Goal: Task Accomplishment & Management: Manage account settings

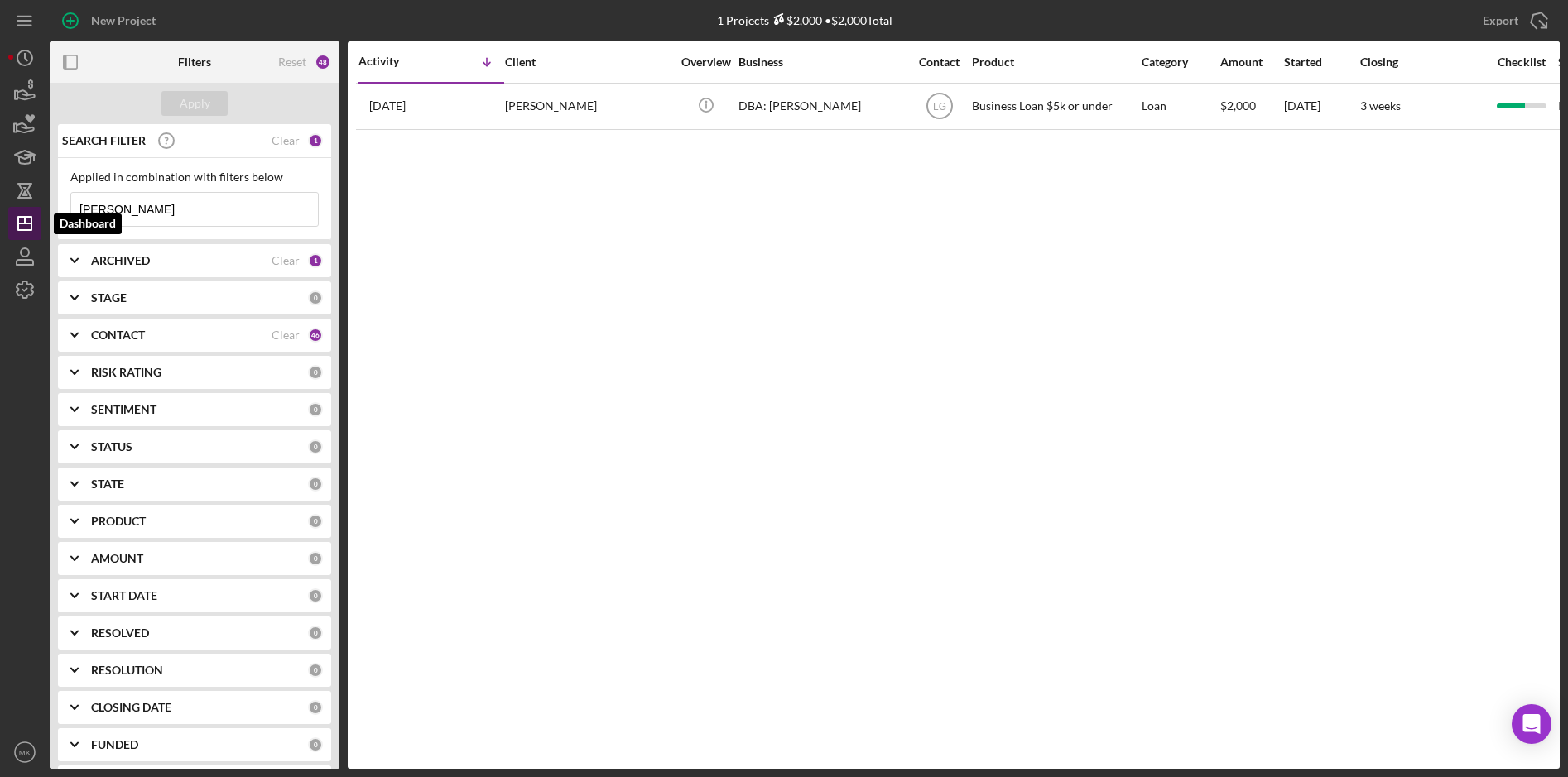
drag, startPoint x: 178, startPoint y: 211, endPoint x: 40, endPoint y: 210, distance: 138.0
click at [40, 210] on div "New Project 1 Projects $2,000 • $2,000 Total [PERSON_NAME] Export Icon/Export F…" at bounding box center [784, 384] width 1552 height 768
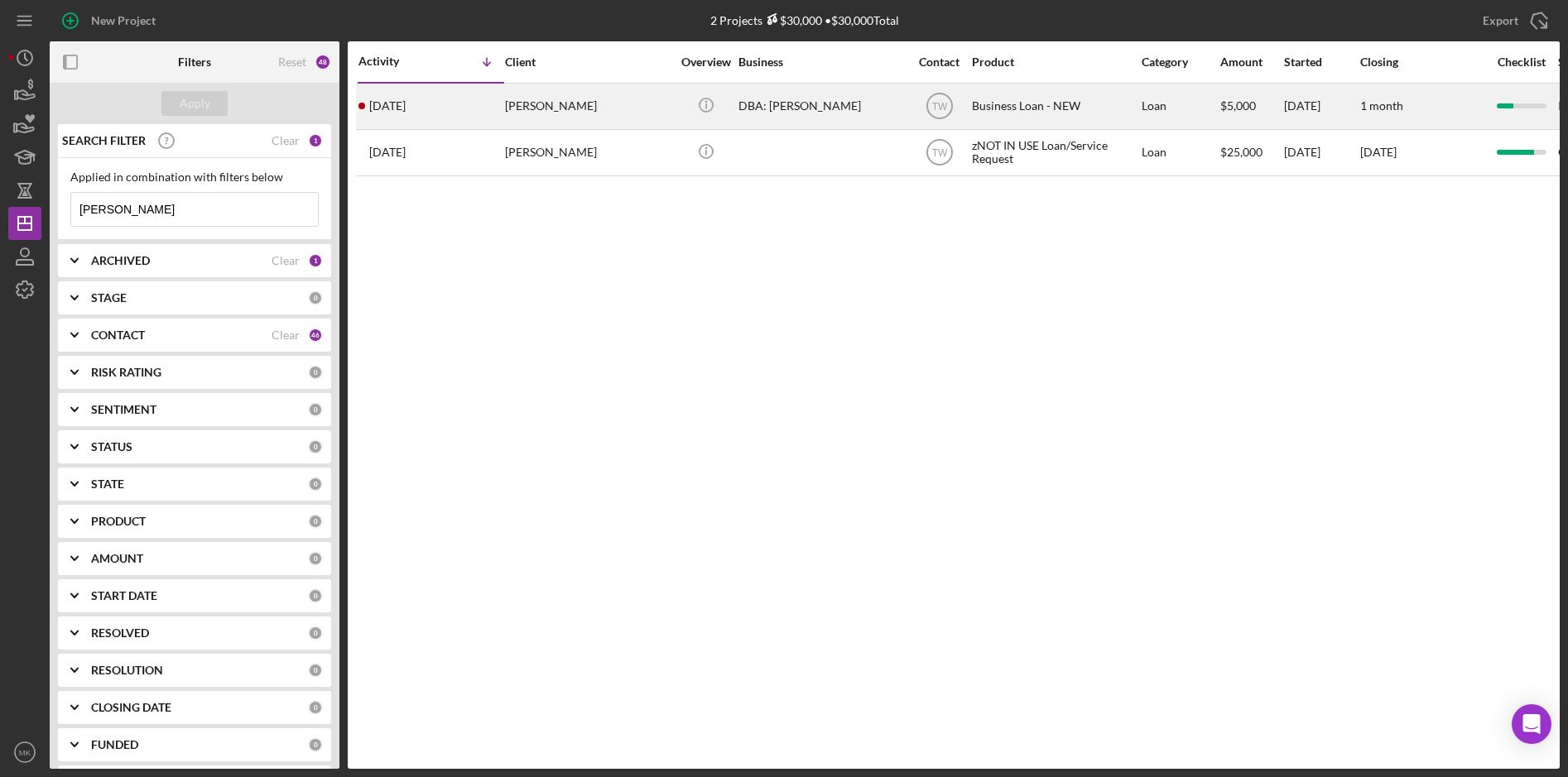
type input "[PERSON_NAME]"
click at [517, 107] on div "[PERSON_NAME]" at bounding box center [587, 106] width 165 height 44
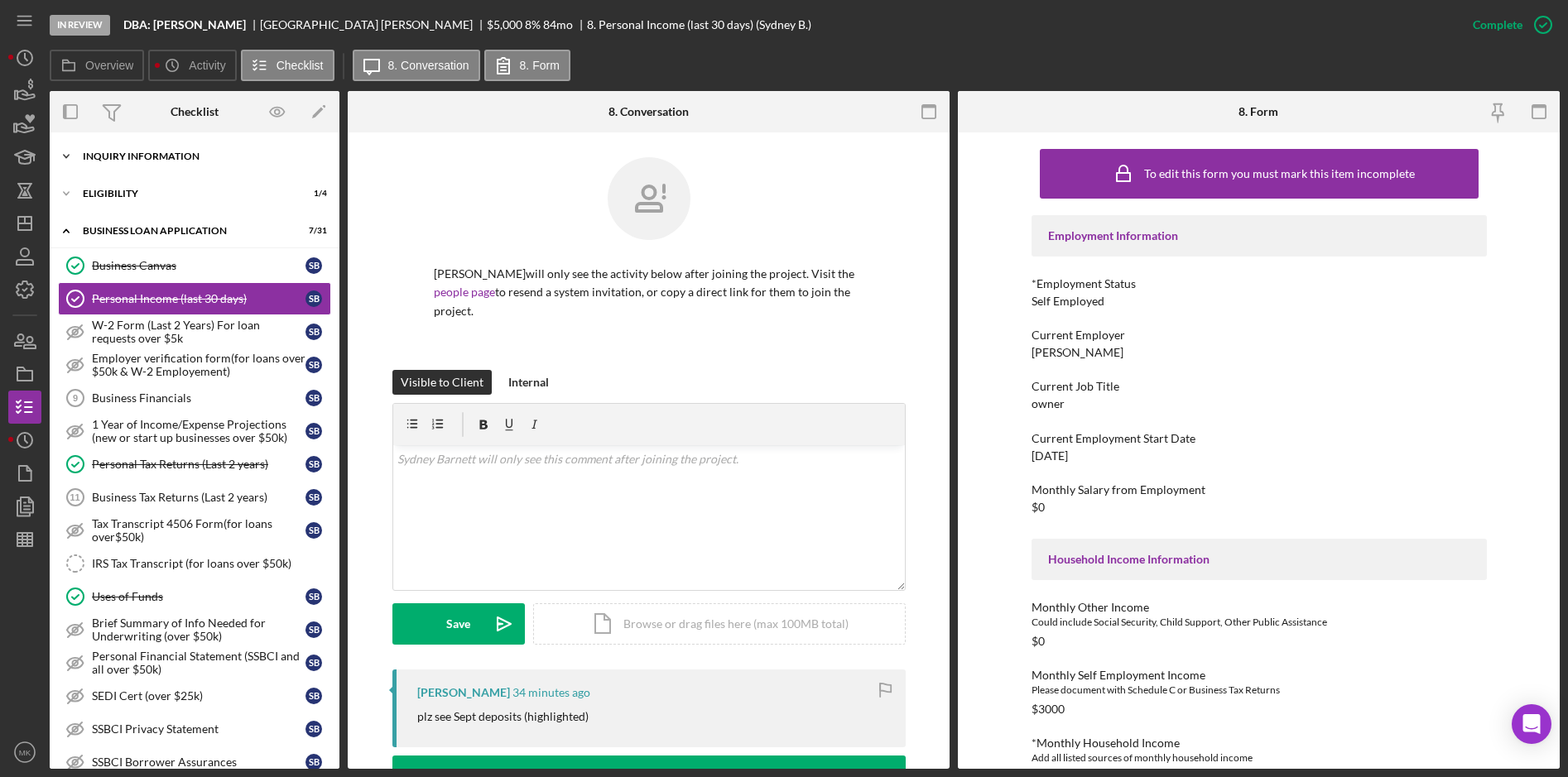
click at [206, 162] on div "Icon/Expander INQUIRY INFORMATION 9 / 11" at bounding box center [194, 157] width 289 height 33
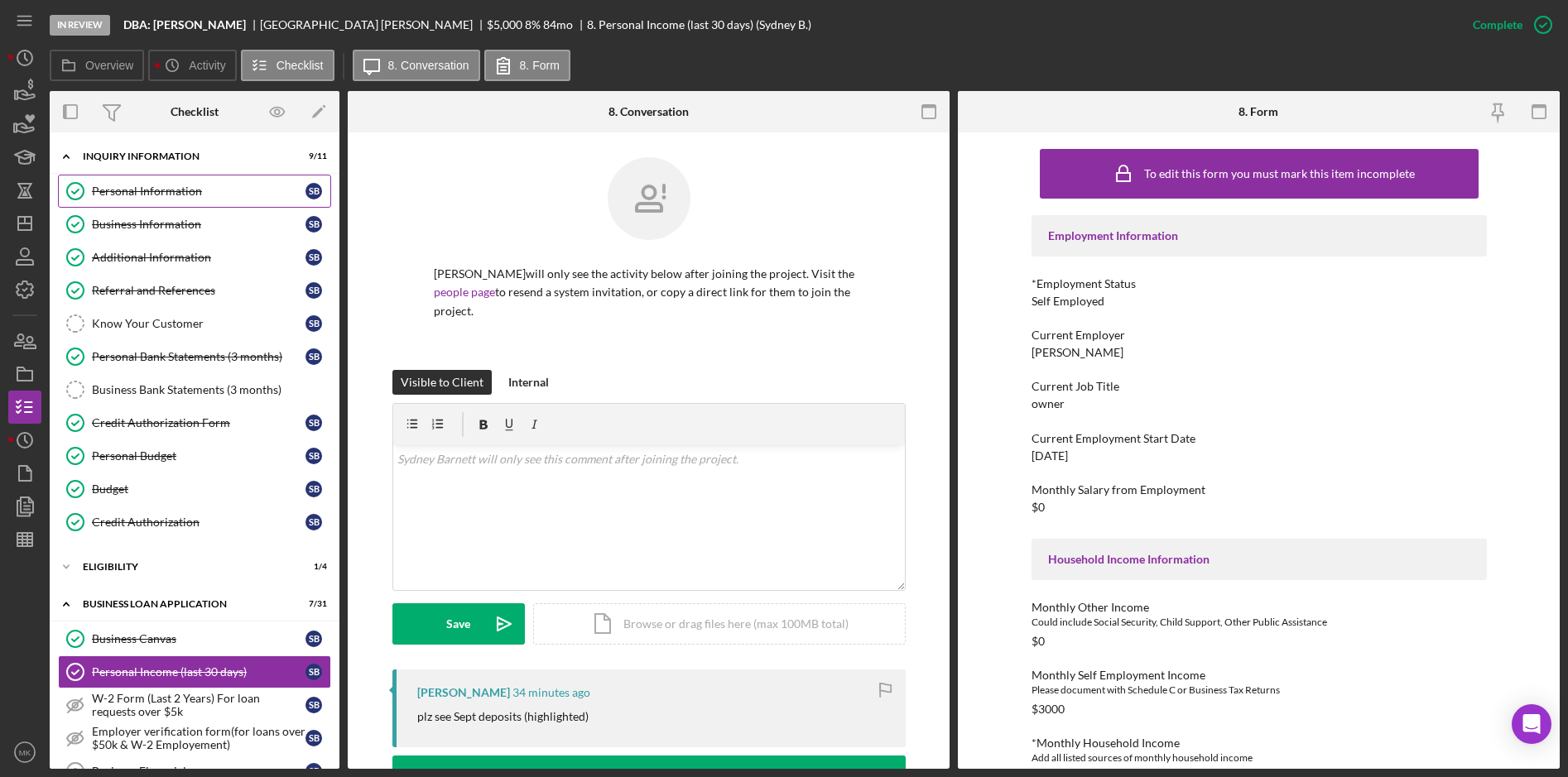
click at [197, 187] on div "Personal Information" at bounding box center [199, 191] width 214 height 13
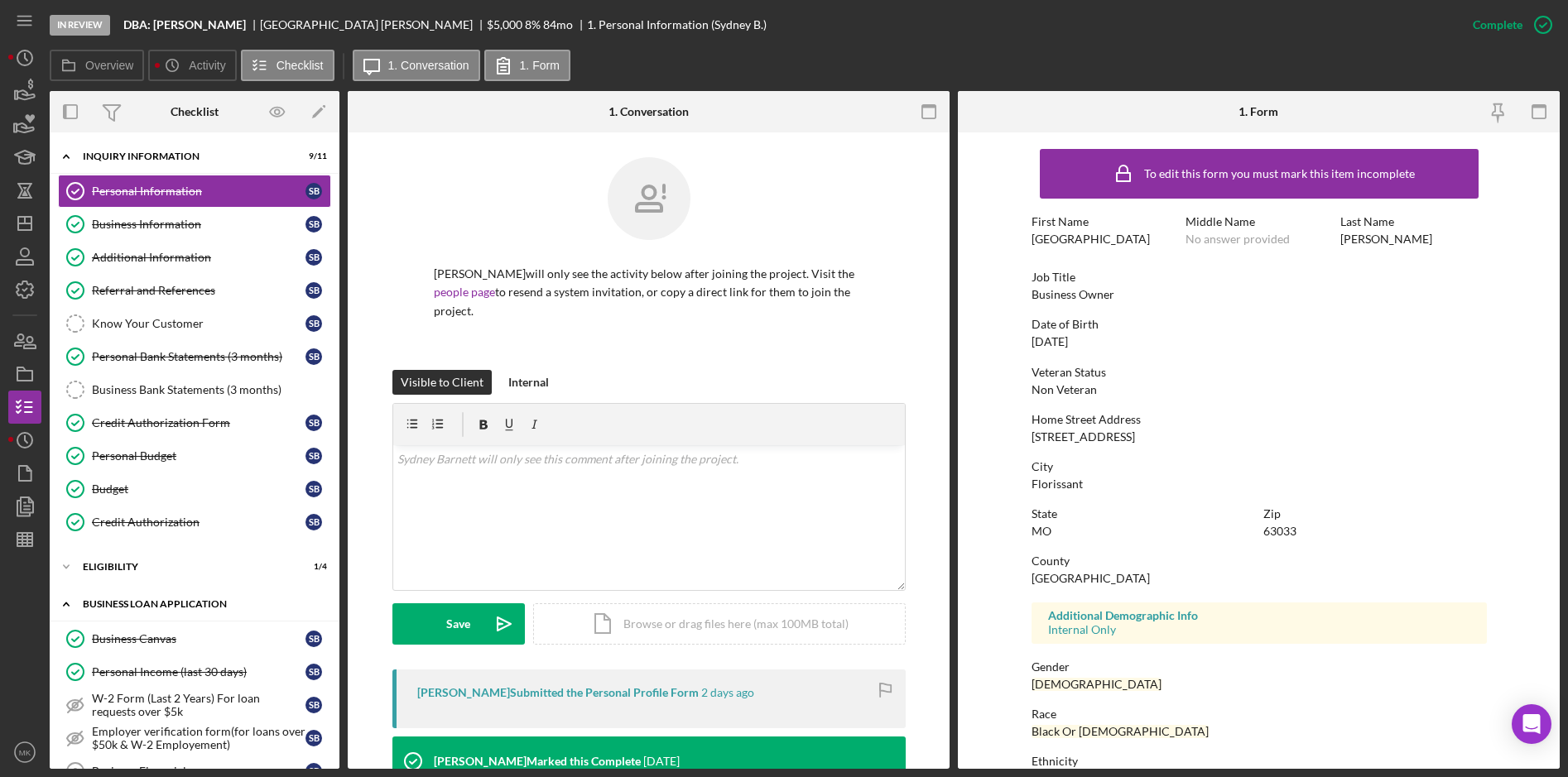
scroll to position [248, 0]
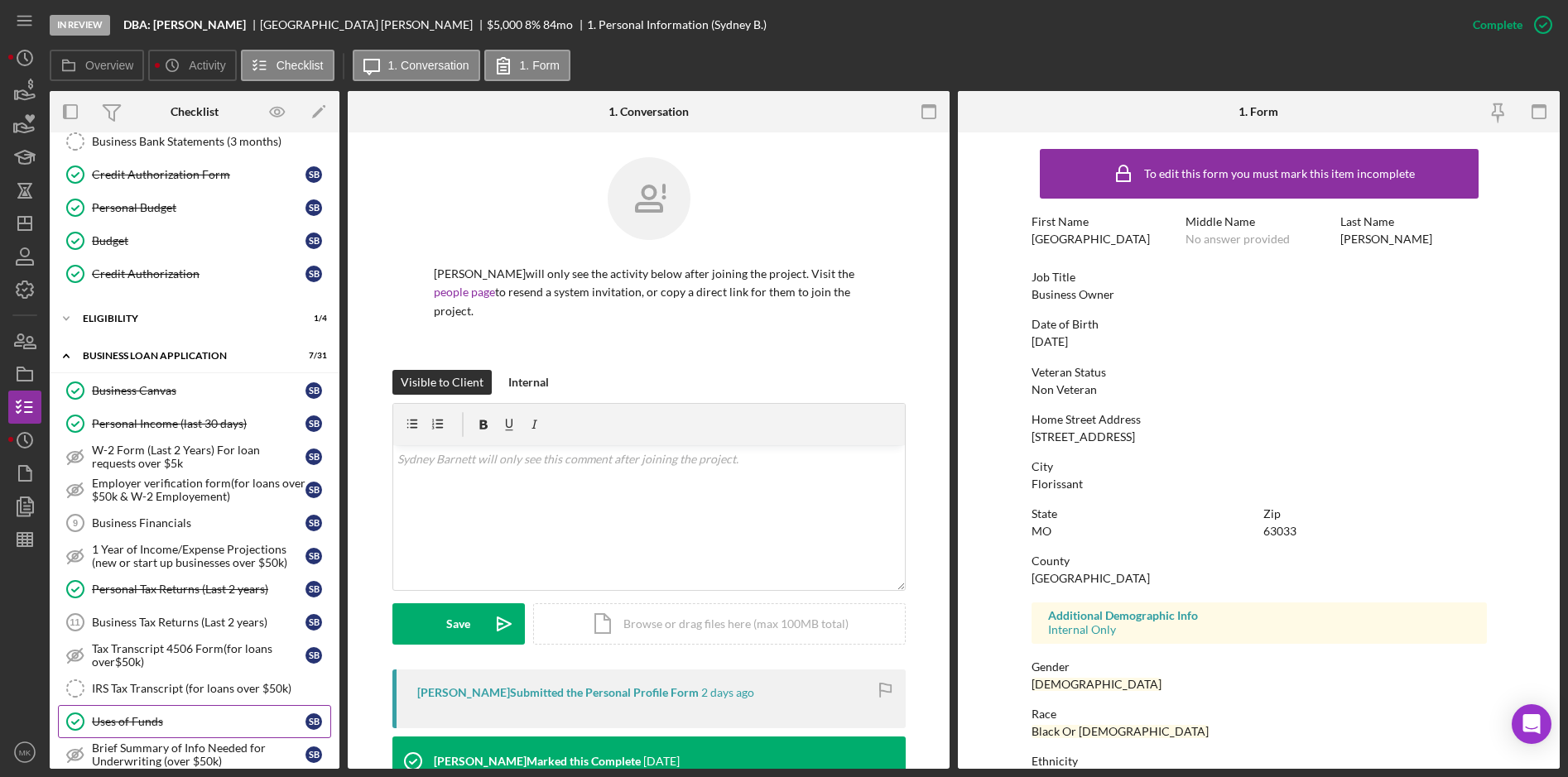
click at [135, 723] on div "Uses of Funds" at bounding box center [199, 722] width 214 height 13
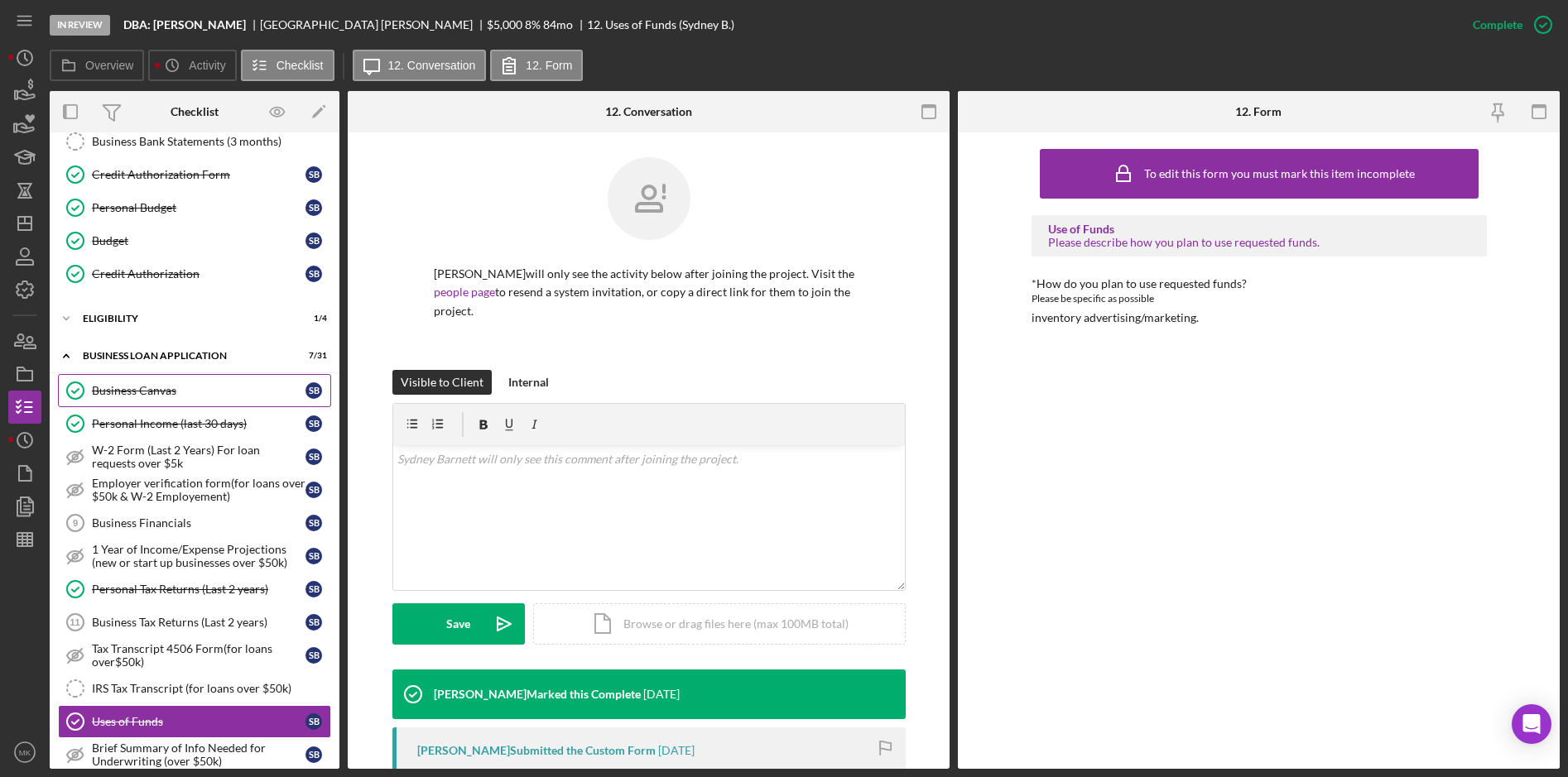
click at [164, 393] on div "Business Canvas" at bounding box center [199, 390] width 214 height 13
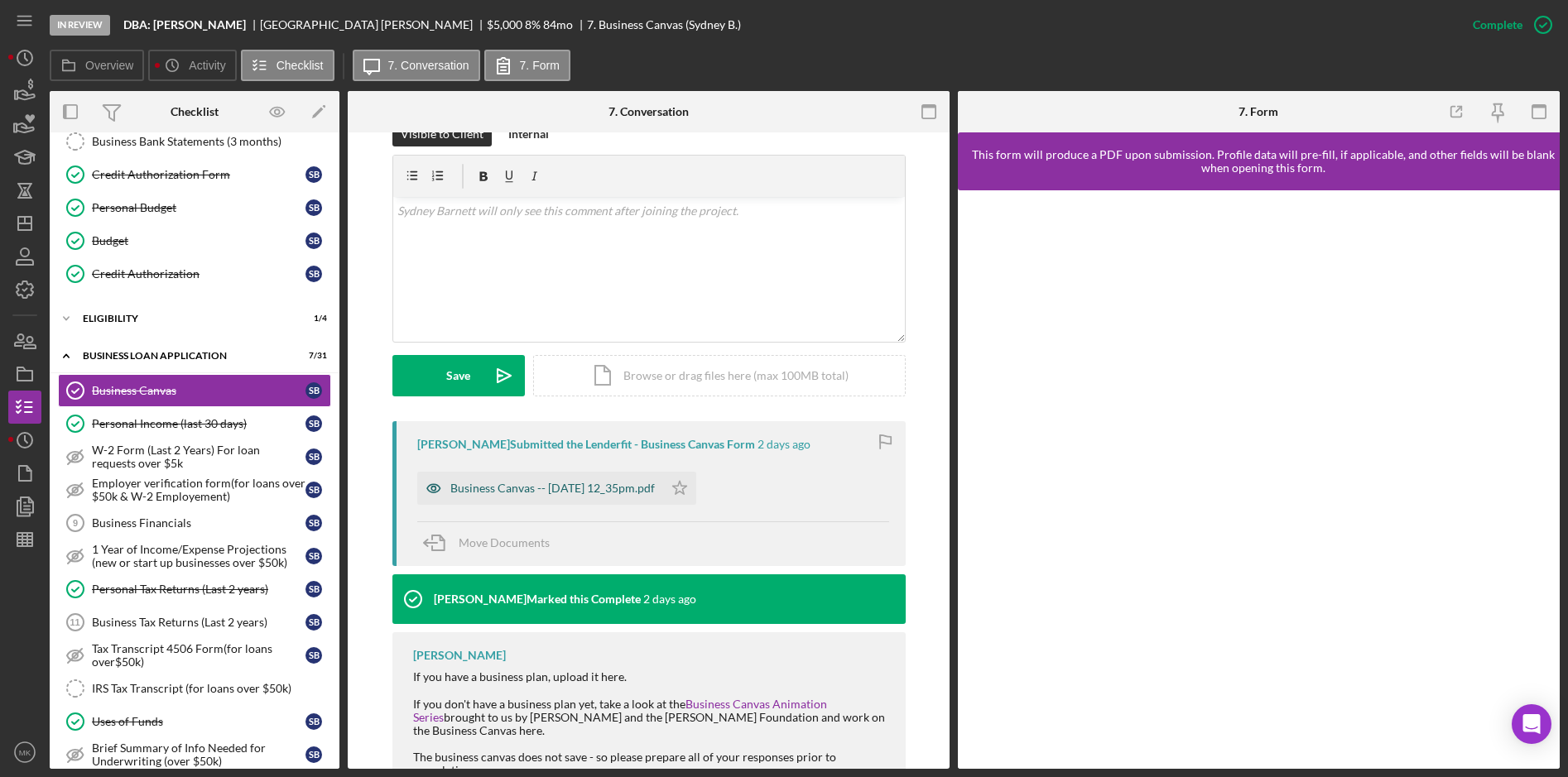
click at [557, 486] on div "Business Canvas -- [DATE] 12_35pm.pdf" at bounding box center [553, 489] width 204 height 13
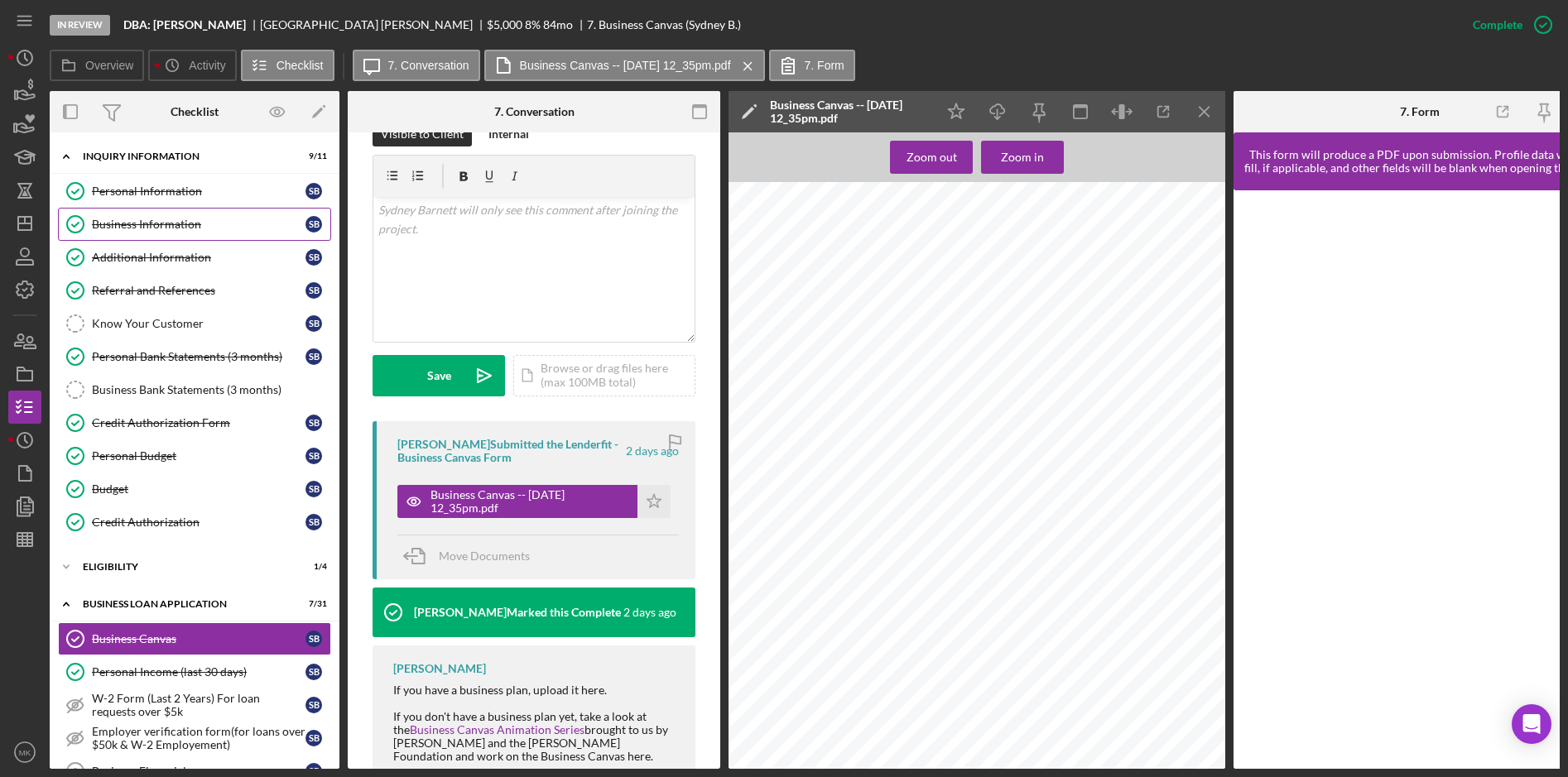
click at [148, 227] on div "Business Information" at bounding box center [199, 224] width 214 height 13
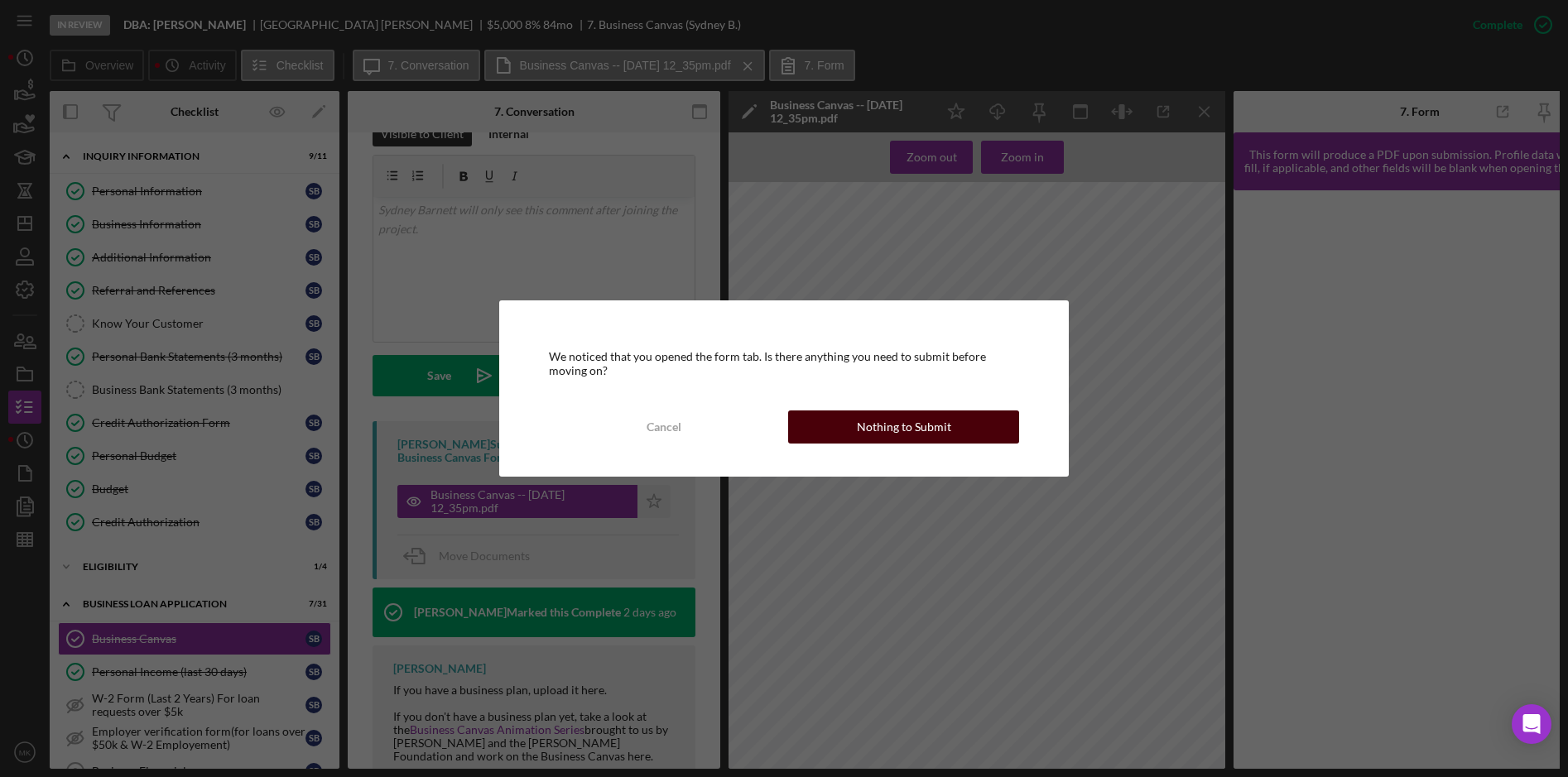
click at [945, 413] on div "Nothing to Submit" at bounding box center [903, 427] width 95 height 33
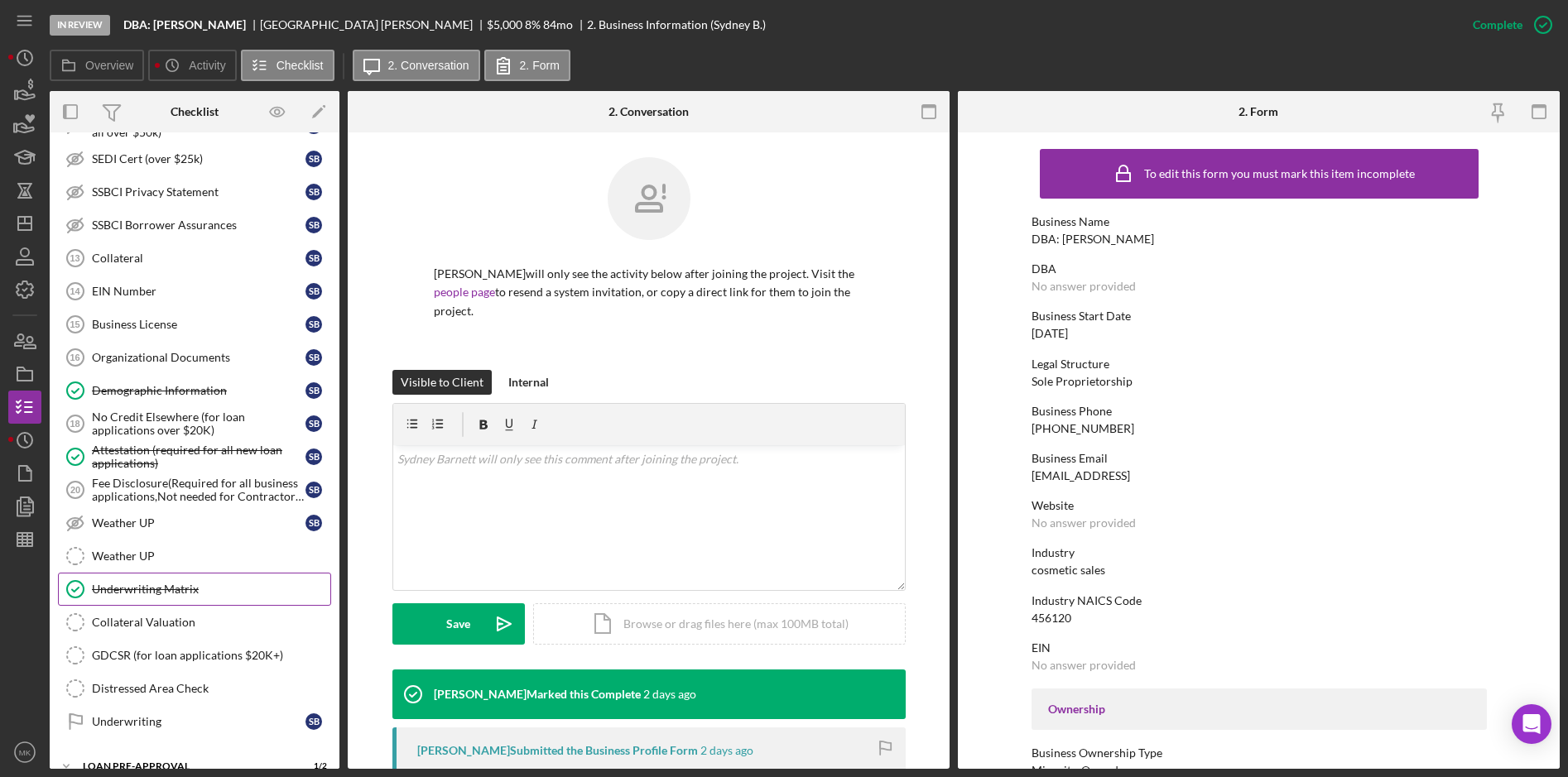
scroll to position [1008, 0]
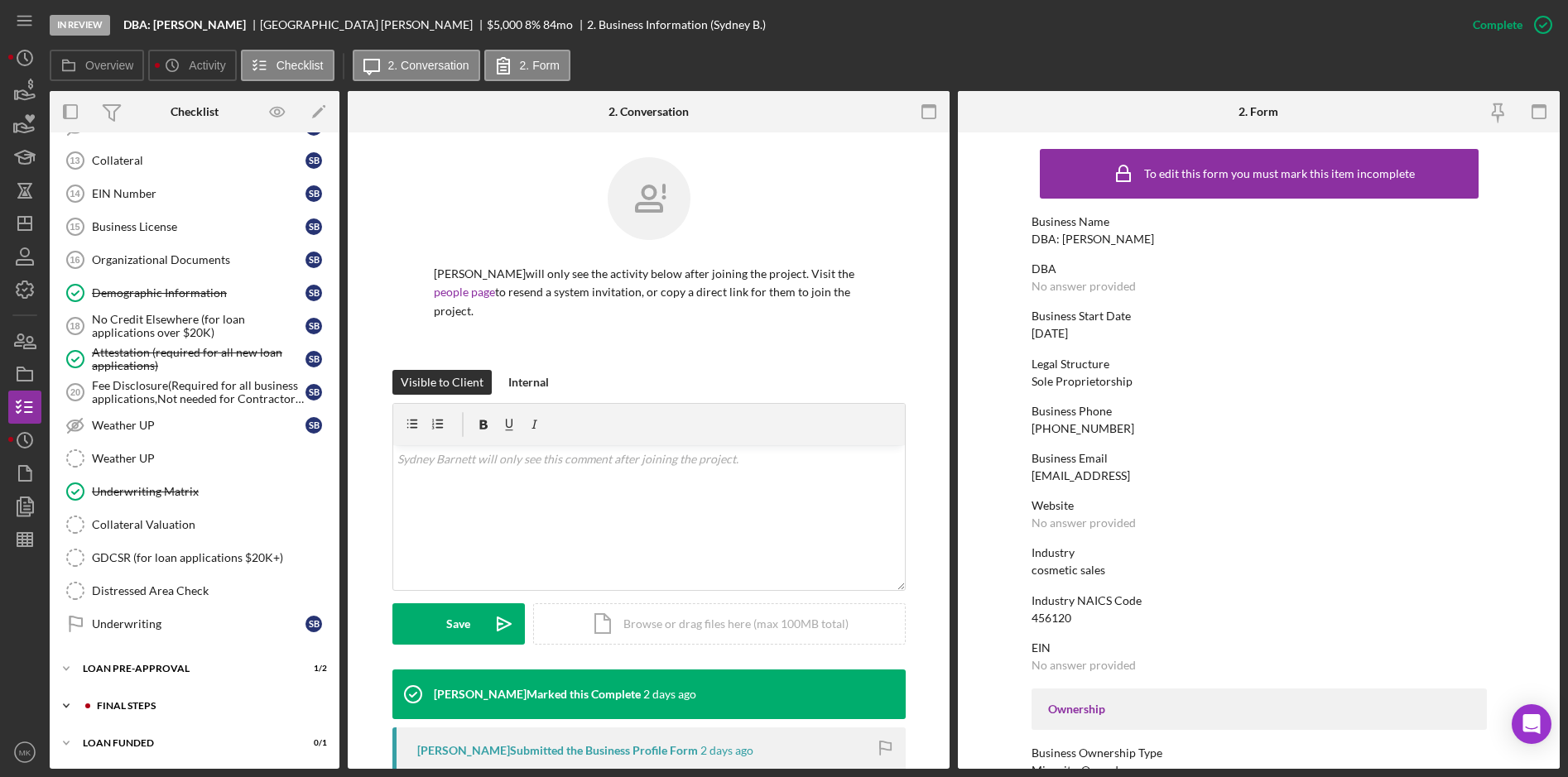
click at [121, 702] on div "FINAL STEPS" at bounding box center [207, 705] width 222 height 10
click at [166, 295] on div "Demographic Information" at bounding box center [199, 293] width 214 height 13
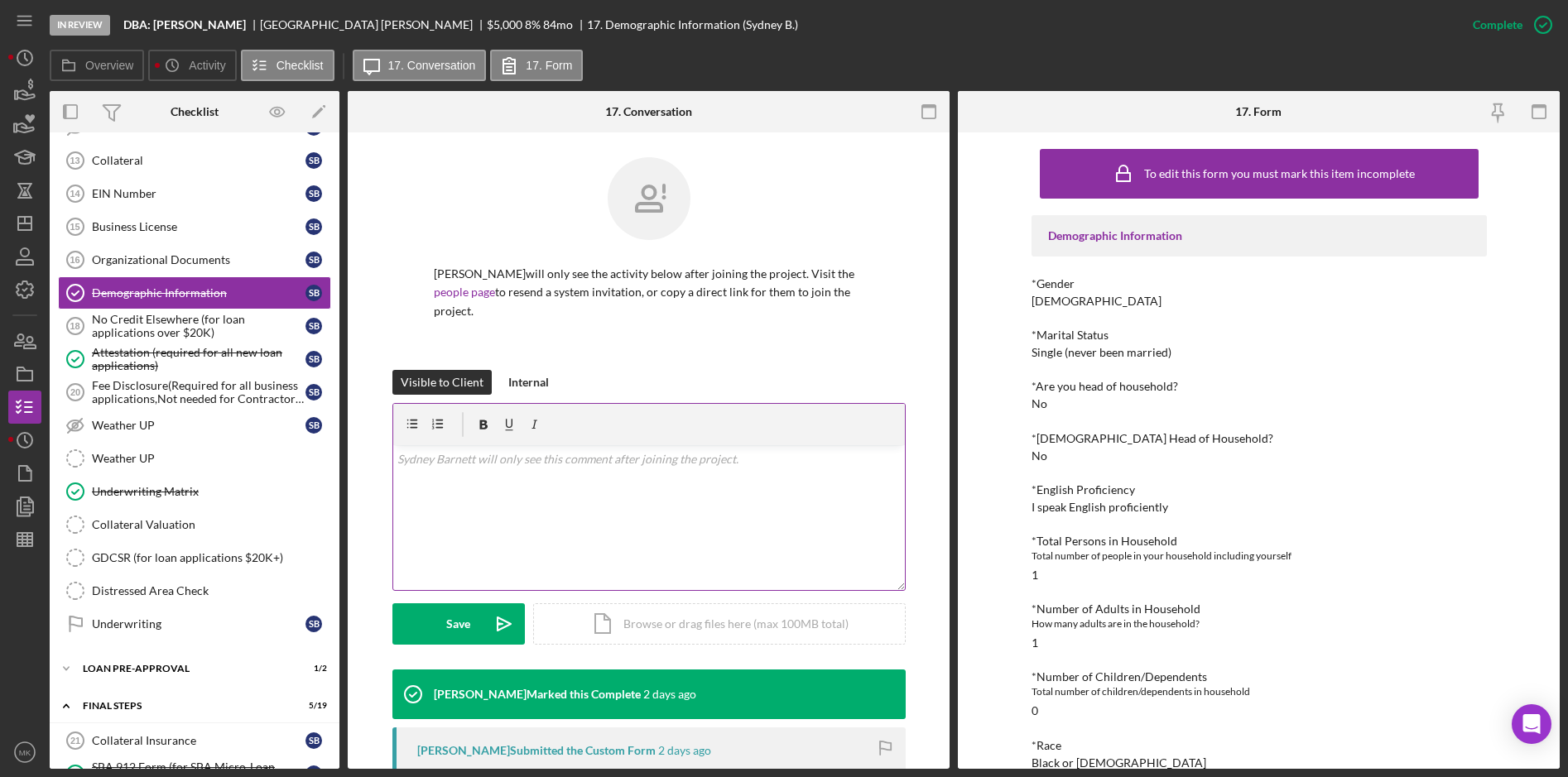
scroll to position [224, 0]
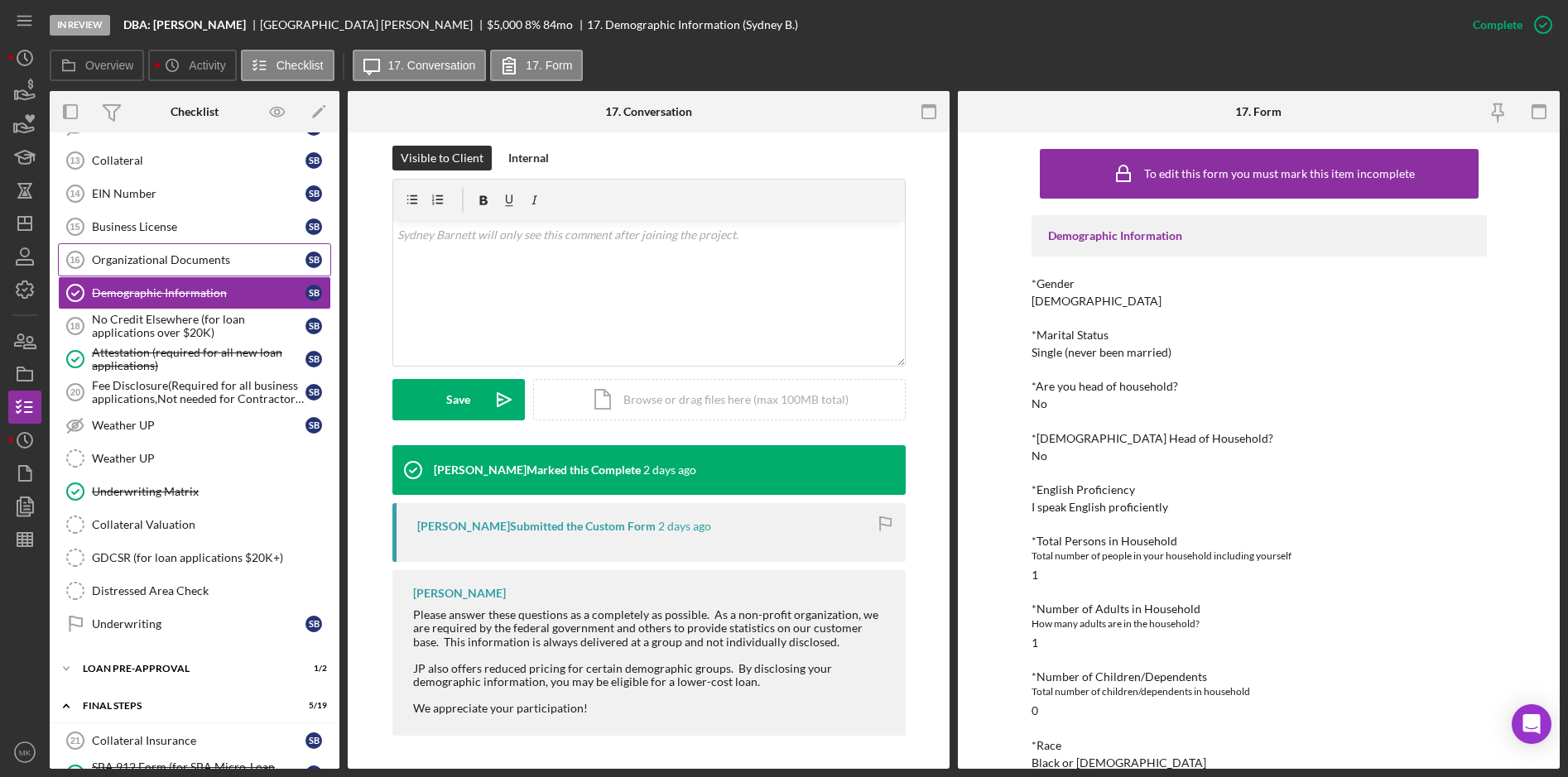
click at [119, 266] on div "Organizational Documents" at bounding box center [199, 260] width 214 height 13
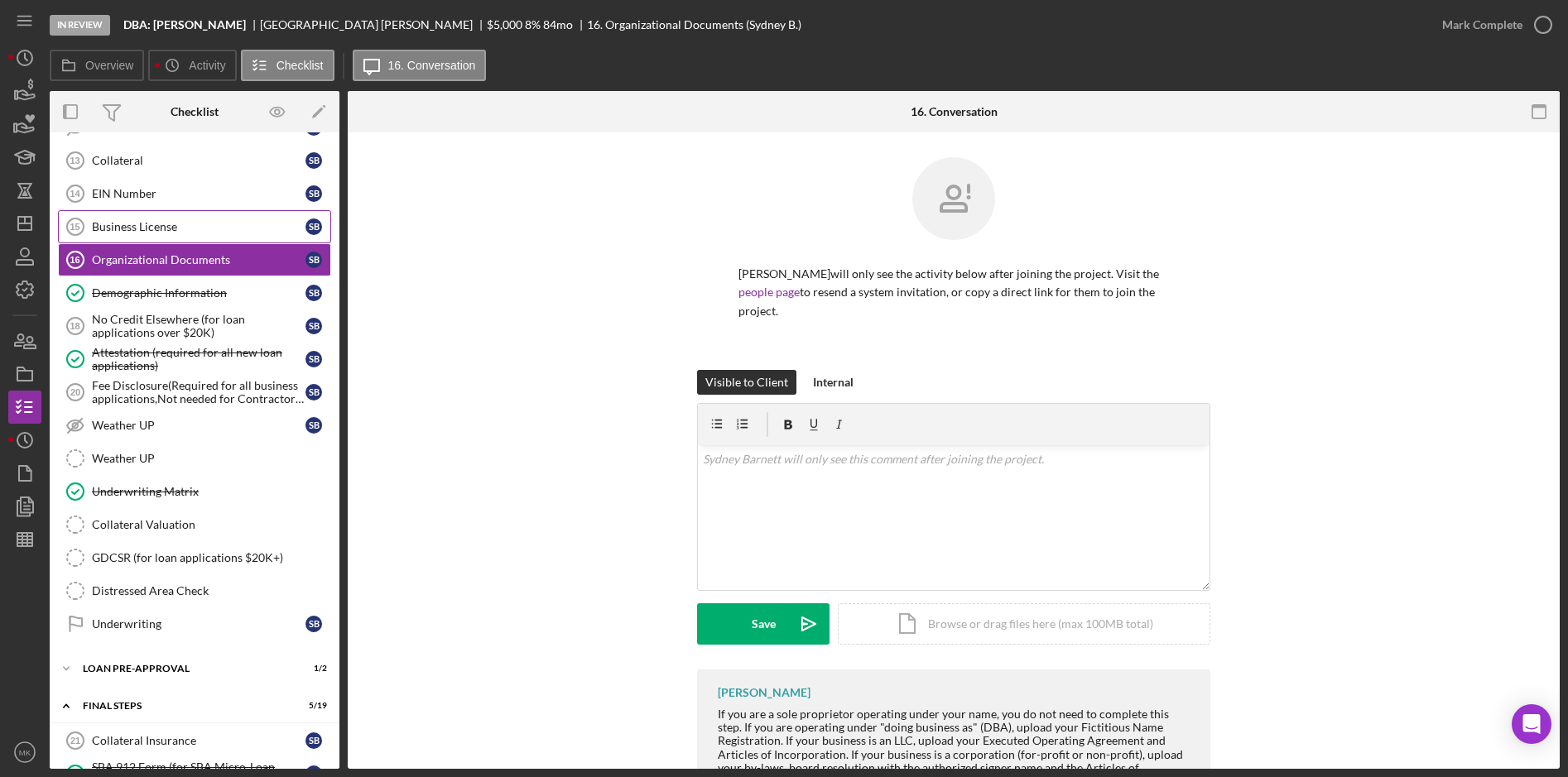
click at [139, 232] on div "Business License" at bounding box center [199, 227] width 214 height 13
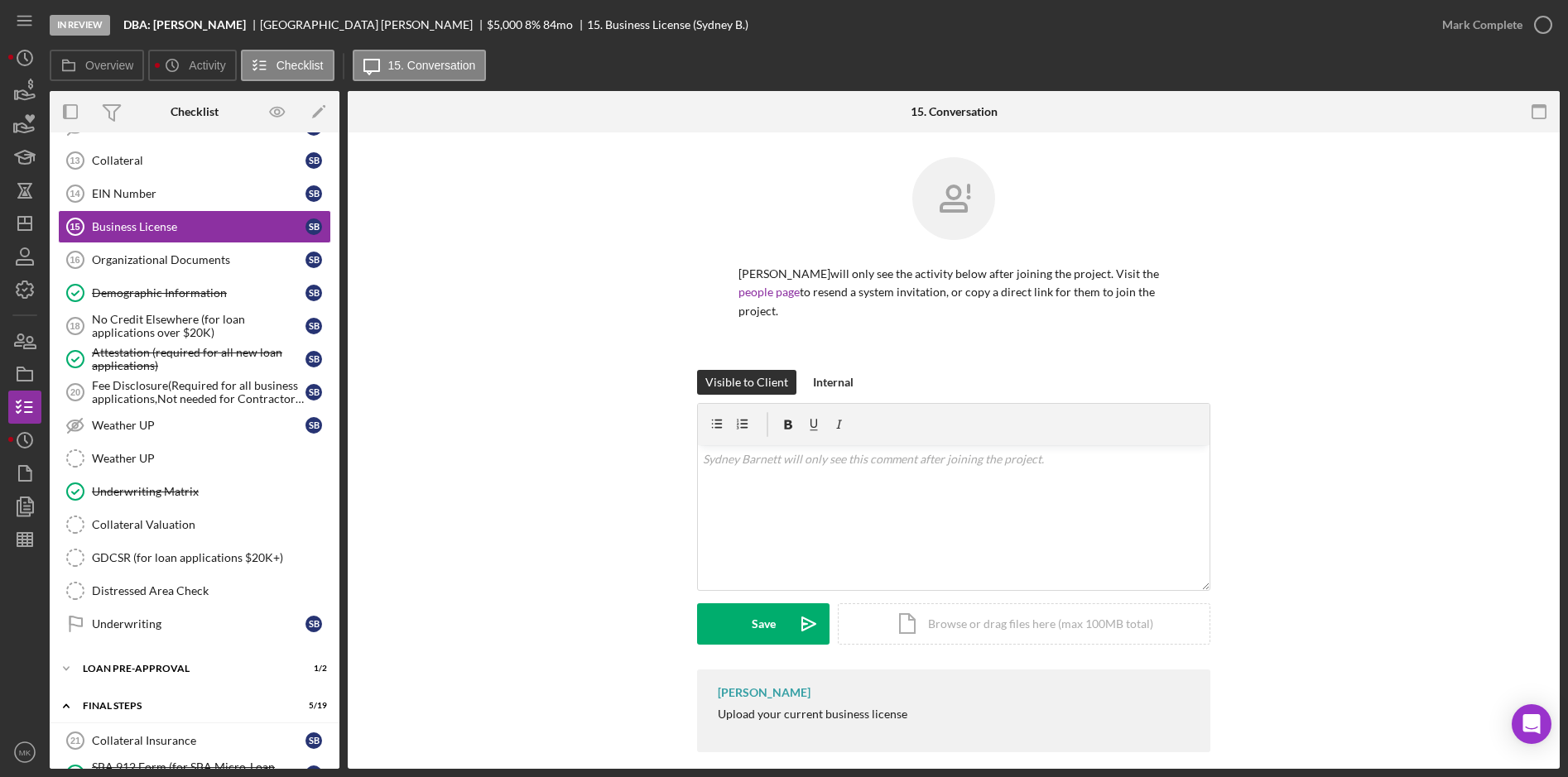
scroll to position [16, 0]
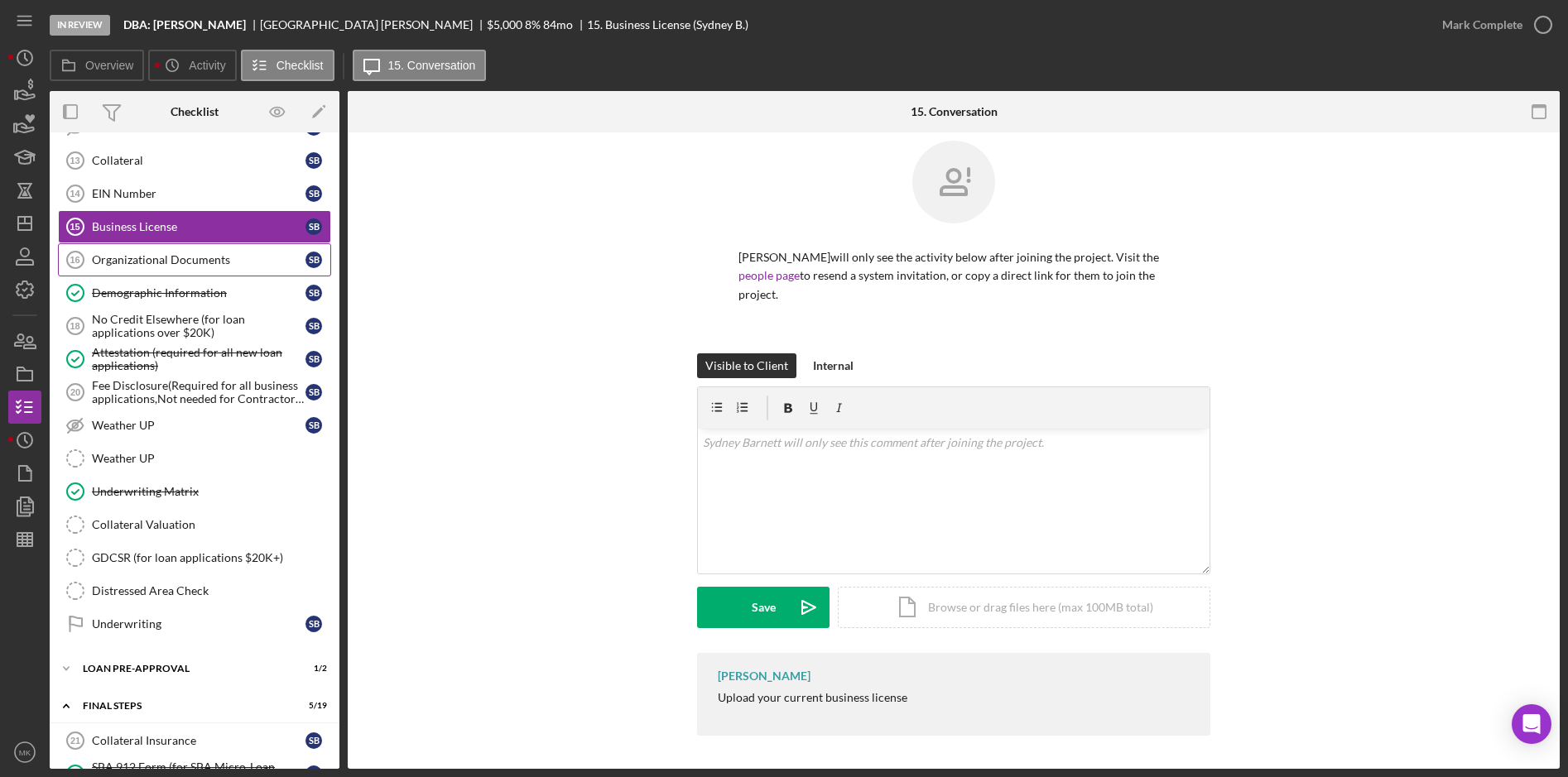
click at [139, 264] on div "Organizational Documents" at bounding box center [199, 260] width 214 height 13
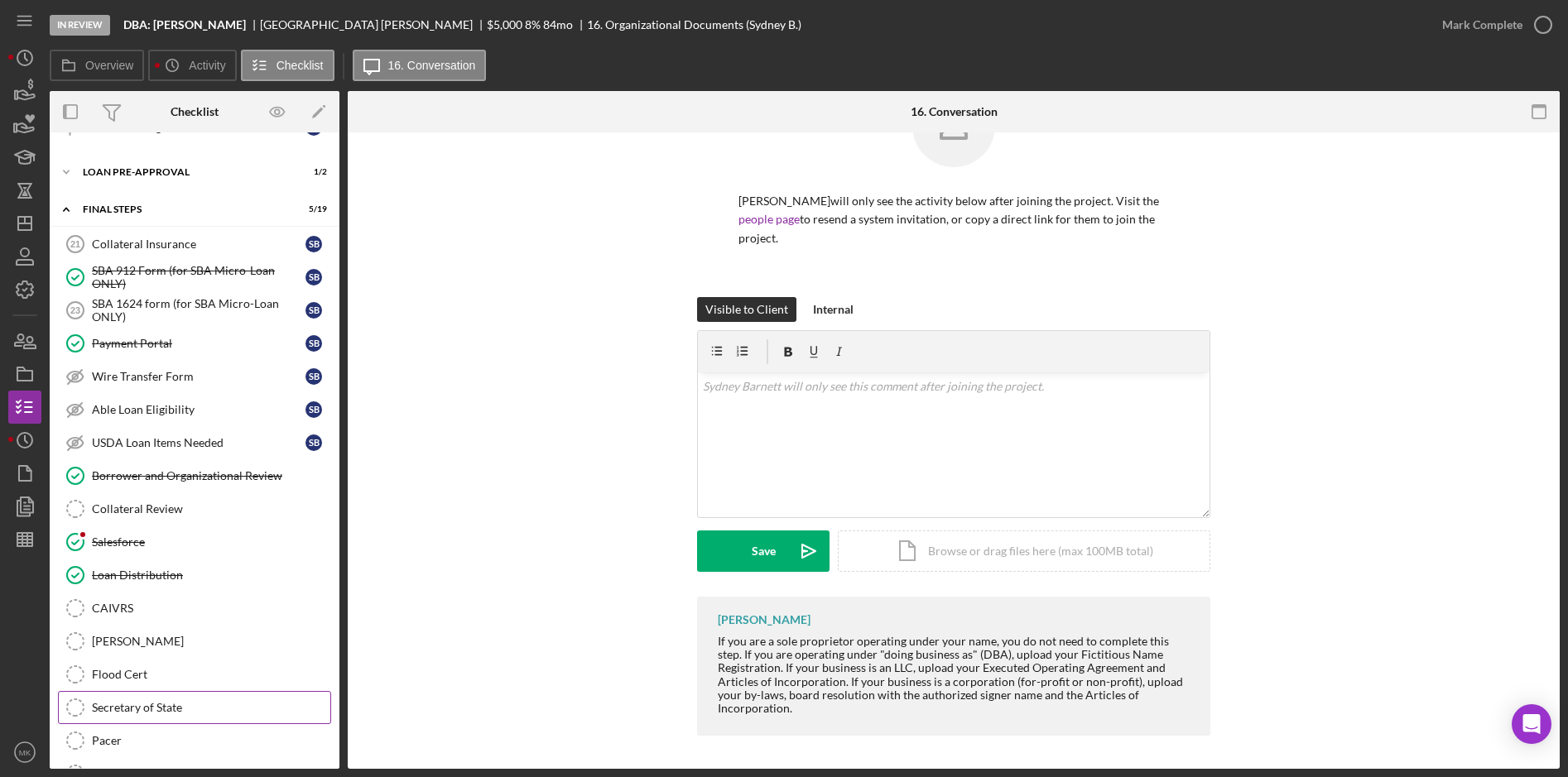
scroll to position [1646, 0]
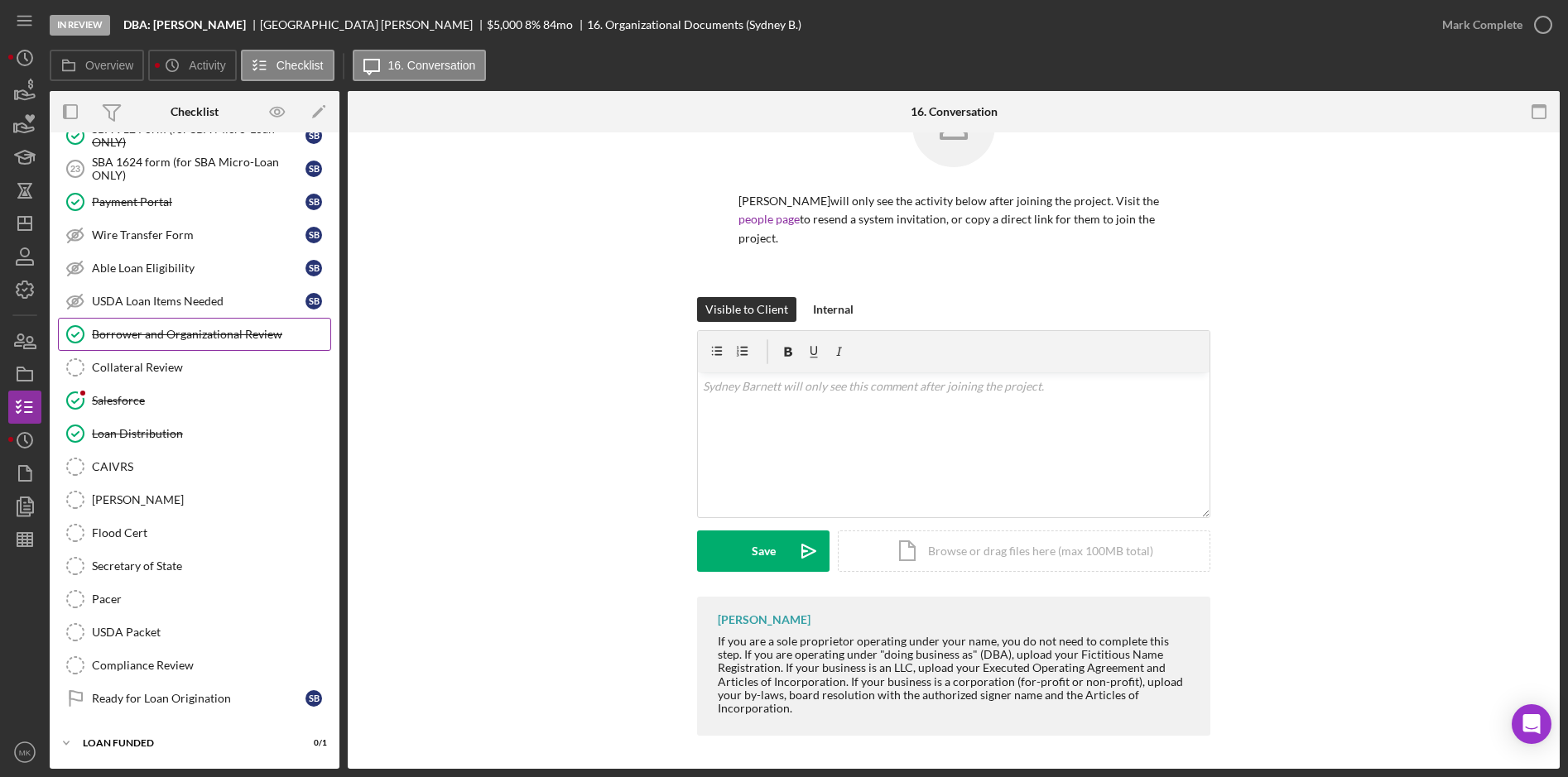
click at [195, 333] on div "Borrower and Organizational Review" at bounding box center [211, 334] width 239 height 13
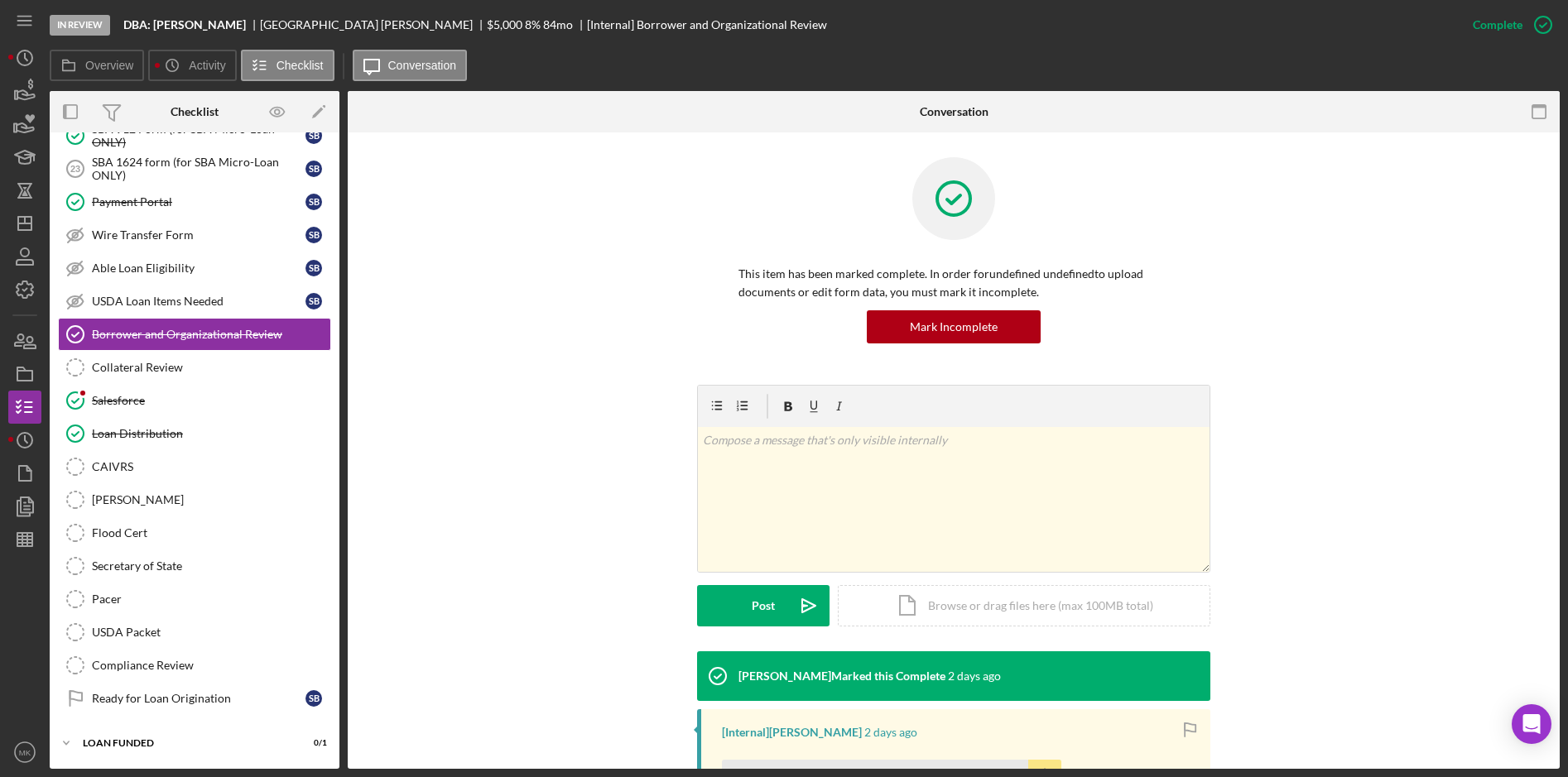
scroll to position [280, 0]
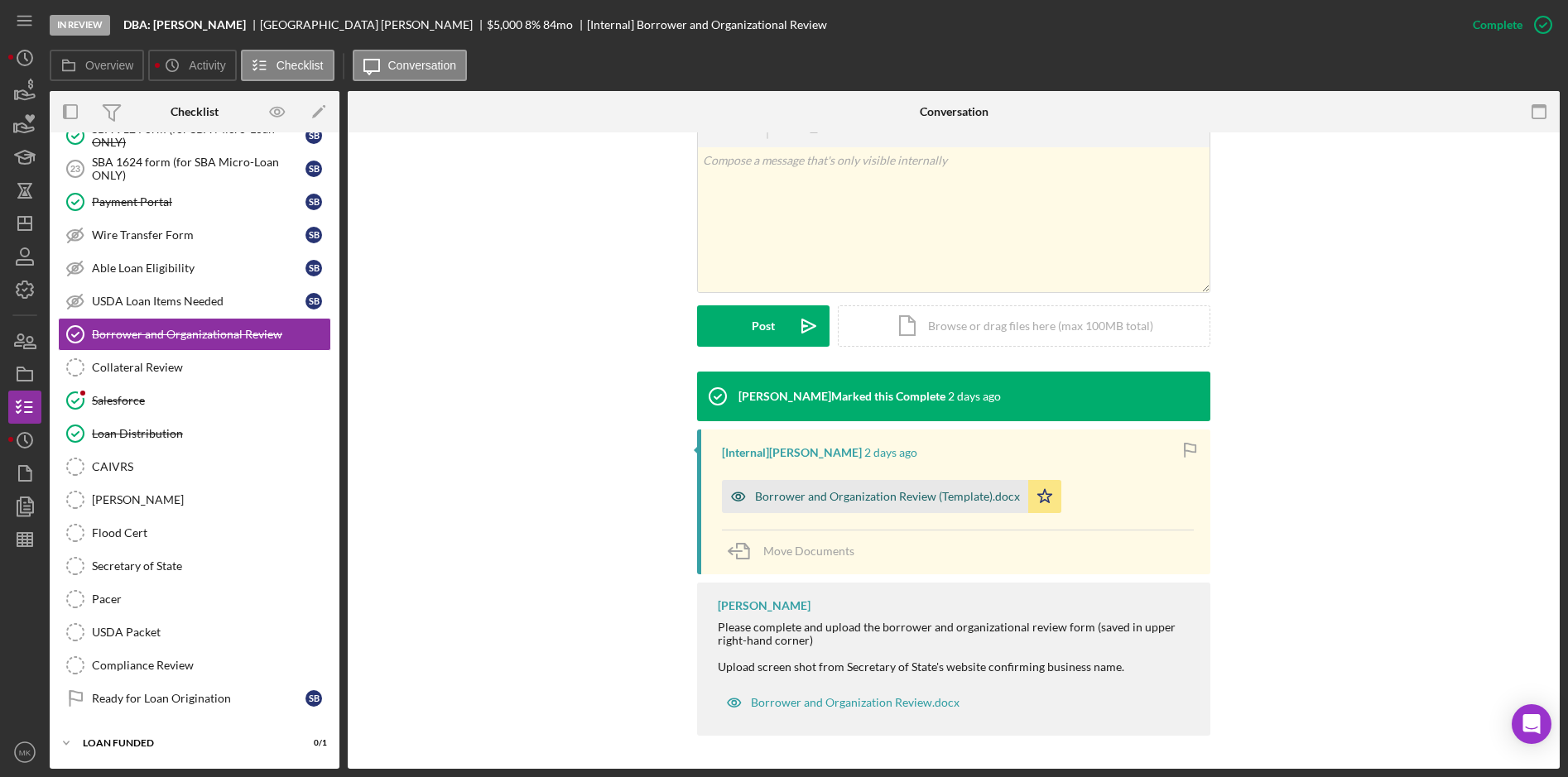
click at [804, 505] on div "Borrower and Organization Review (Template).docx" at bounding box center [875, 496] width 307 height 33
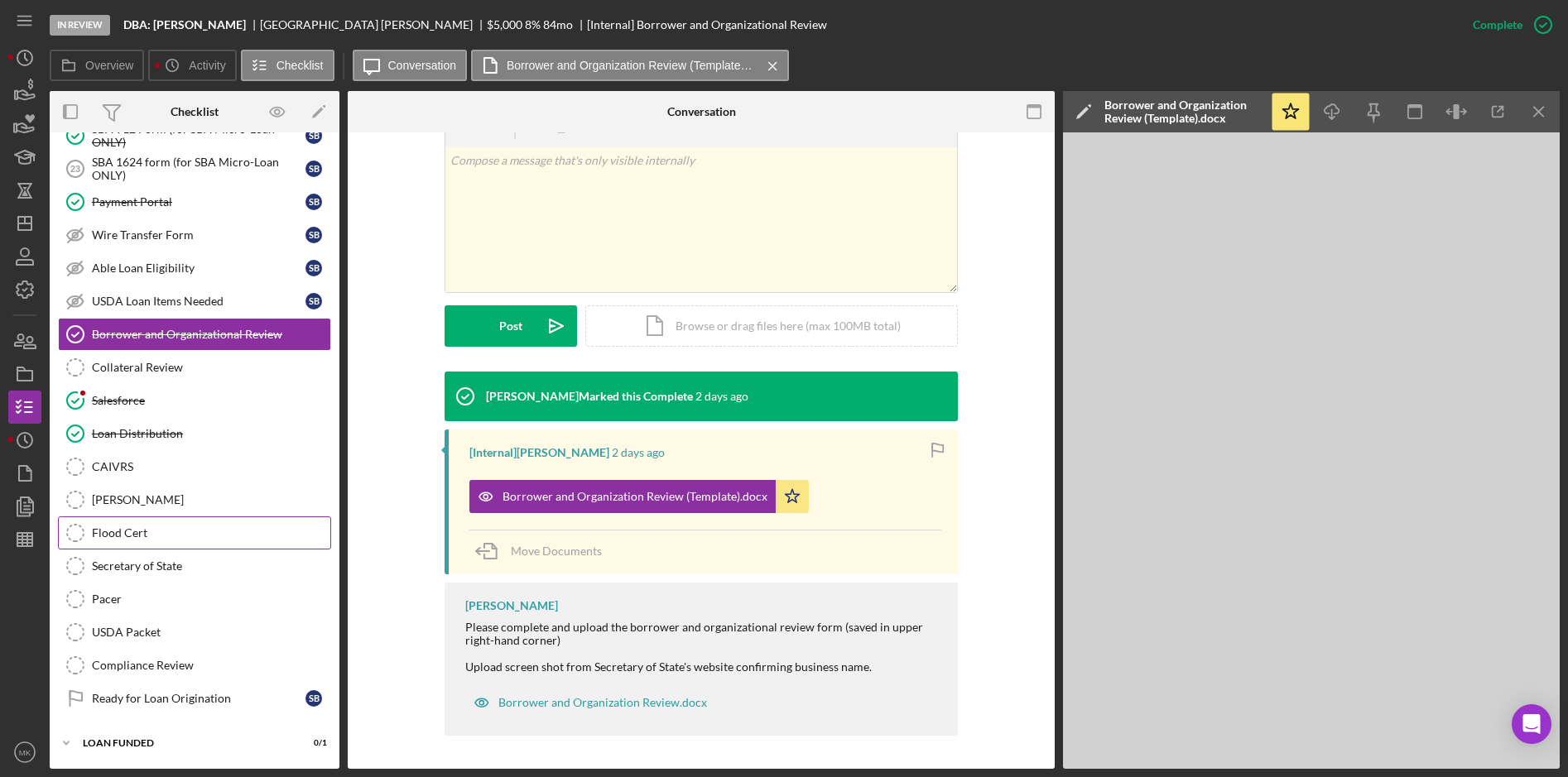
click at [159, 535] on div "Flood Cert" at bounding box center [211, 533] width 239 height 13
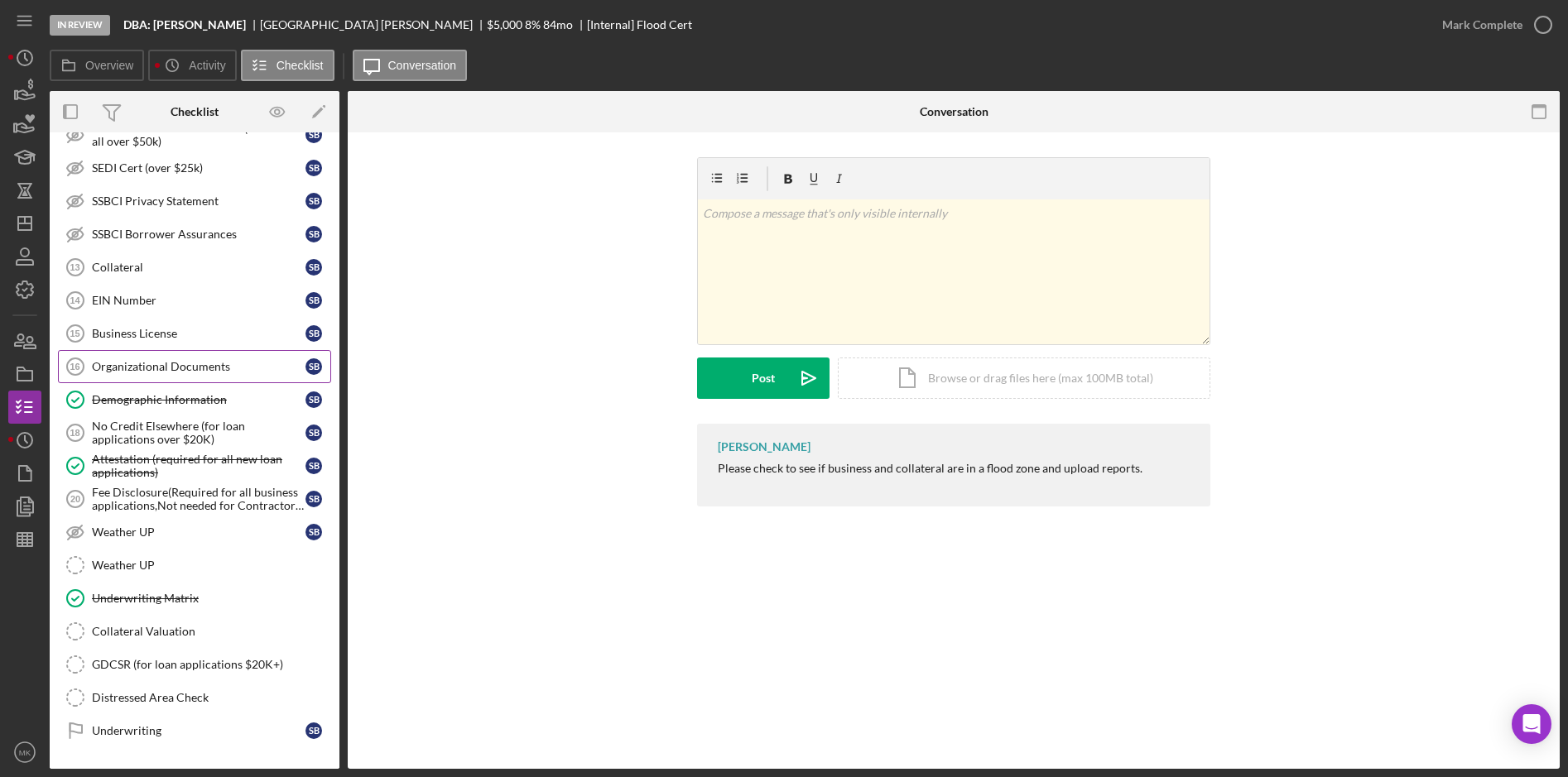
scroll to position [818, 0]
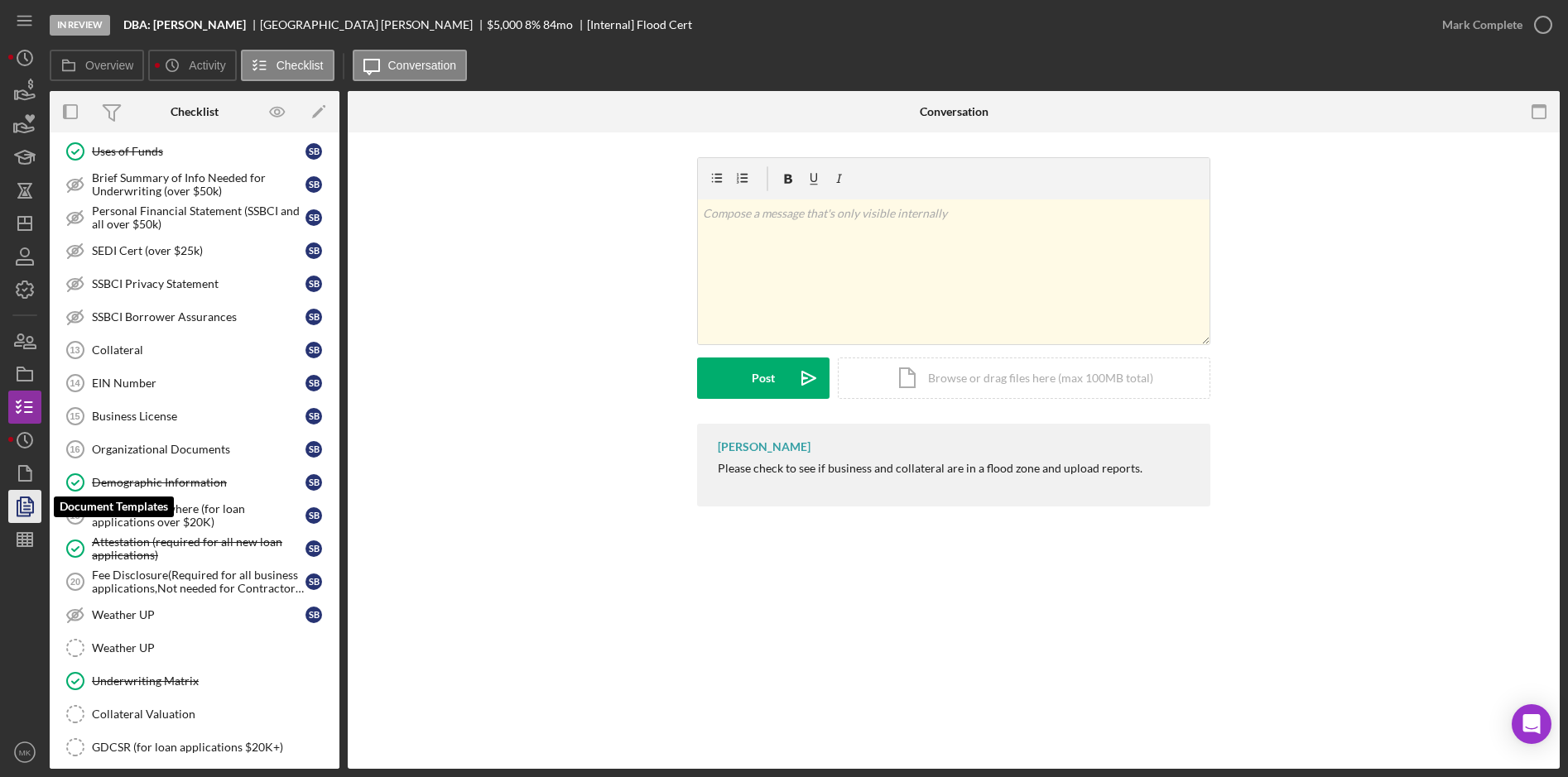
click at [21, 503] on polygon "button" at bounding box center [27, 505] width 12 height 15
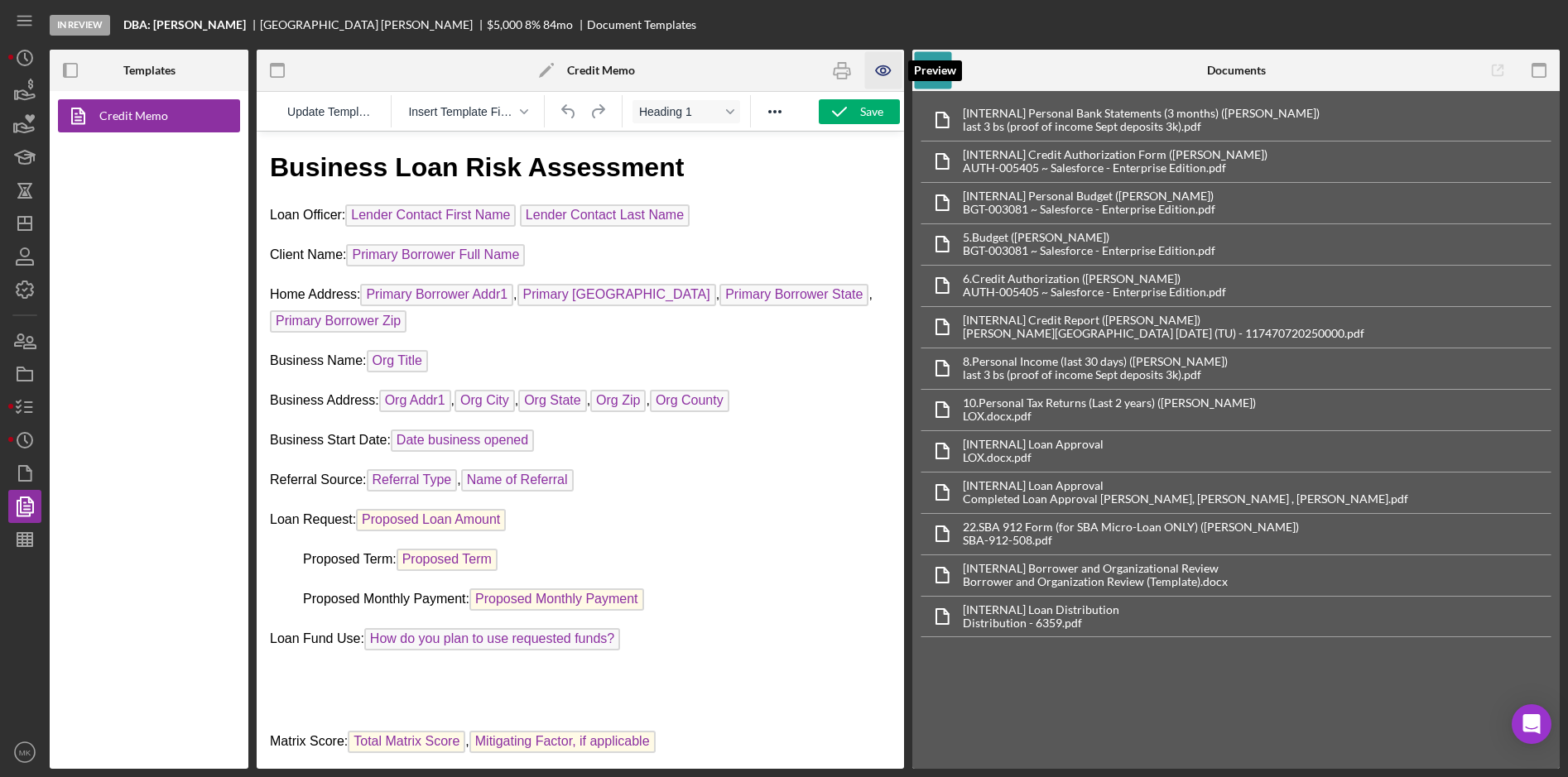
click at [880, 71] on icon "button" at bounding box center [882, 70] width 5 height 5
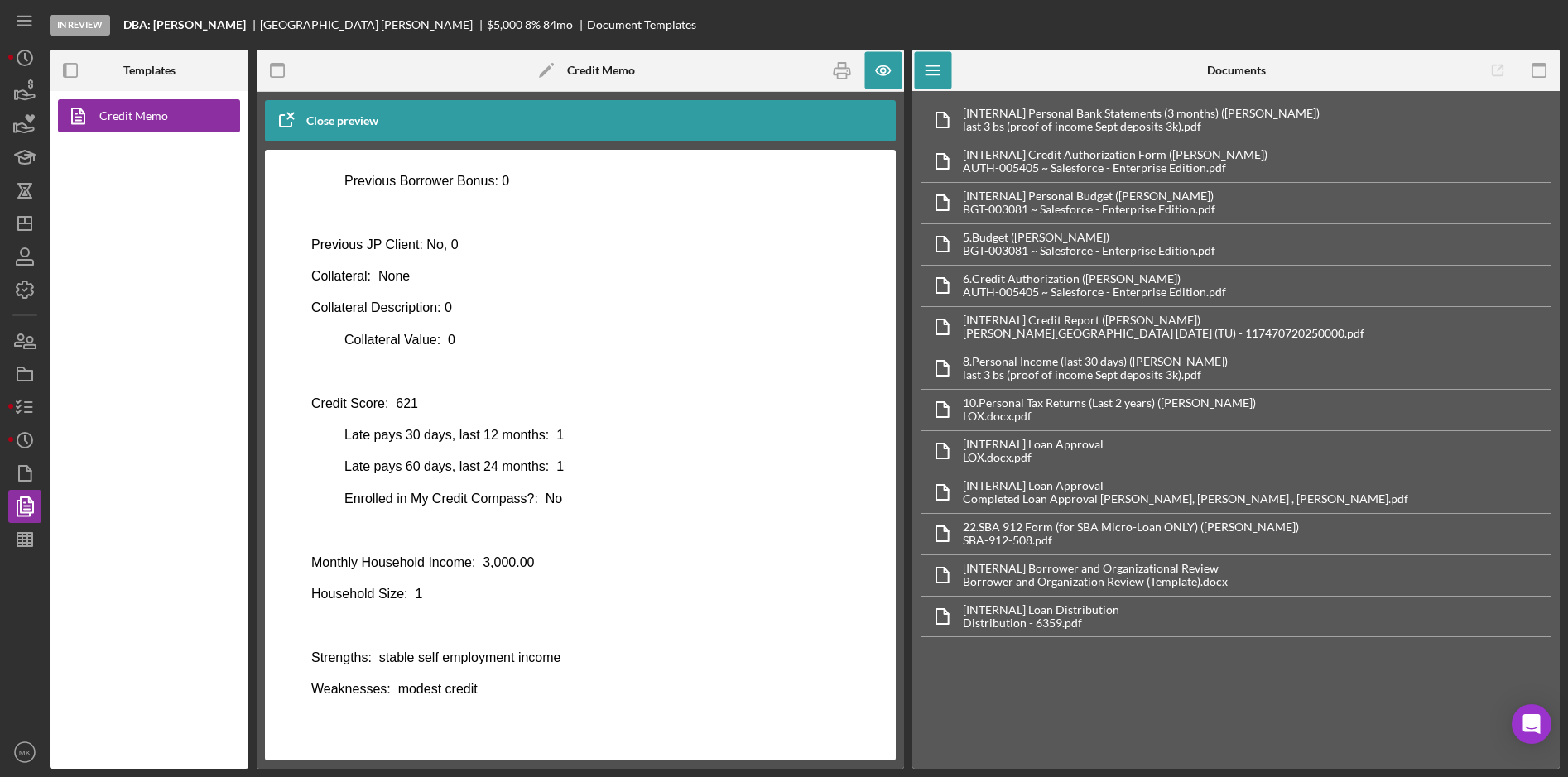
scroll to position [321, 0]
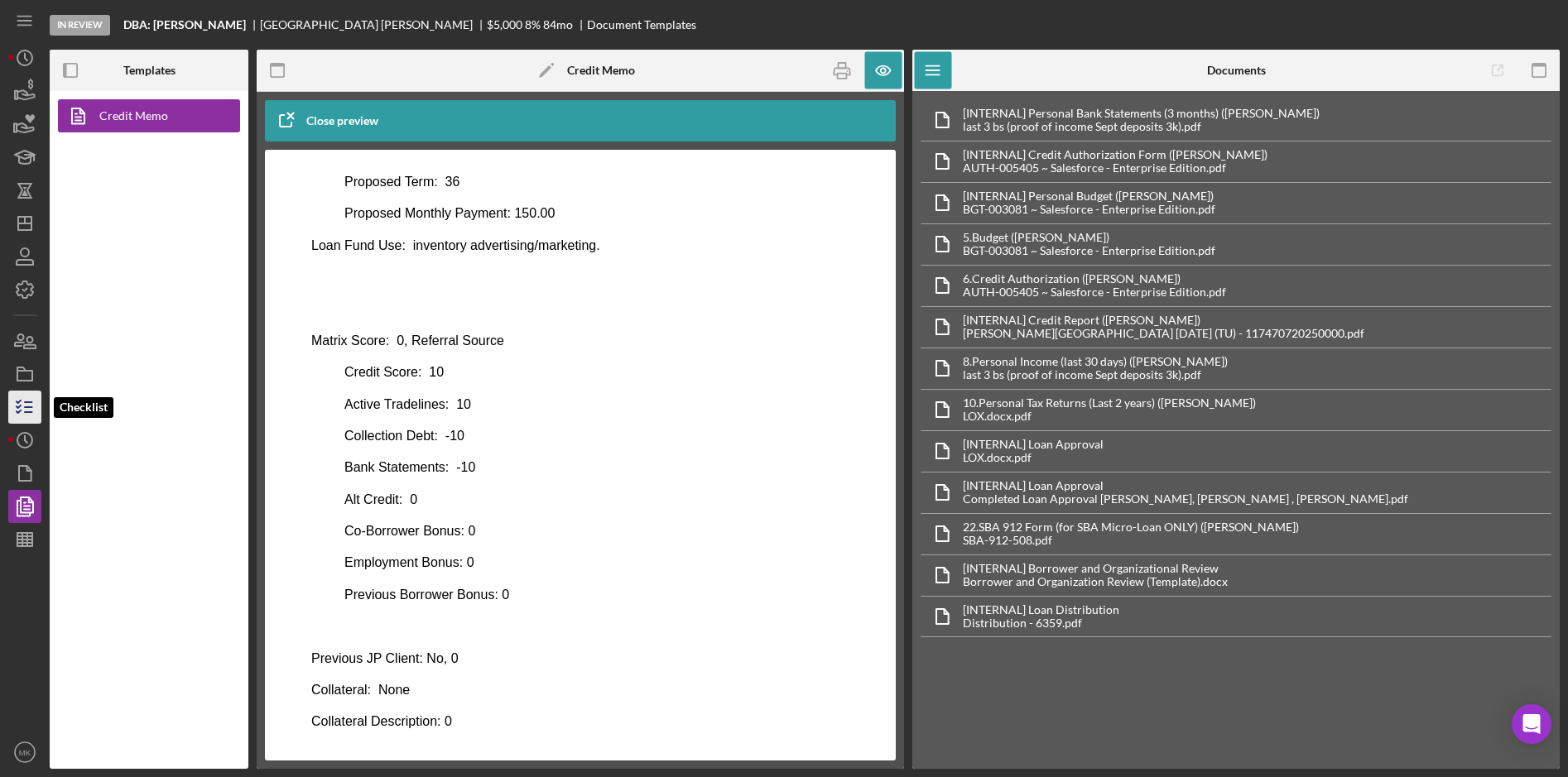
click at [18, 414] on icon "button" at bounding box center [24, 407] width 41 height 41
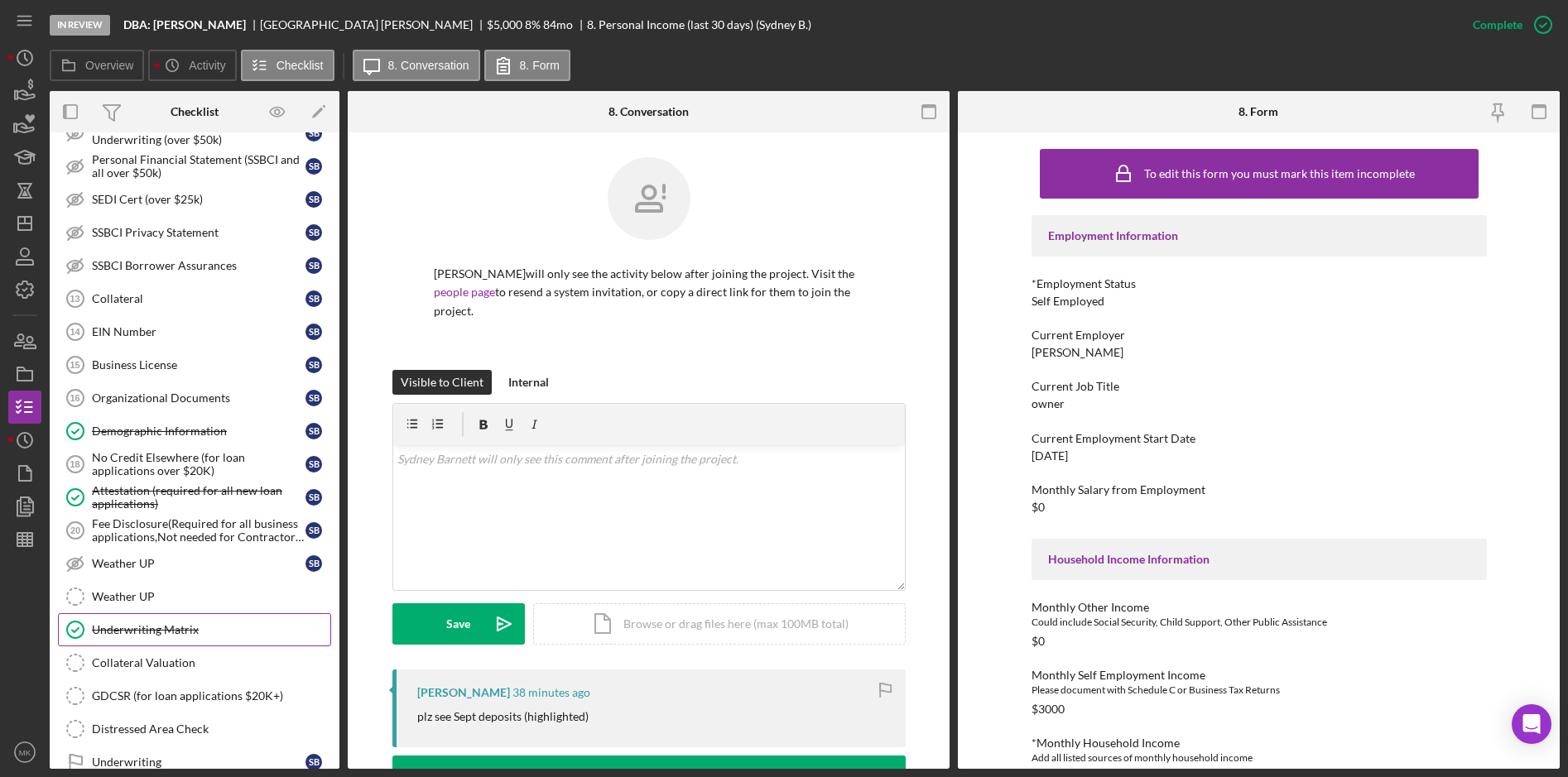
scroll to position [635, 0]
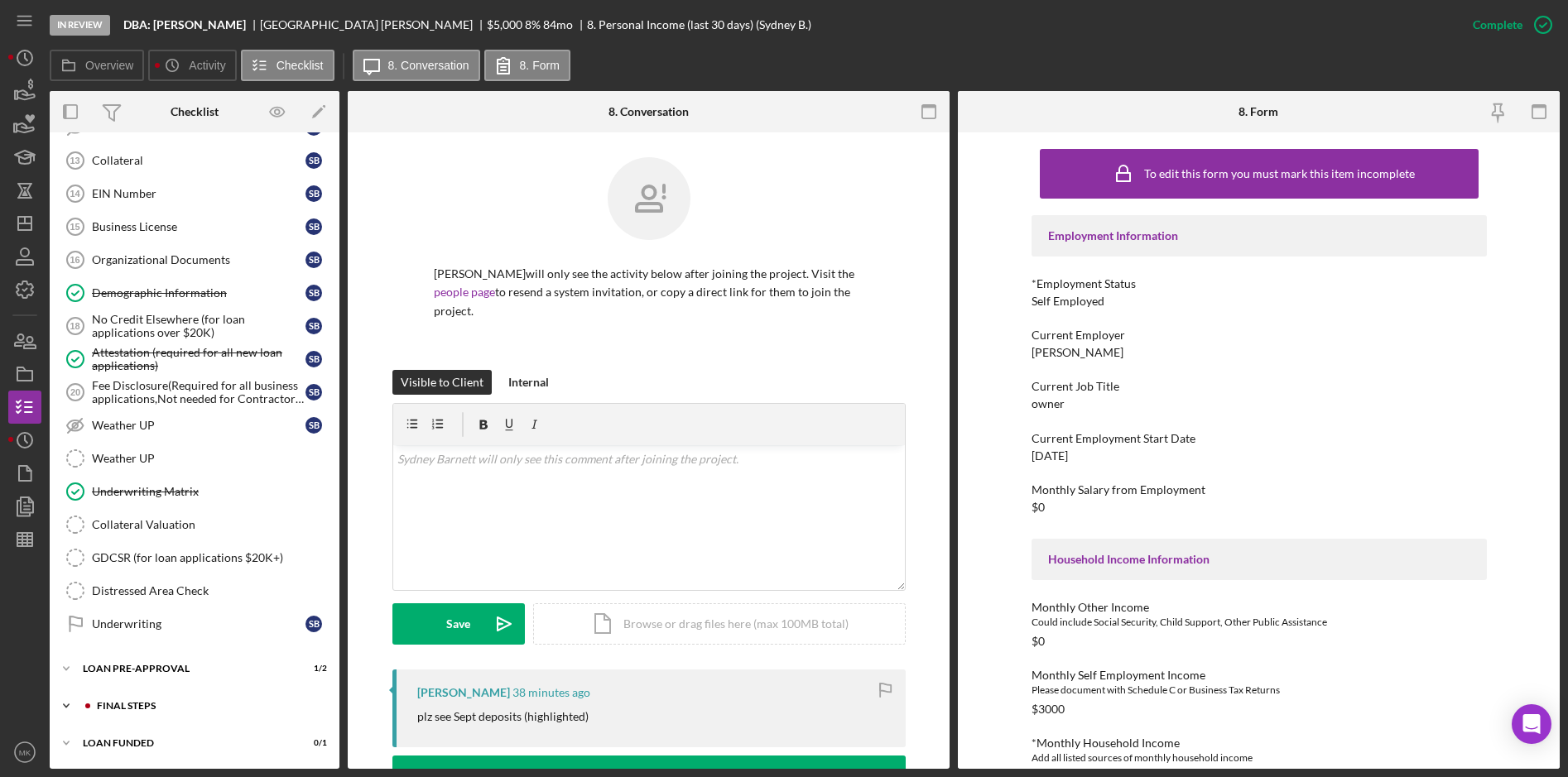
click at [184, 708] on div "FINAL STEPS" at bounding box center [207, 705] width 222 height 10
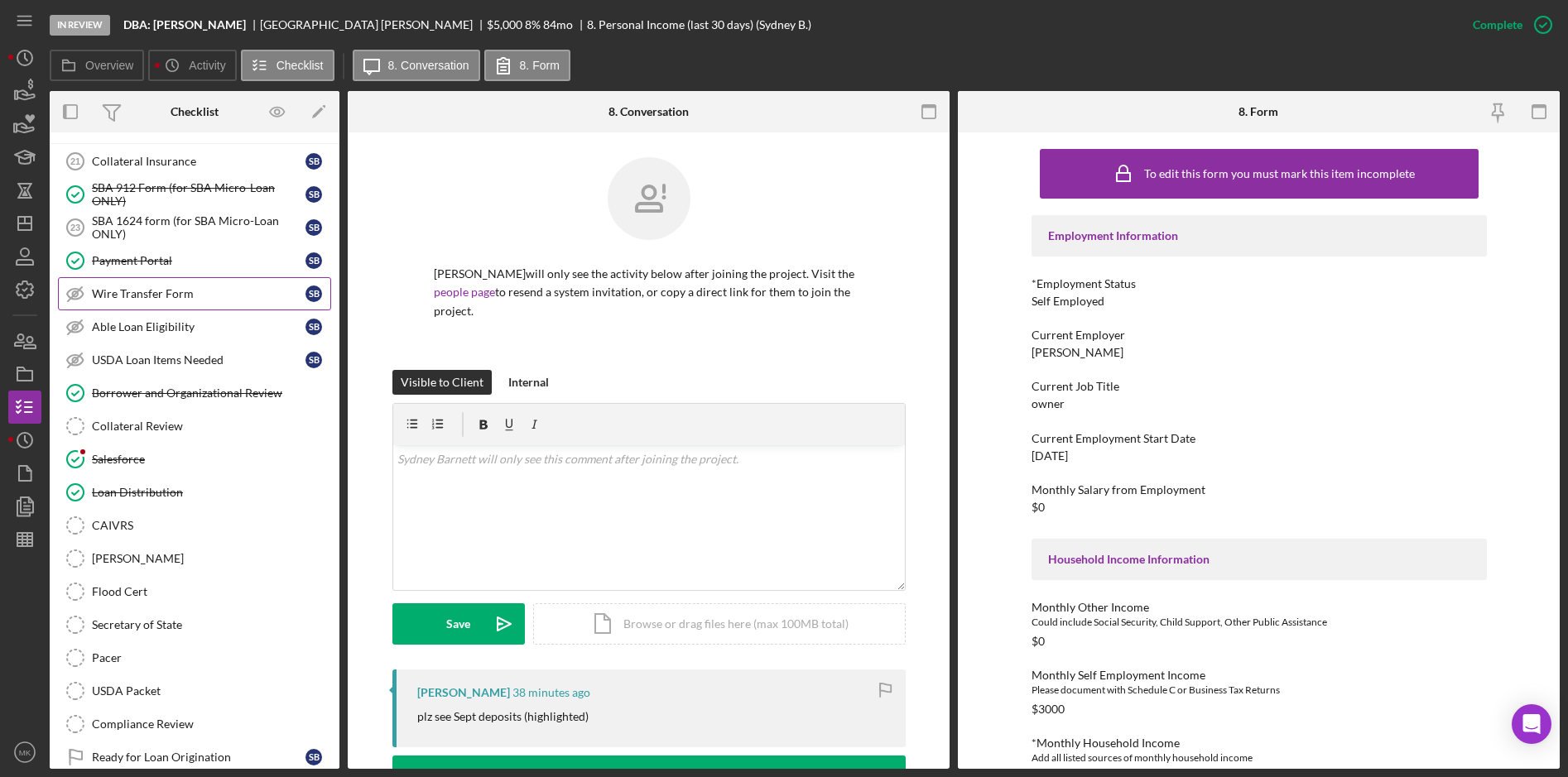
scroll to position [1048, 0]
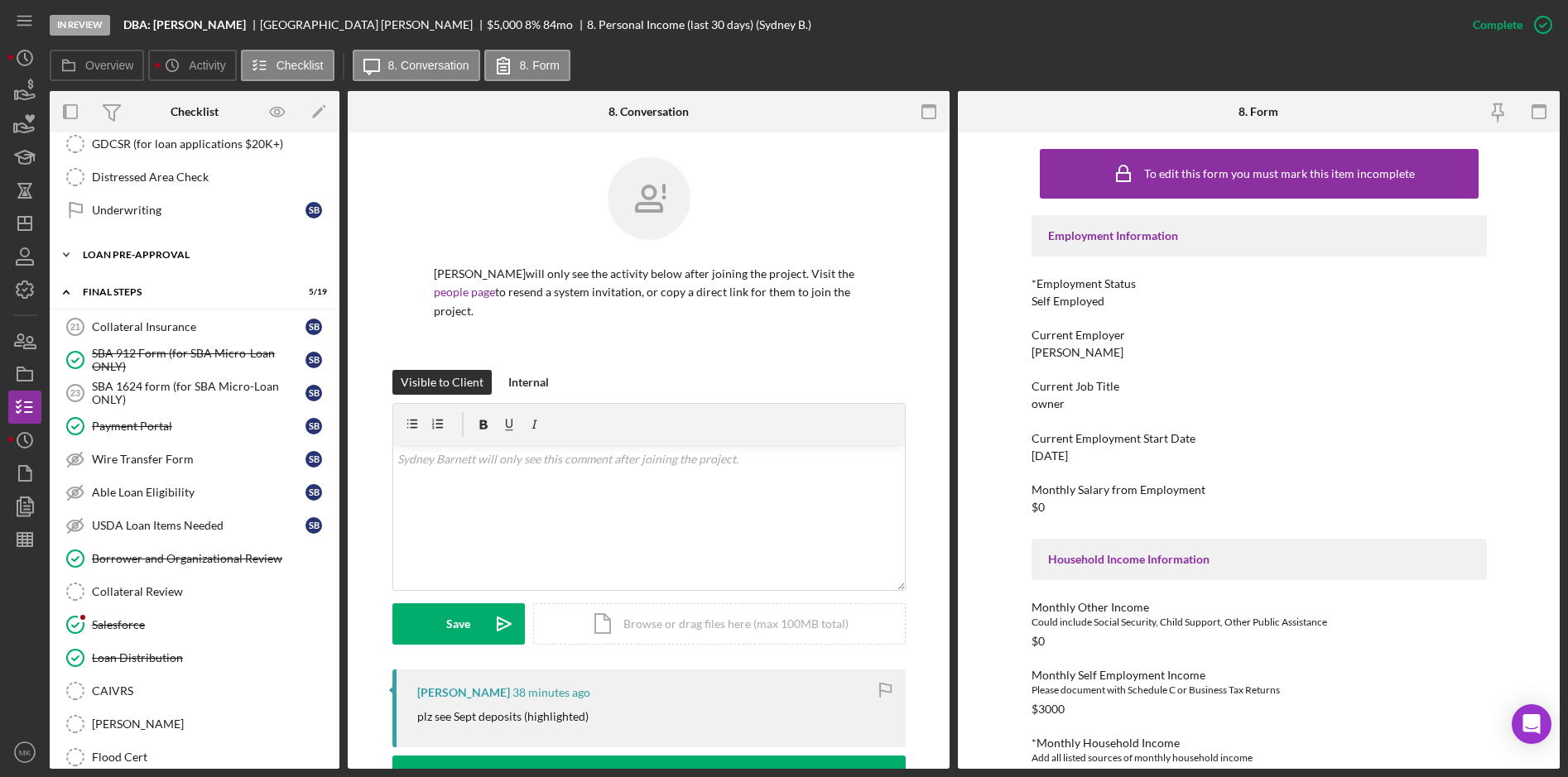
click at [159, 254] on div "LOAN PRE-APPROVAL" at bounding box center [201, 255] width 236 height 10
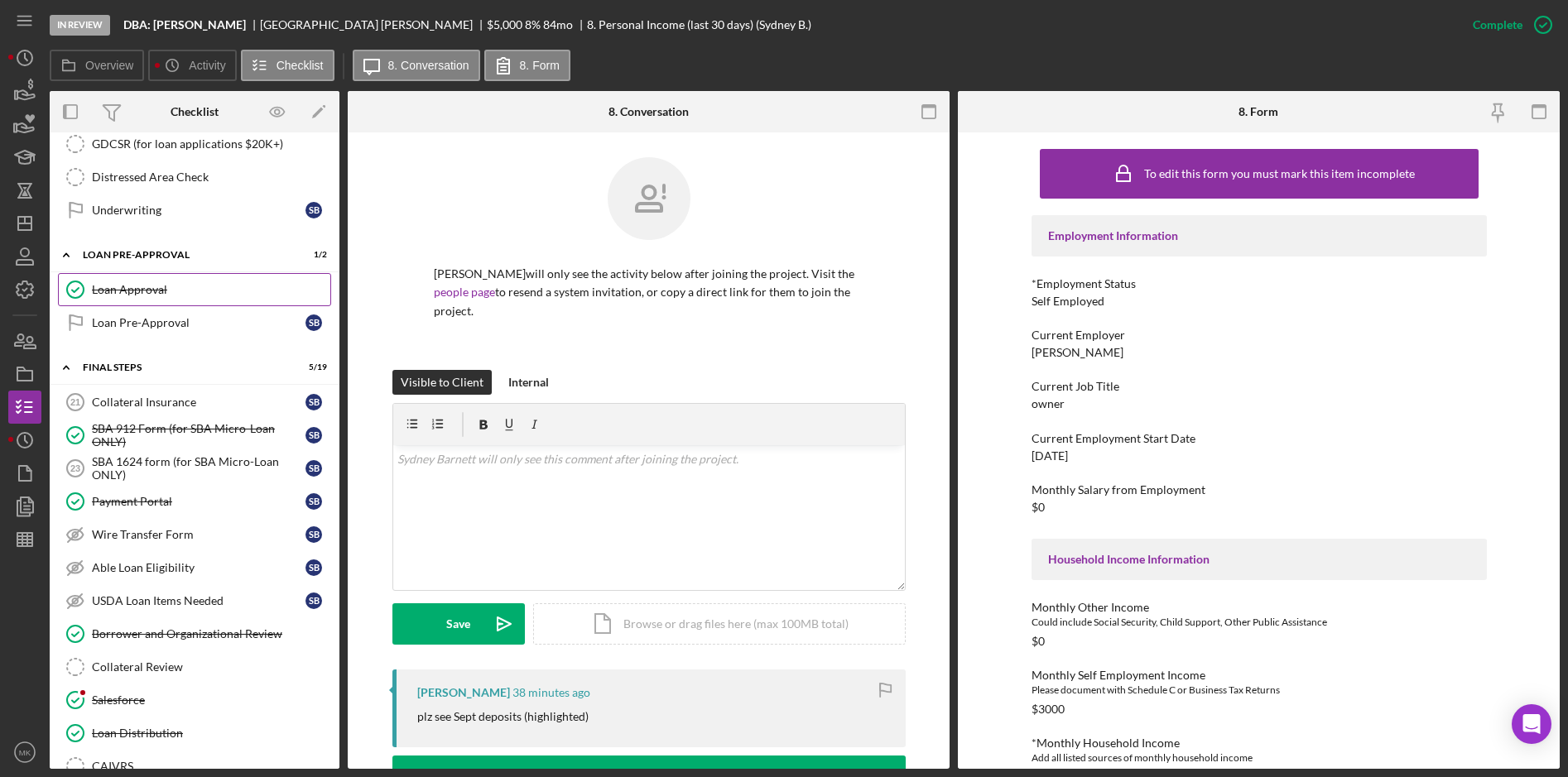
click at [156, 291] on div "Loan Approval" at bounding box center [211, 290] width 239 height 13
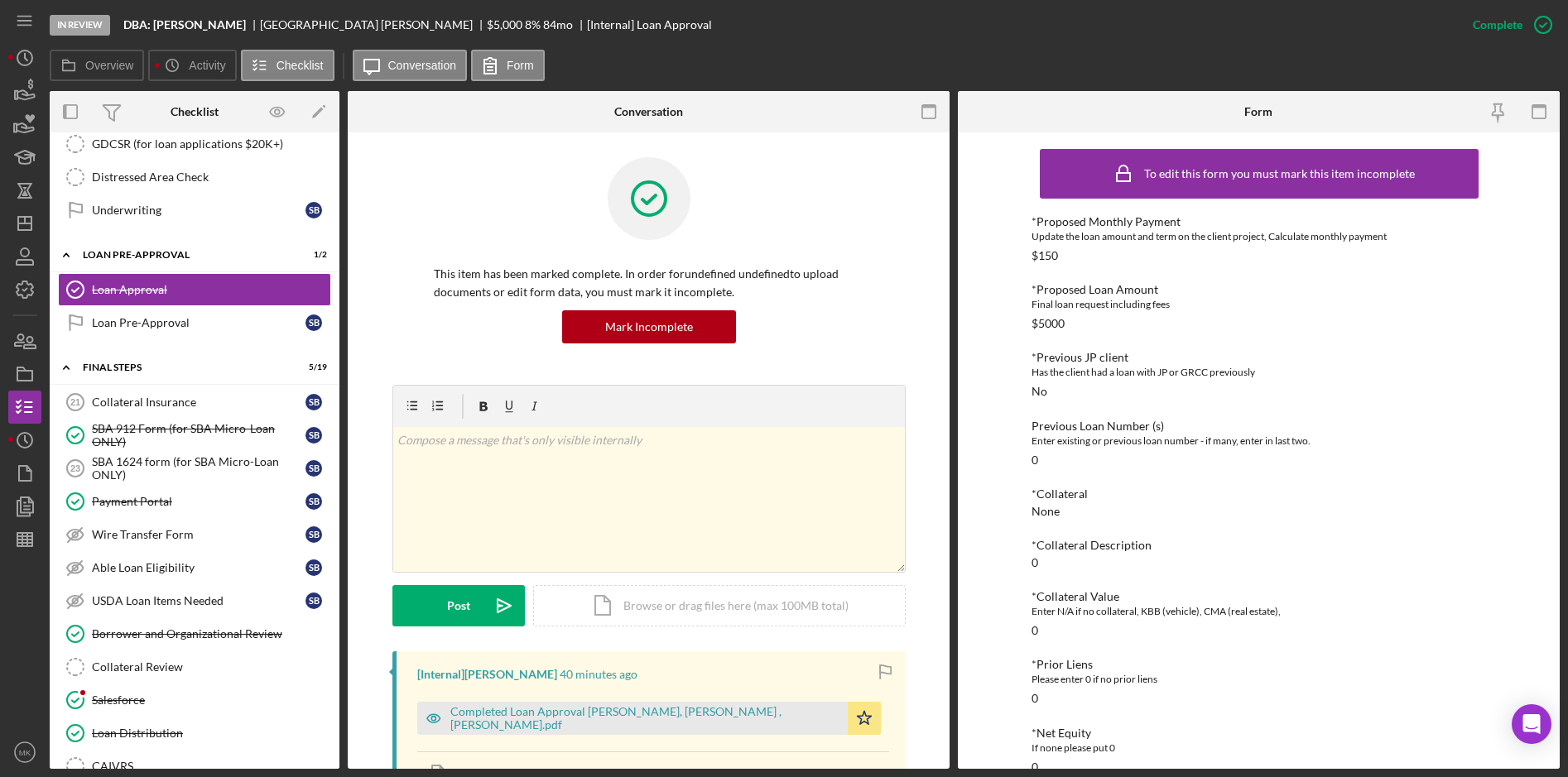
scroll to position [496, 0]
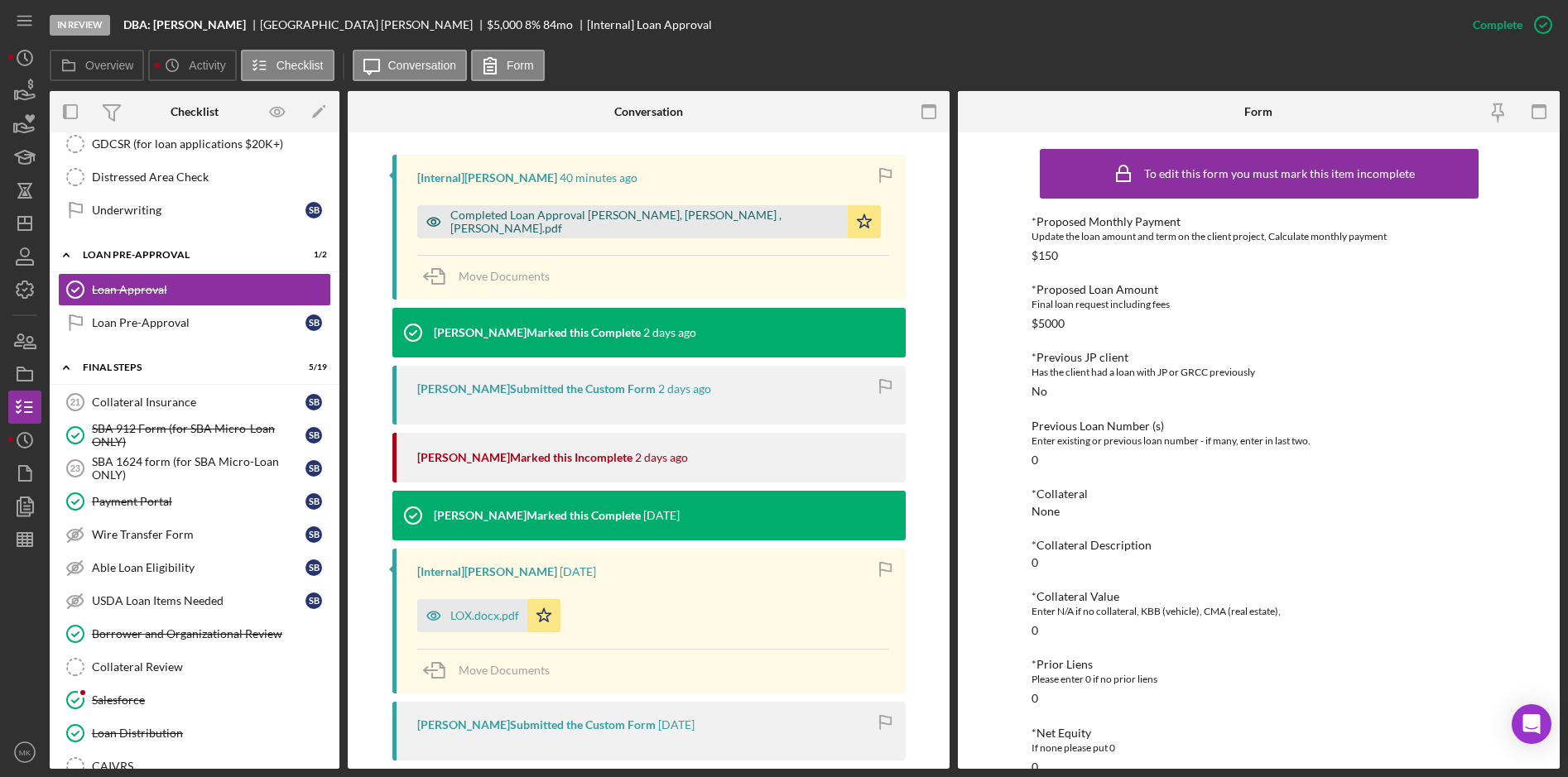
click at [579, 235] on div "Completed Loan Approval [PERSON_NAME], [PERSON_NAME] , [PERSON_NAME].pdf" at bounding box center [632, 221] width 431 height 33
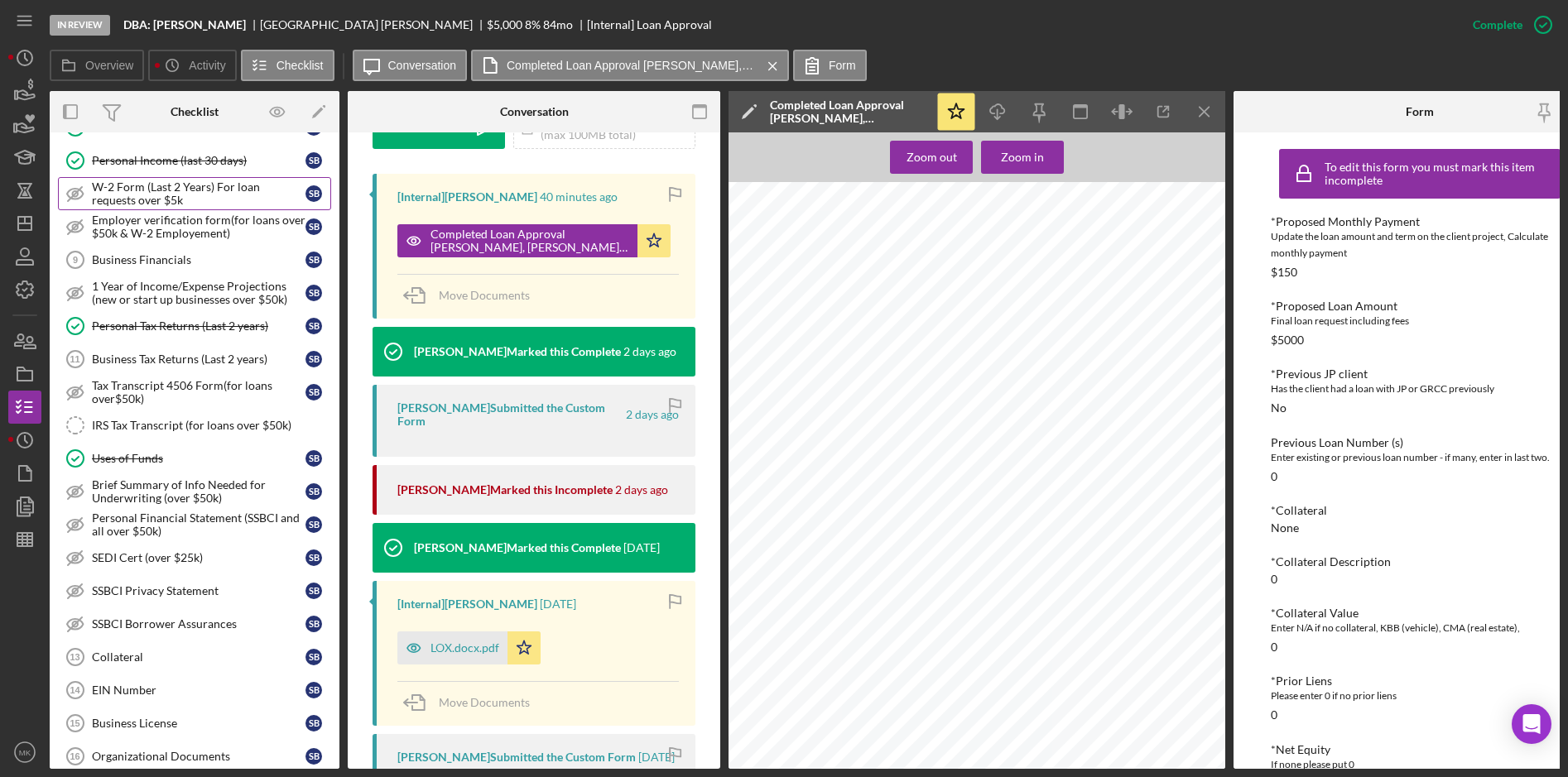
scroll to position [0, 0]
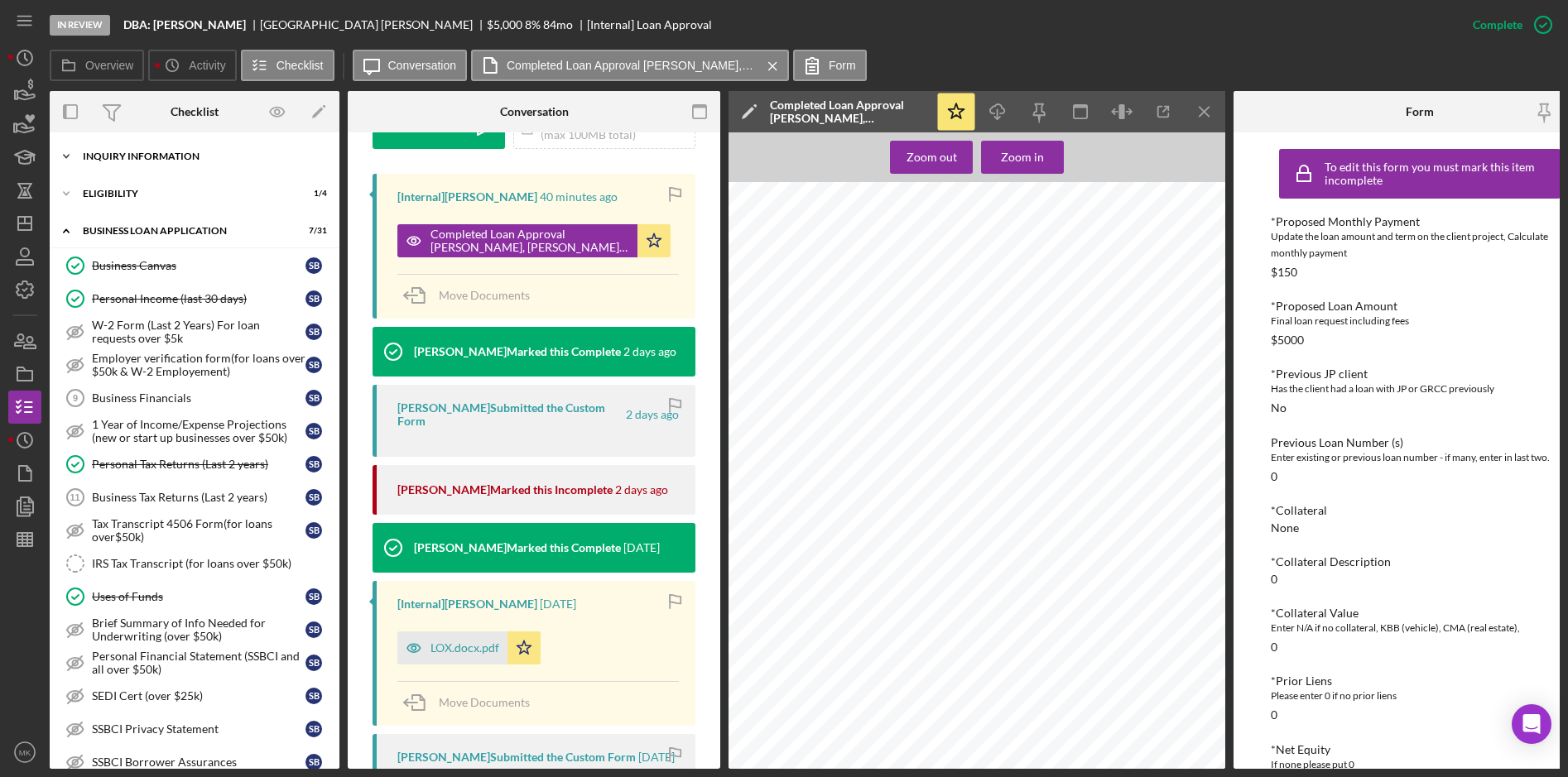
click at [178, 151] on div "Icon/Expander INQUIRY INFORMATION 9 / 11" at bounding box center [194, 157] width 289 height 33
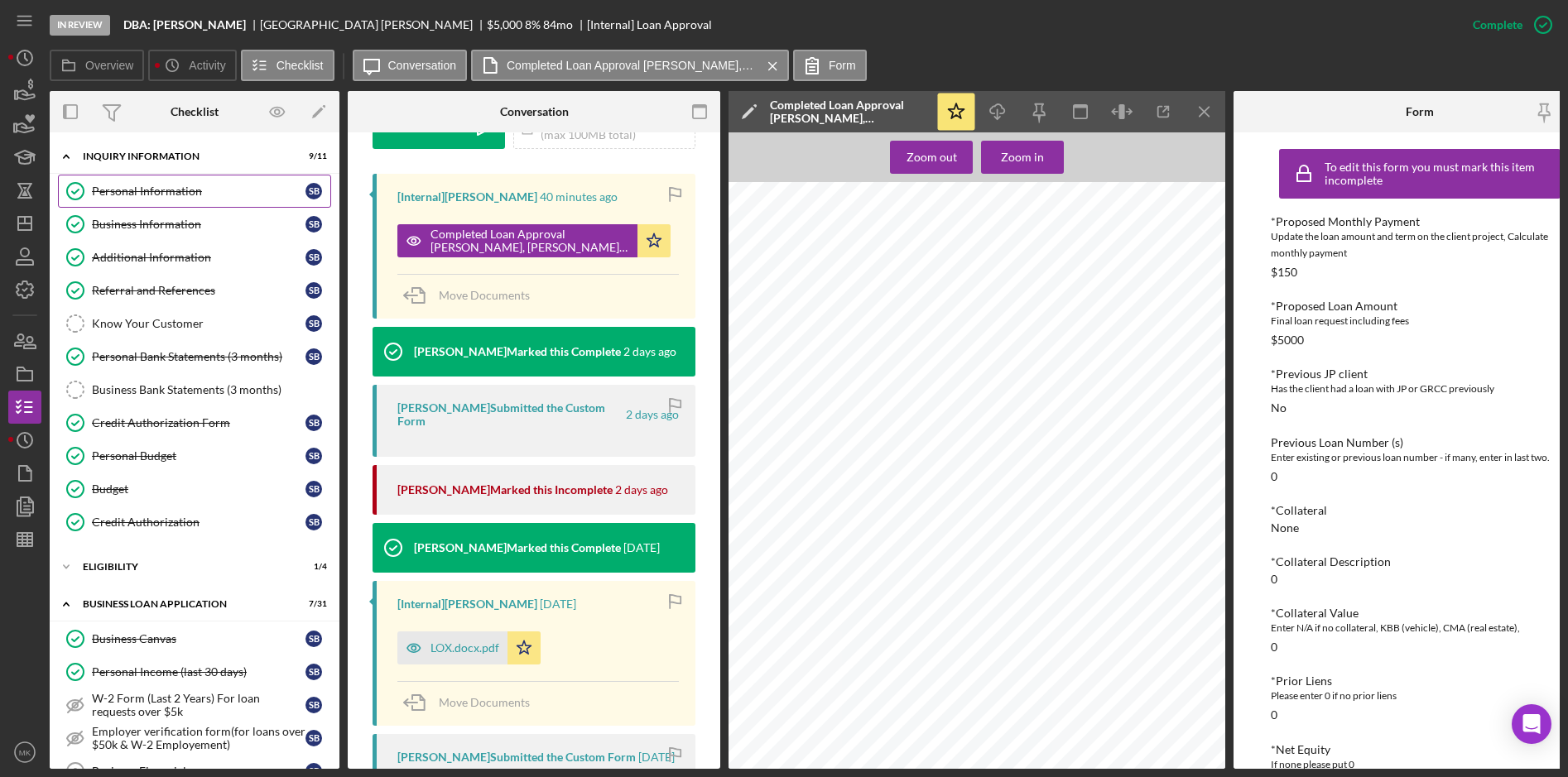
click at [165, 189] on div "Personal Information" at bounding box center [199, 191] width 214 height 13
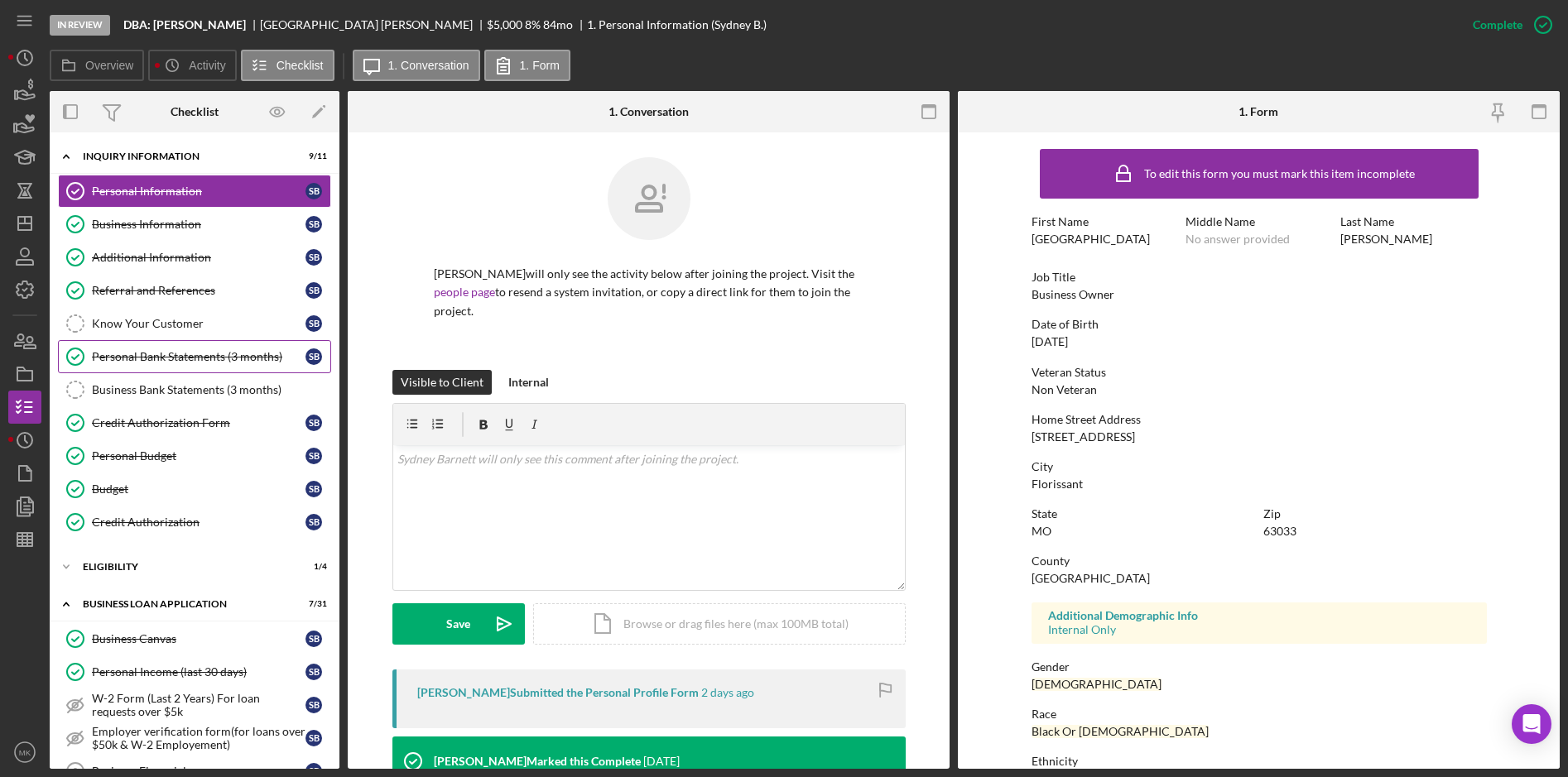
click at [182, 365] on link "Personal Bank Statements (3 months) Personal Bank Statements (3 months) S B" at bounding box center [195, 356] width 273 height 33
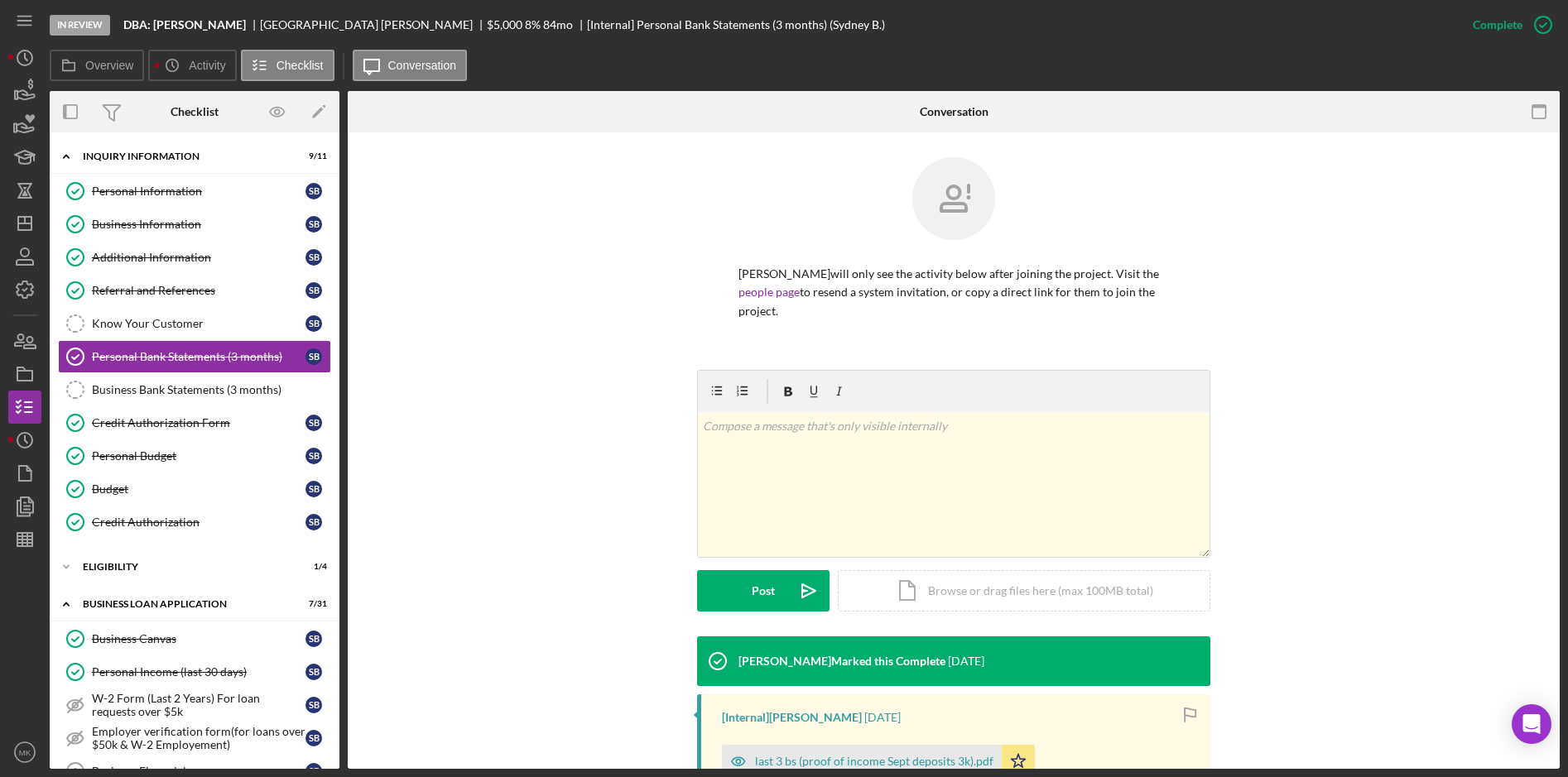
scroll to position [200, 0]
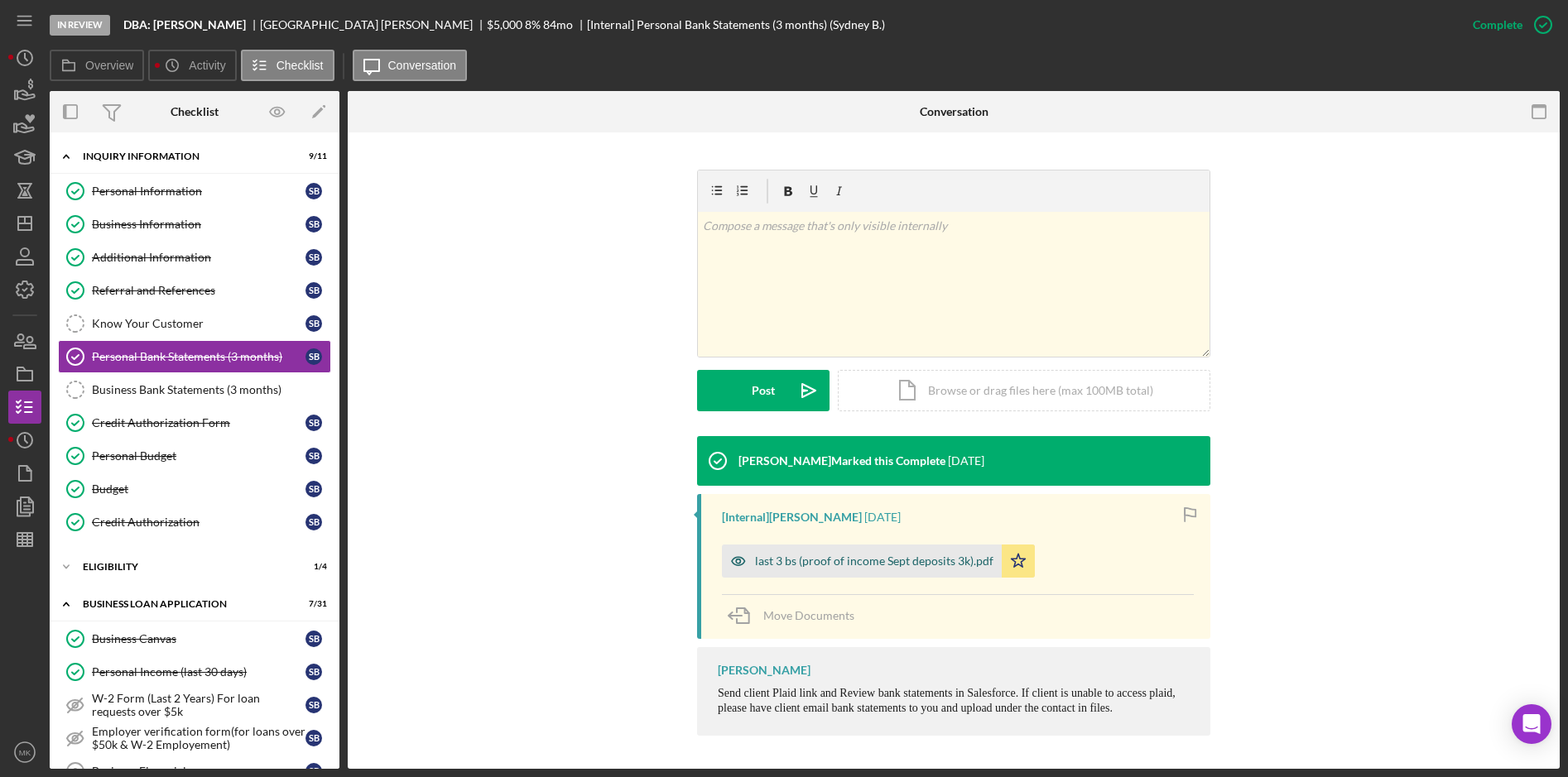
click at [780, 555] on div "last 3 bs (proof of income Sept deposits 3k).pdf" at bounding box center [875, 561] width 239 height 13
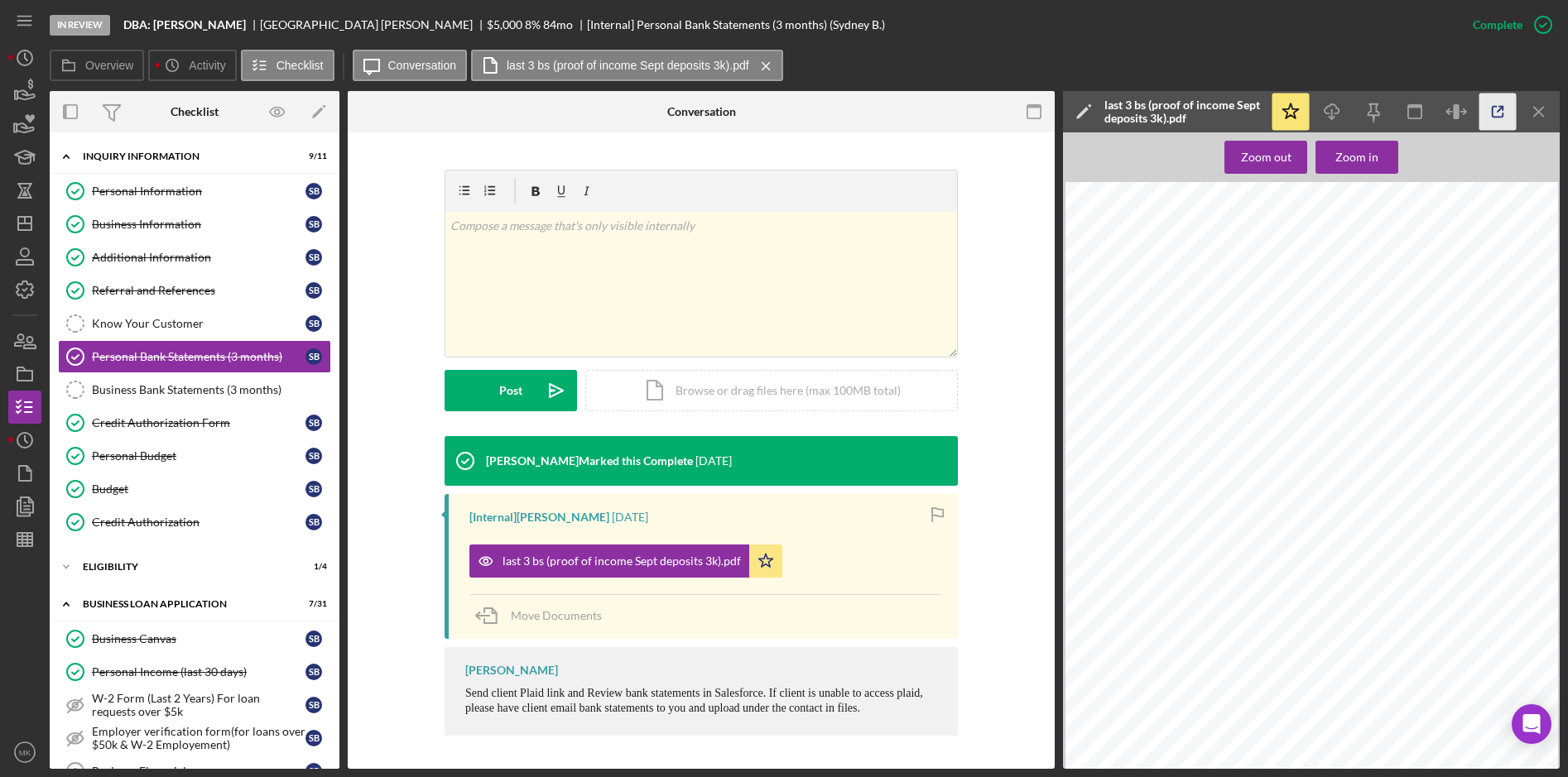
click at [1487, 116] on icon "button" at bounding box center [1497, 112] width 37 height 37
click at [157, 526] on div "Credit Authorization" at bounding box center [199, 522] width 214 height 13
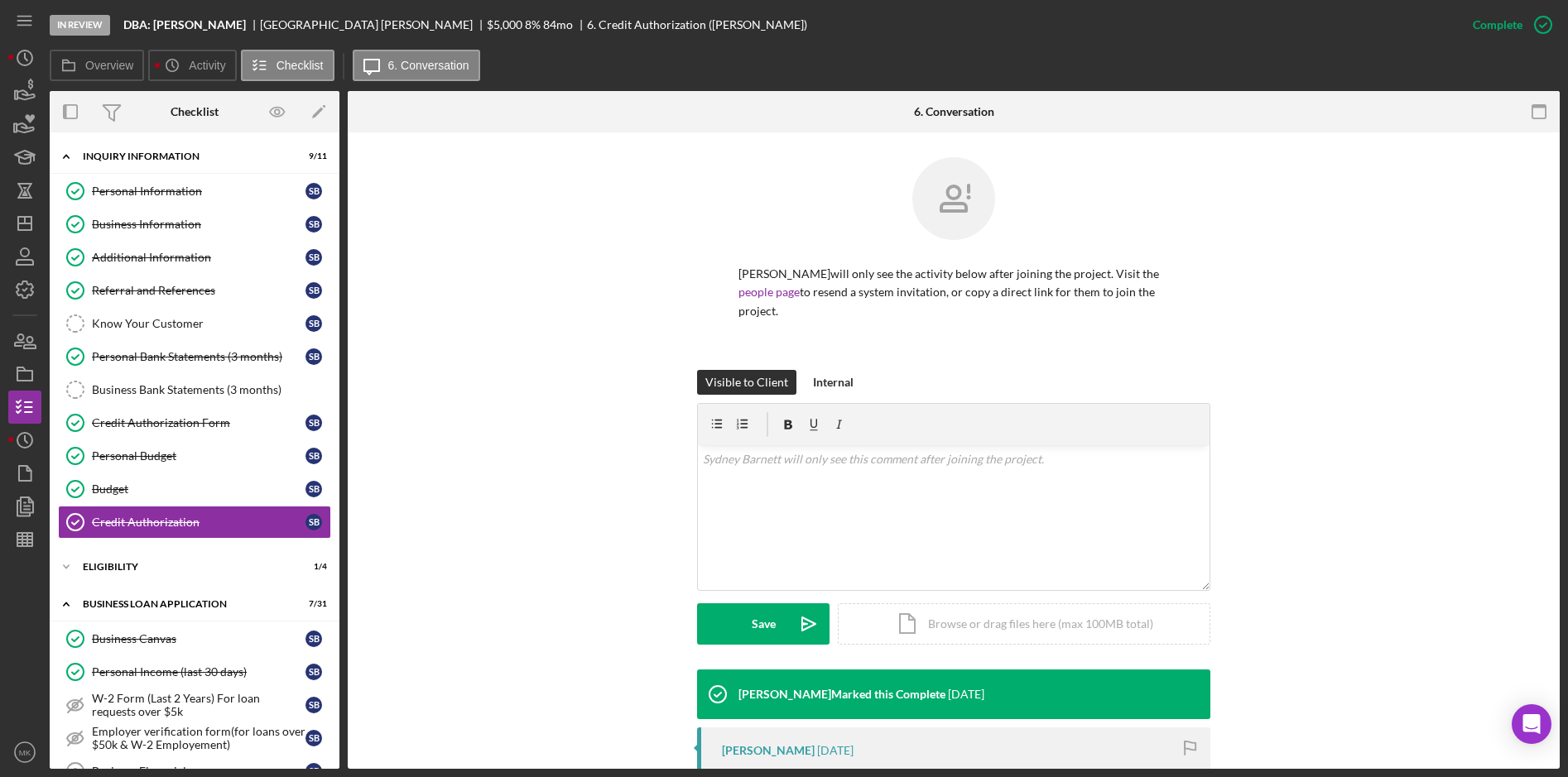
scroll to position [244, 0]
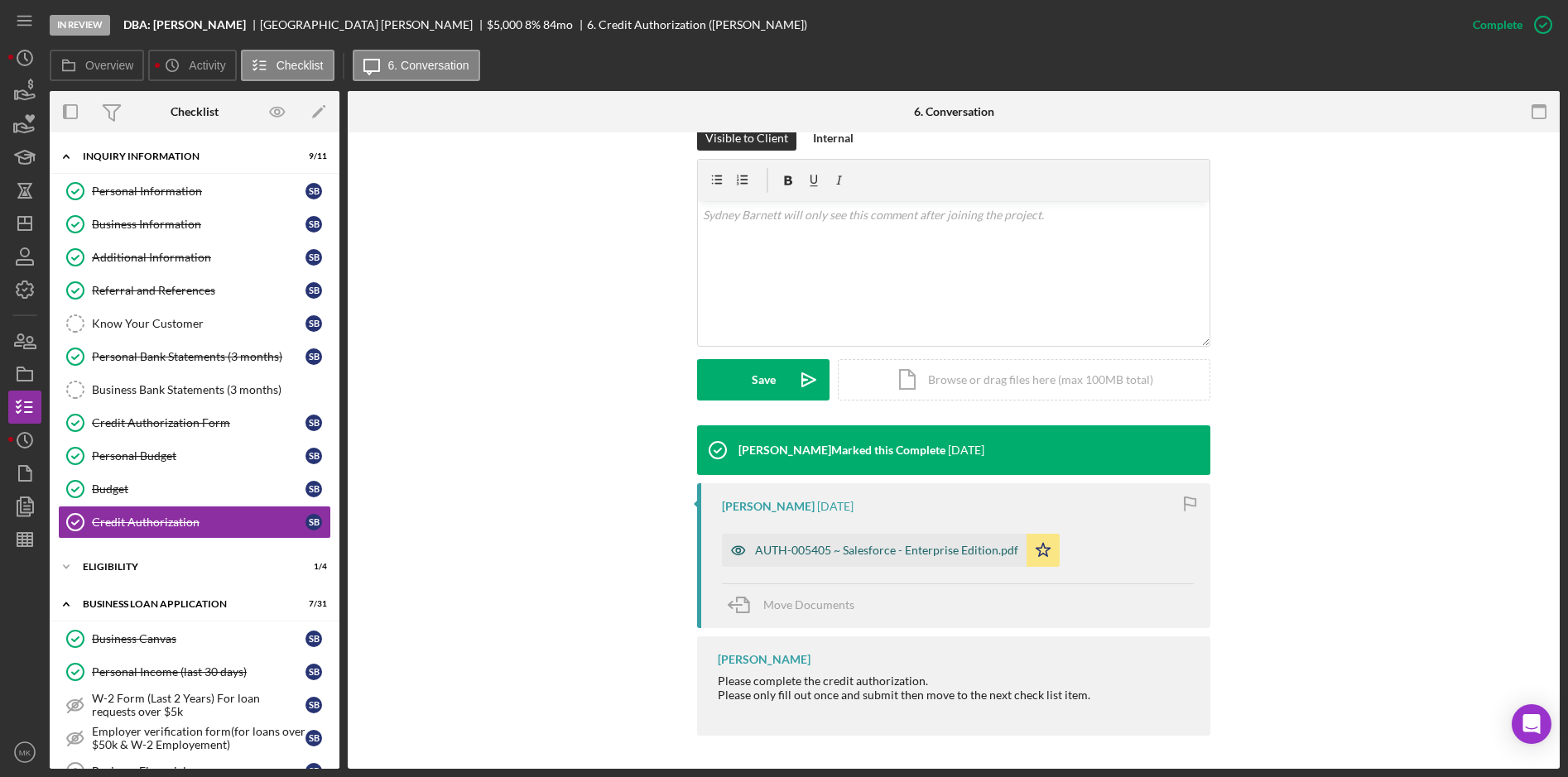
click at [813, 549] on div "AUTH-005405 ~ Salesforce - Enterprise Edition.pdf" at bounding box center [887, 551] width 264 height 13
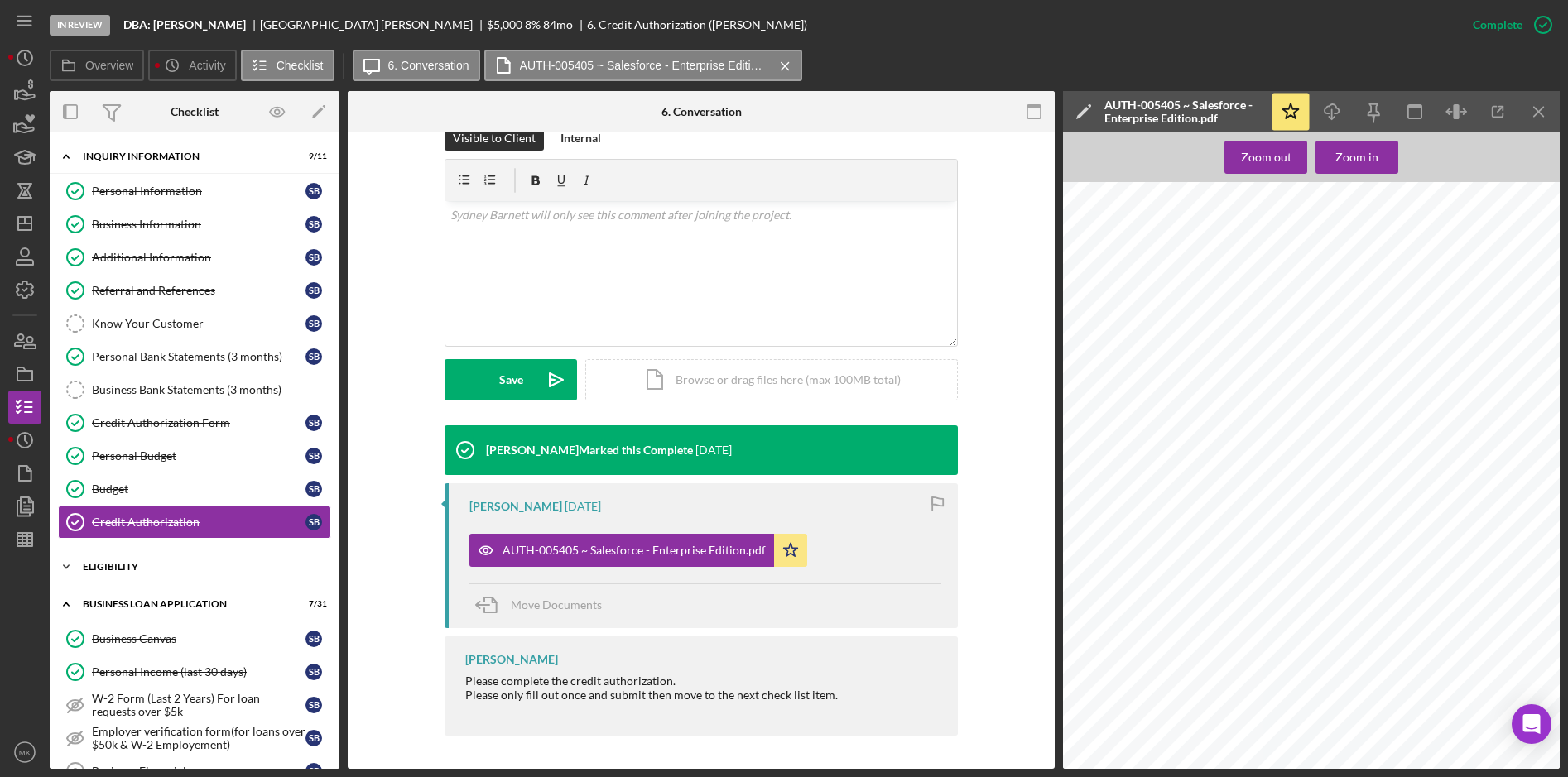
click at [161, 563] on div "ELIGIBILITY" at bounding box center [201, 567] width 236 height 10
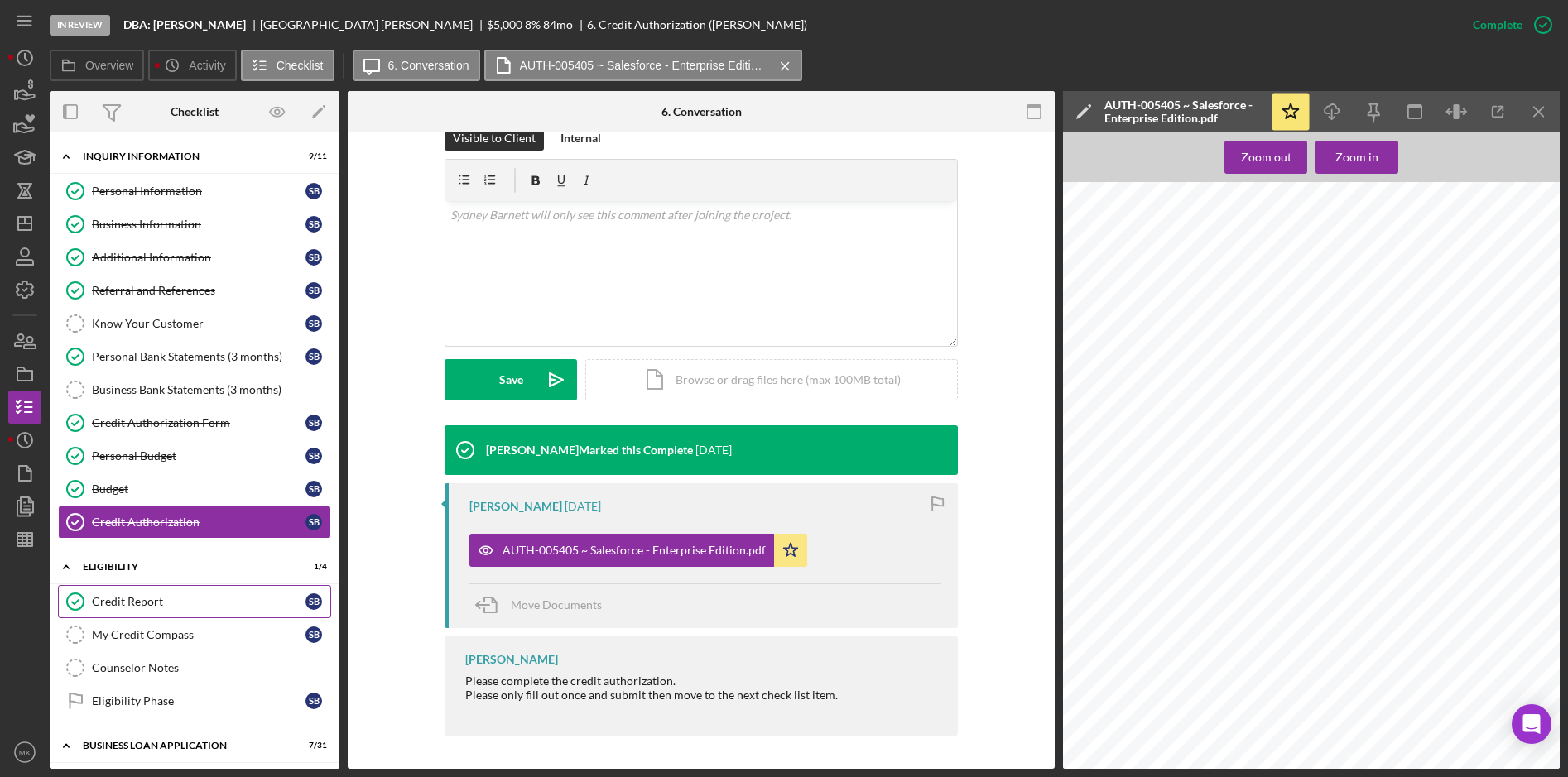
click at [118, 606] on div "Credit Report" at bounding box center [199, 601] width 214 height 13
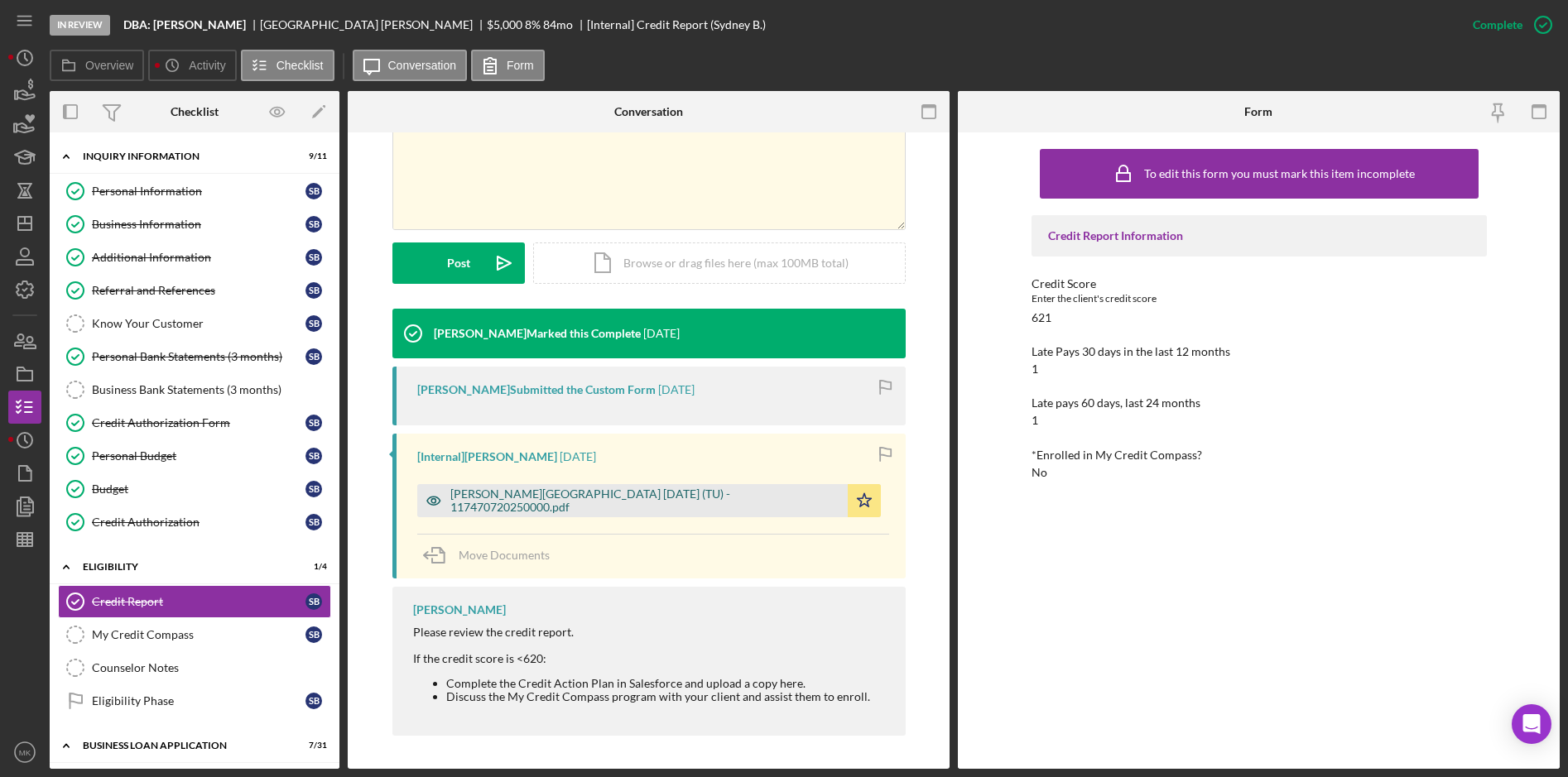
click at [537, 500] on div "[PERSON_NAME][GEOGRAPHIC_DATA] [DATE] (TU) - 117470720250000.pdf" at bounding box center [645, 501] width 389 height 27
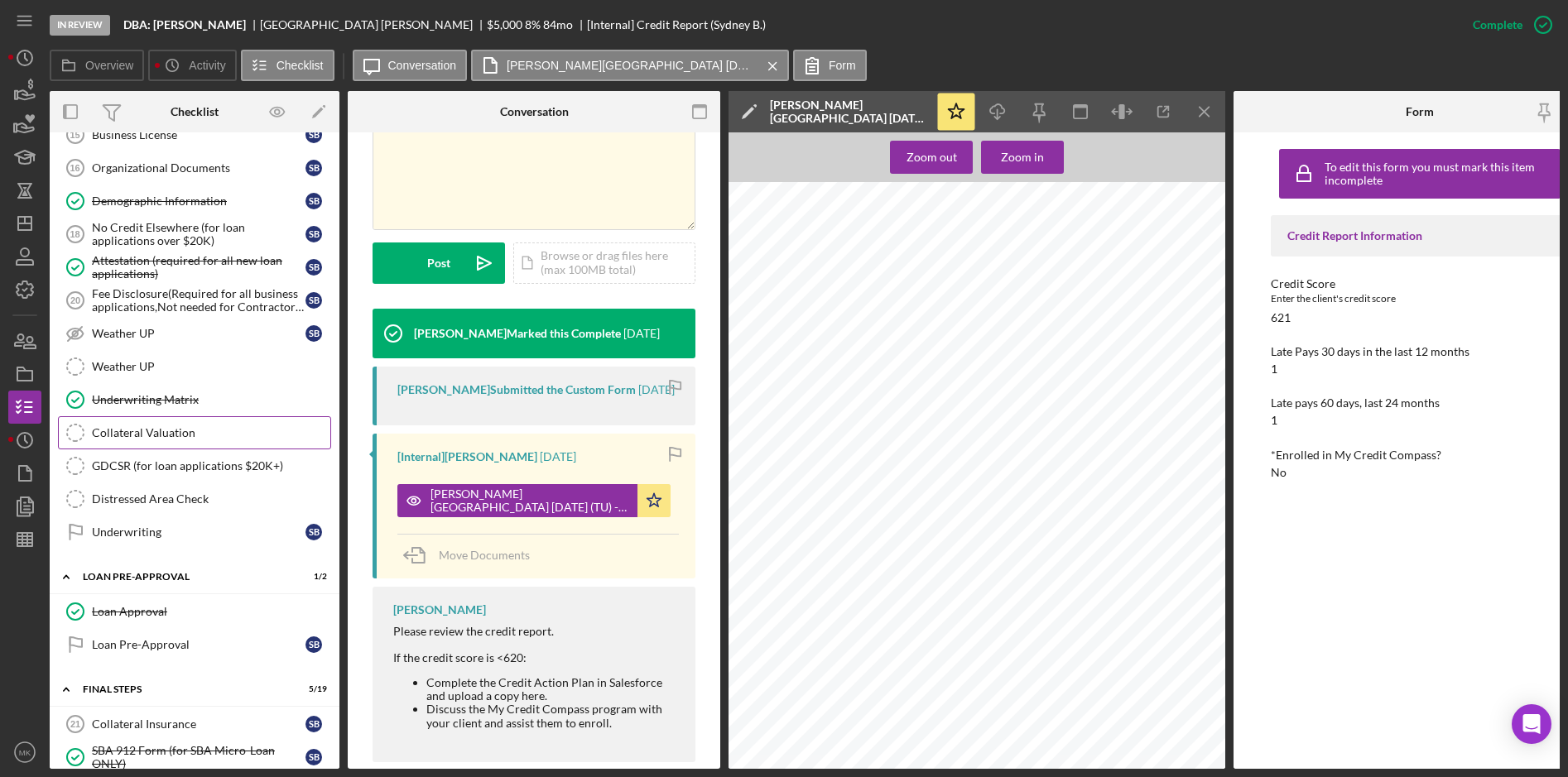
scroll to position [1868, 0]
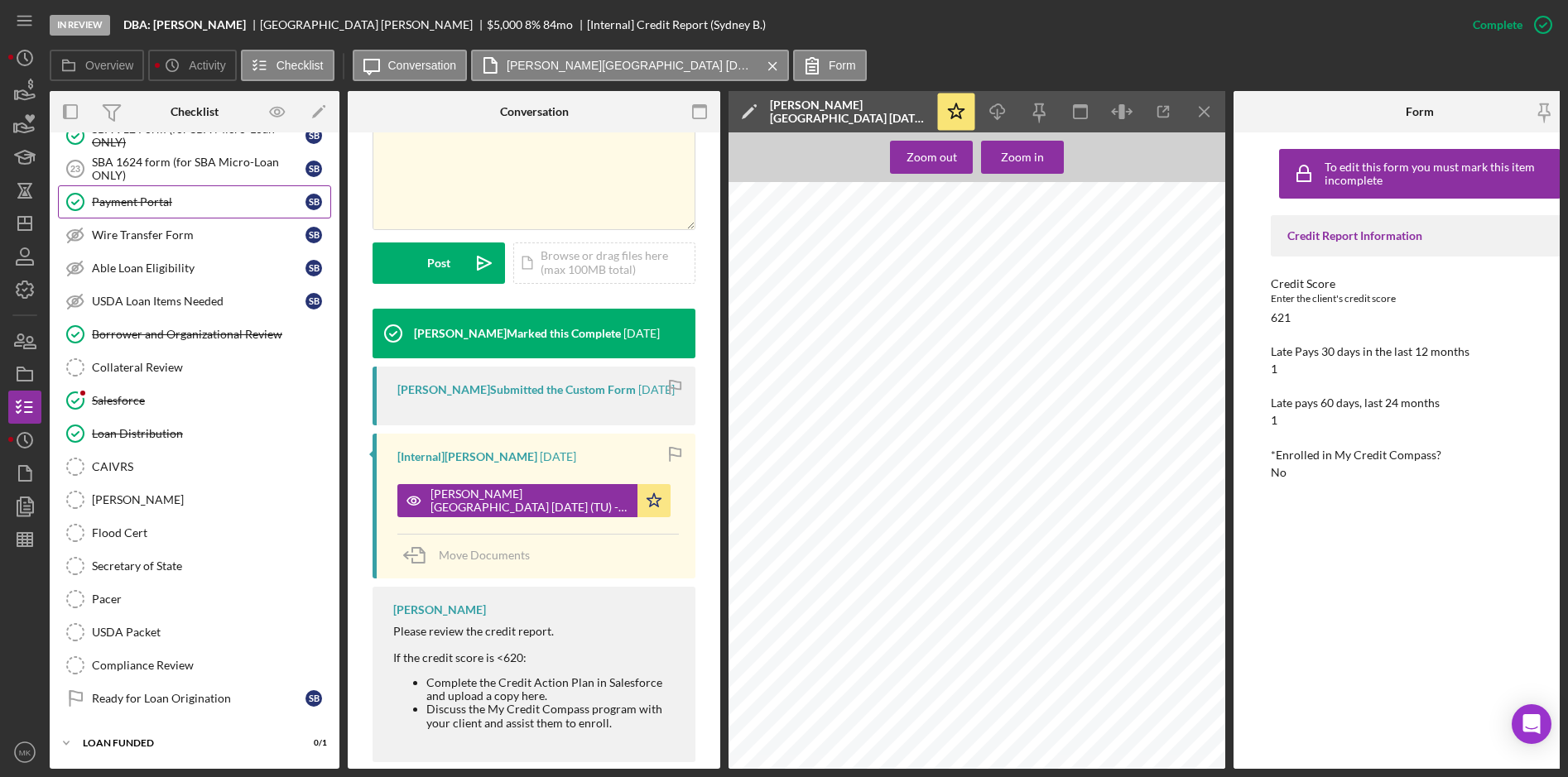
click at [134, 196] on div "Payment Portal" at bounding box center [199, 202] width 214 height 13
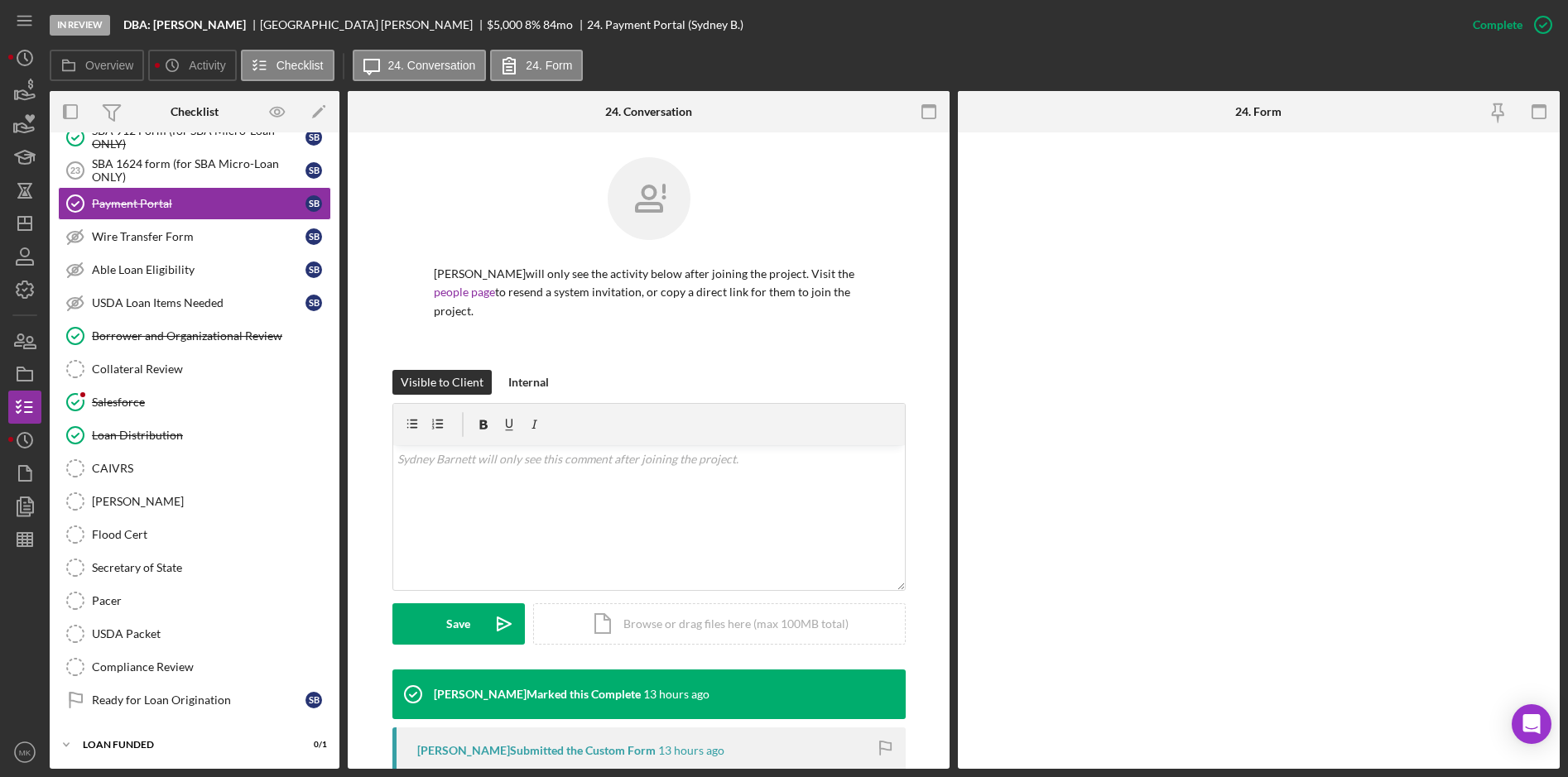
scroll to position [1530, 0]
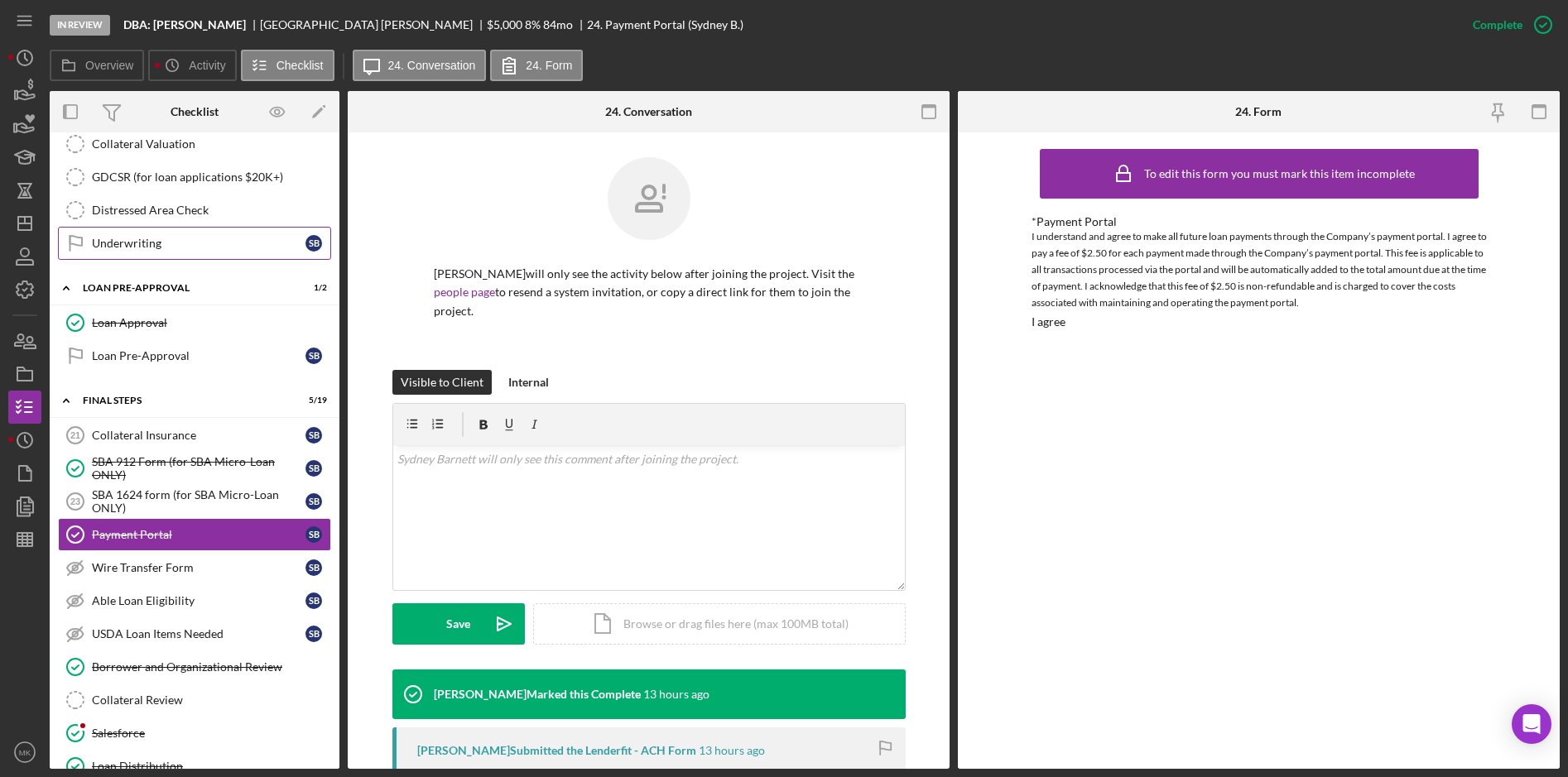
click at [162, 233] on link "Underwriting Underwriting S B" at bounding box center [195, 243] width 273 height 33
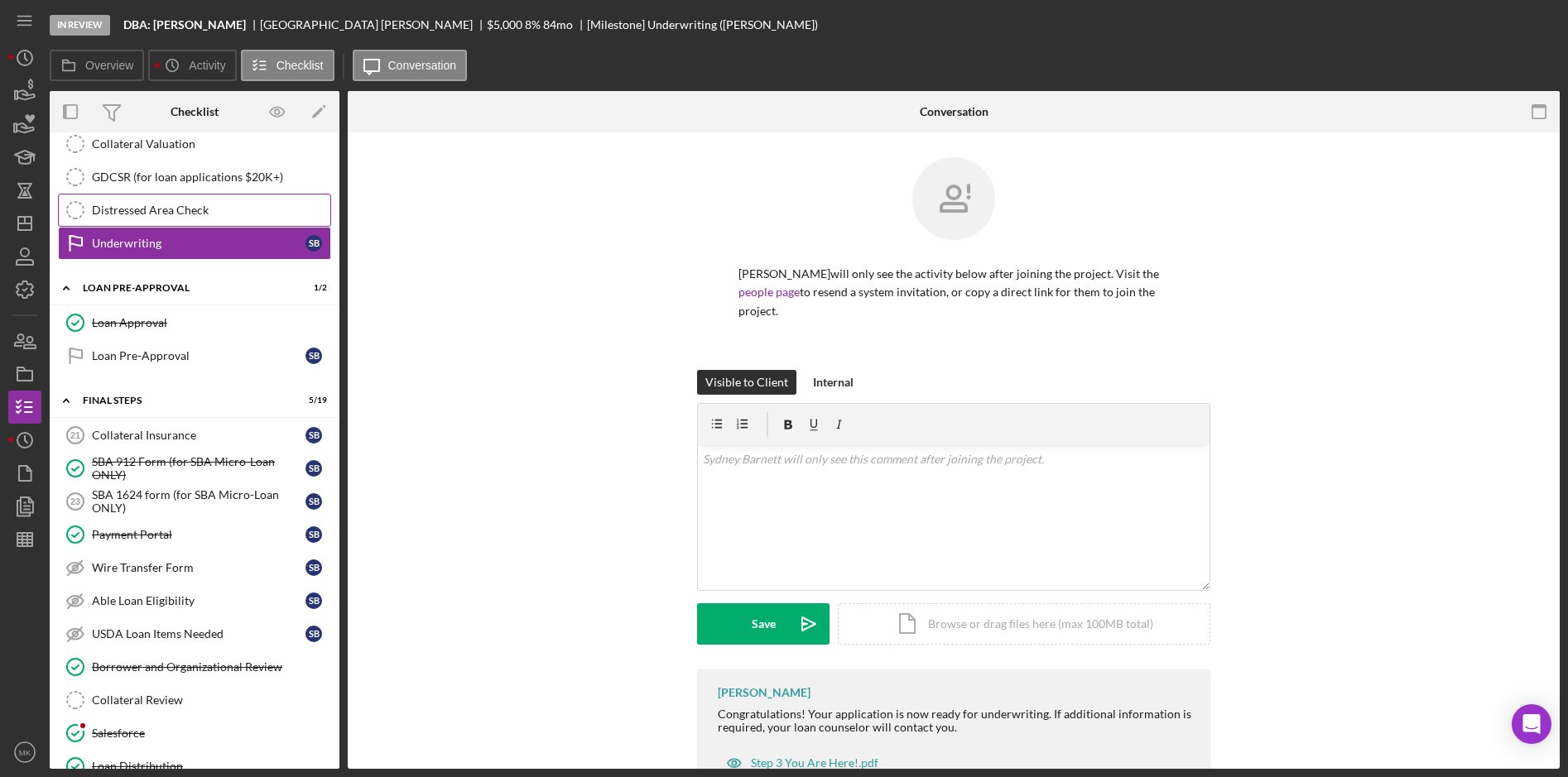
click at [164, 205] on div "Distressed Area Check" at bounding box center [211, 210] width 239 height 13
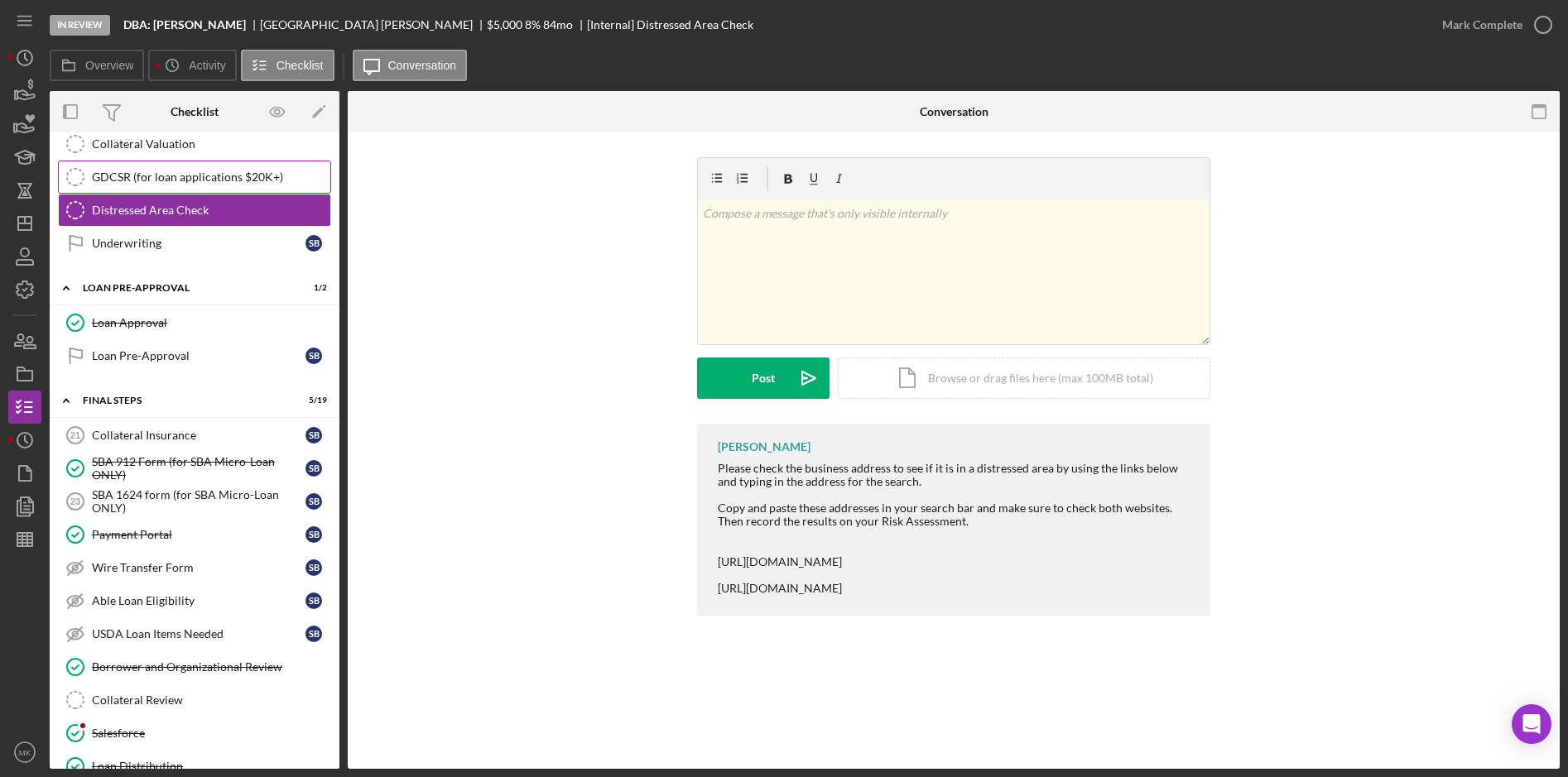
click at [168, 183] on div "GDCSR (for loan applications $20K+)" at bounding box center [211, 178] width 239 height 13
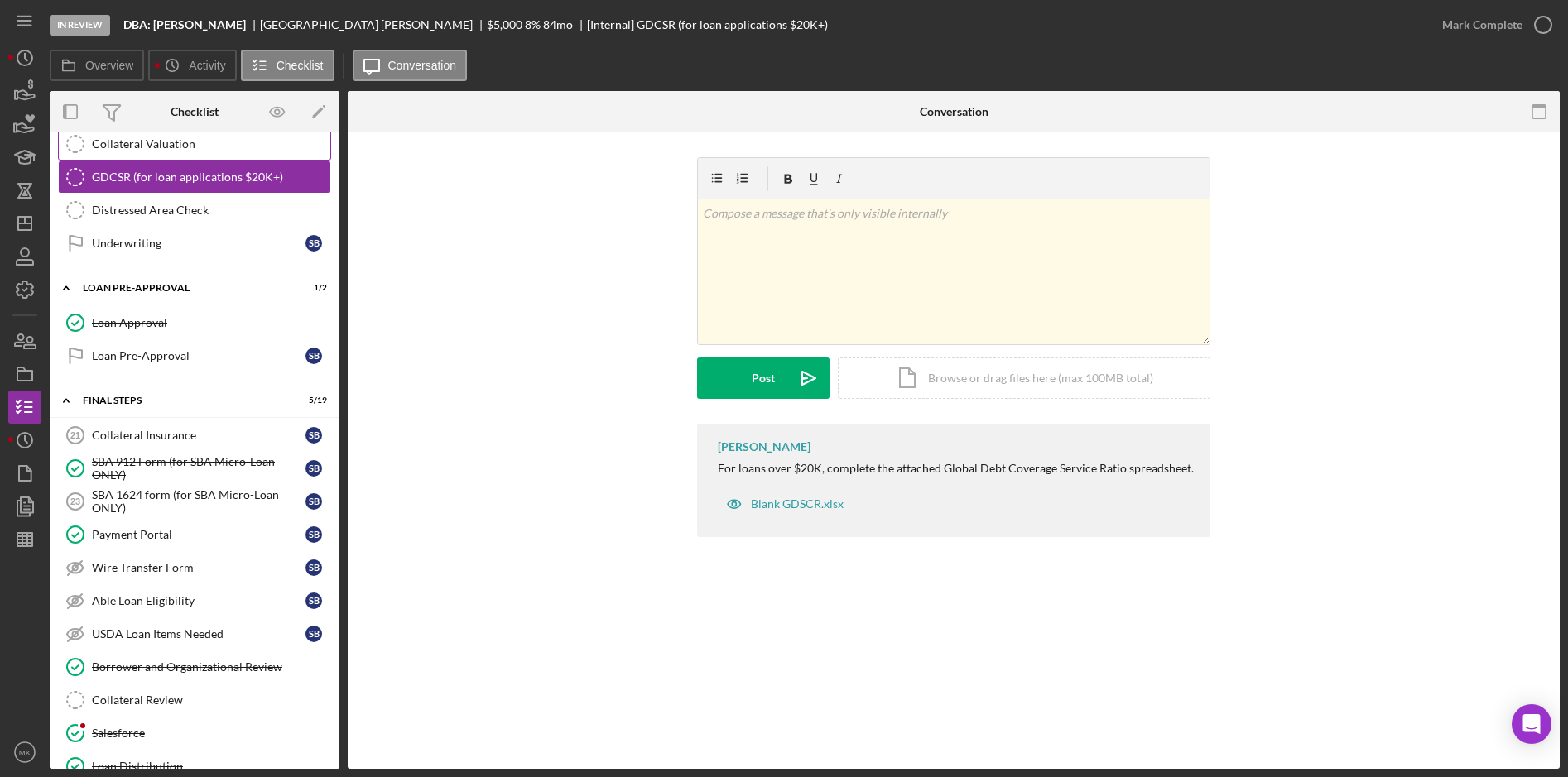
click at [169, 154] on link "Collateral Valuation Collateral Valuation" at bounding box center [195, 144] width 273 height 33
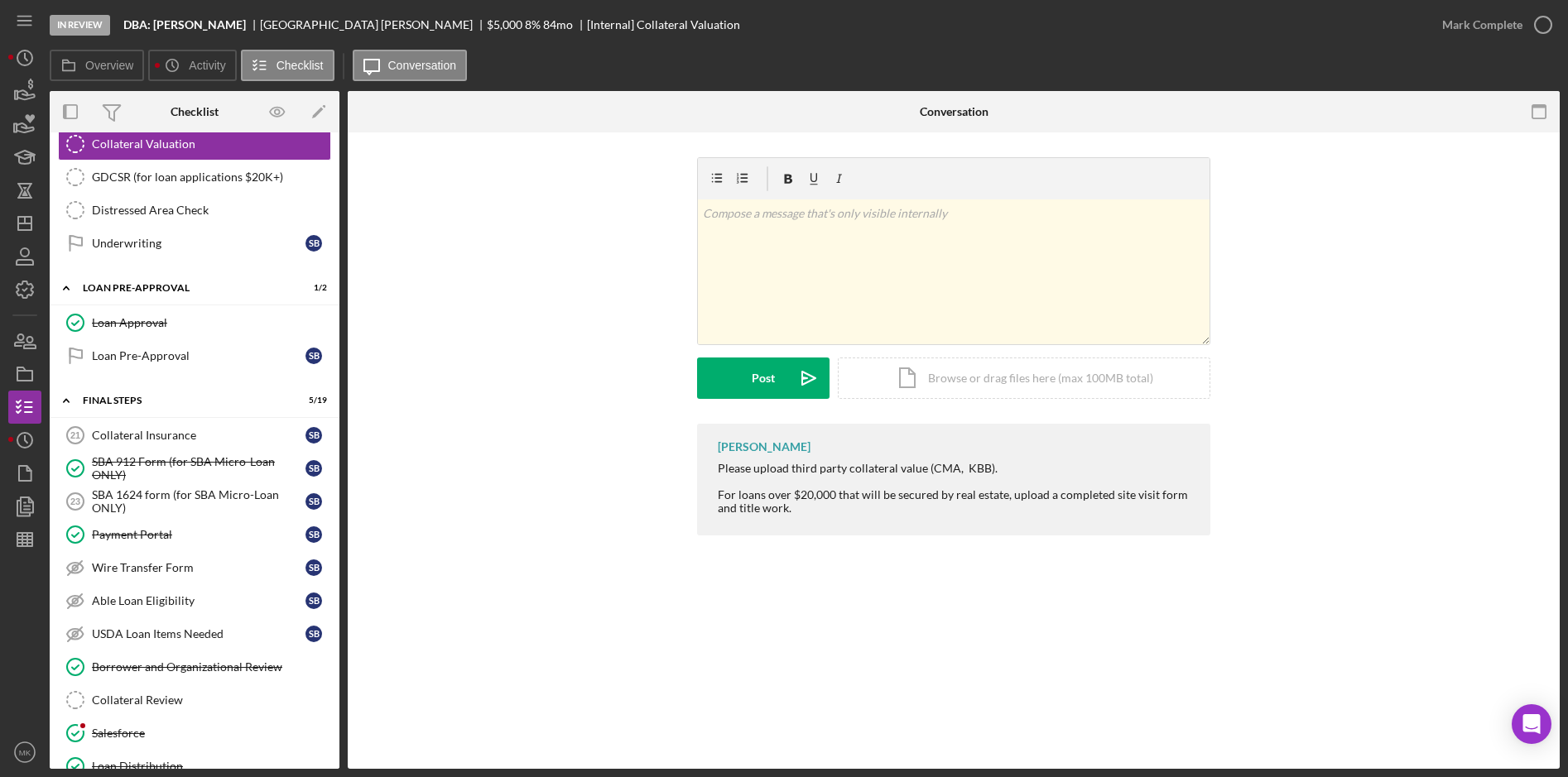
scroll to position [1199, 0]
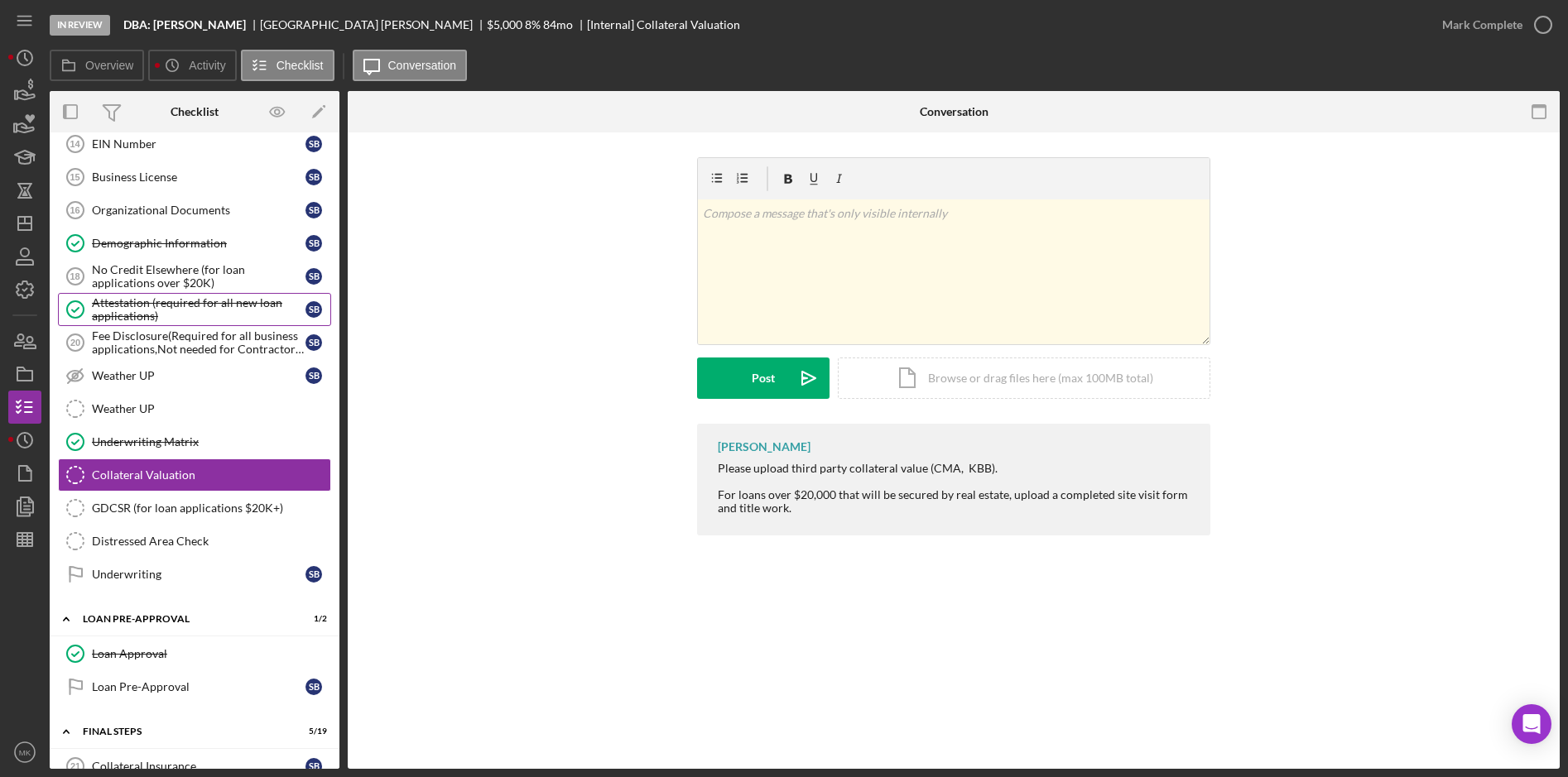
click at [138, 296] on div "Attestation (required for all new loan applications)" at bounding box center [199, 309] width 214 height 27
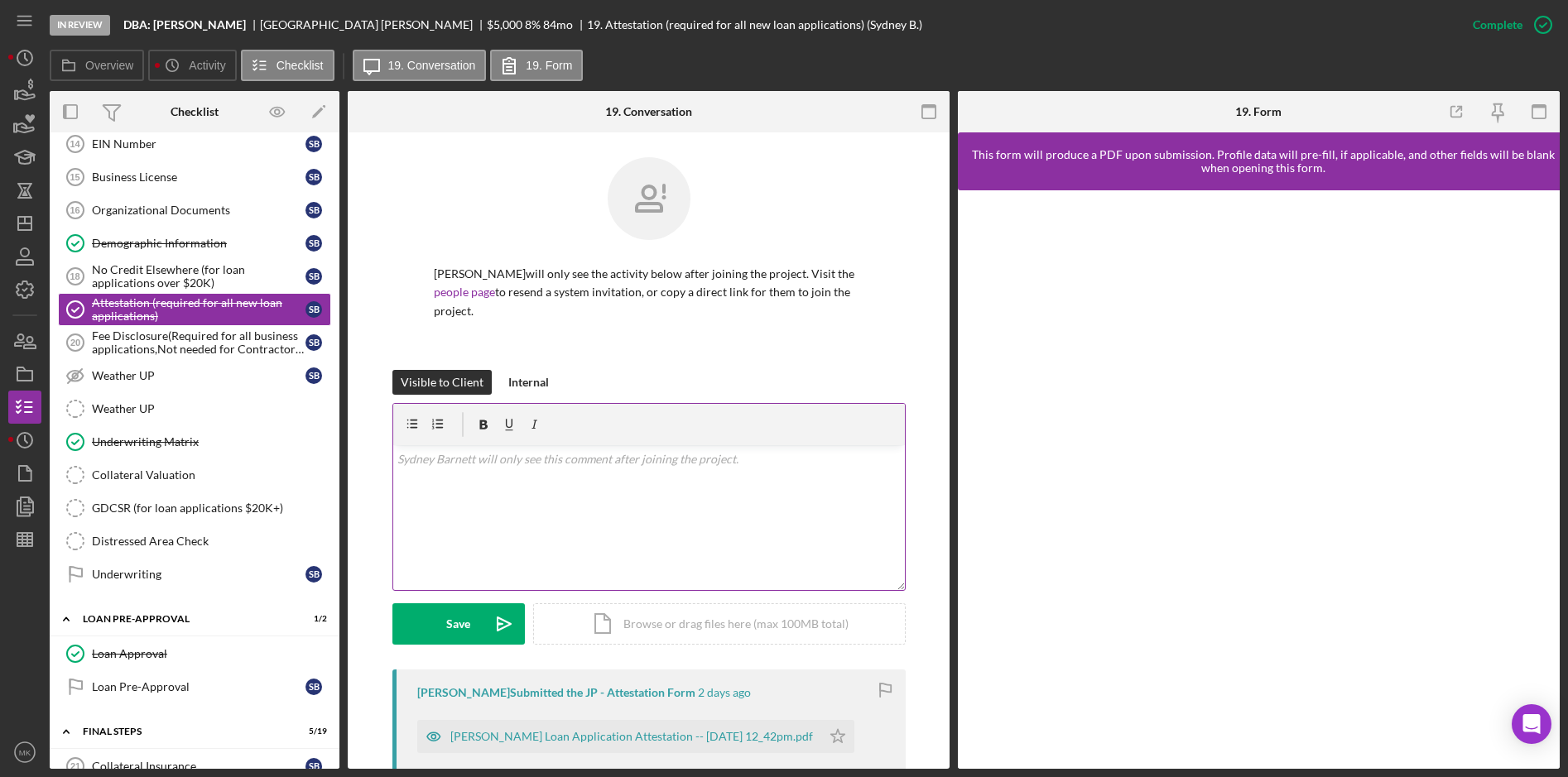
scroll to position [231, 0]
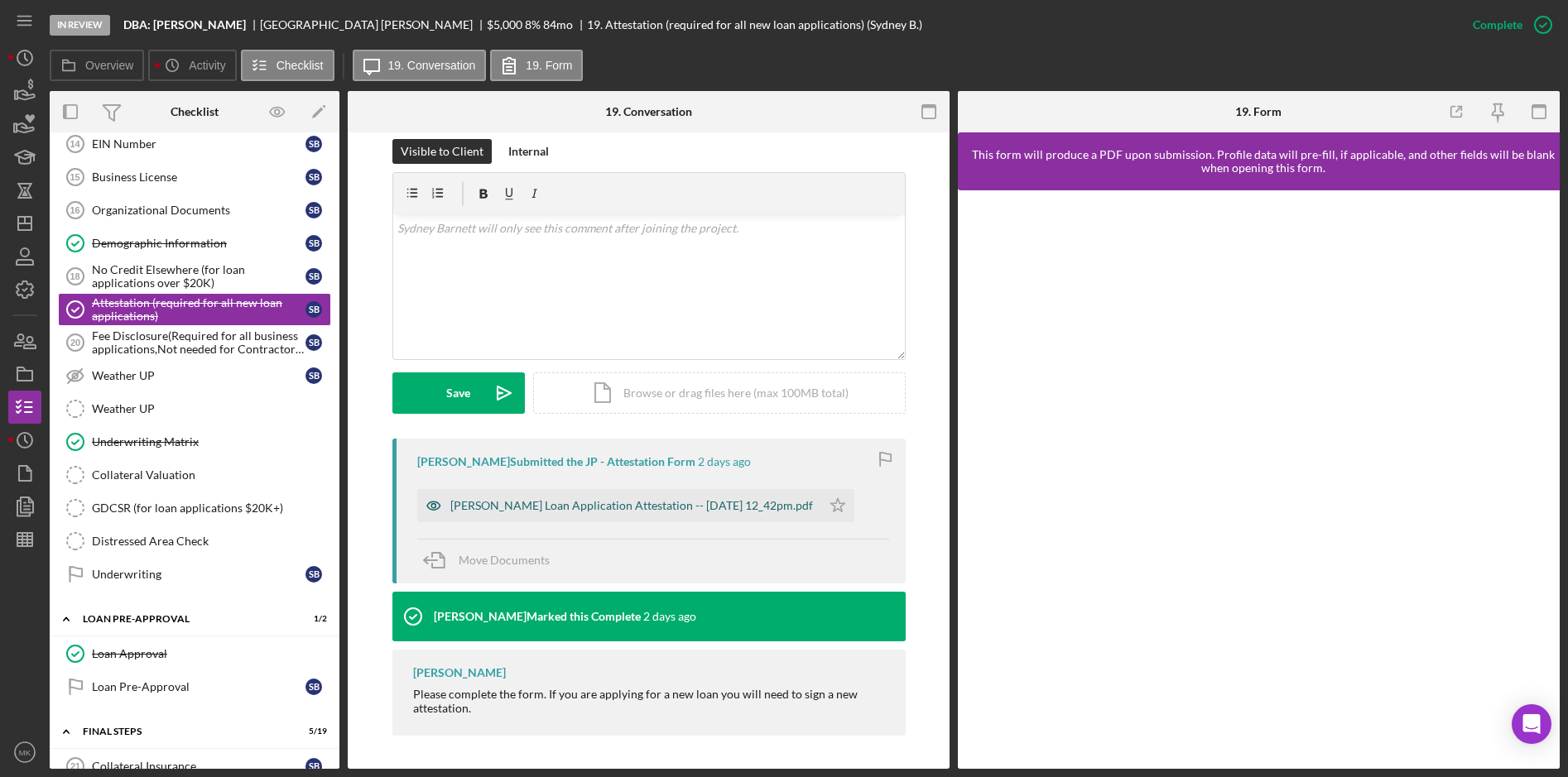
click at [501, 501] on div "[PERSON_NAME] Loan Application Attestation -- [DATE] 12_42pm.pdf" at bounding box center [632, 506] width 363 height 13
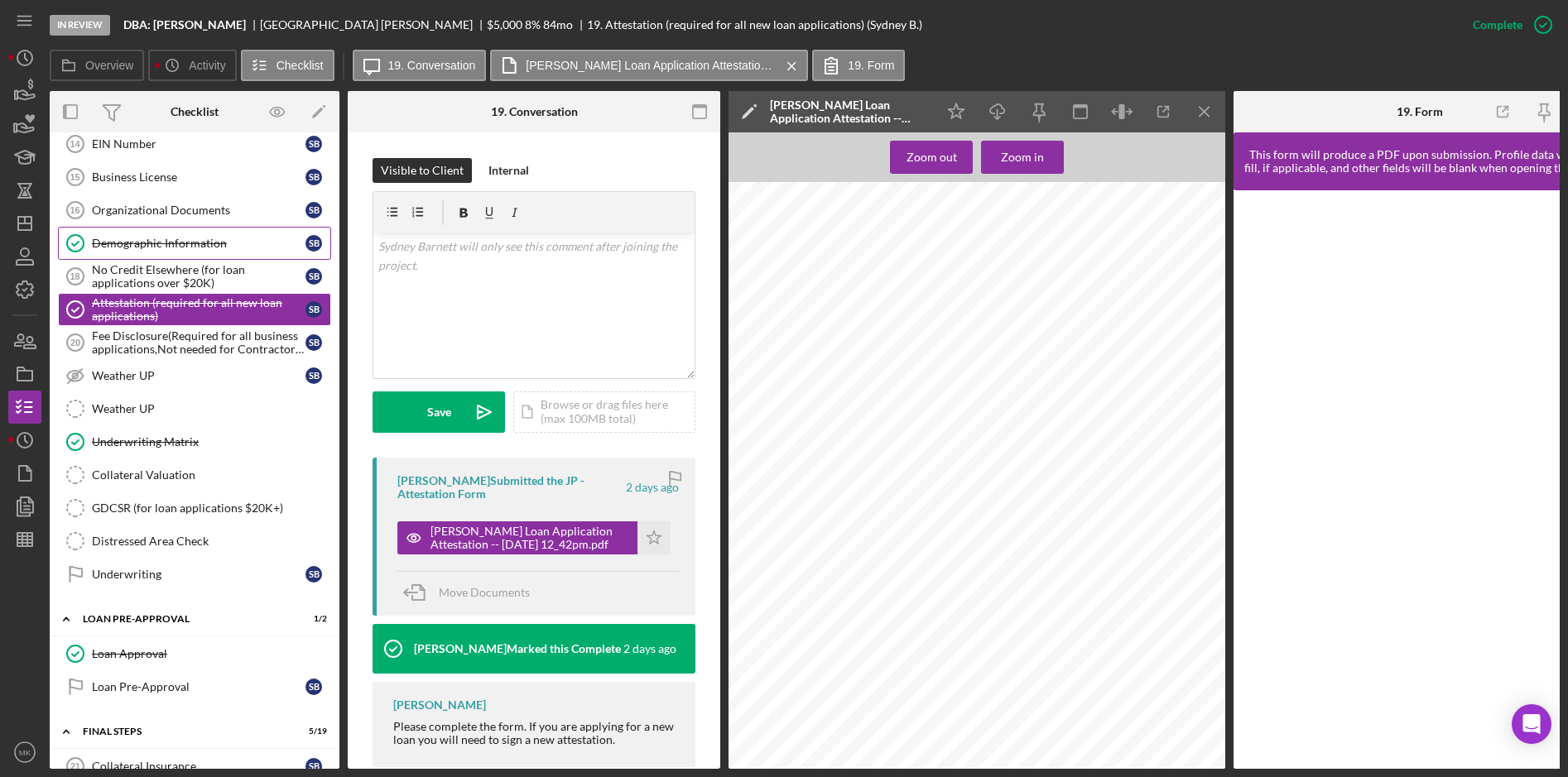
click at [146, 243] on div "Demographic Information" at bounding box center [199, 243] width 214 height 13
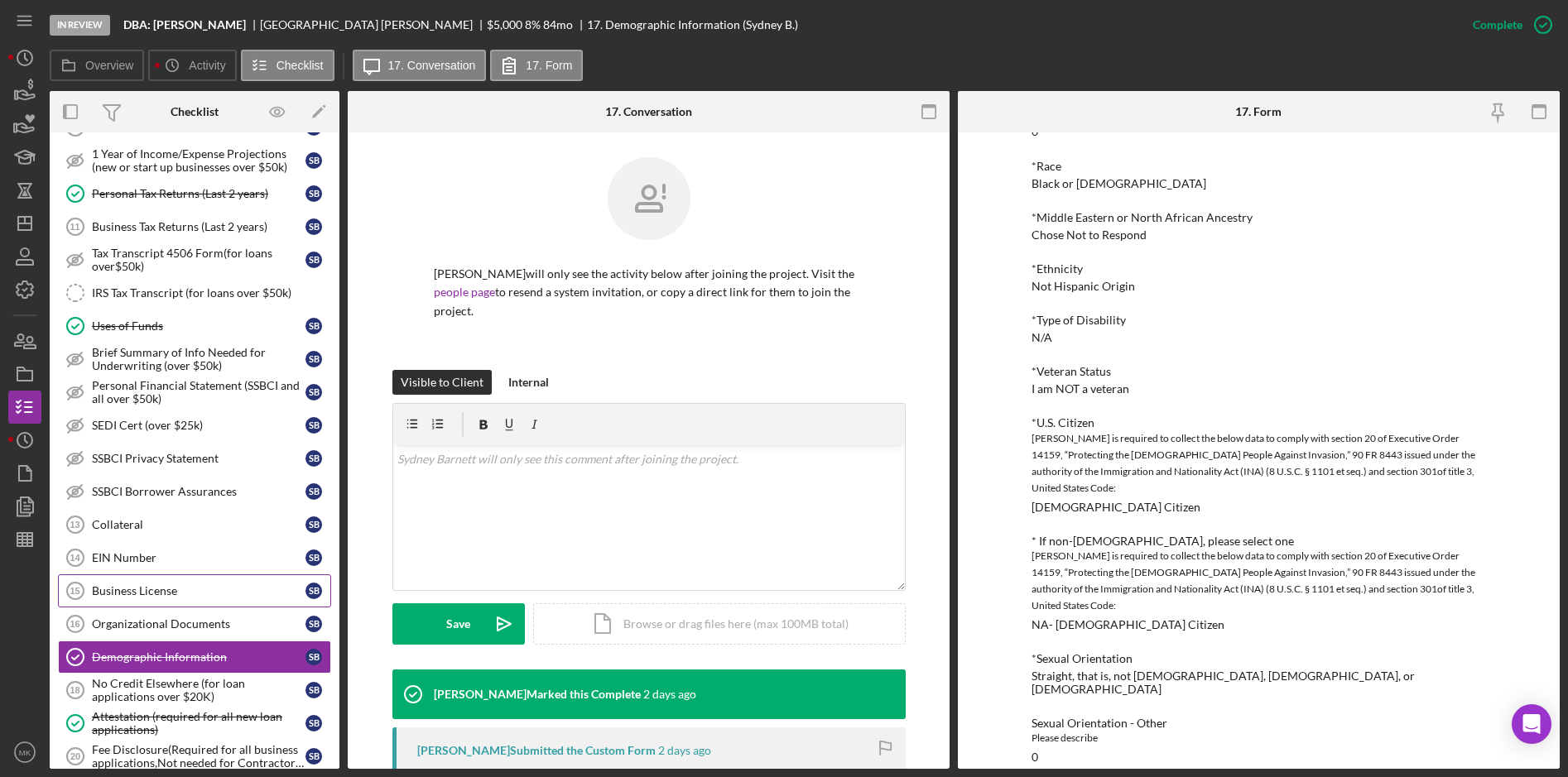
scroll to position [371, 0]
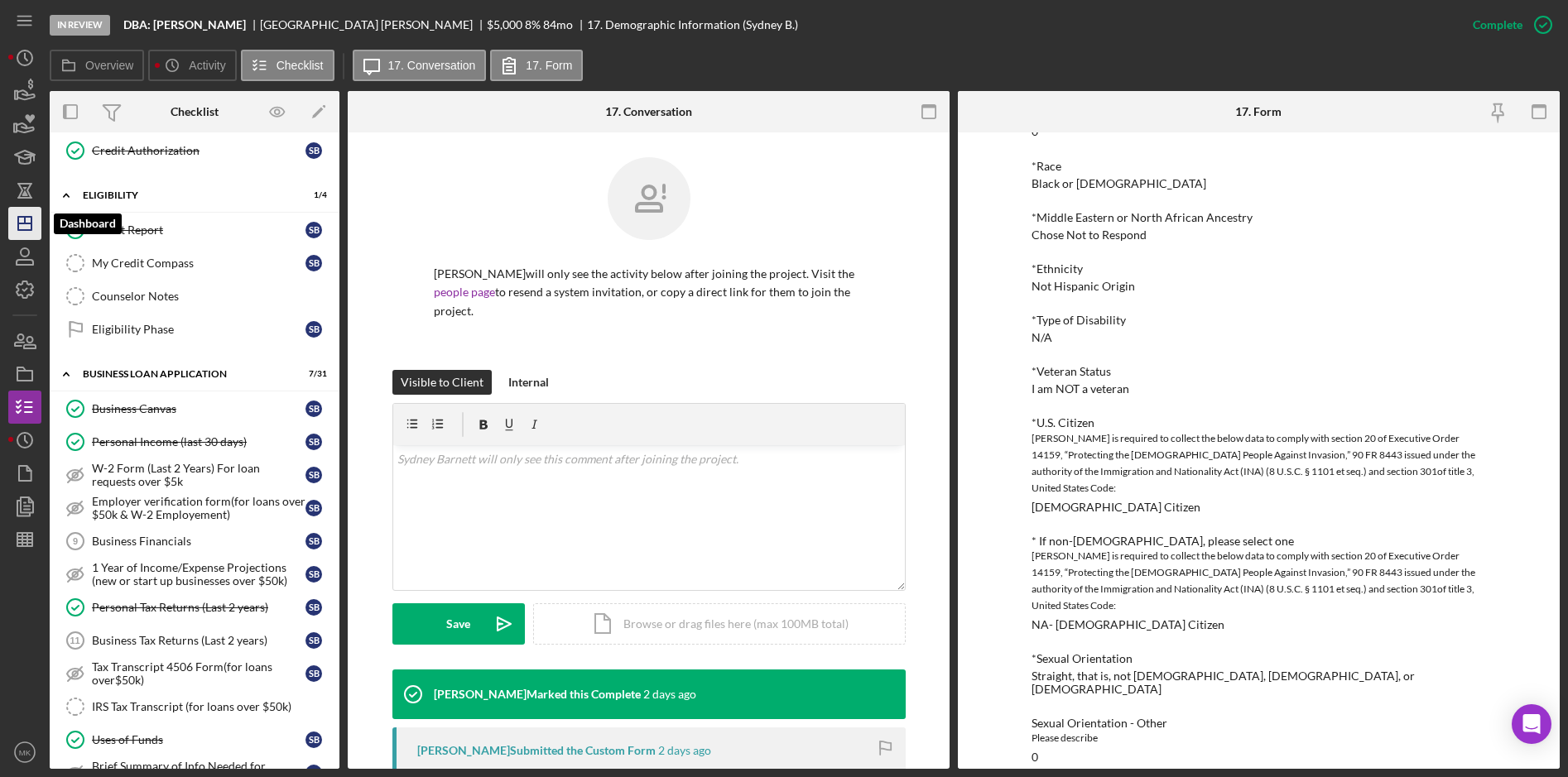
click at [36, 222] on icon "Icon/Dashboard" at bounding box center [24, 222] width 41 height 41
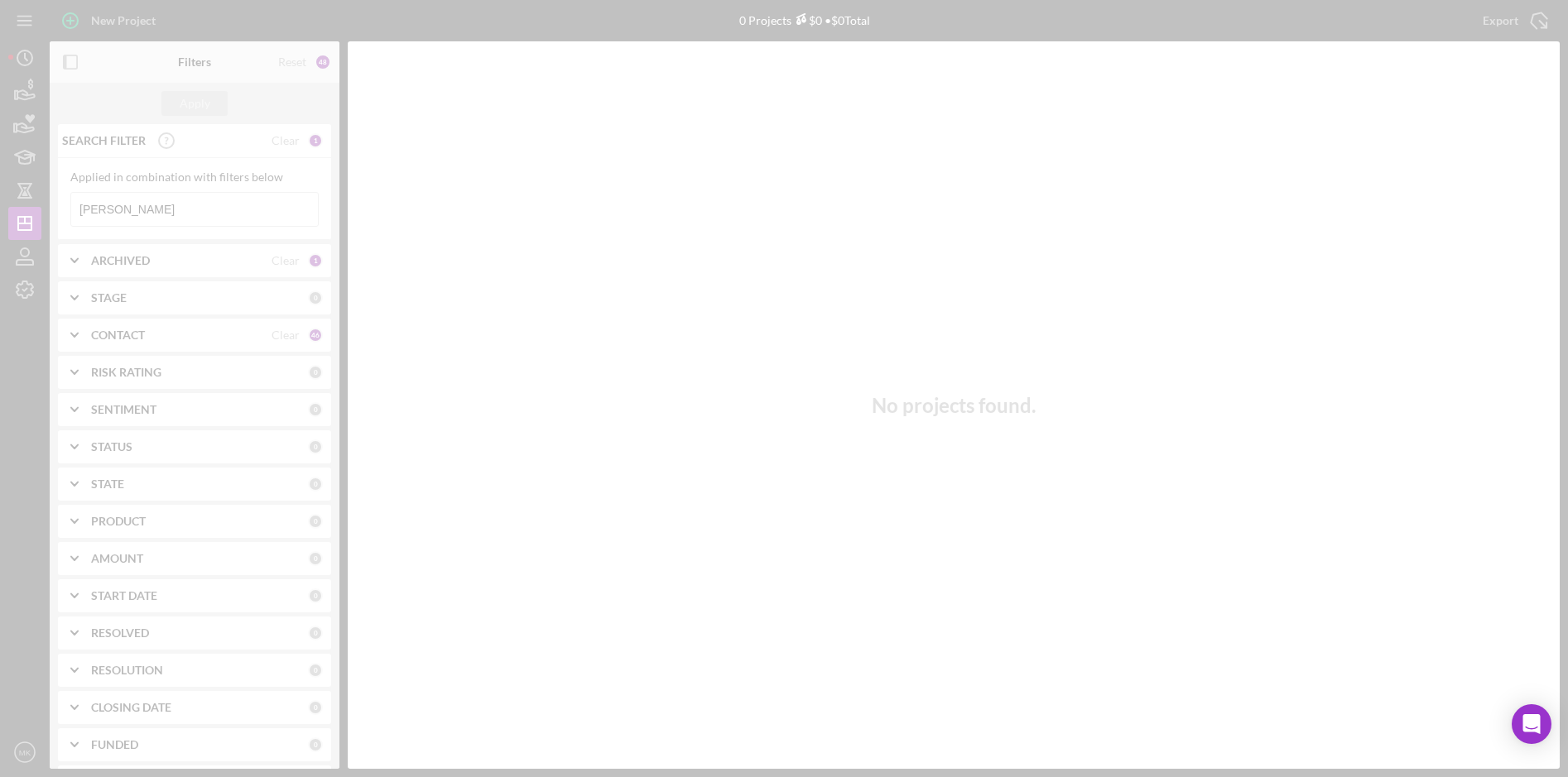
drag, startPoint x: 128, startPoint y: 204, endPoint x: 159, endPoint y: 183, distance: 37.4
click at [130, 202] on div at bounding box center [784, 388] width 1568 height 777
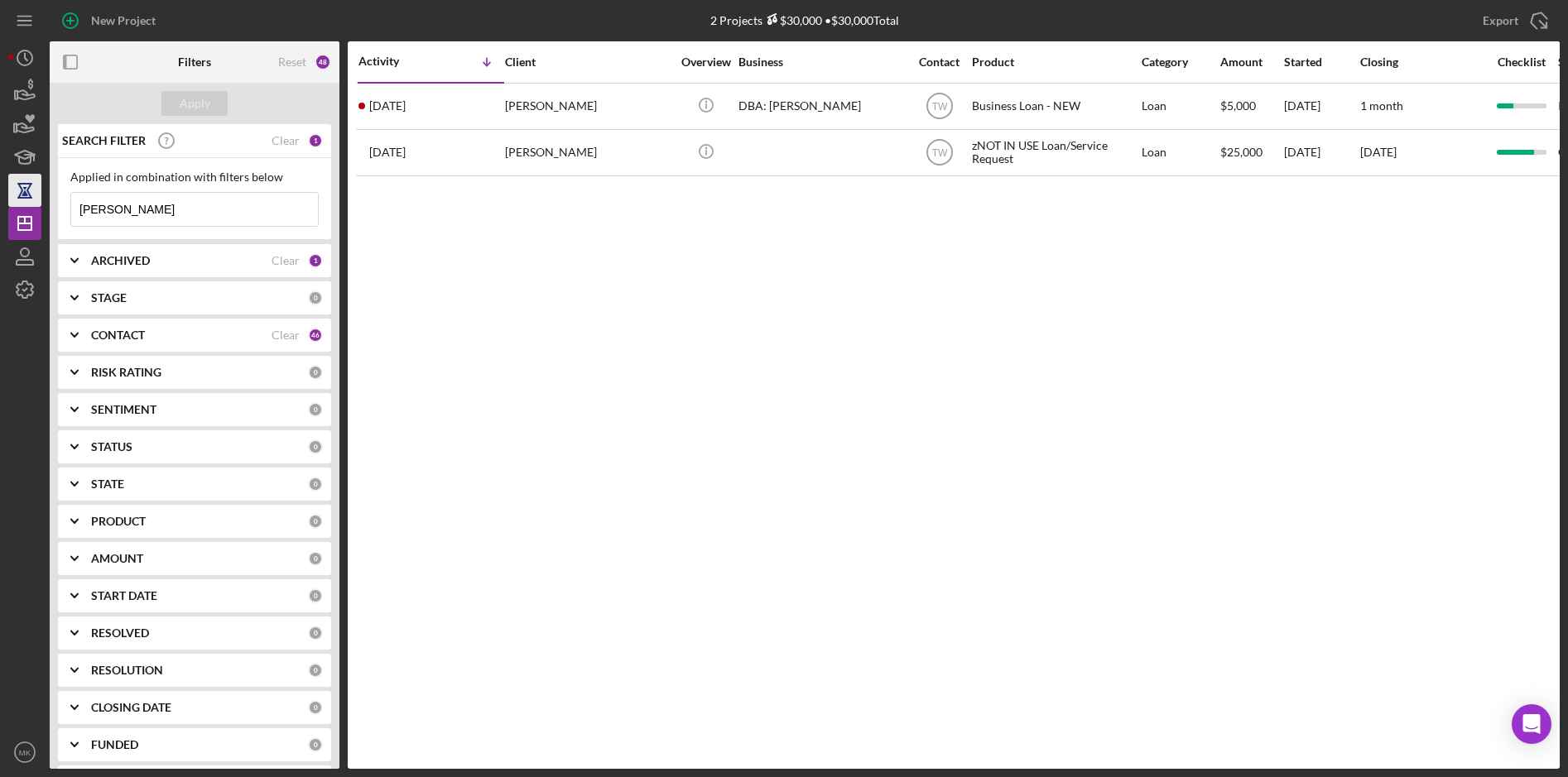
drag, startPoint x: 148, startPoint y: 209, endPoint x: 18, endPoint y: 194, distance: 130.9
click at [18, 194] on div "New Project 2 Projects $30,000 • $30,000 Total [PERSON_NAME] Export Icon/Export…" at bounding box center [784, 384] width 1552 height 768
type input "o"
type input "[PERSON_NAME]"
click at [505, 106] on div "[PERSON_NAME]" at bounding box center [587, 106] width 165 height 44
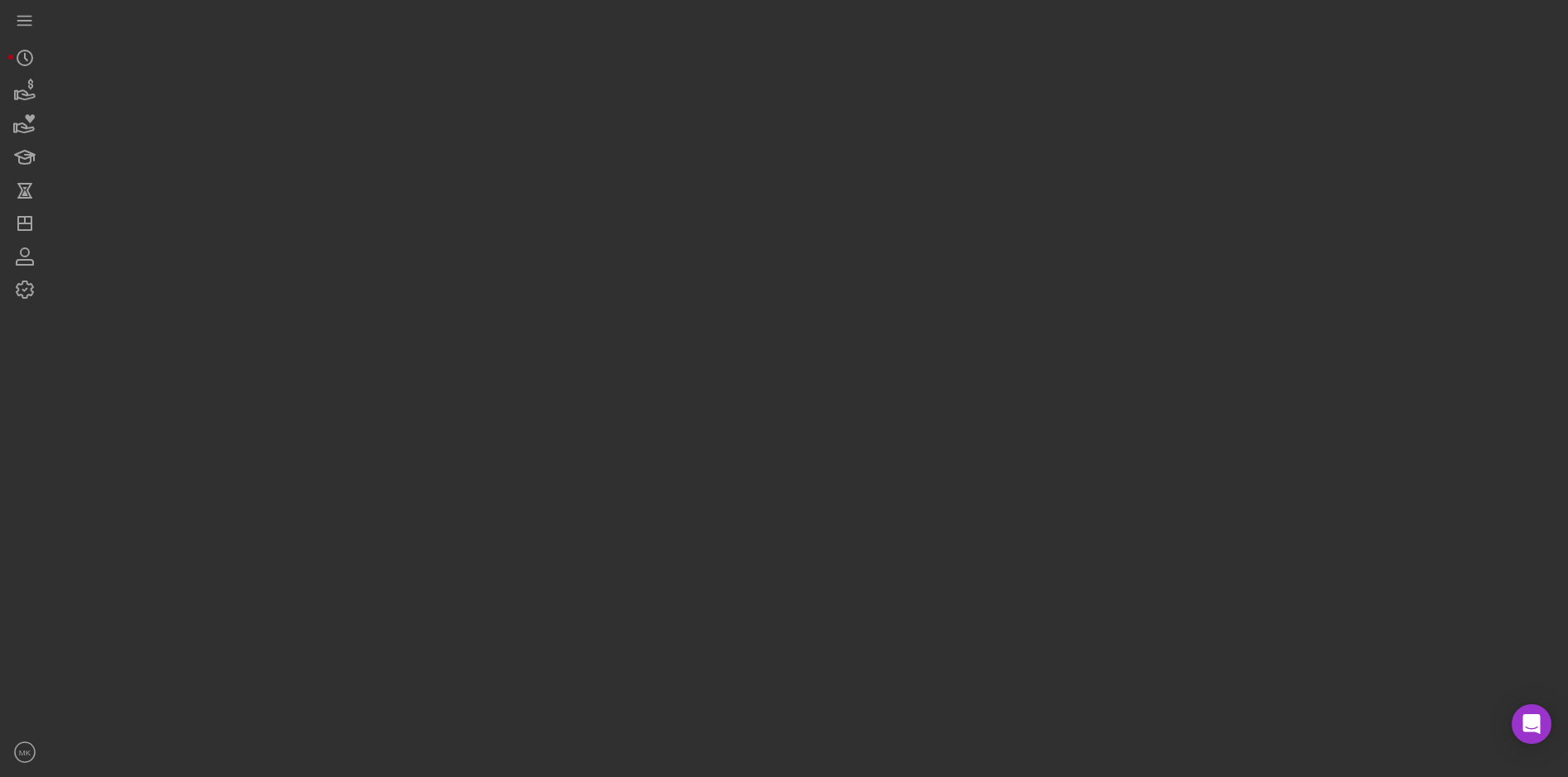
click at [505, 106] on div at bounding box center [804, 384] width 1510 height 768
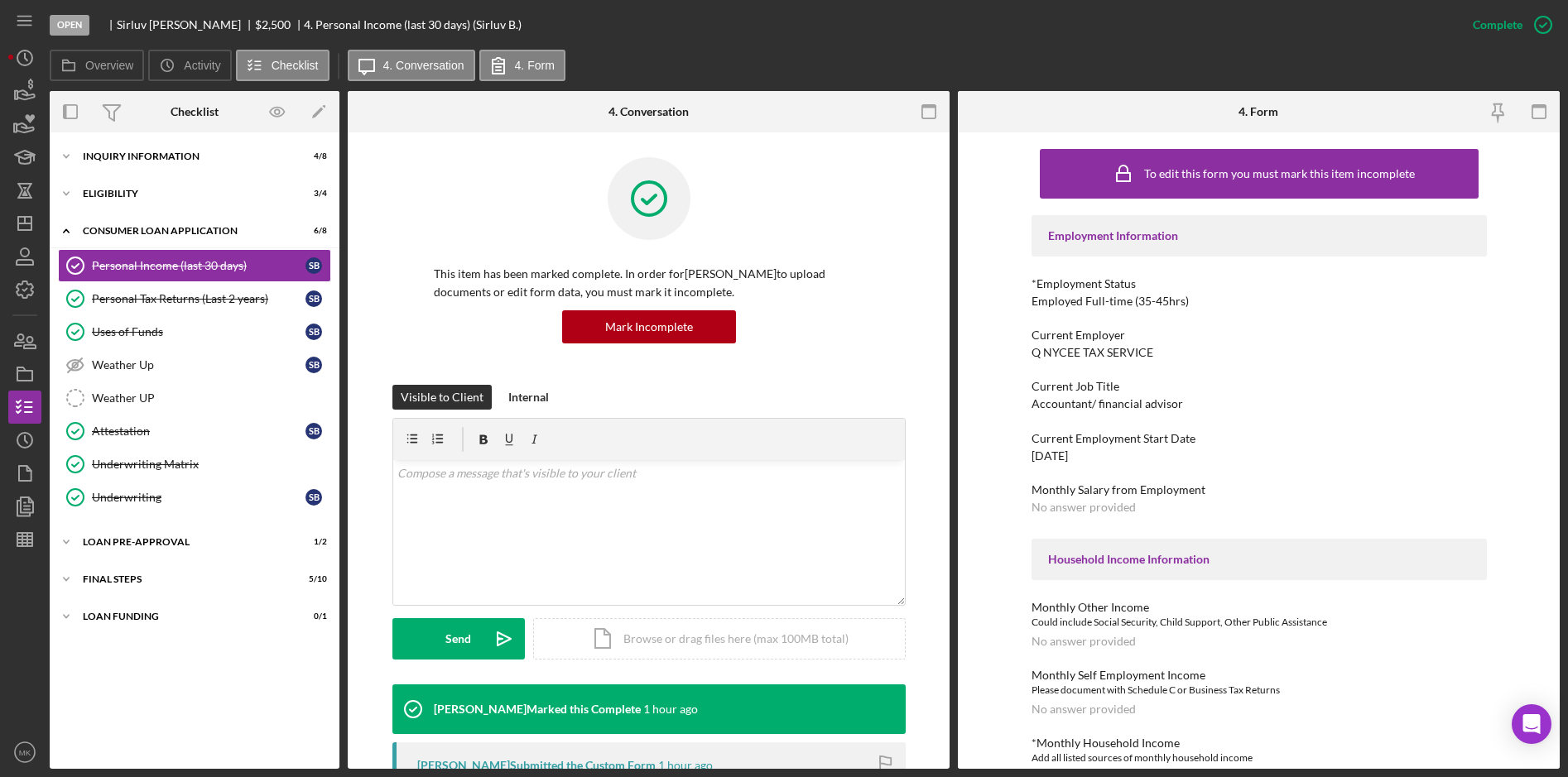
click at [1265, 328] on div "Current Employer" at bounding box center [1259, 335] width 456 height 13
click at [106, 240] on div "Icon/Expander Consumer Loan Application 6 / 8" at bounding box center [194, 232] width 289 height 34
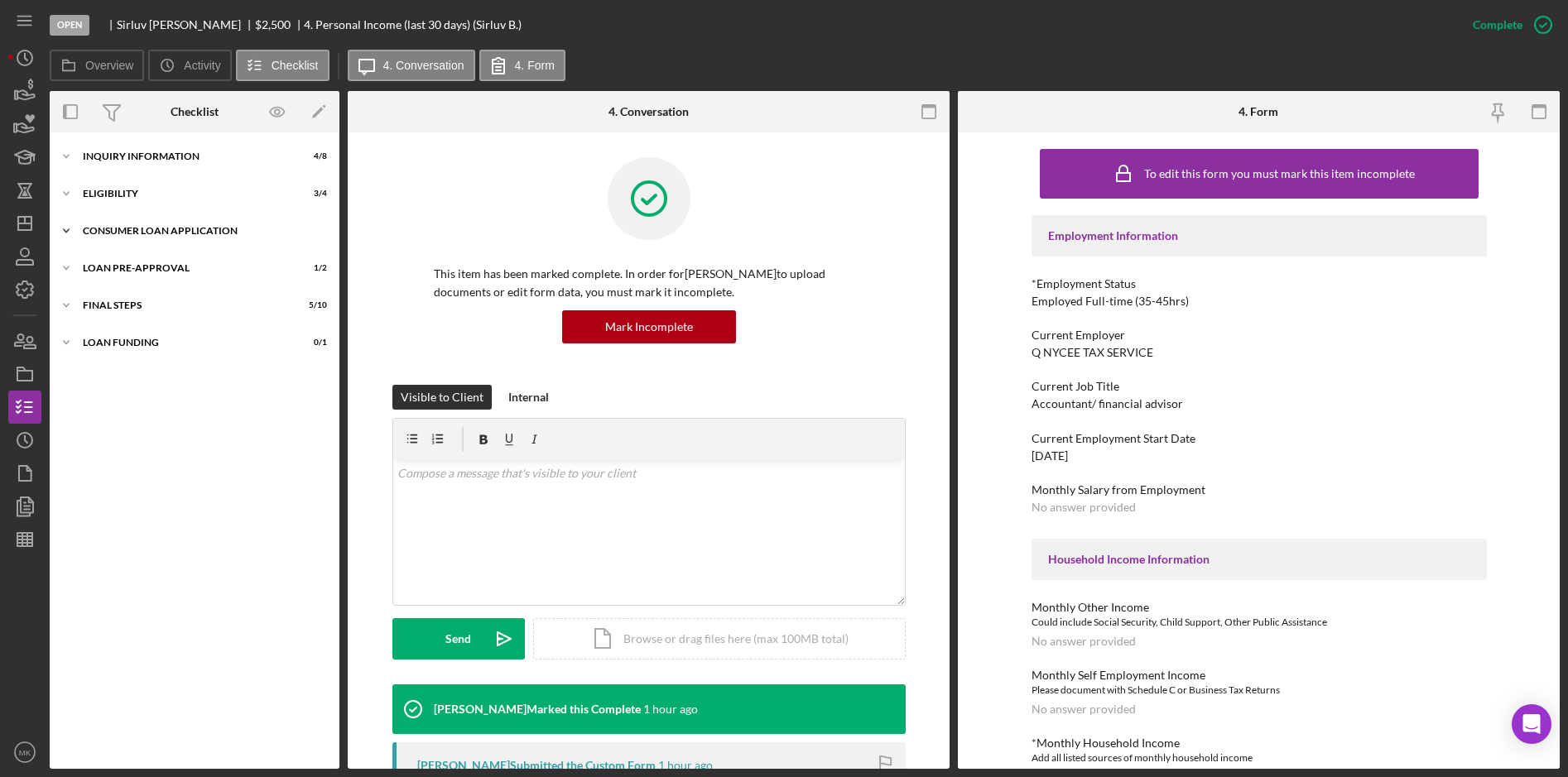
click at [137, 218] on div "Icon/Expander Consumer Loan Application 6 / 8" at bounding box center [194, 231] width 289 height 33
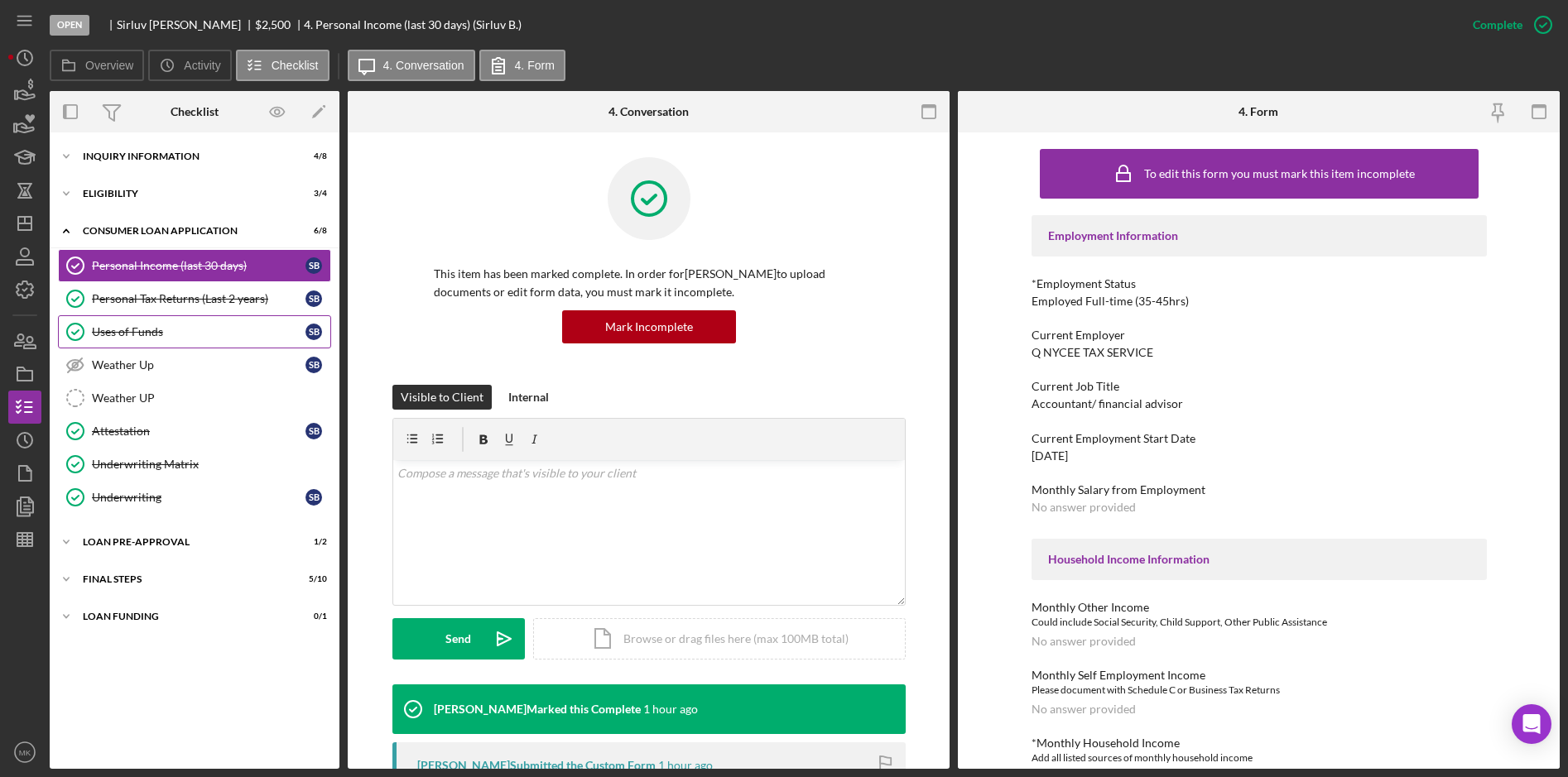
click at [132, 333] on div "Uses of Funds" at bounding box center [199, 332] width 214 height 13
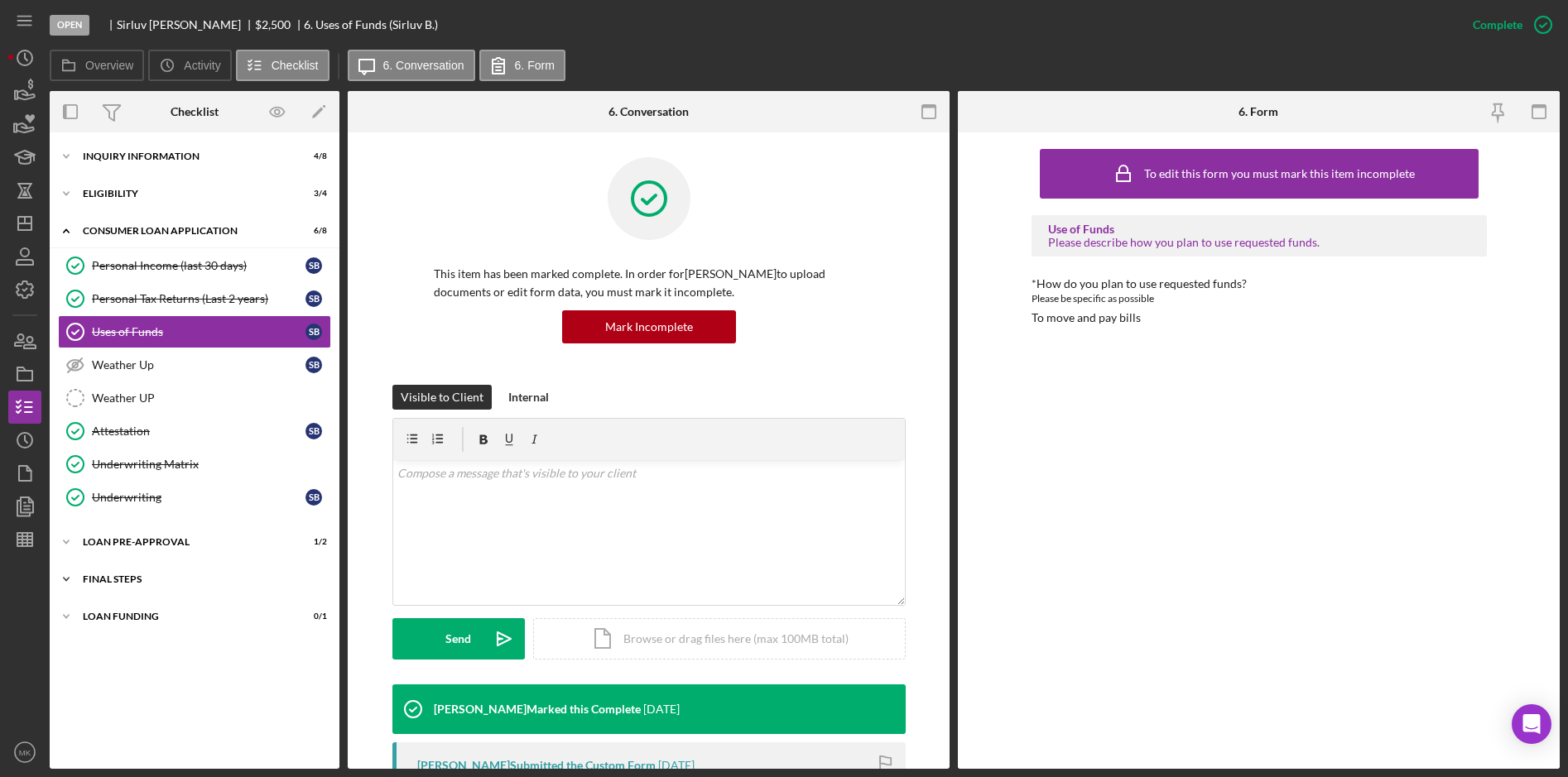
click at [116, 578] on div "FINAL STEPS" at bounding box center [201, 579] width 236 height 10
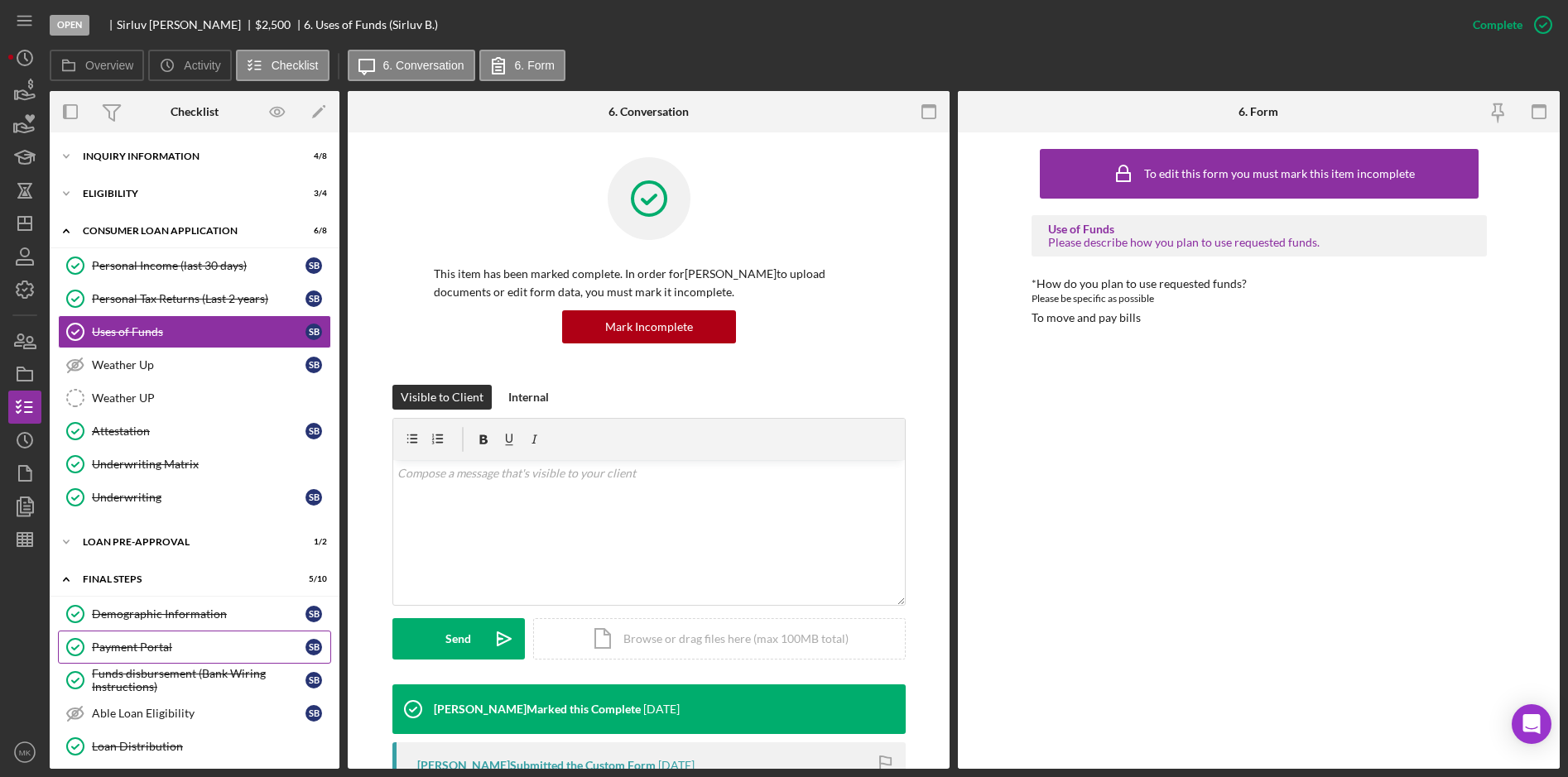
scroll to position [214, 0]
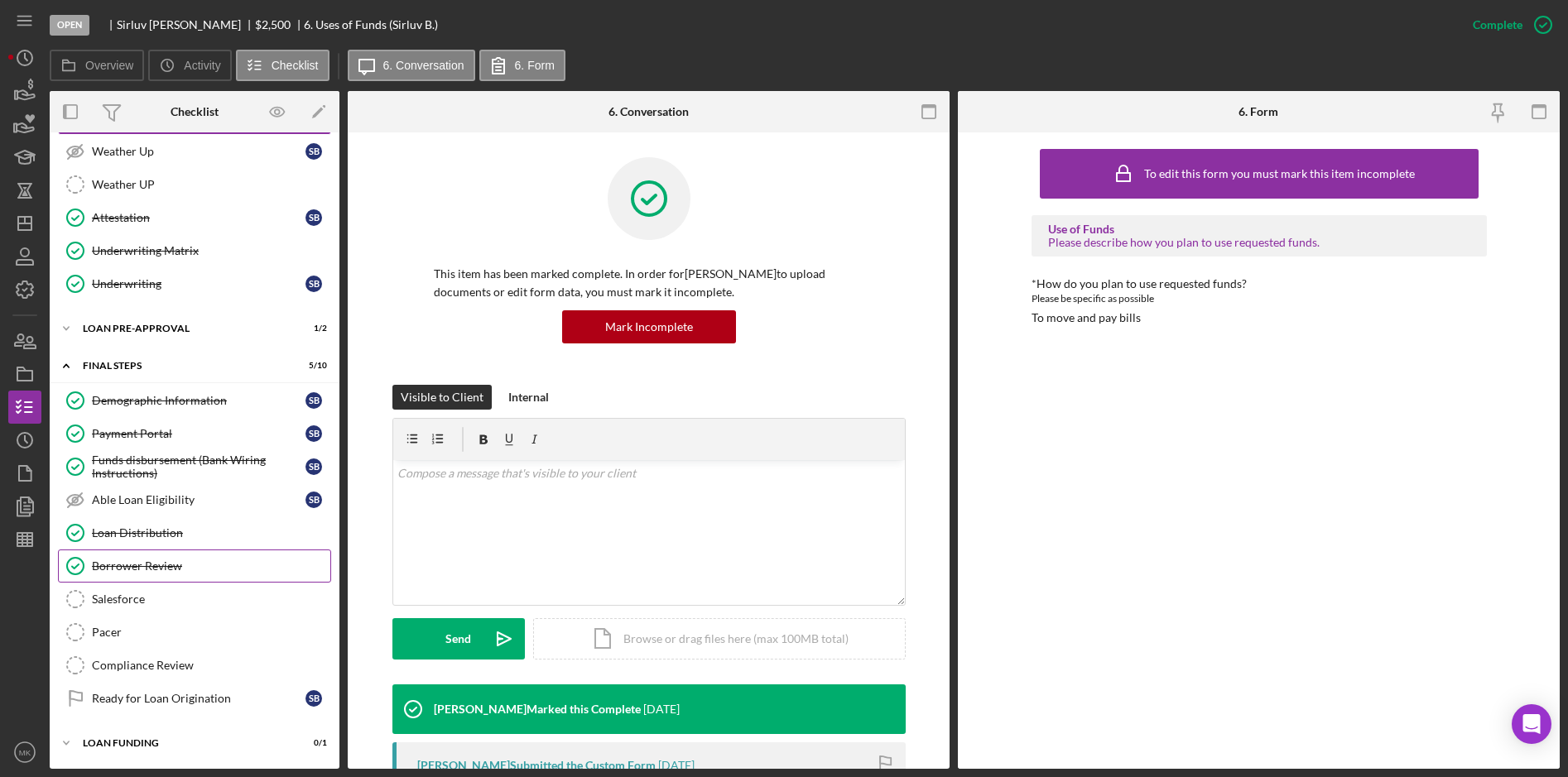
click at [150, 569] on div "Borrower Review" at bounding box center [211, 566] width 239 height 13
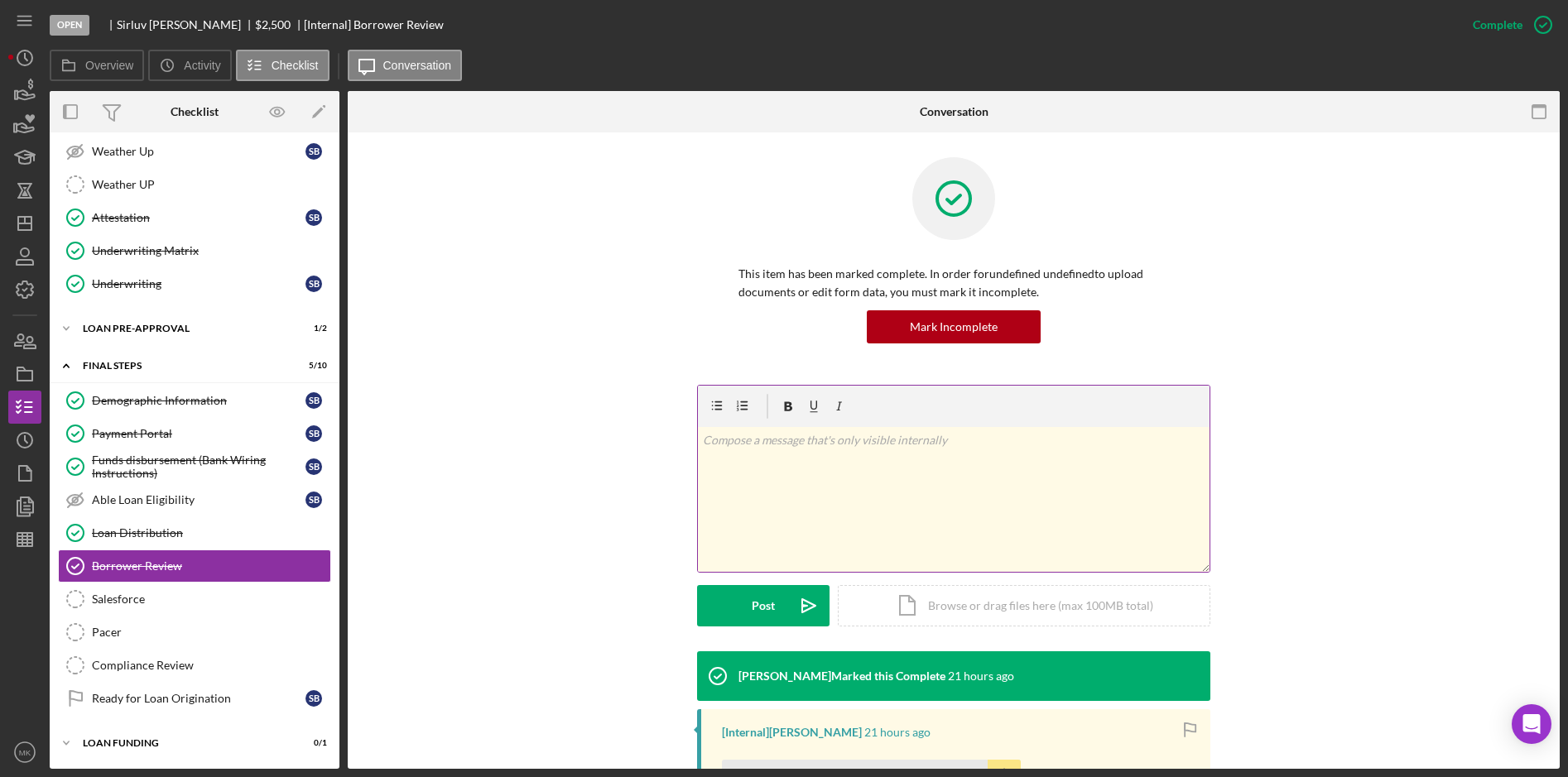
scroll to position [240, 0]
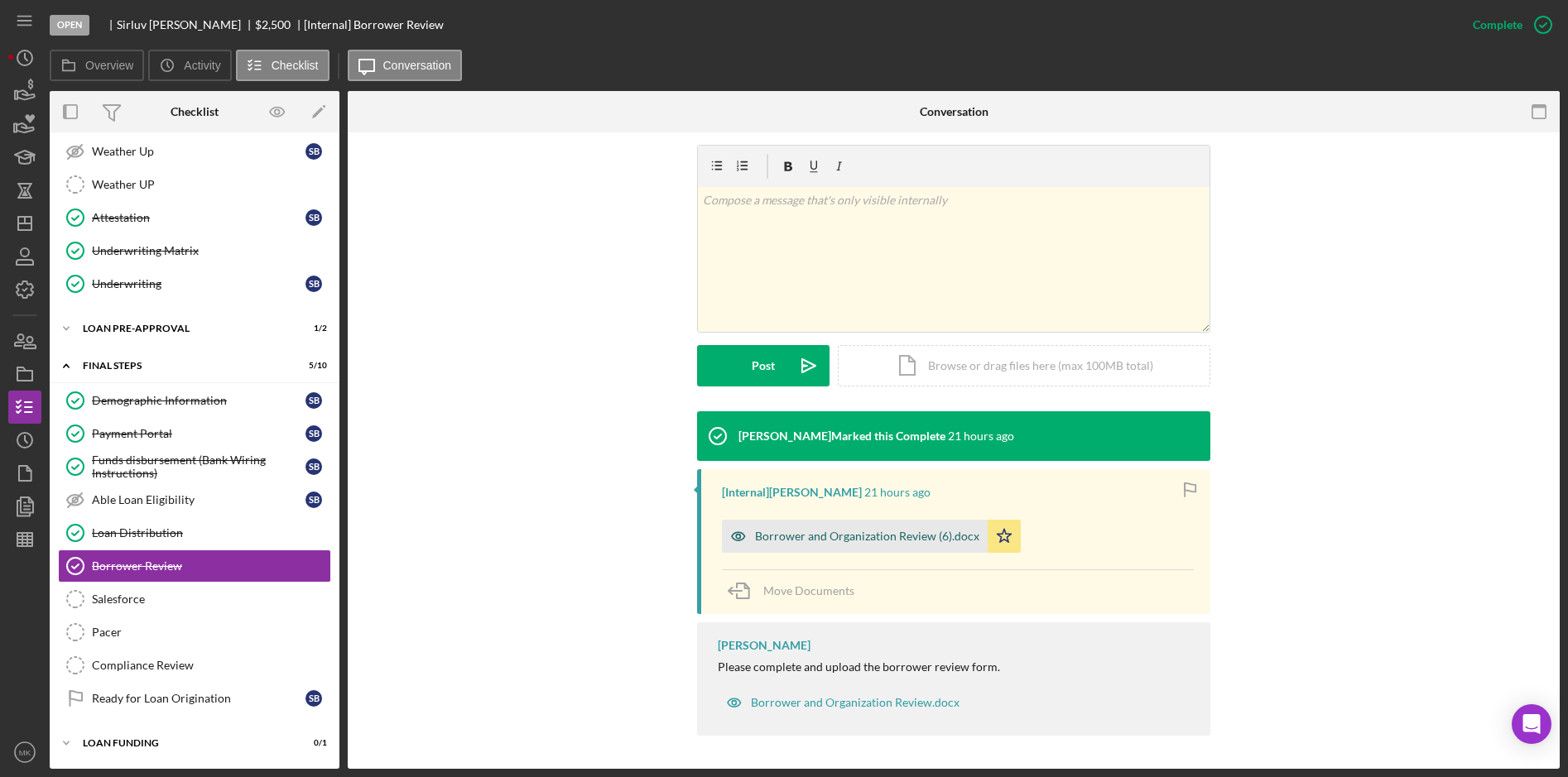
click at [848, 533] on div "Borrower and Organization Review (6).docx" at bounding box center [867, 536] width 224 height 13
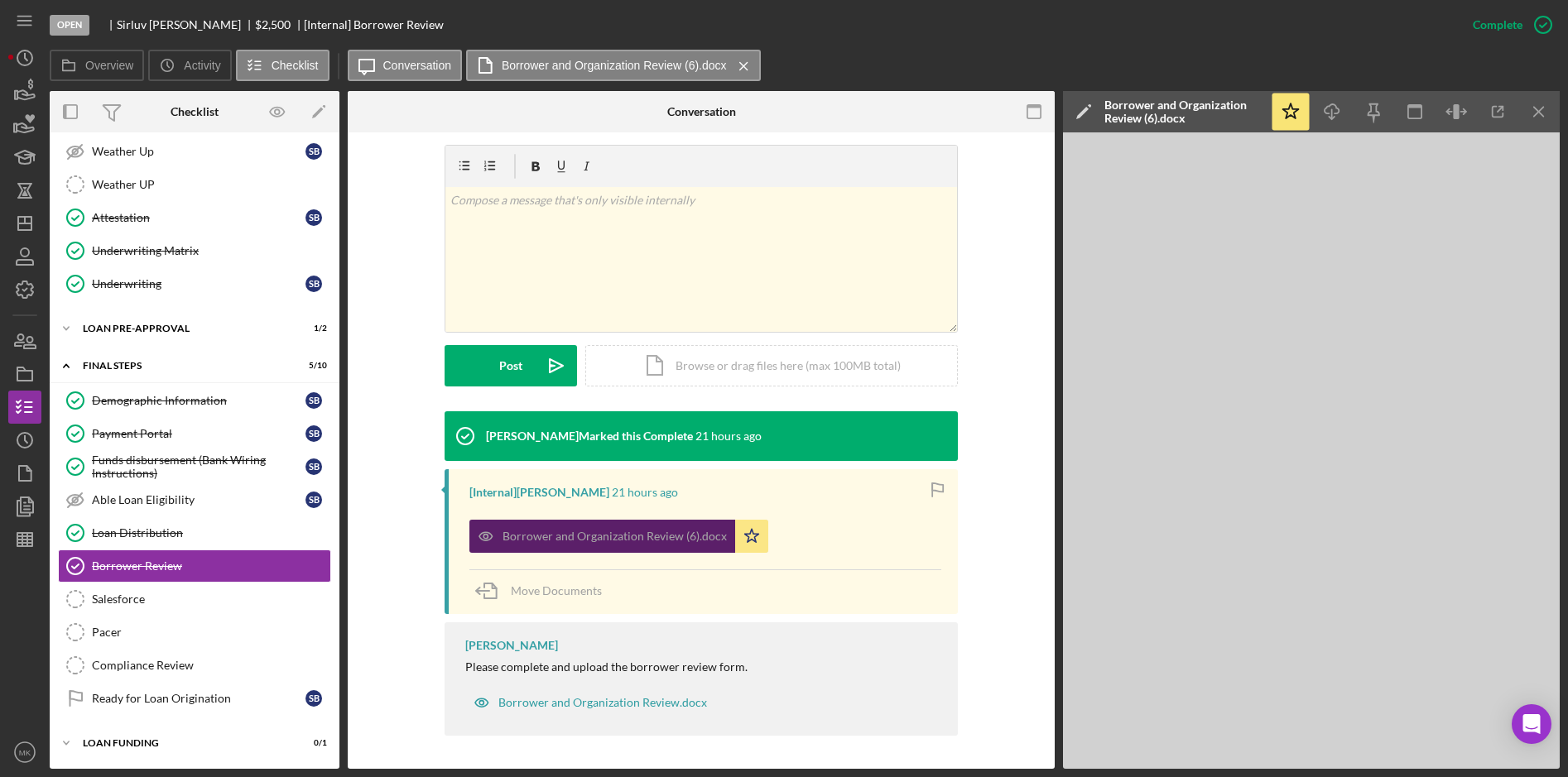
click at [619, 544] on div "Borrower and Organization Review (6).docx" at bounding box center [603, 536] width 265 height 33
click at [1530, 110] on icon "Icon/Menu Close" at bounding box center [1539, 112] width 37 height 37
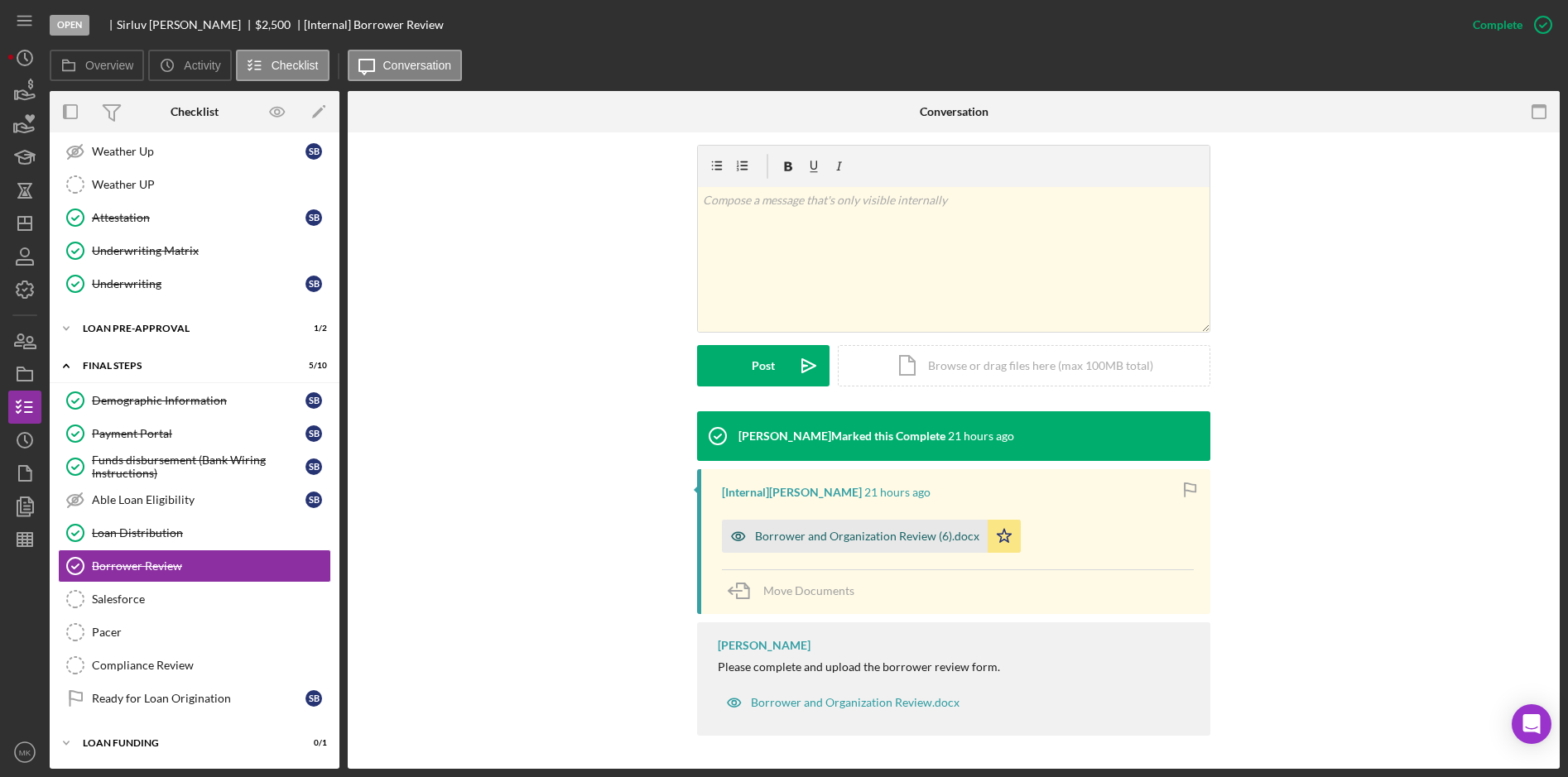
click at [826, 547] on div "Borrower and Organization Review (6).docx" at bounding box center [855, 536] width 265 height 33
click at [826, 547] on div "Borrower and Organization Review (6).docx Icon/Star" at bounding box center [958, 532] width 472 height 41
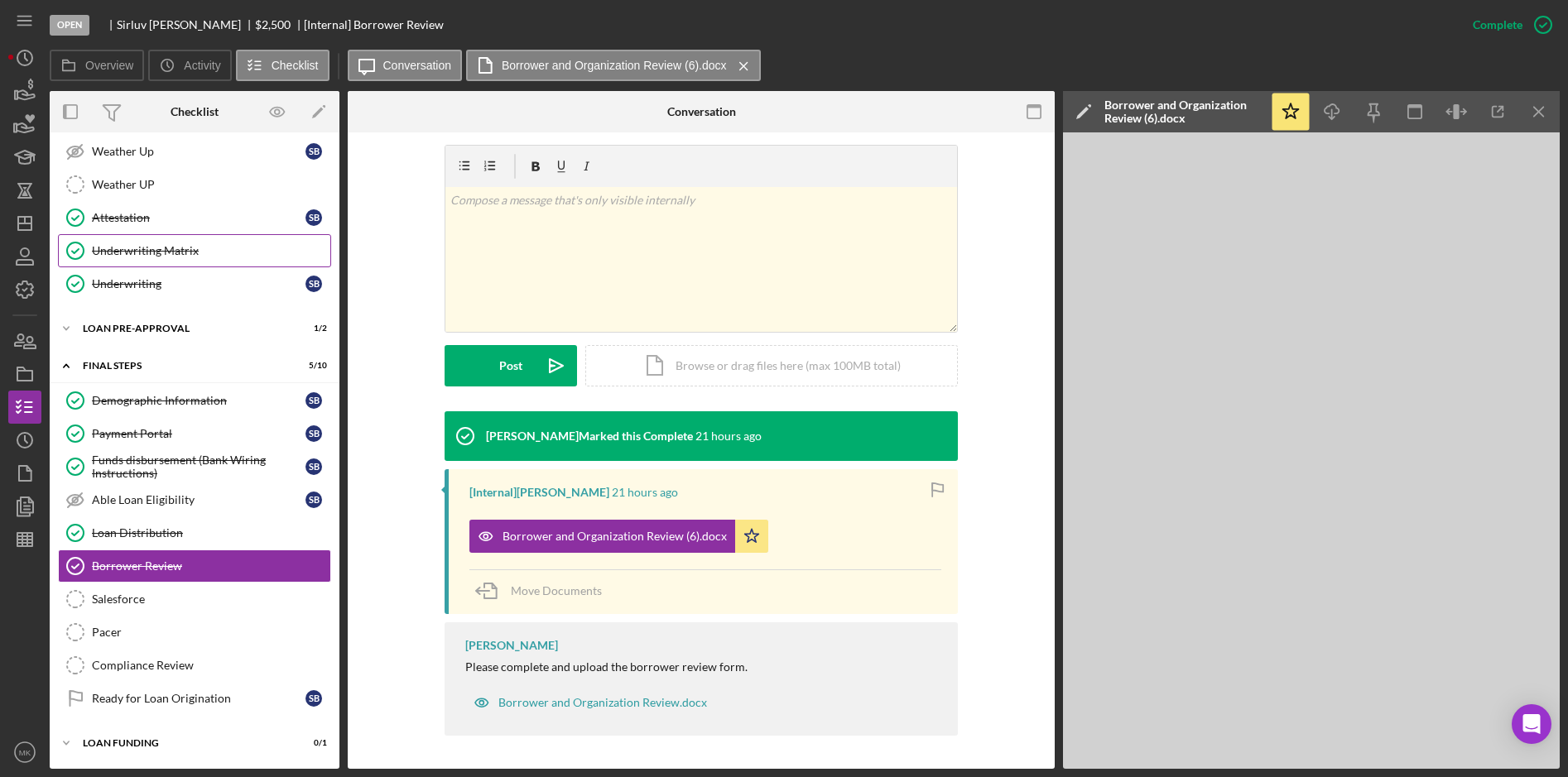
scroll to position [48, 0]
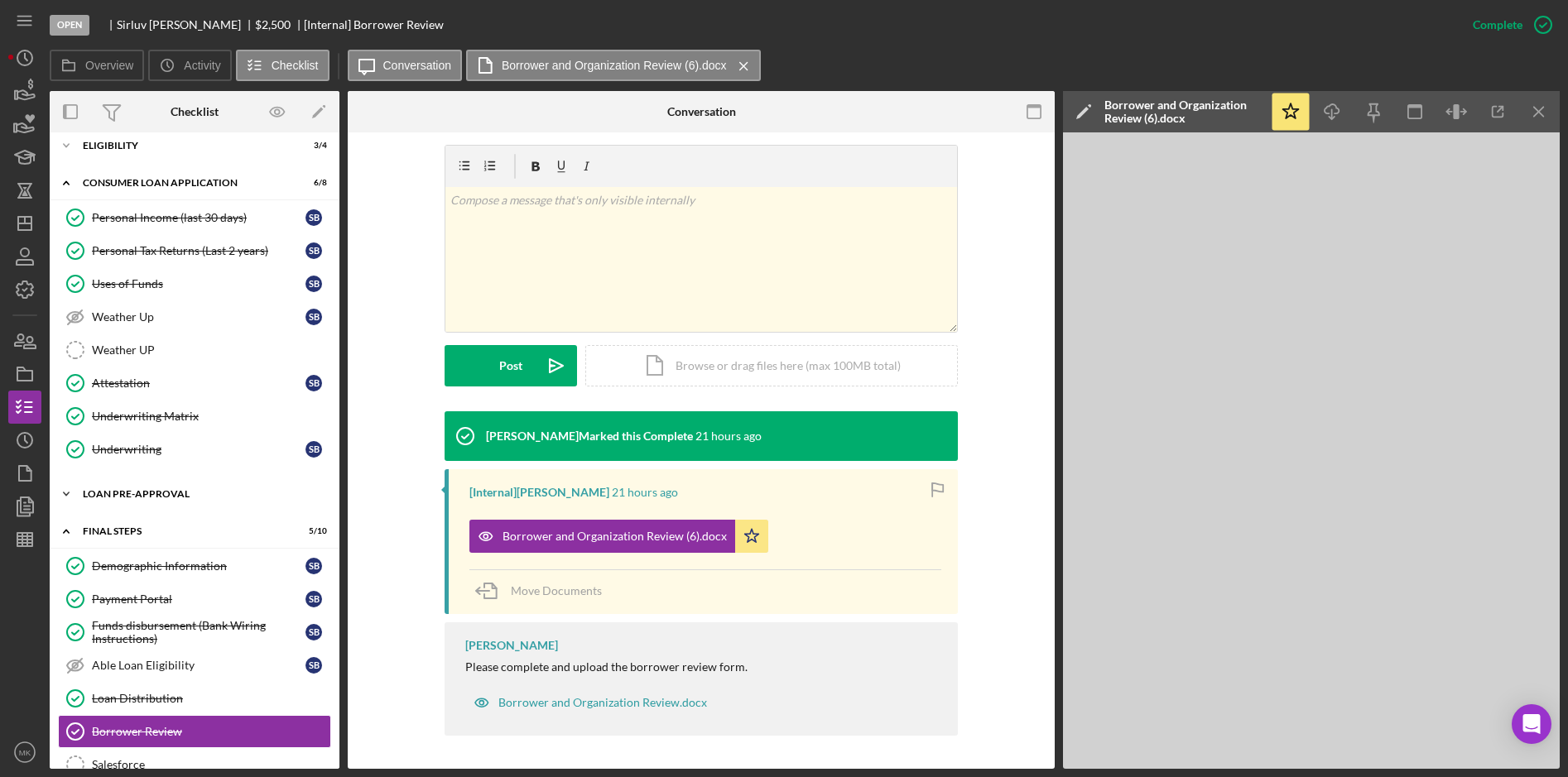
click at [152, 499] on div "Icon/Expander Loan Pre-Approval 1 / 2" at bounding box center [194, 494] width 289 height 33
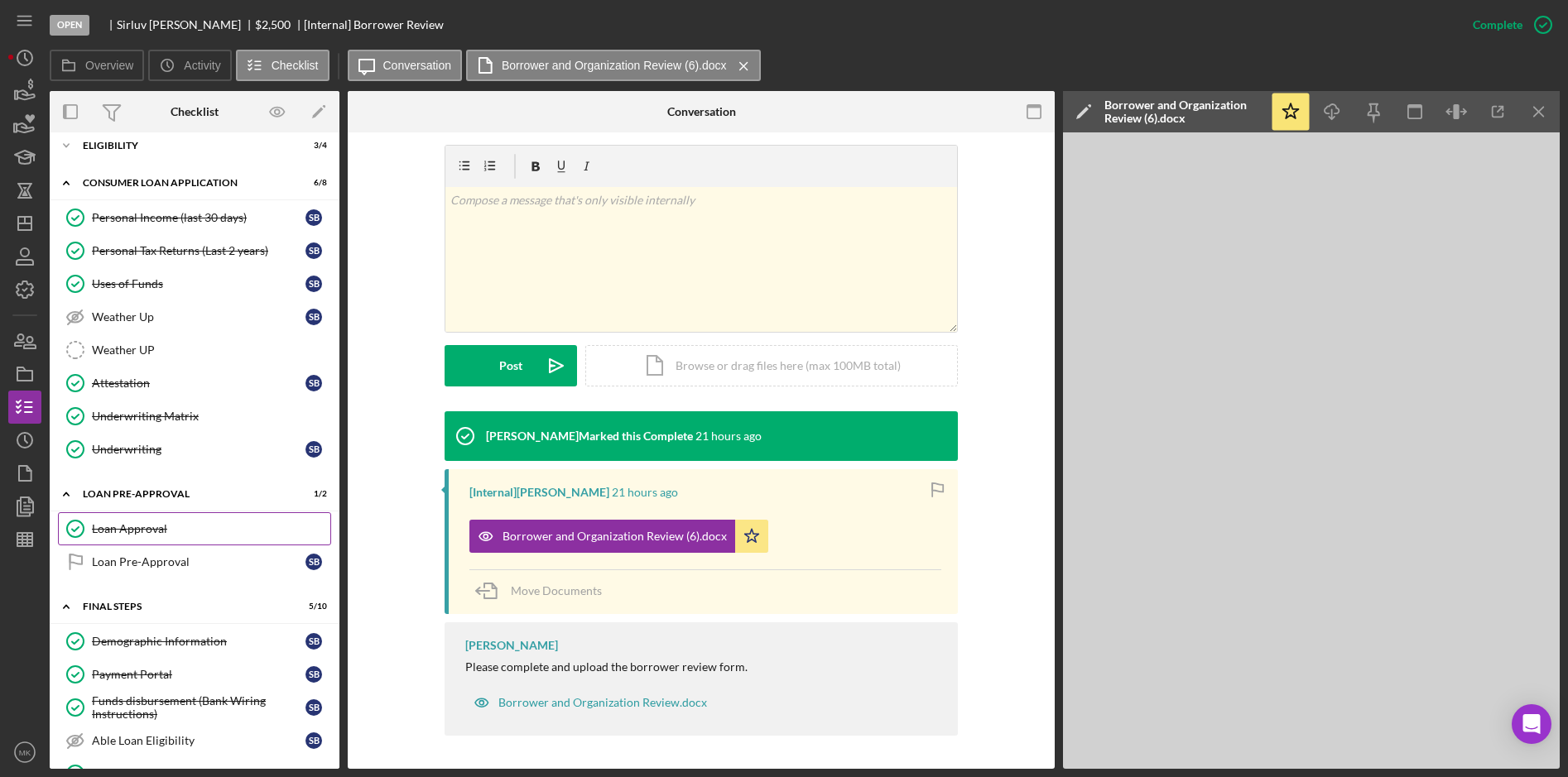
click at [140, 531] on div "Loan Approval" at bounding box center [211, 529] width 239 height 13
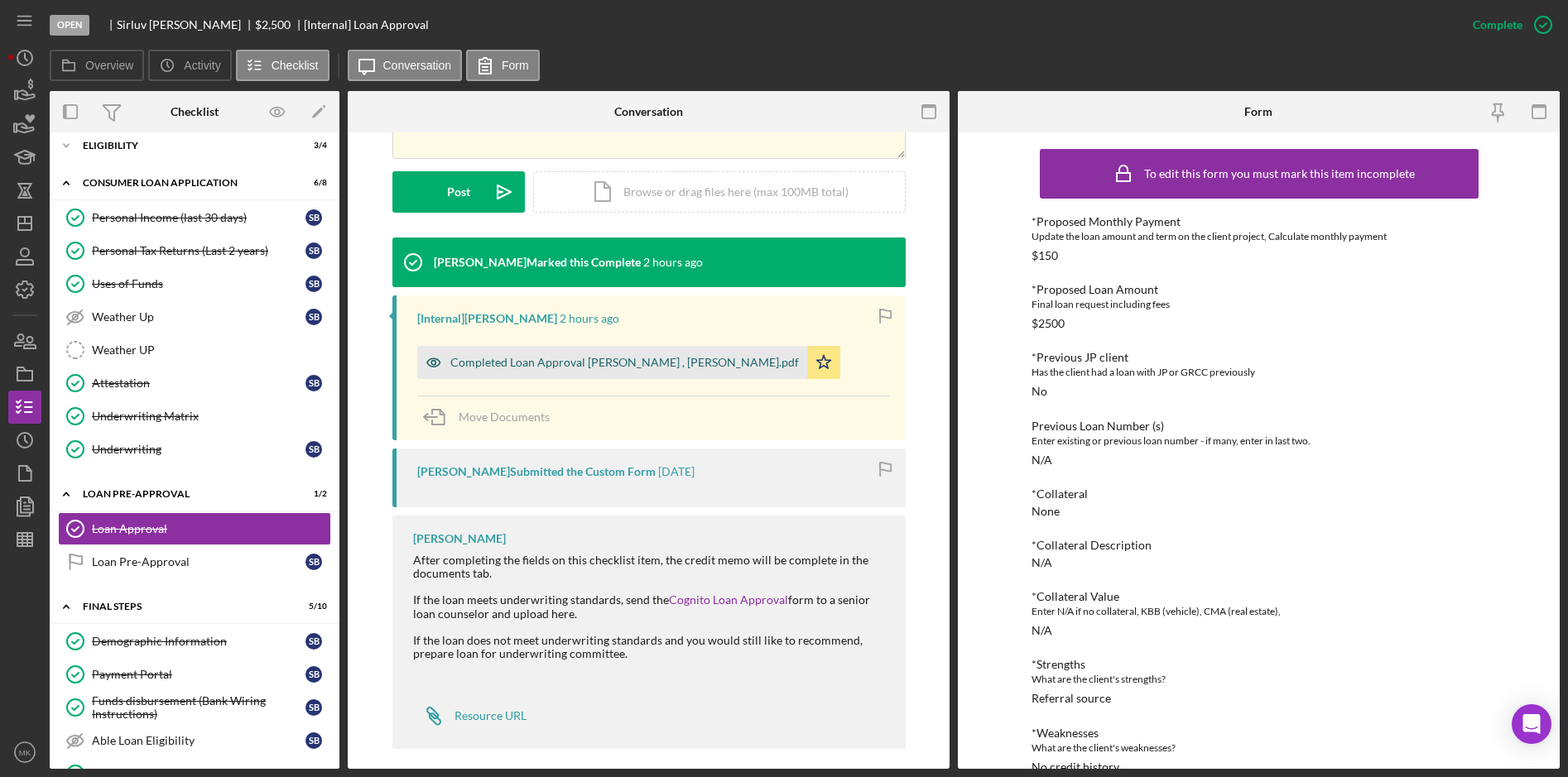
click at [576, 356] on div "Completed Loan Approval [PERSON_NAME] , [PERSON_NAME].pdf" at bounding box center [625, 363] width 349 height 13
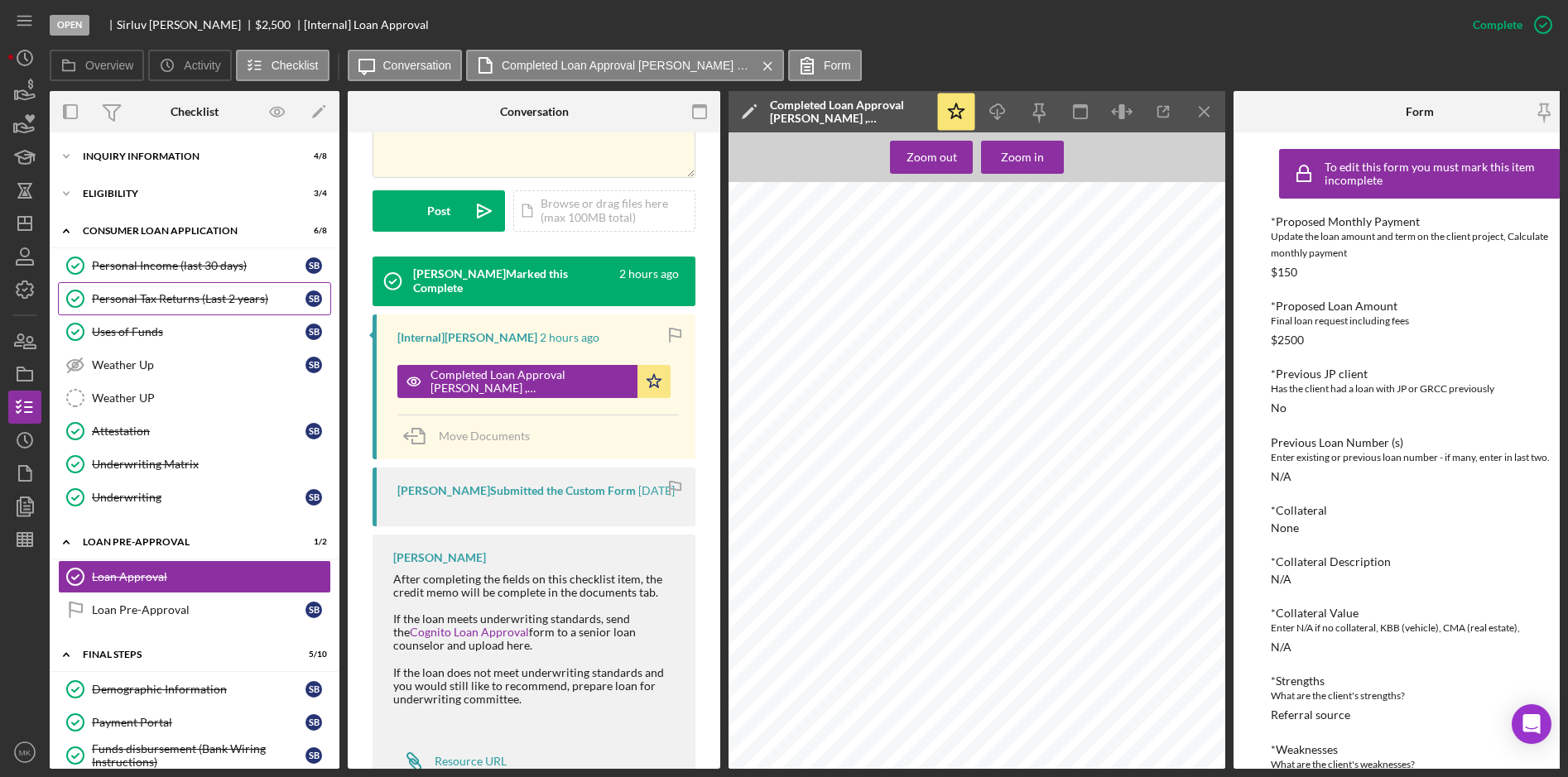
click at [159, 294] on div "Personal Tax Returns (Last 2 years)" at bounding box center [199, 299] width 214 height 13
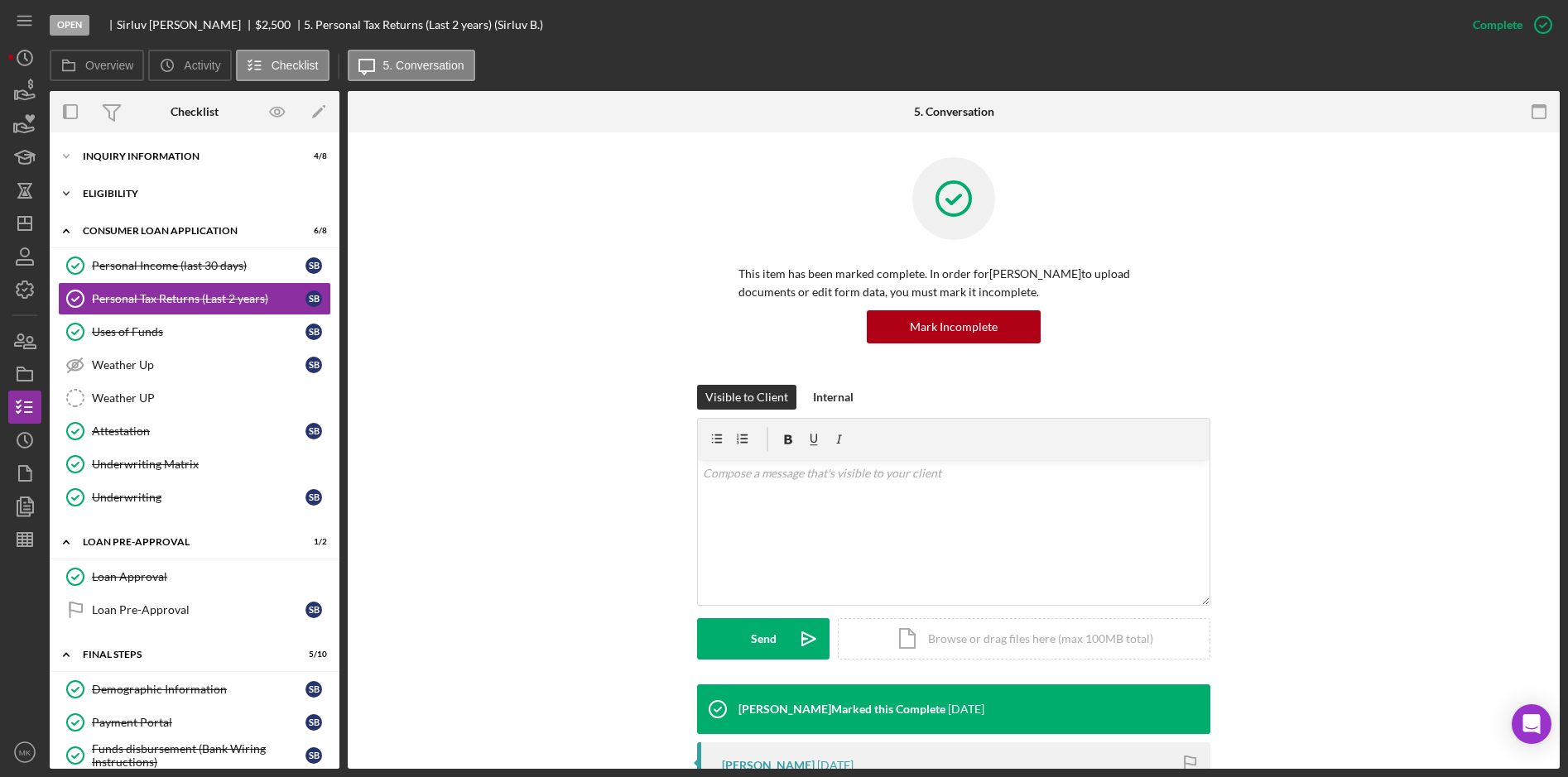
click at [154, 188] on div "Icon/Expander Eligibility 3 / 4" at bounding box center [194, 194] width 289 height 33
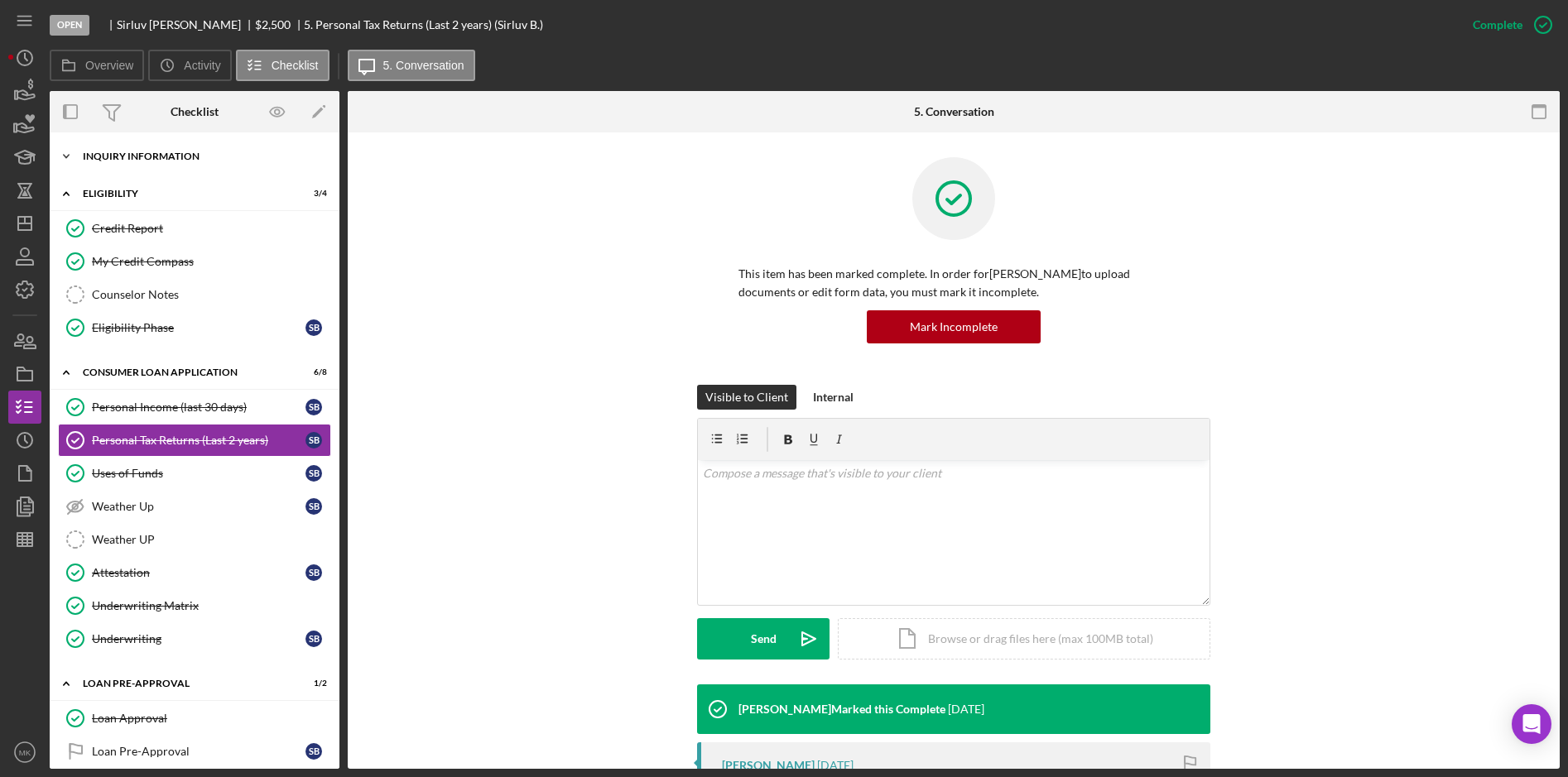
click at [160, 157] on div "Inquiry Information" at bounding box center [201, 157] width 236 height 10
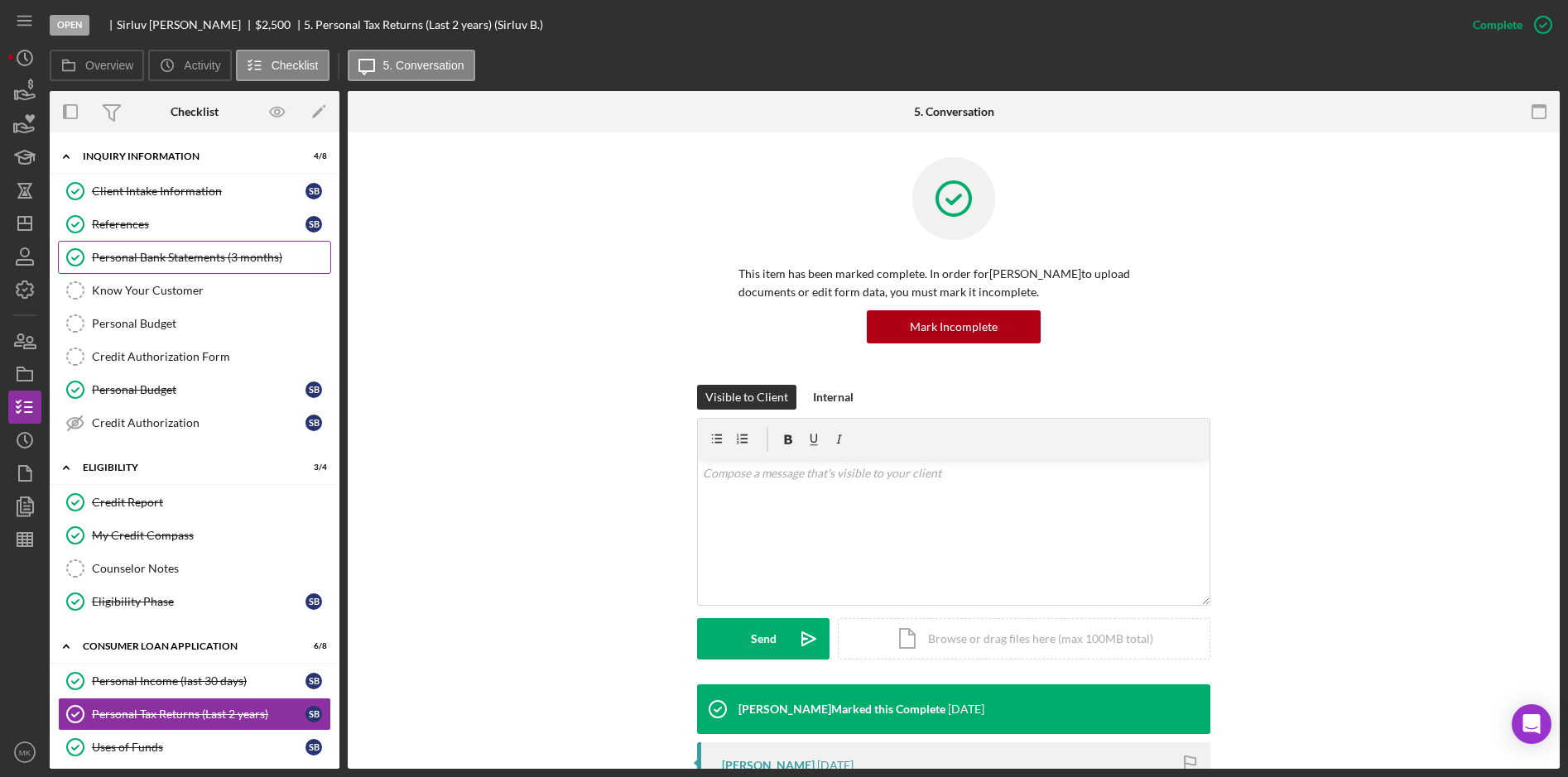
click at [147, 260] on div "Personal Bank Statements (3 months)" at bounding box center [211, 258] width 239 height 13
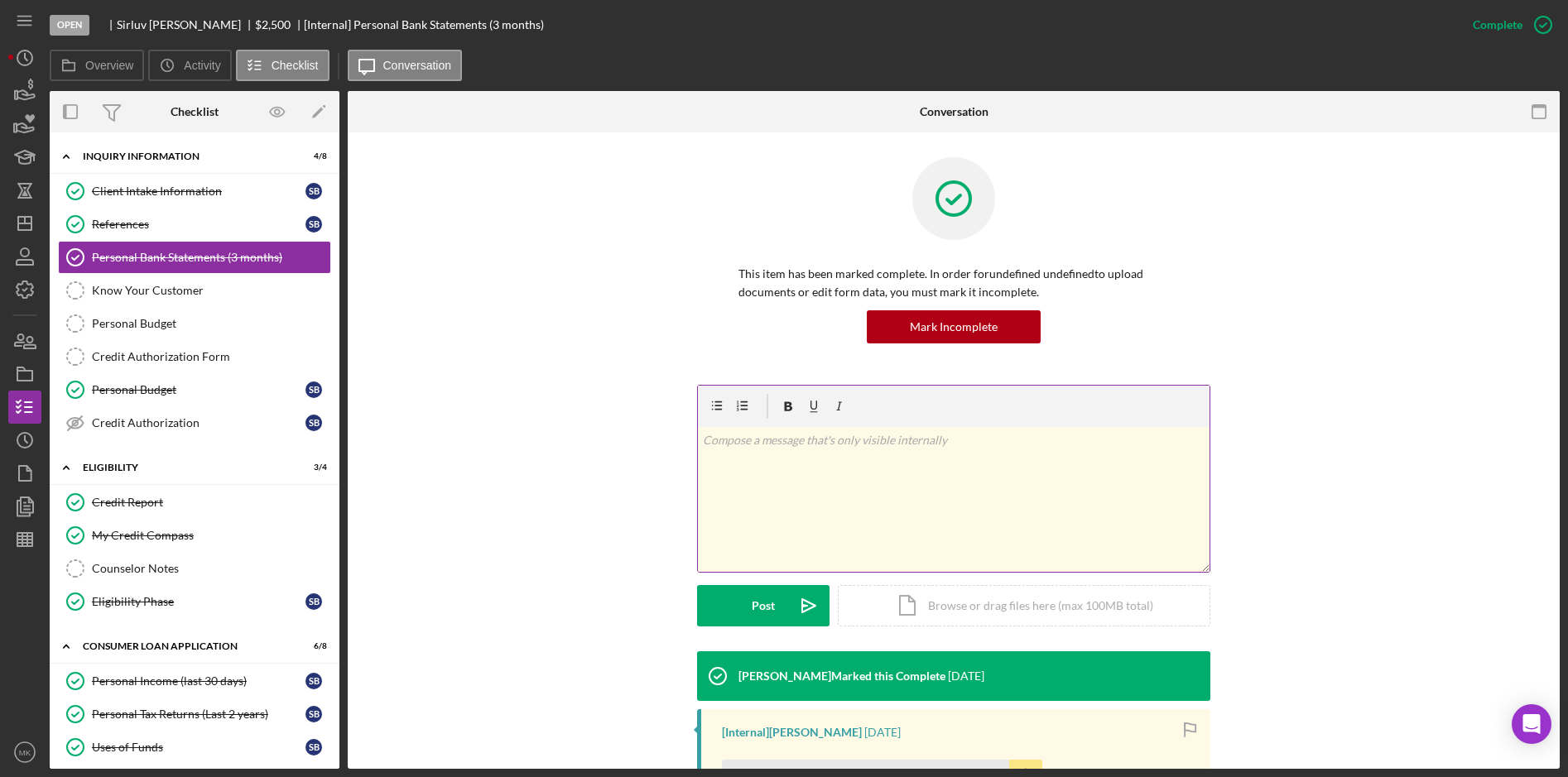
scroll to position [296, 0]
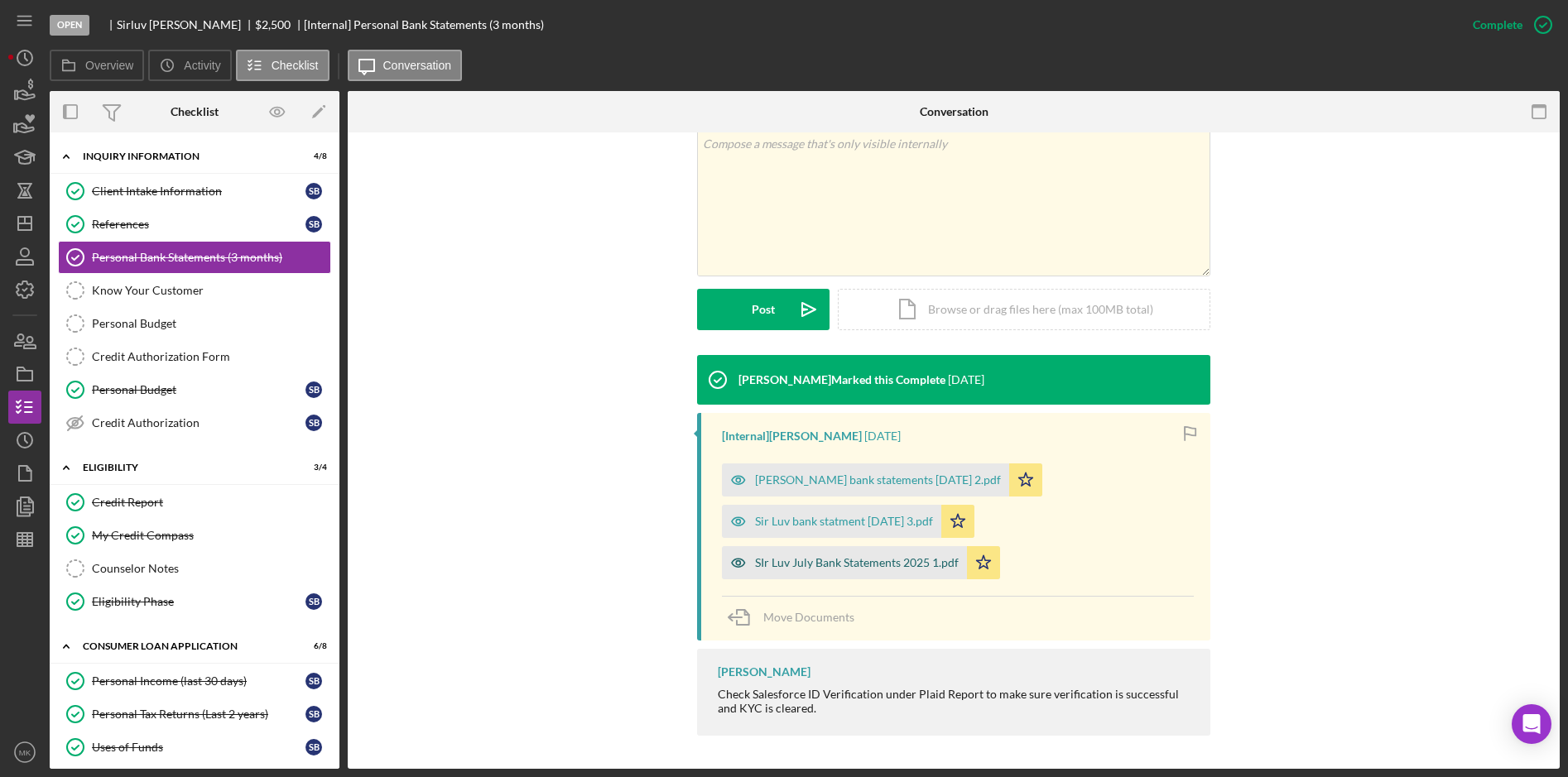
click at [857, 569] on div "SIr Luv July Bank Statements 2025 1.pdf" at bounding box center [857, 563] width 203 height 13
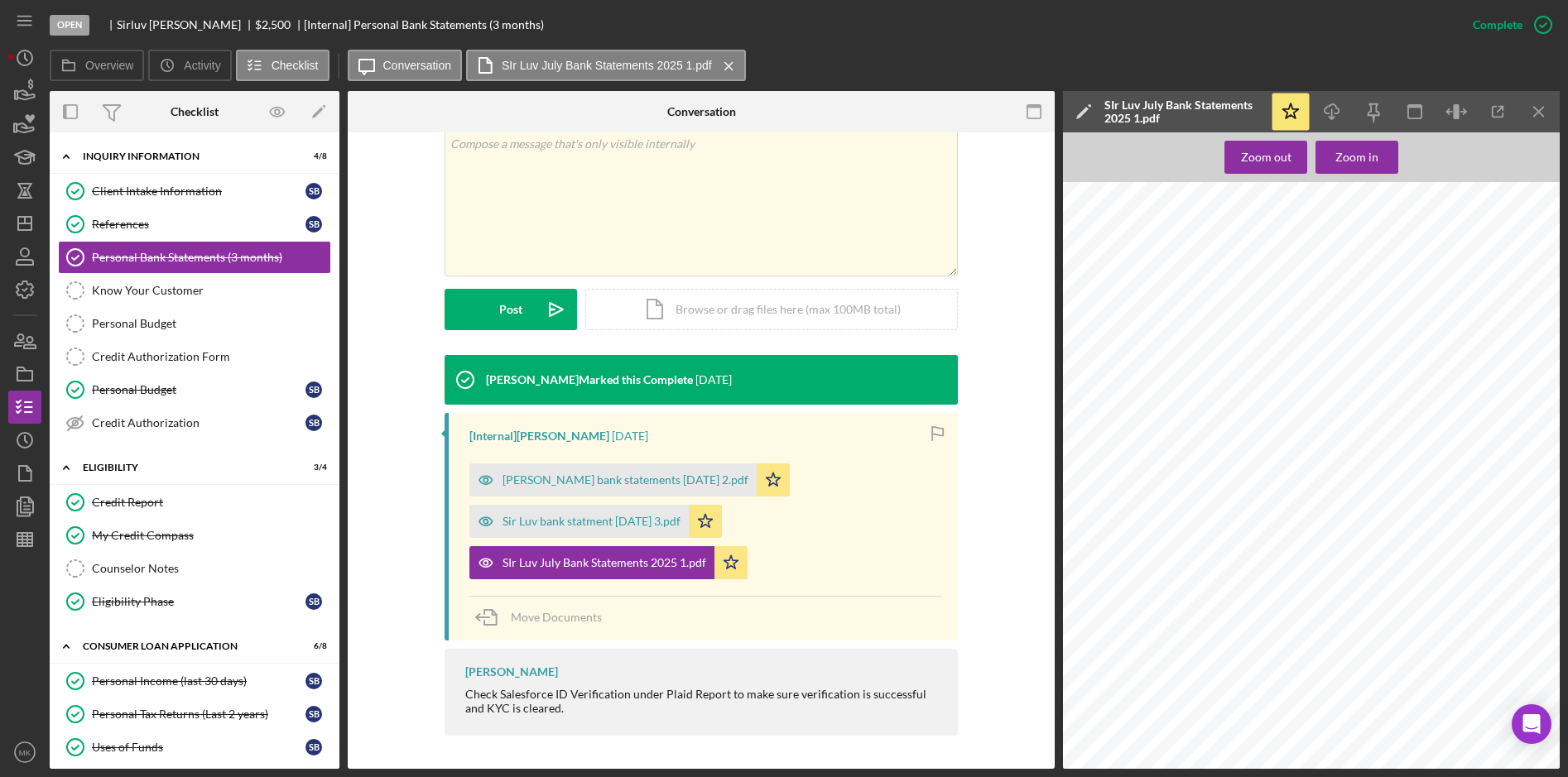
scroll to position [2648, 0]
click at [669, 476] on div "[PERSON_NAME] bank statements [DATE] 2.pdf" at bounding box center [625, 480] width 245 height 13
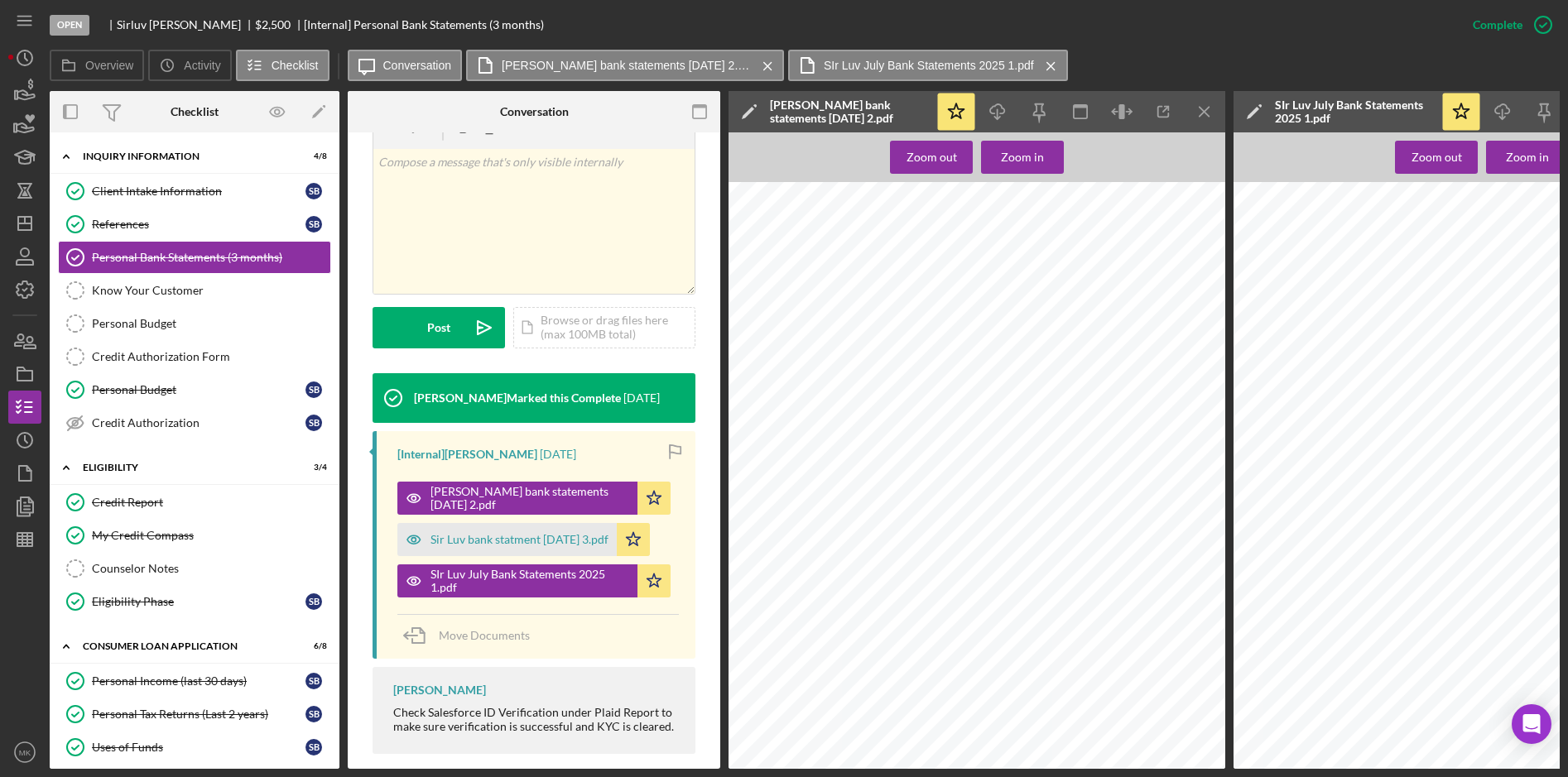
scroll to position [4469, 0]
click at [482, 533] on div "Sir Luv bank statment [DATE] 3.pdf" at bounding box center [519, 539] width 178 height 13
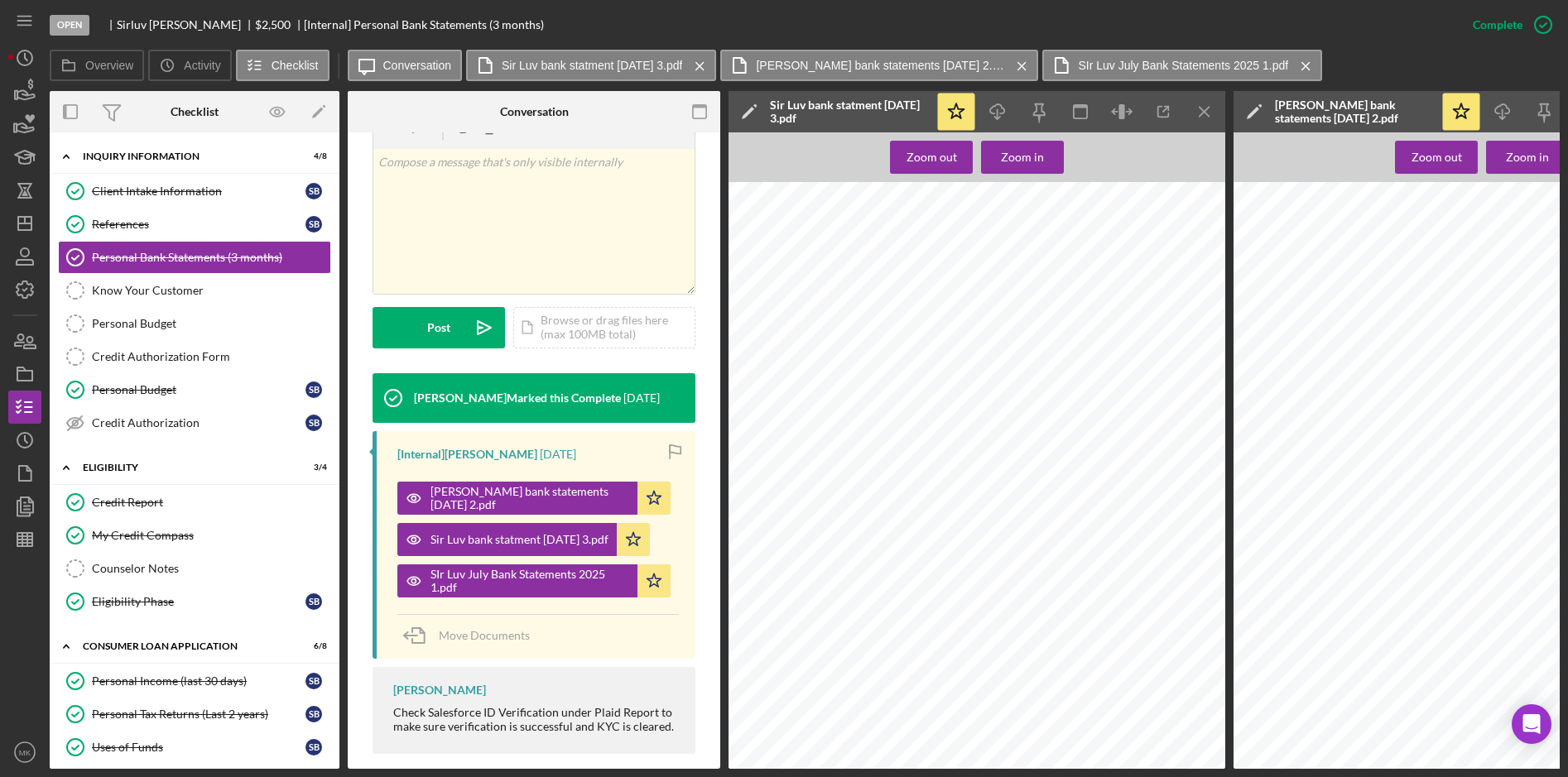
scroll to position [3724, 0]
click at [142, 499] on div "Credit Report" at bounding box center [211, 502] width 239 height 13
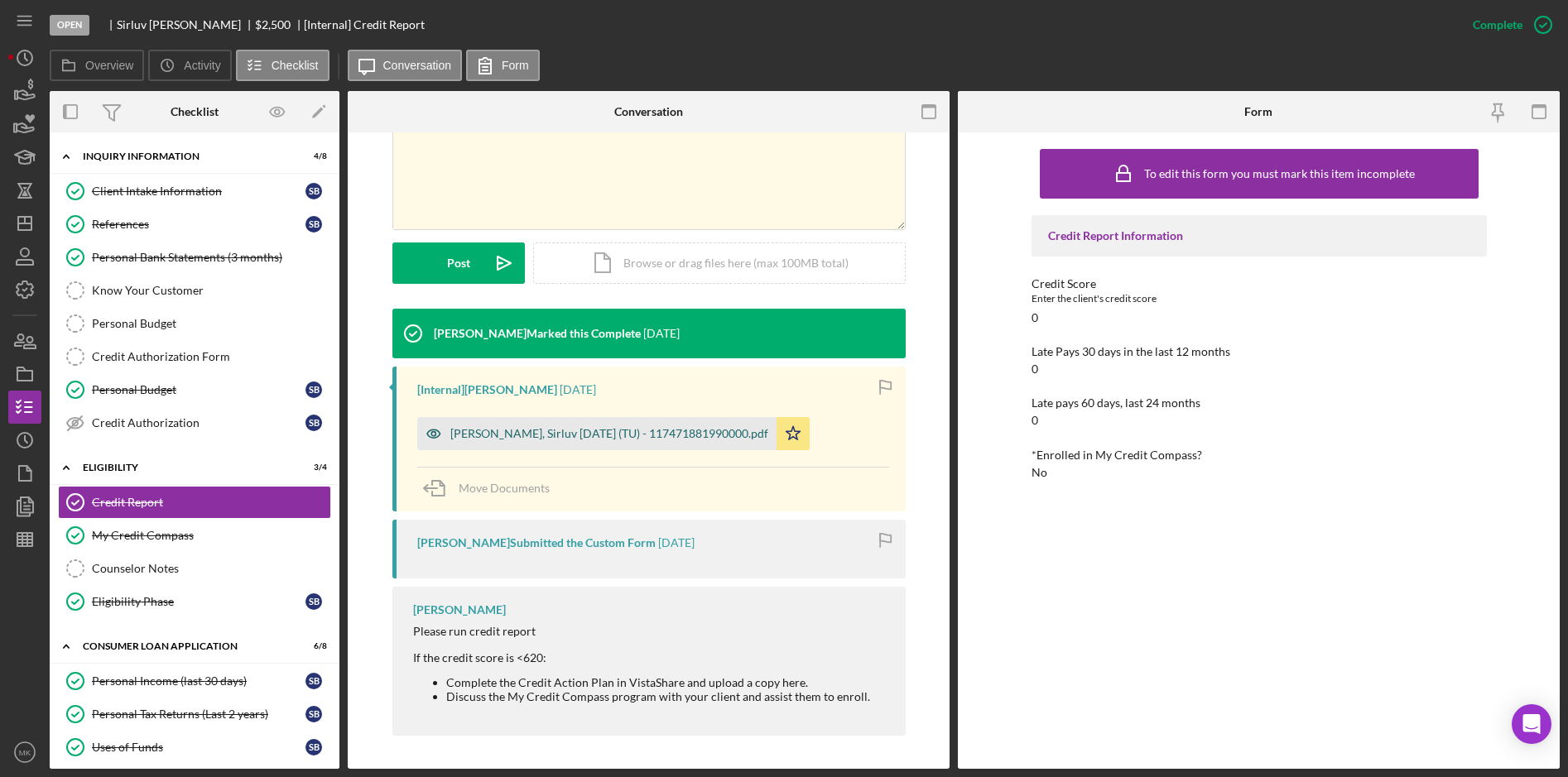
click at [617, 442] on div "[PERSON_NAME], Sirluv [DATE] (TU) - 117471881990000.pdf" at bounding box center [597, 433] width 359 height 33
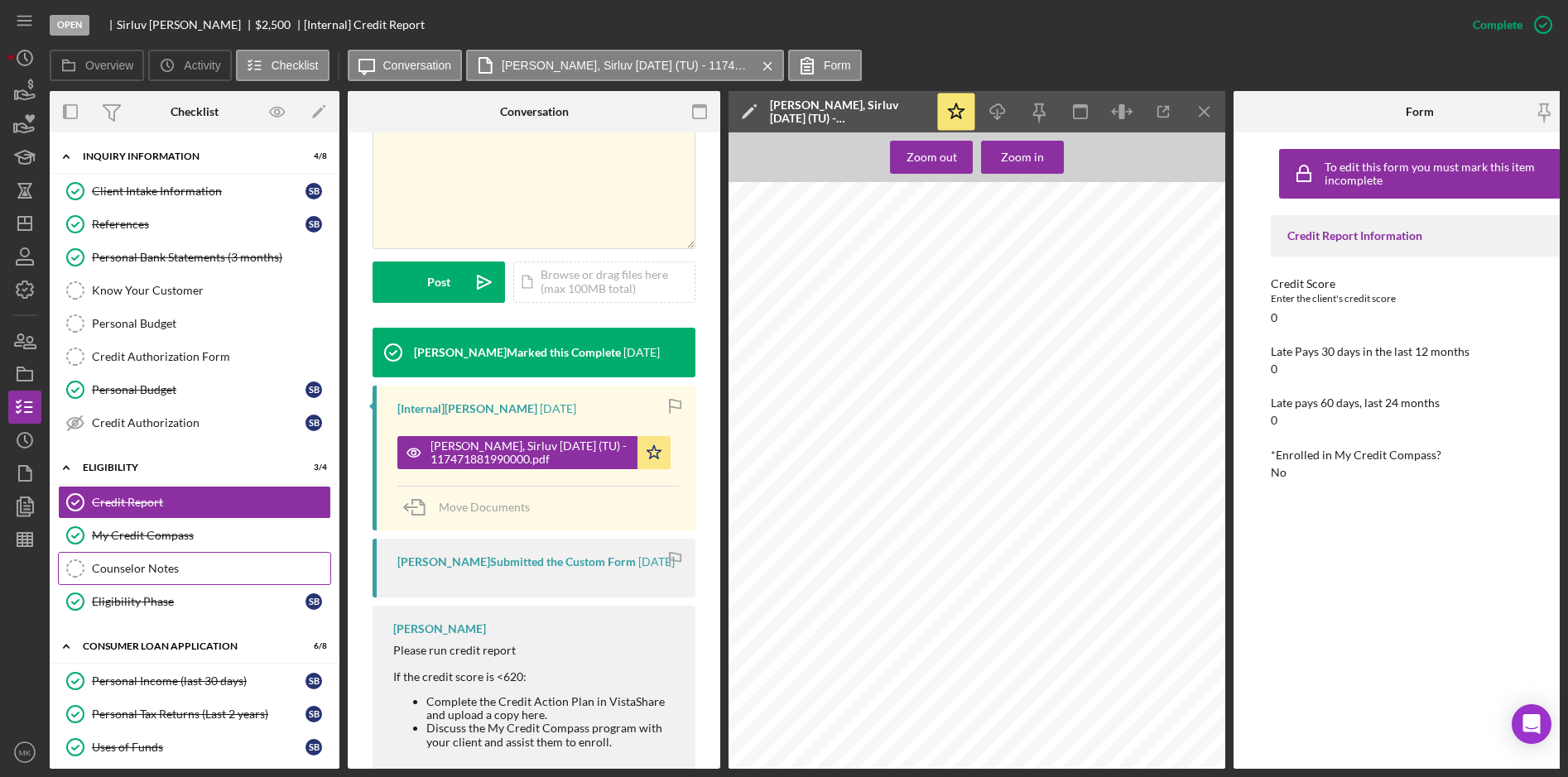
scroll to position [83, 0]
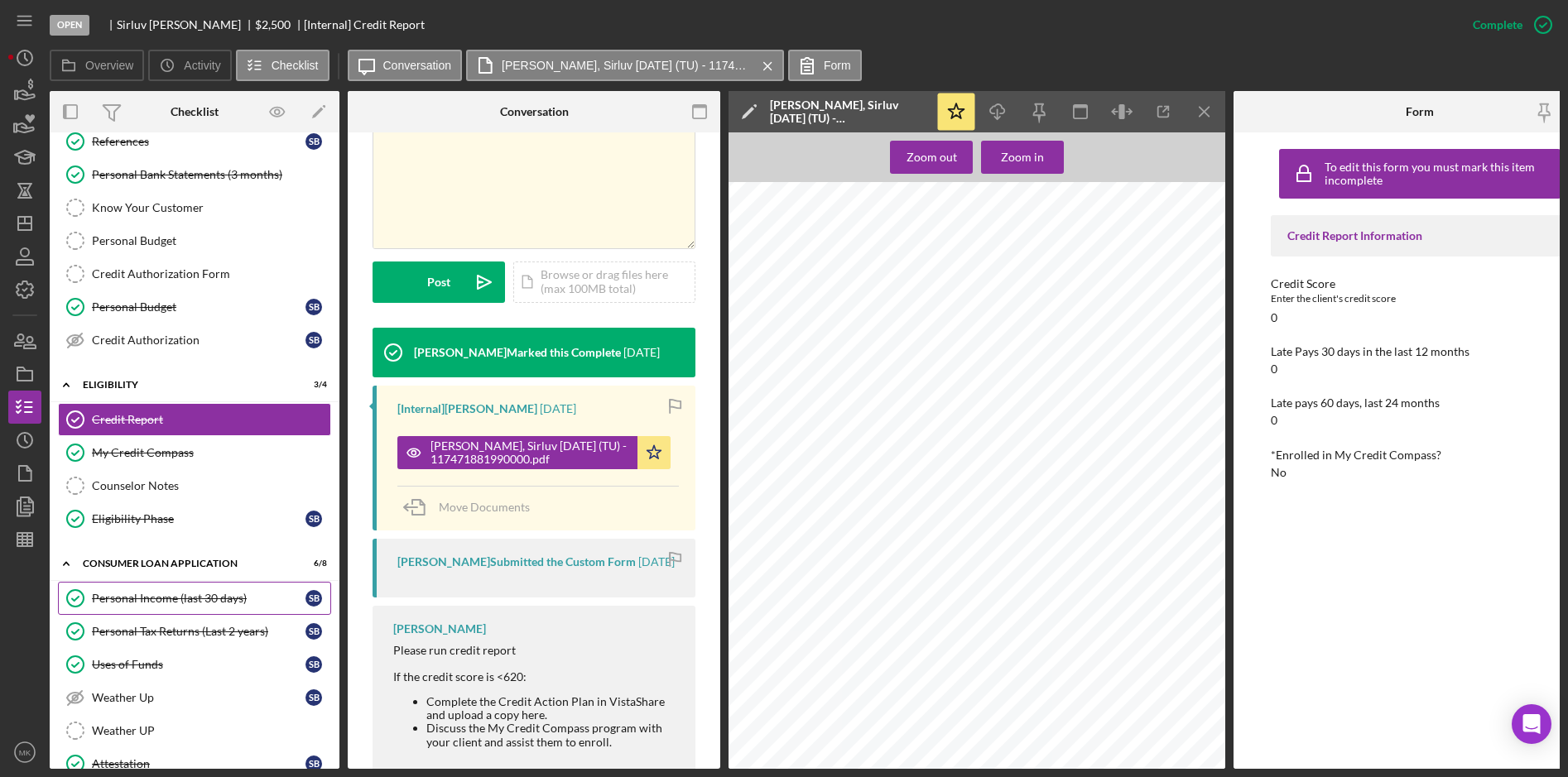
click at [172, 594] on div "Personal Income (last 30 days)" at bounding box center [199, 598] width 214 height 13
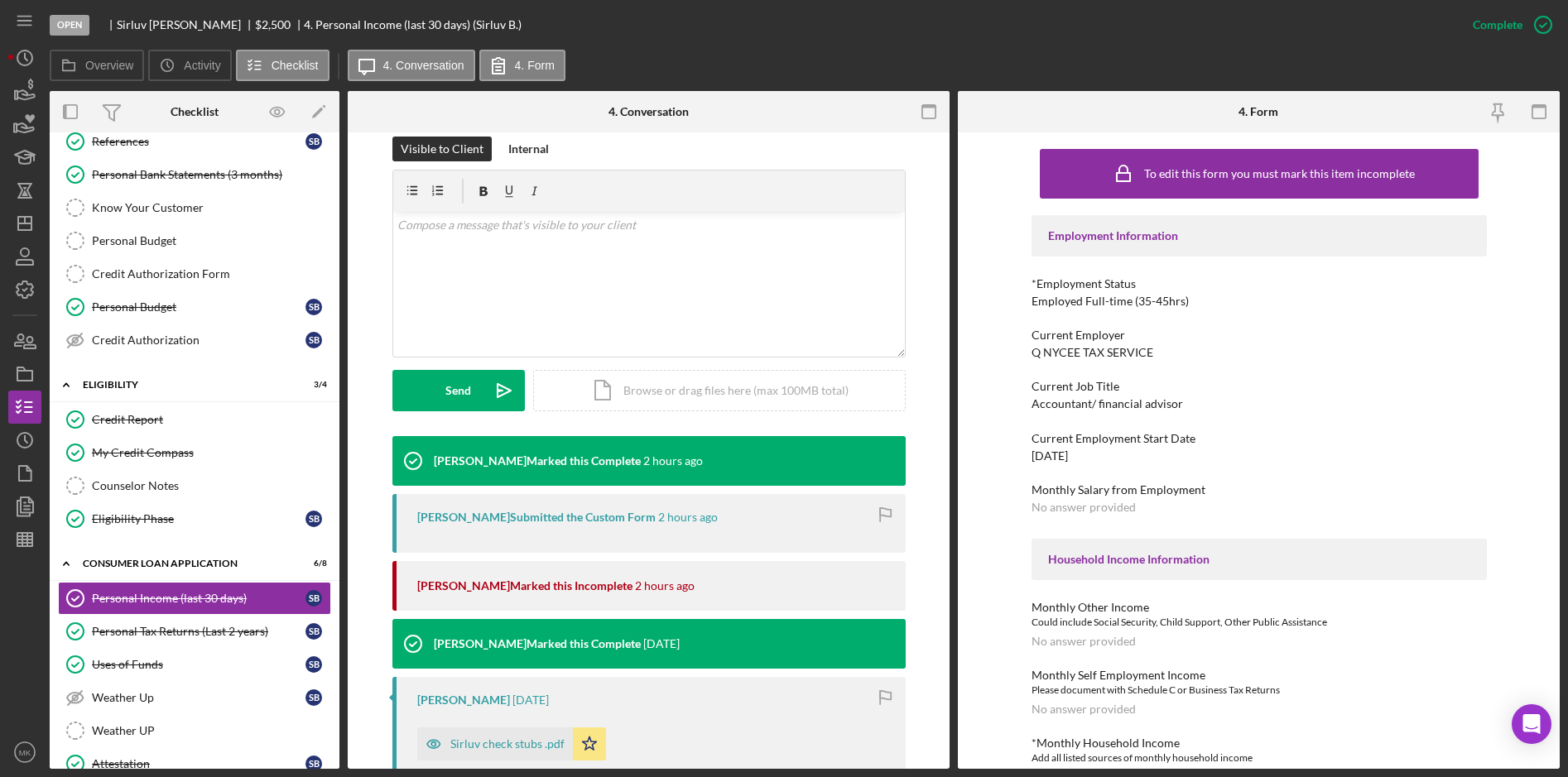
scroll to position [331, 0]
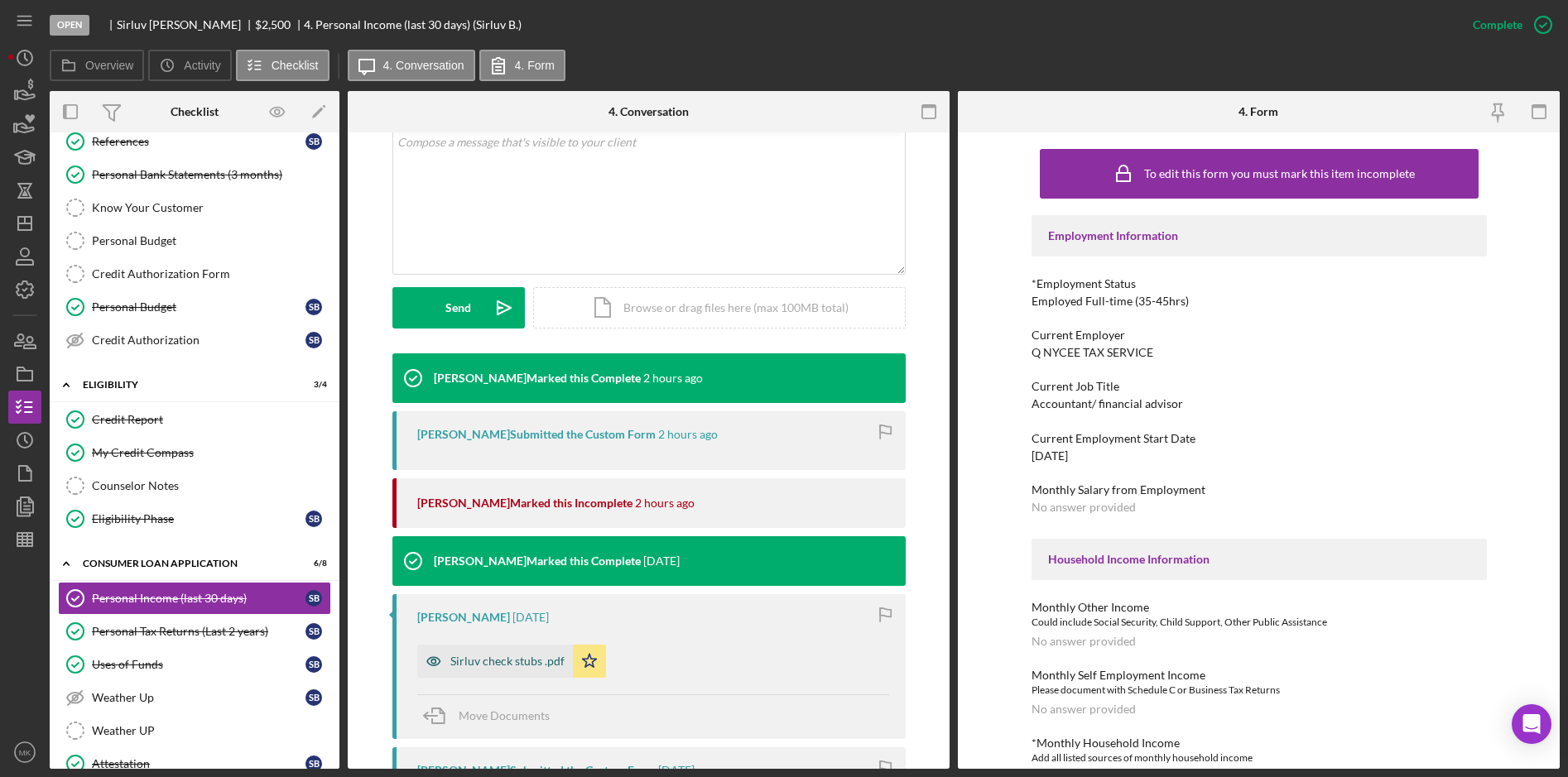
click at [502, 667] on div "Sirluv check stubs .pdf" at bounding box center [508, 662] width 115 height 13
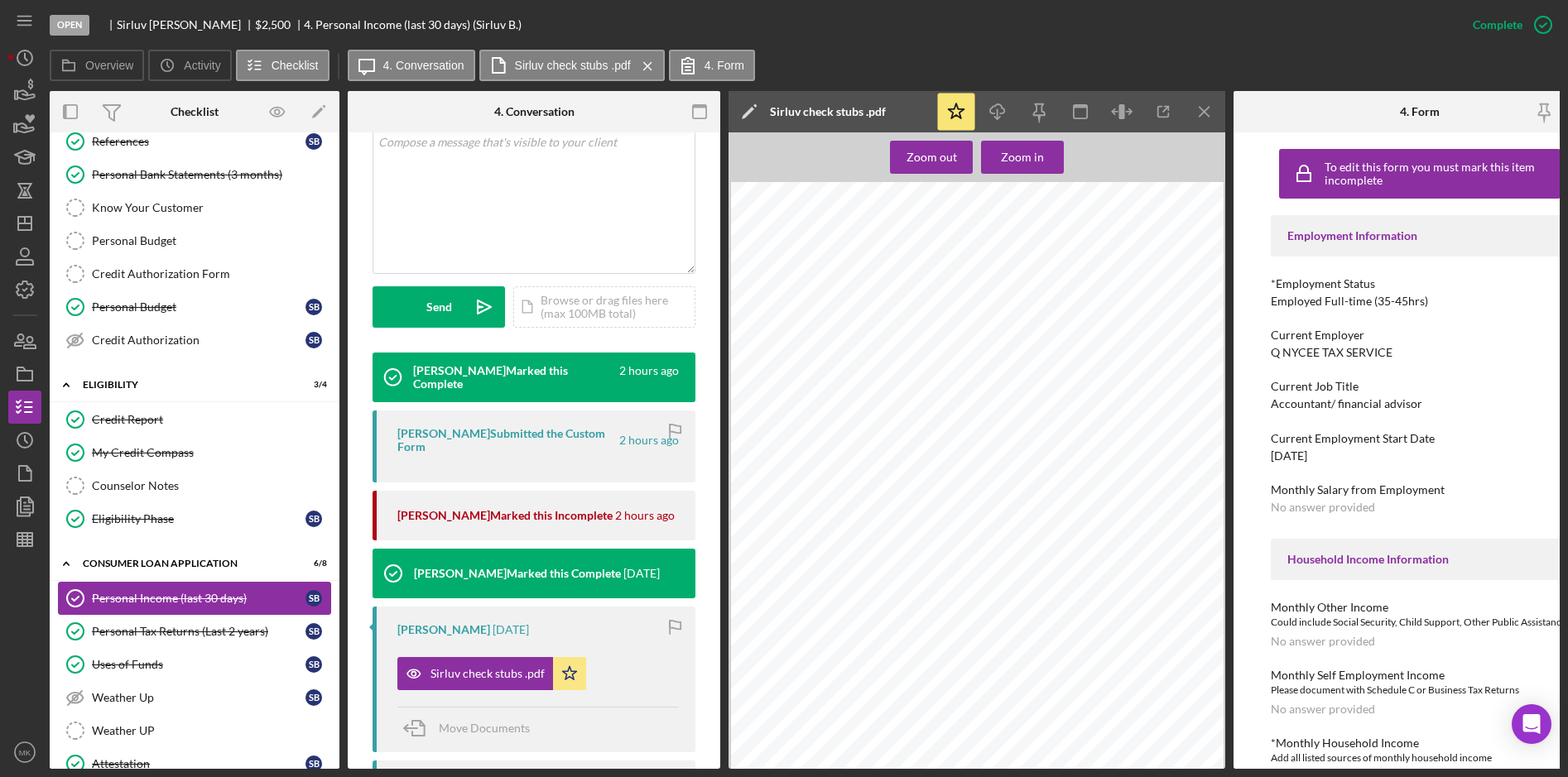
drag, startPoint x: 202, startPoint y: 628, endPoint x: 274, endPoint y: 607, distance: 75.0
click at [202, 628] on div "Personal Tax Returns (Last 2 years)" at bounding box center [199, 632] width 214 height 13
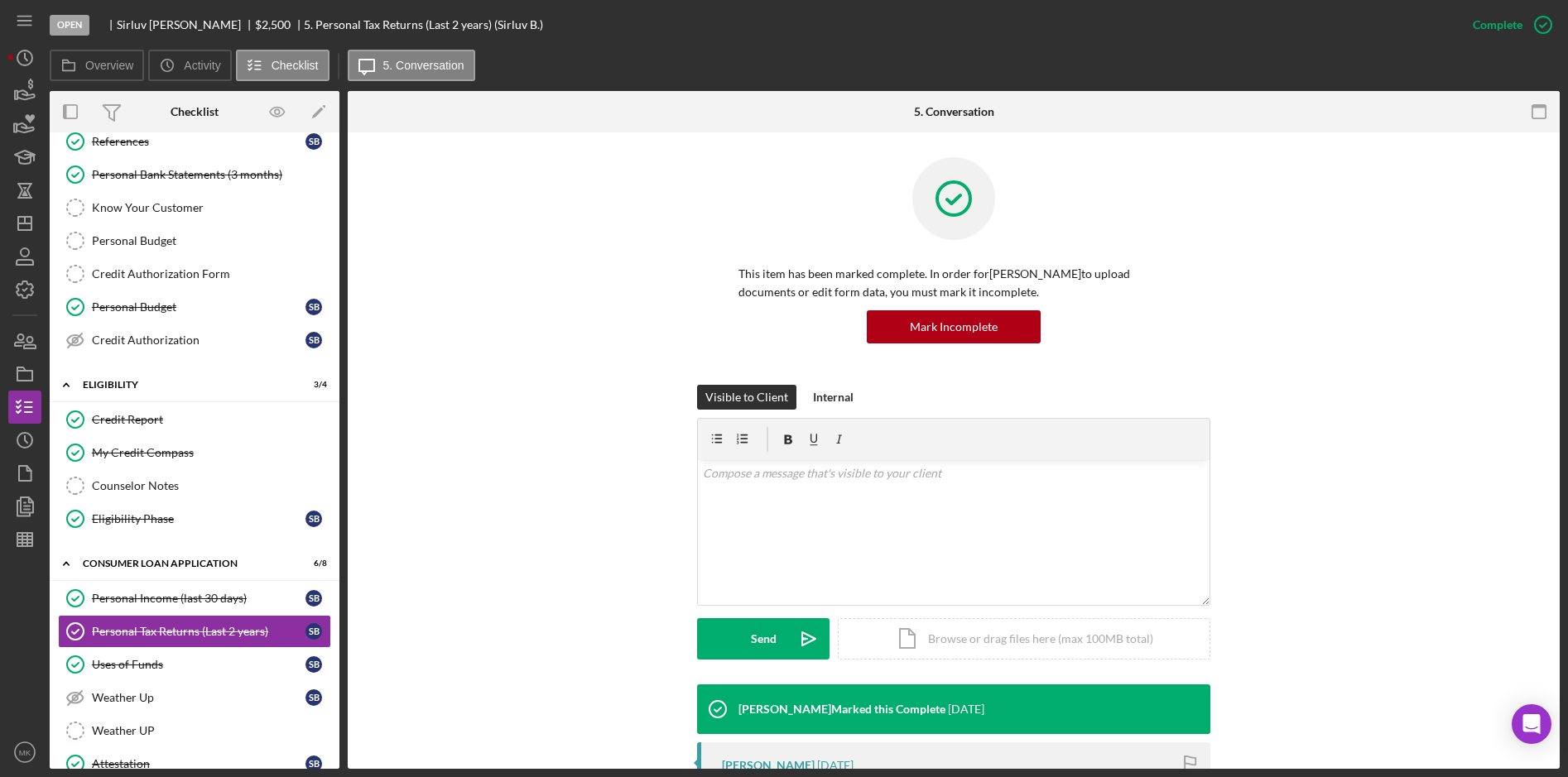
scroll to position [331, 0]
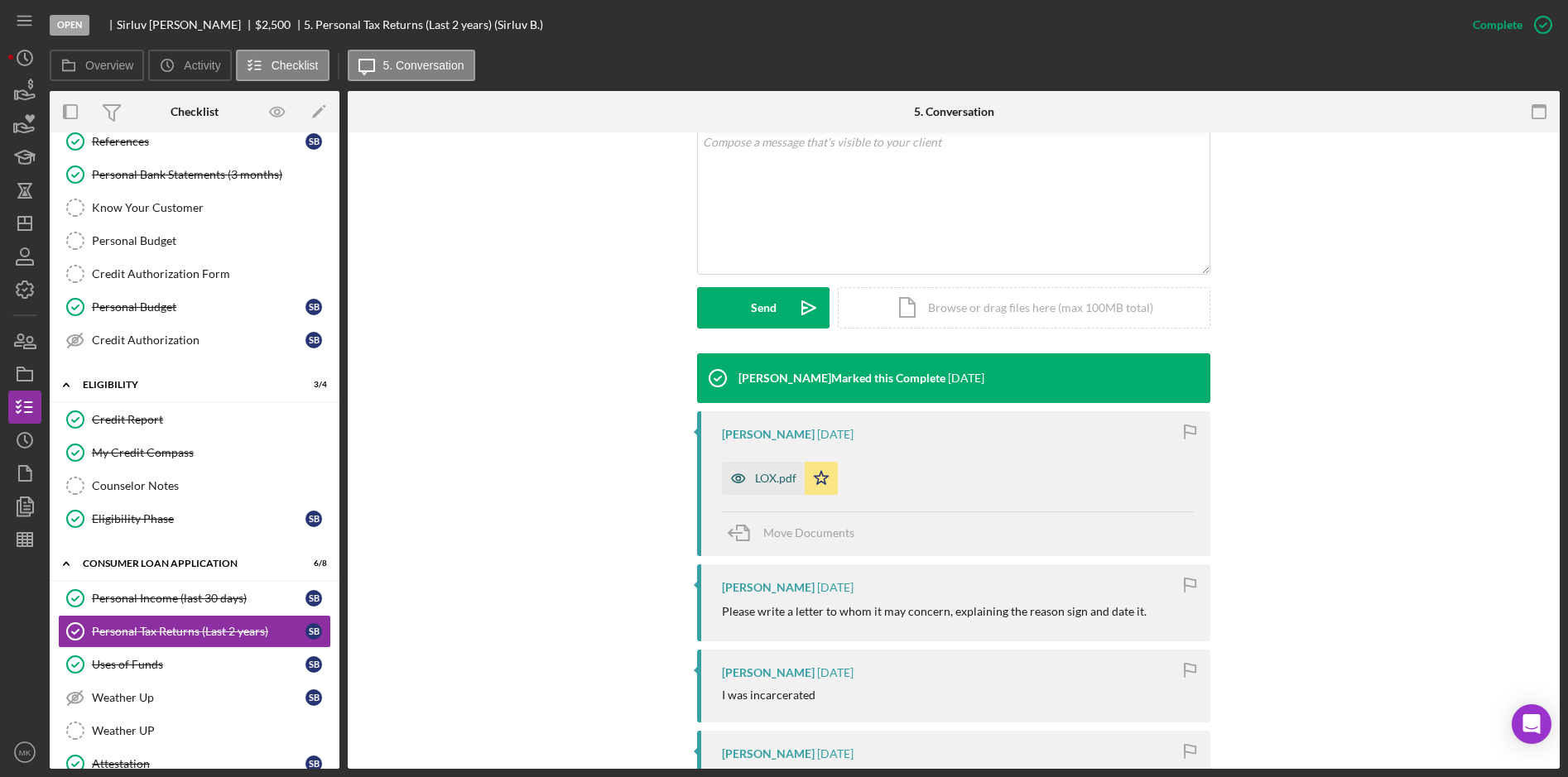
click at [761, 486] on div "LOX.pdf" at bounding box center [763, 478] width 83 height 33
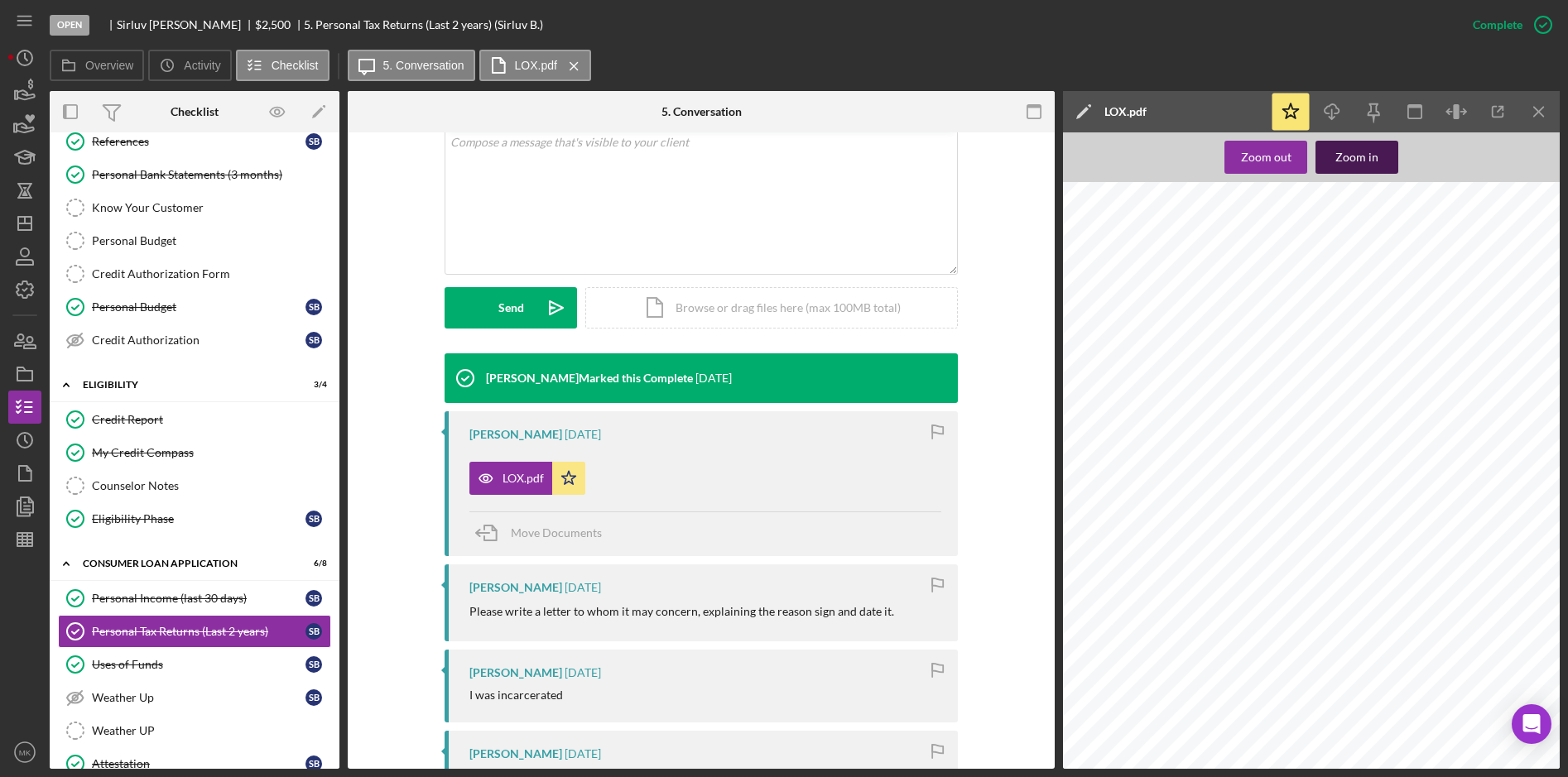
click at [1364, 158] on div "Zoom in" at bounding box center [1356, 157] width 43 height 33
click at [1542, 104] on icon "Icon/Menu Close" at bounding box center [1539, 112] width 37 height 37
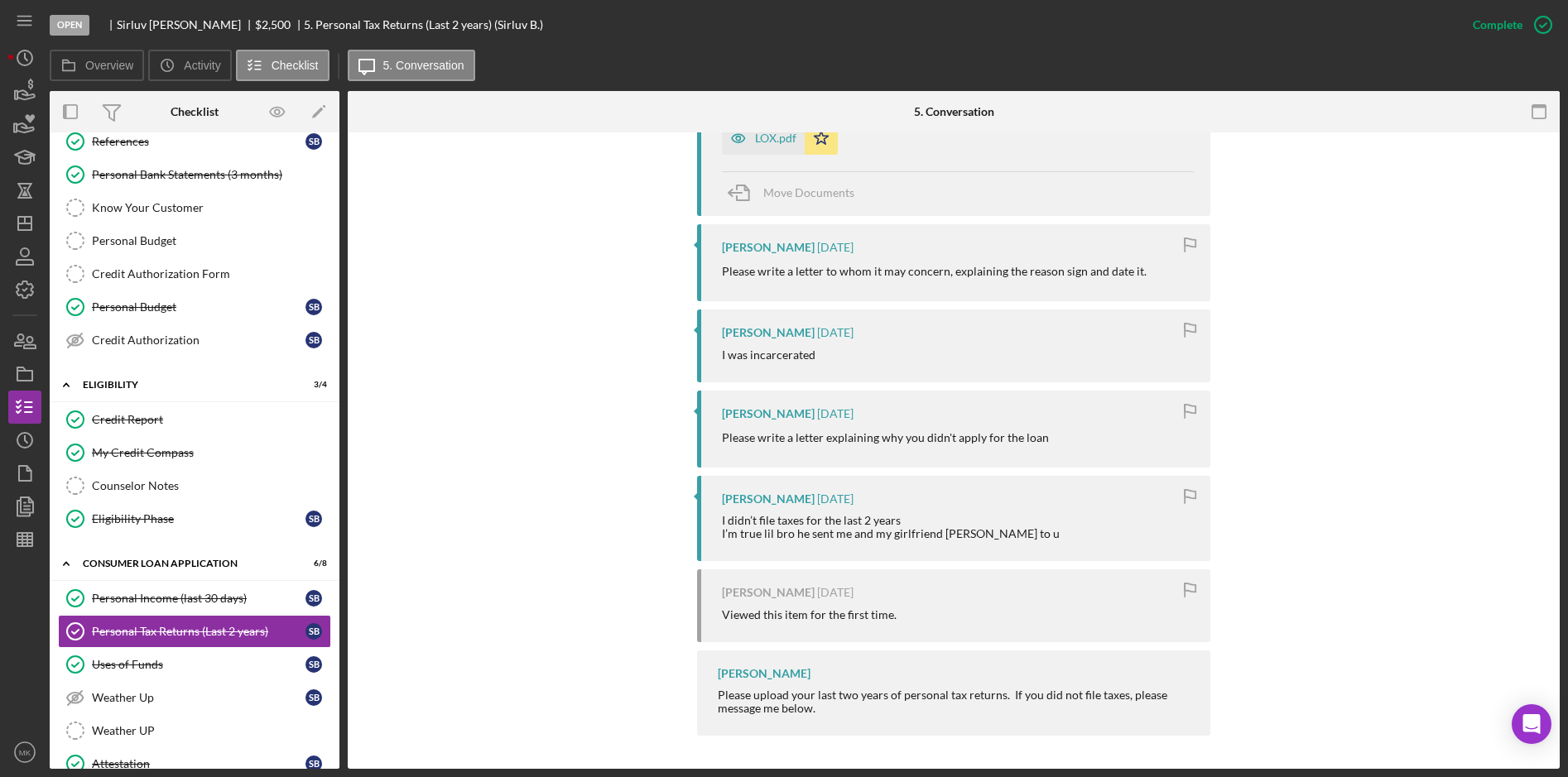
scroll to position [423, 0]
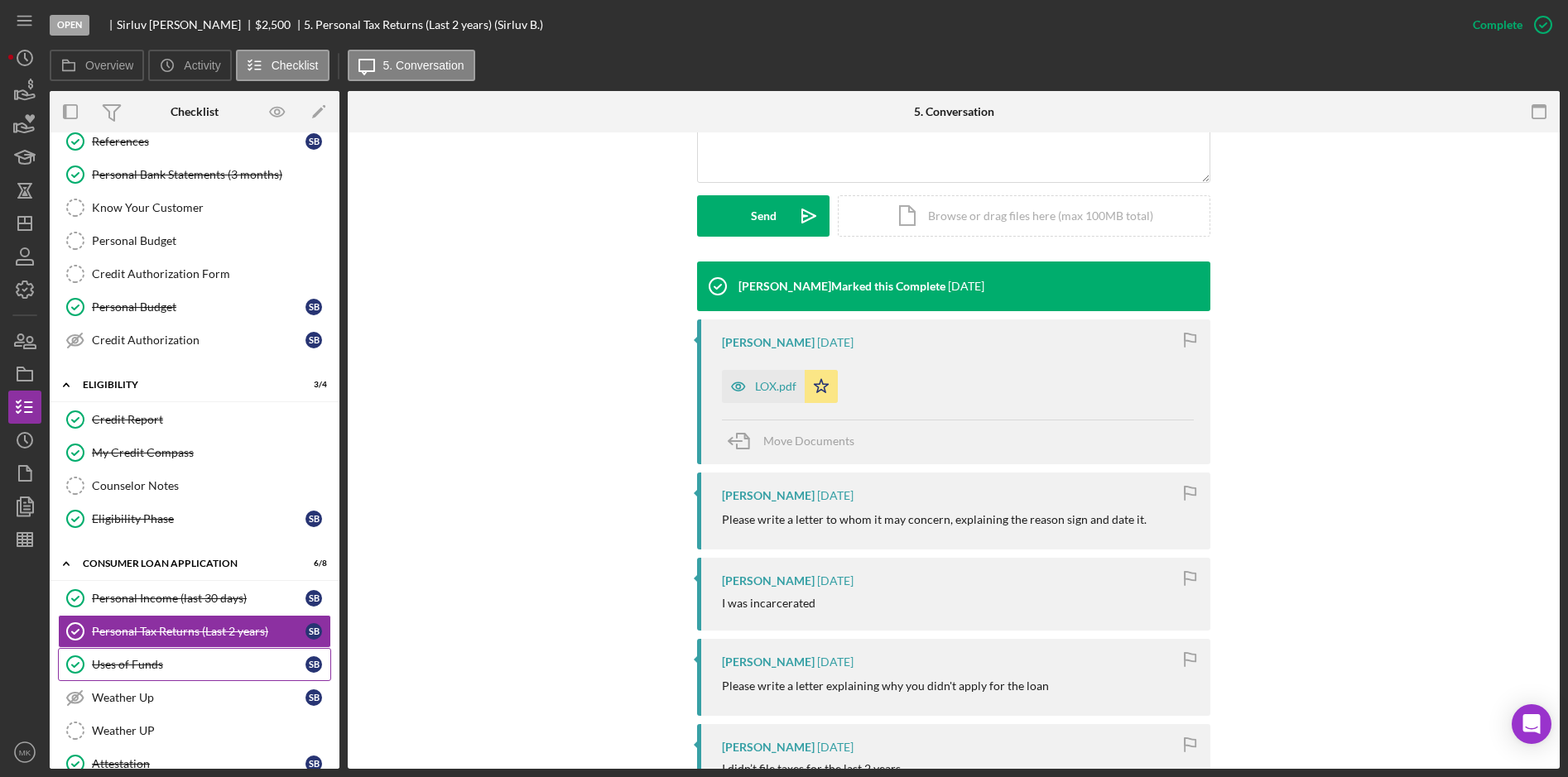
click at [138, 670] on div "Uses of Funds" at bounding box center [199, 664] width 214 height 13
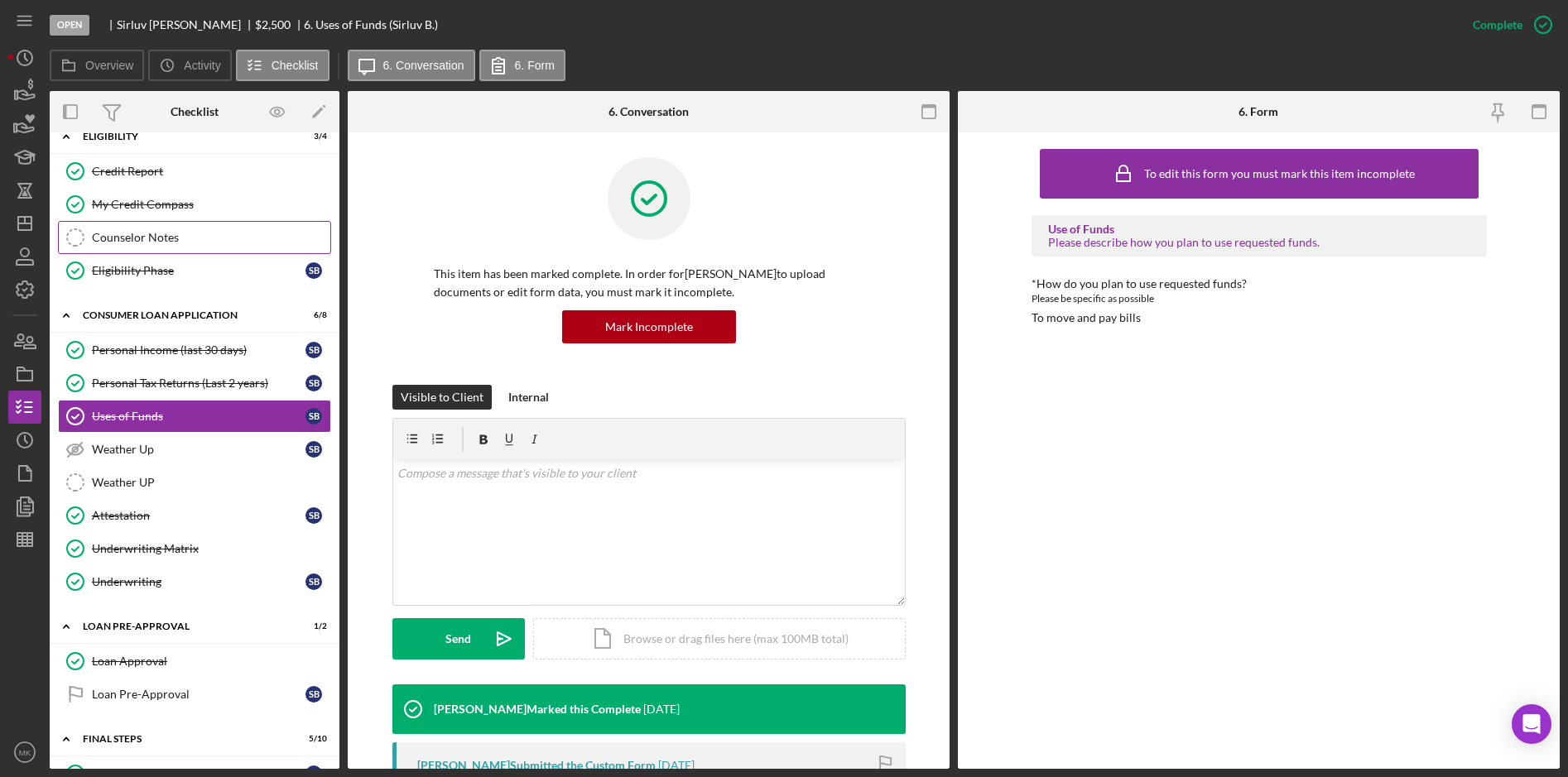
scroll to position [496, 0]
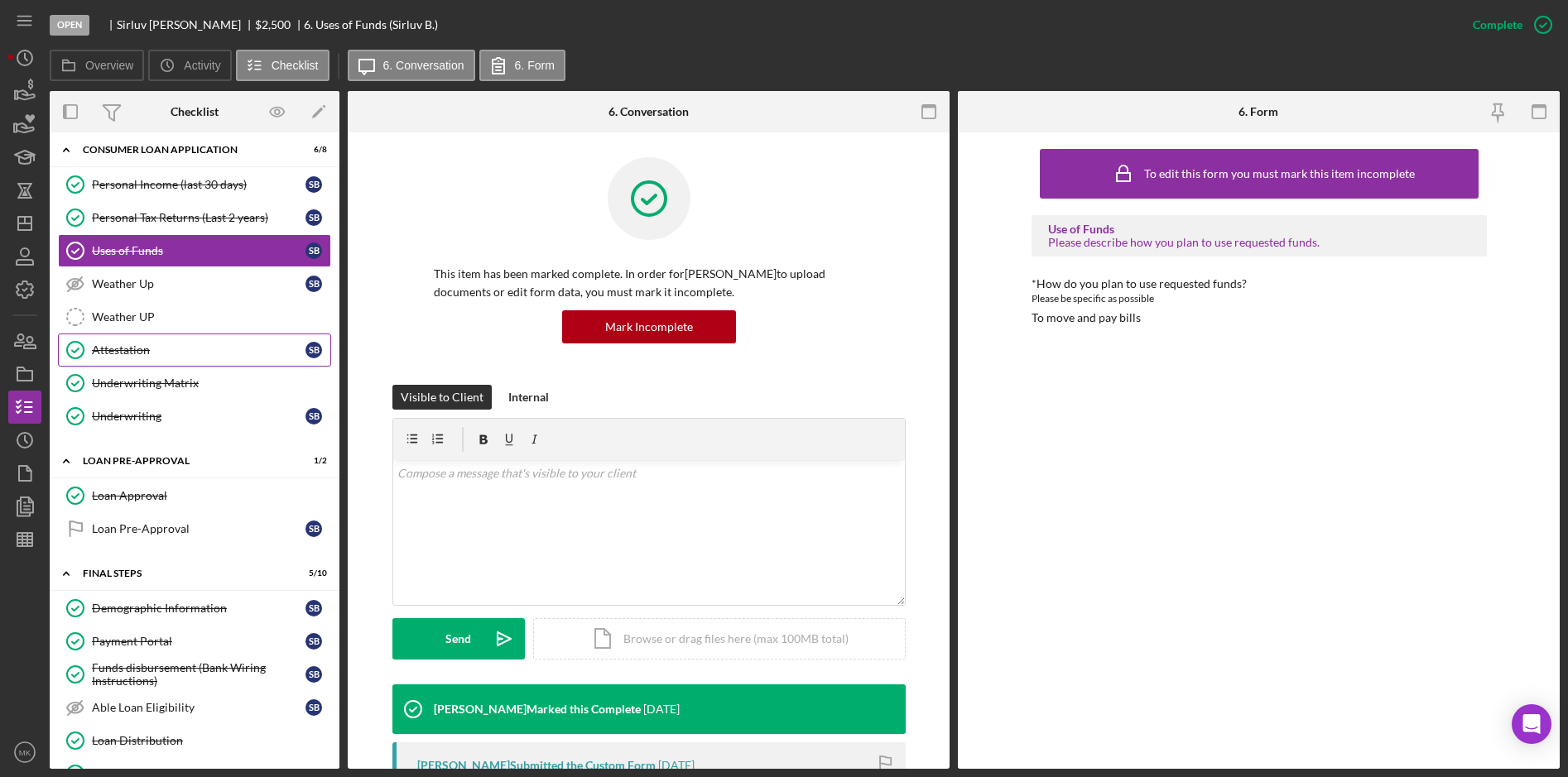
click at [160, 341] on link "Attestation Attestation S B" at bounding box center [195, 349] width 273 height 33
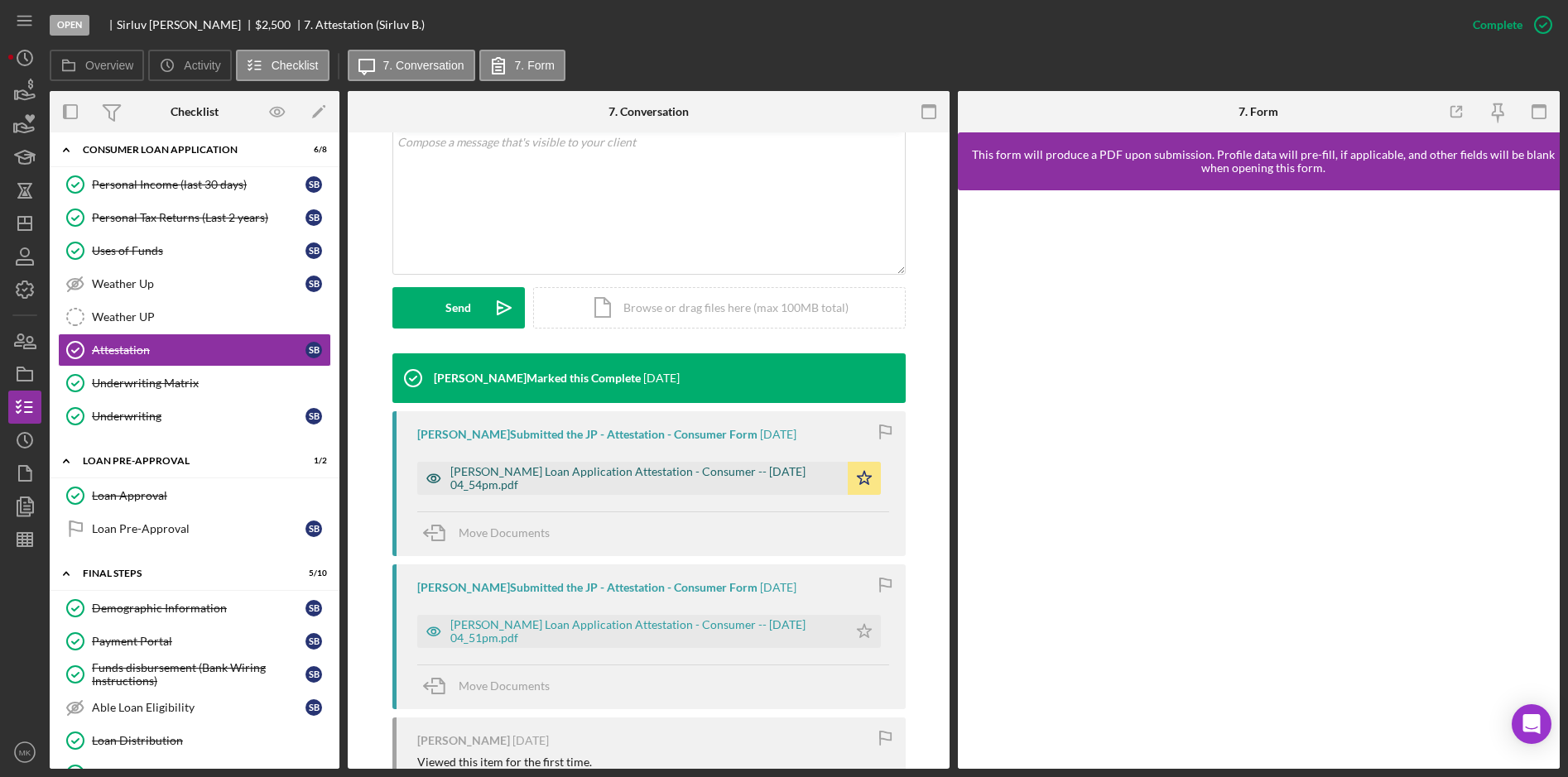
click at [600, 464] on div "[PERSON_NAME] Loan Application Attestation - Consumer -- [DATE] 04_54pm.pdf" at bounding box center [632, 478] width 431 height 33
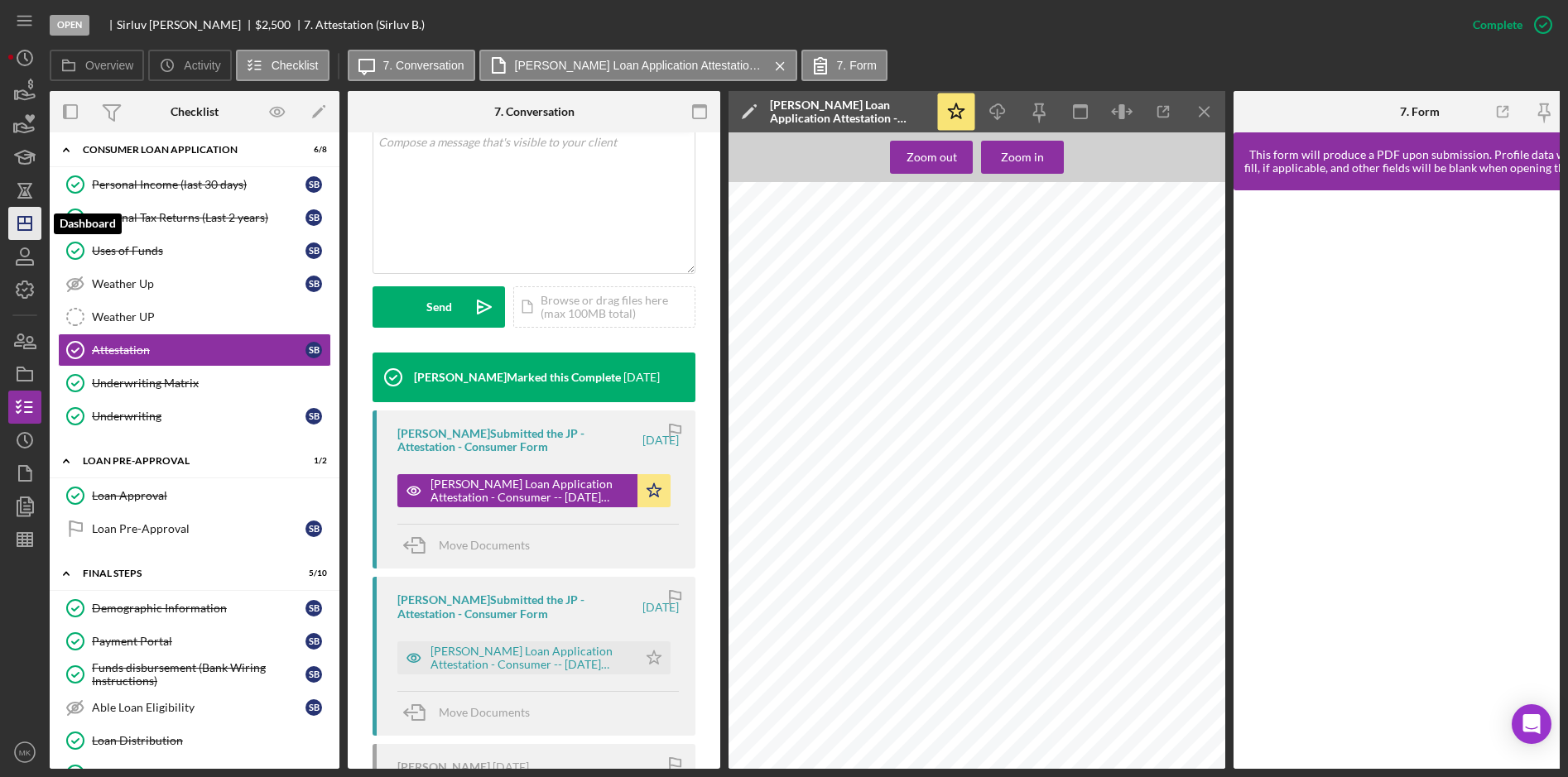
click at [22, 214] on icon "Icon/Dashboard" at bounding box center [24, 222] width 41 height 41
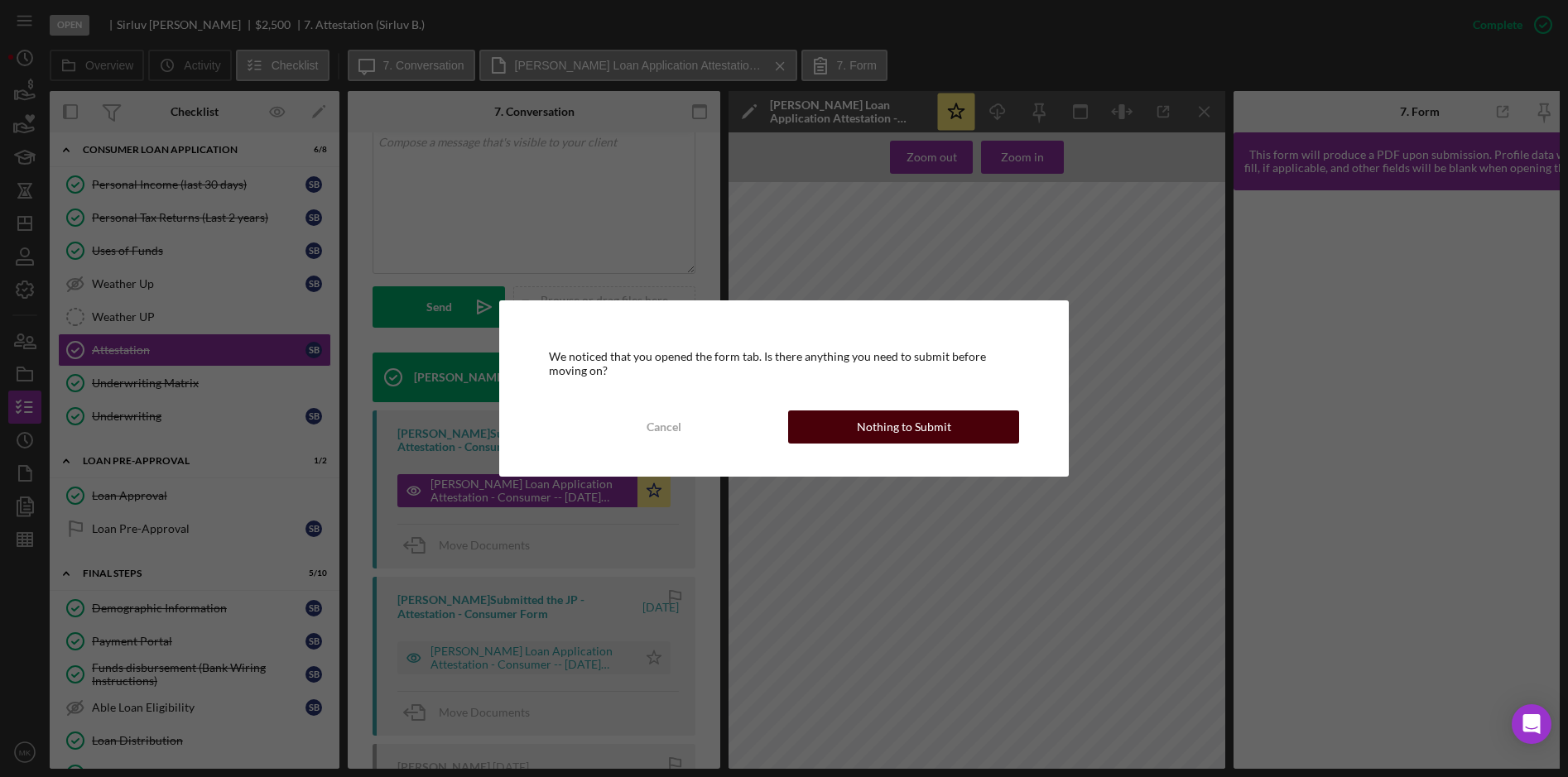
click at [852, 419] on button "Nothing to Submit" at bounding box center [903, 427] width 231 height 33
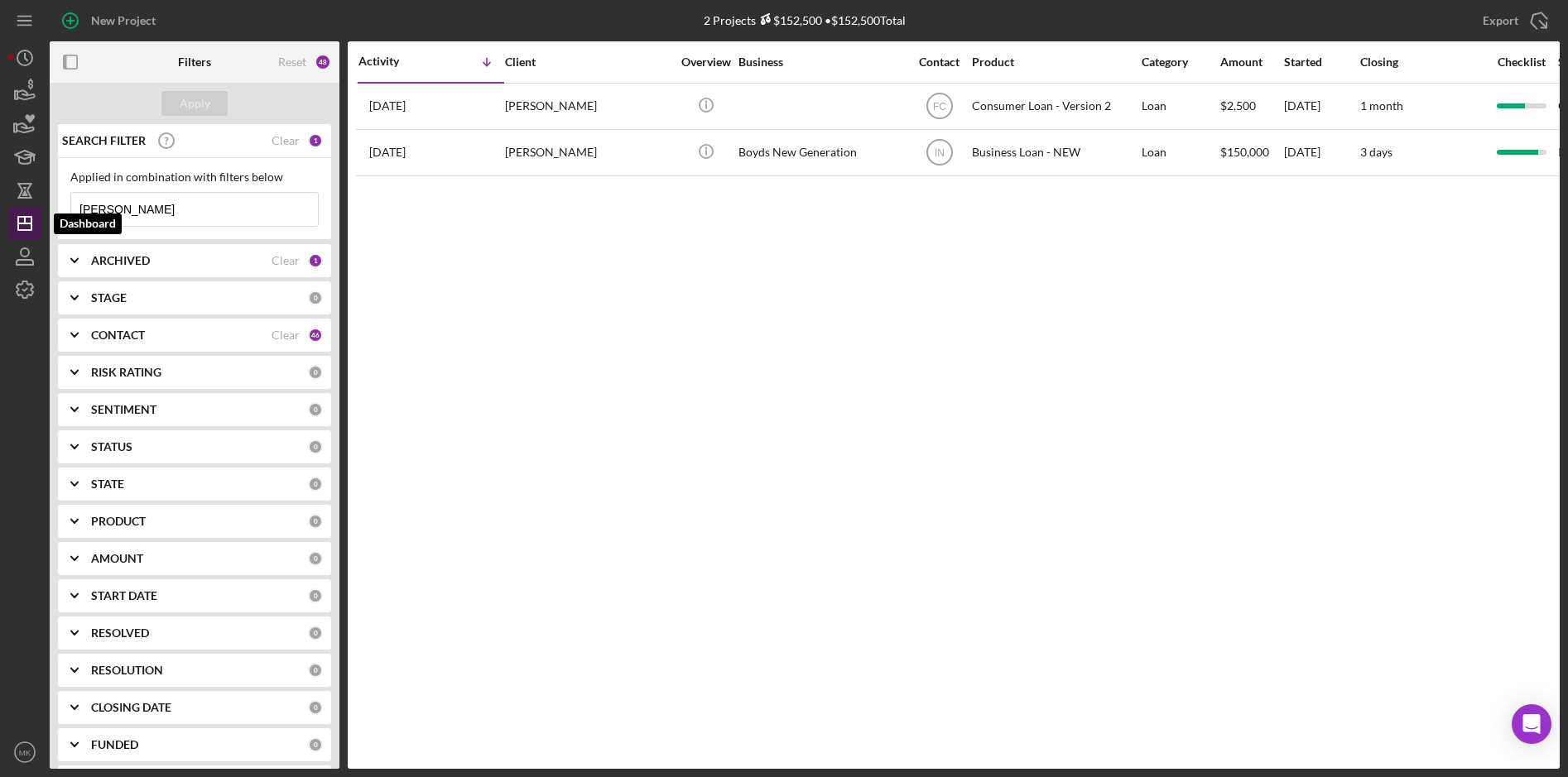
drag, startPoint x: 118, startPoint y: 215, endPoint x: 15, endPoint y: 219, distance: 103.1
click at [15, 219] on div "New Project 2 Projects $152,500 • $152,500 Total [PERSON_NAME] Export Icon/Expo…" at bounding box center [784, 384] width 1552 height 768
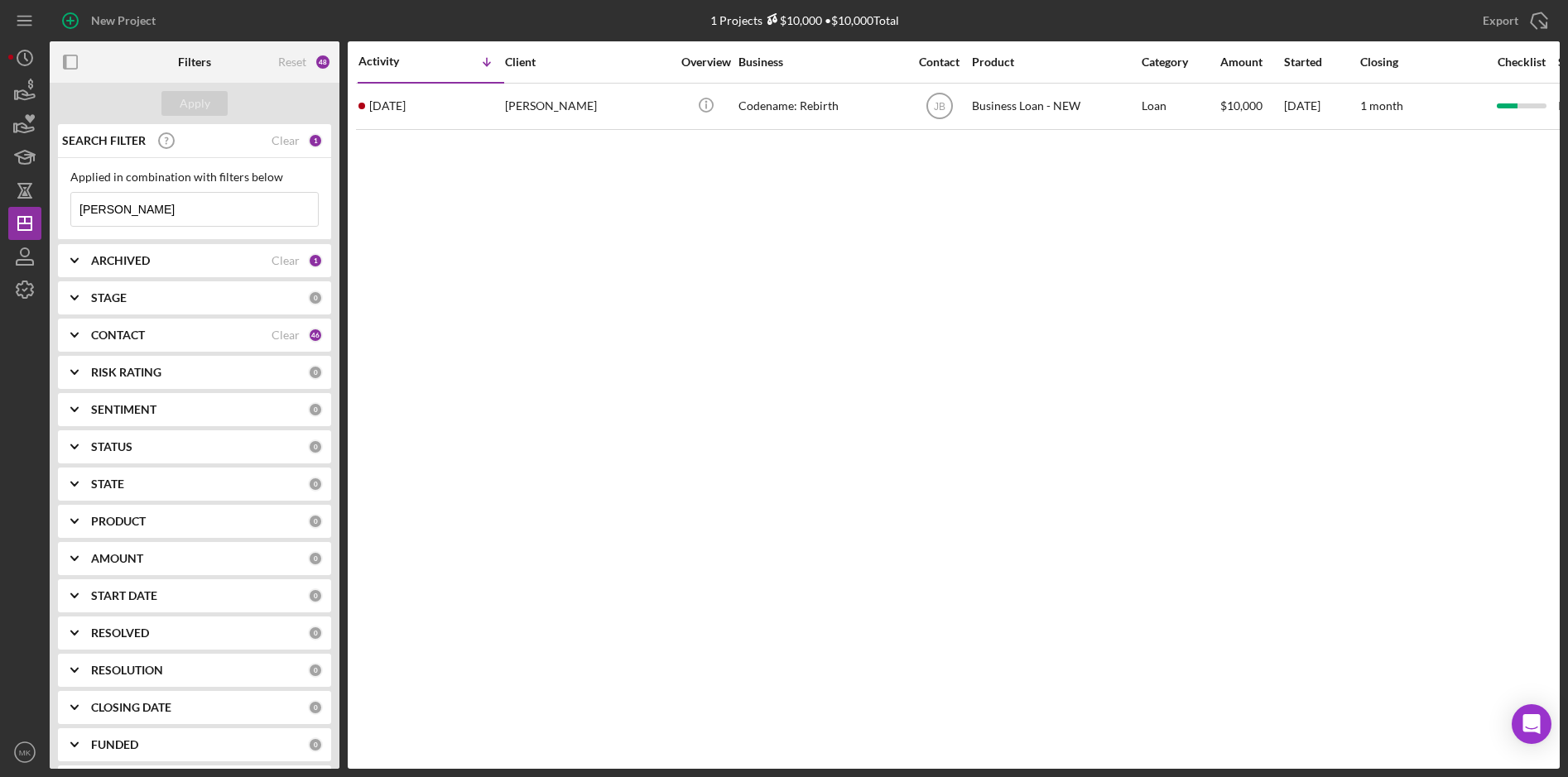
type input "[PERSON_NAME]"
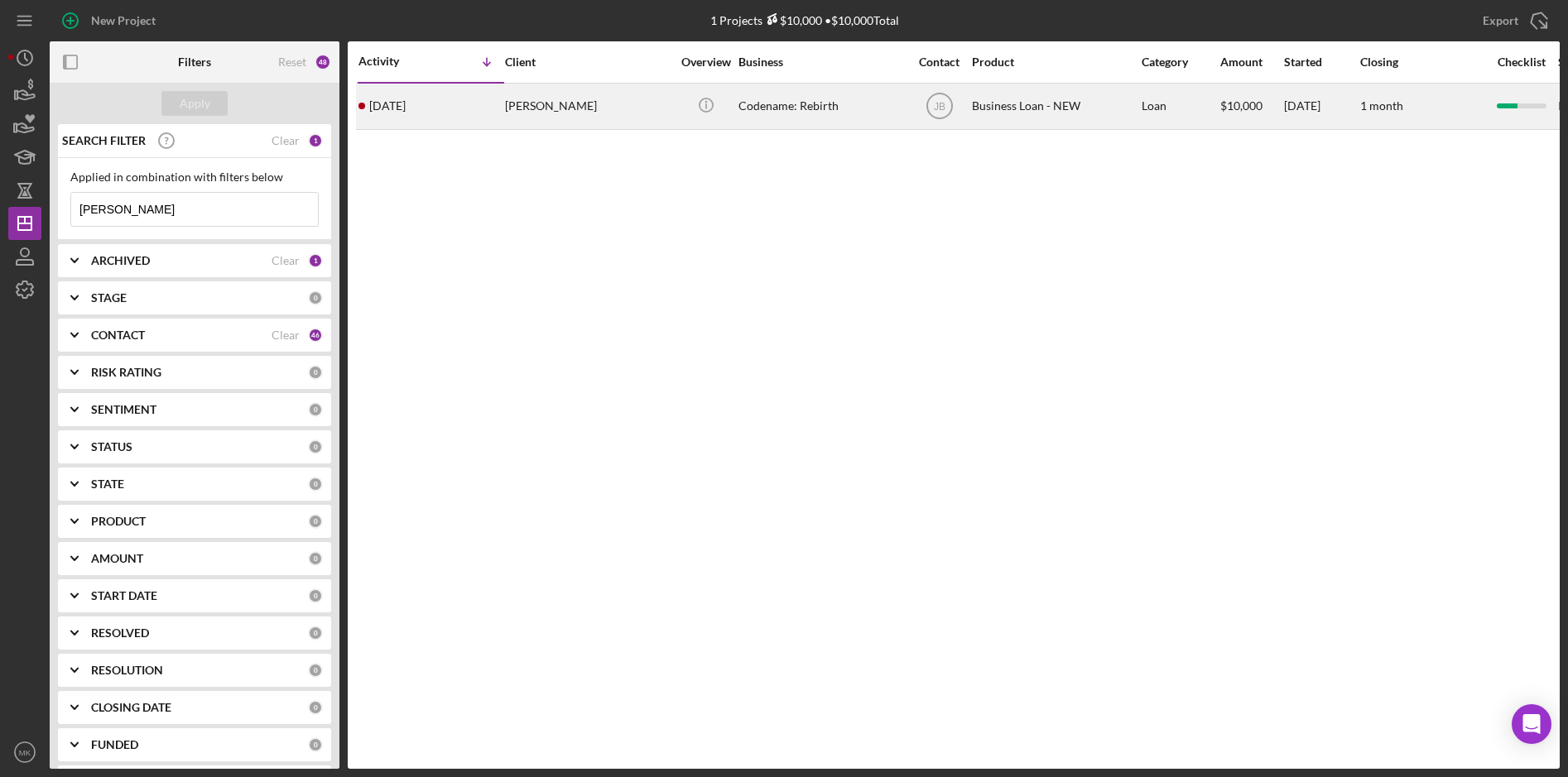
click at [816, 105] on div "Codename: Rebirth" at bounding box center [820, 106] width 165 height 44
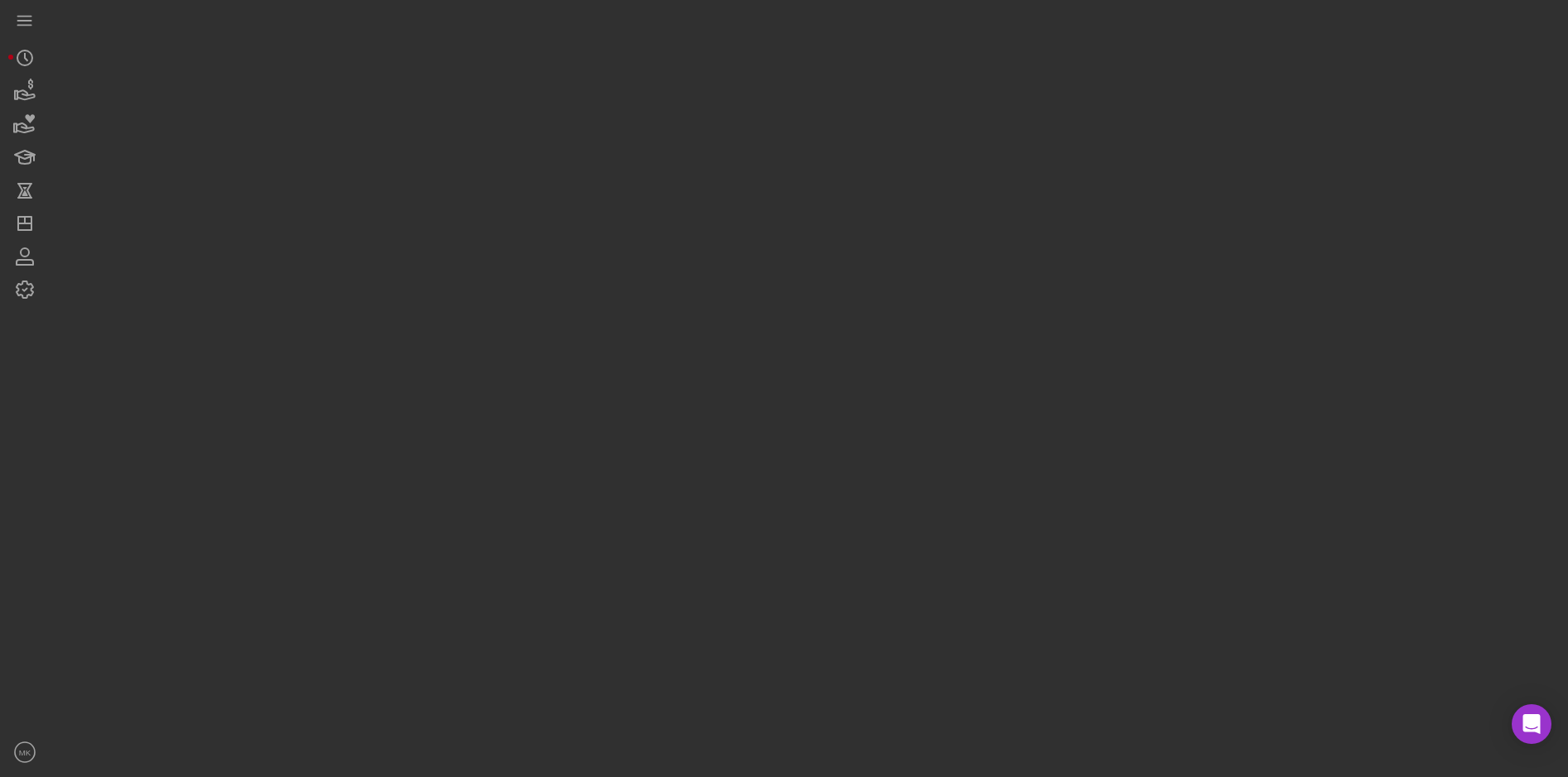
click at [816, 105] on div at bounding box center [804, 384] width 1510 height 768
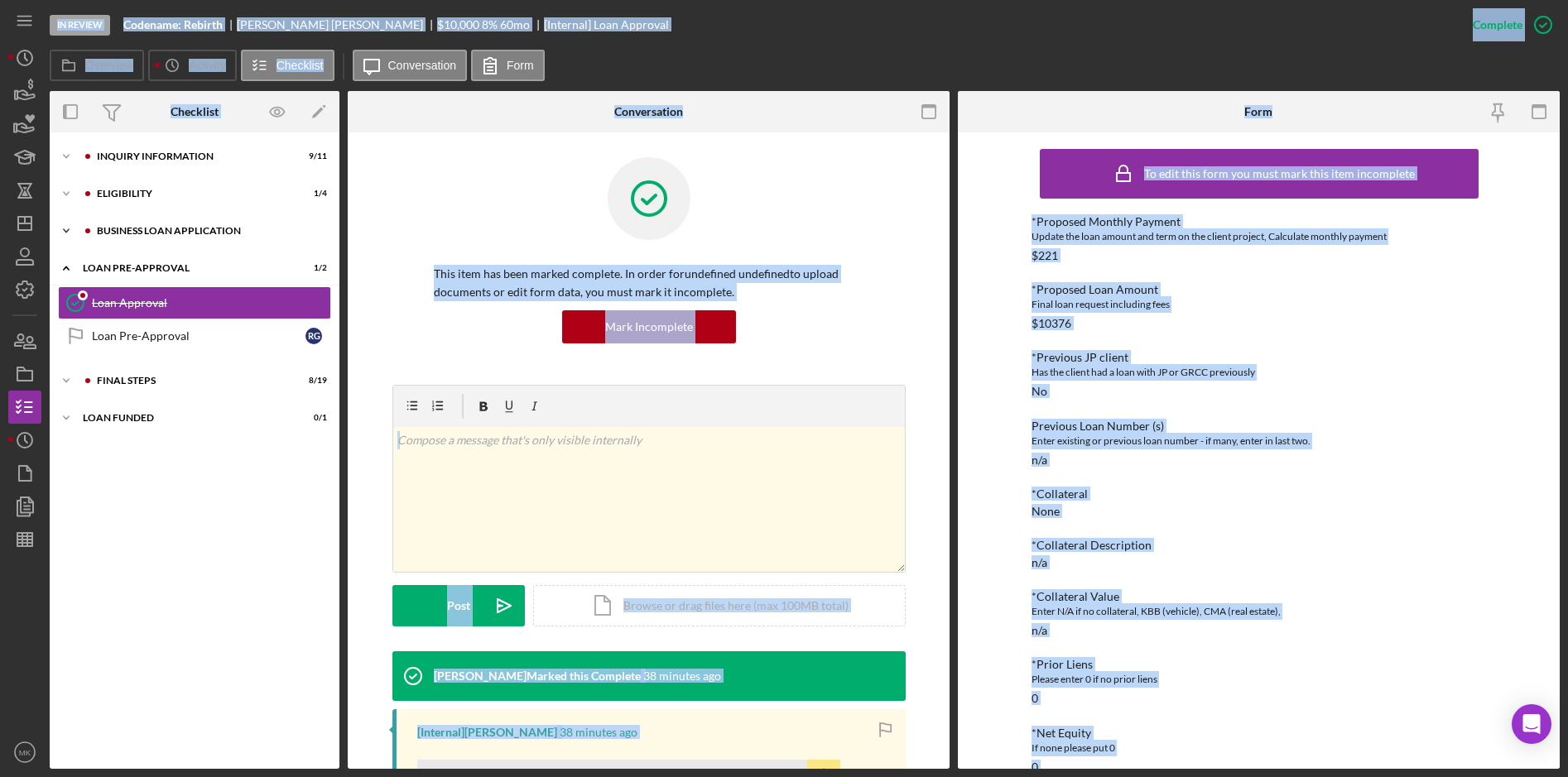
click at [138, 232] on div "BUSINESS LOAN APPLICATION" at bounding box center [207, 231] width 222 height 10
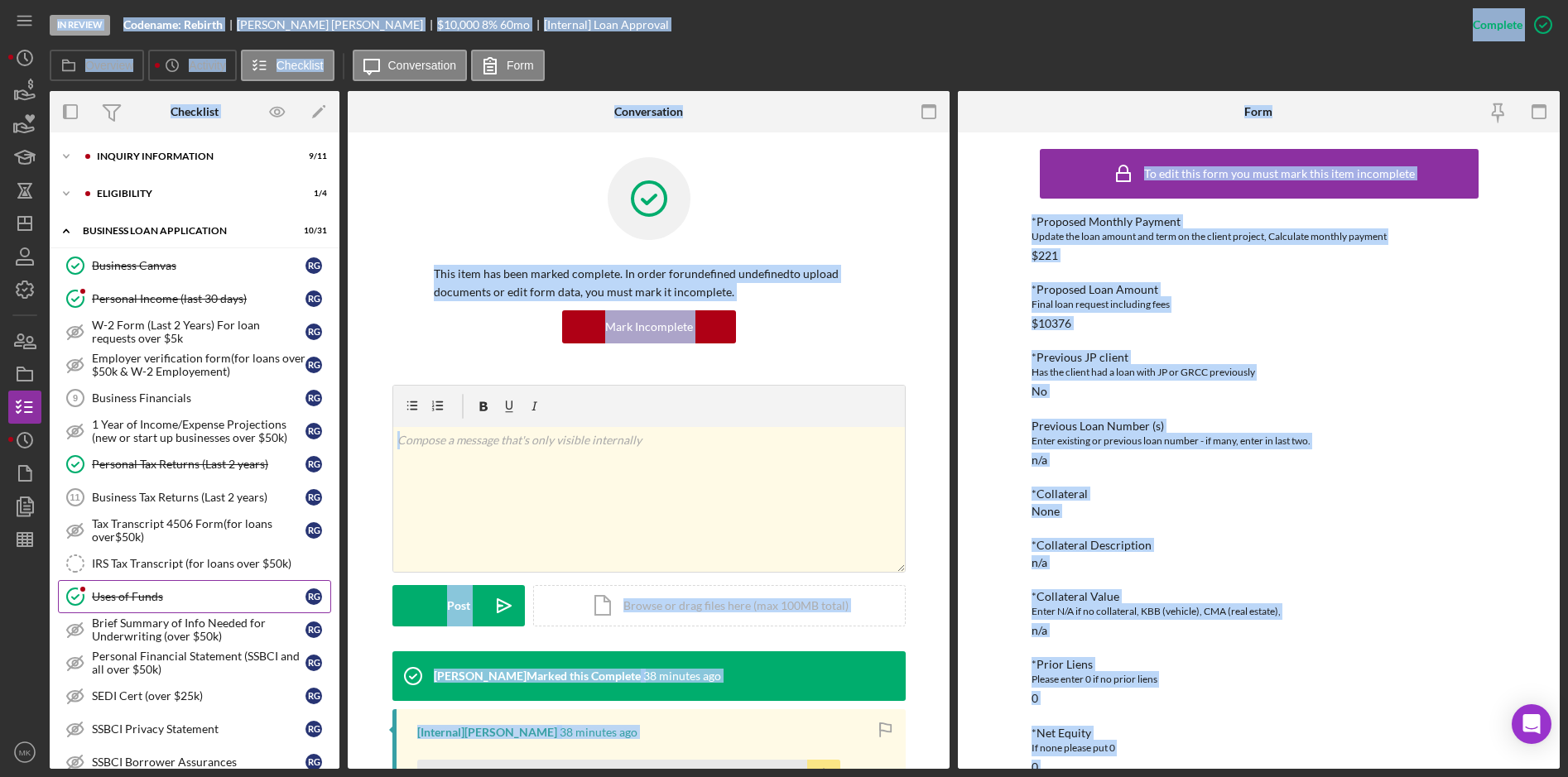
click at [164, 596] on div "Uses of Funds" at bounding box center [199, 597] width 214 height 13
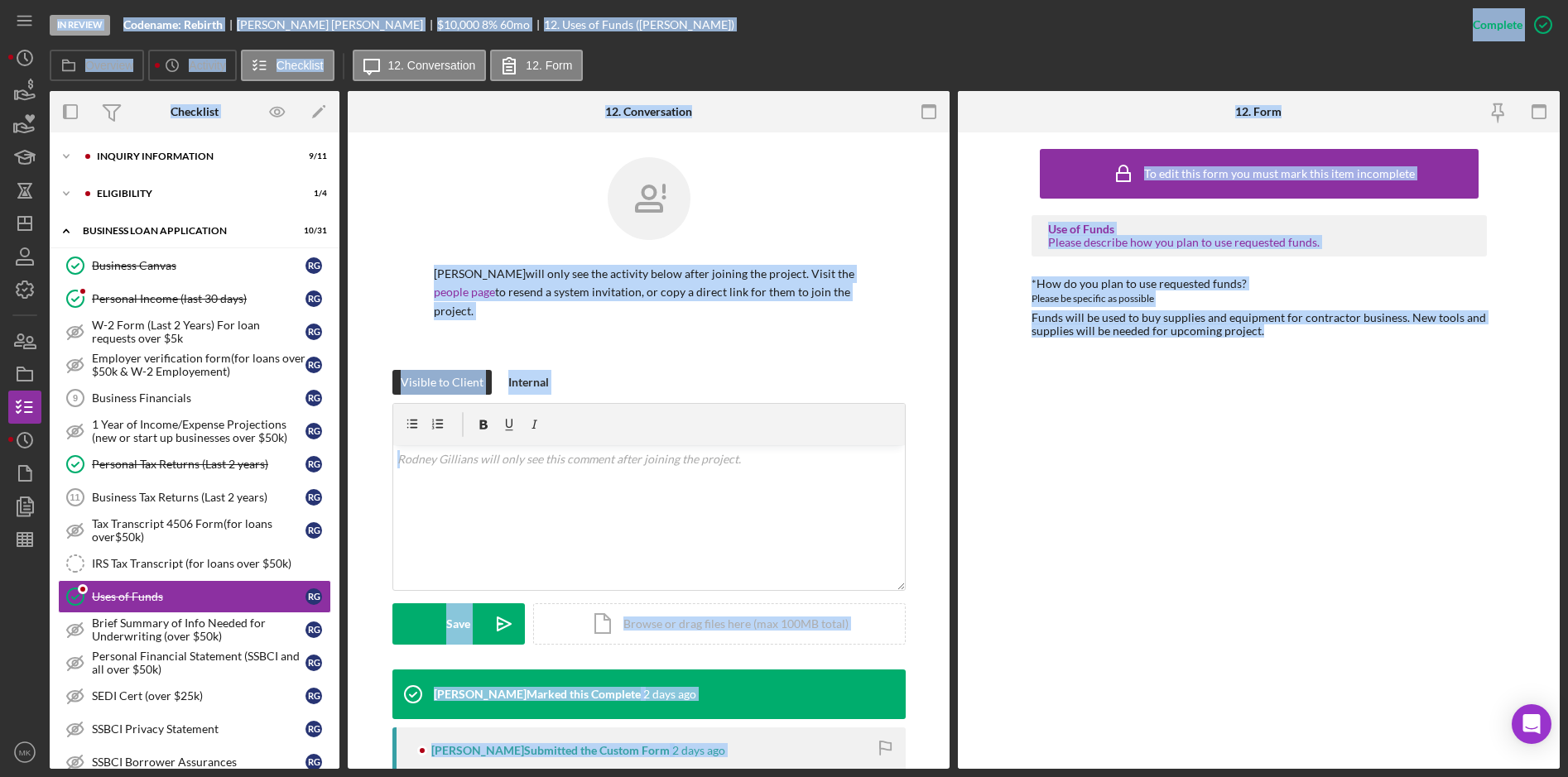
click at [1225, 485] on div "To edit this form you must mark this item incomplete Use of Funds Please descri…" at bounding box center [1259, 450] width 456 height 620
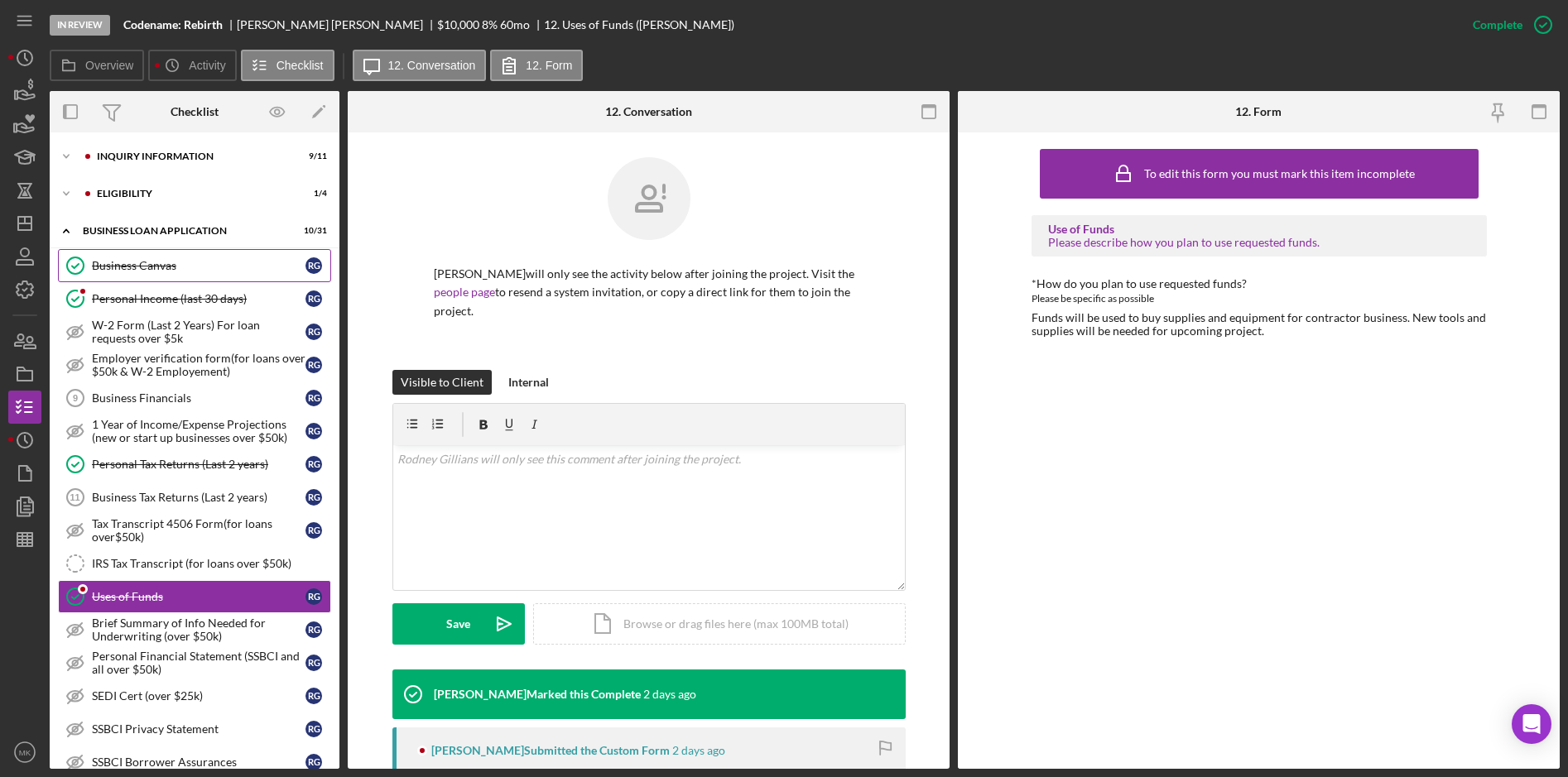
click at [175, 264] on div "Business Canvas" at bounding box center [199, 265] width 214 height 13
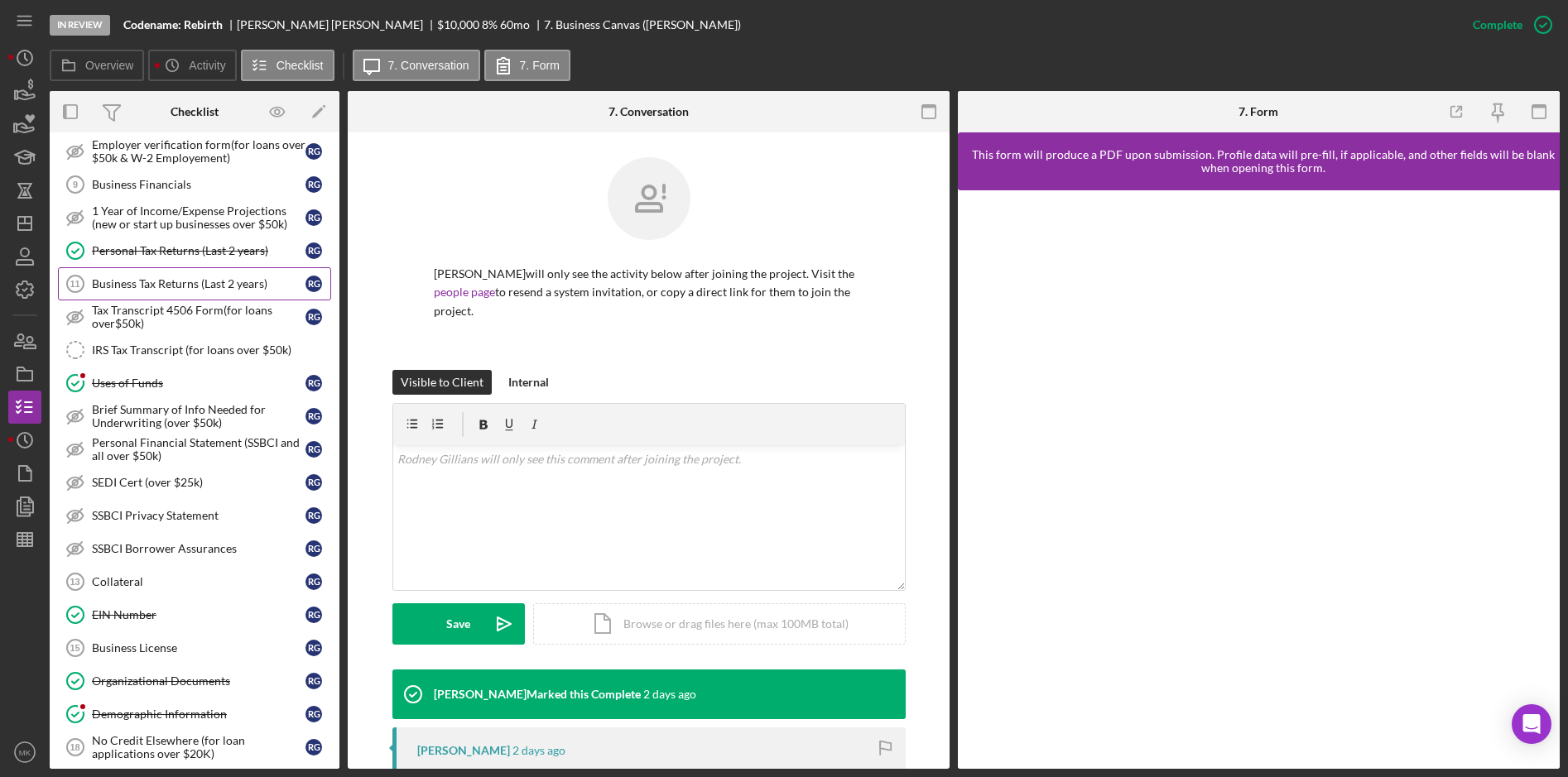
scroll to position [48, 0]
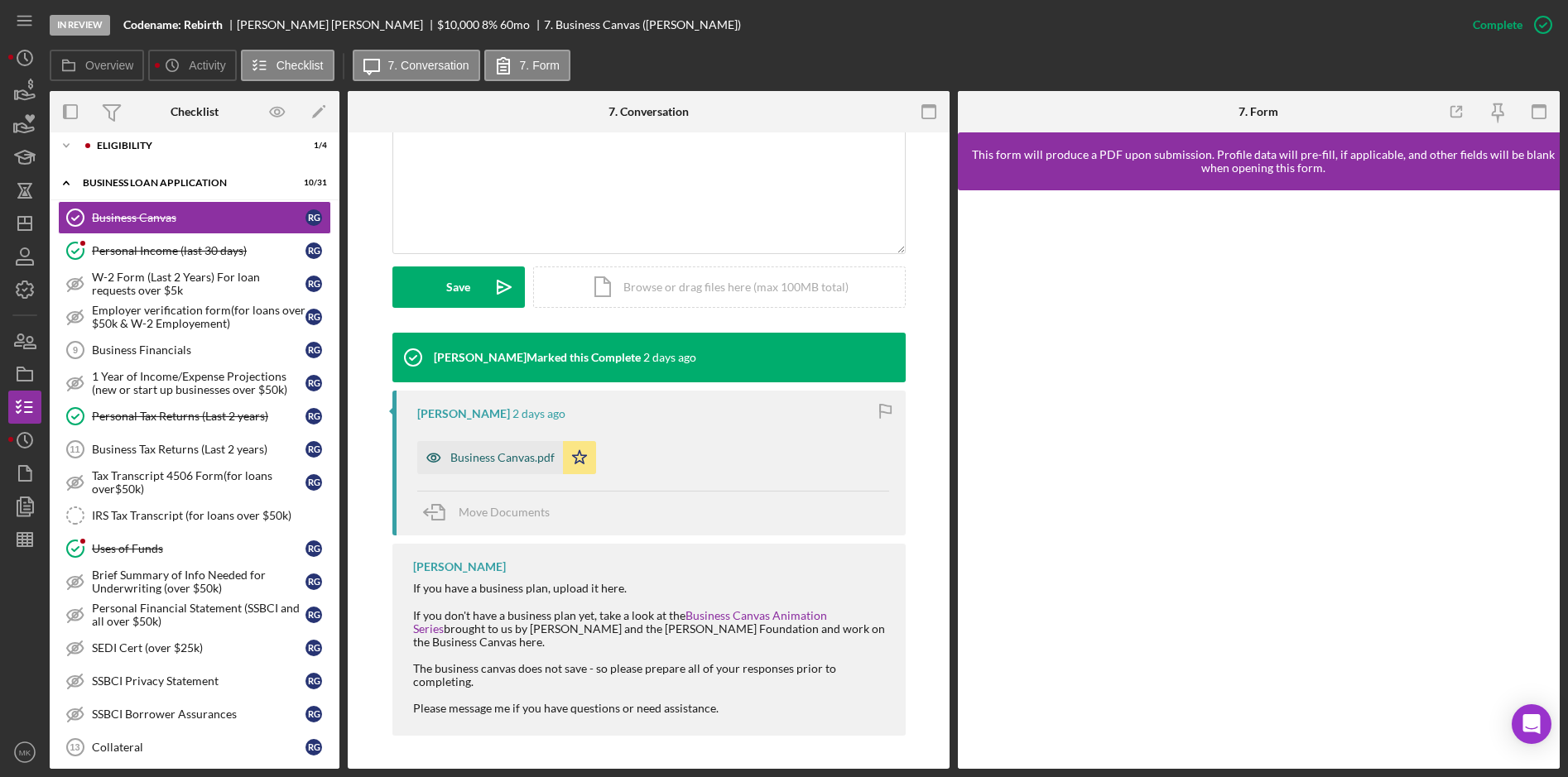
click at [516, 452] on div "Business Canvas.pdf" at bounding box center [502, 458] width 104 height 13
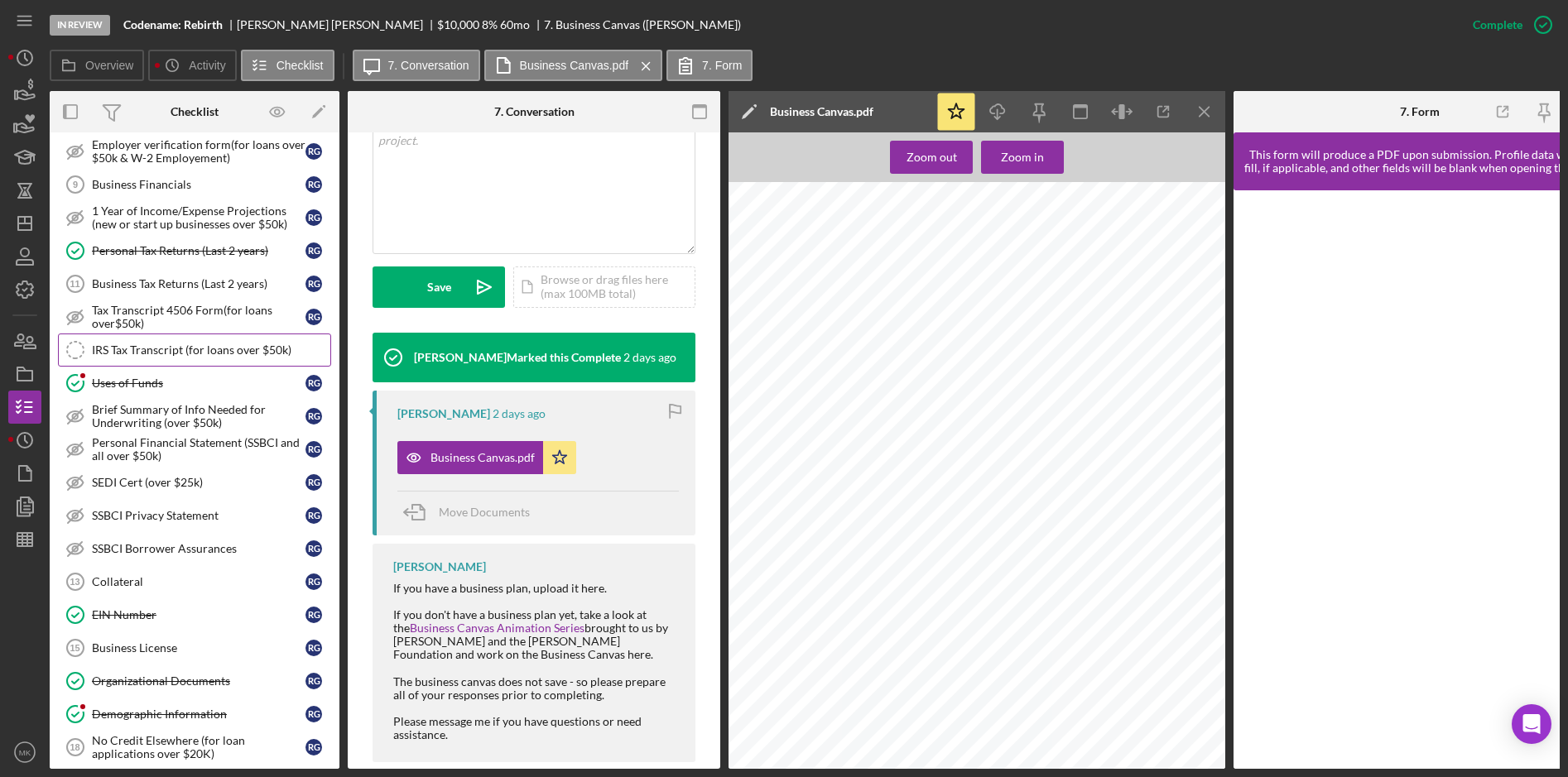
scroll to position [296, 0]
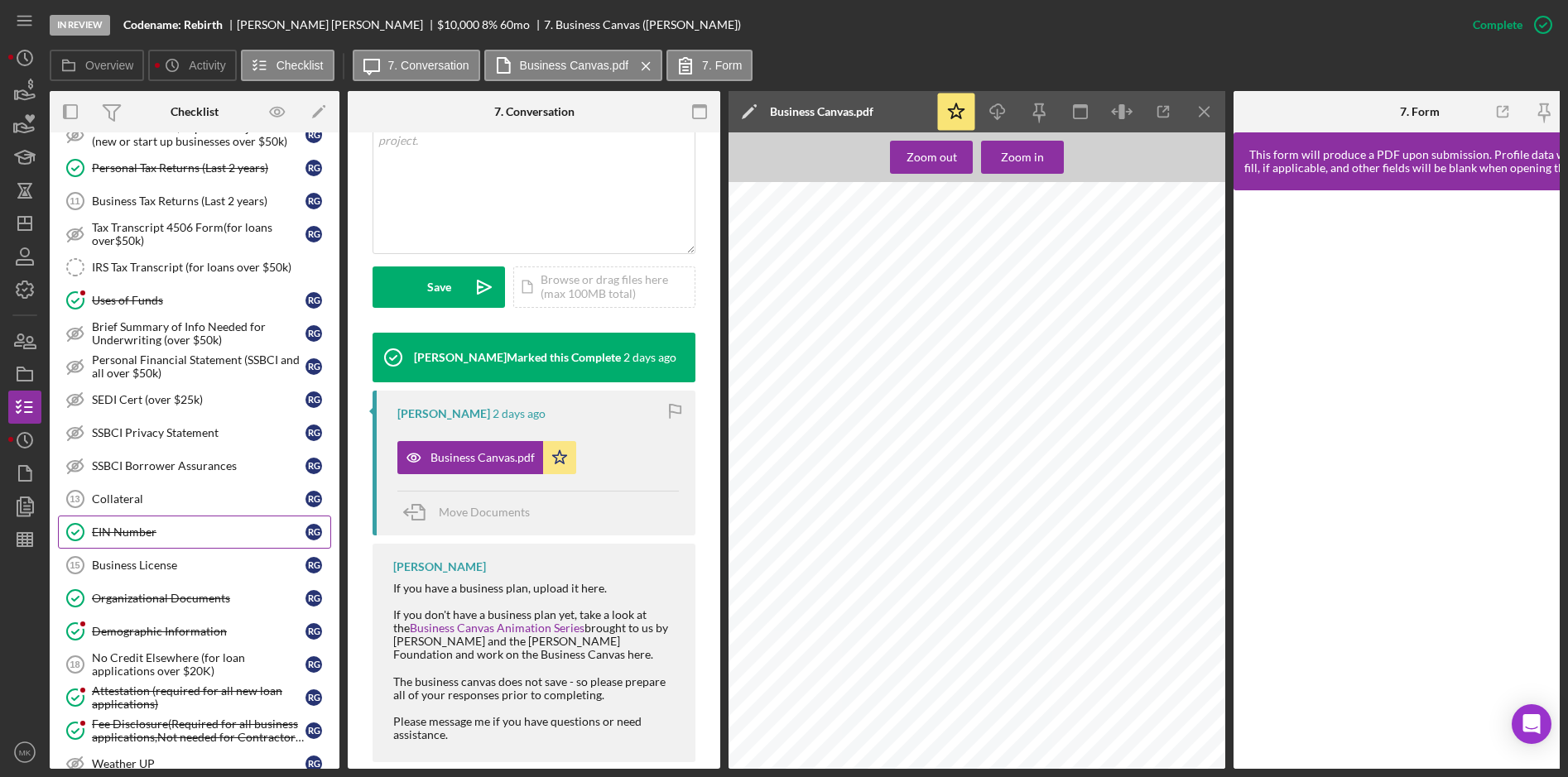
click at [162, 536] on div "EIN Number" at bounding box center [199, 533] width 214 height 13
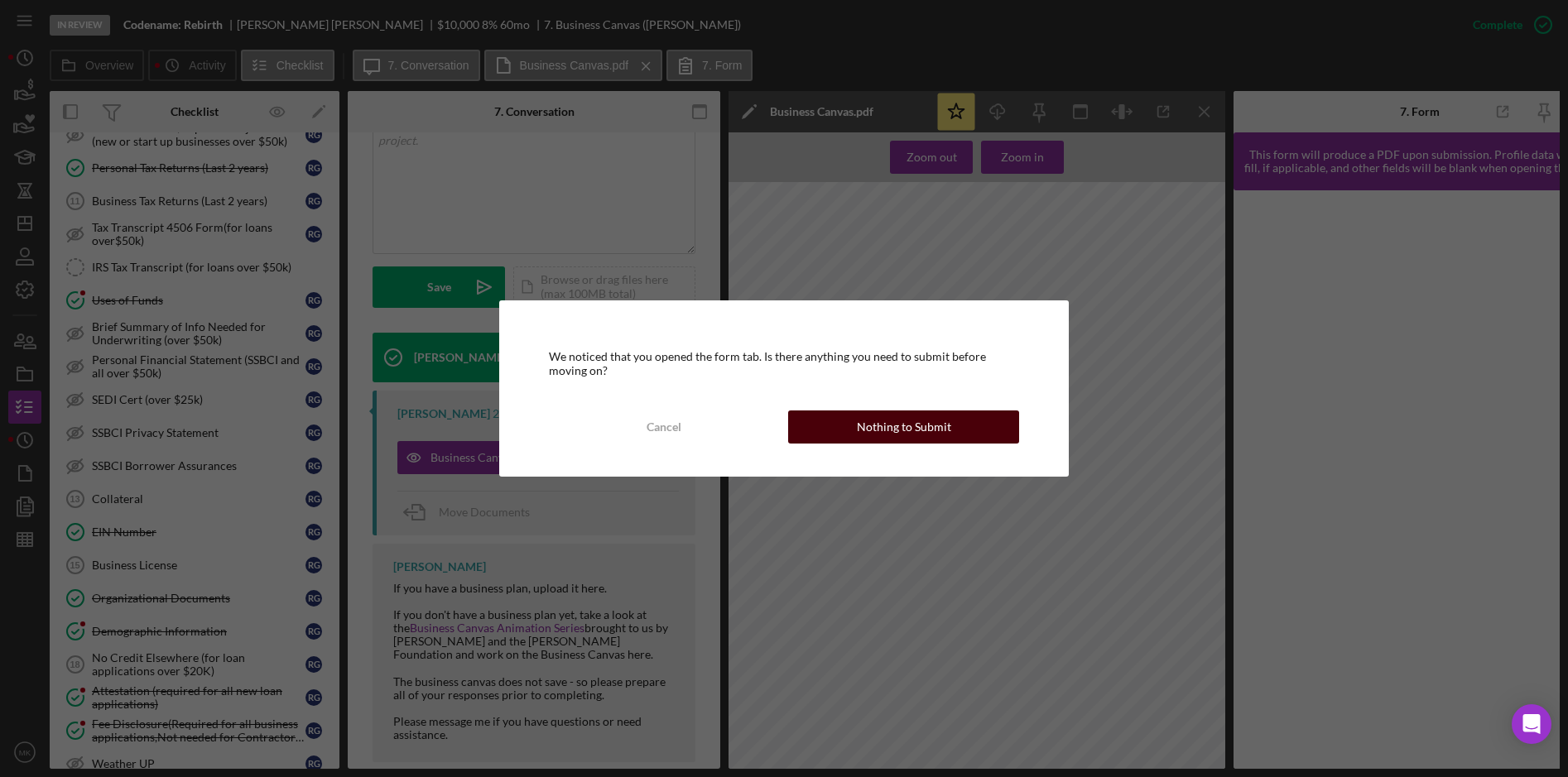
click at [908, 436] on div "Nothing to Submit" at bounding box center [903, 427] width 95 height 33
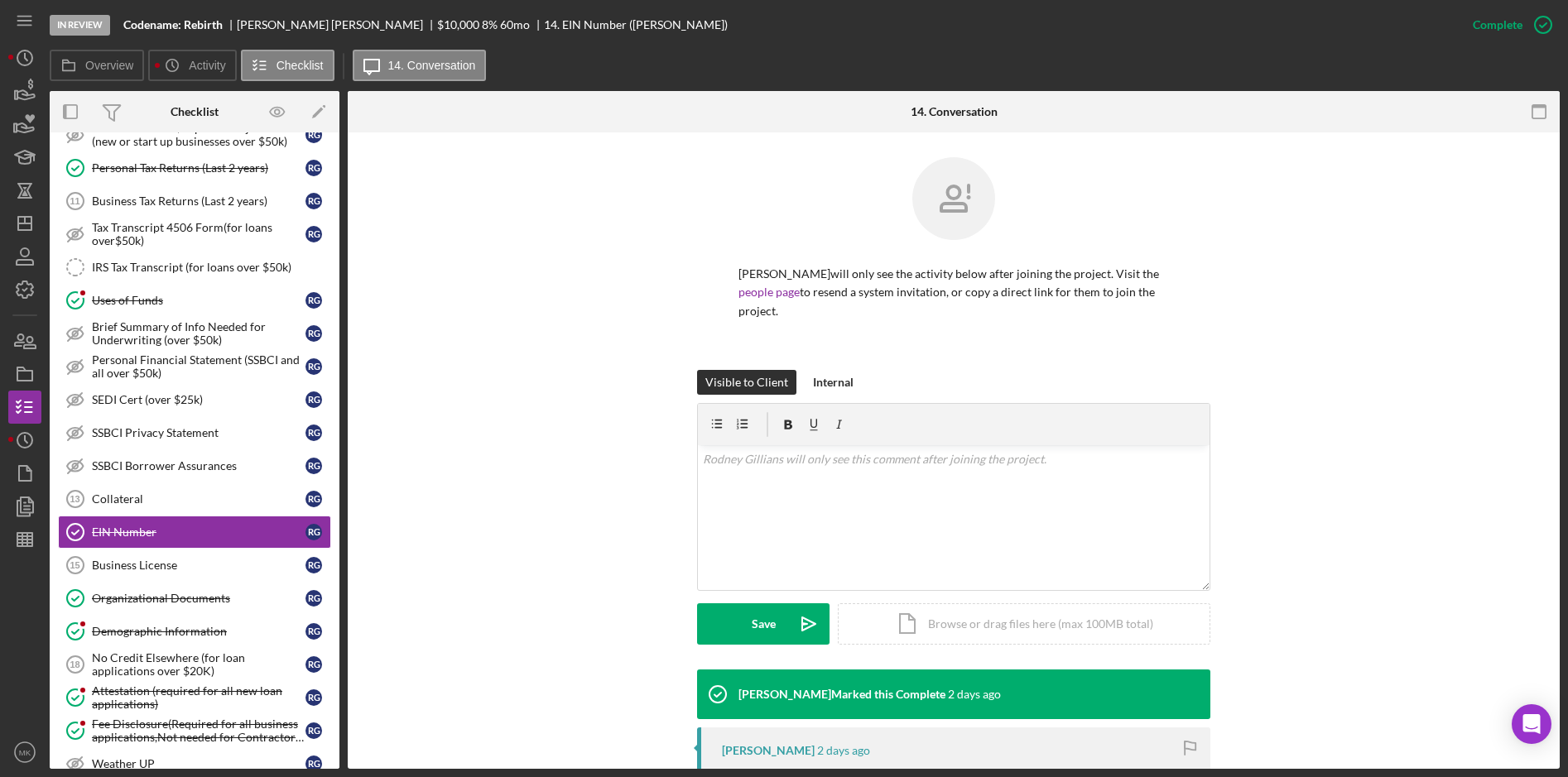
scroll to position [231, 0]
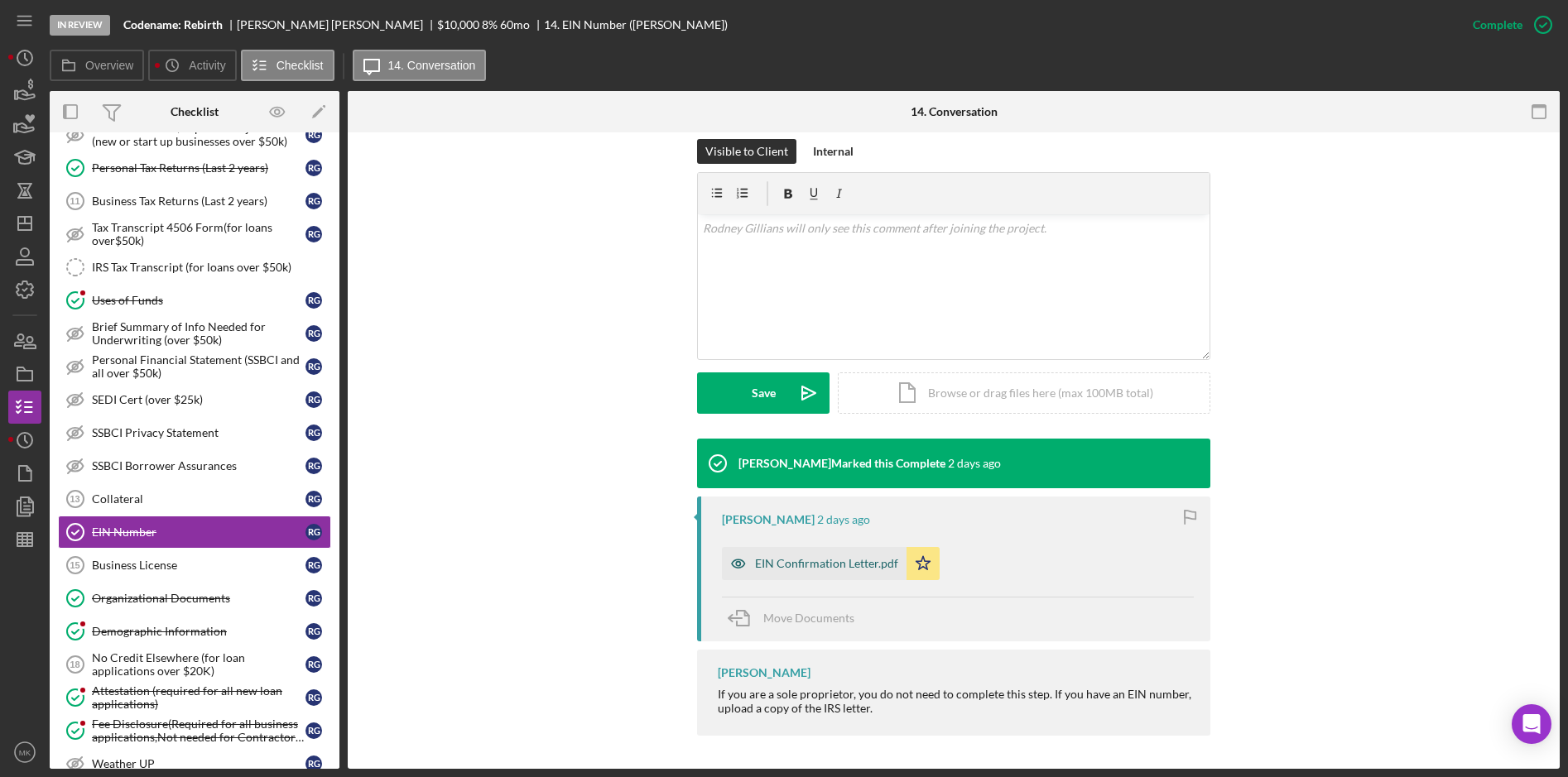
click at [817, 570] on div "EIN Confirmation Letter.pdf" at bounding box center [827, 563] width 143 height 13
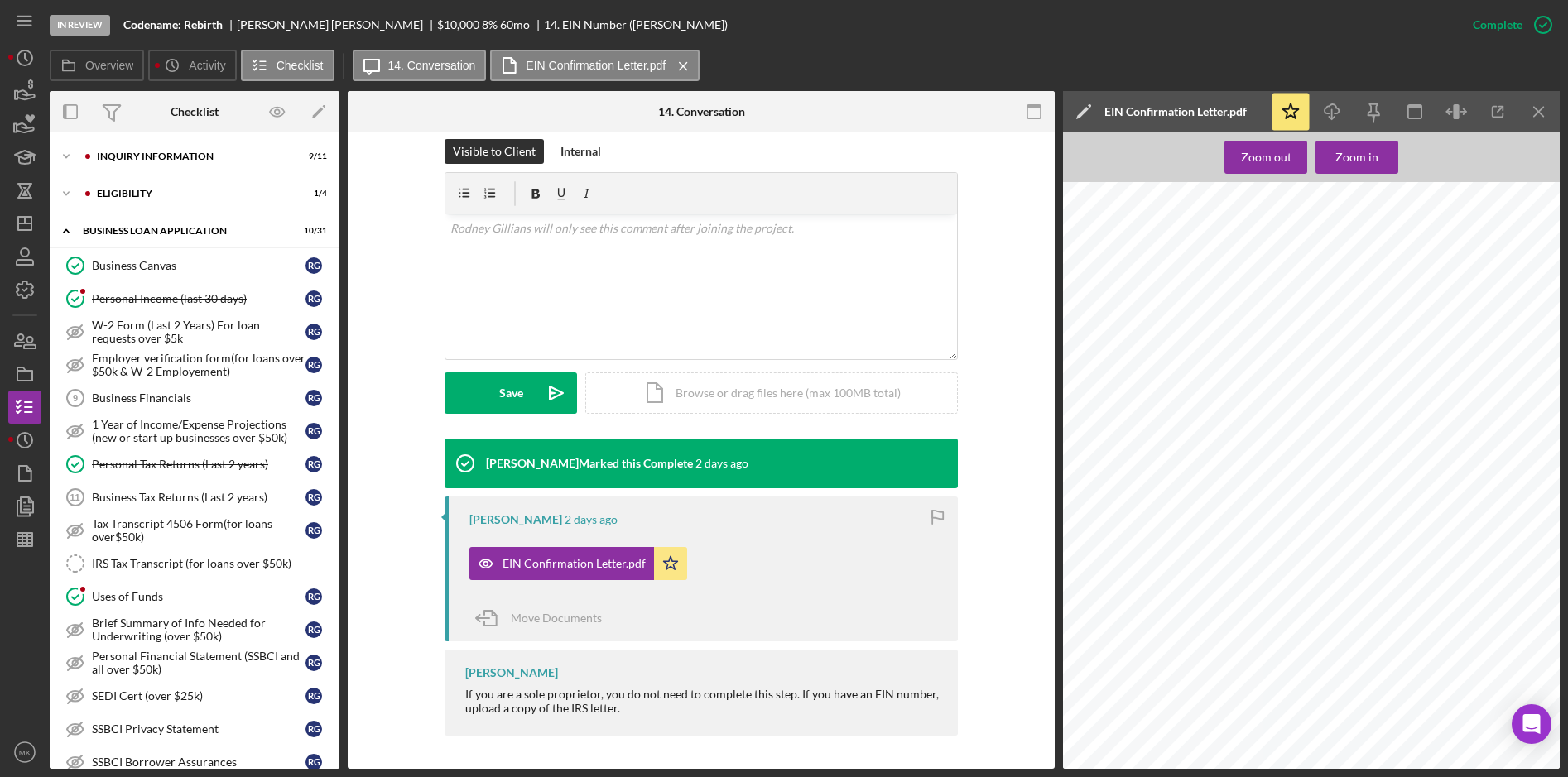
scroll to position [331, 0]
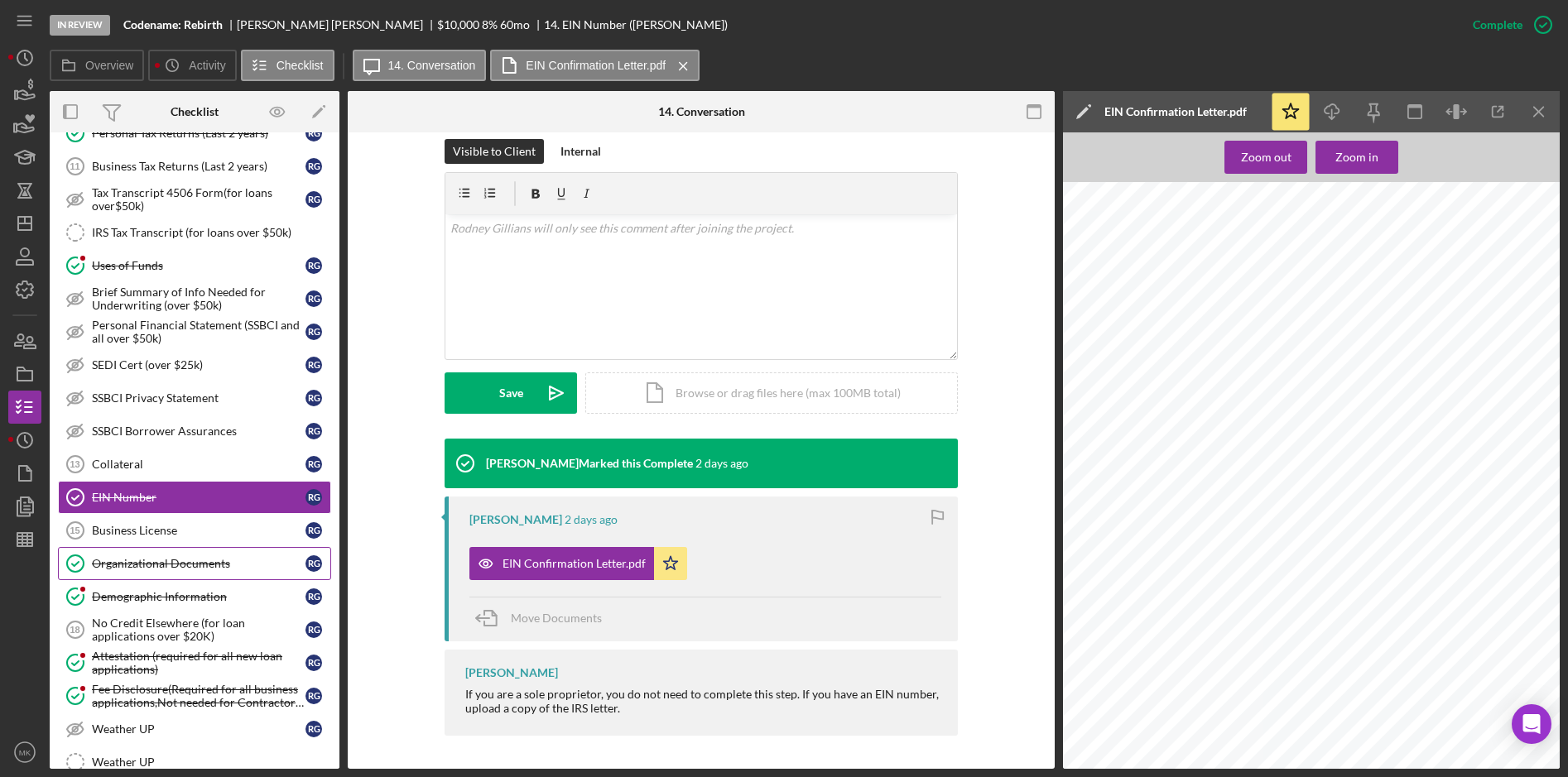
click at [135, 556] on div "Organizational Documents" at bounding box center [199, 563] width 214 height 13
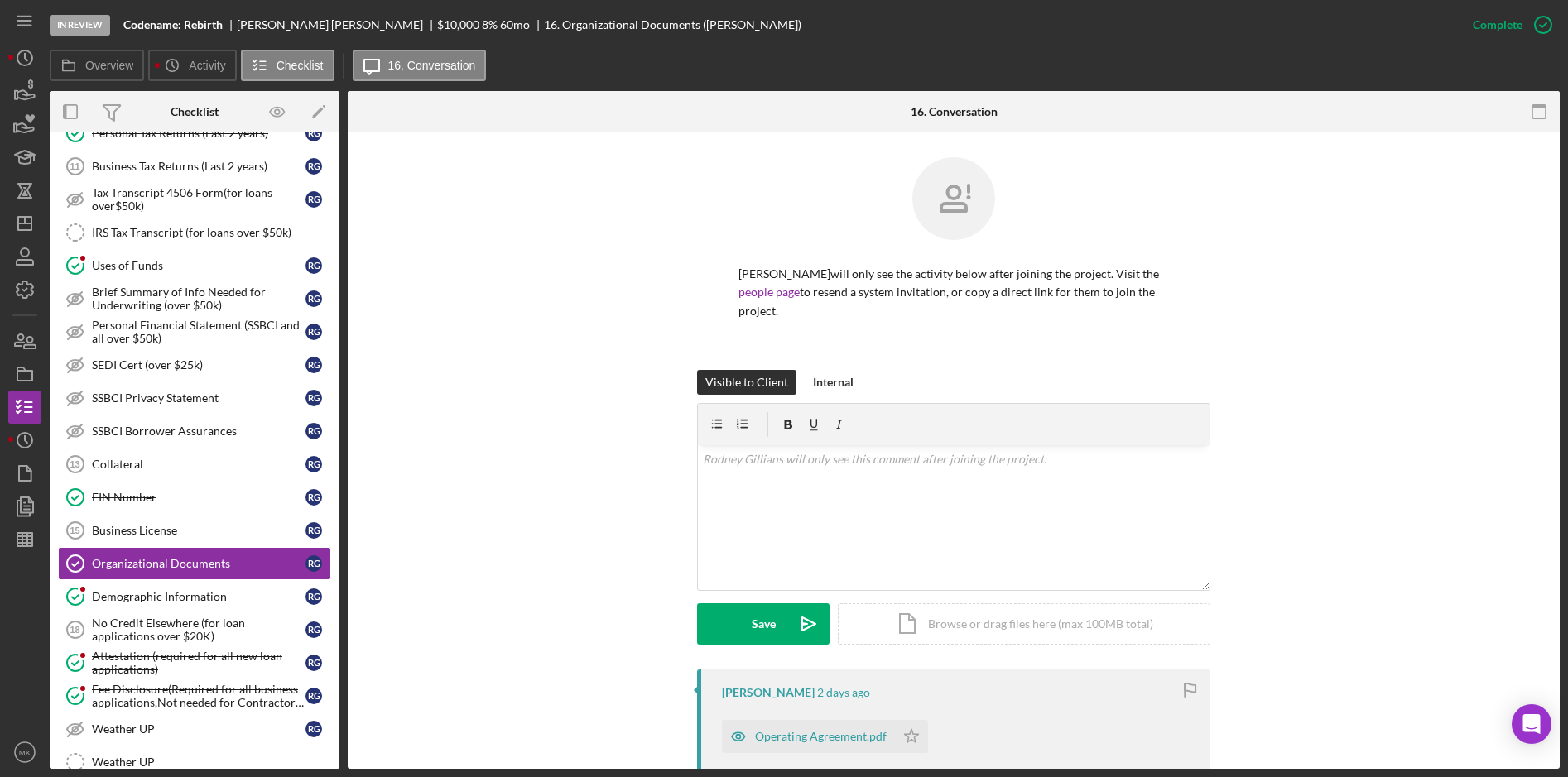
scroll to position [413, 0]
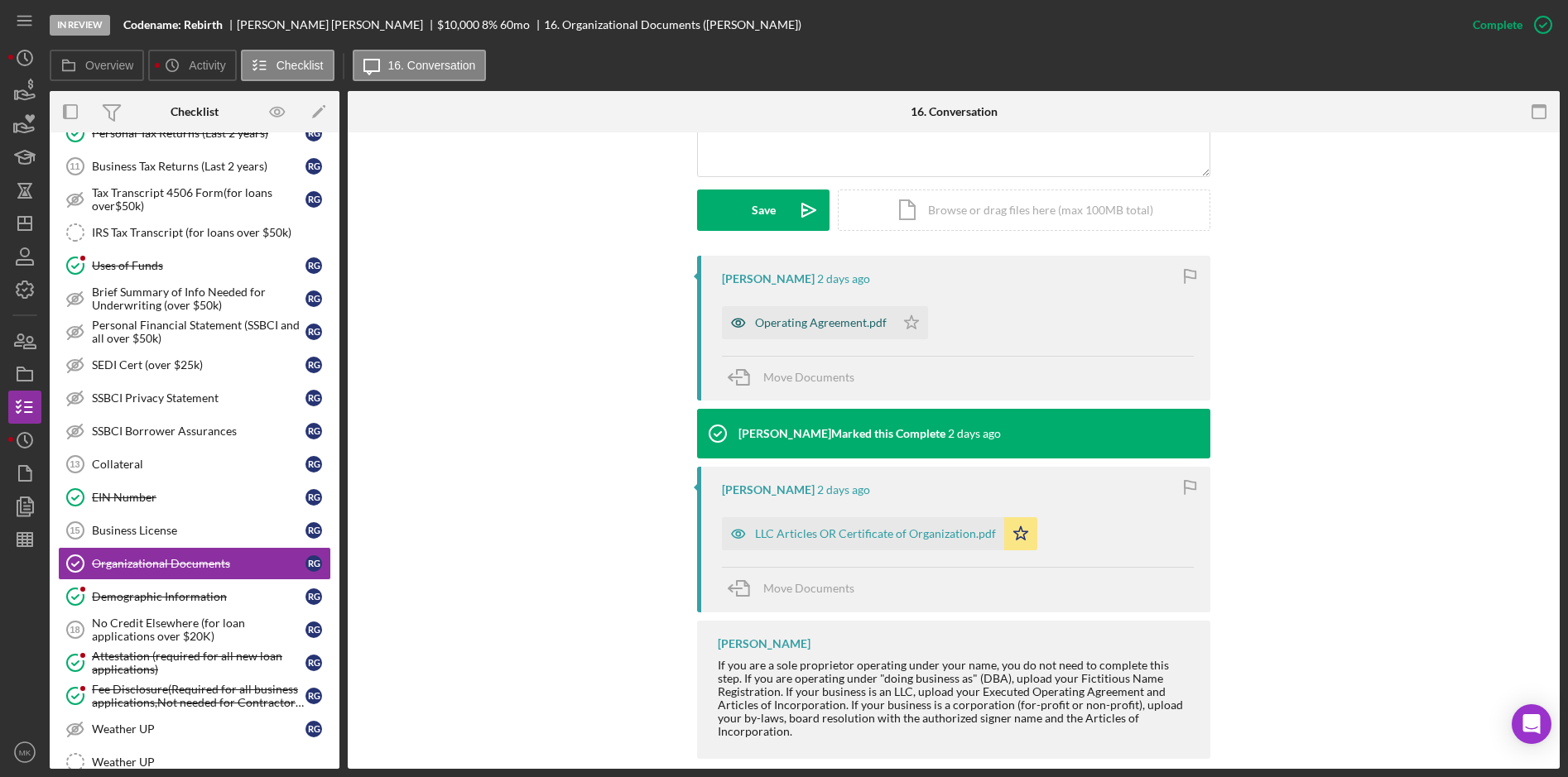
click at [813, 323] on div "Operating Agreement.pdf" at bounding box center [821, 323] width 132 height 13
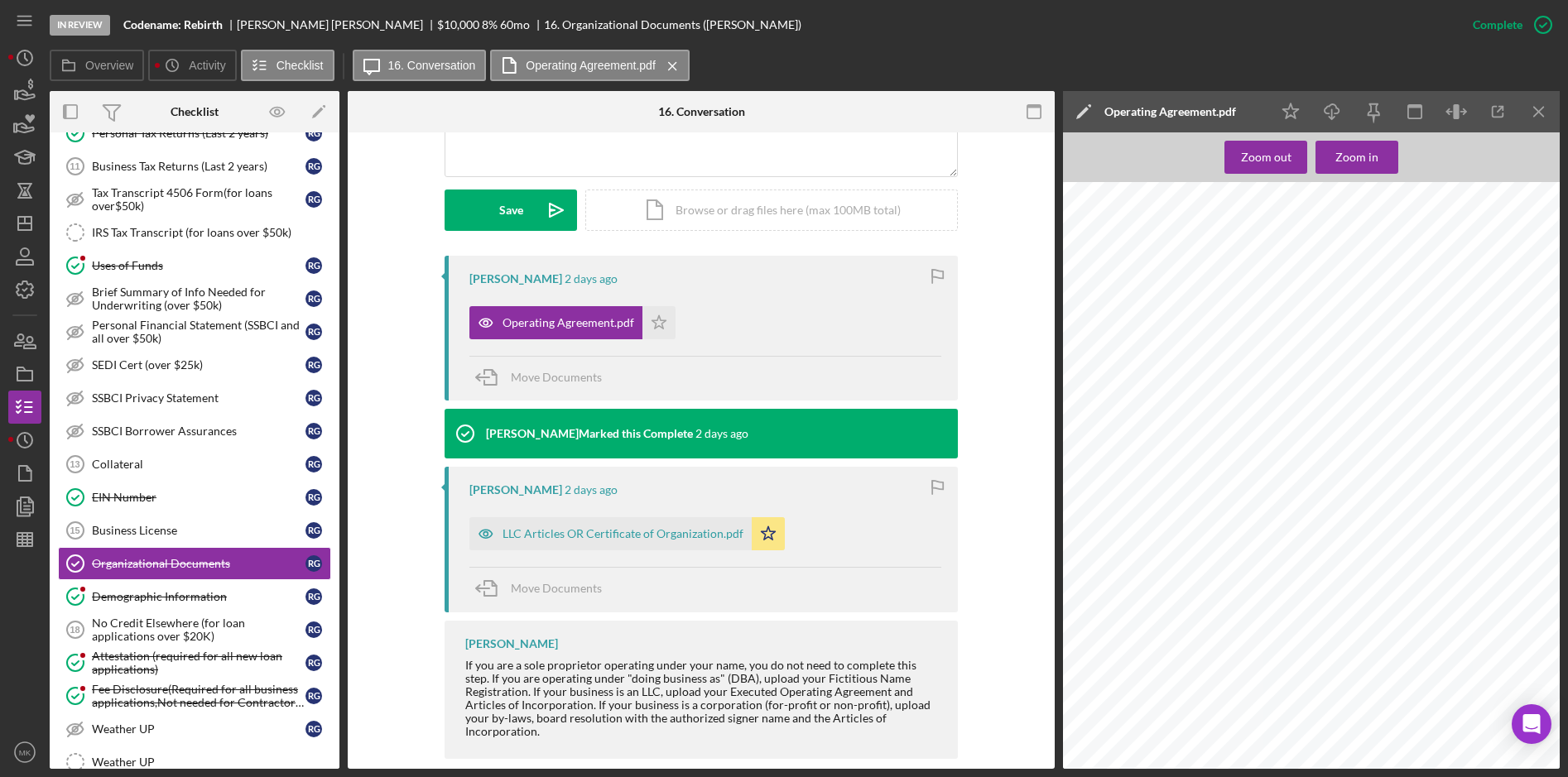
scroll to position [7291, 0]
click at [578, 532] on div "LLC Articles OR Certificate of Organization.pdf" at bounding box center [623, 534] width 241 height 13
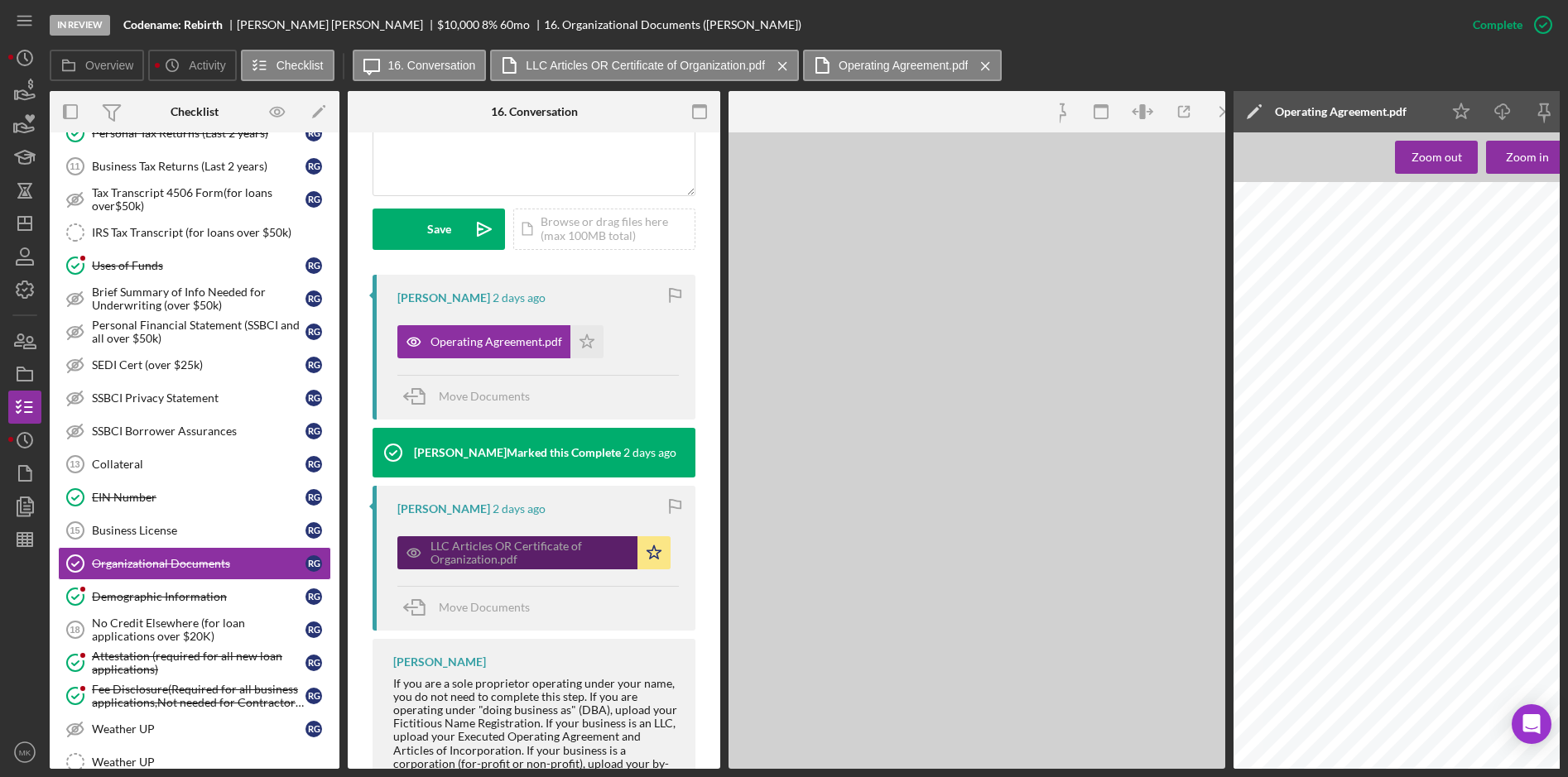
scroll to position [432, 0]
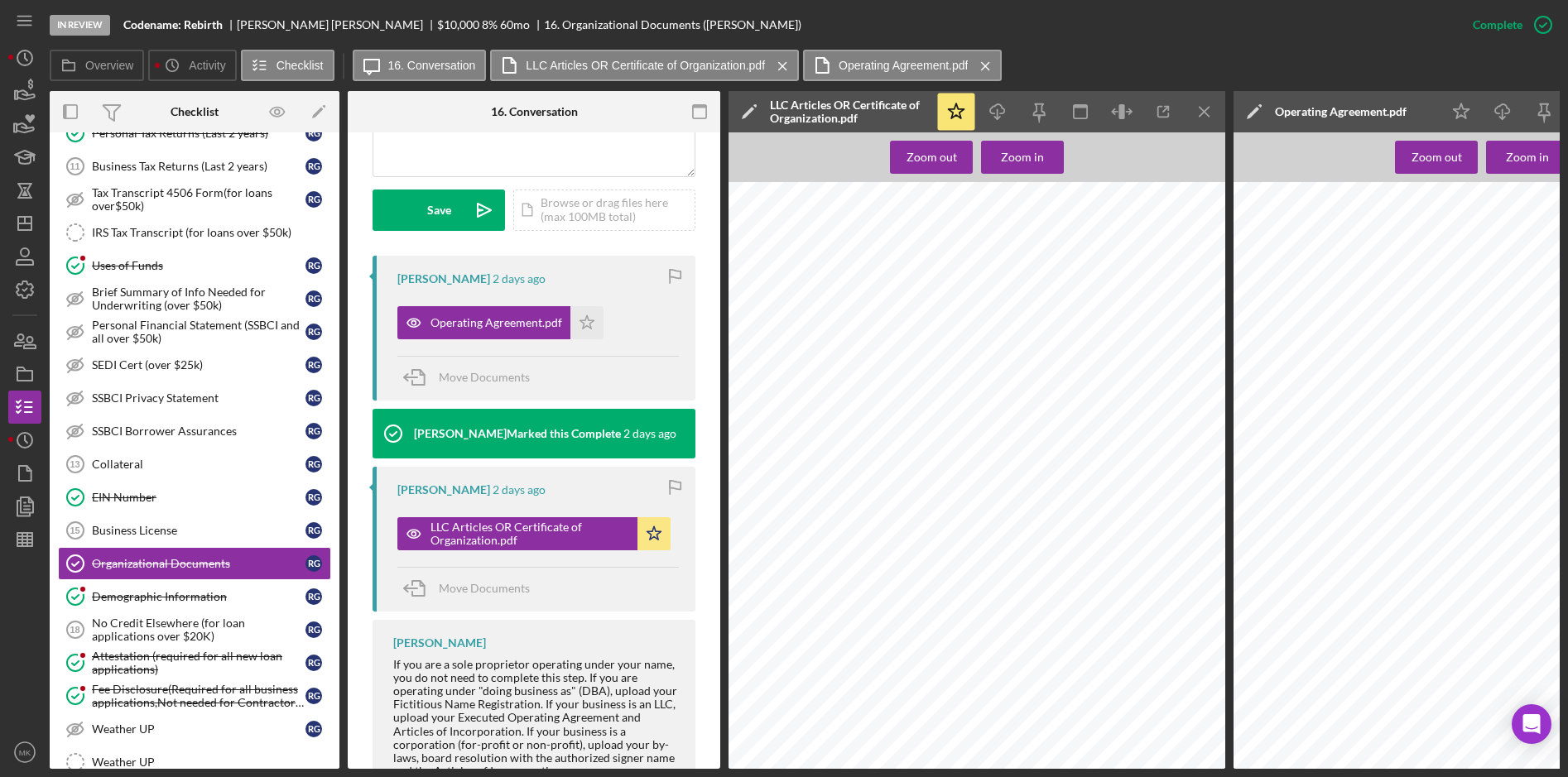
click at [1409, 438] on div "-12- EXHIBIT A MEMBERS The Members of the Company and their respective addresse…" at bounding box center [1487, 441] width 507 height 656
click at [1209, 108] on line "button" at bounding box center [1204, 112] width 10 height 10
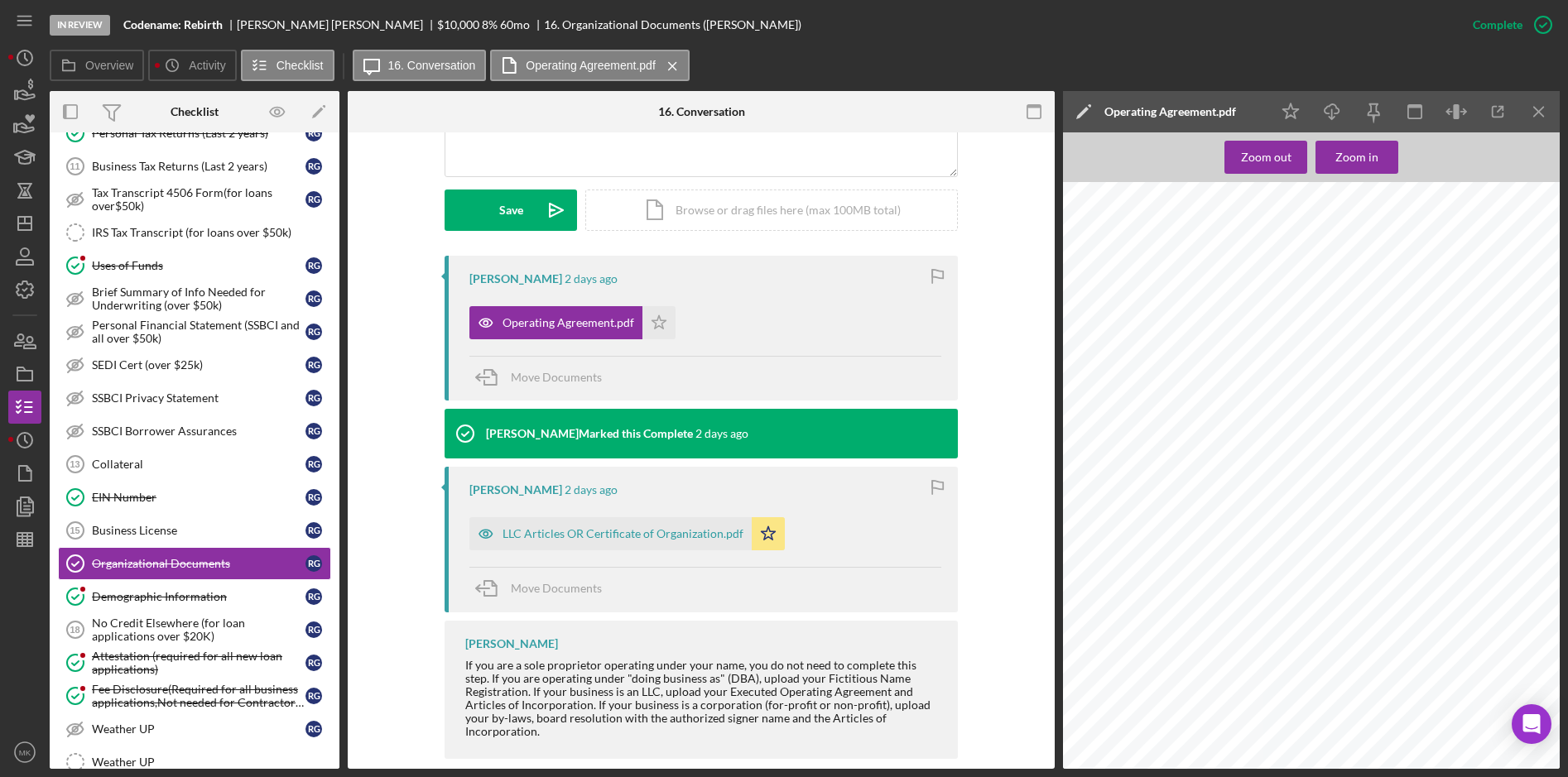
scroll to position [710, 0]
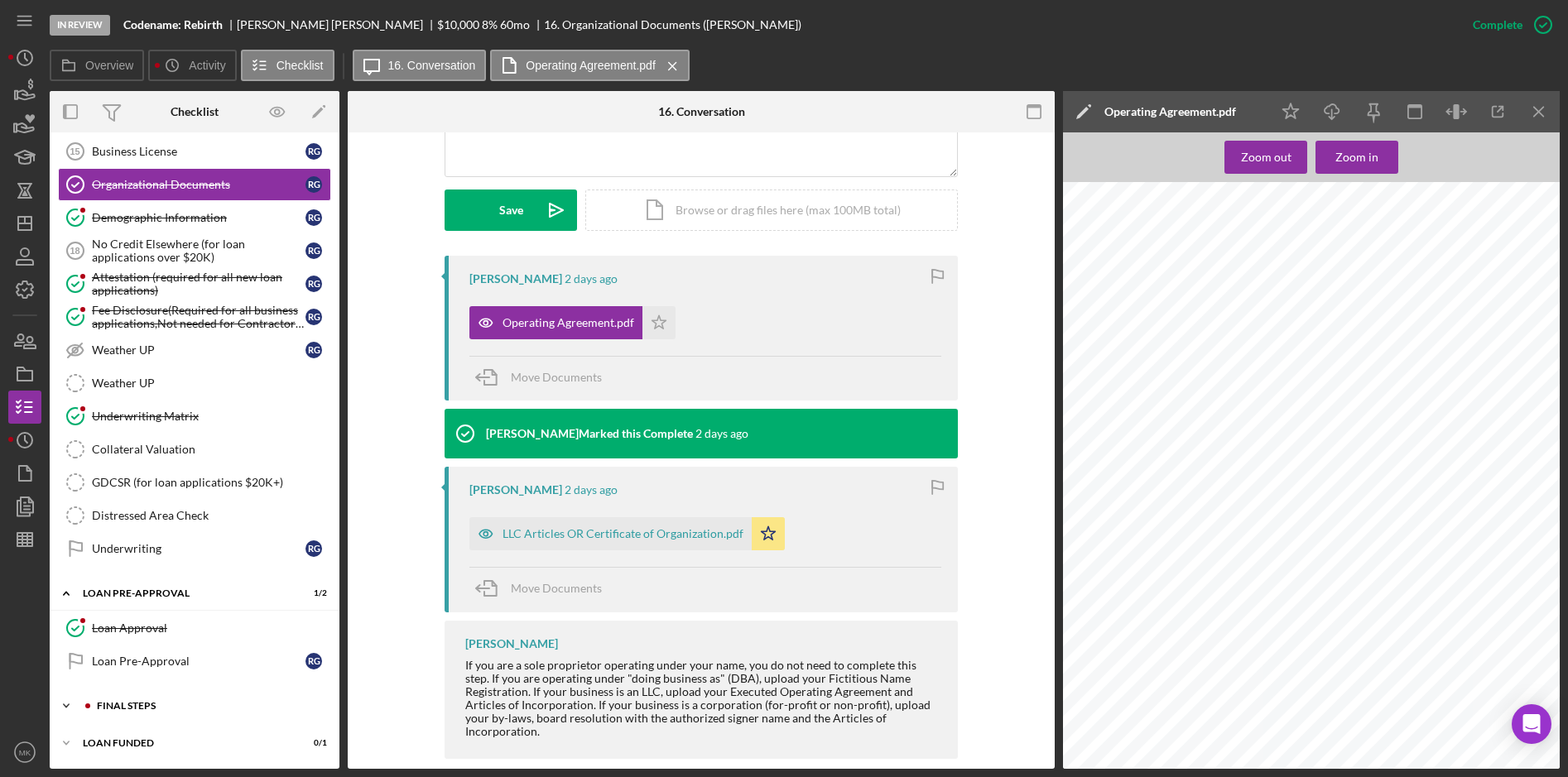
click at [156, 712] on div "Icon/Expander FINAL STEPS 8 / 19" at bounding box center [194, 705] width 289 height 33
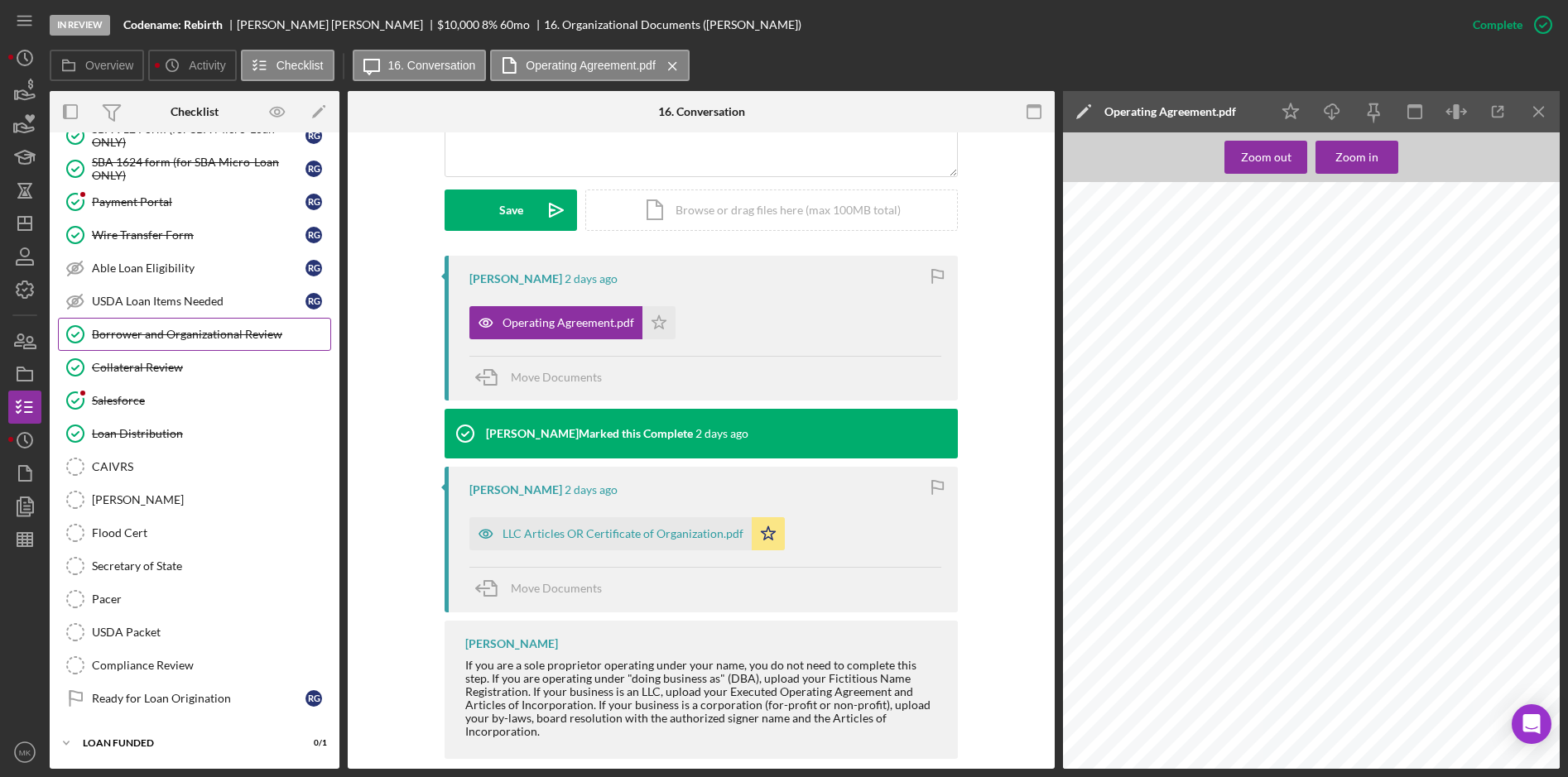
click at [188, 333] on div "Borrower and Organizational Review" at bounding box center [211, 334] width 239 height 13
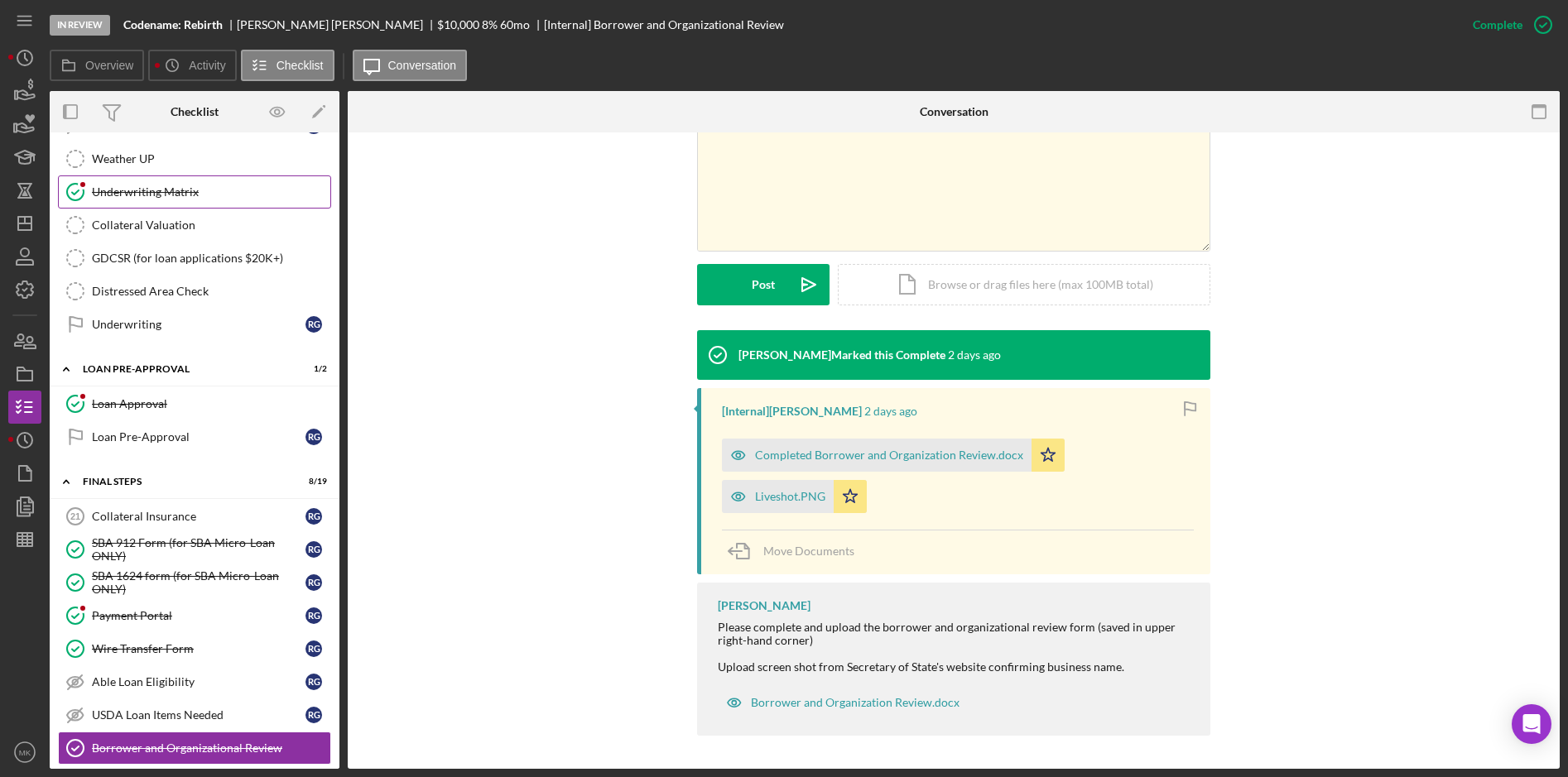
scroll to position [1348, 0]
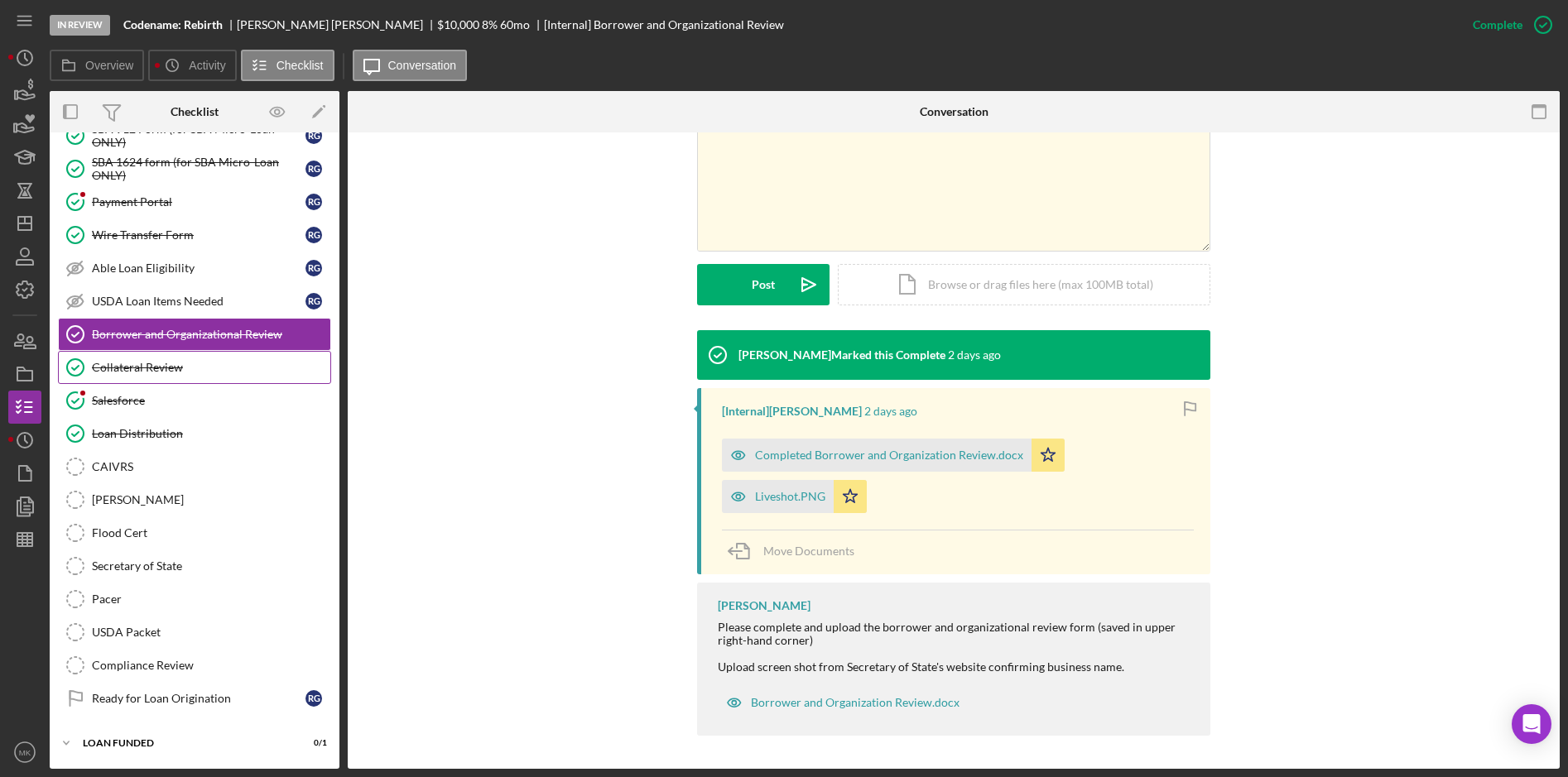
drag, startPoint x: 135, startPoint y: 372, endPoint x: 160, endPoint y: 367, distance: 25.5
click at [134, 372] on div "Collateral Review" at bounding box center [211, 368] width 239 height 13
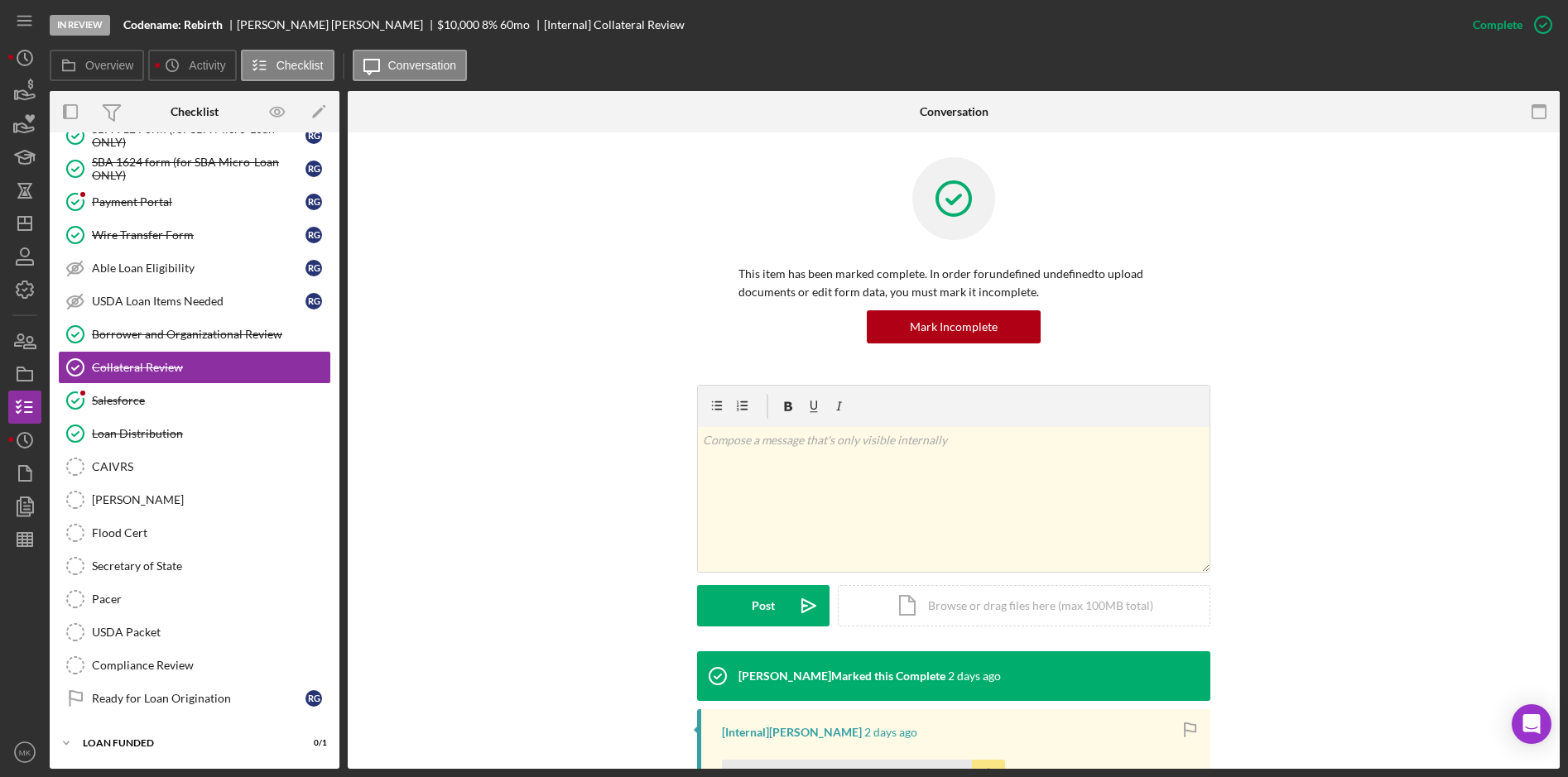
scroll to position [240, 0]
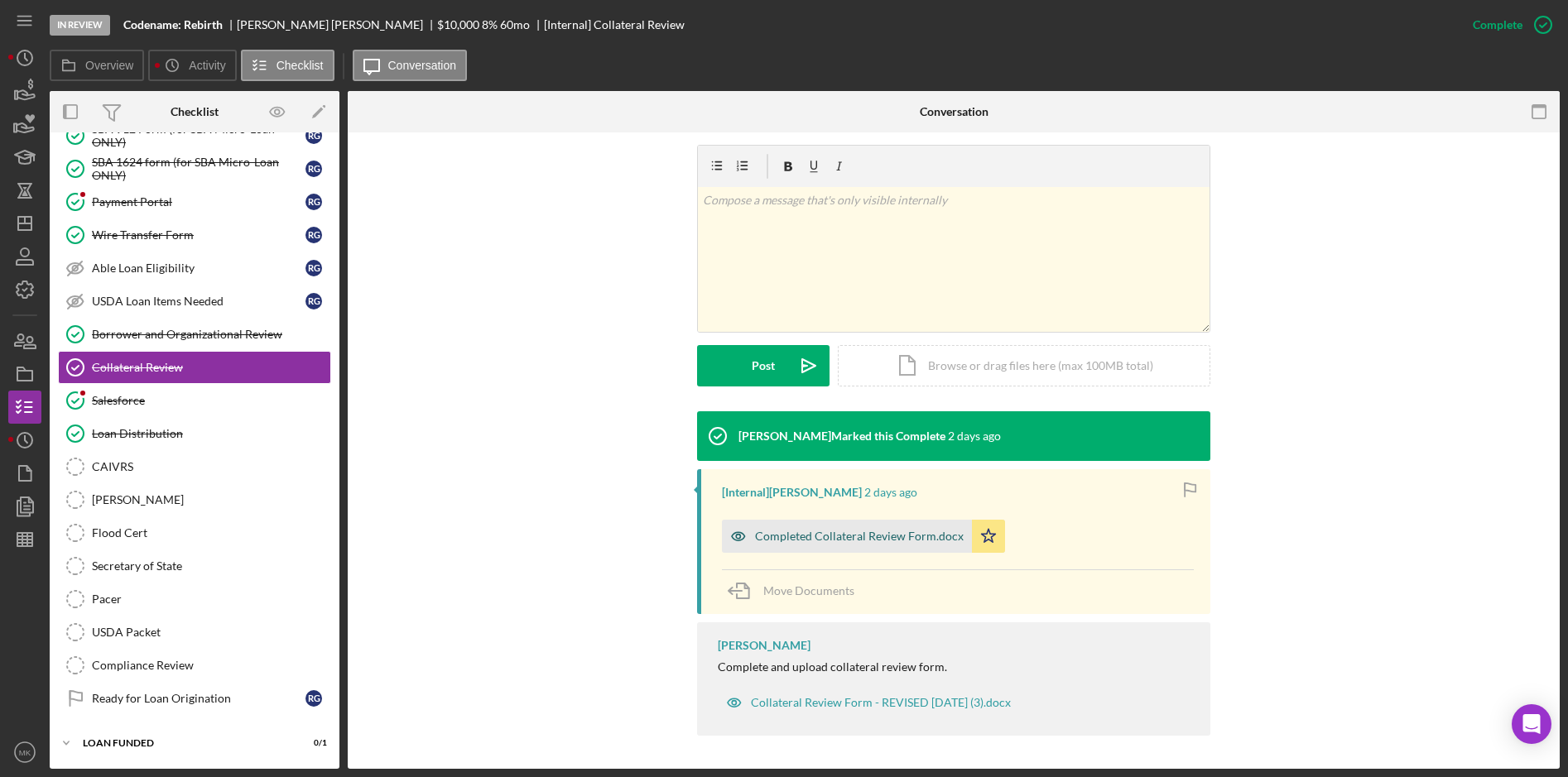
click at [871, 536] on div "Completed Collateral Review Form.docx" at bounding box center [859, 536] width 208 height 13
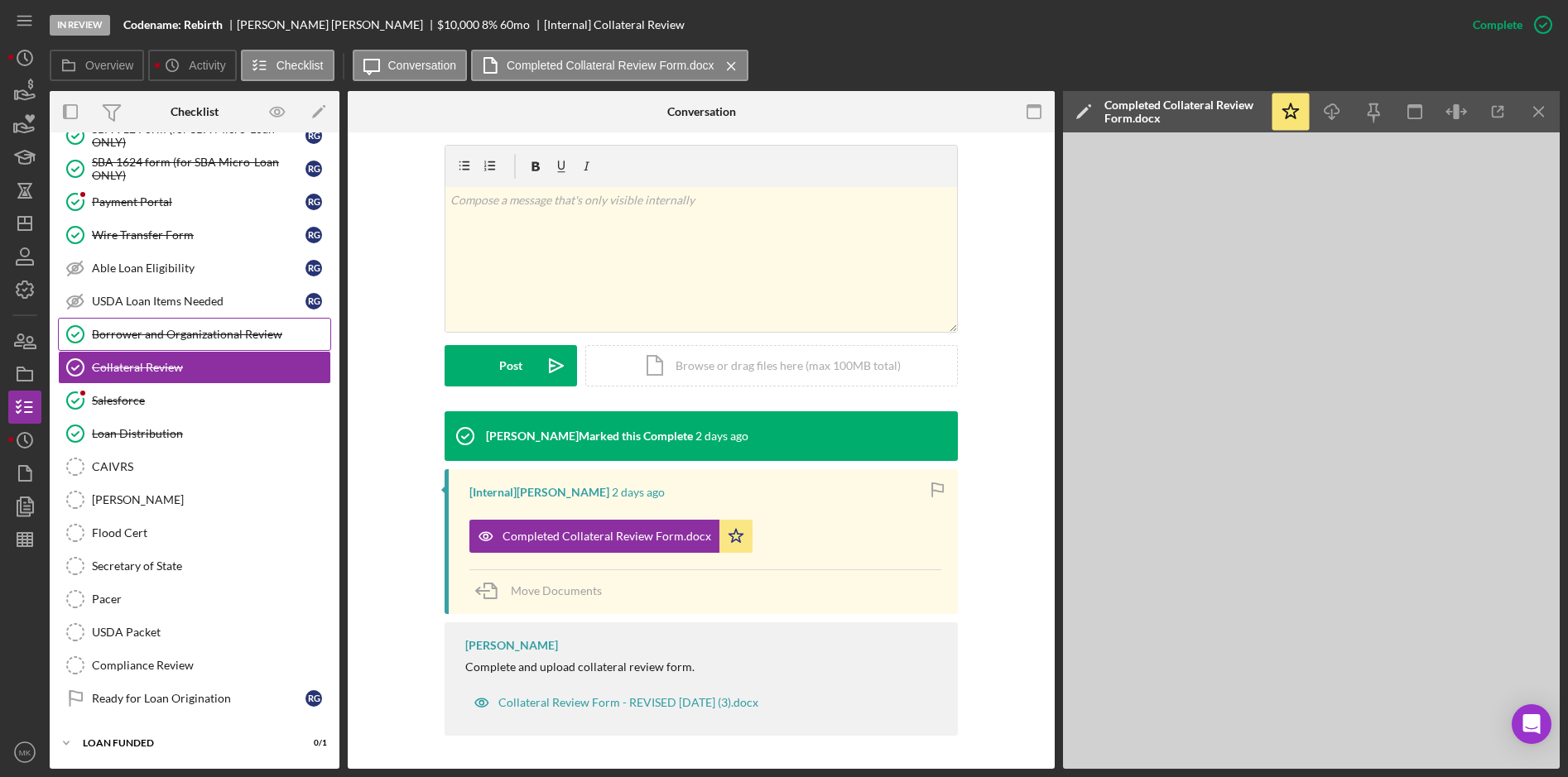
click at [164, 334] on div "Borrower and Organizational Review" at bounding box center [211, 334] width 239 height 13
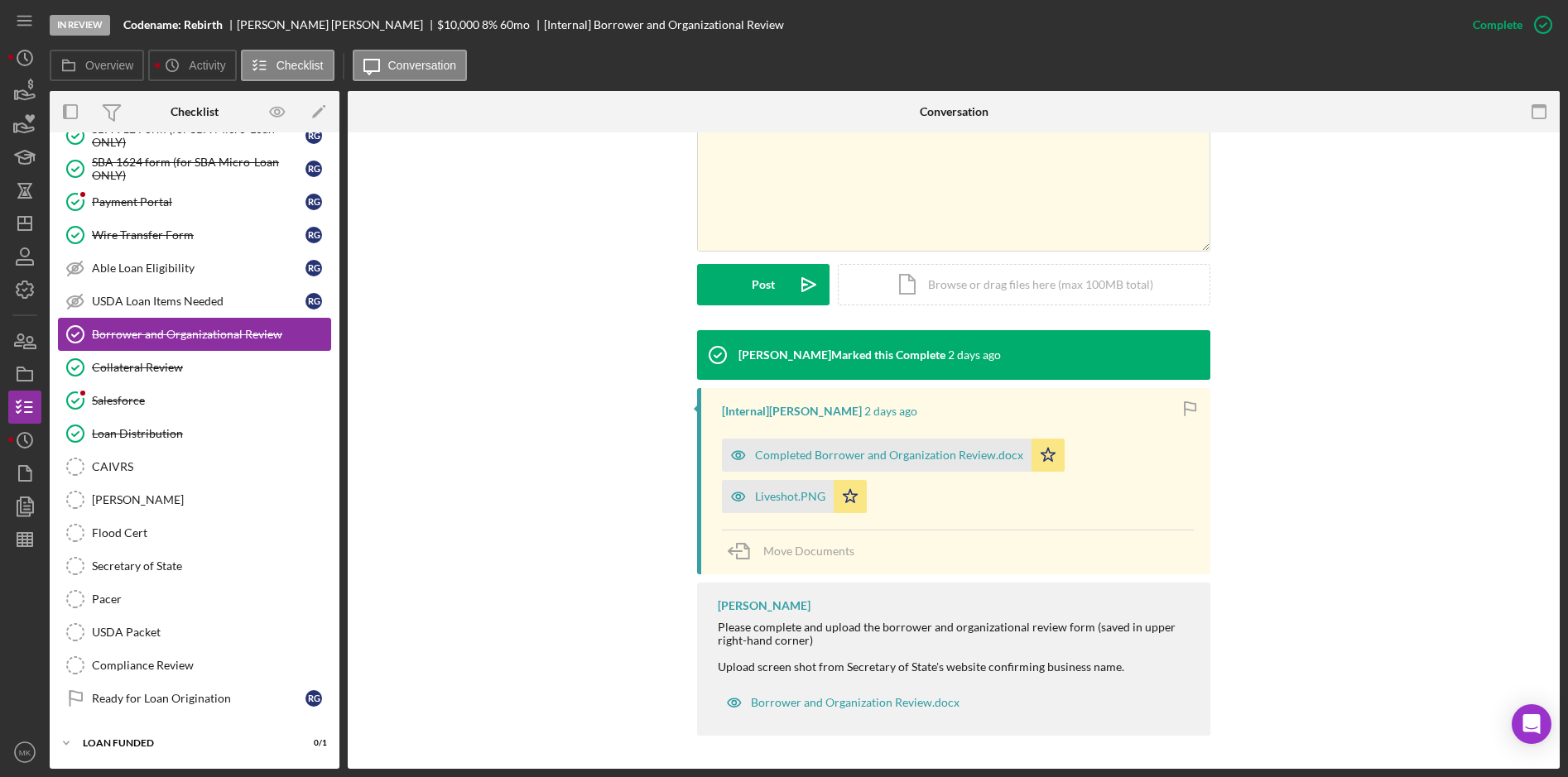
scroll to position [934, 0]
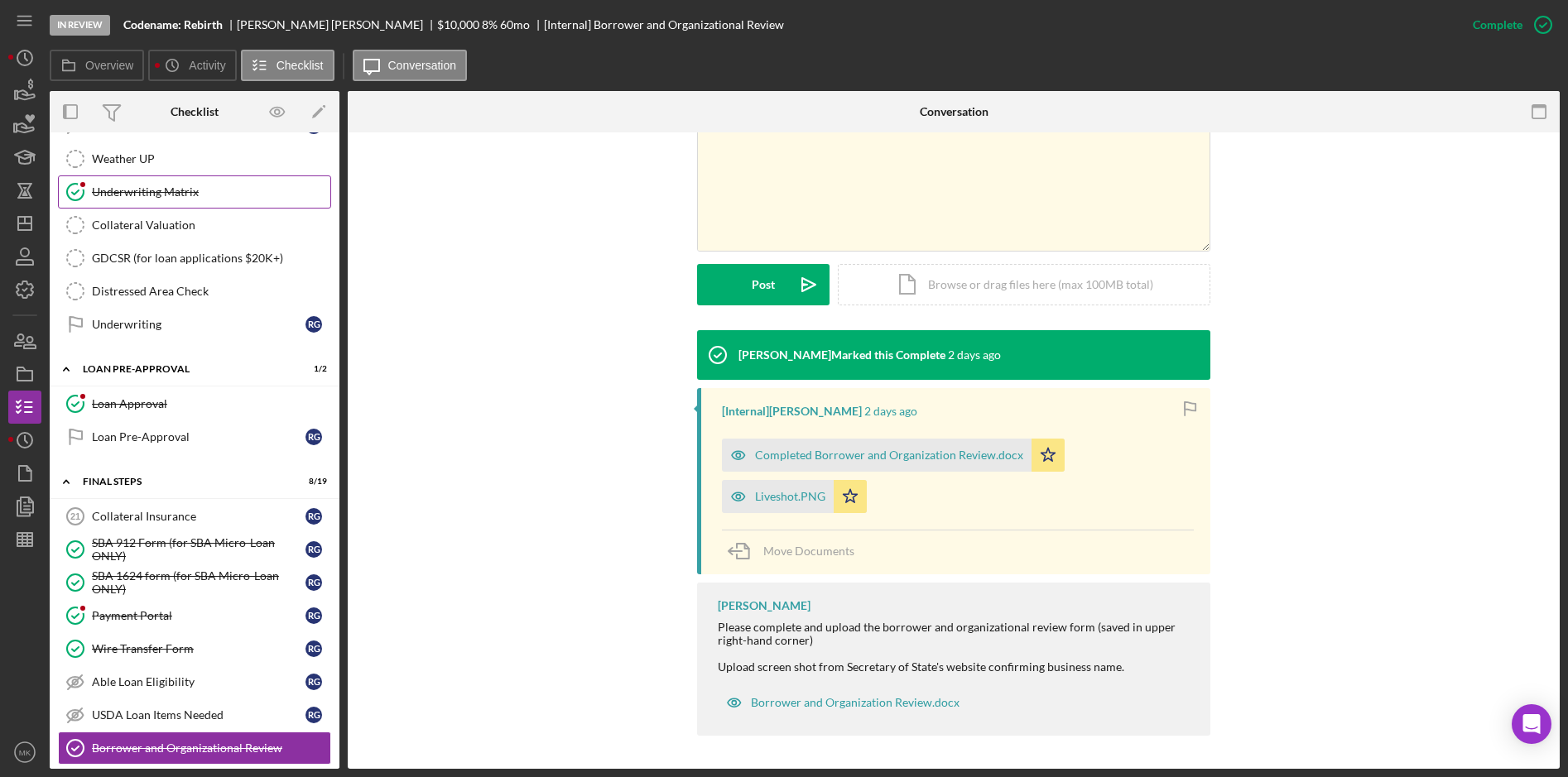
click at [179, 196] on div "Underwriting Matrix" at bounding box center [211, 192] width 239 height 13
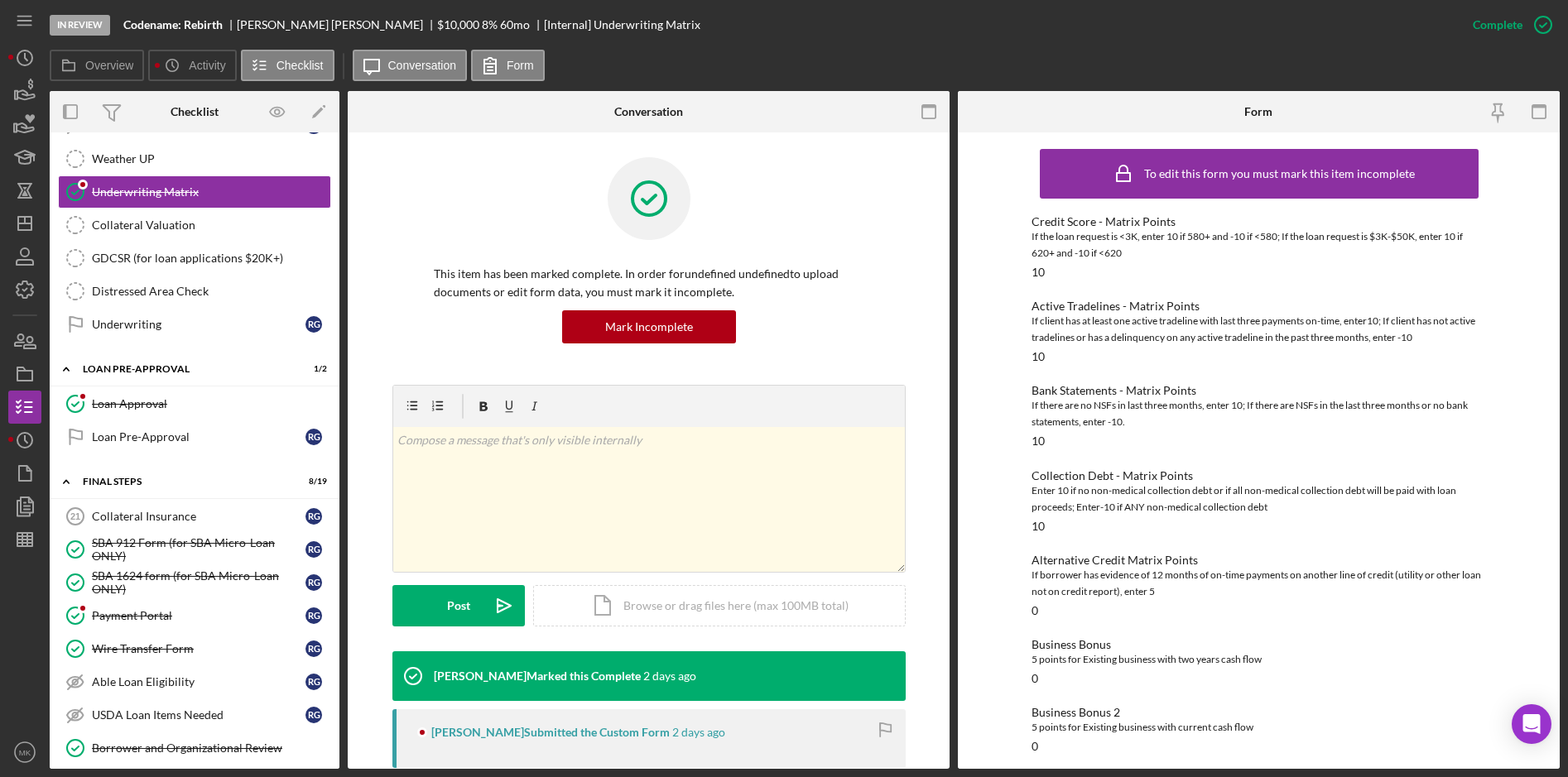
scroll to position [603, 0]
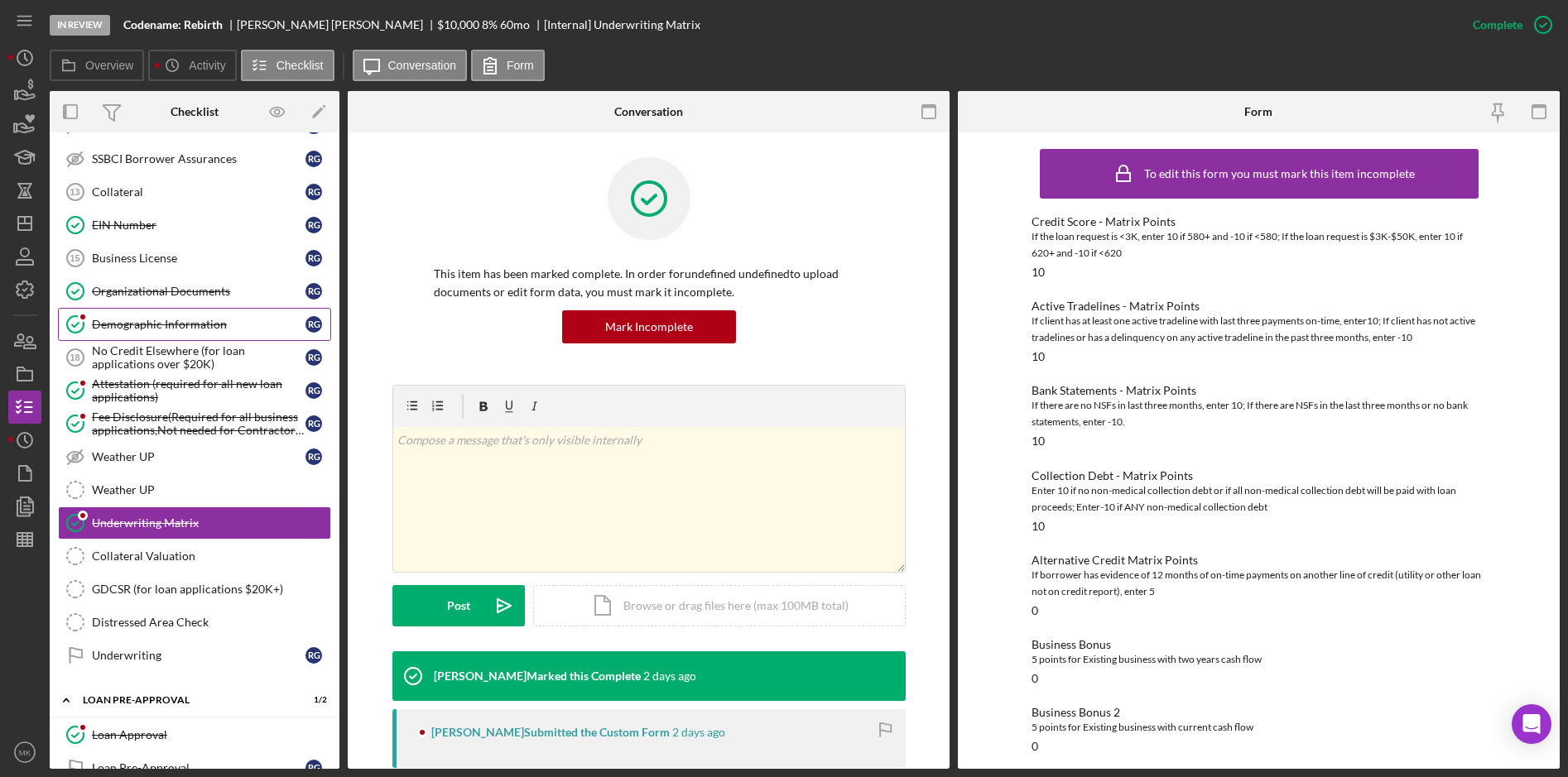
click at [161, 321] on div "Demographic Information" at bounding box center [199, 325] width 214 height 13
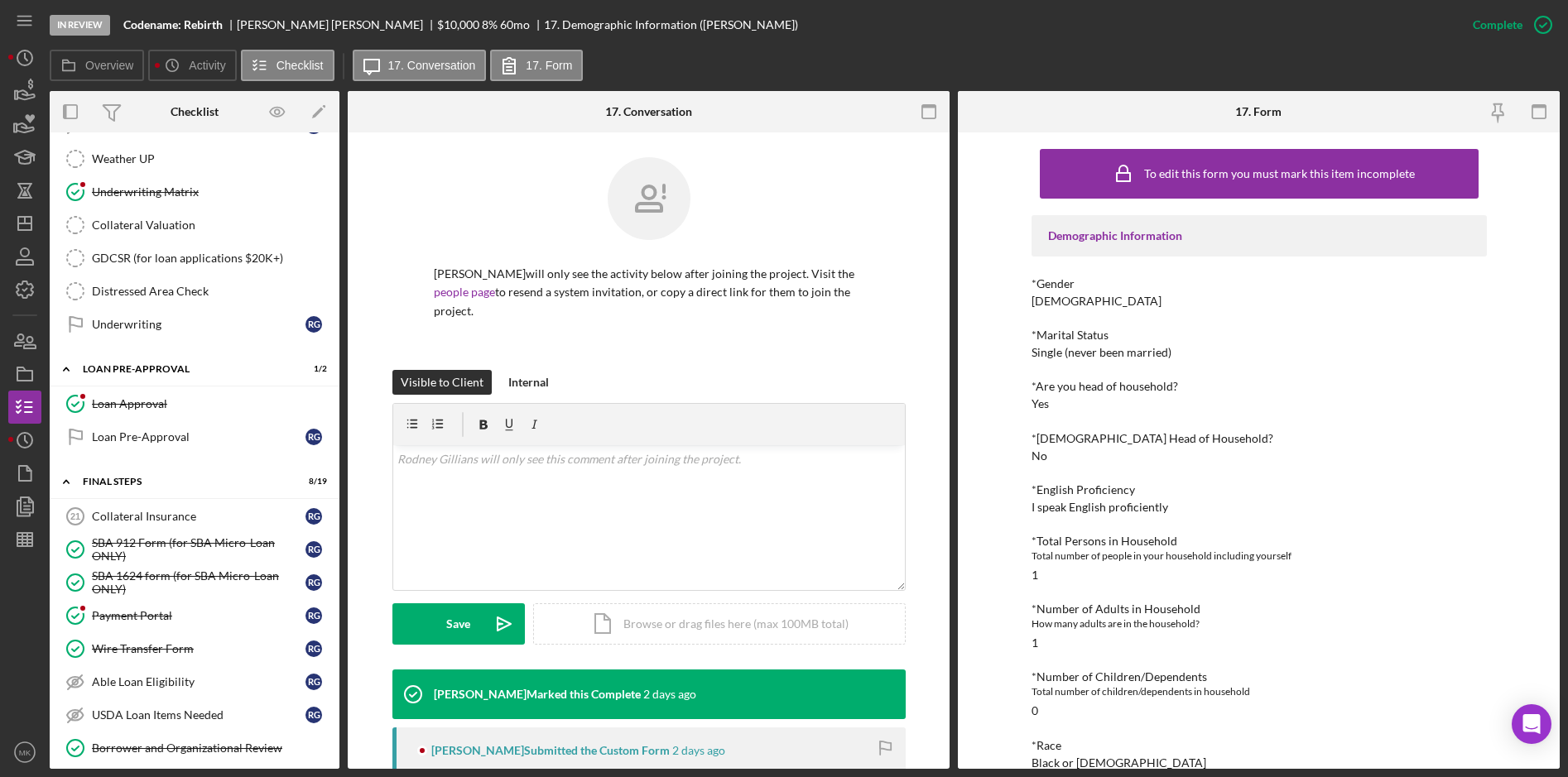
scroll to position [1348, 0]
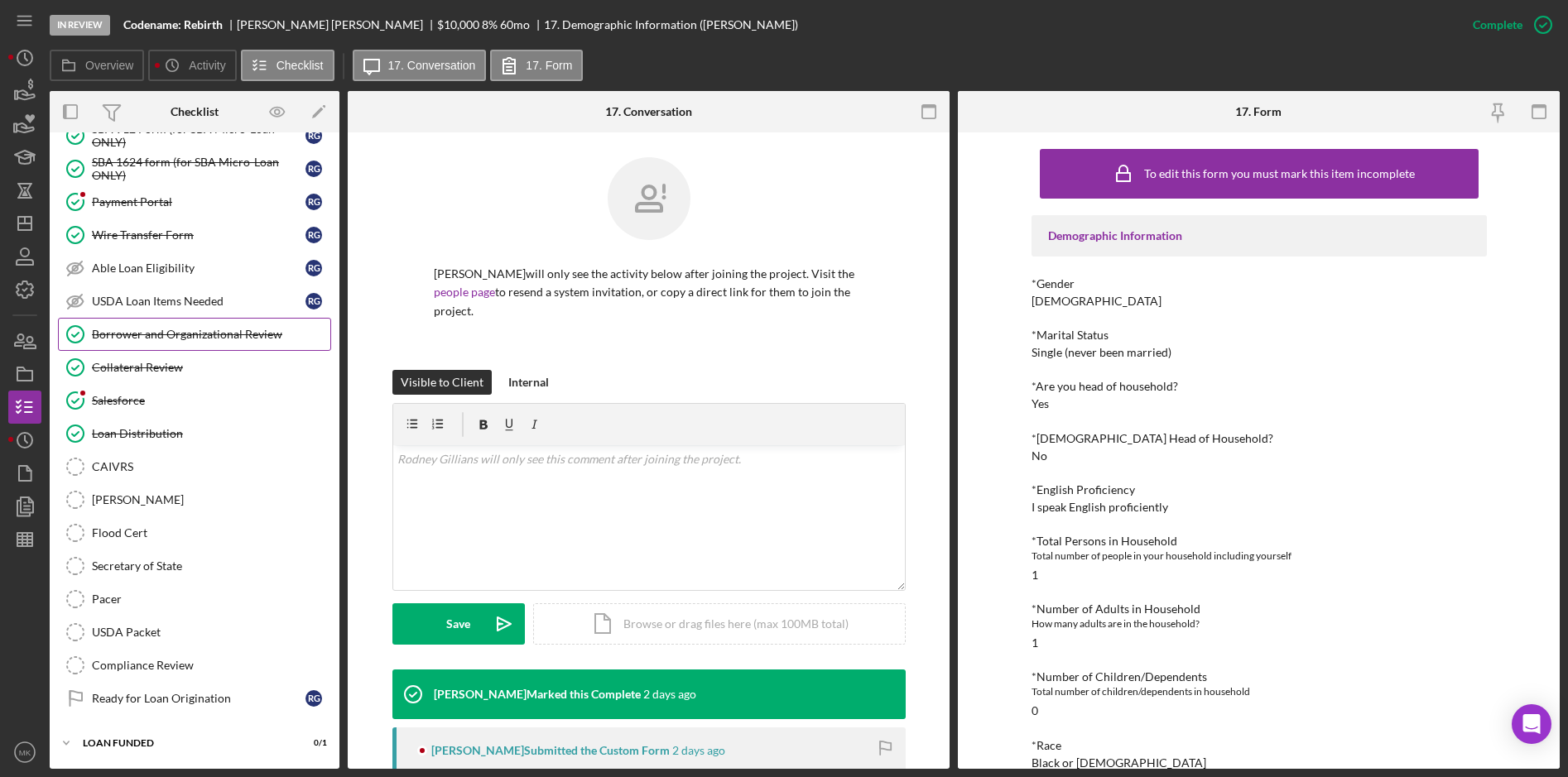
click at [157, 338] on div "Borrower and Organizational Review" at bounding box center [211, 334] width 239 height 13
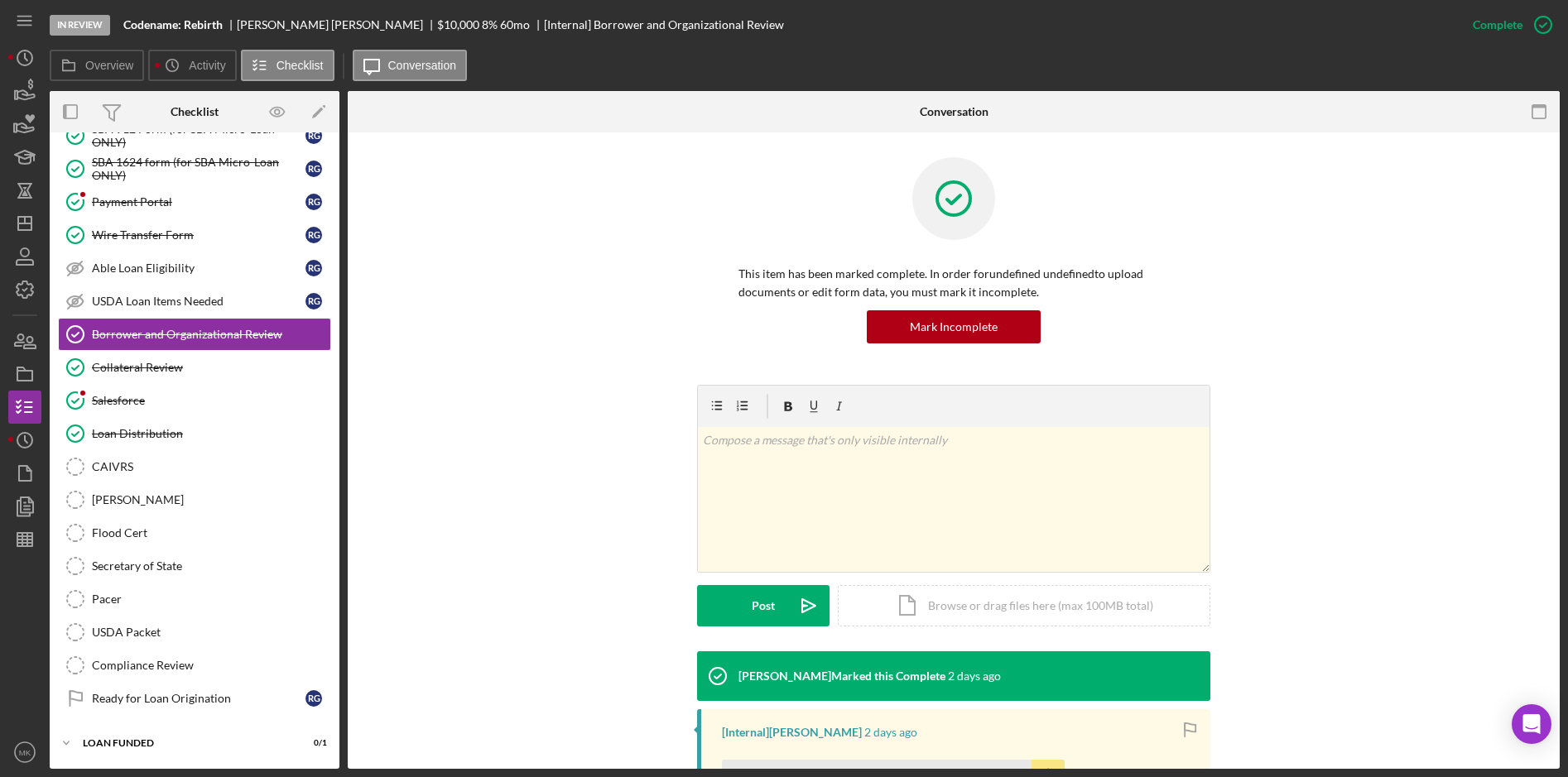
scroll to position [321, 0]
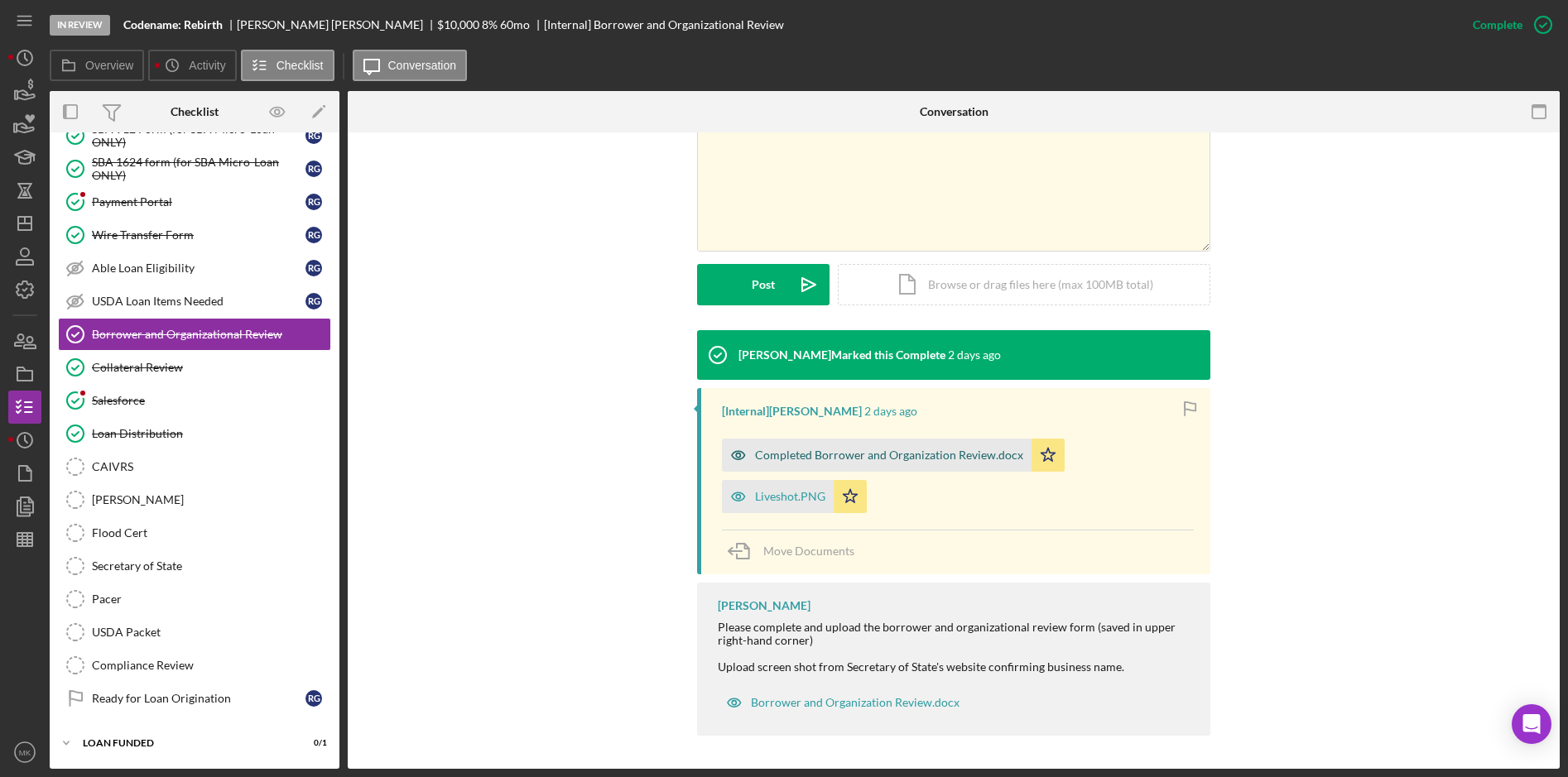
click at [778, 459] on div "Completed Borrower and Organization Review.docx" at bounding box center [889, 455] width 268 height 13
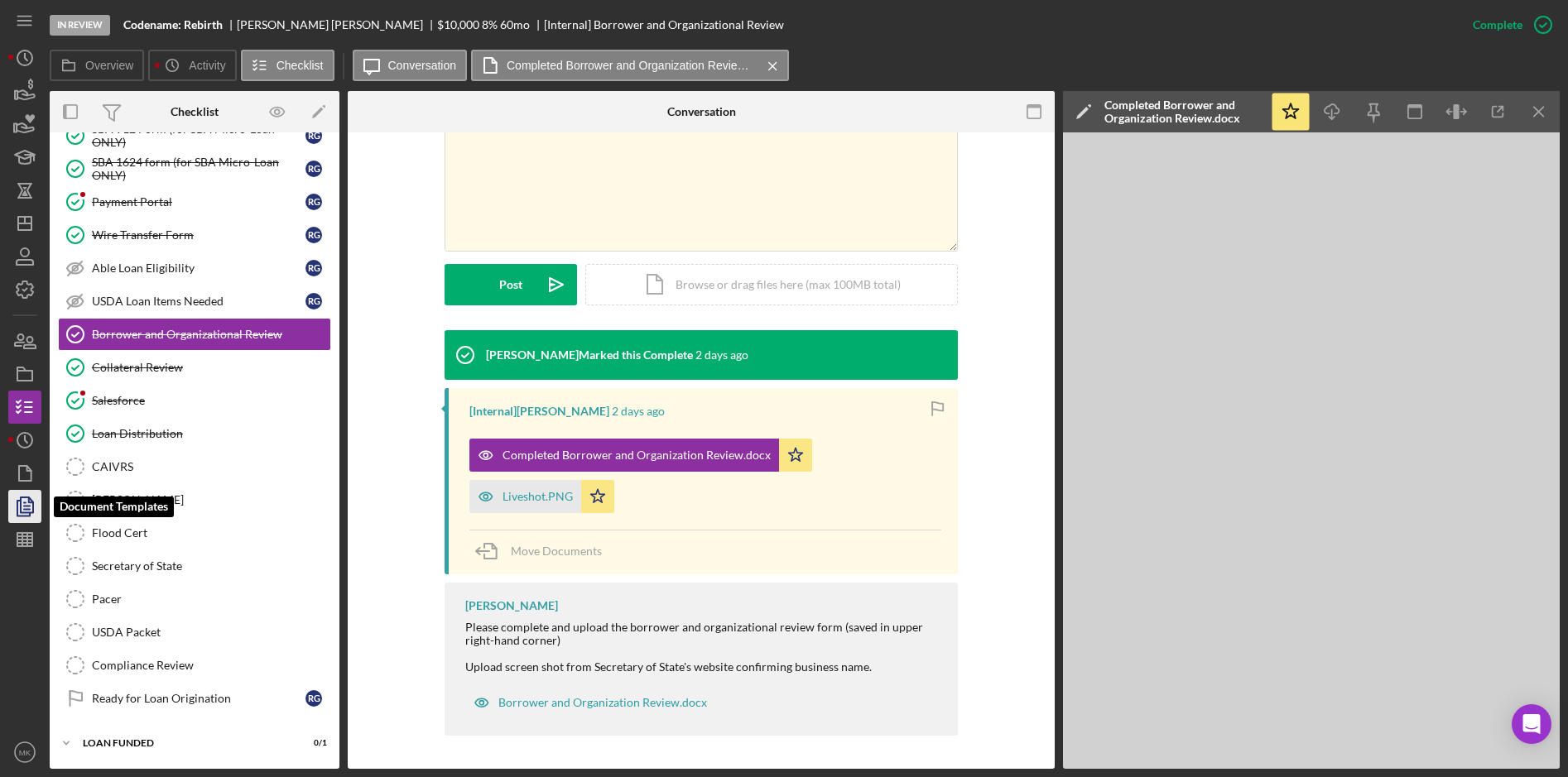
click at [32, 501] on polygon "button" at bounding box center [27, 505] width 12 height 15
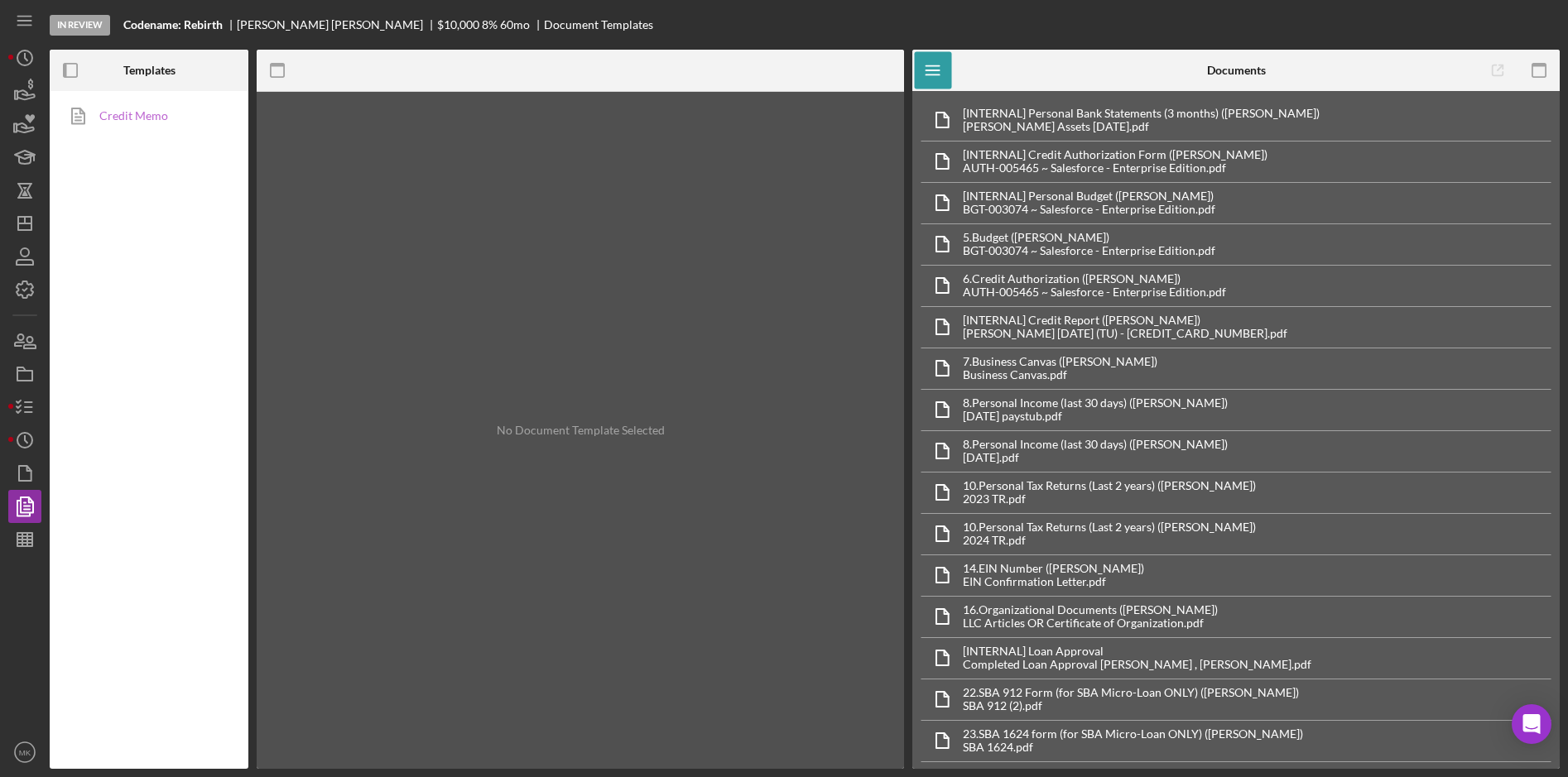
click at [152, 105] on link "Credit Memo" at bounding box center [145, 116] width 174 height 33
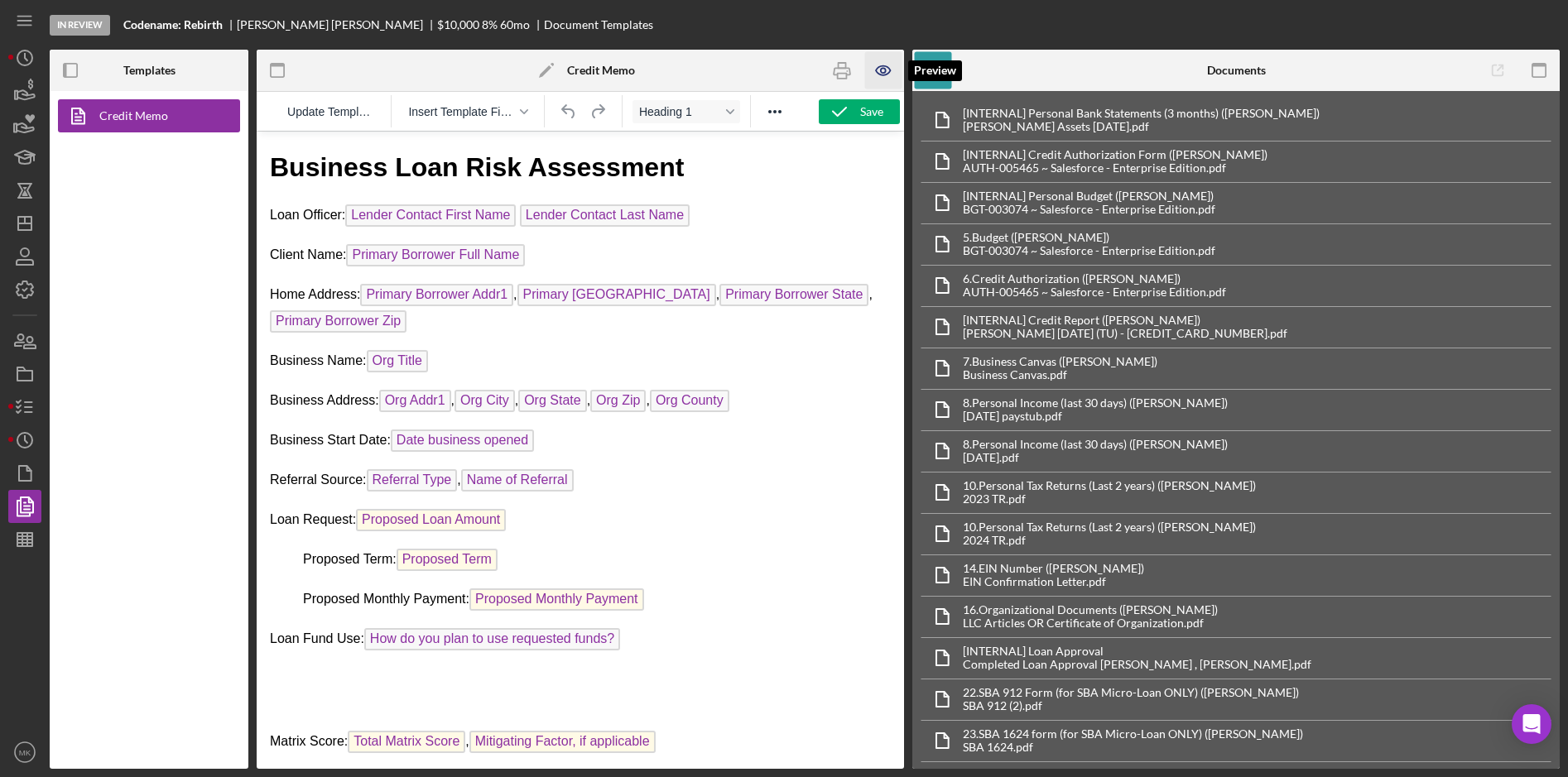
click at [873, 71] on icon "button" at bounding box center [883, 71] width 37 height 37
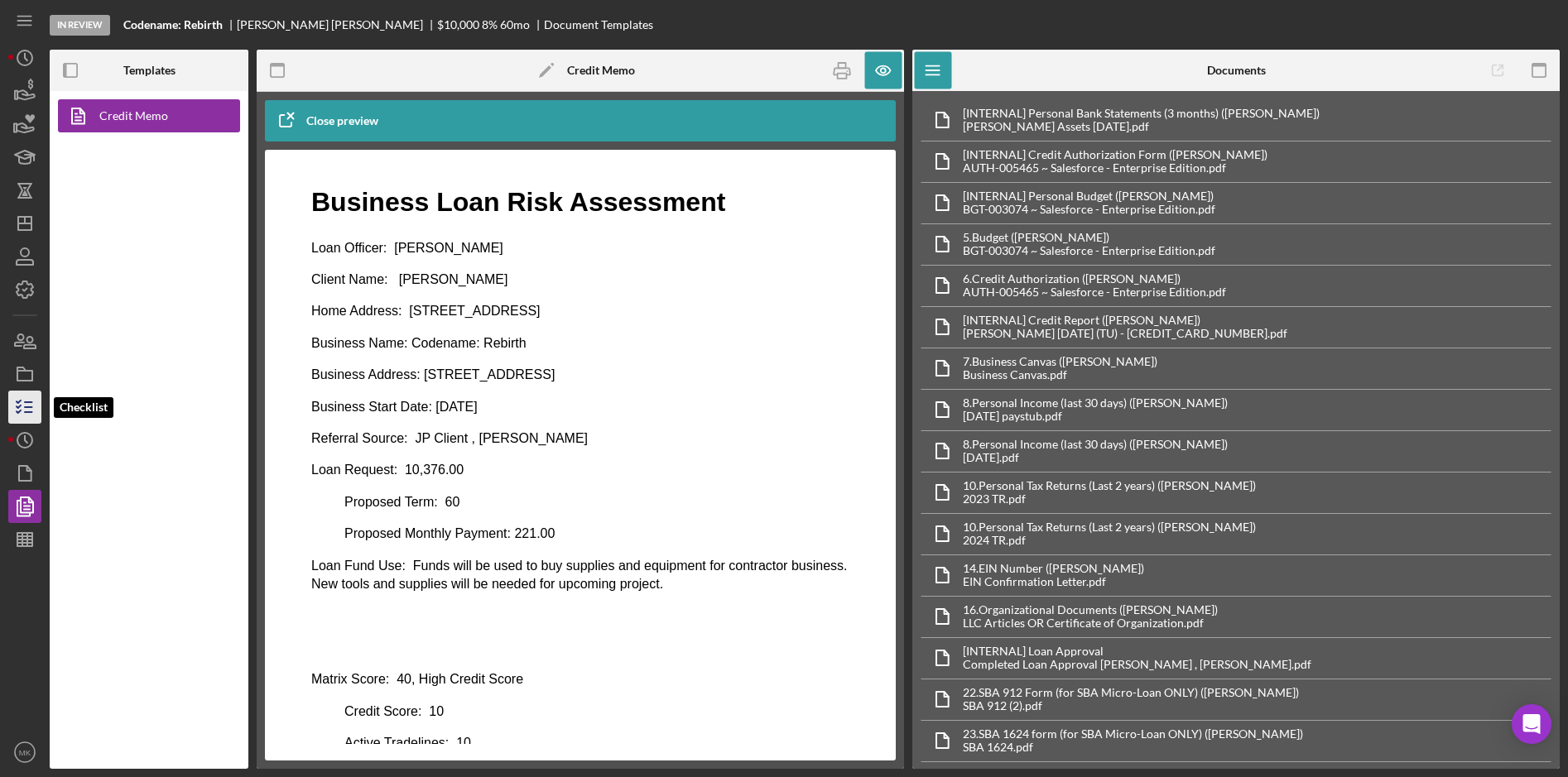
click at [16, 400] on icon "button" at bounding box center [24, 407] width 41 height 41
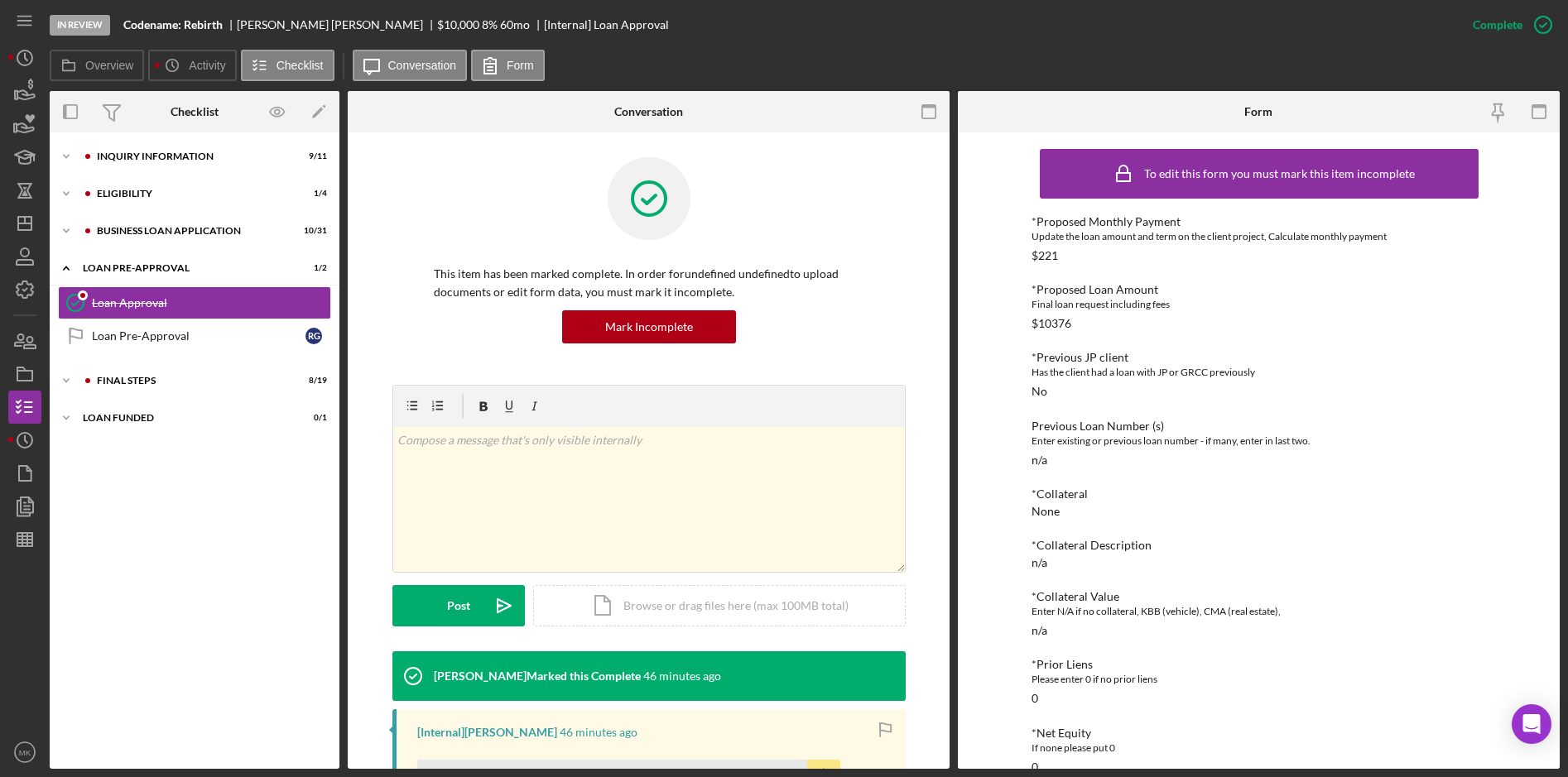
scroll to position [413, 0]
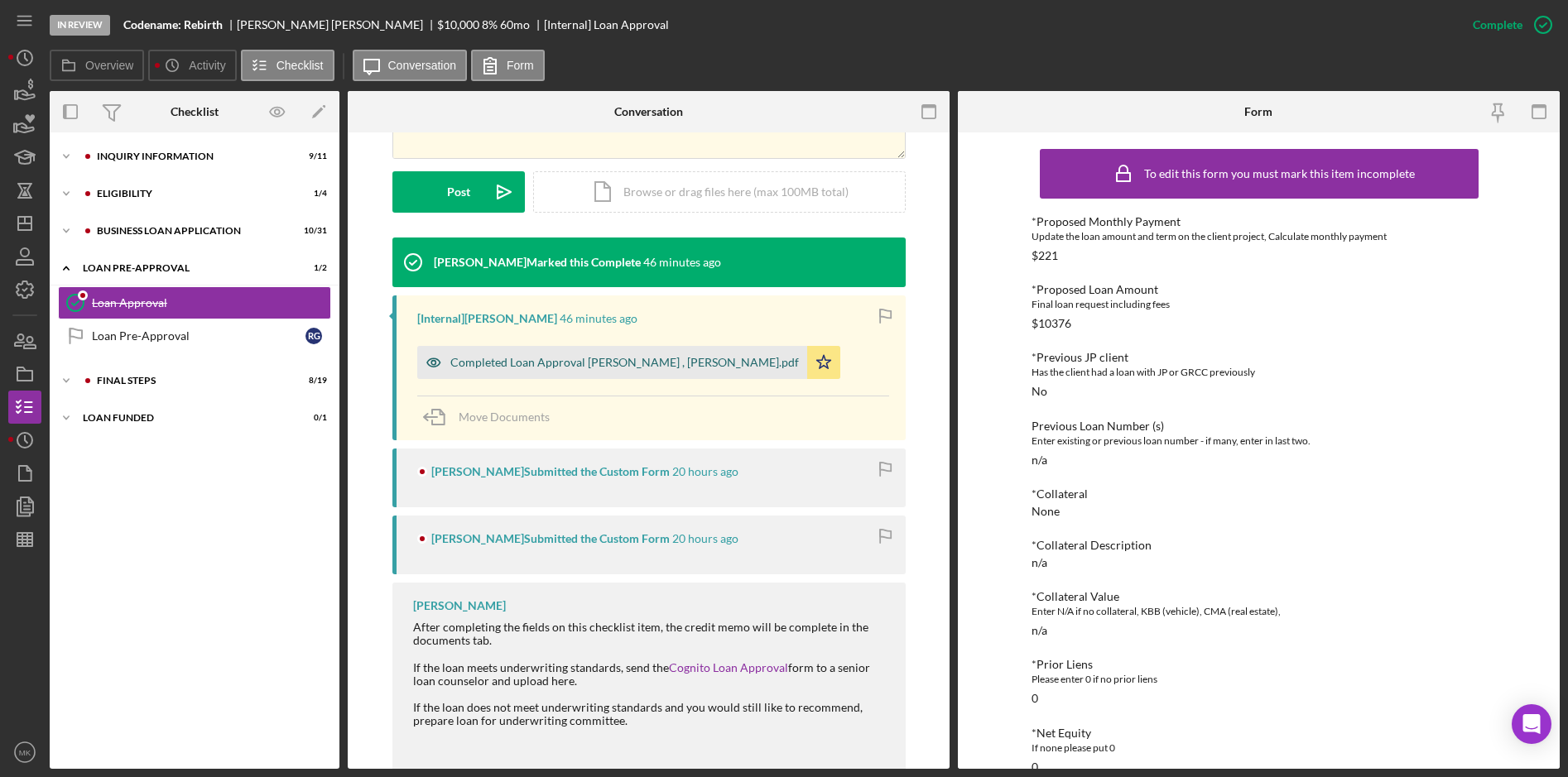
click at [613, 368] on div "Completed Loan Approval [PERSON_NAME] , [PERSON_NAME].pdf" at bounding box center [625, 363] width 349 height 13
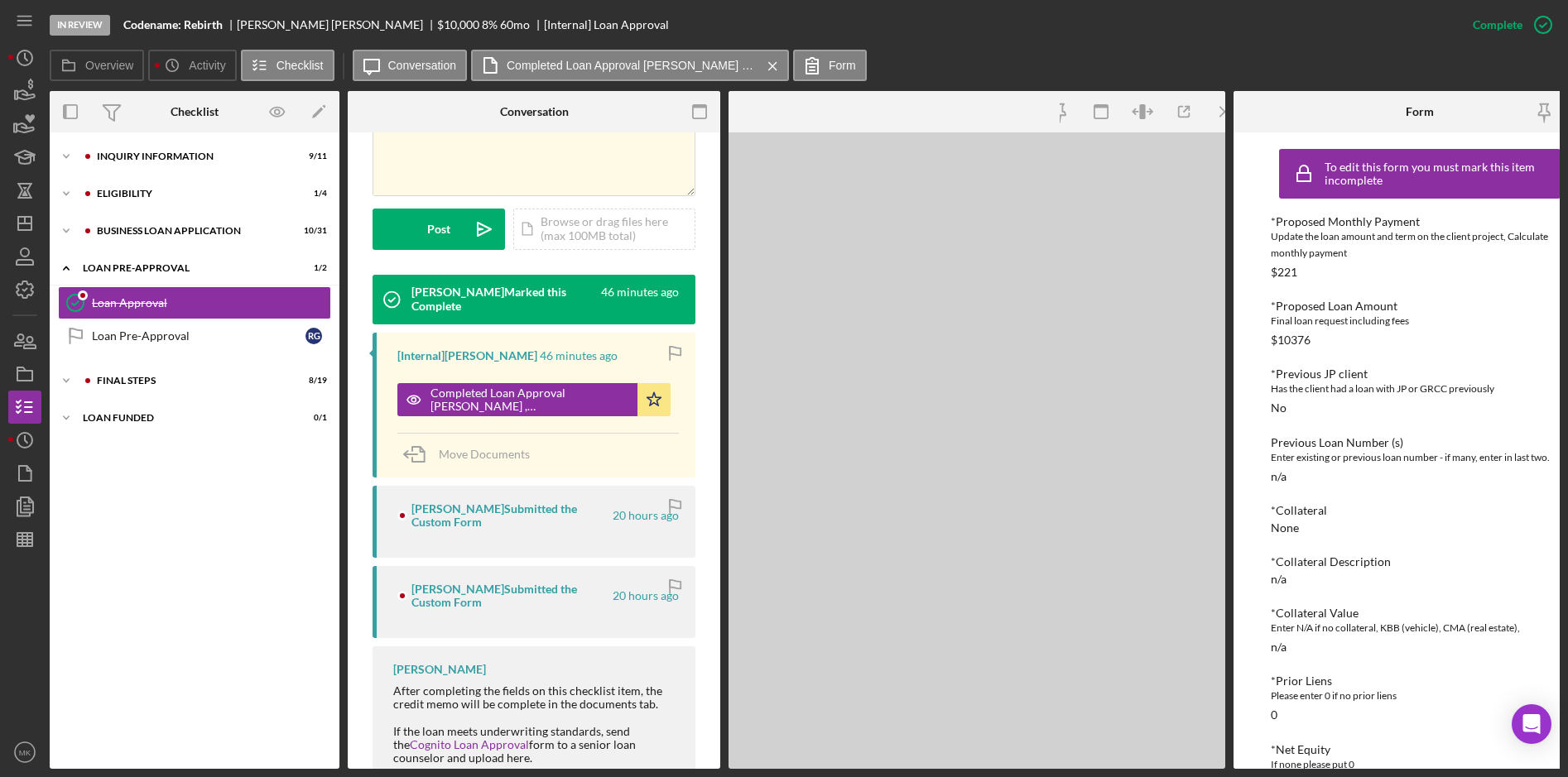
scroll to position [432, 0]
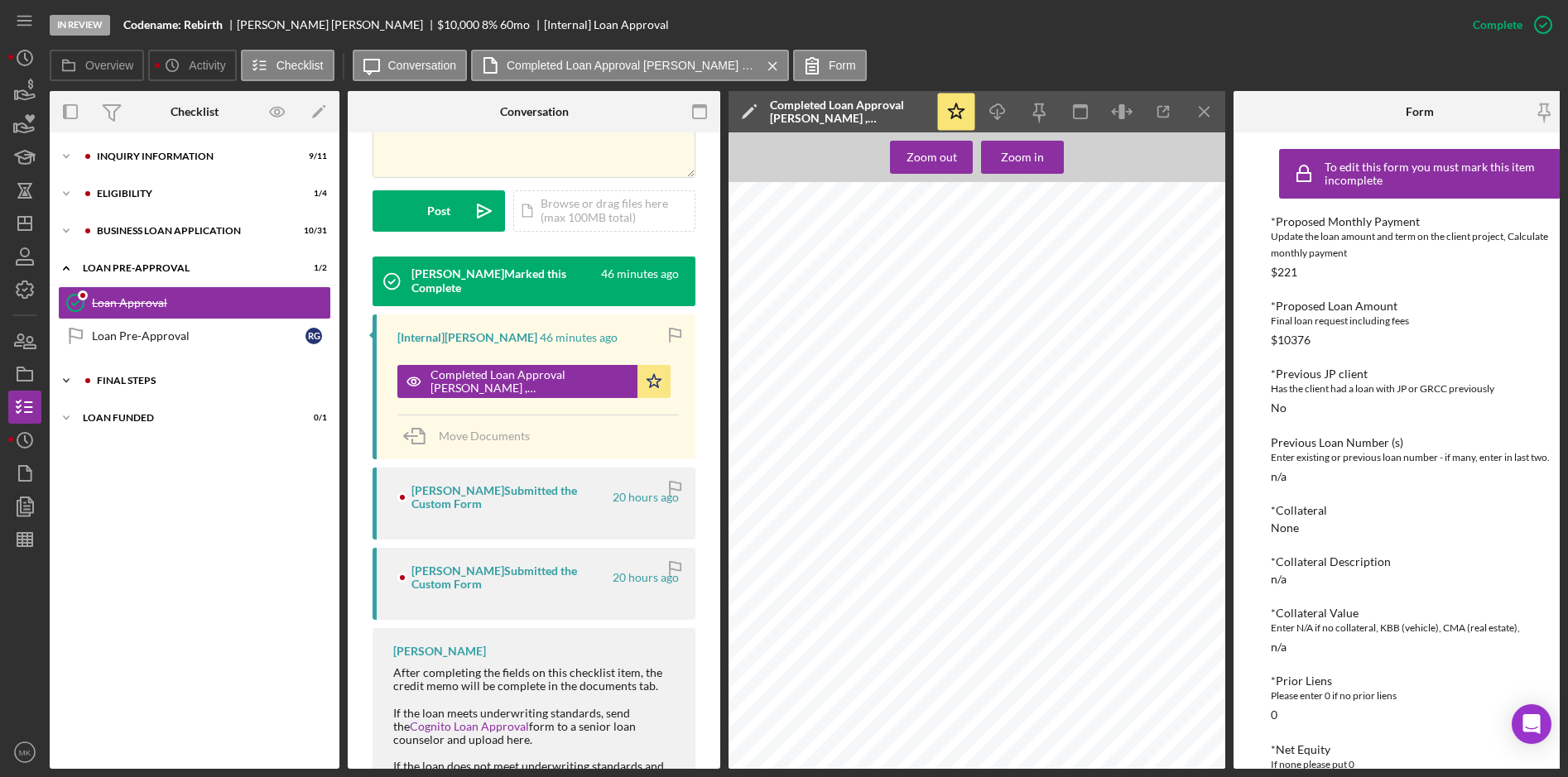
click at [126, 387] on div "Icon/Expander FINAL STEPS 8 / 19" at bounding box center [194, 380] width 289 height 33
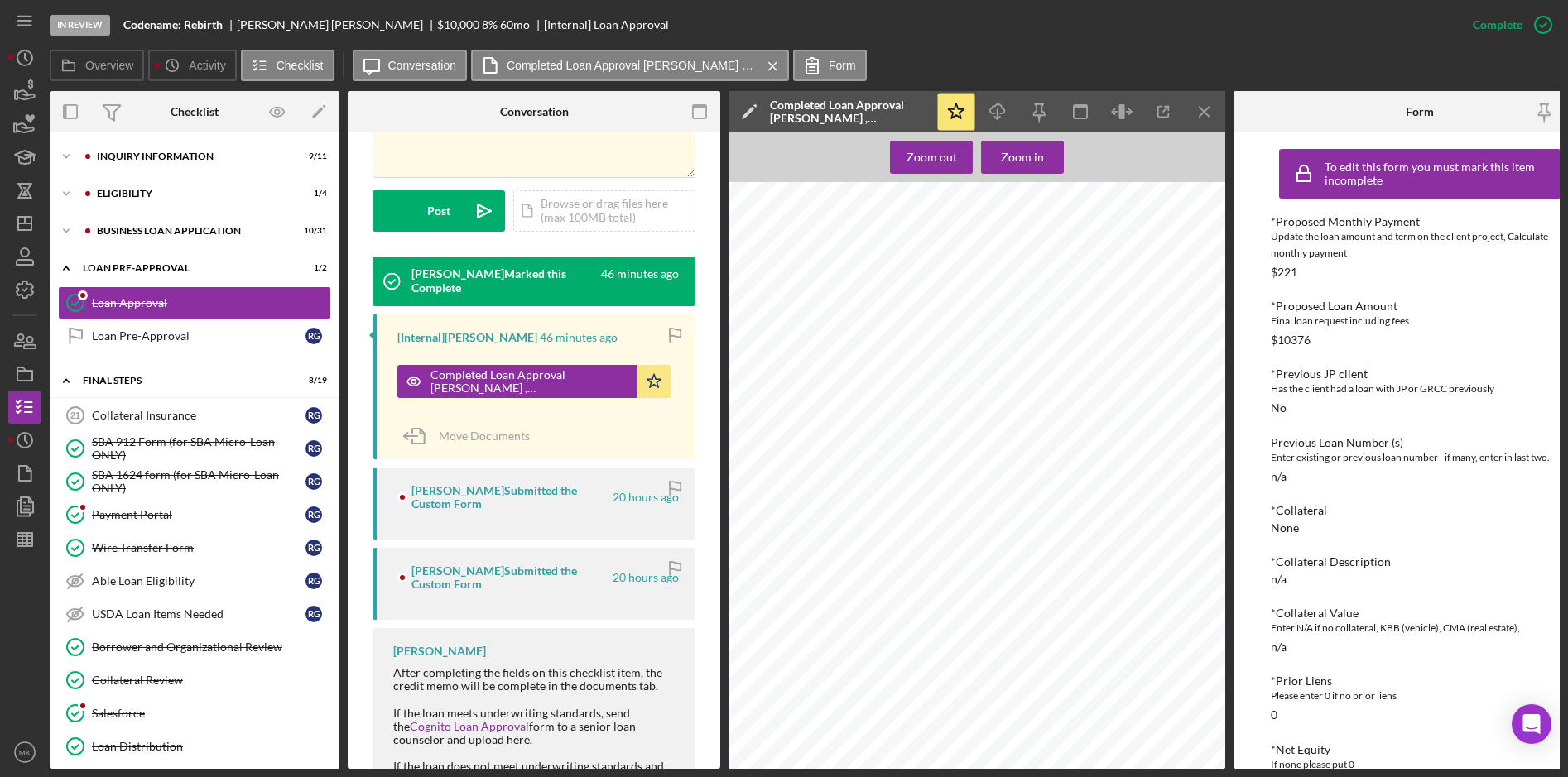
scroll to position [1396, 0]
click at [166, 229] on div "BUSINESS LOAN APPLICATION" at bounding box center [207, 231] width 222 height 10
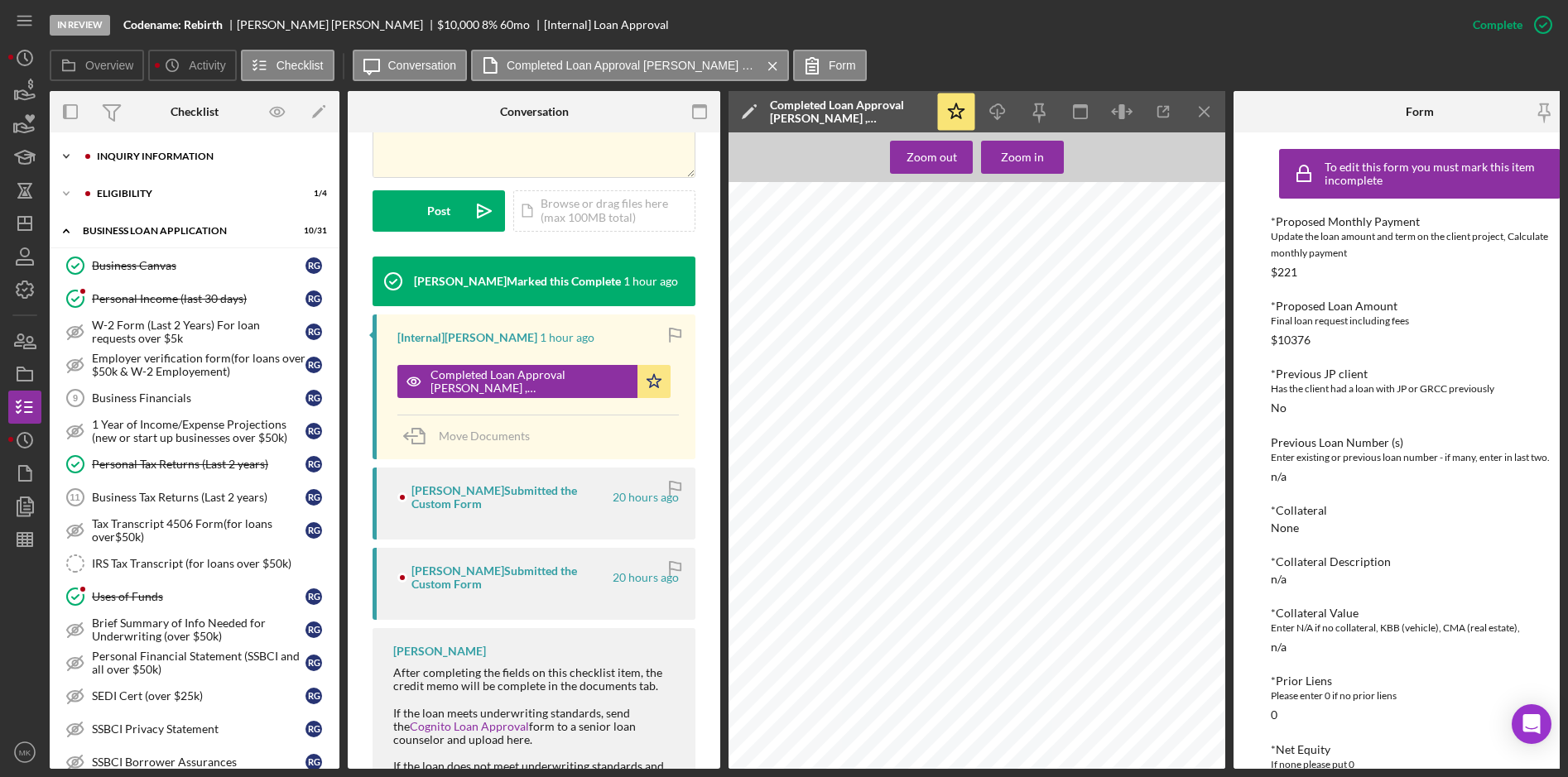
click at [171, 153] on div "INQUIRY INFORMATION" at bounding box center [207, 157] width 222 height 10
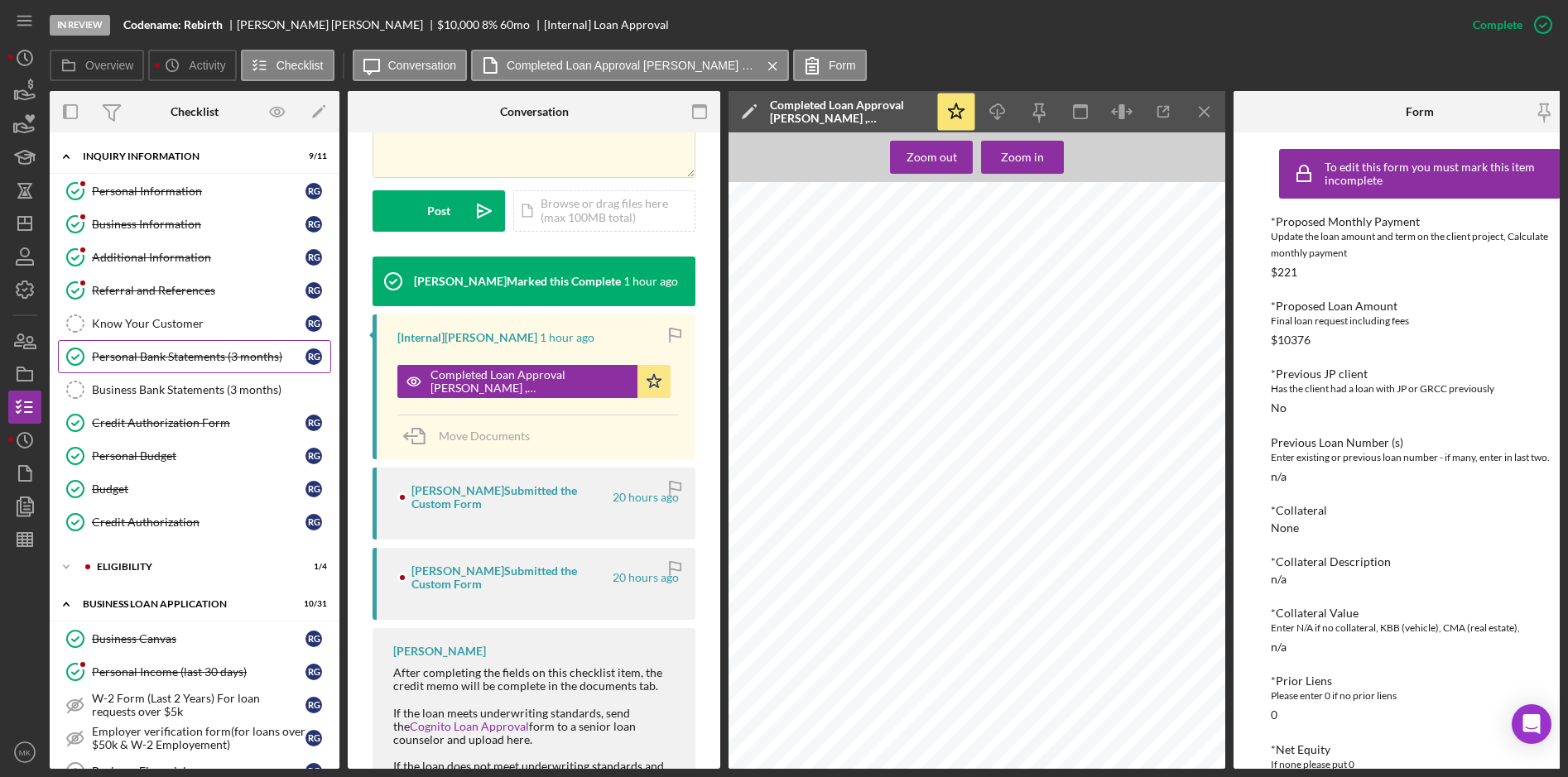
click at [159, 354] on div "Personal Bank Statements (3 months)" at bounding box center [199, 357] width 214 height 13
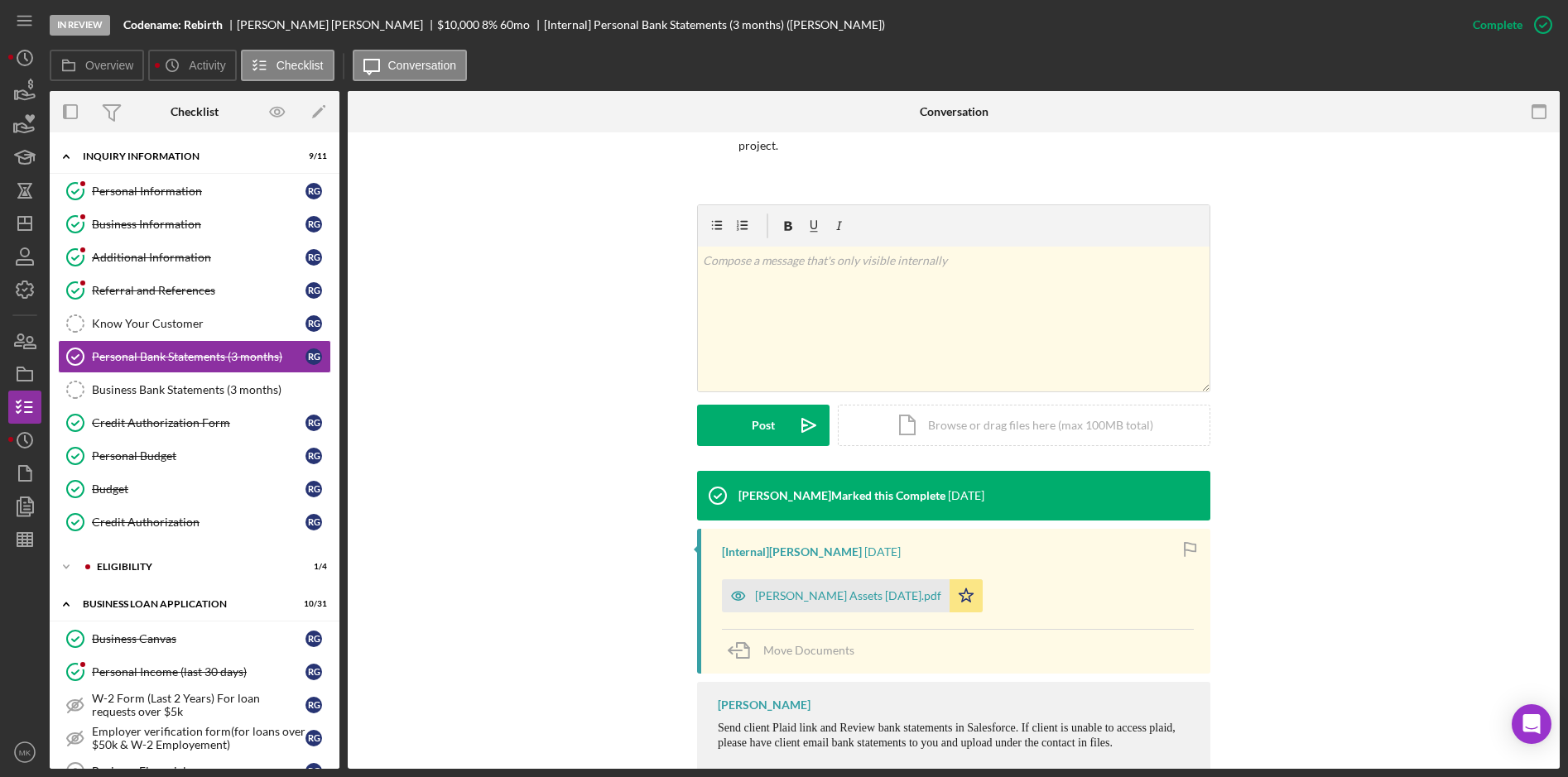
scroll to position [200, 0]
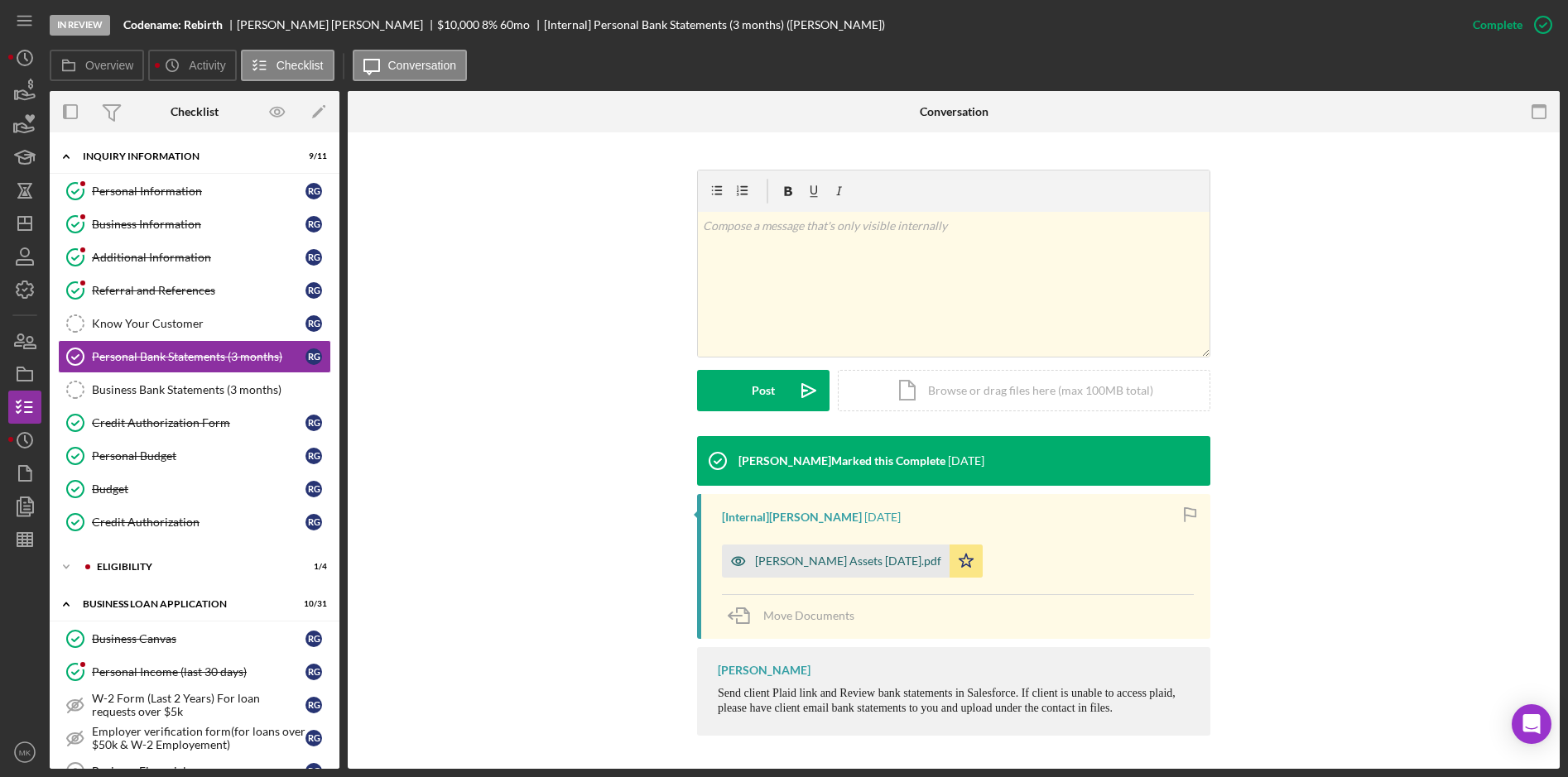
click at [827, 553] on div "[PERSON_NAME] Assets [DATE].pdf" at bounding box center [836, 560] width 227 height 33
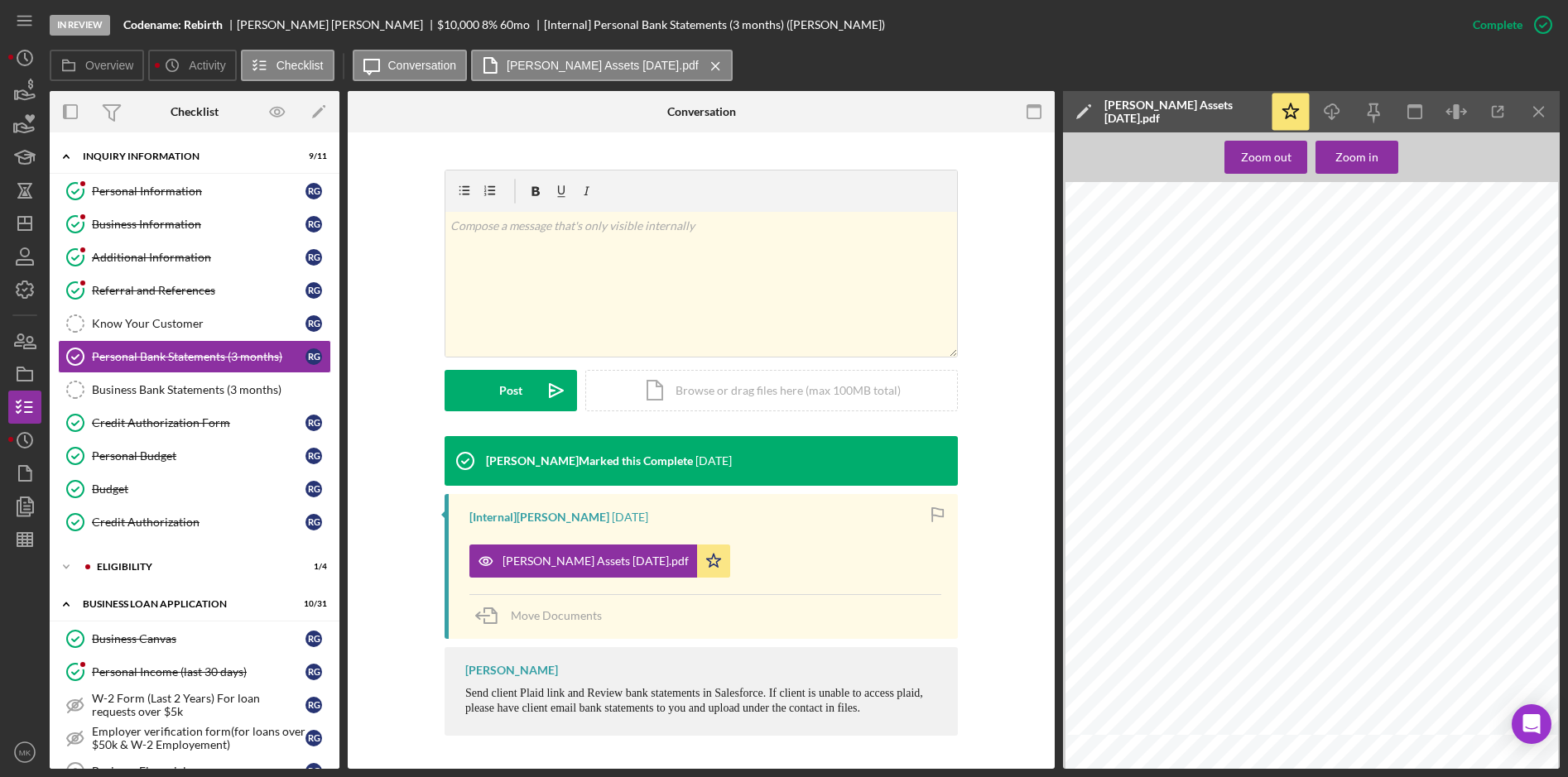
scroll to position [2318, 0]
click at [178, 675] on div "Personal Income (last 30 days)" at bounding box center [199, 672] width 214 height 13
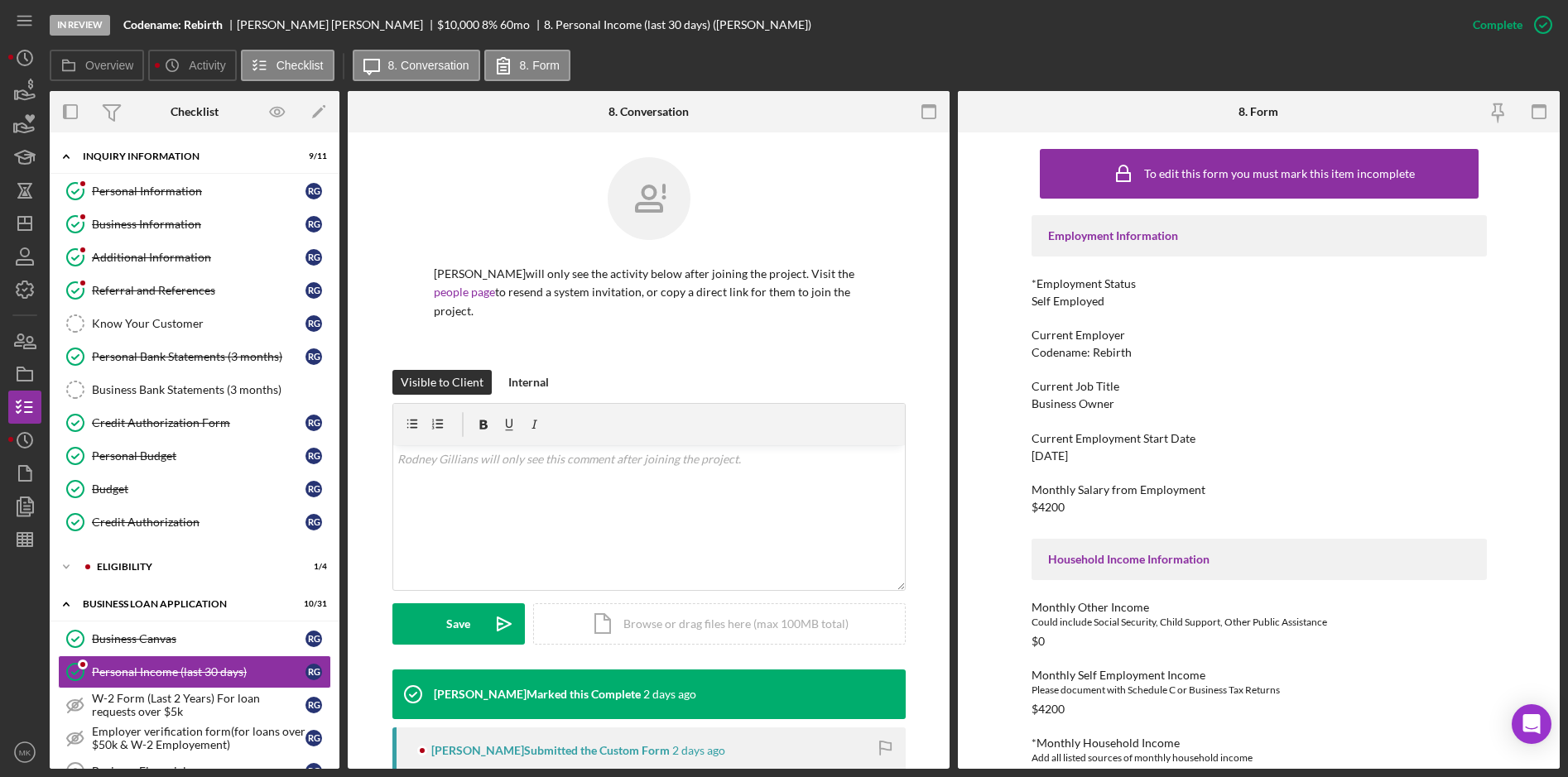
scroll to position [445, 0]
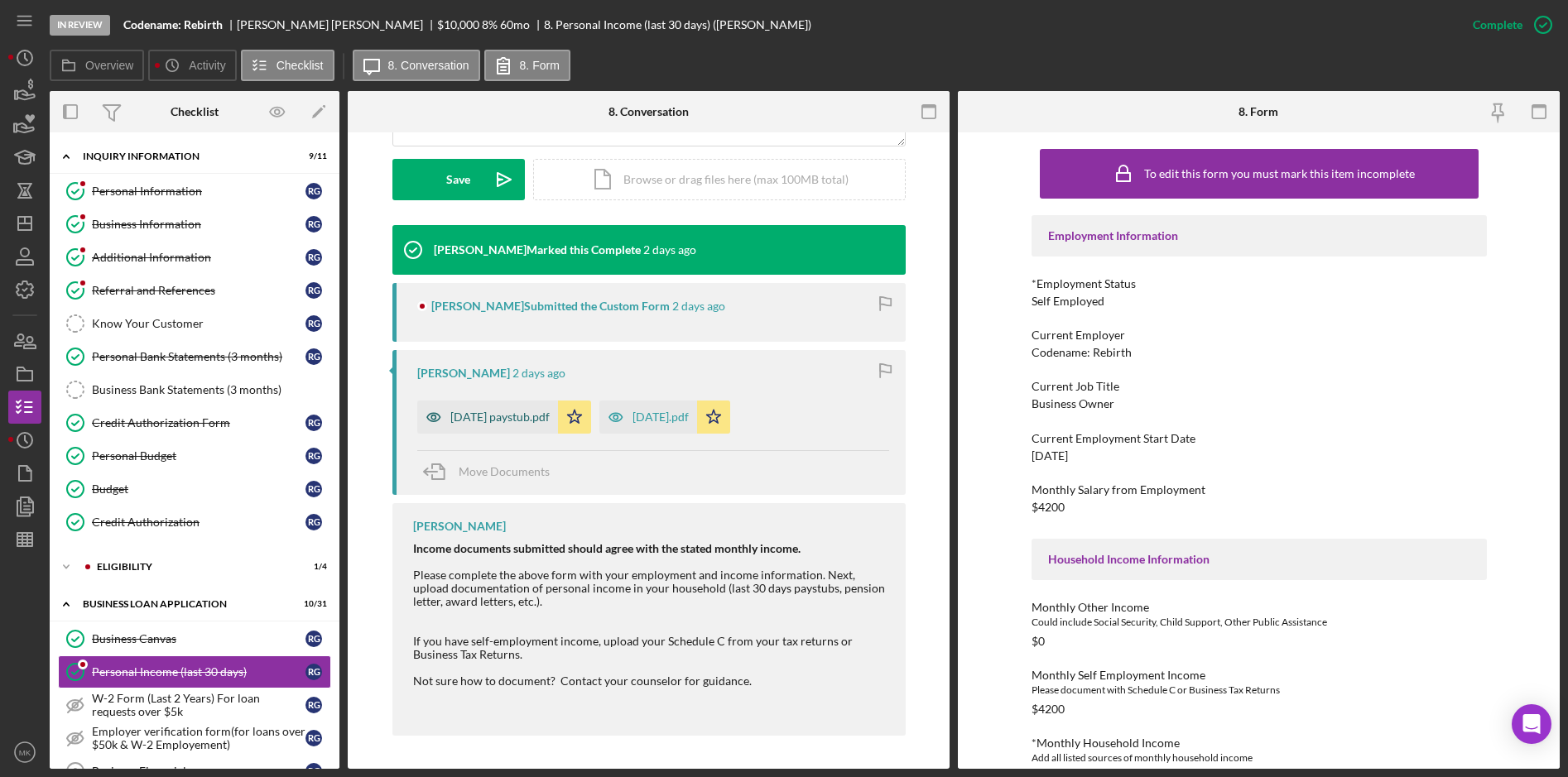
click at [482, 420] on div "[DATE] paystub.pdf" at bounding box center [500, 417] width 99 height 13
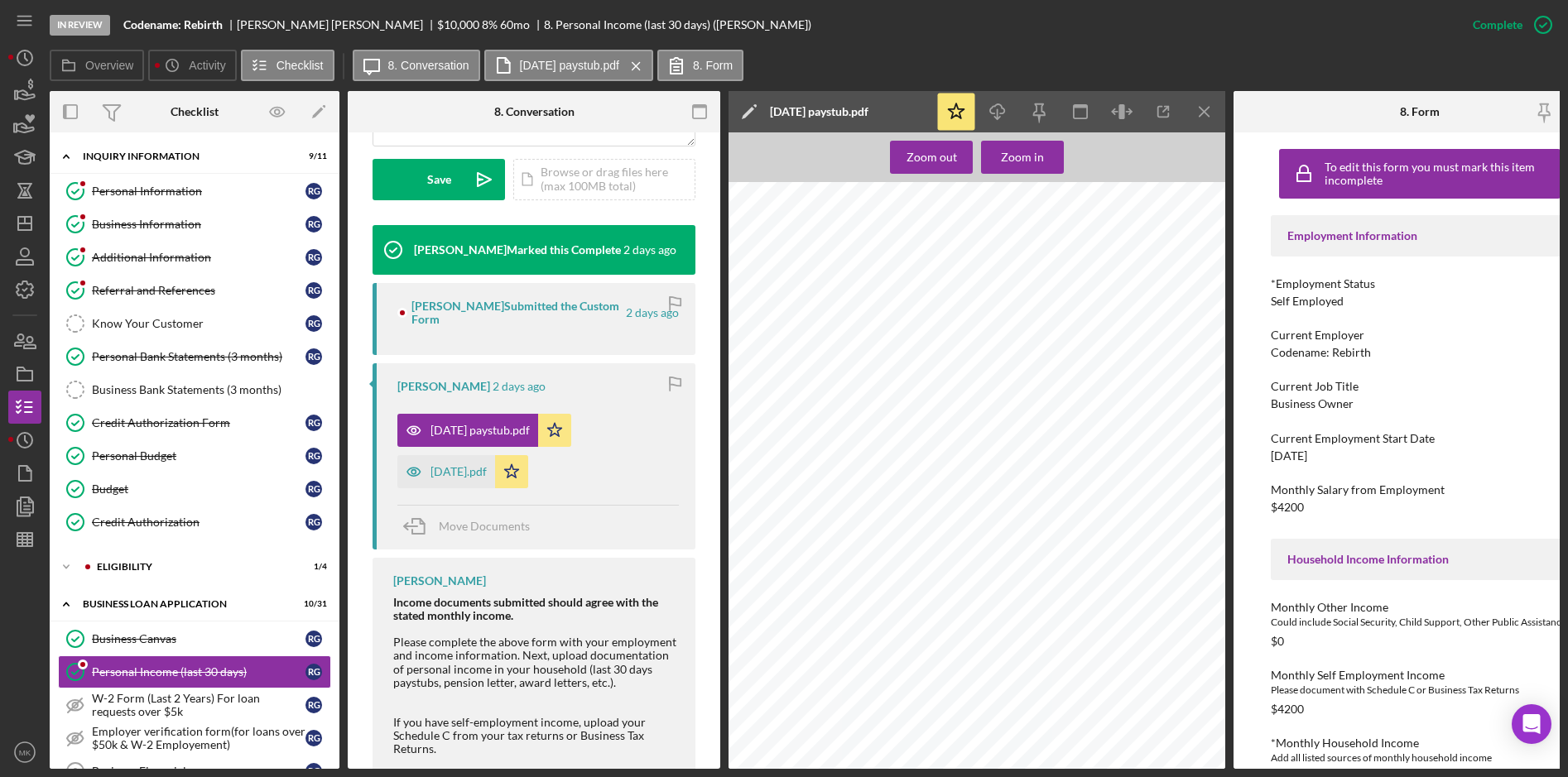
scroll to position [742, 0]
drag, startPoint x: 185, startPoint y: 355, endPoint x: 186, endPoint y: 384, distance: 29.0
click at [185, 355] on div "Personal Bank Statements (3 months)" at bounding box center [199, 357] width 214 height 13
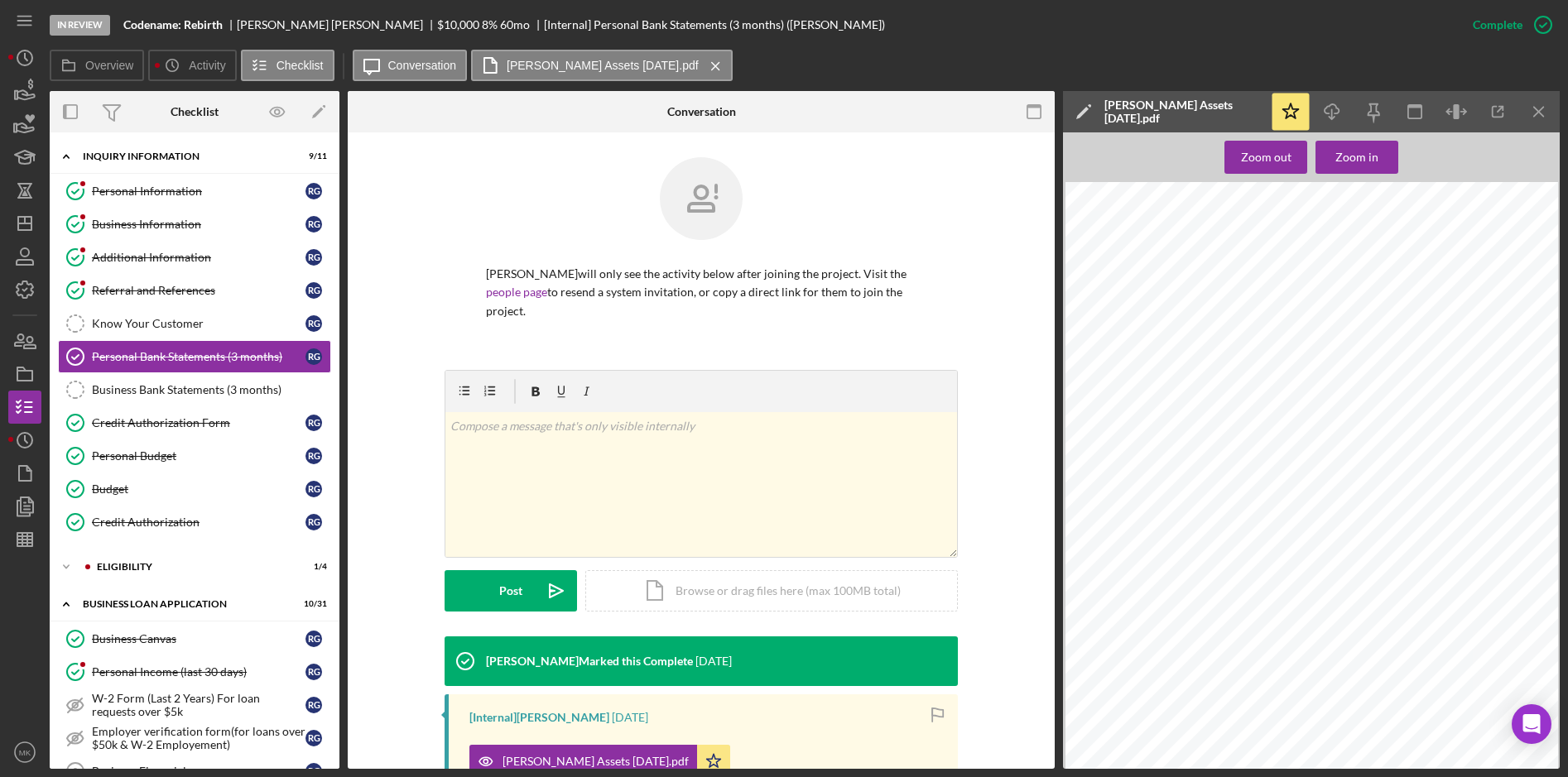
scroll to position [200, 0]
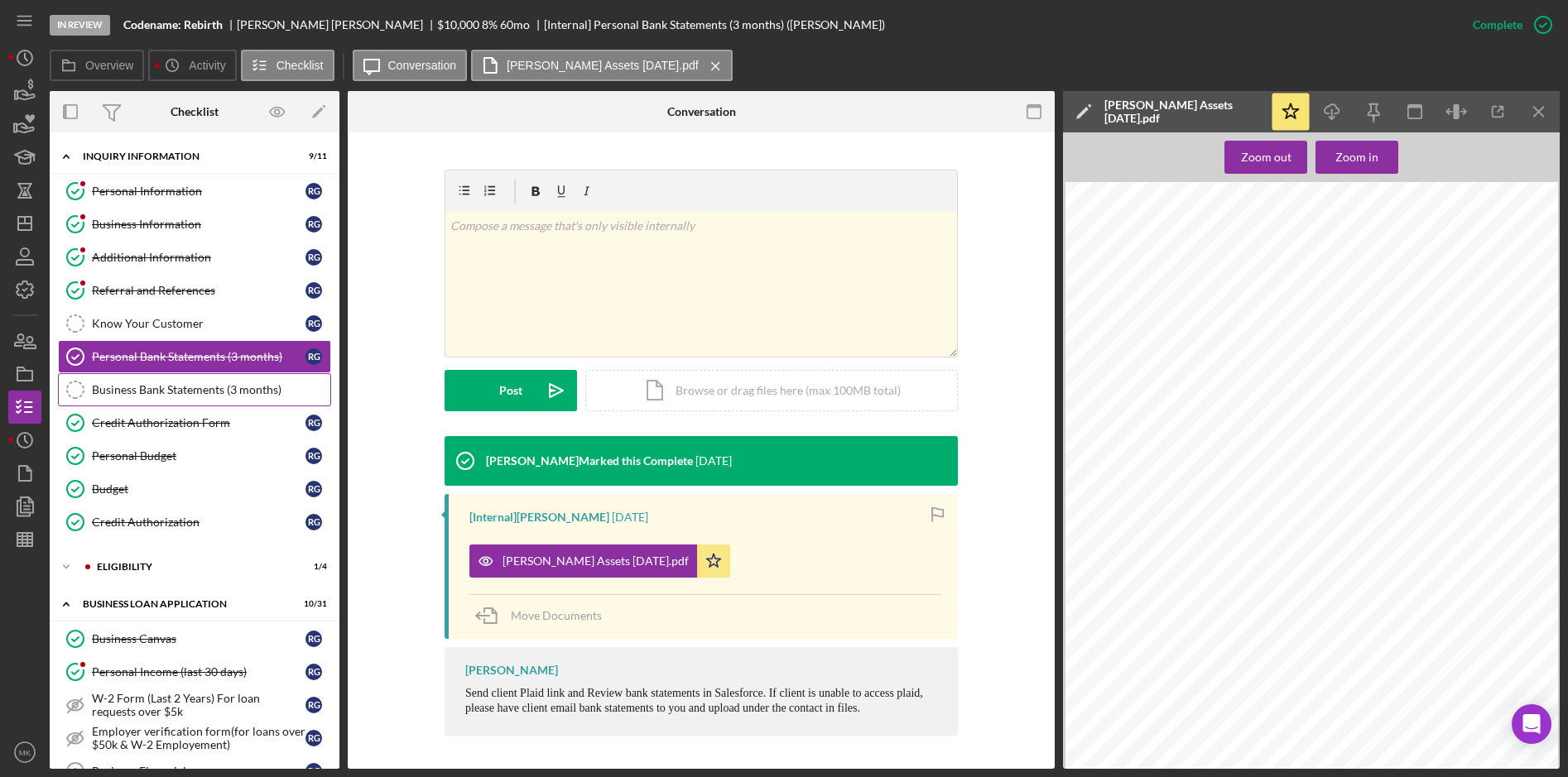
click at [195, 387] on div "Business Bank Statements (3 months)" at bounding box center [211, 389] width 239 height 13
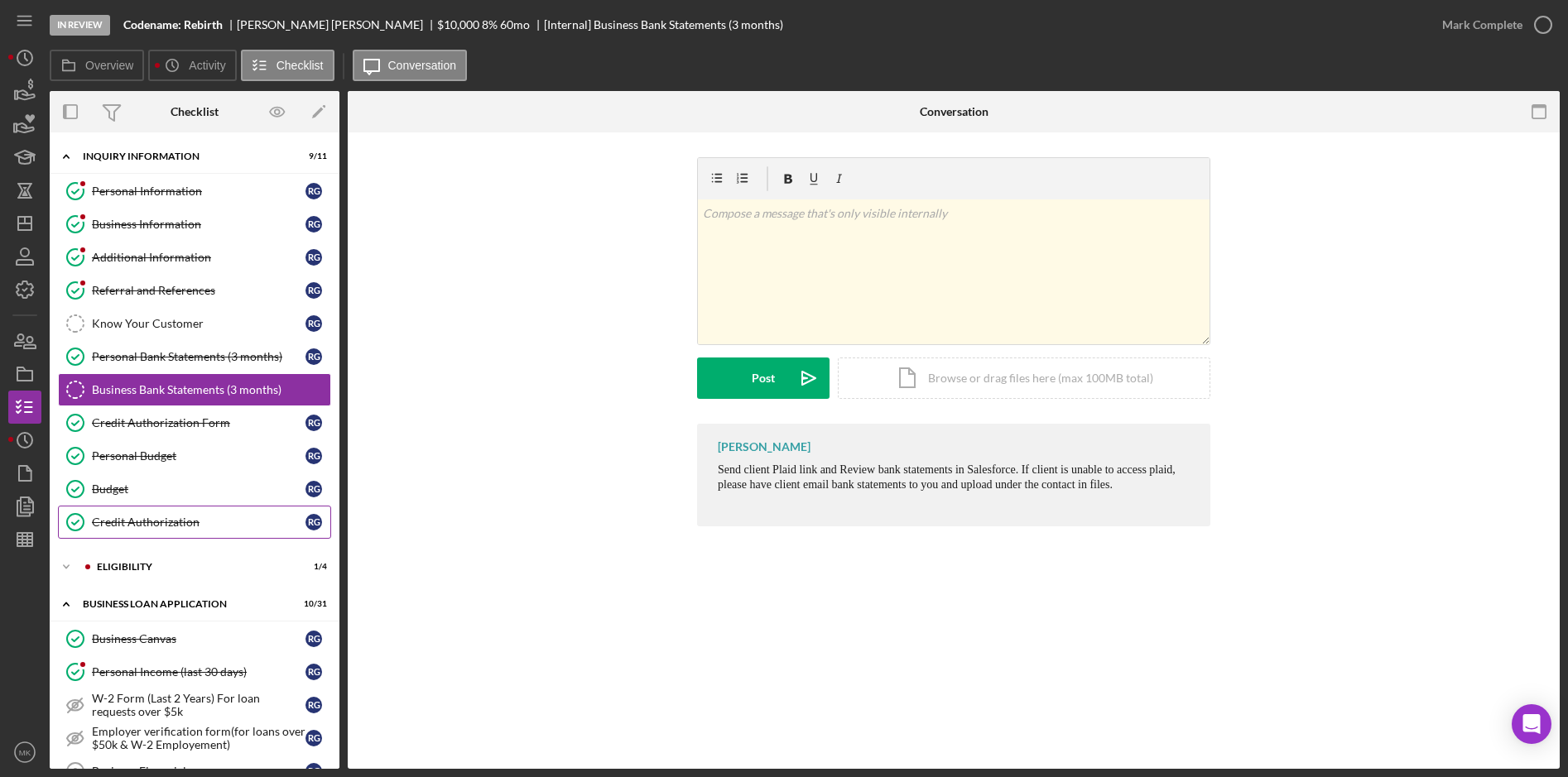
click at [150, 517] on div "Credit Authorization" at bounding box center [199, 522] width 214 height 13
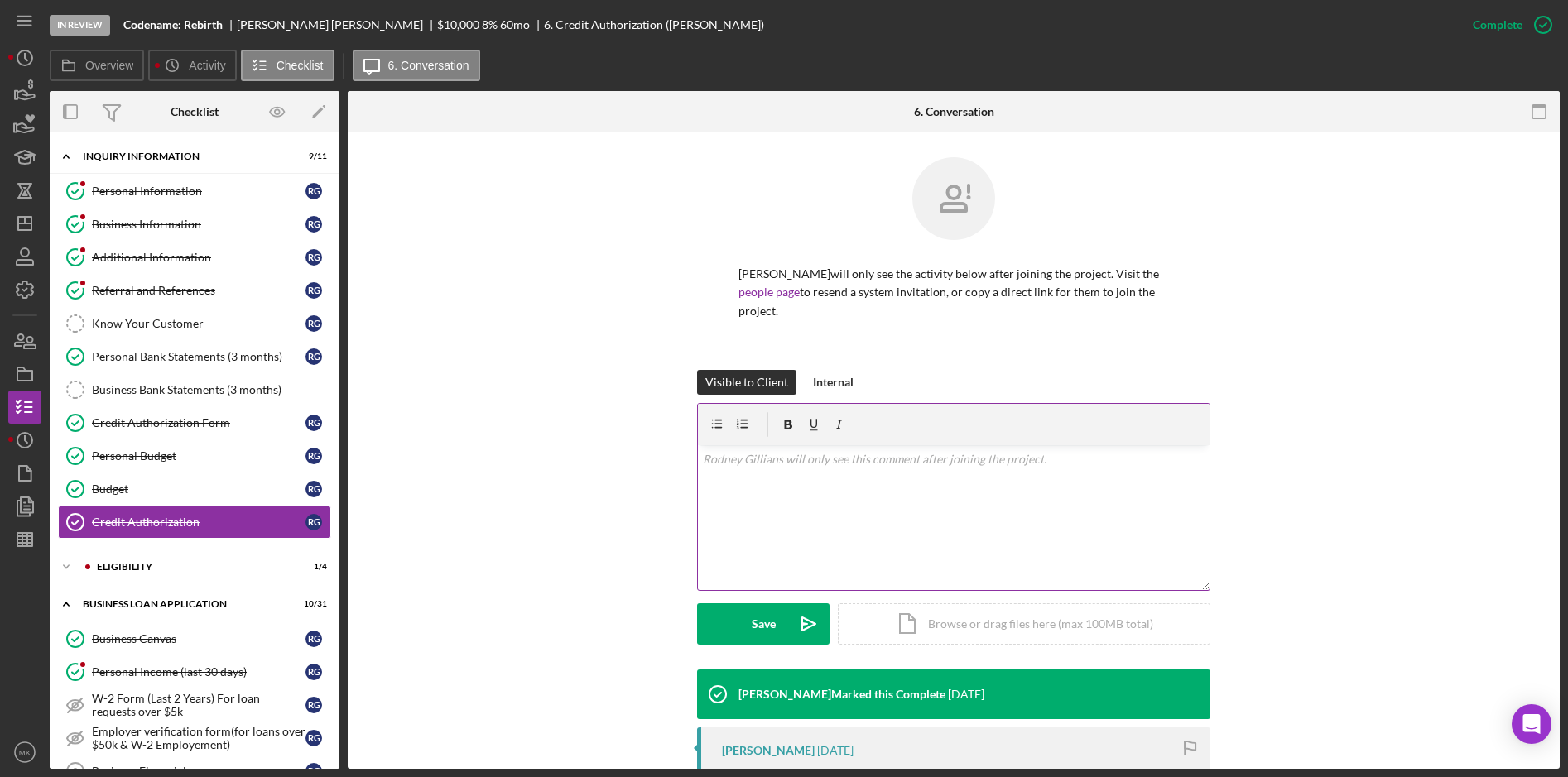
scroll to position [244, 0]
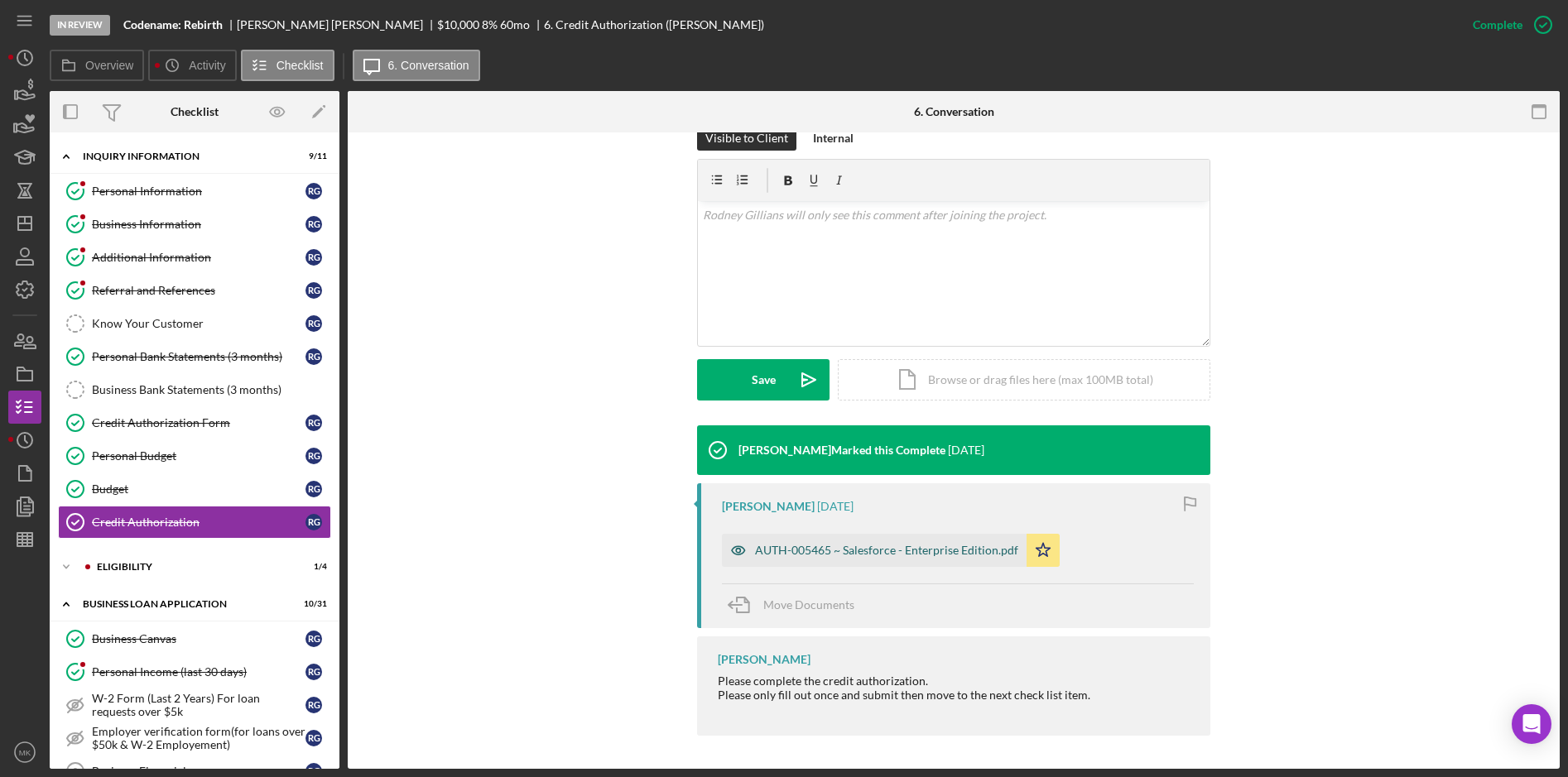
click at [815, 554] on div "AUTH-005465 ~ Salesforce - Enterprise Edition.pdf" at bounding box center [887, 551] width 264 height 13
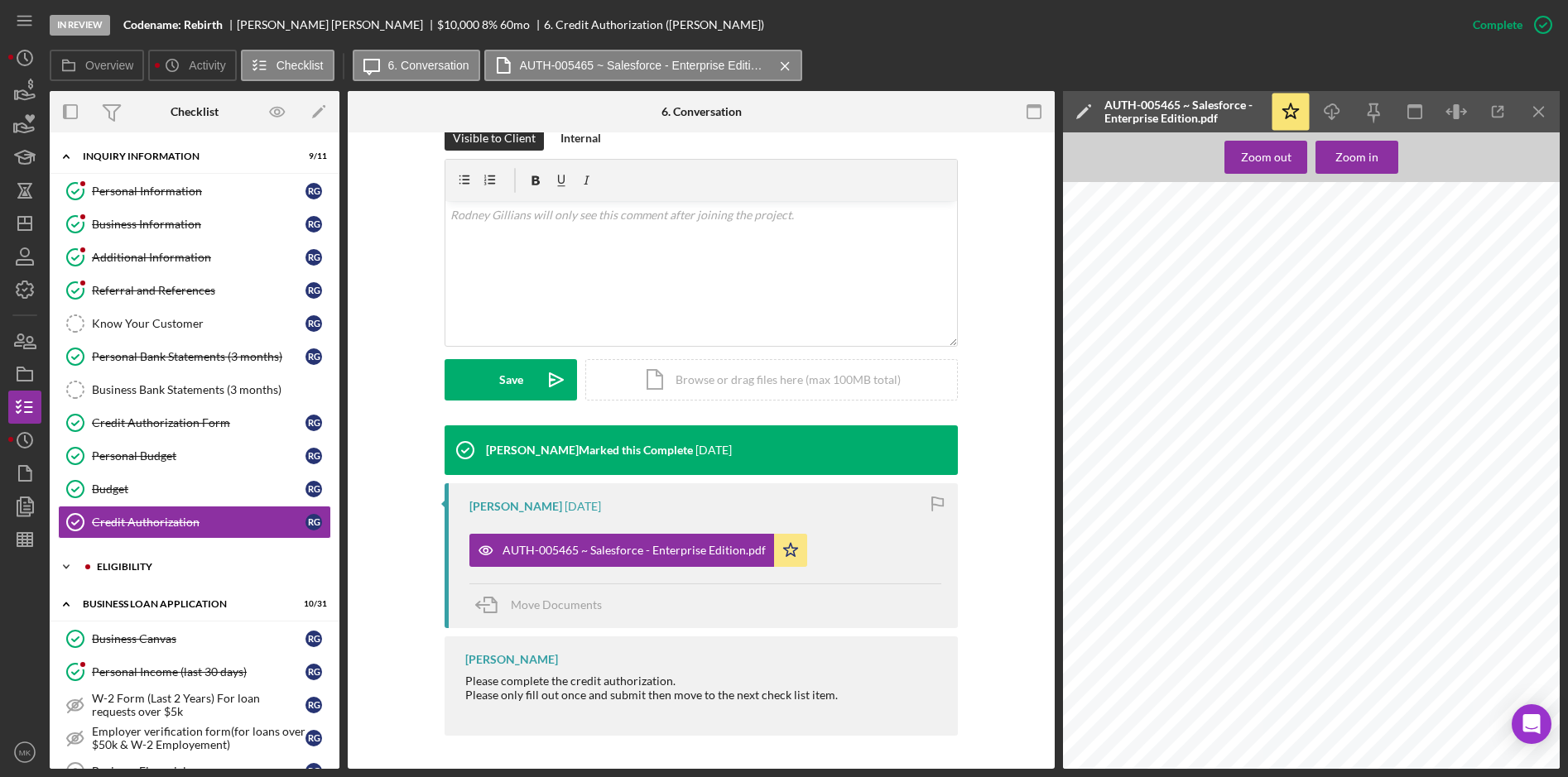
click at [141, 570] on div "ELIGIBILITY" at bounding box center [207, 567] width 222 height 10
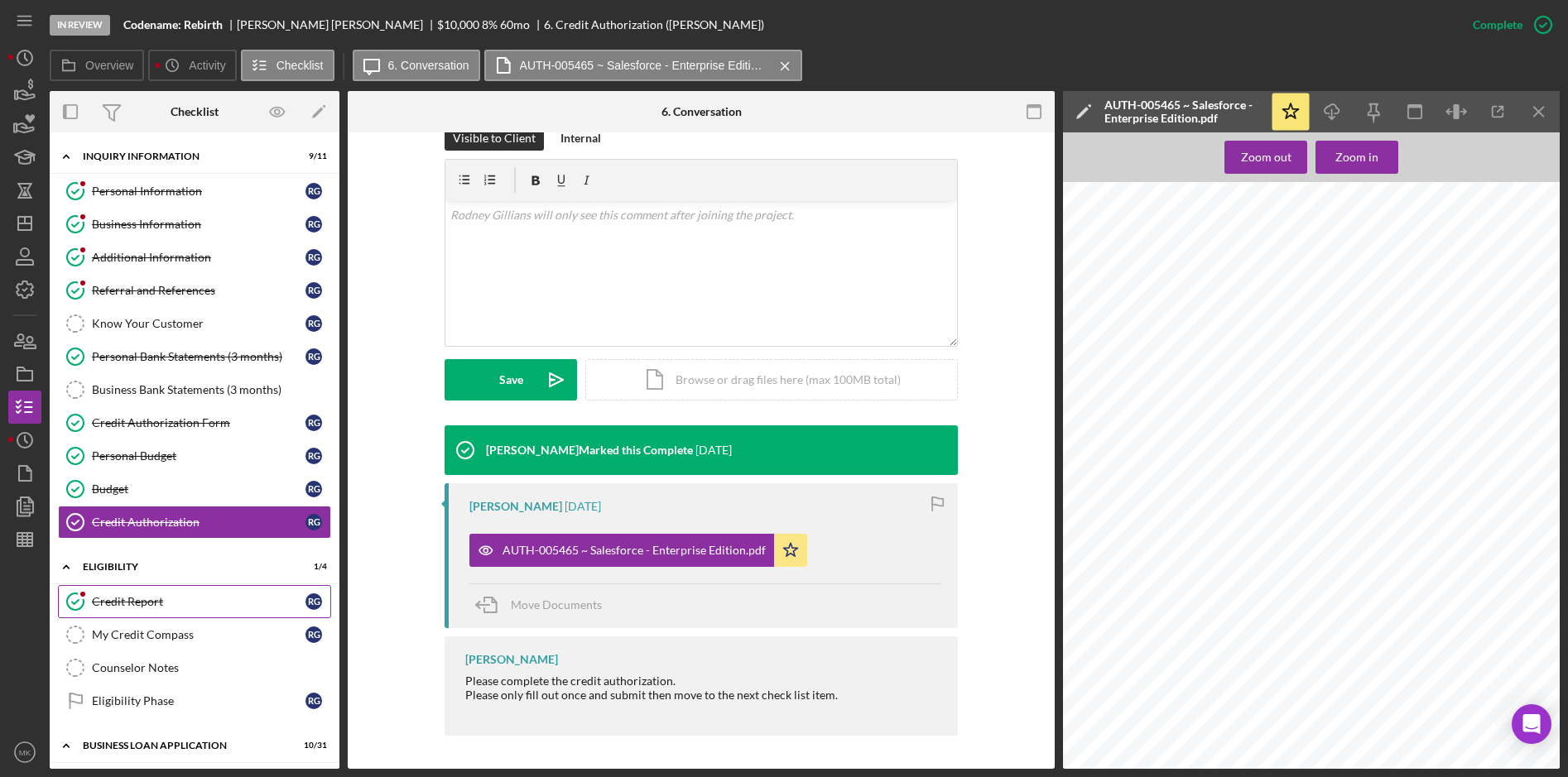
click at [139, 595] on div "Credit Report" at bounding box center [199, 601] width 214 height 13
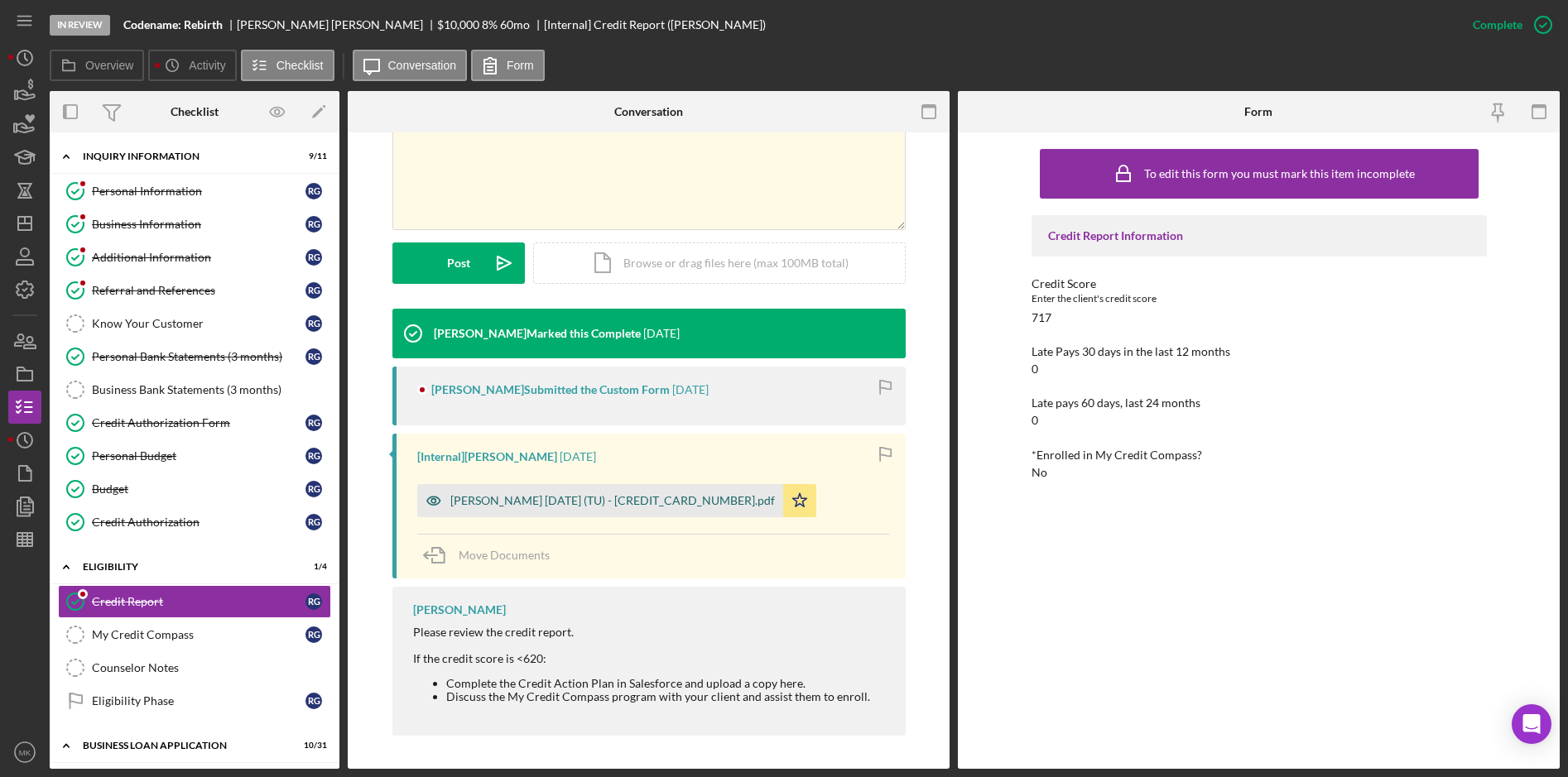
click at [647, 502] on div "[PERSON_NAME] [DATE] (TU) - [CREDIT_CARD_NUMBER].pdf" at bounding box center [613, 501] width 325 height 13
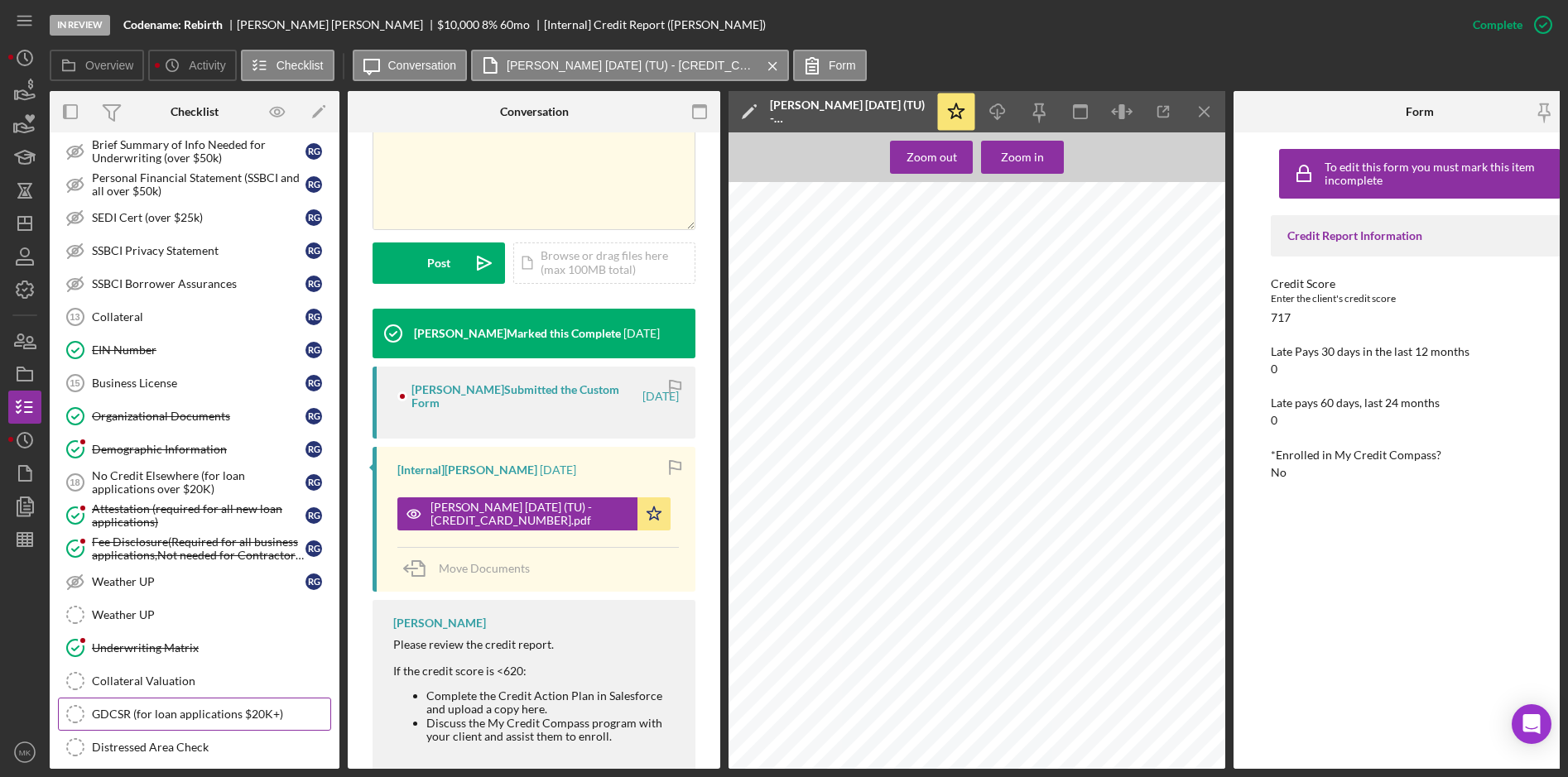
scroll to position [1324, 0]
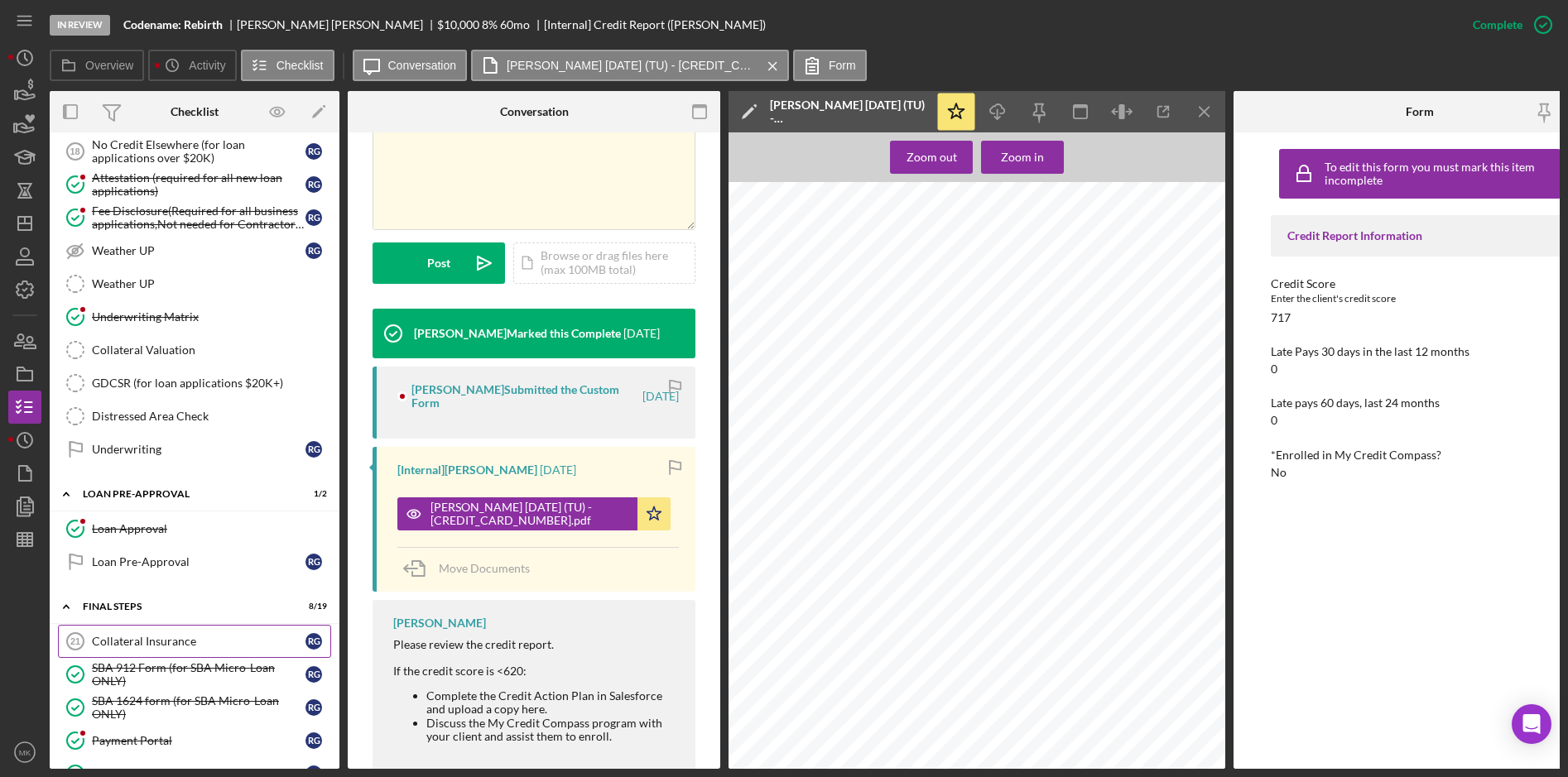
drag, startPoint x: 183, startPoint y: 664, endPoint x: 245, endPoint y: 654, distance: 62.8
click at [183, 664] on div "SBA 912 Form (for SBA Micro-Loan ONLY)" at bounding box center [199, 675] width 214 height 27
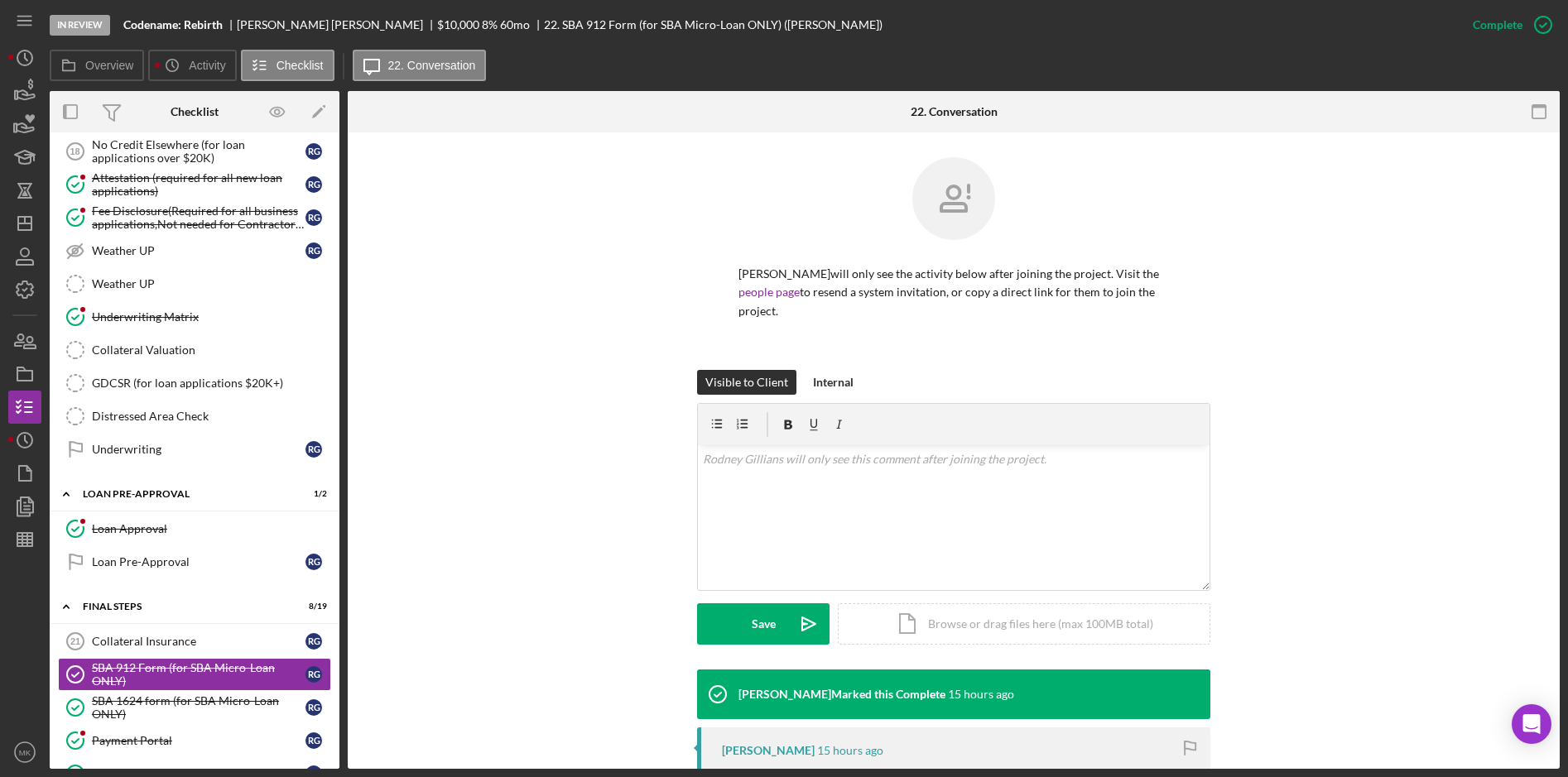
scroll to position [259, 0]
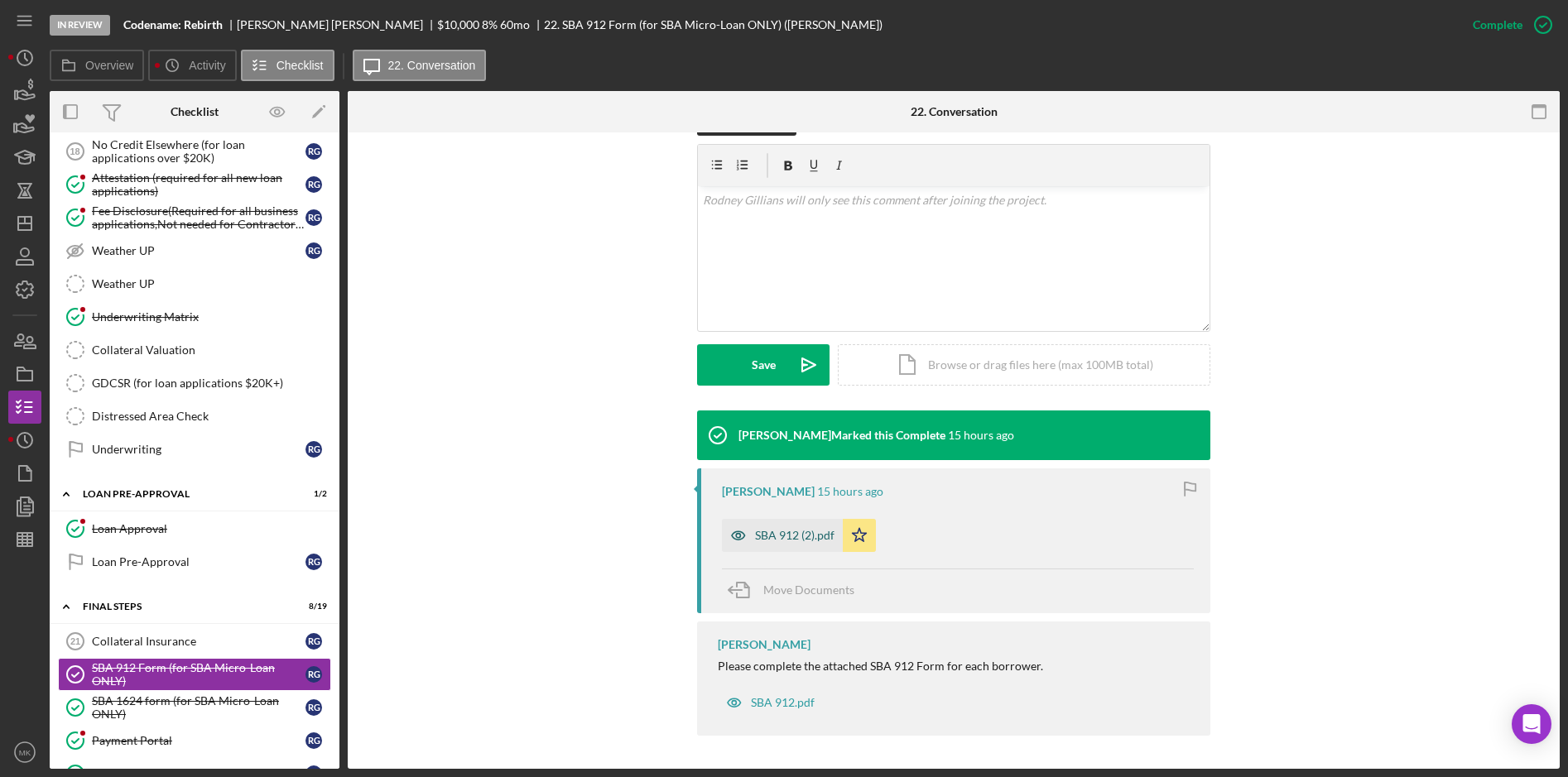
click at [793, 538] on div "SBA 912 (2).pdf" at bounding box center [795, 536] width 79 height 13
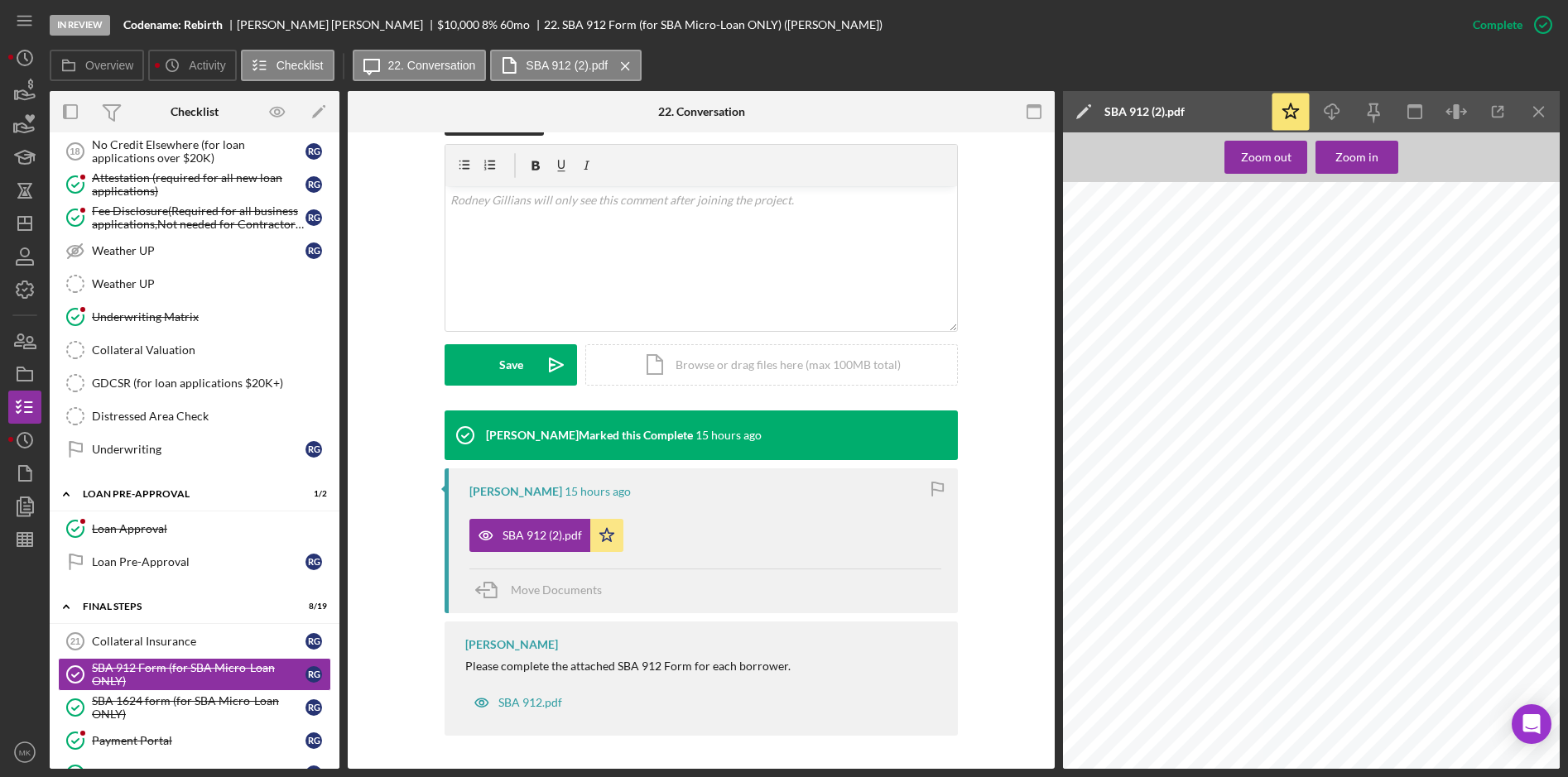
drag, startPoint x: 172, startPoint y: 704, endPoint x: 719, endPoint y: 547, distance: 569.1
click at [172, 702] on div "SBA 1624 form (for SBA Micro-Loan ONLY)" at bounding box center [199, 707] width 214 height 27
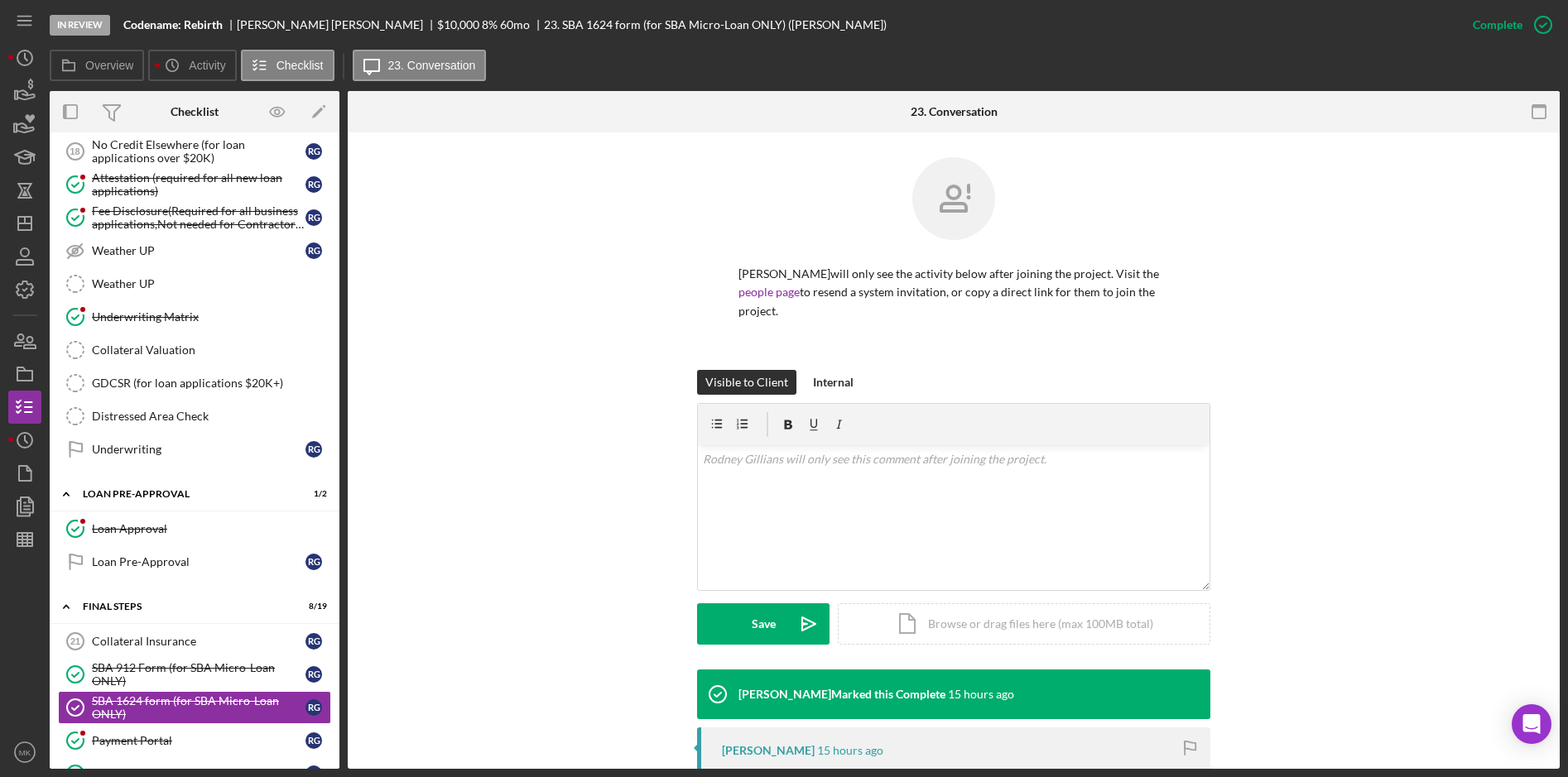
scroll to position [259, 0]
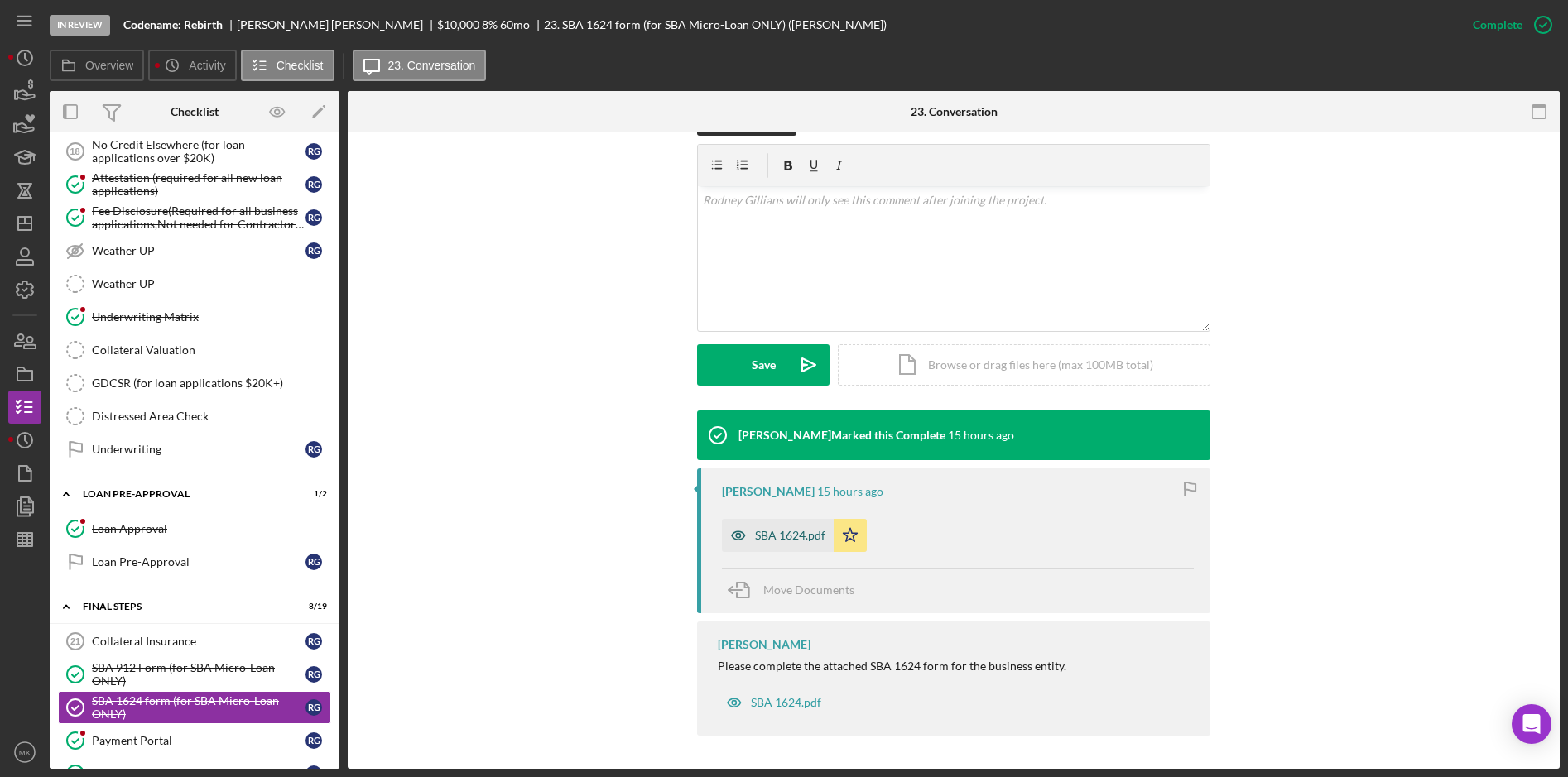
click at [781, 531] on div "SBA 1624.pdf" at bounding box center [791, 536] width 71 height 13
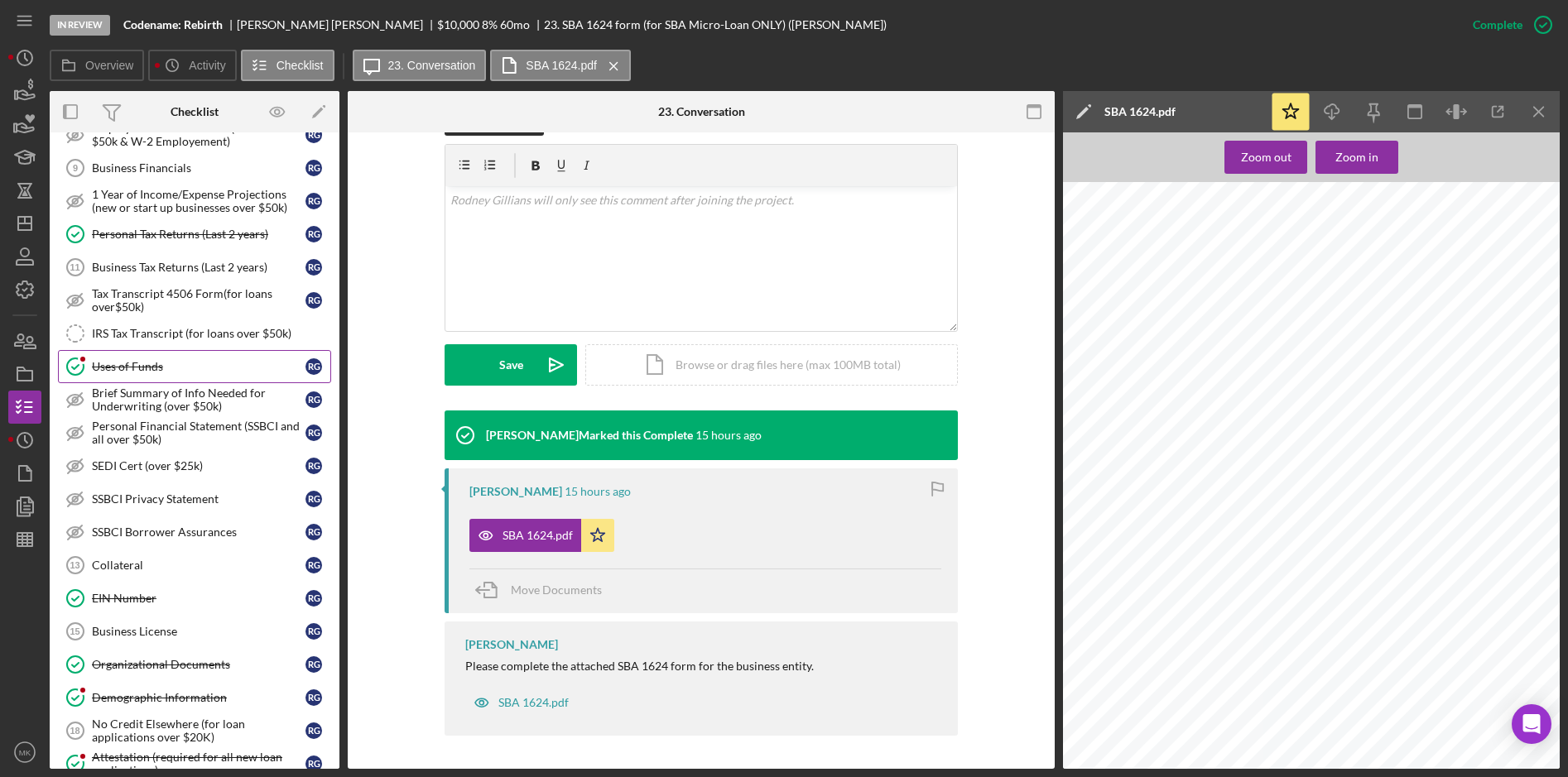
scroll to position [662, 0]
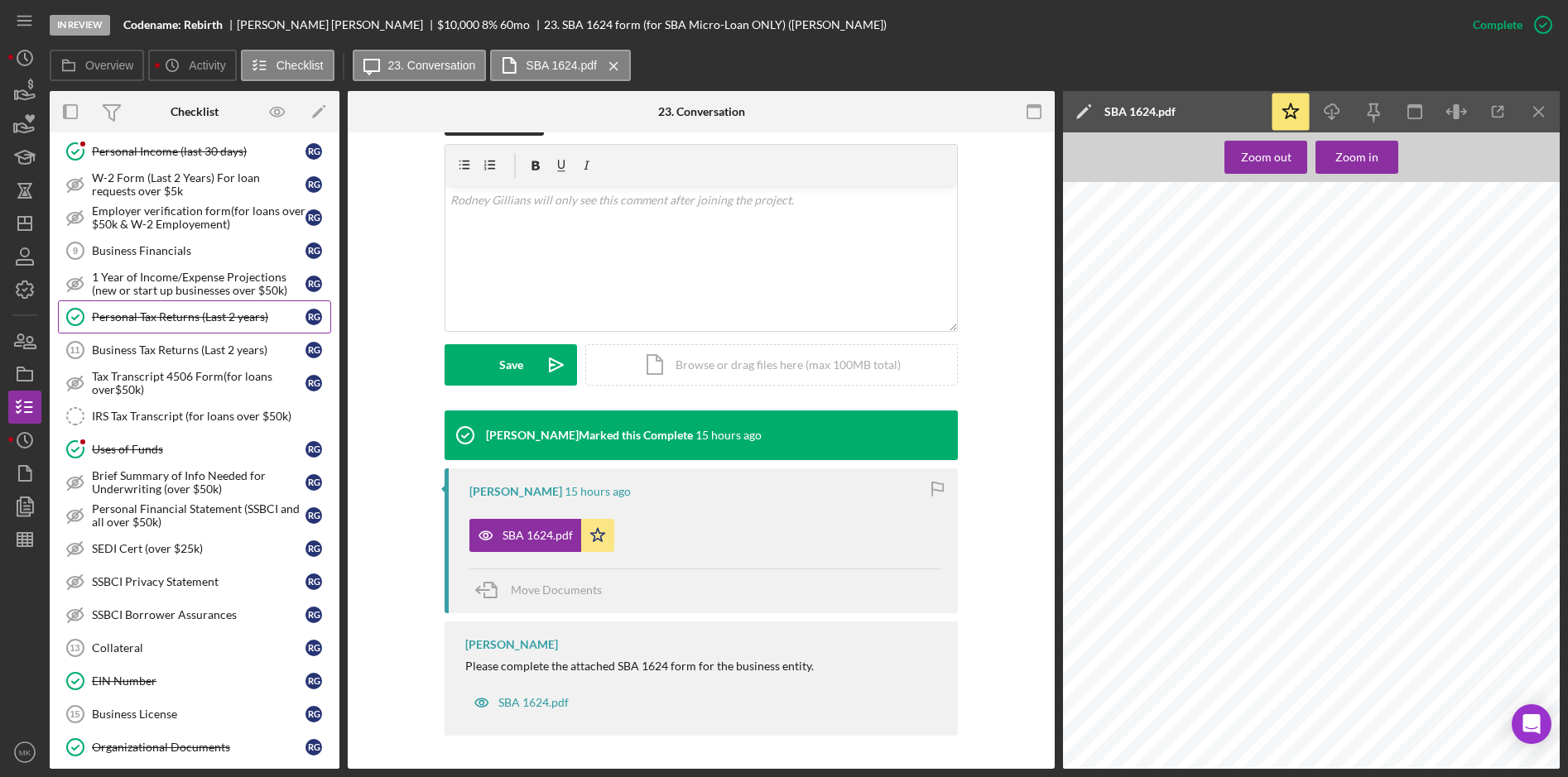
click at [176, 321] on div "Personal Tax Returns (Last 2 years)" at bounding box center [199, 317] width 214 height 13
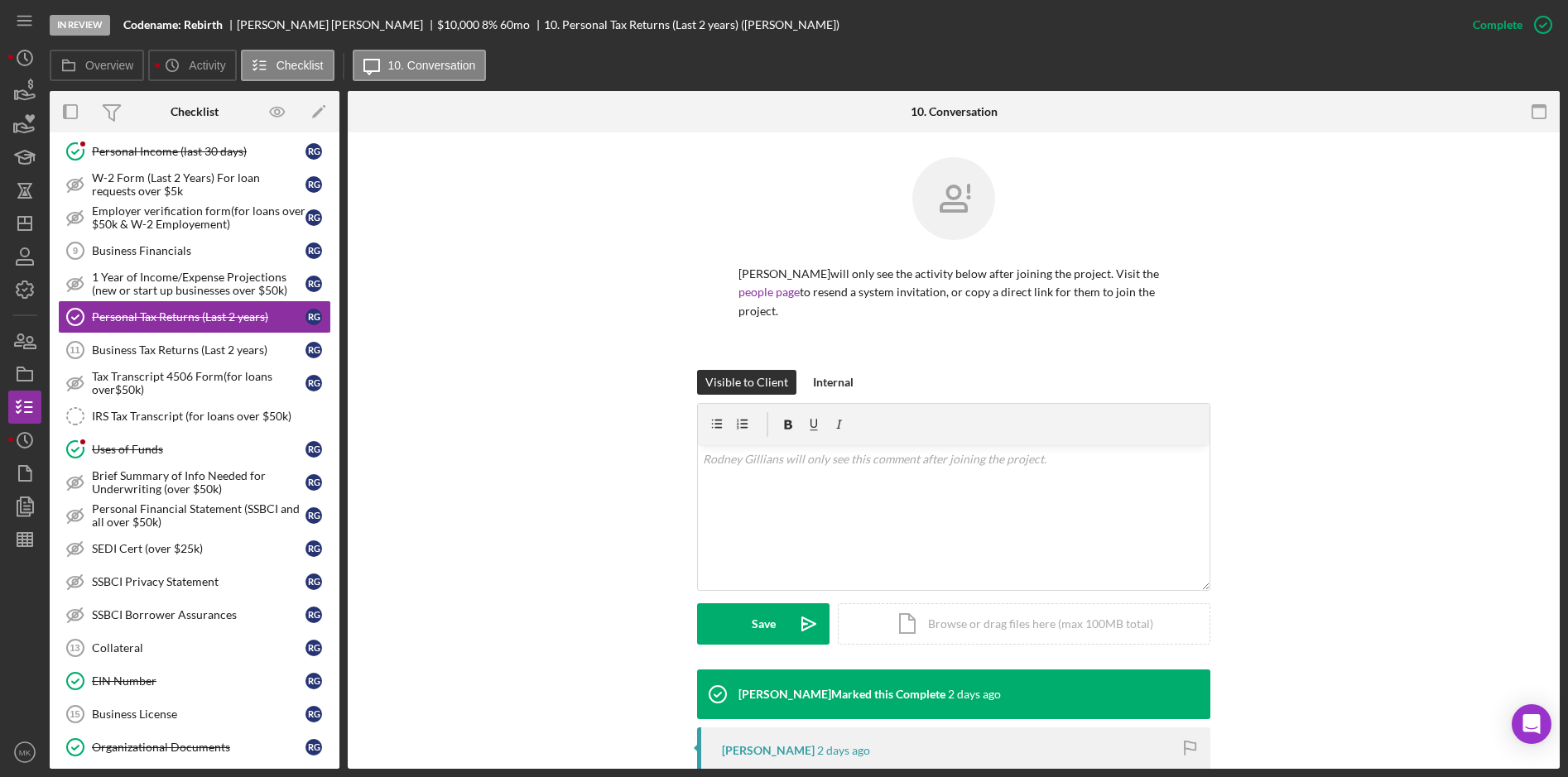
scroll to position [227, 0]
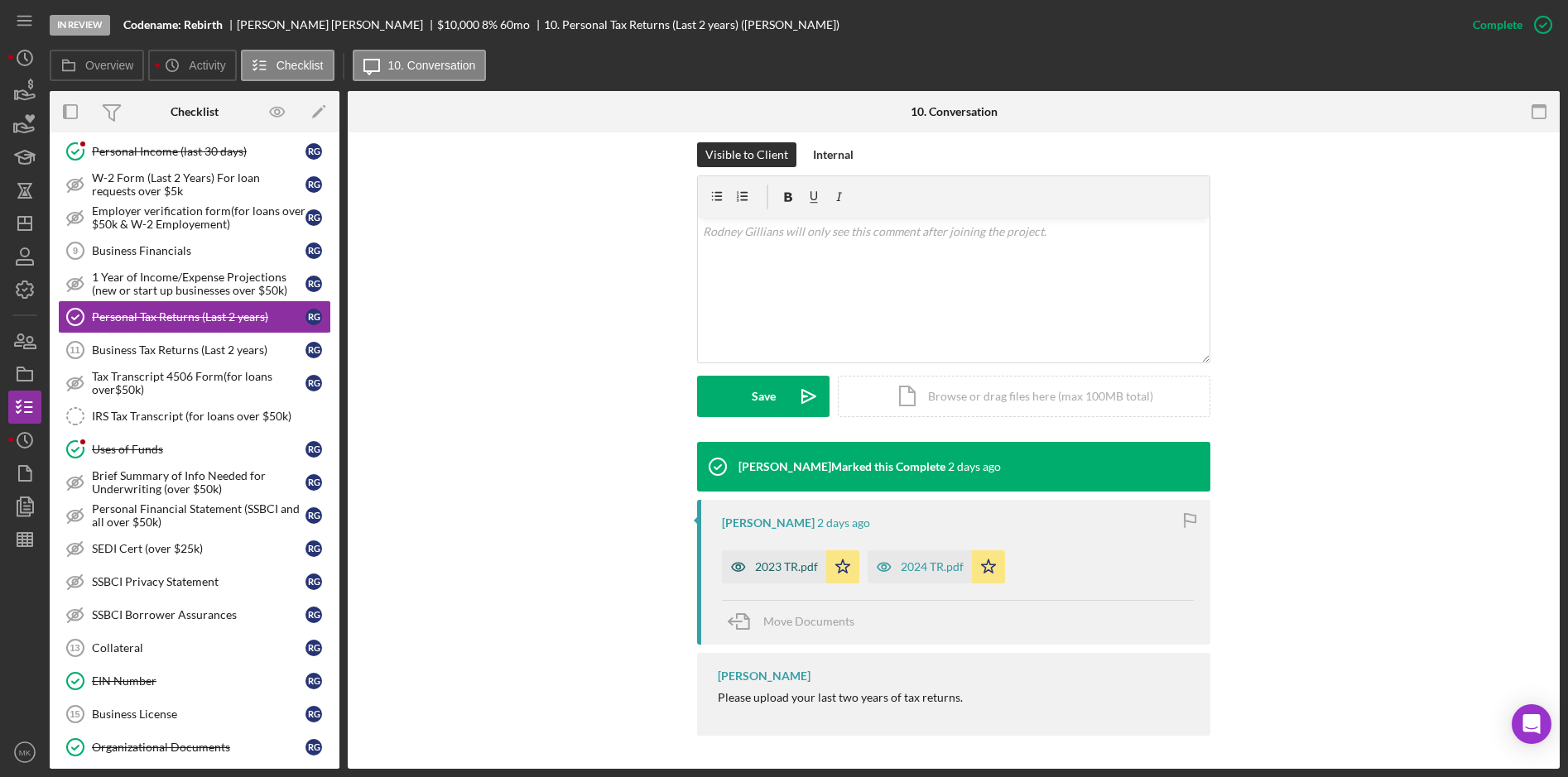
click at [786, 572] on div "2023 TR.pdf" at bounding box center [787, 567] width 63 height 13
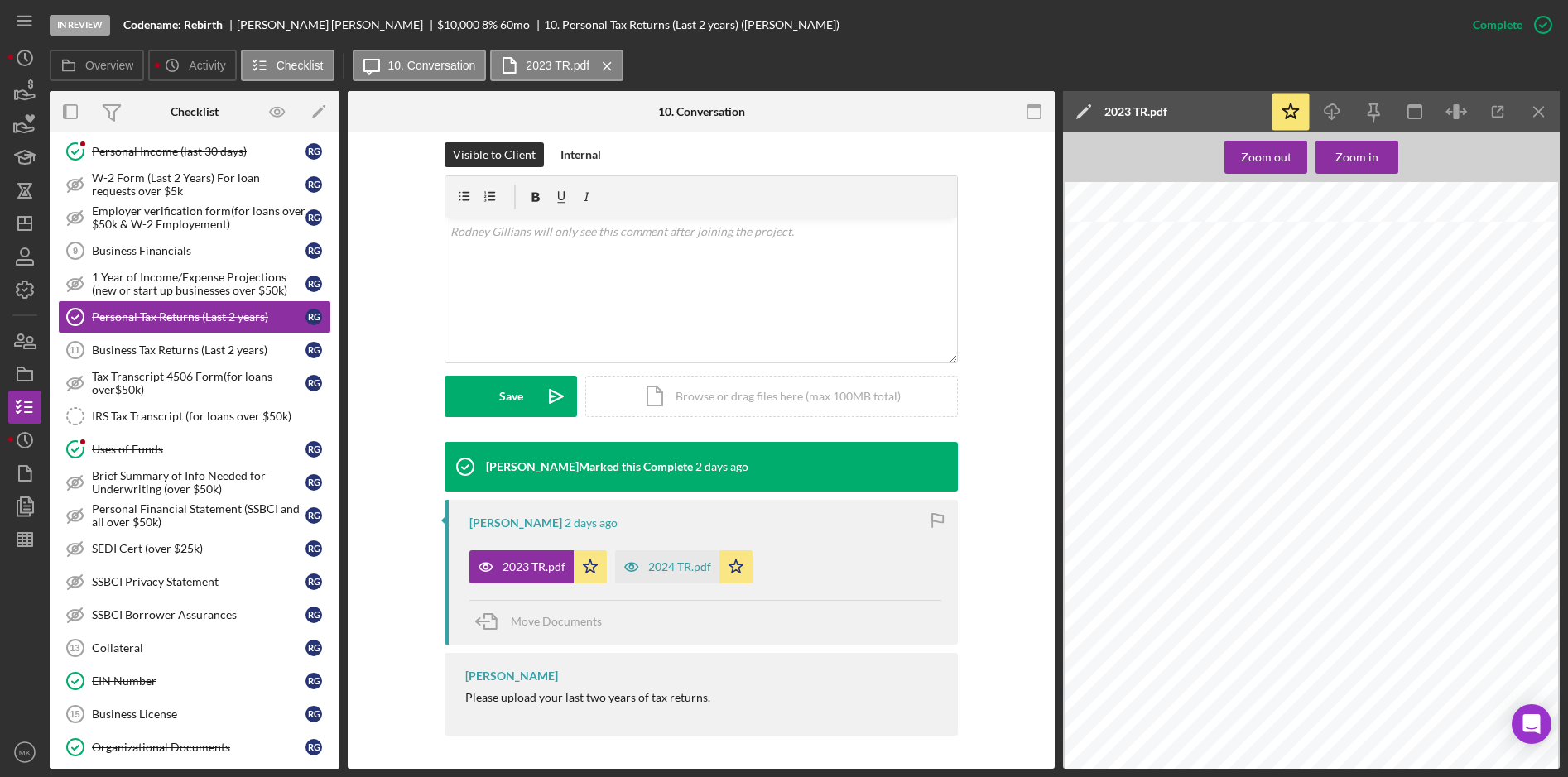
scroll to position [0, 0]
click at [653, 582] on div "2024 TR.pdf" at bounding box center [667, 567] width 104 height 33
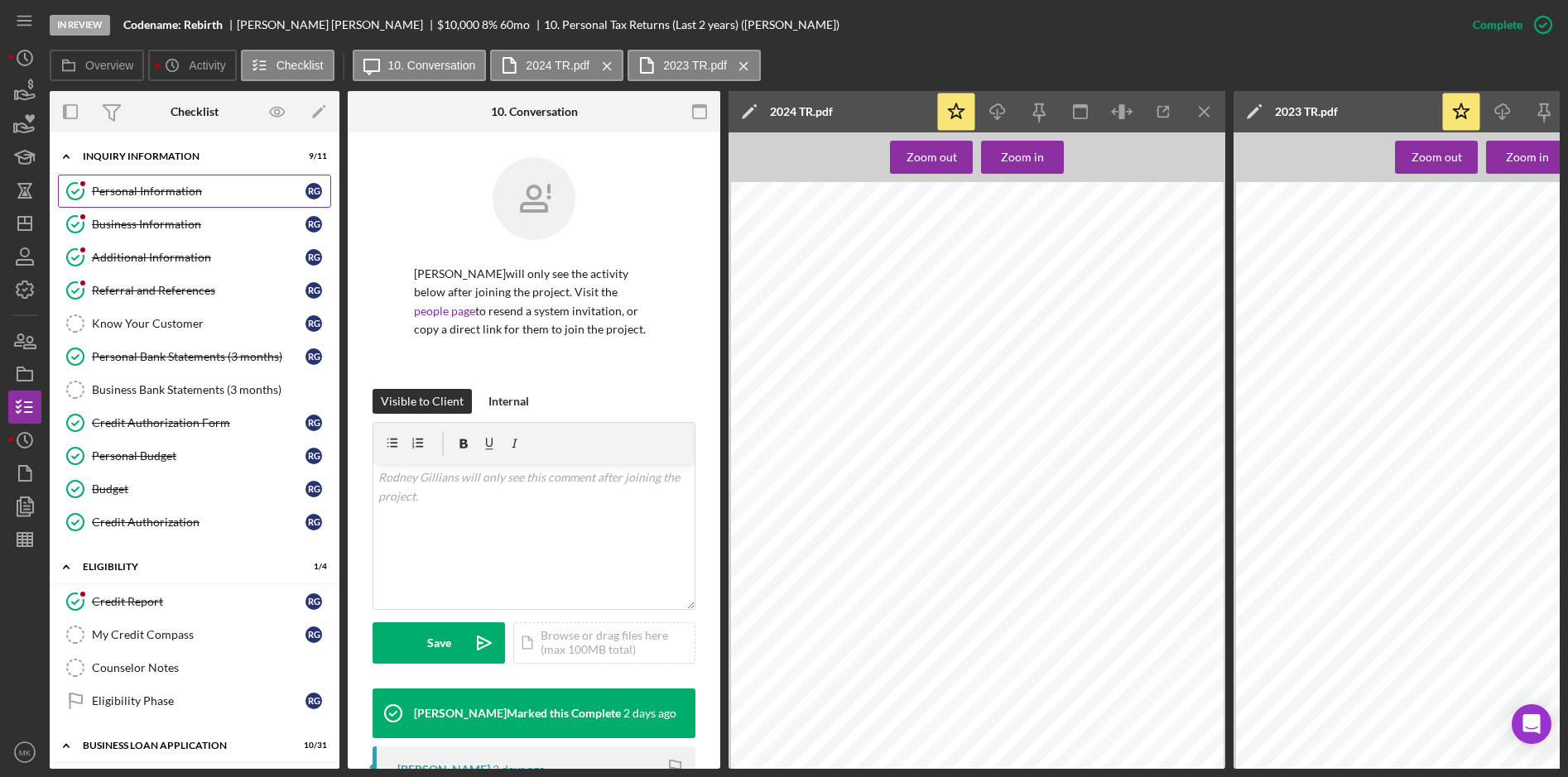
drag, startPoint x: 179, startPoint y: 190, endPoint x: 228, endPoint y: 189, distance: 49.0
click at [179, 190] on div "Personal Information" at bounding box center [199, 191] width 214 height 13
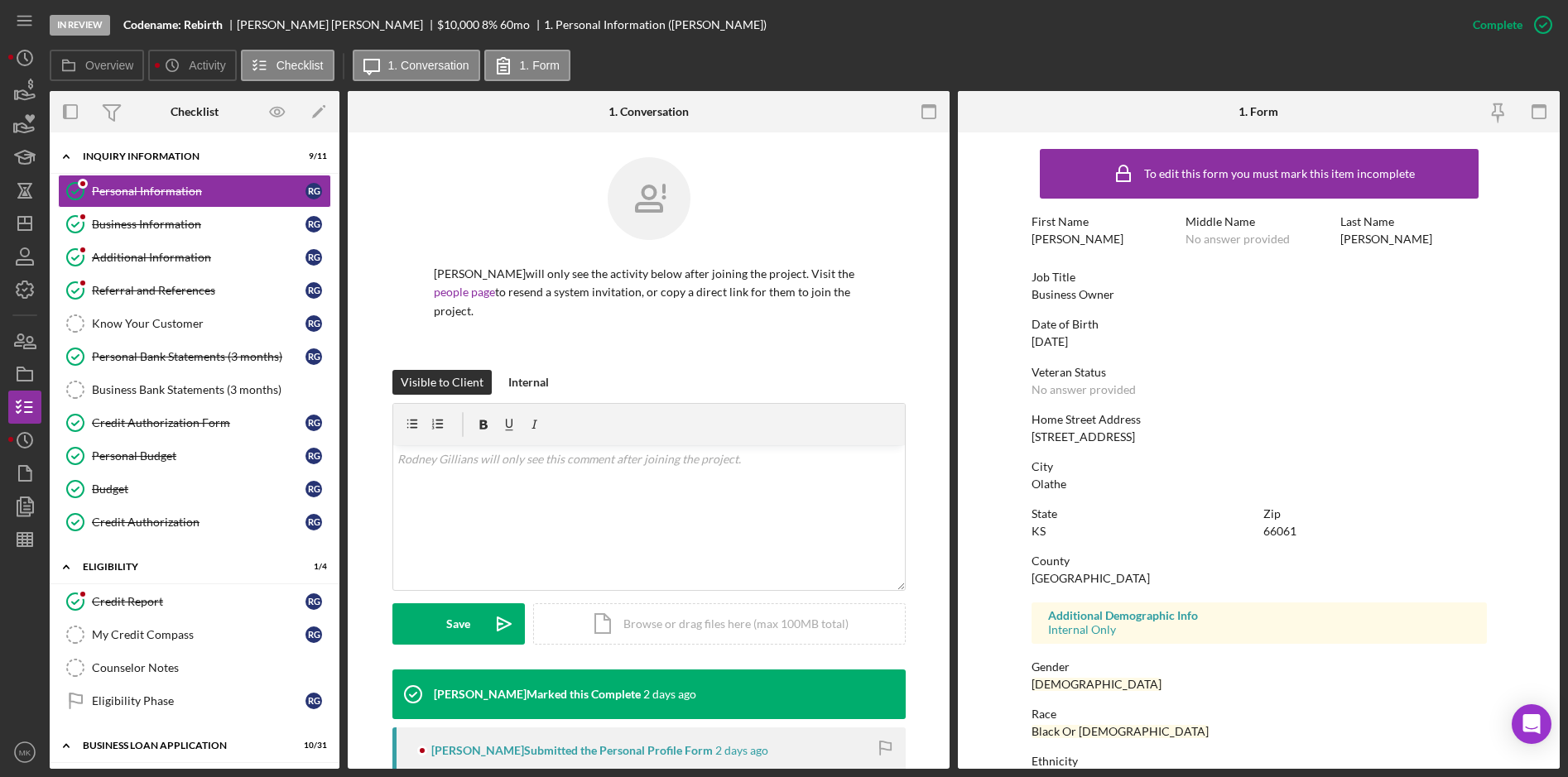
scroll to position [136, 0]
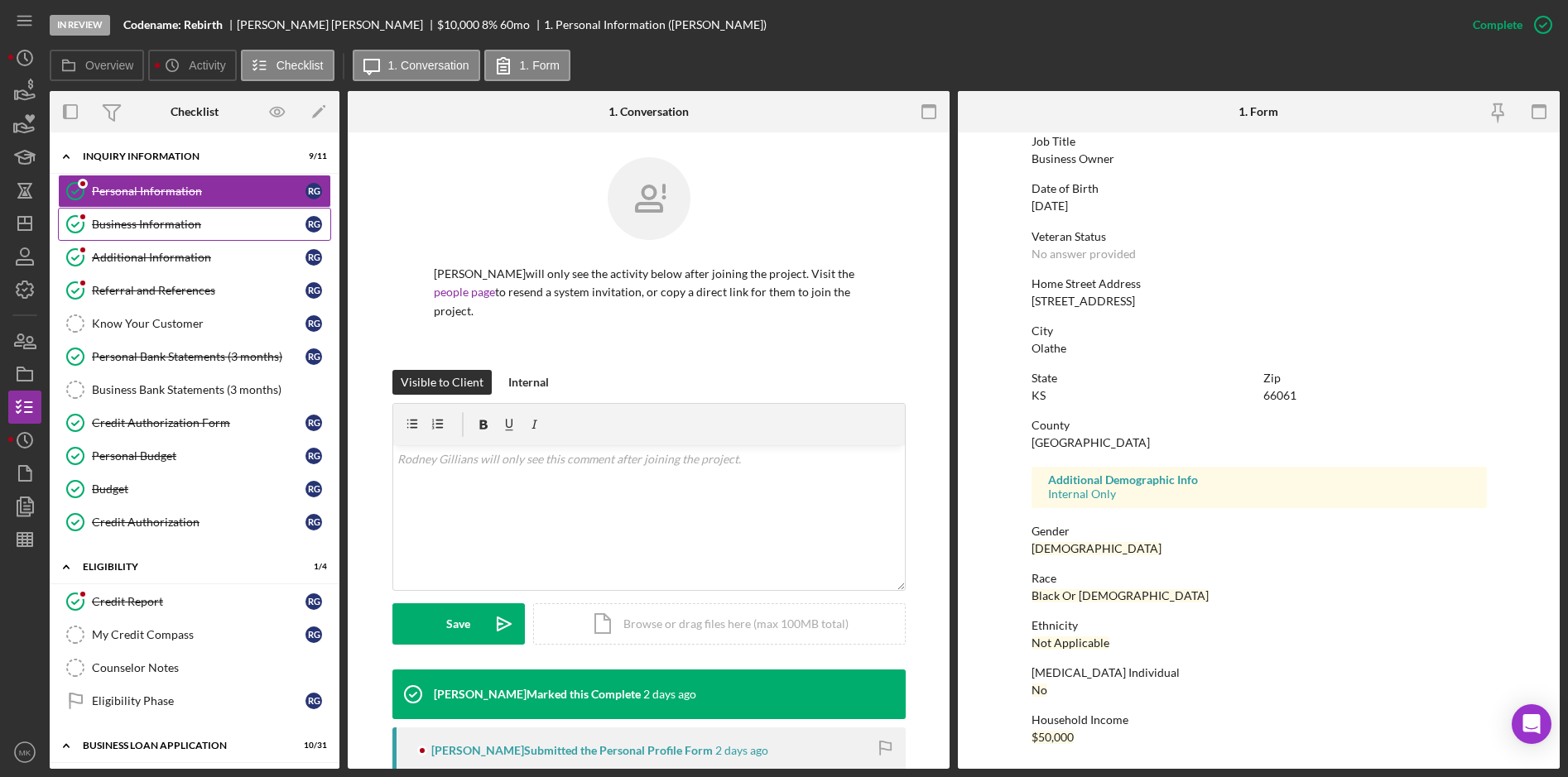
click at [186, 227] on div "Business Information" at bounding box center [199, 224] width 214 height 13
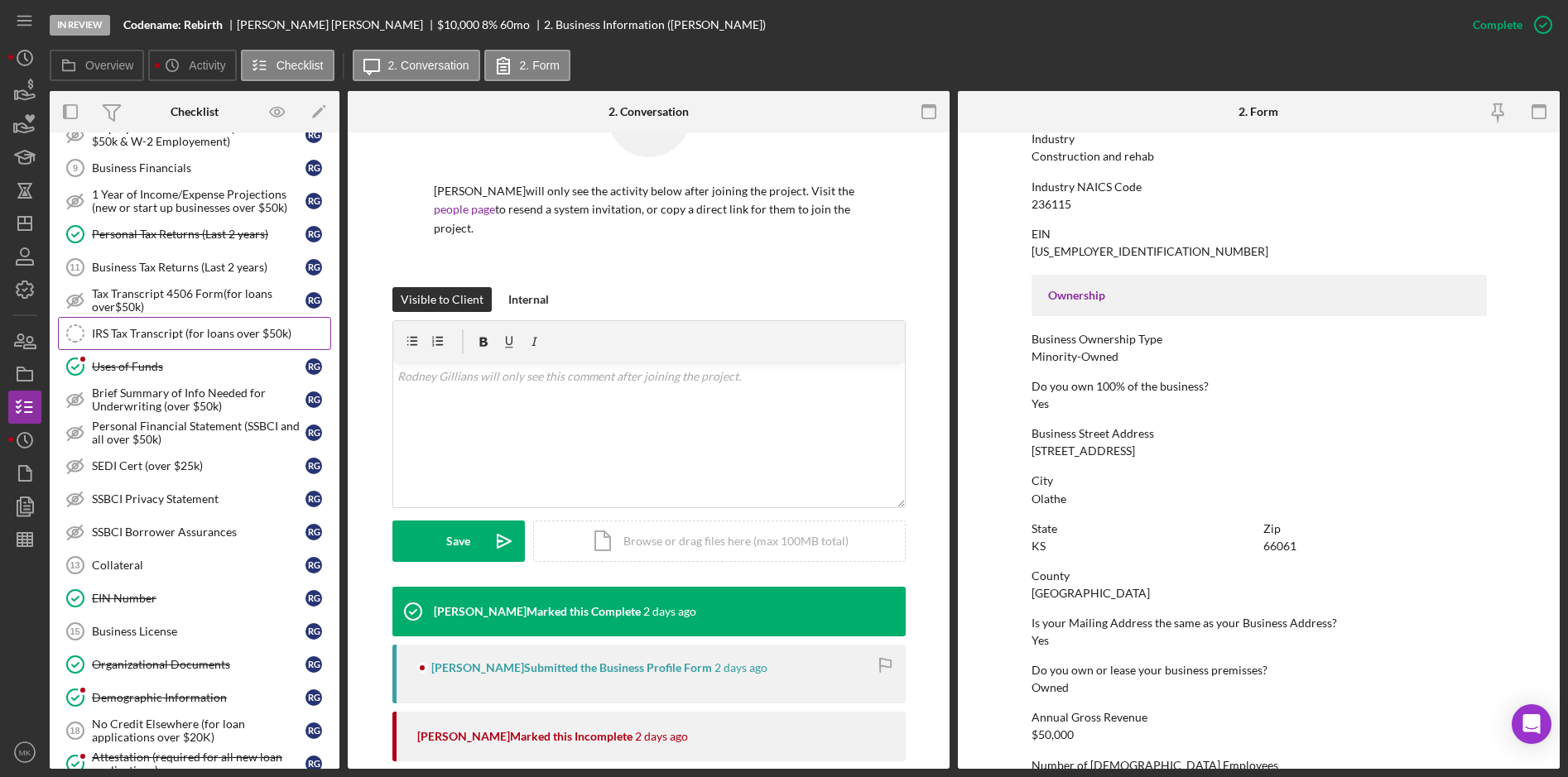
scroll to position [828, 0]
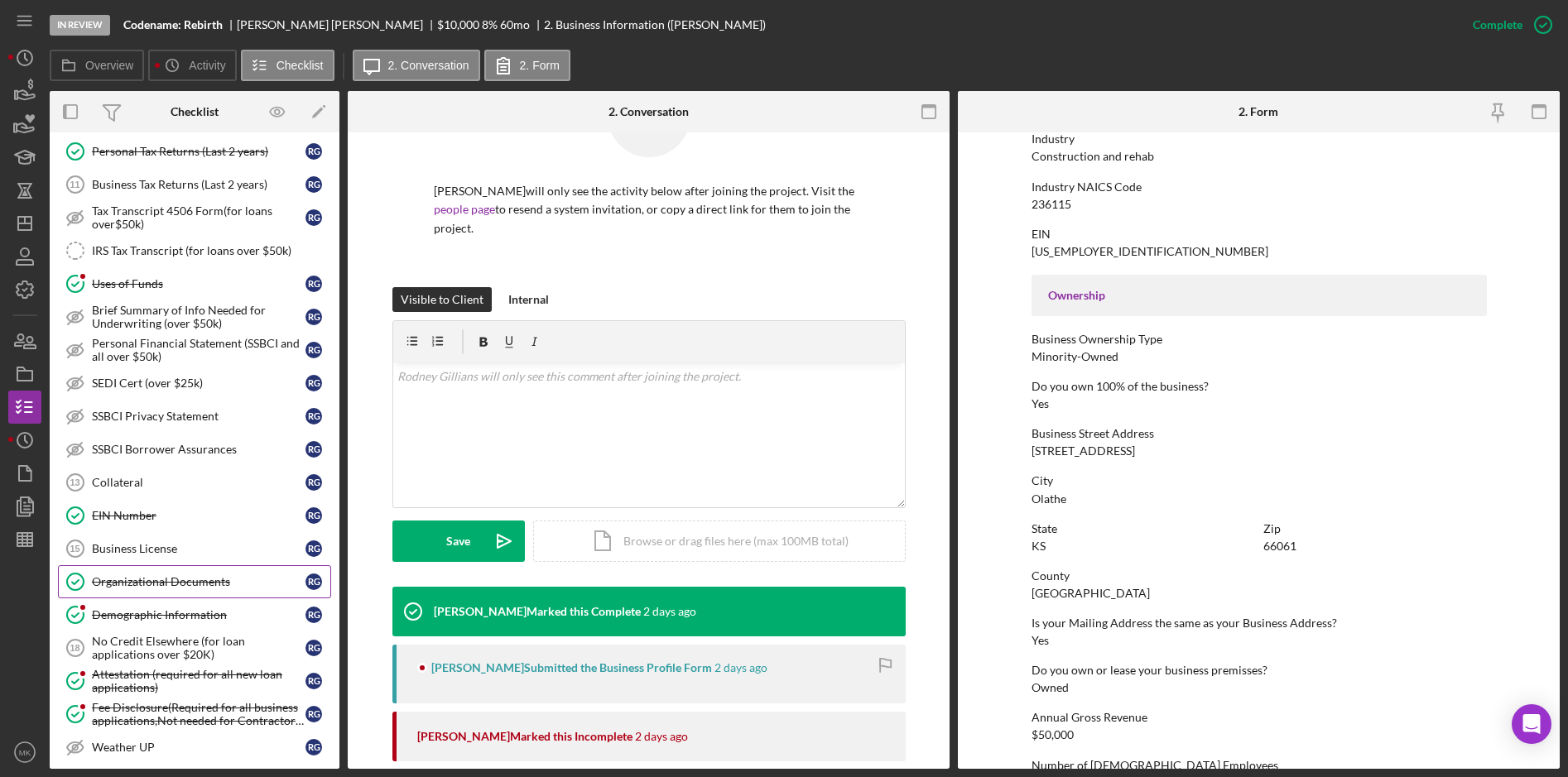
click at [185, 578] on div "Organizational Documents" at bounding box center [199, 582] width 214 height 13
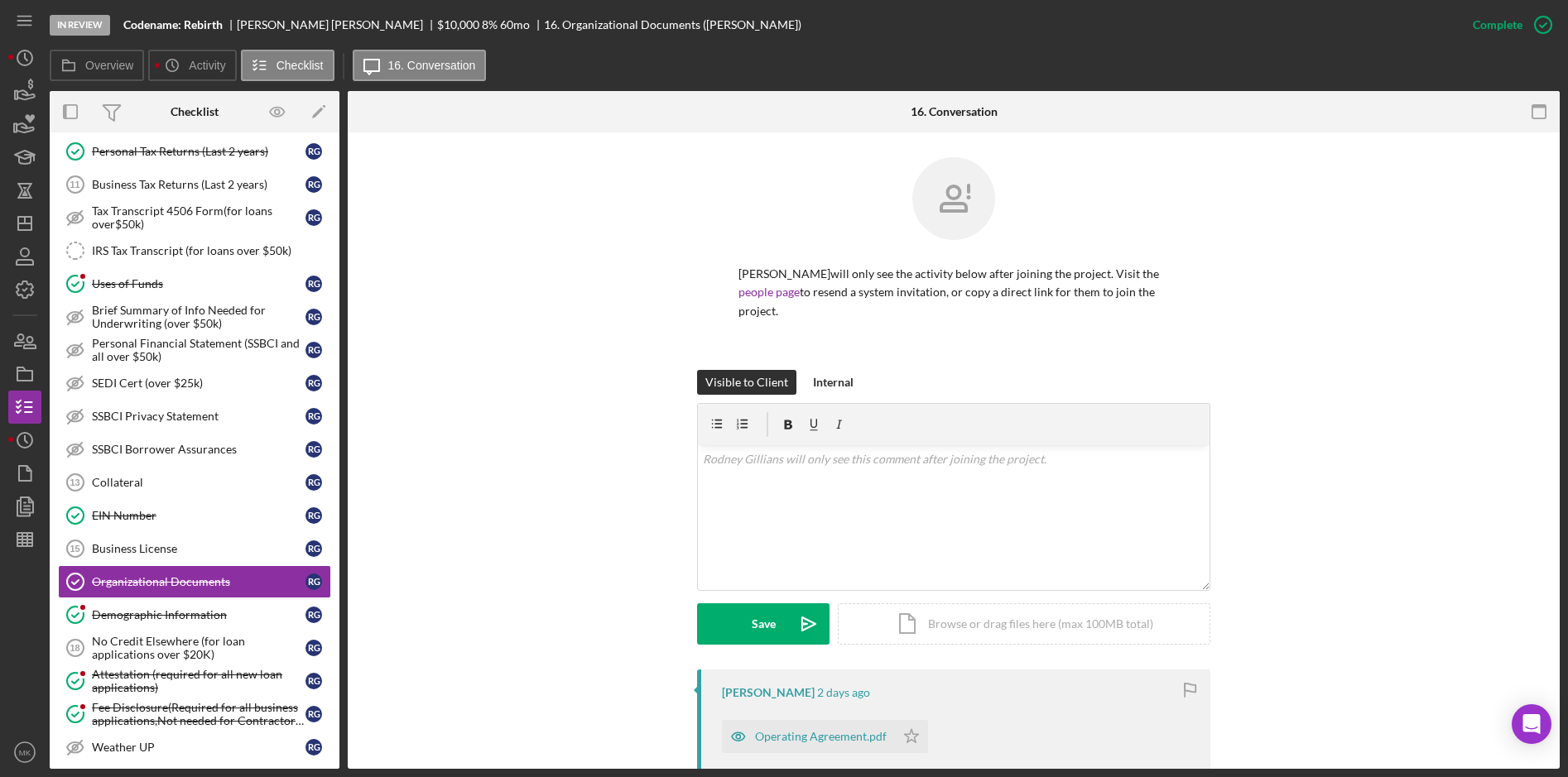
scroll to position [331, 0]
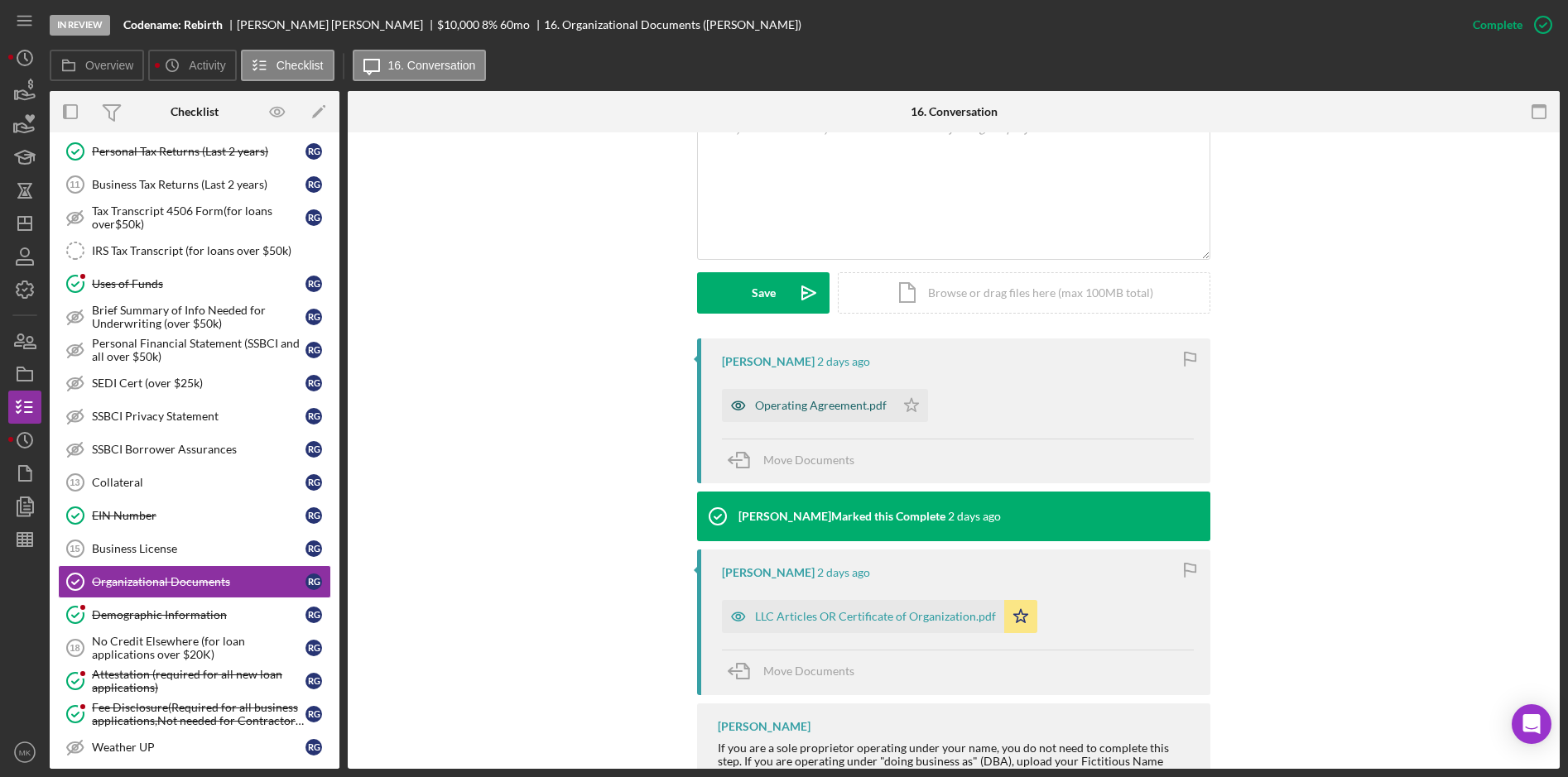
click at [790, 409] on div "Operating Agreement.pdf" at bounding box center [821, 406] width 132 height 13
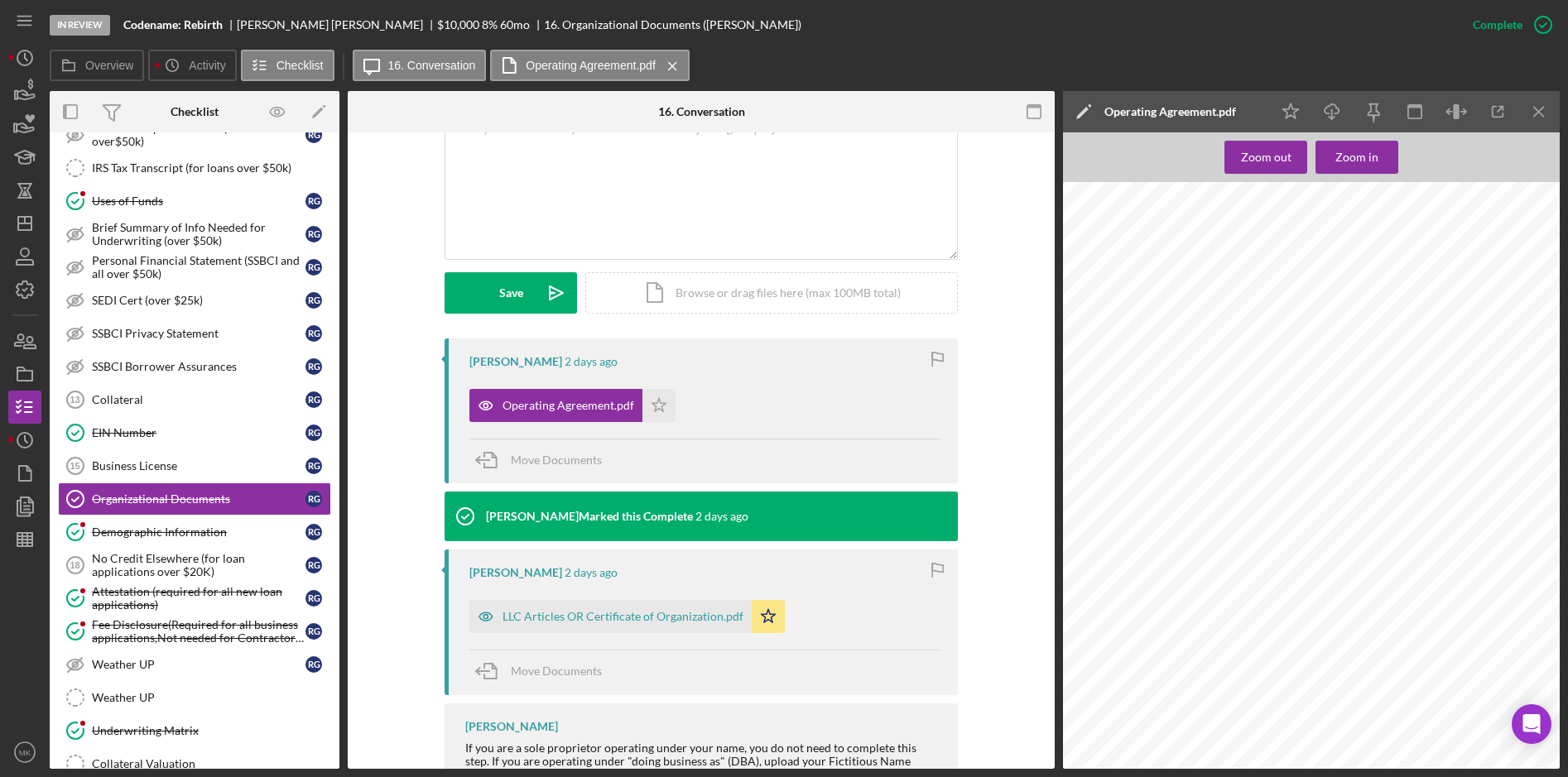
scroll to position [993, 0]
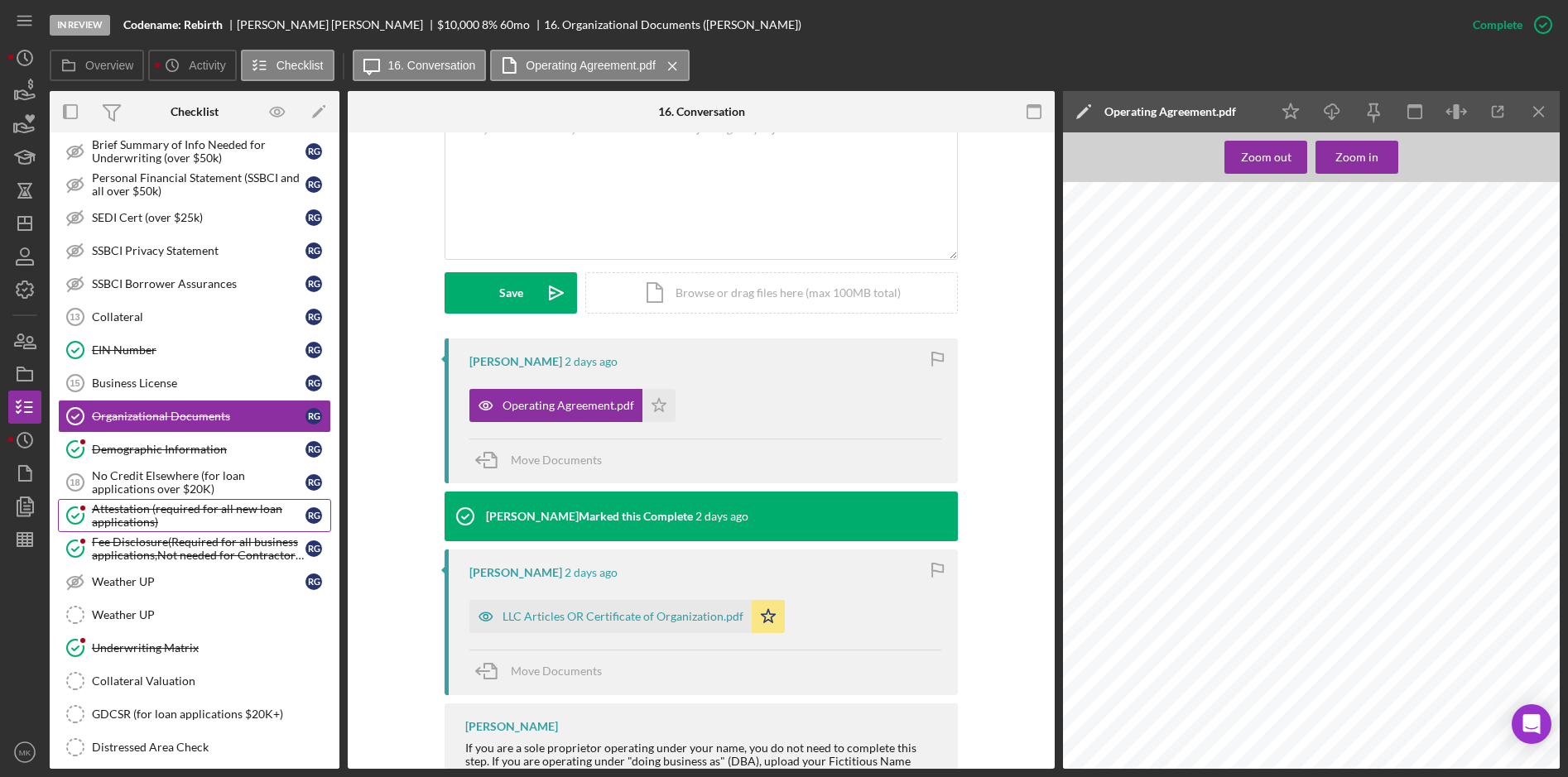
drag, startPoint x: 147, startPoint y: 513, endPoint x: 280, endPoint y: 501, distance: 133.5
click at [147, 513] on div "Attestation (required for all new loan applications)" at bounding box center [199, 515] width 214 height 27
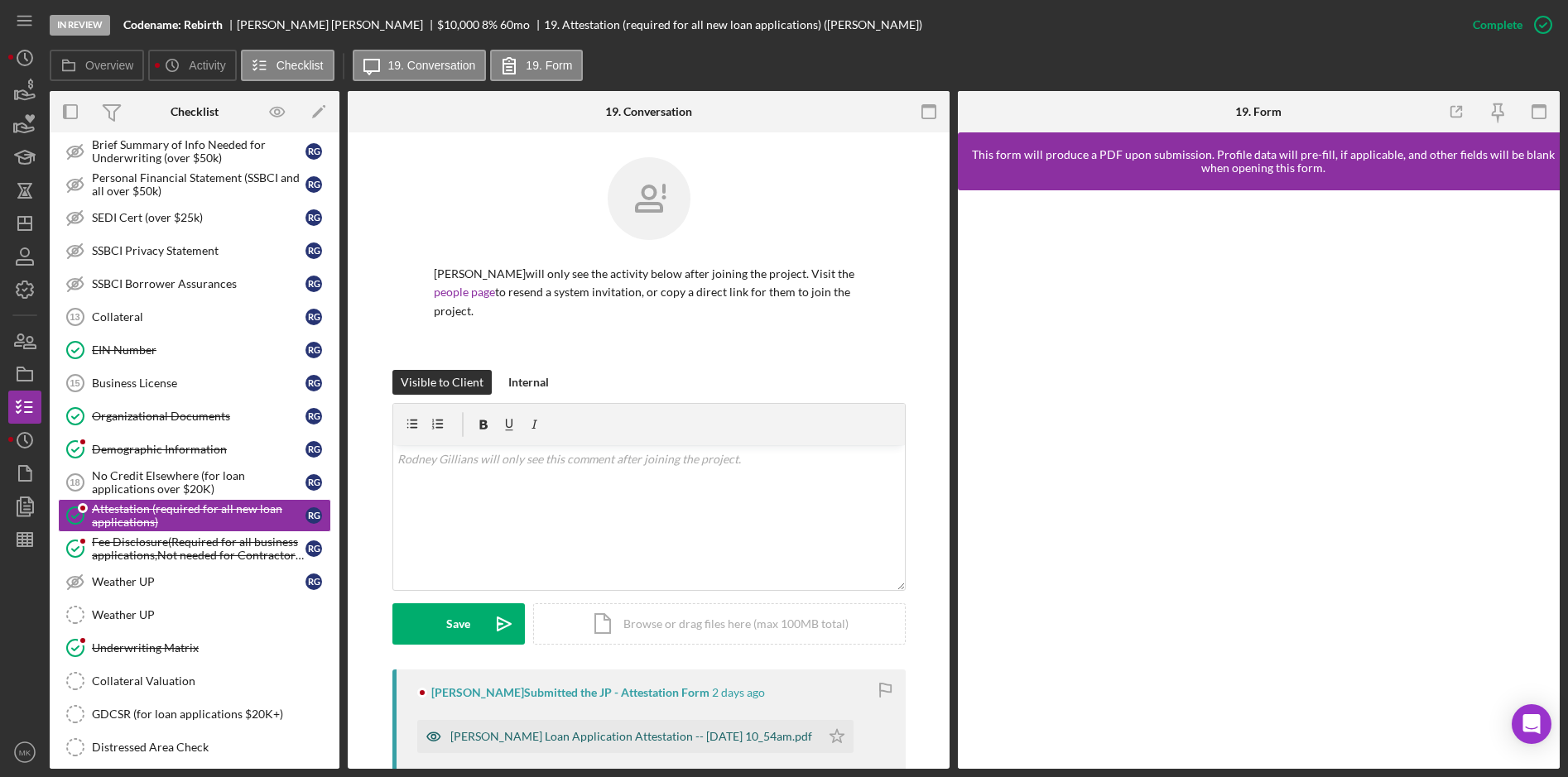
scroll to position [231, 0]
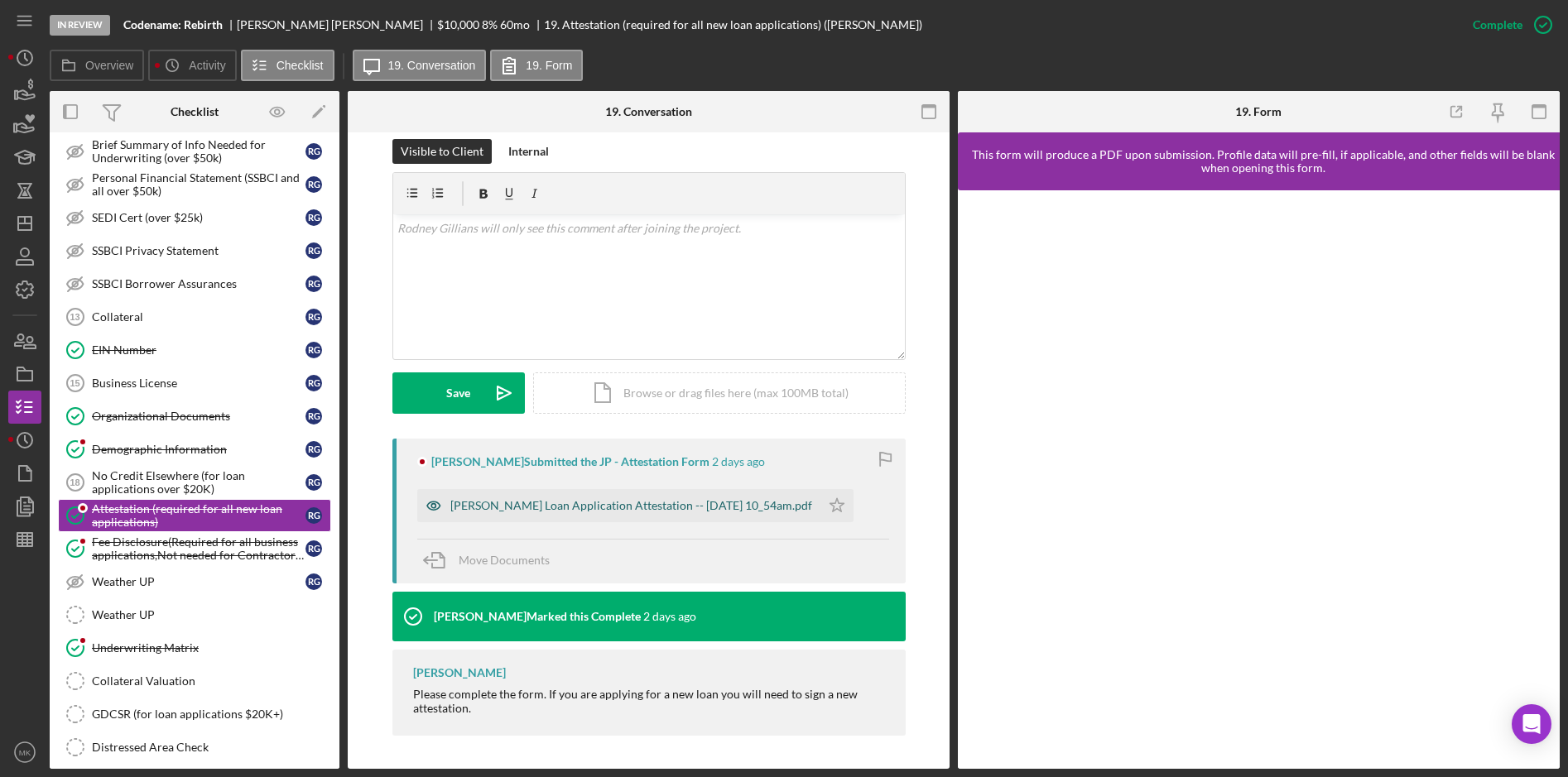
click at [579, 509] on div "[PERSON_NAME] Loan Application Attestation -- [DATE] 10_54am.pdf" at bounding box center [631, 506] width 362 height 13
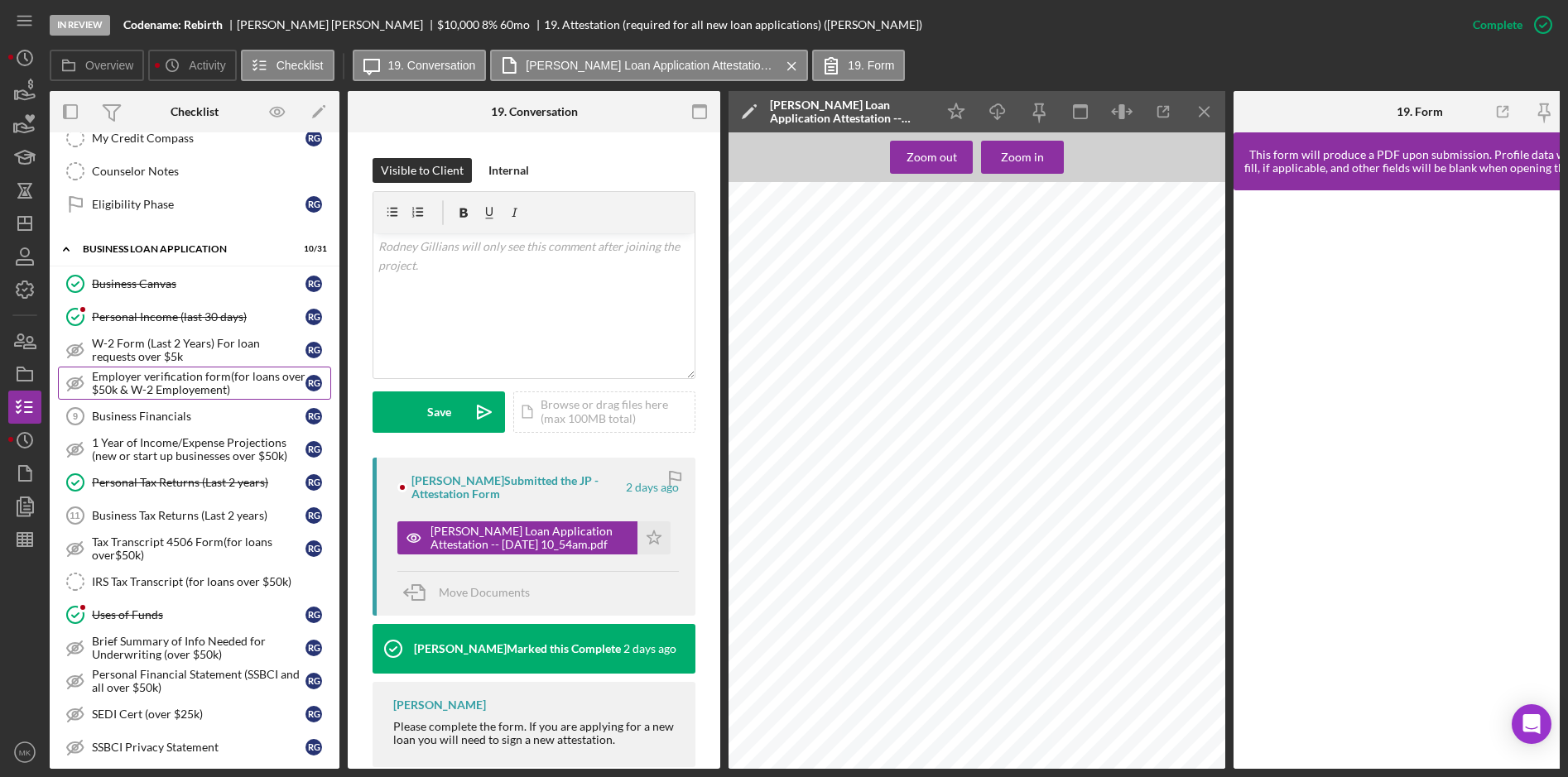
scroll to position [579, 0]
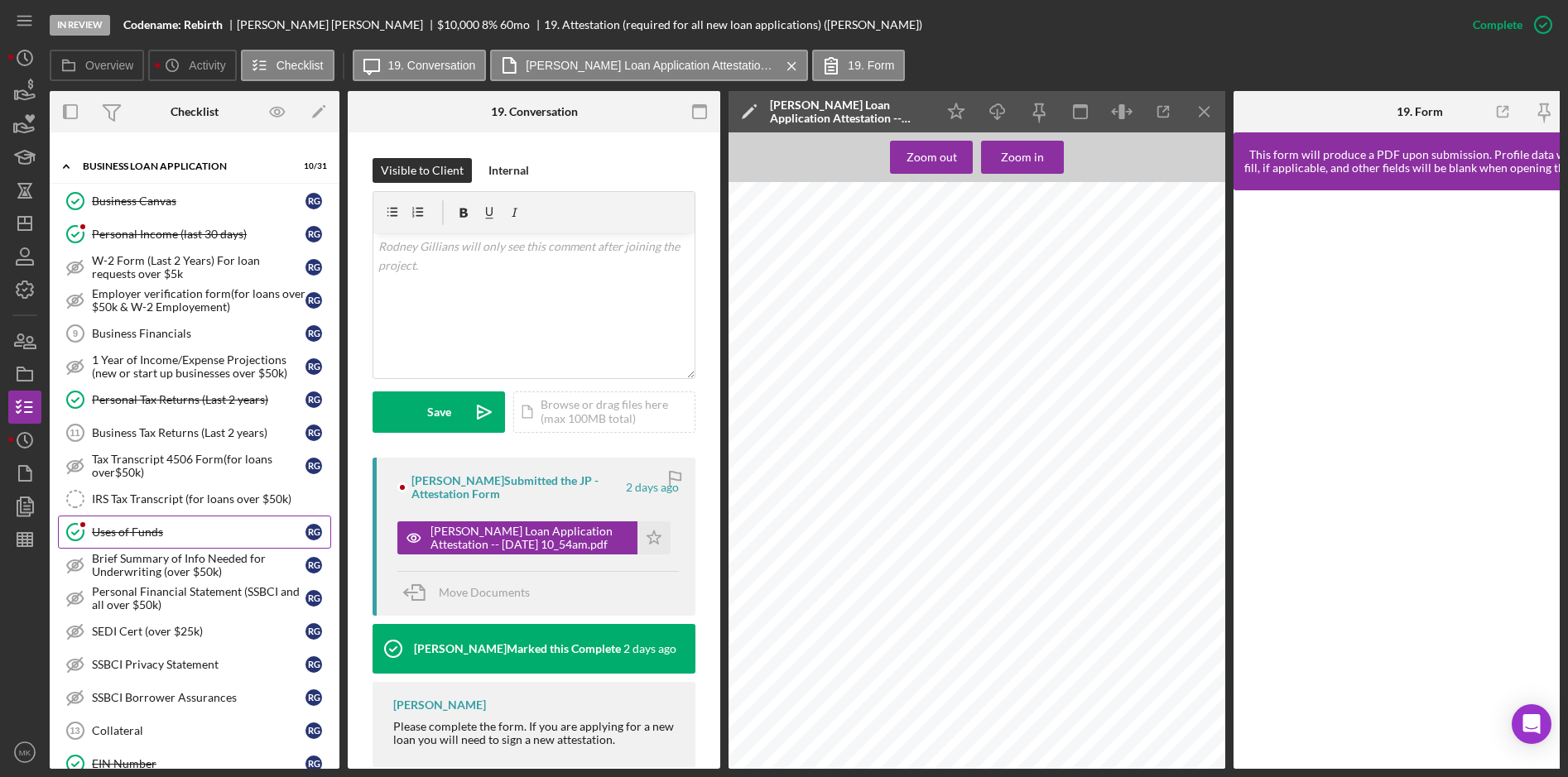
click at [143, 526] on div "Uses of Funds" at bounding box center [199, 533] width 214 height 13
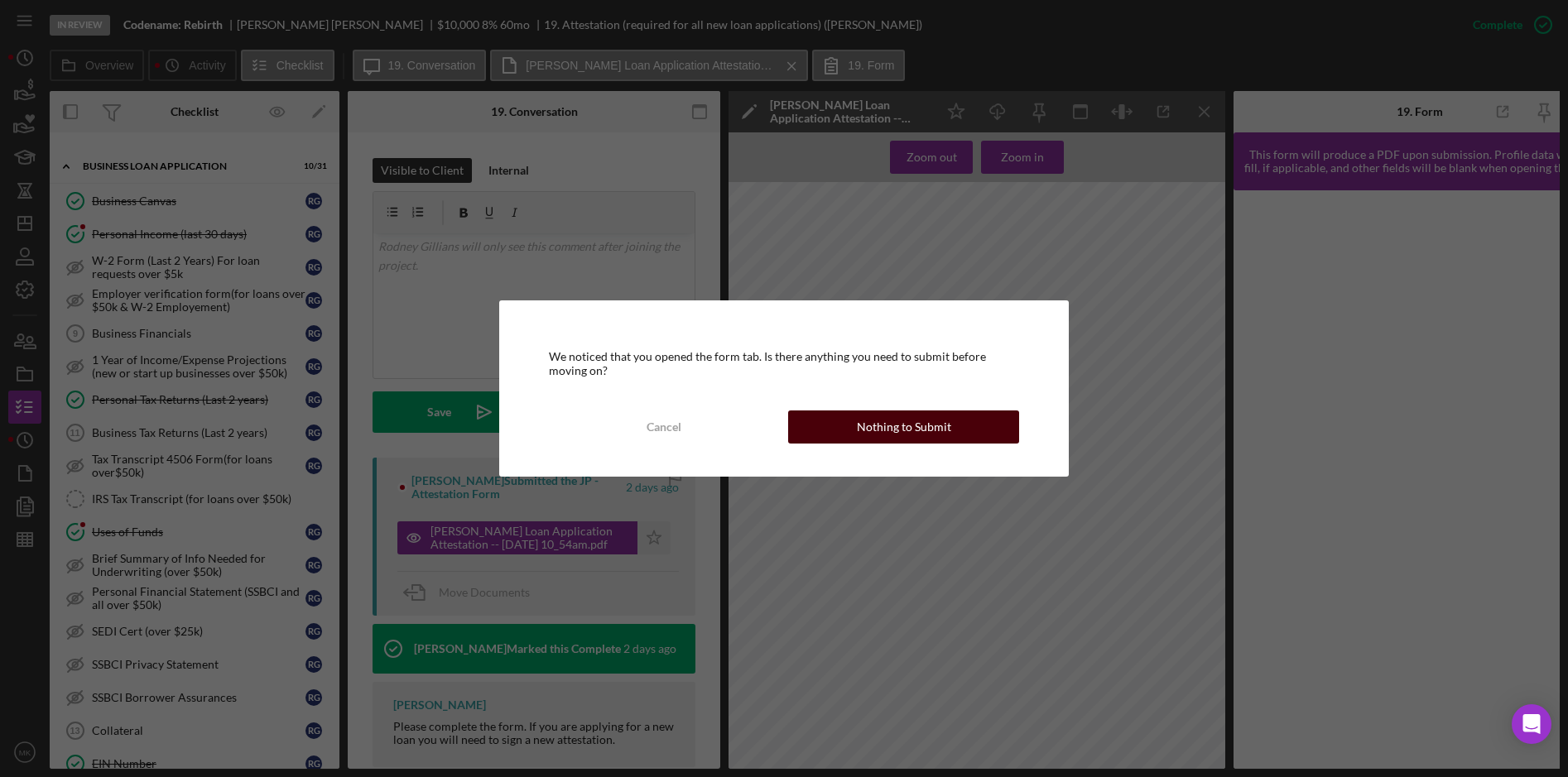
click at [917, 426] on div "Nothing to Submit" at bounding box center [903, 427] width 95 height 33
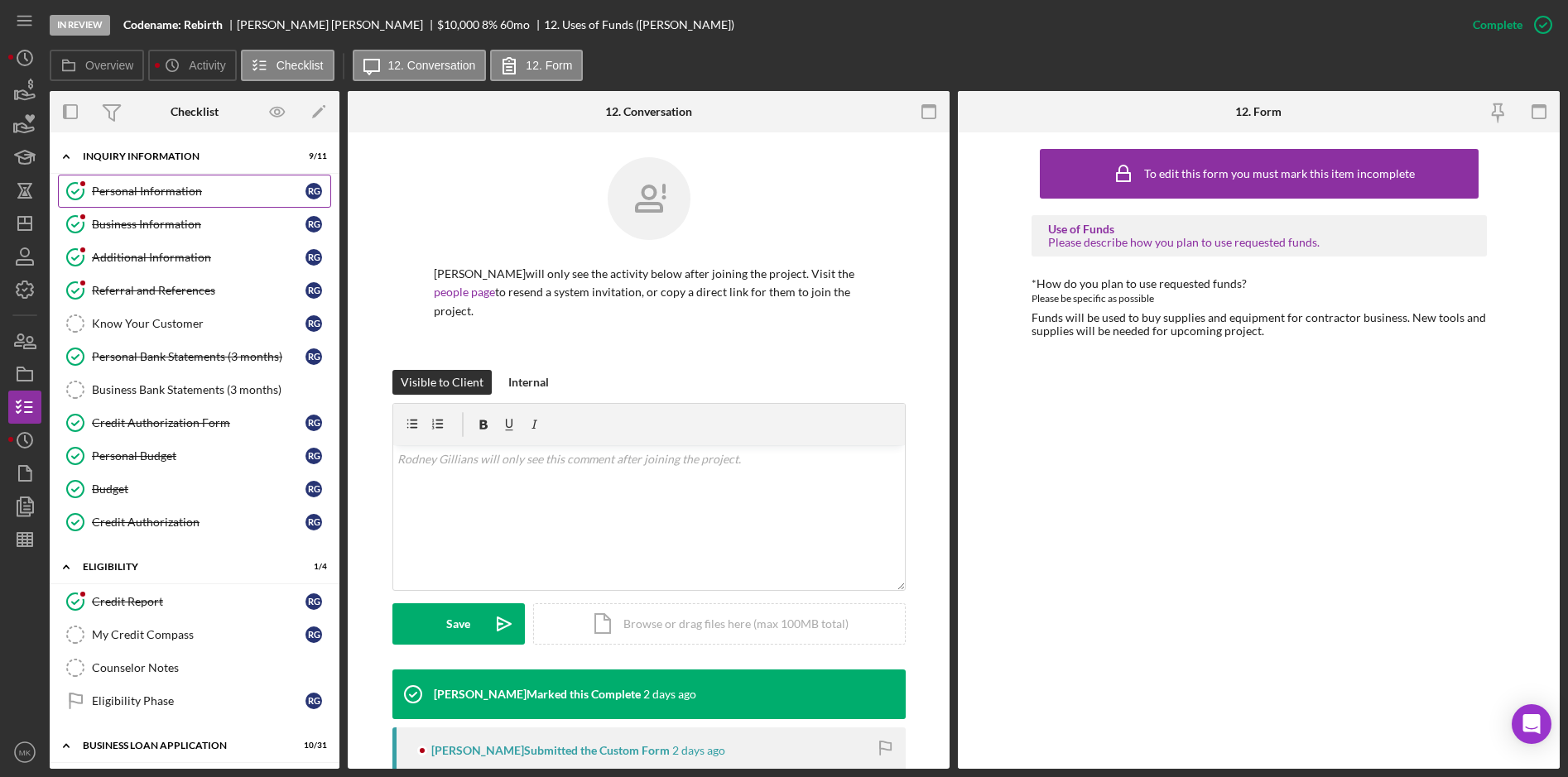
drag, startPoint x: 171, startPoint y: 199, endPoint x: 228, endPoint y: 195, distance: 57.1
click at [171, 199] on link "Personal Information Personal Information R G" at bounding box center [195, 191] width 273 height 33
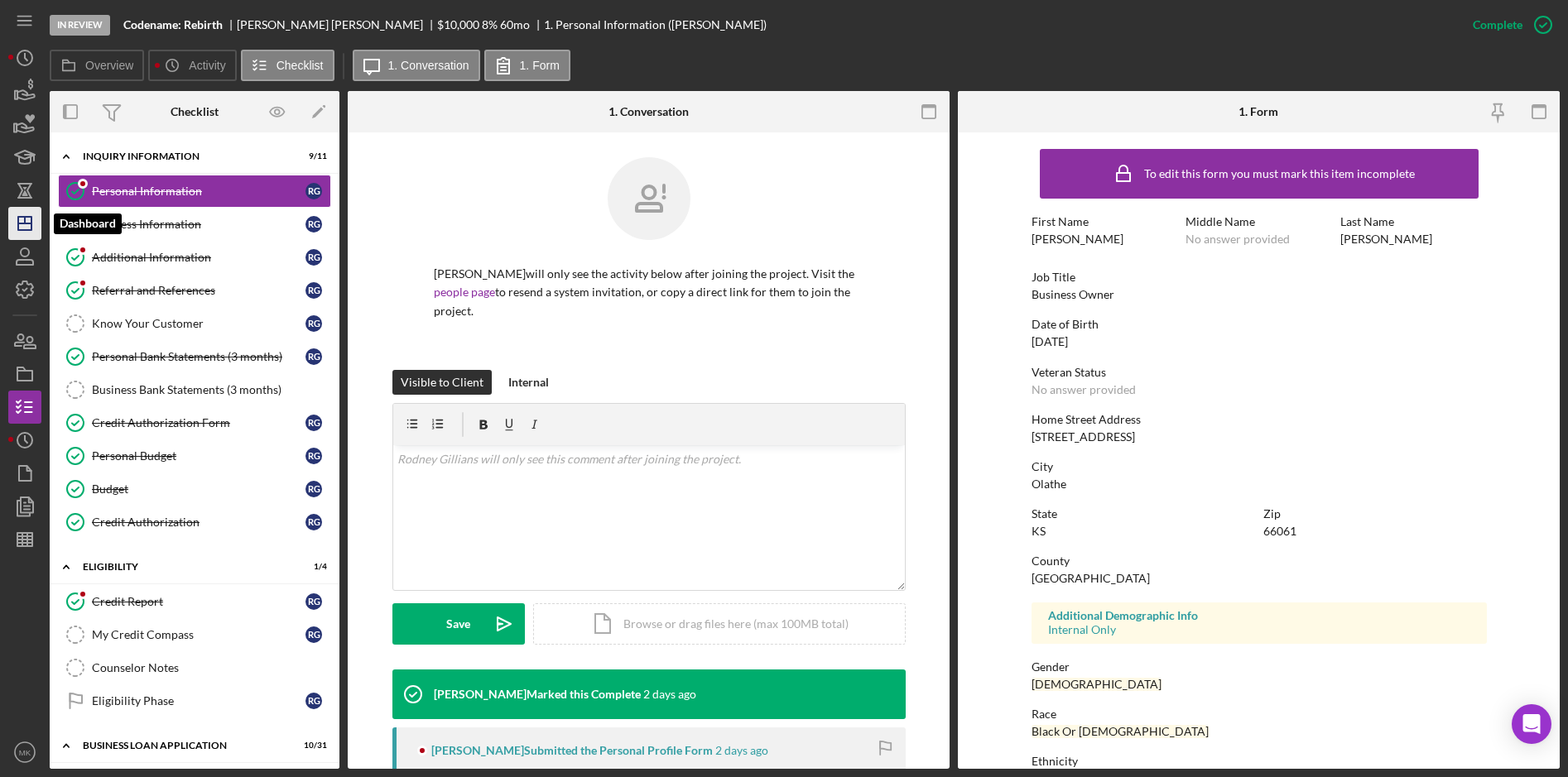
click at [30, 230] on polygon "button" at bounding box center [25, 223] width 13 height 13
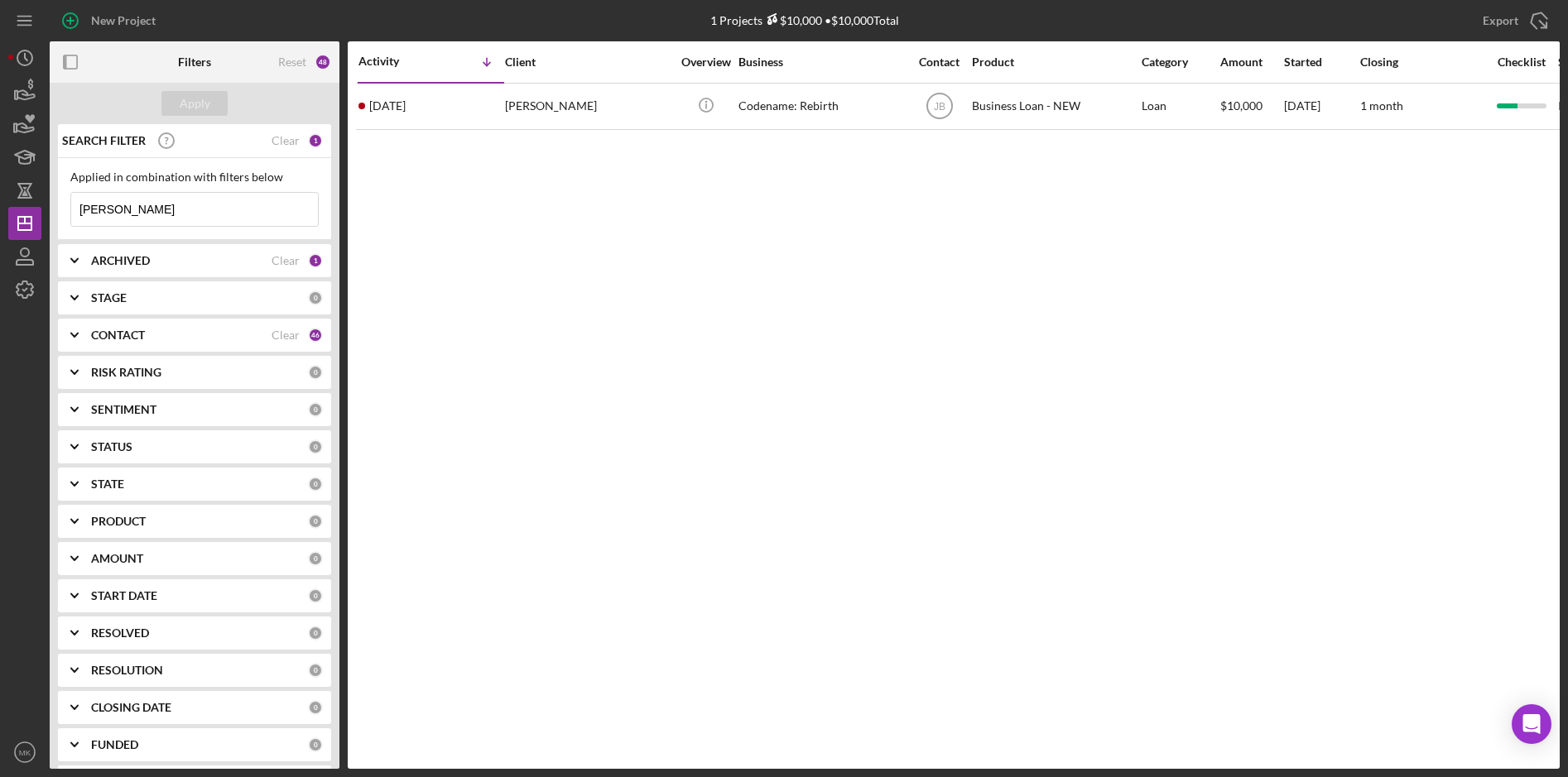
drag, startPoint x: 199, startPoint y: 202, endPoint x: -6, endPoint y: 204, distance: 205.0
click at [0, 204] on html "New Project 1 Projects $10,000 • $10,000 Total [PERSON_NAME] Export Icon/Export…" at bounding box center [784, 388] width 1568 height 777
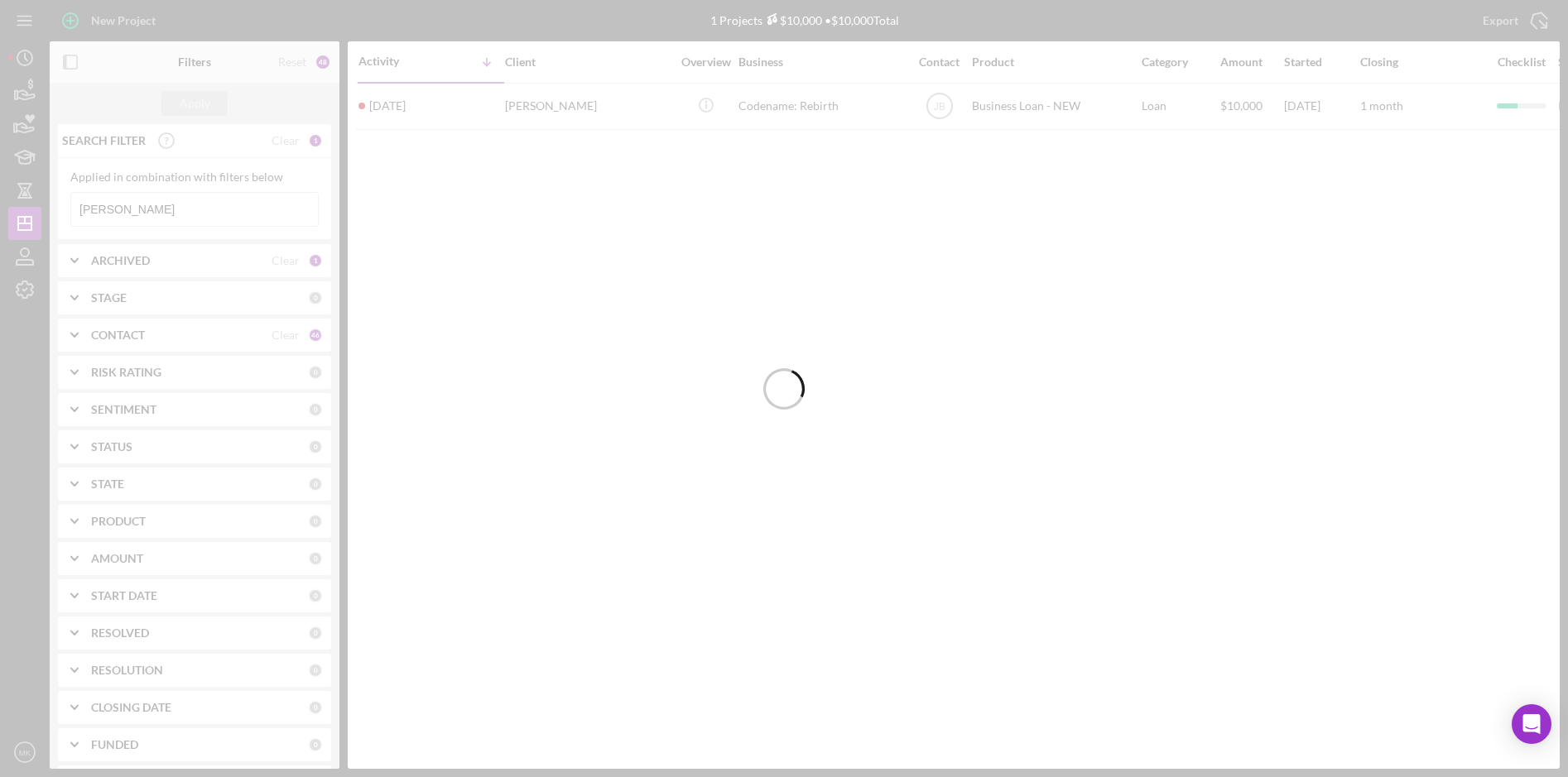
type input "[PERSON_NAME]"
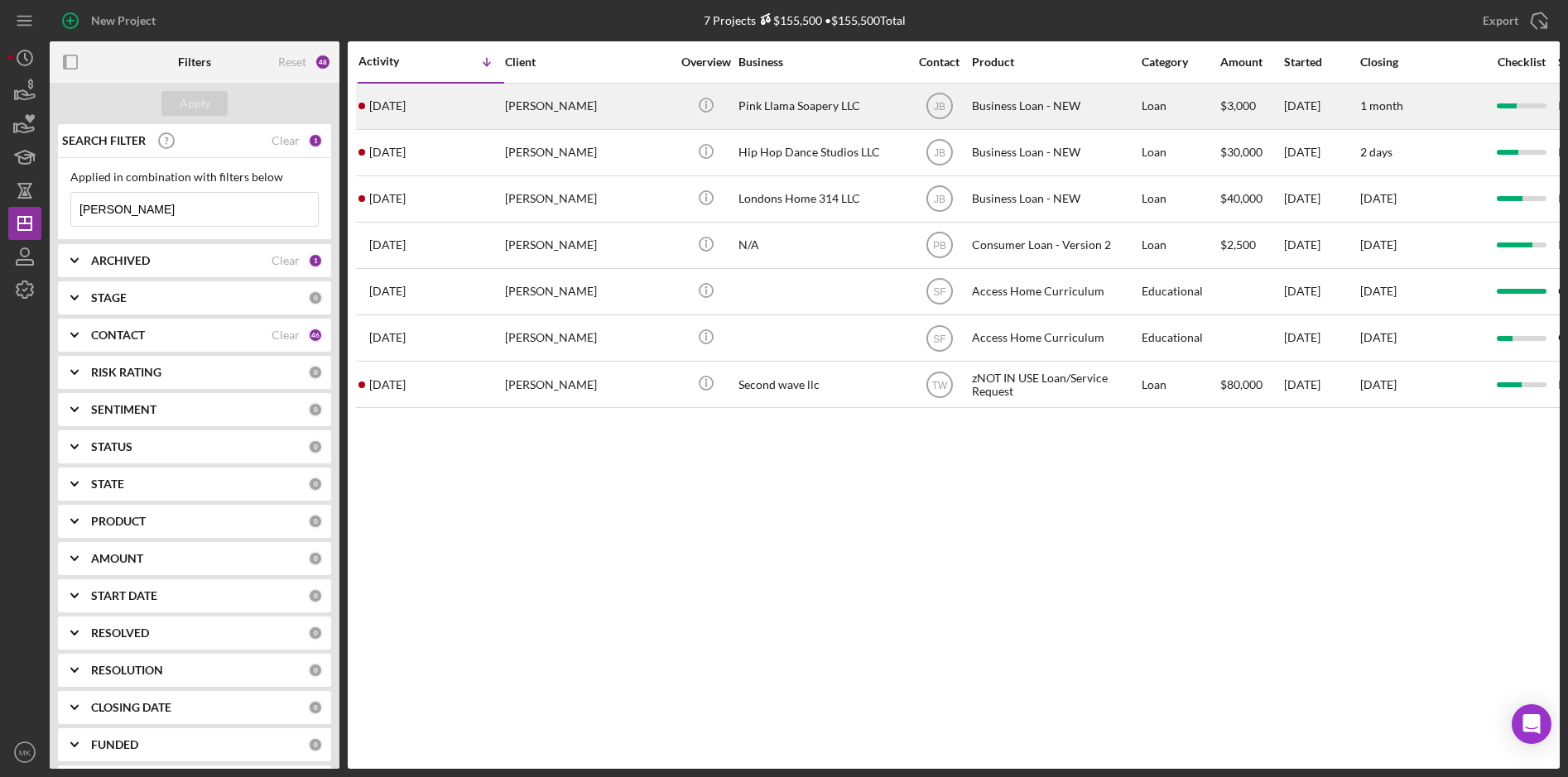
click at [528, 100] on div "[PERSON_NAME]" at bounding box center [587, 106] width 165 height 44
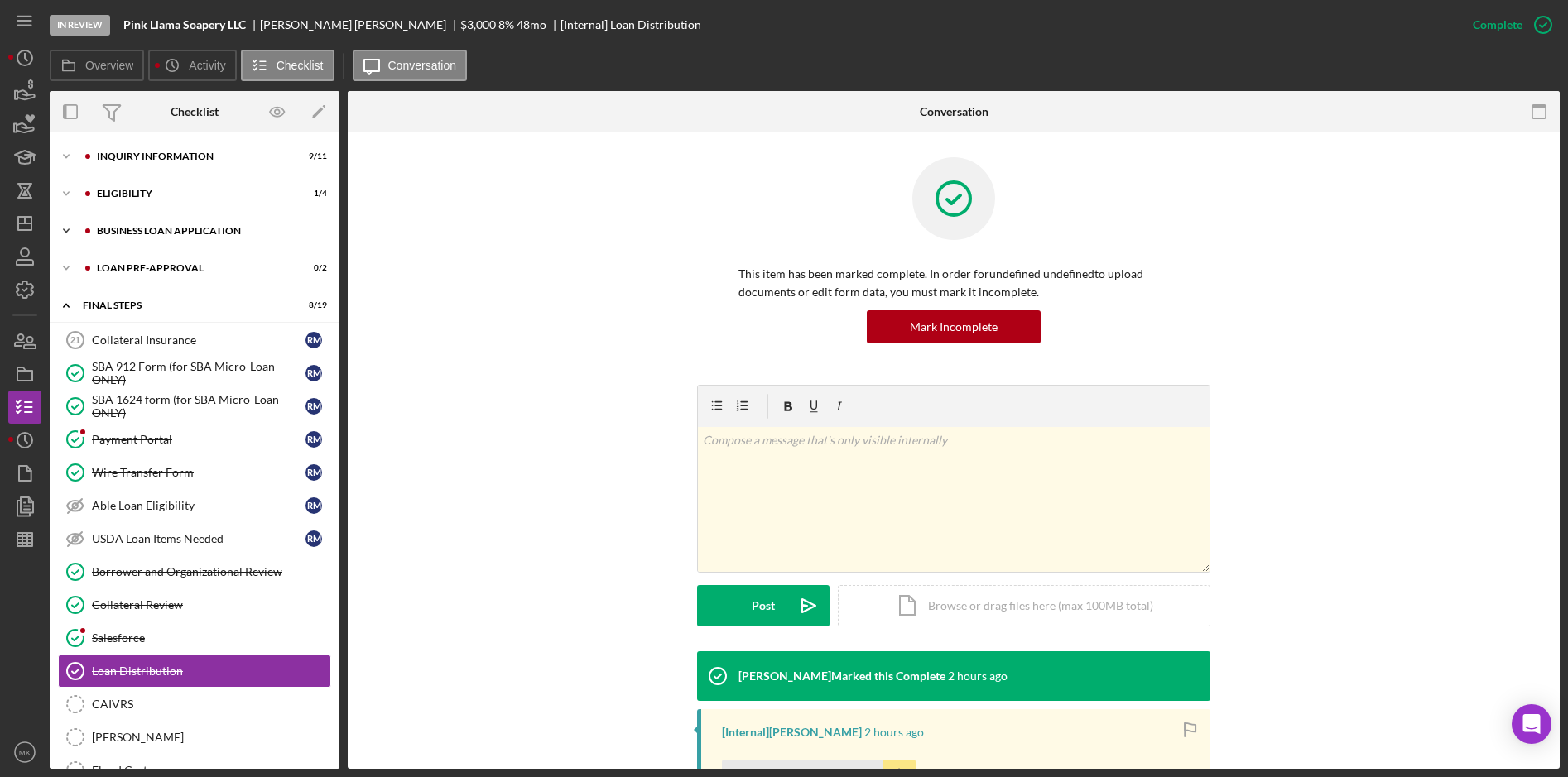
click at [134, 230] on div "BUSINESS LOAN APPLICATION" at bounding box center [207, 231] width 222 height 10
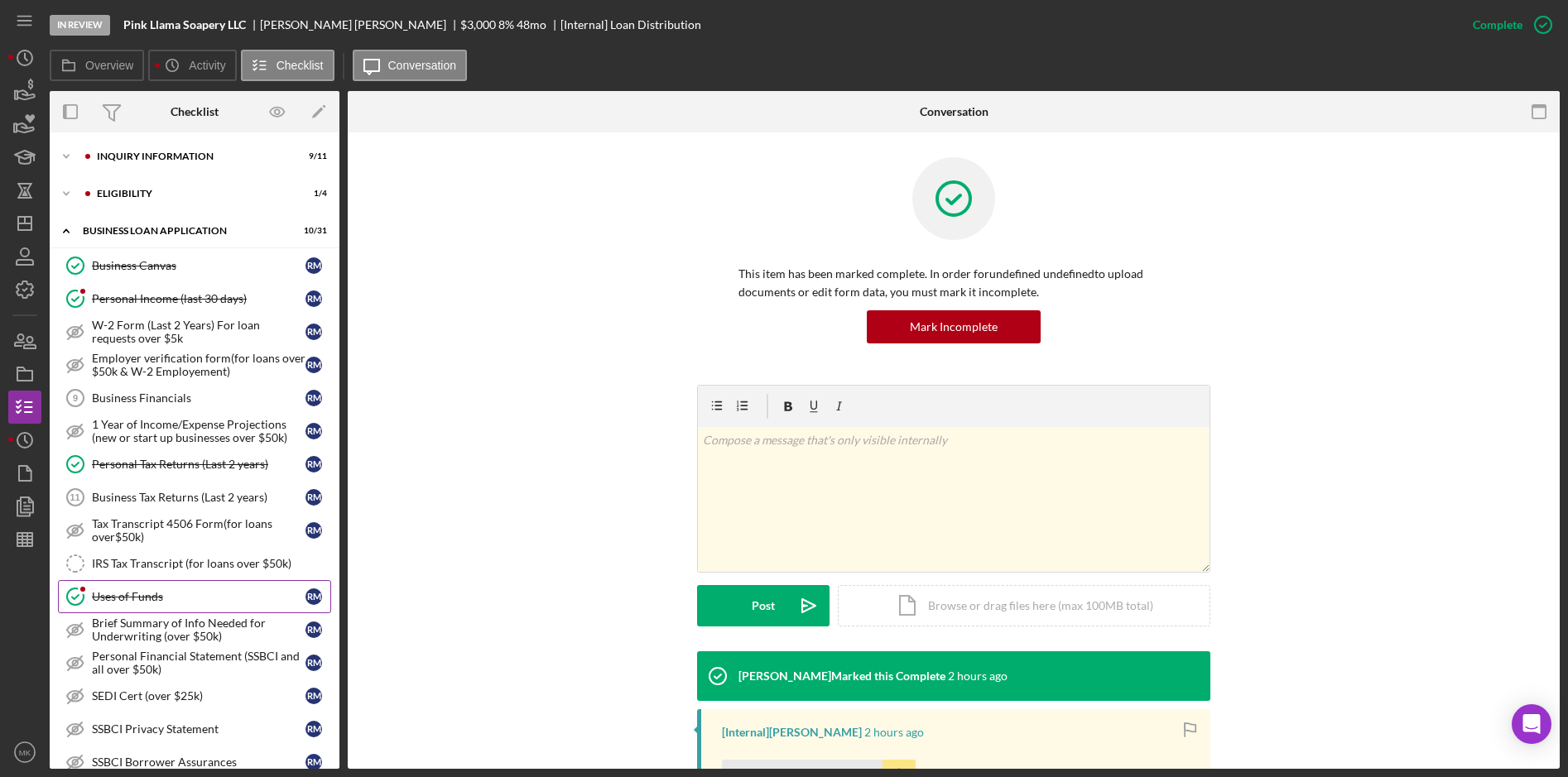
click at [109, 593] on div "Uses of Funds" at bounding box center [199, 597] width 214 height 13
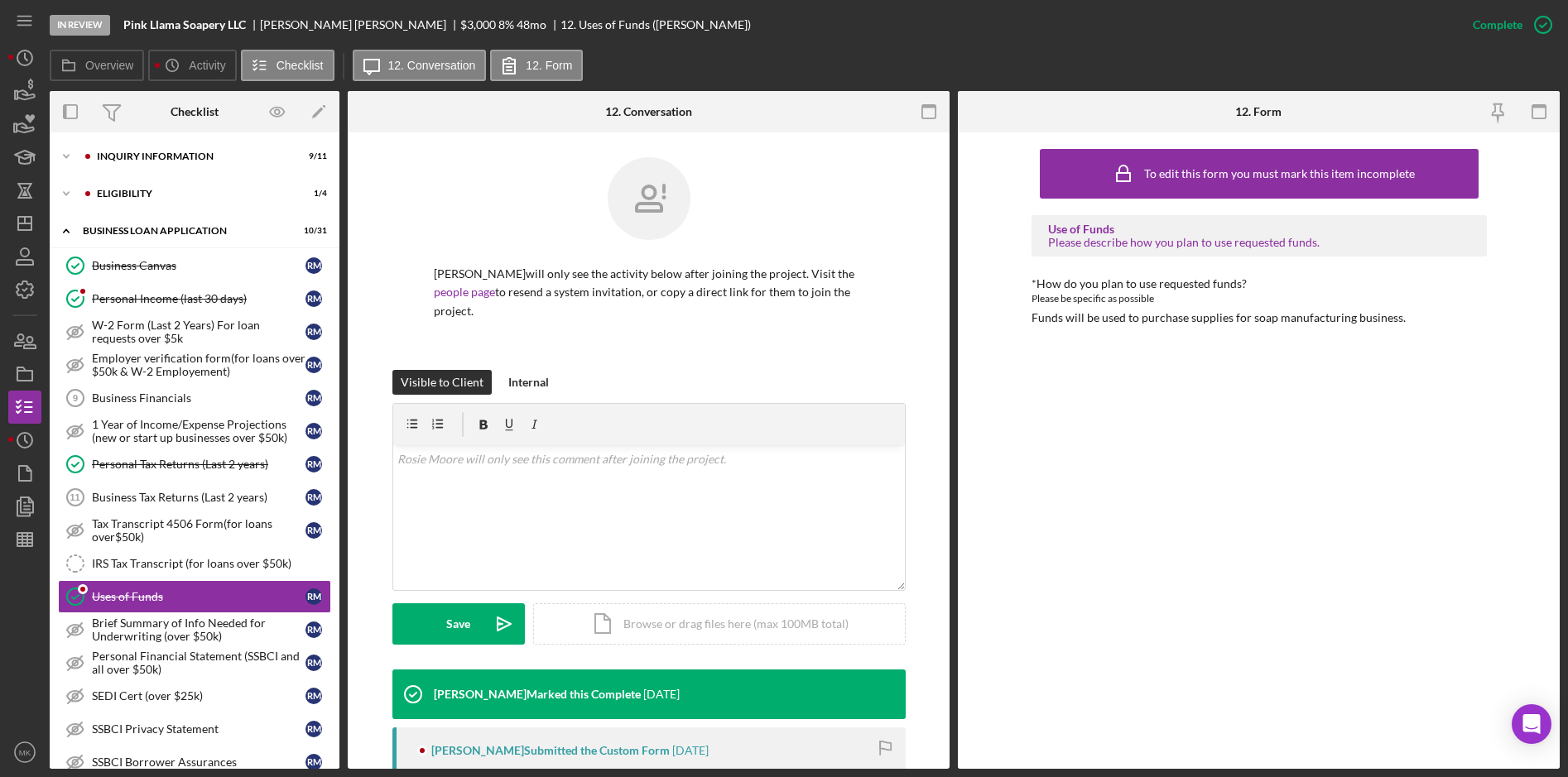
click at [1077, 452] on div "To edit this form you must mark this item incomplete Use of Funds Please descri…" at bounding box center [1259, 450] width 456 height 620
click at [131, 185] on div "Icon/Expander ELIGIBILITY 1 / 4" at bounding box center [194, 194] width 289 height 33
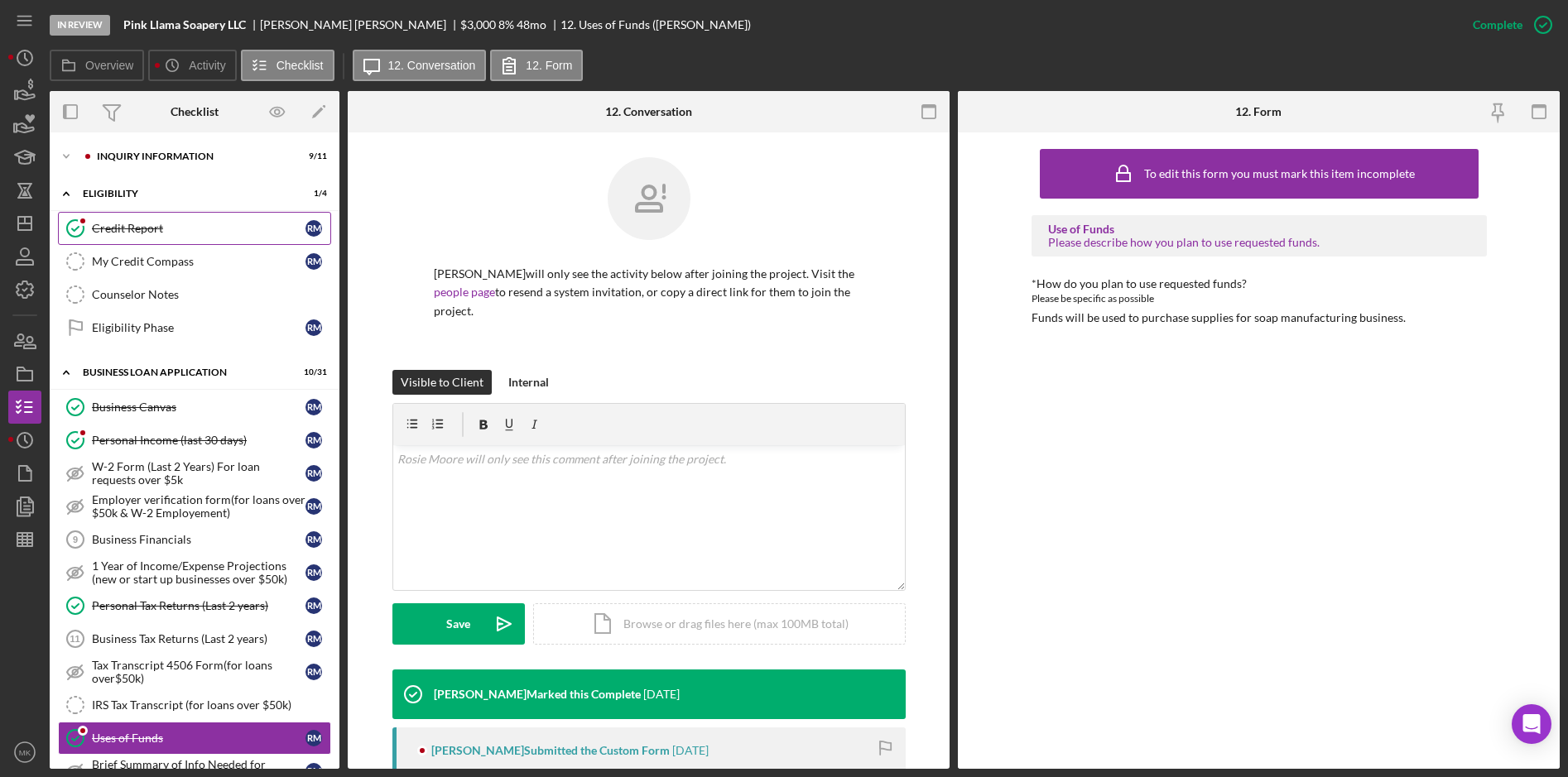
click at [144, 230] on div "Credit Report" at bounding box center [199, 228] width 214 height 13
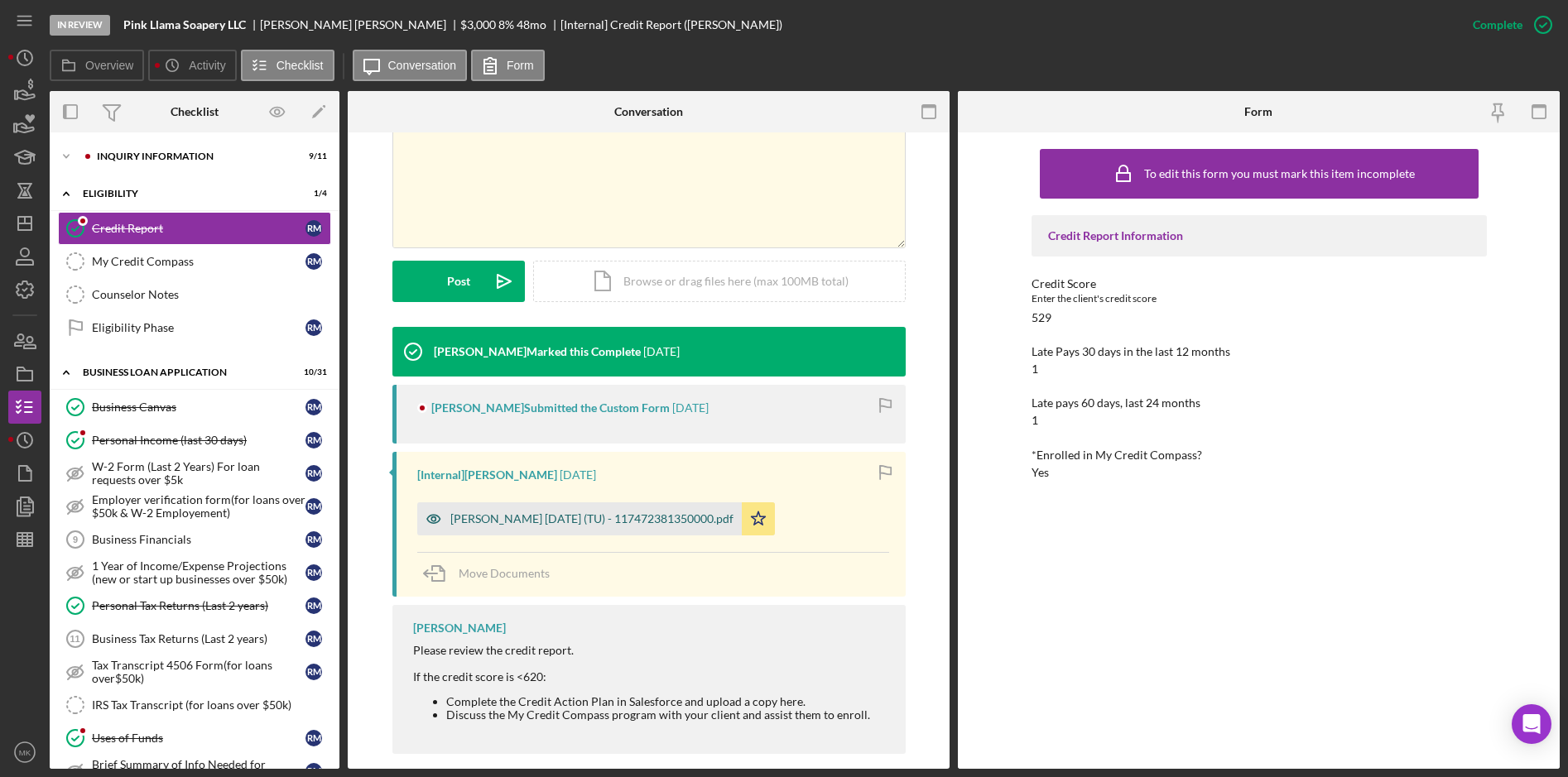
click at [582, 513] on div "[PERSON_NAME] [DATE] (TU) - 117472381350000.pdf" at bounding box center [592, 519] width 284 height 13
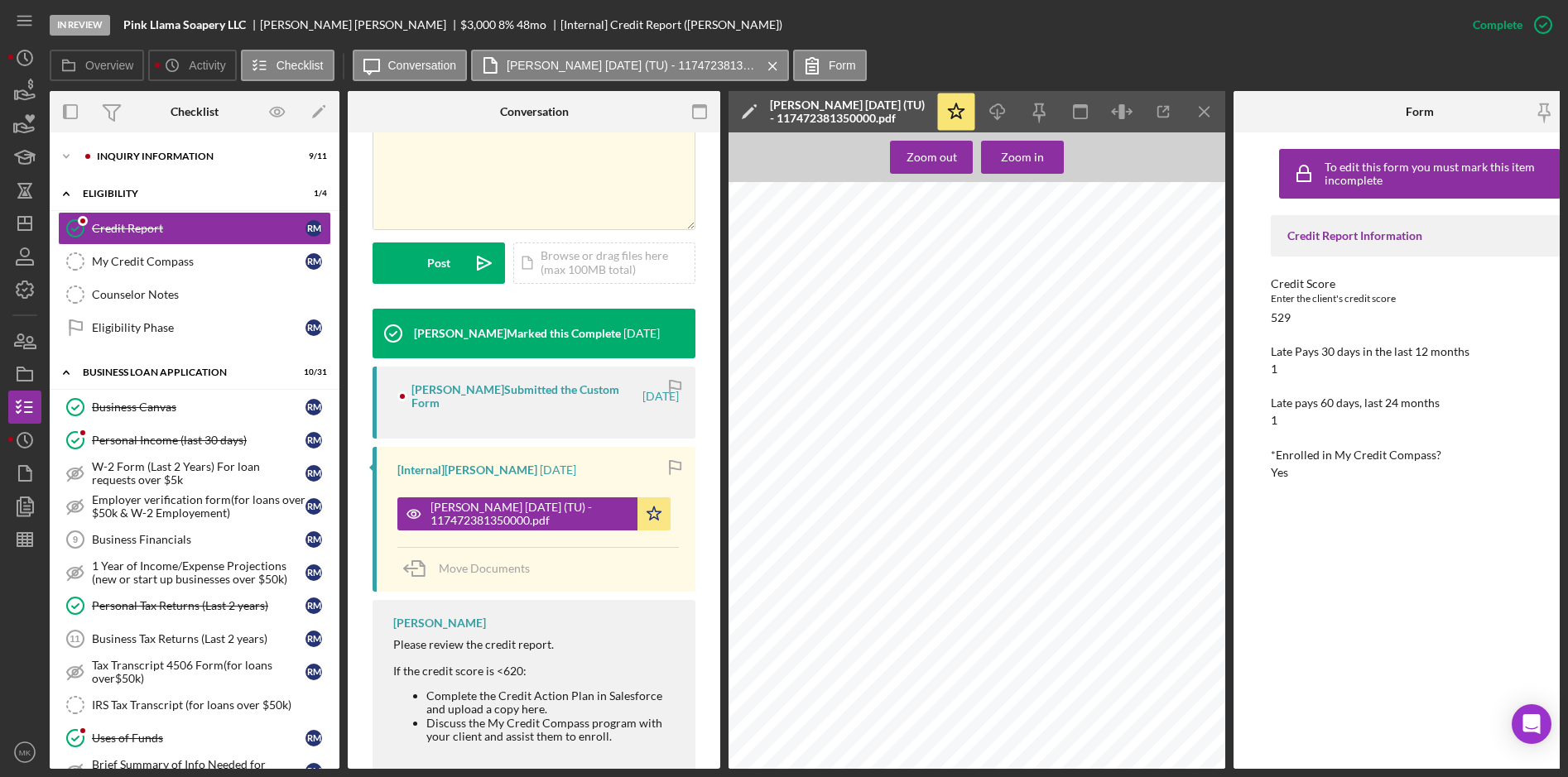
scroll to position [9262, 0]
click at [208, 164] on div "Icon/Expander INQUIRY INFORMATION 9 / 11" at bounding box center [194, 157] width 289 height 33
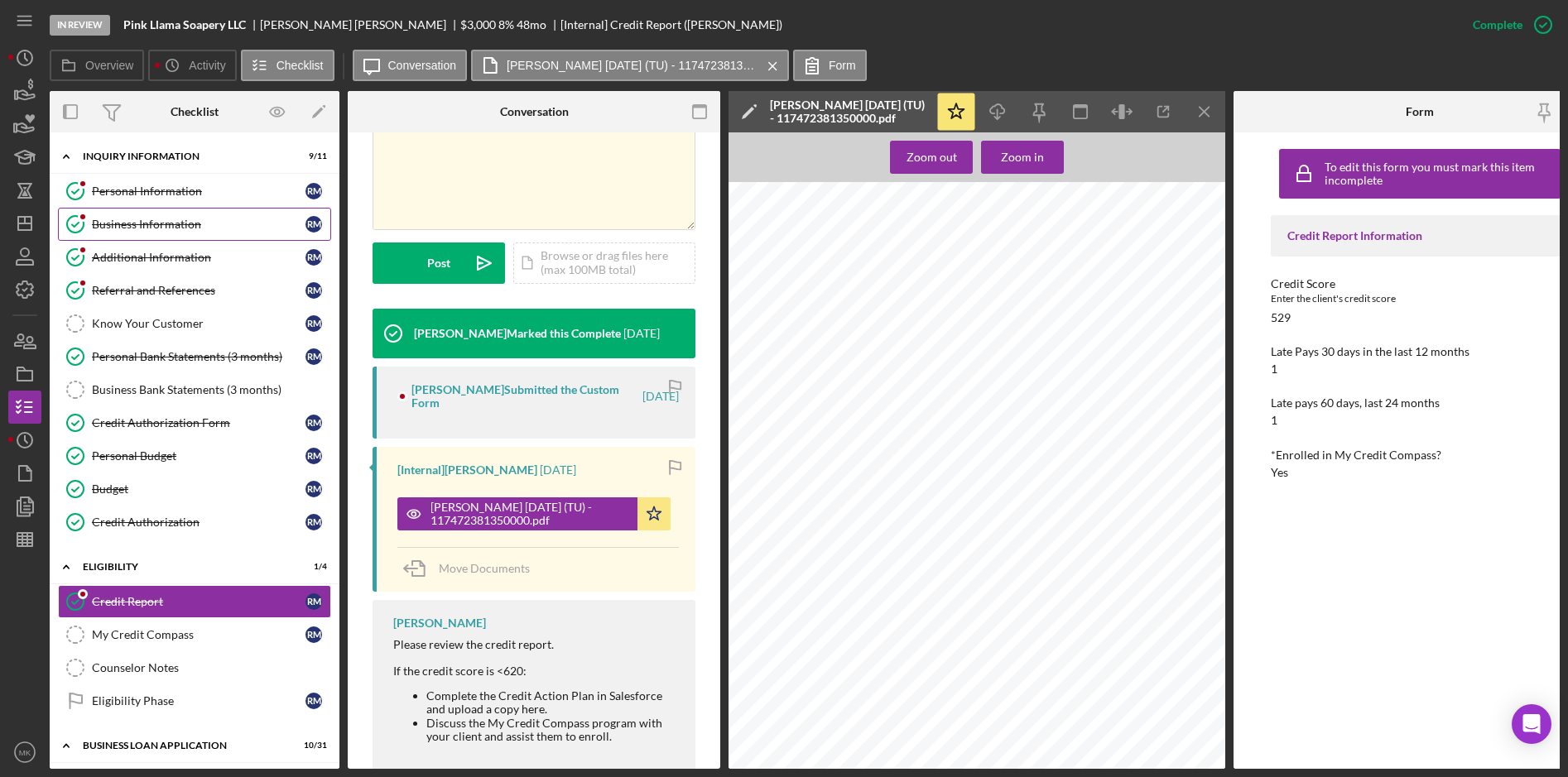
click at [151, 223] on div "Business Information" at bounding box center [199, 224] width 214 height 13
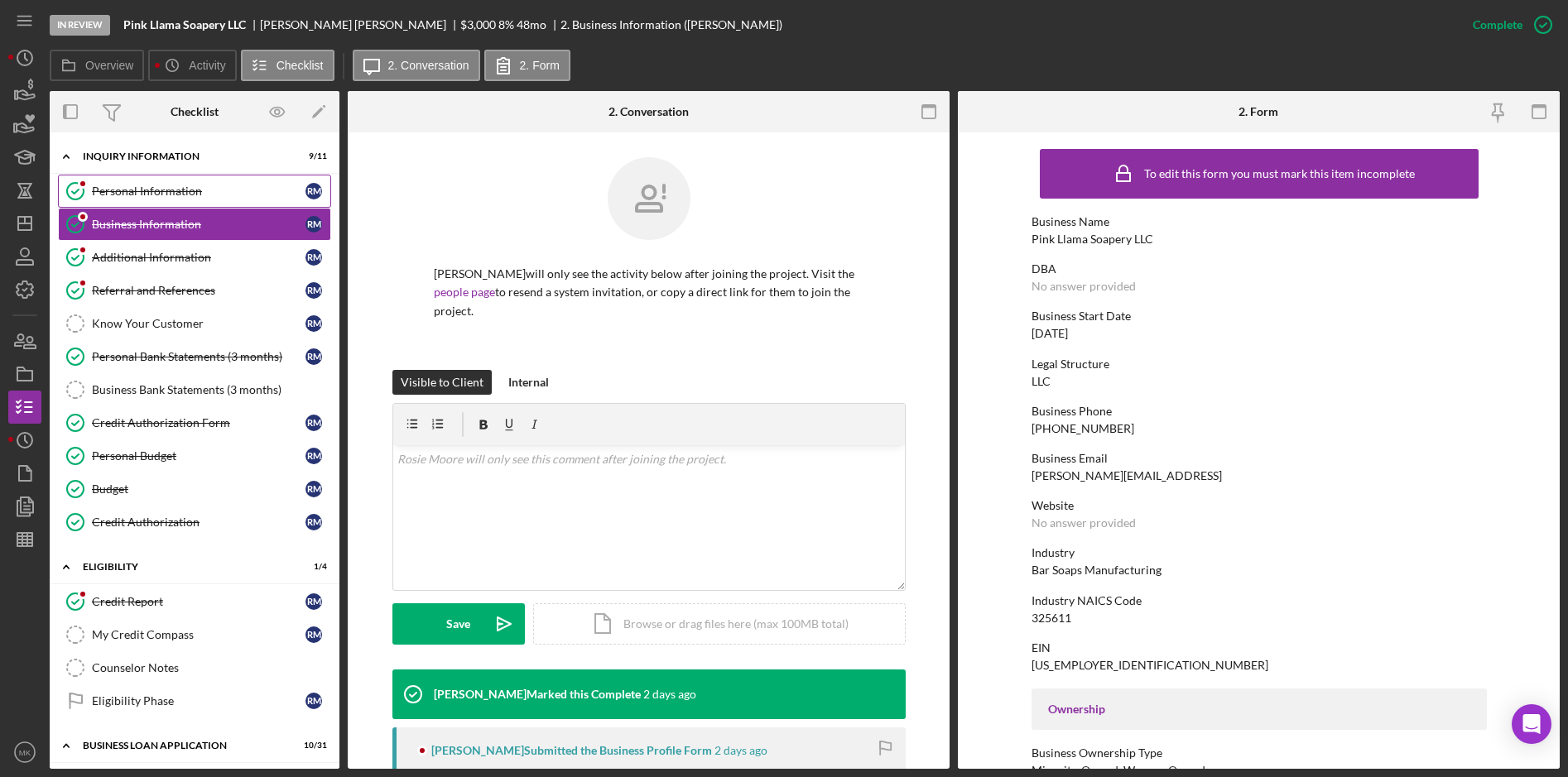
click at [143, 183] on link "Personal Information Personal Information R M" at bounding box center [195, 191] width 273 height 33
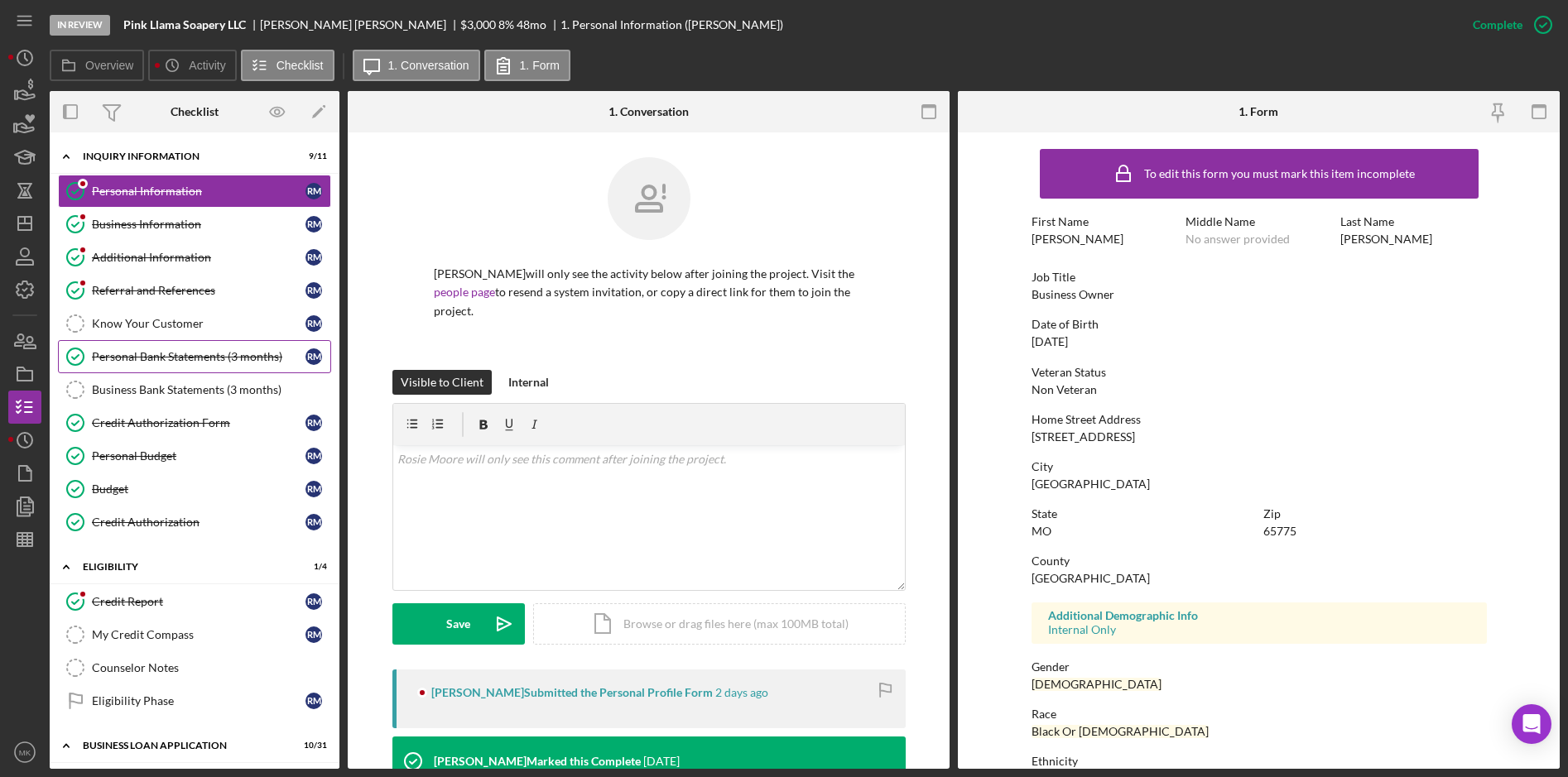
click at [152, 362] on div "Personal Bank Statements (3 months)" at bounding box center [199, 357] width 214 height 13
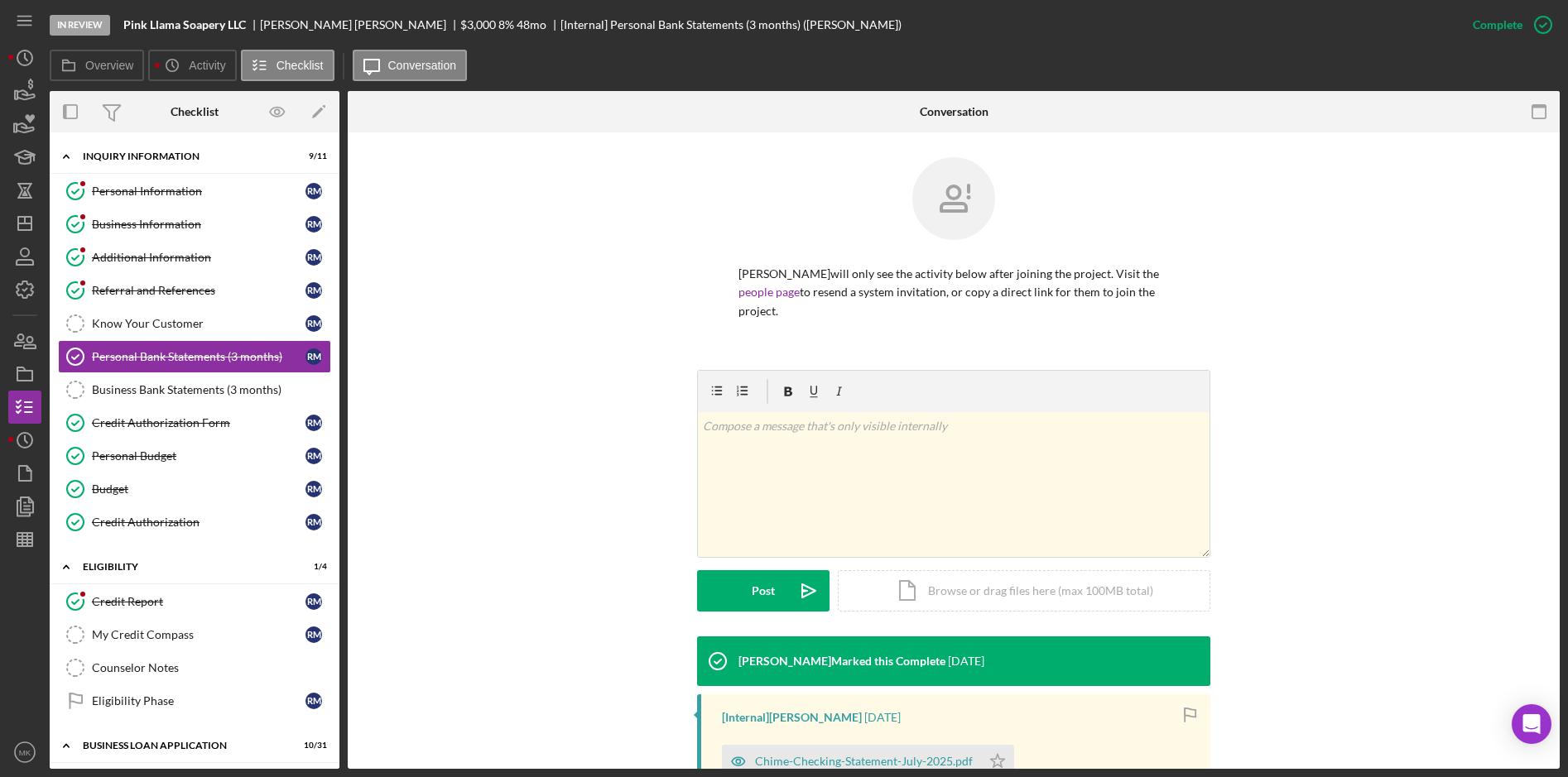
scroll to position [264, 0]
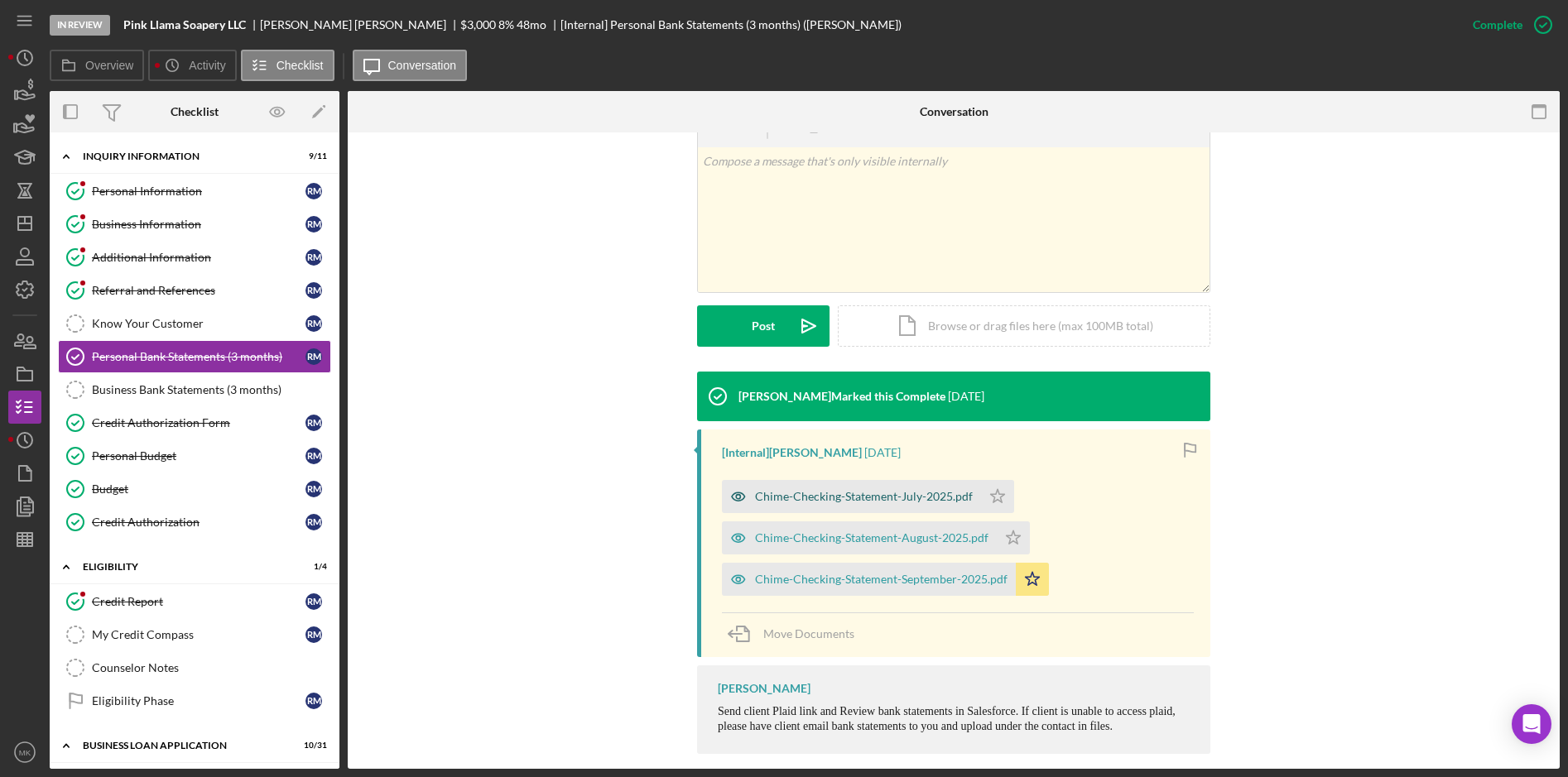
click at [849, 490] on div "Chime-Checking-Statement-July-2025.pdf" at bounding box center [864, 496] width 218 height 13
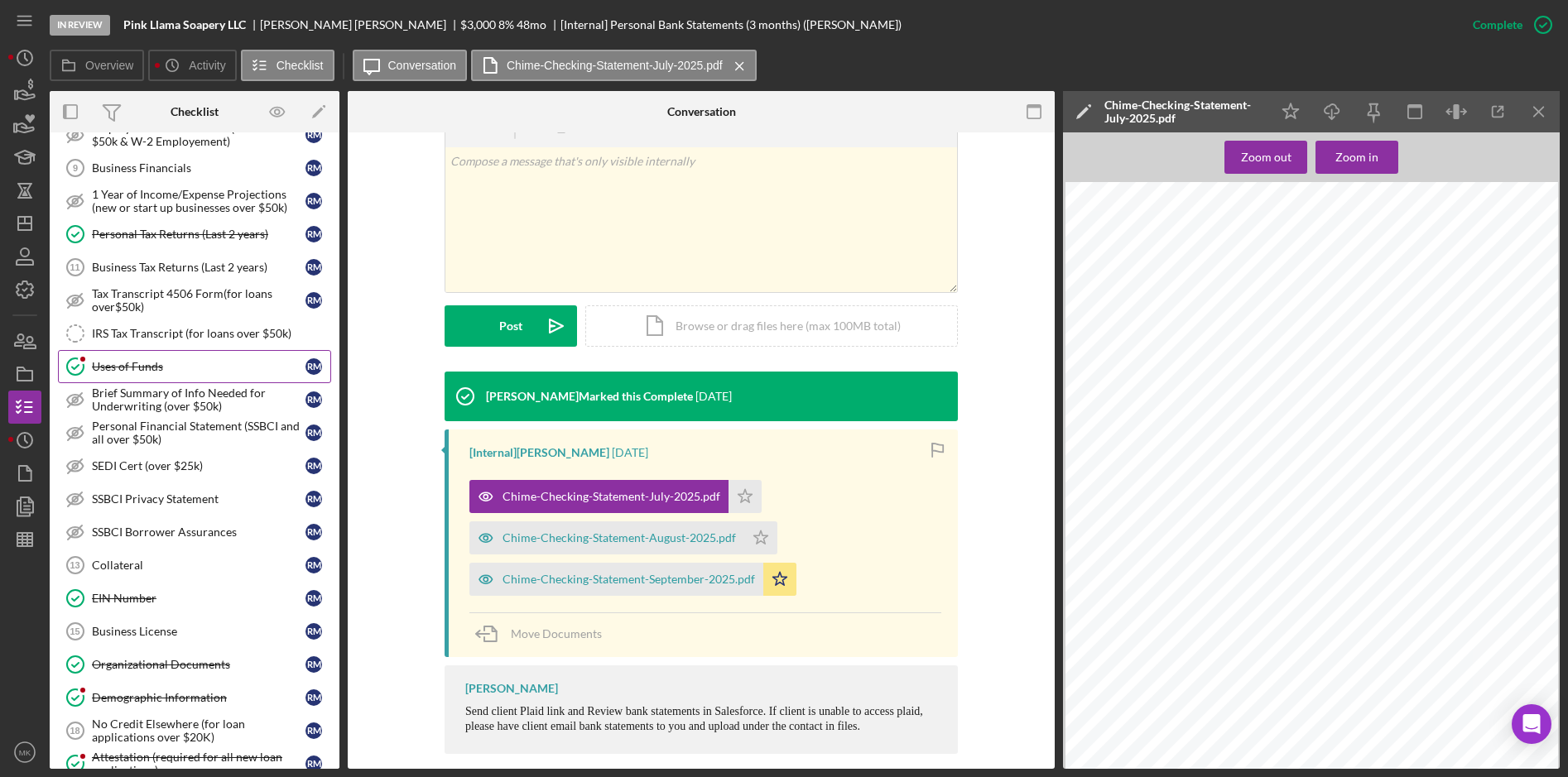
scroll to position [496, 0]
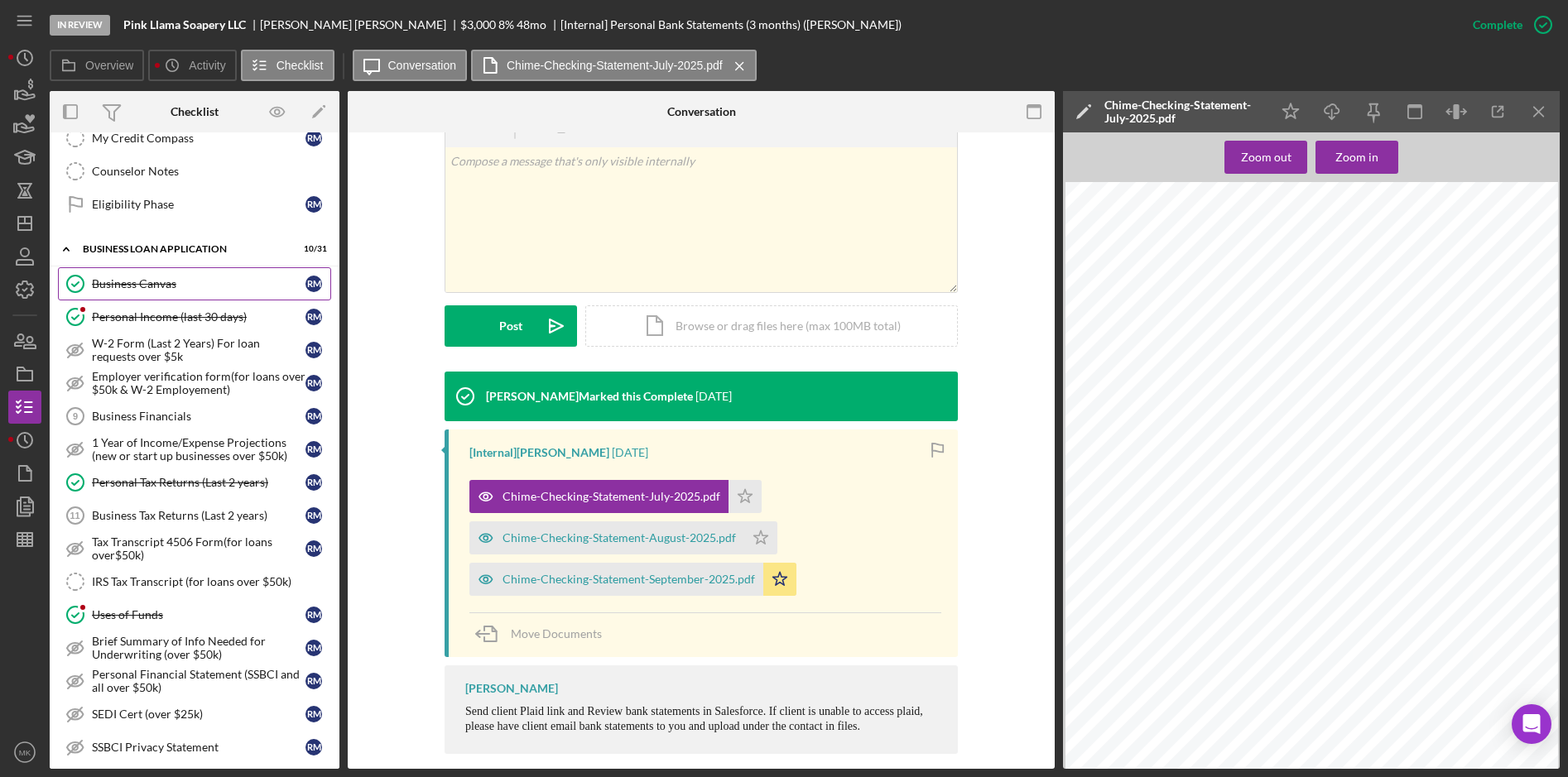
click at [166, 281] on div "Business Canvas" at bounding box center [199, 284] width 214 height 13
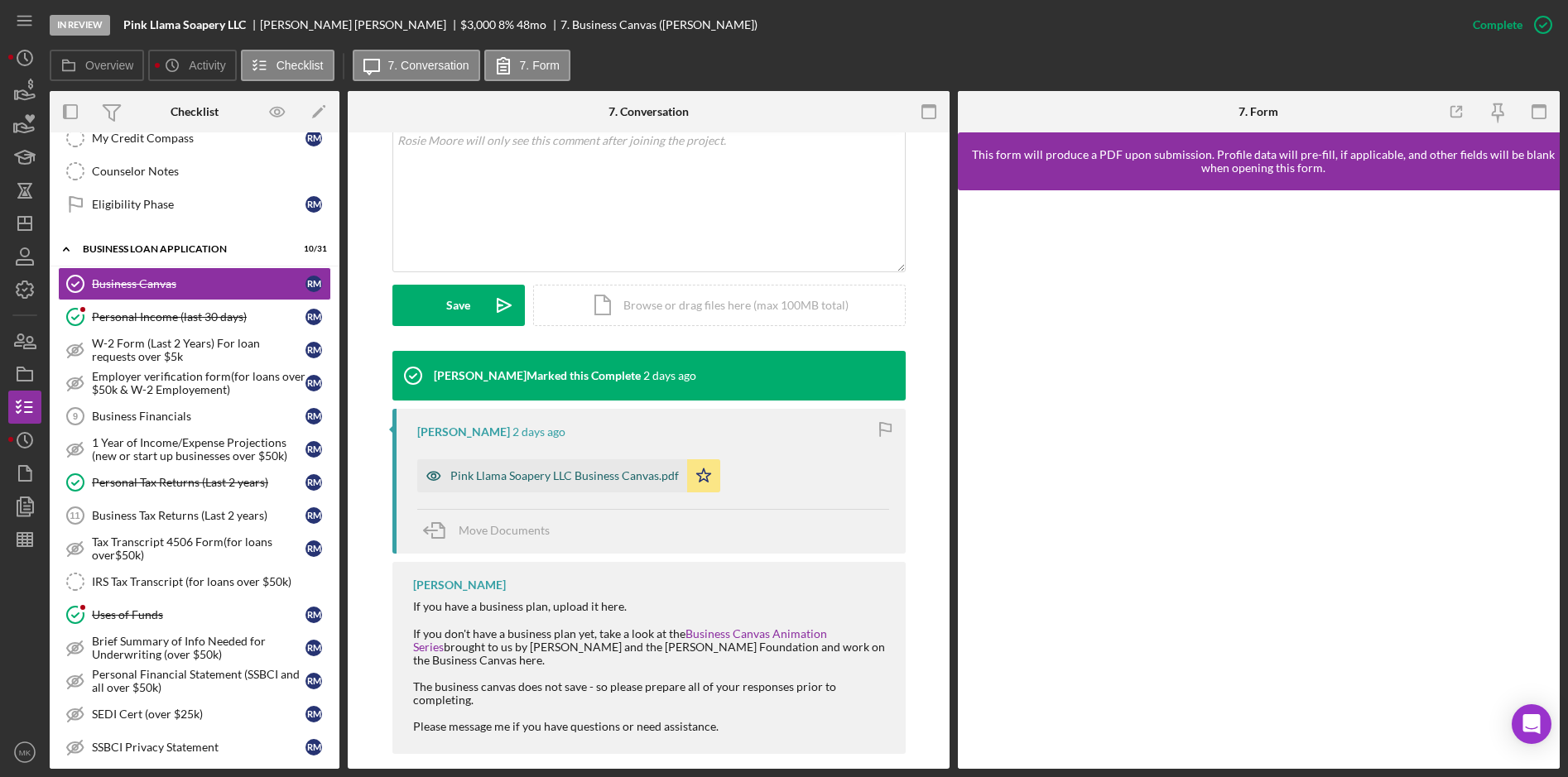
click at [556, 470] on div "Pink Llama Soapery LLC Business Canvas.pdf" at bounding box center [564, 476] width 228 height 13
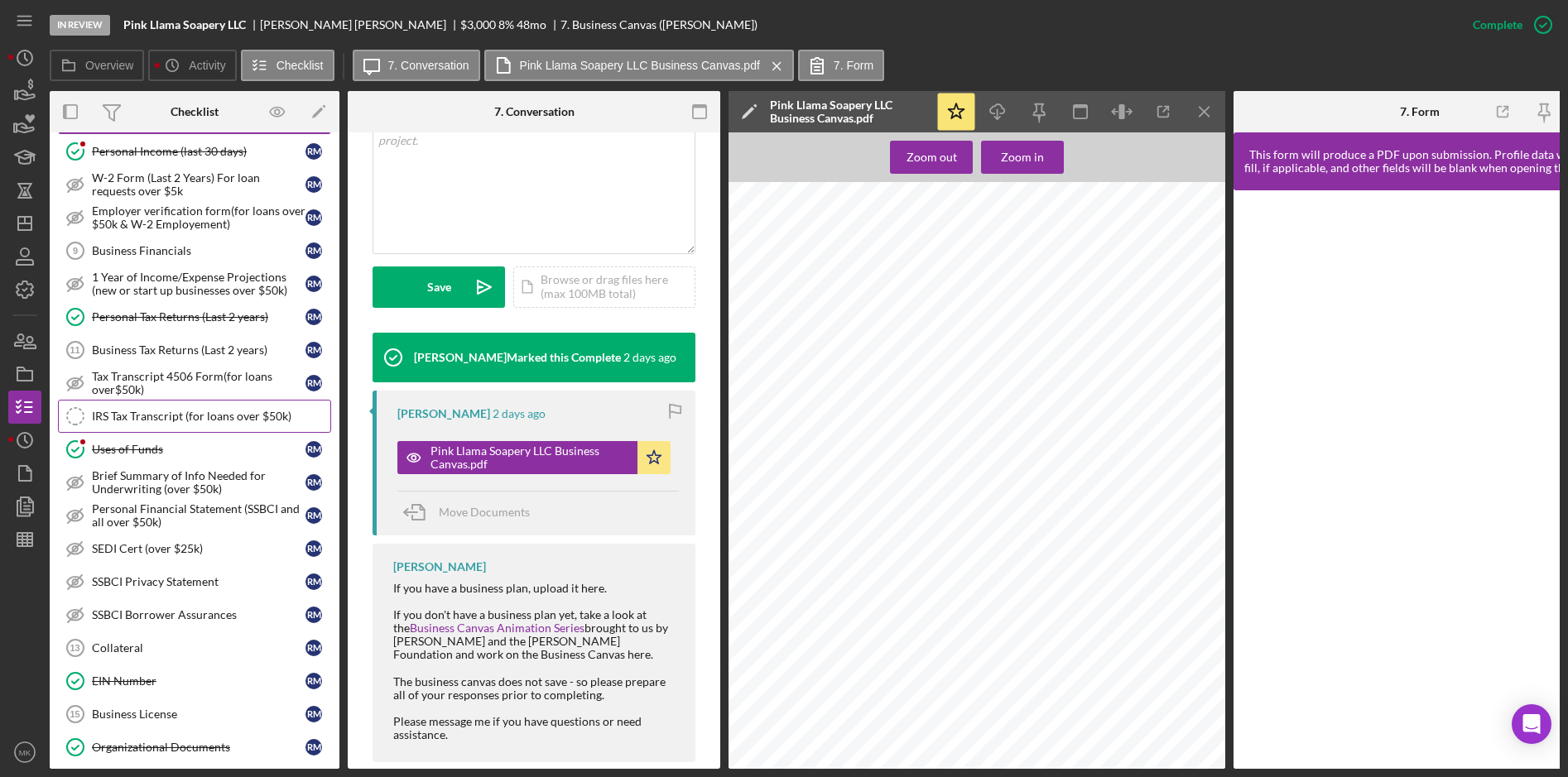
scroll to position [911, 0]
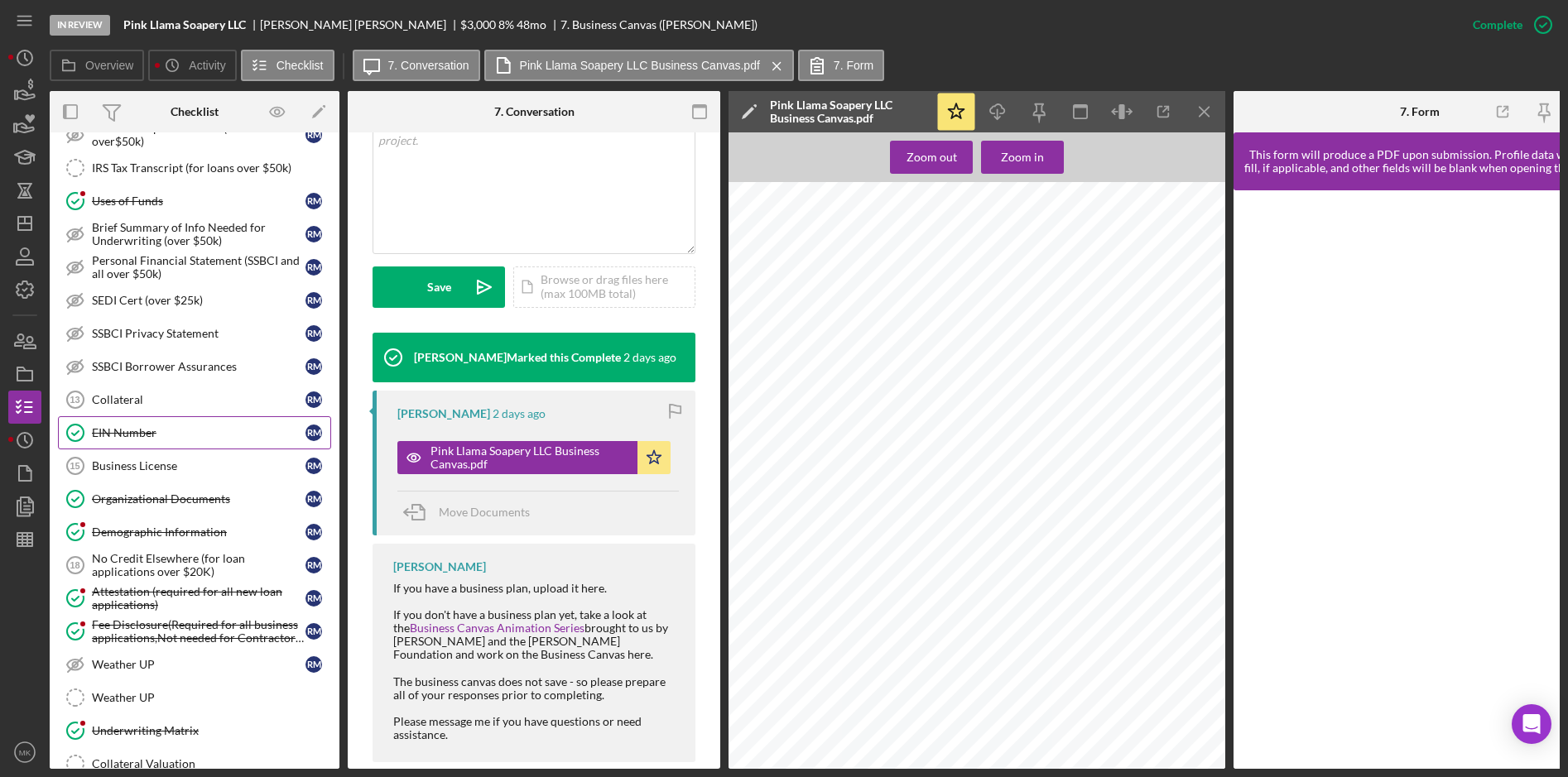
click at [121, 431] on div "EIN Number" at bounding box center [199, 432] width 214 height 13
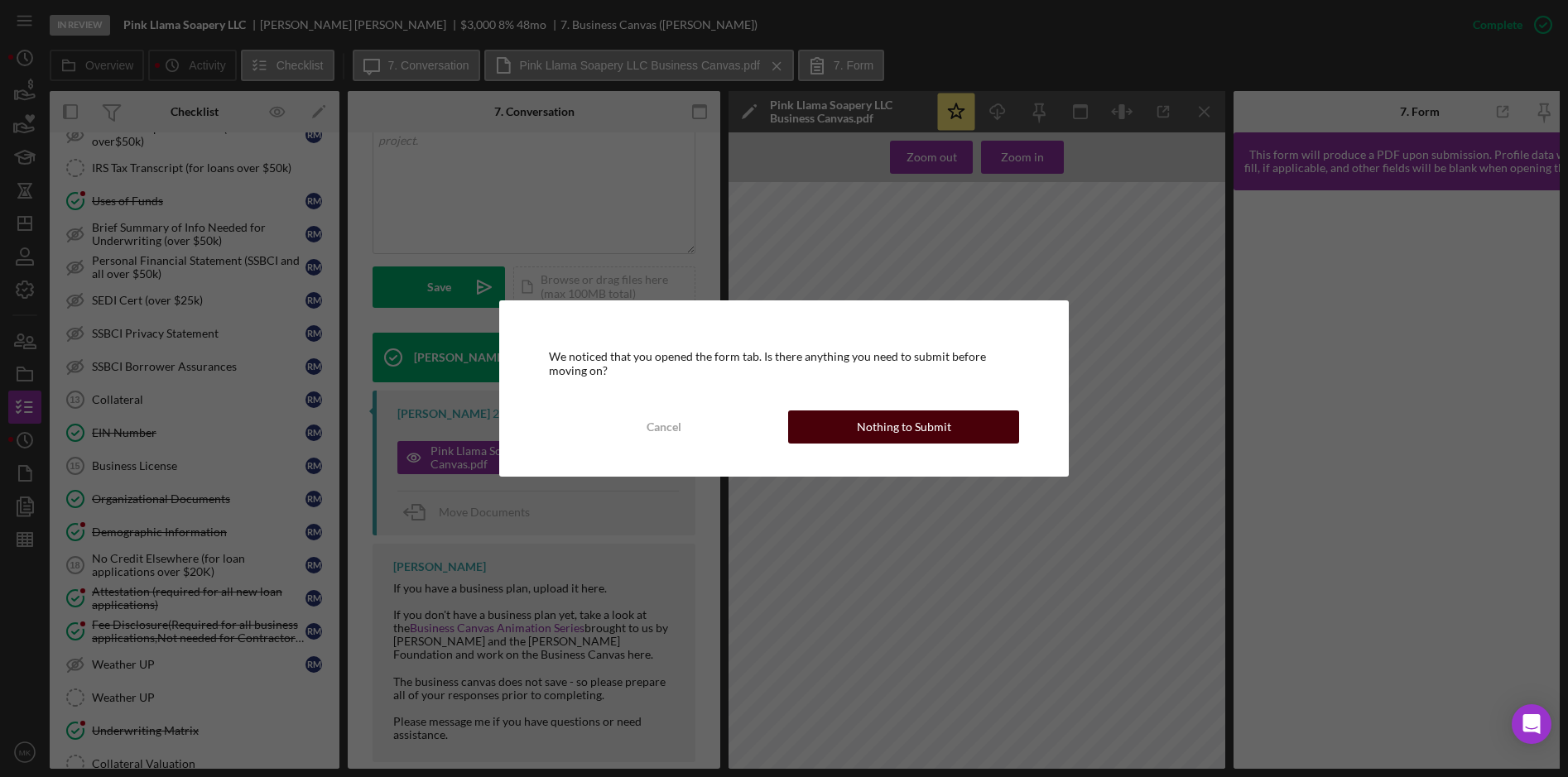
click at [930, 428] on div "Nothing to Submit" at bounding box center [903, 427] width 95 height 33
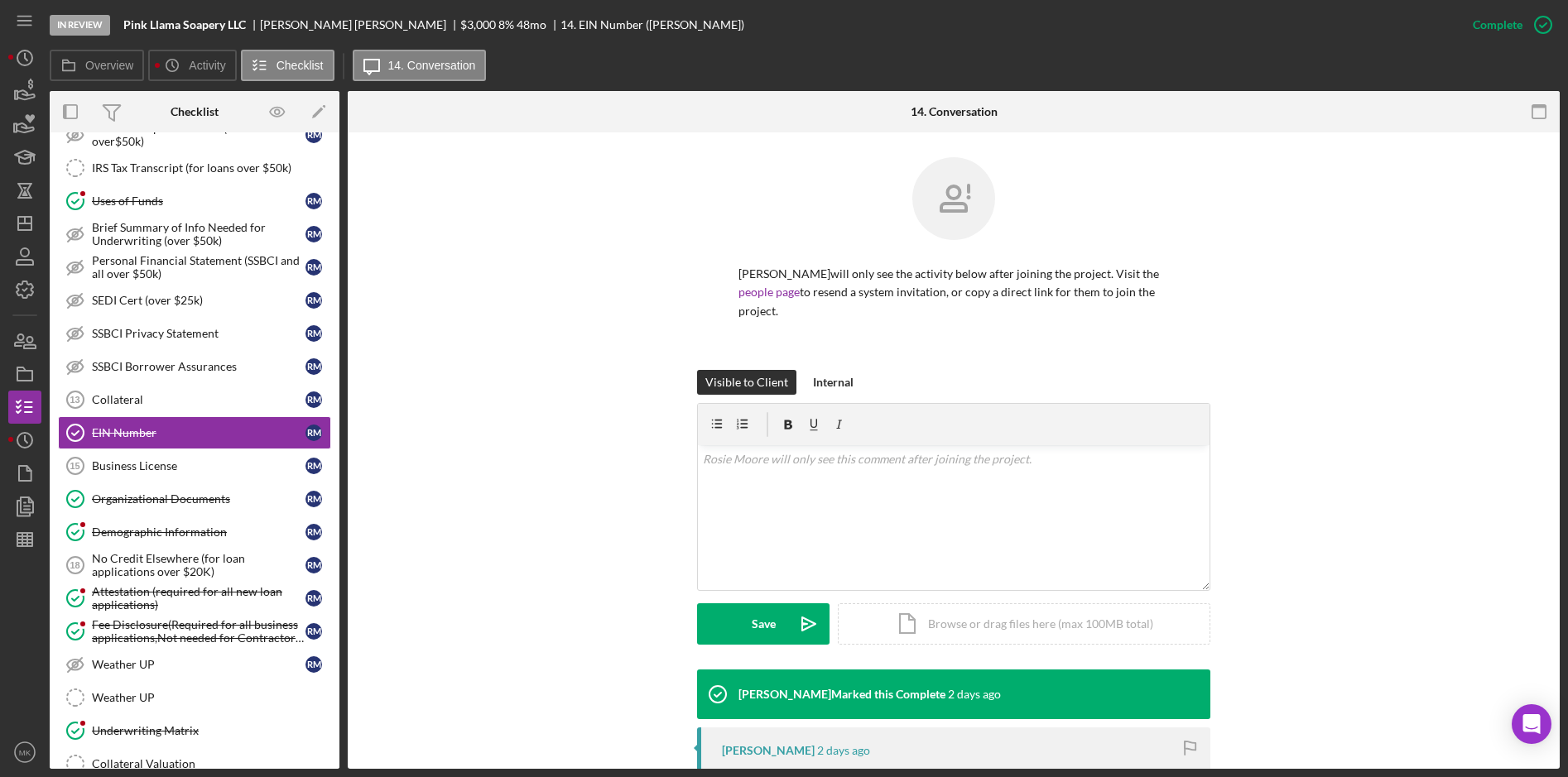
scroll to position [212, 0]
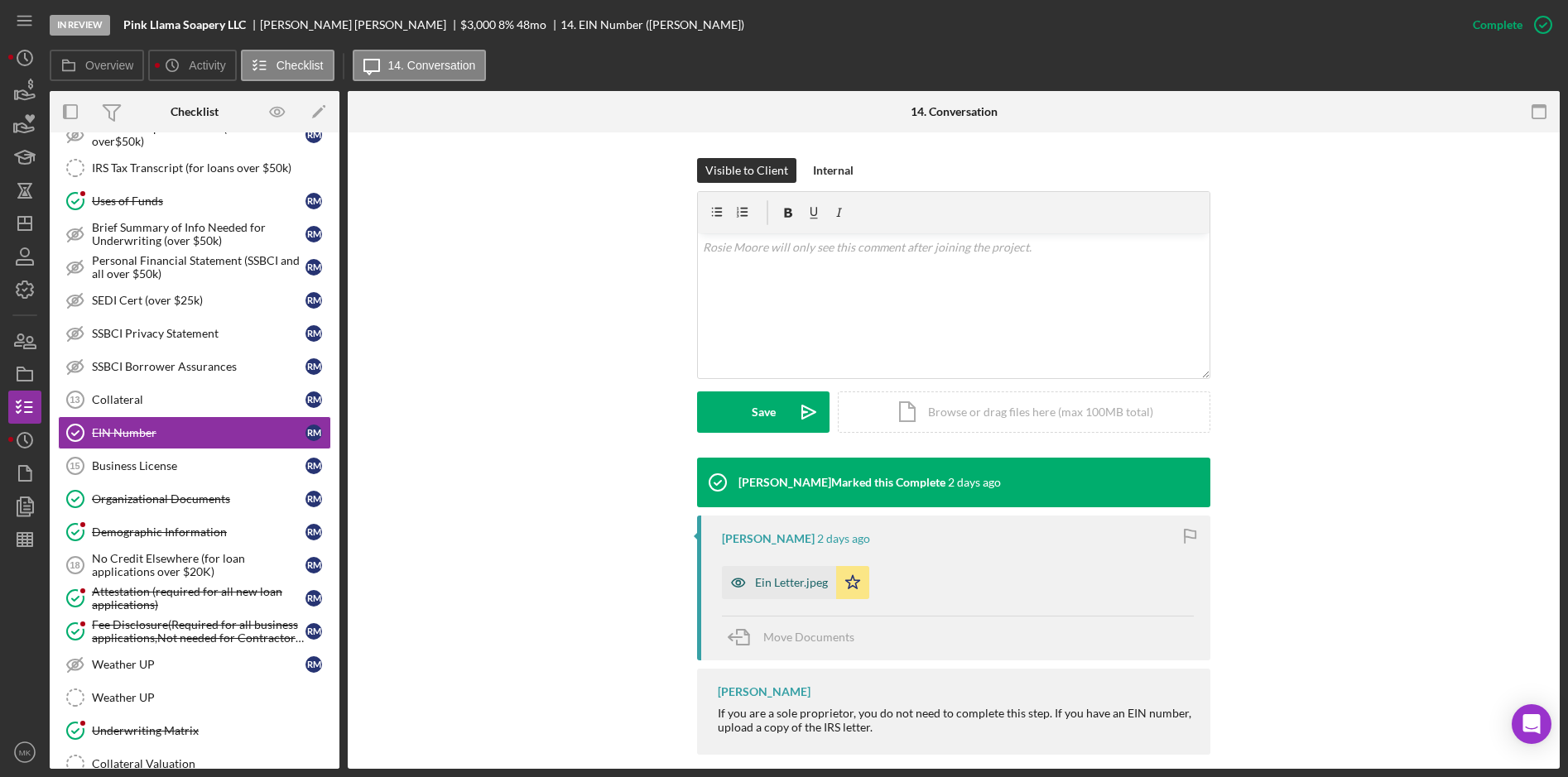
click at [779, 576] on div "Ein Letter.jpeg" at bounding box center [792, 582] width 73 height 13
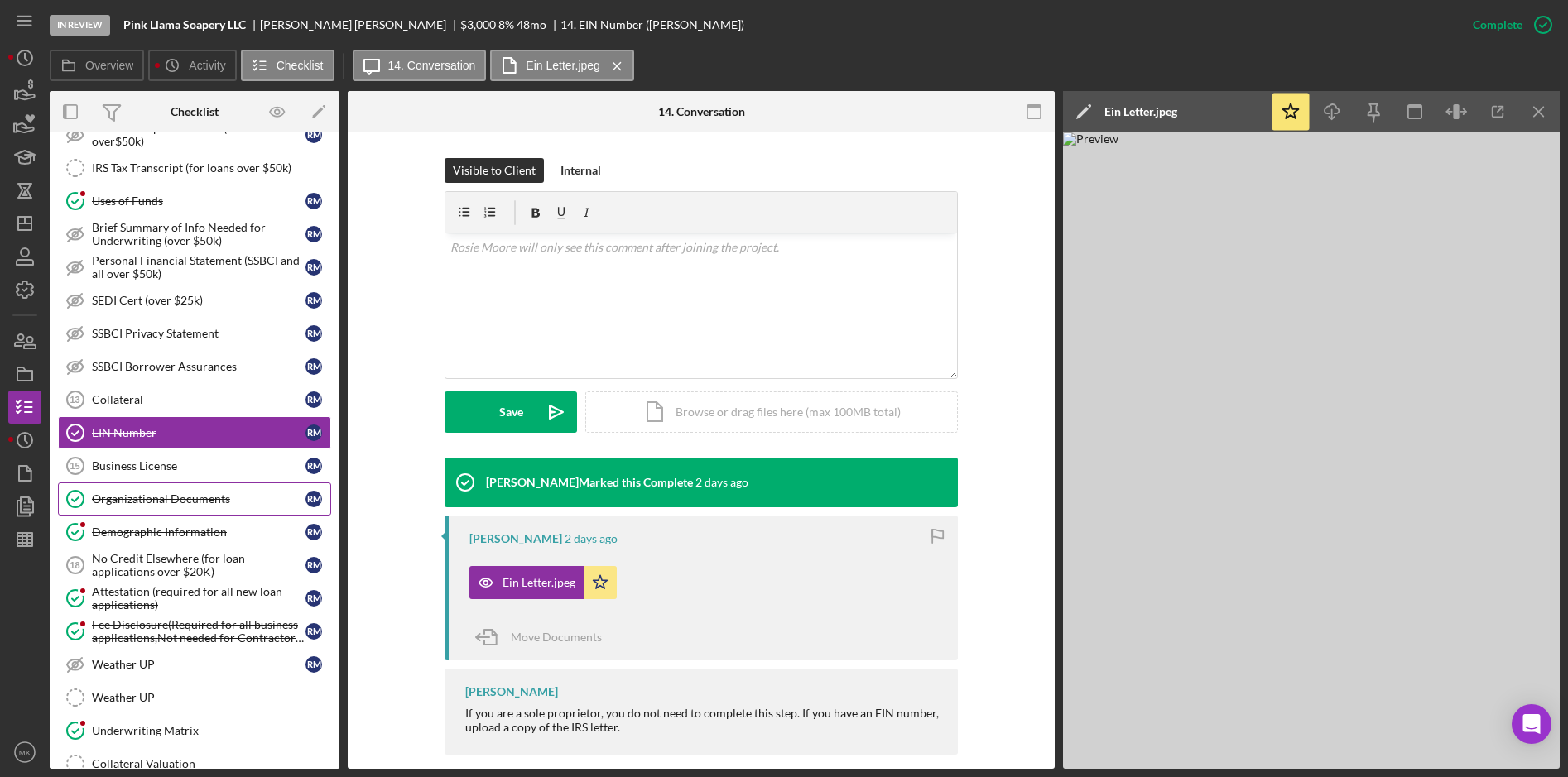
click at [155, 501] on div "Organizational Documents" at bounding box center [199, 499] width 214 height 13
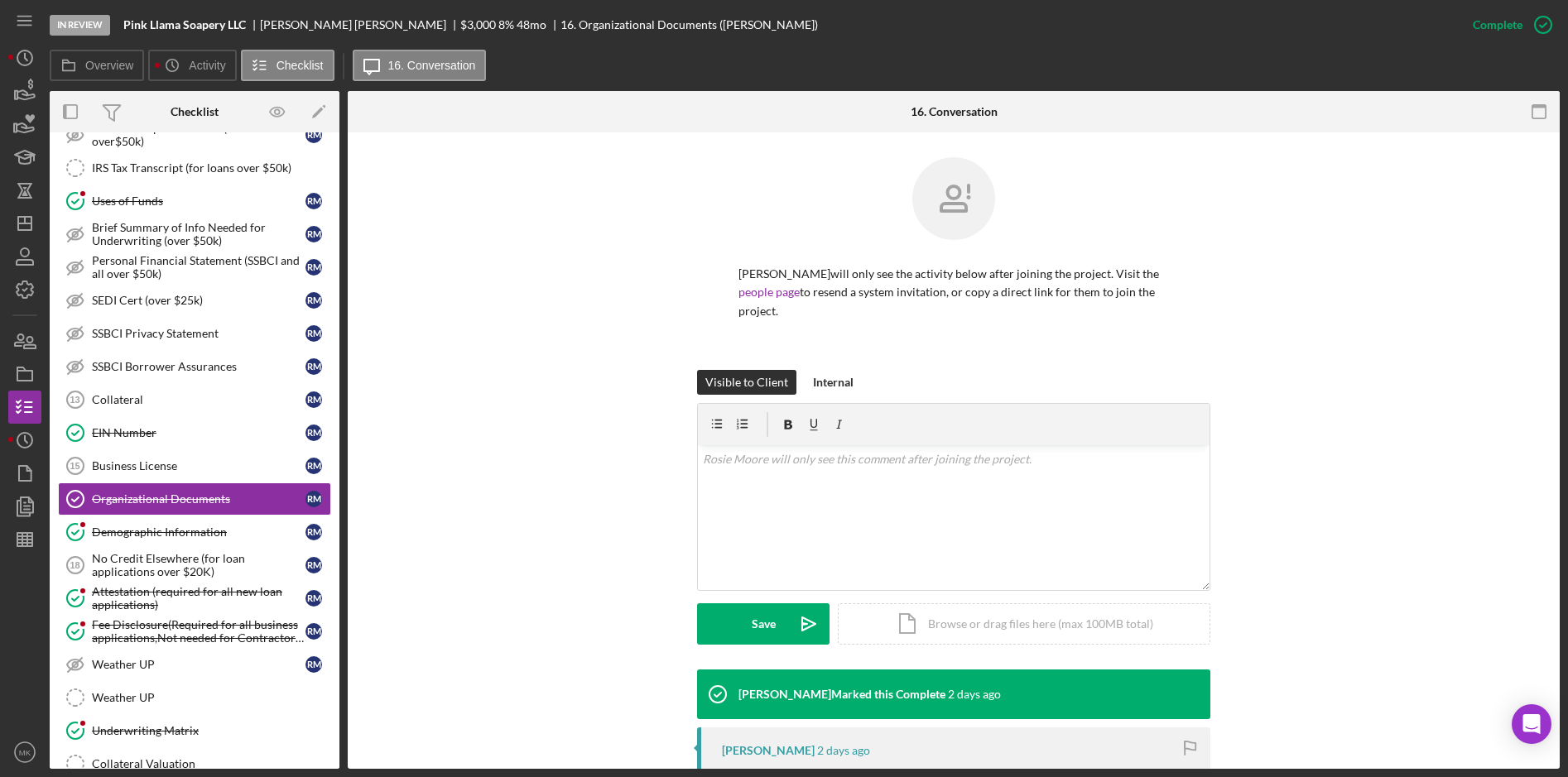
scroll to position [265, 0]
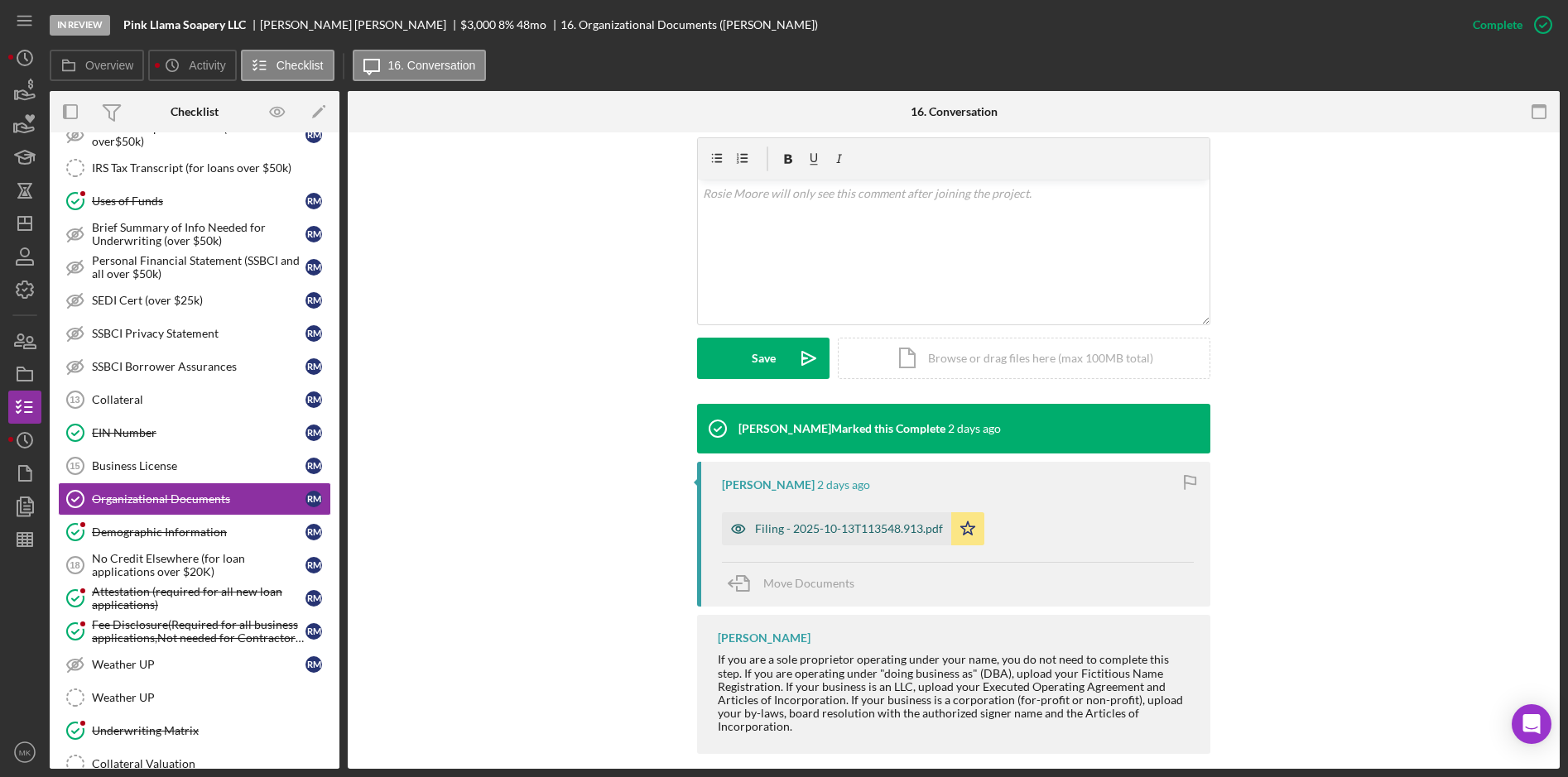
click at [771, 522] on div "Filing - 2025-10-13T113548.913.pdf" at bounding box center [849, 529] width 188 height 13
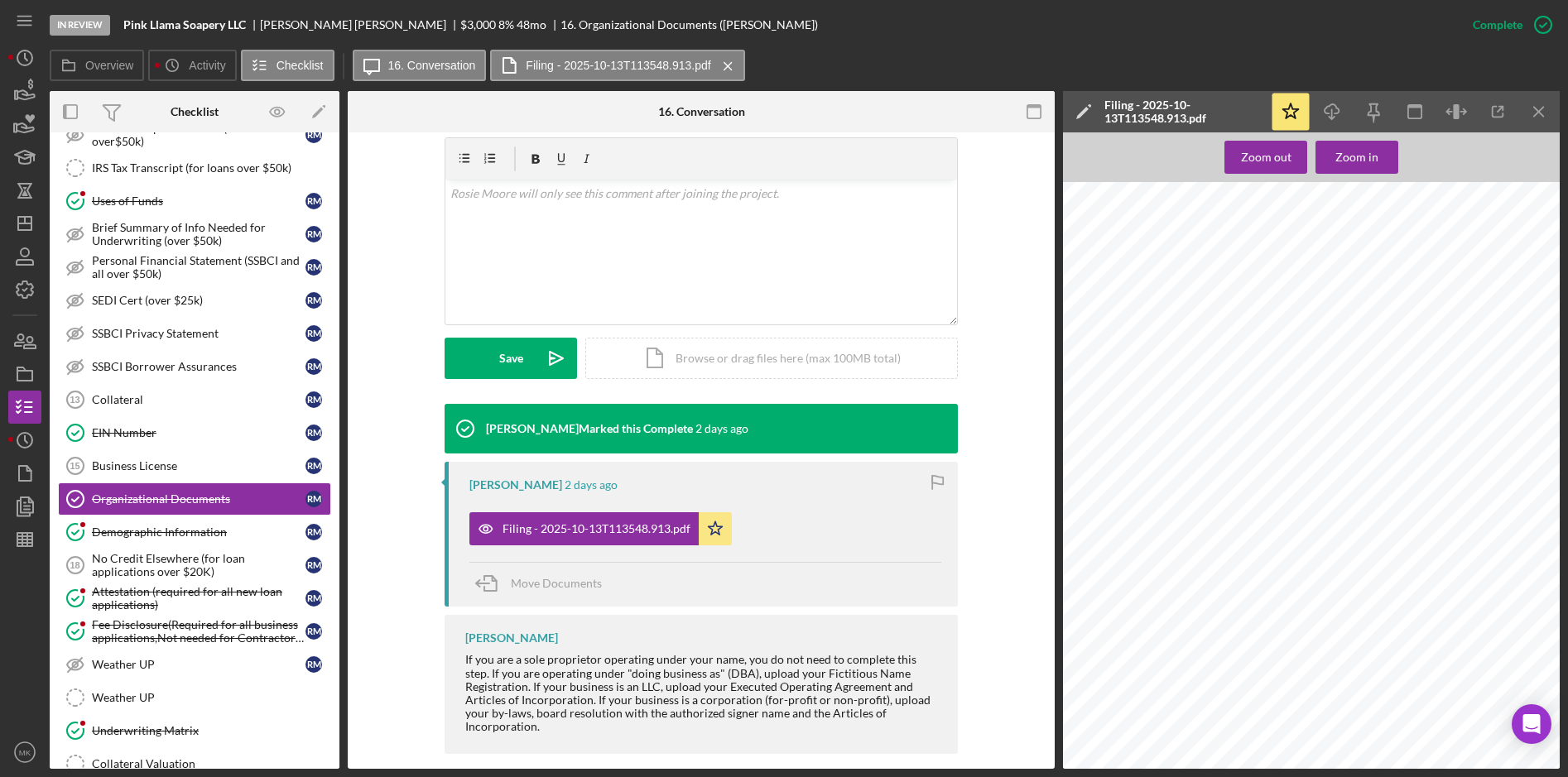
scroll to position [0, 0]
click at [148, 521] on link "Demographic Information Demographic Information R M" at bounding box center [195, 532] width 273 height 33
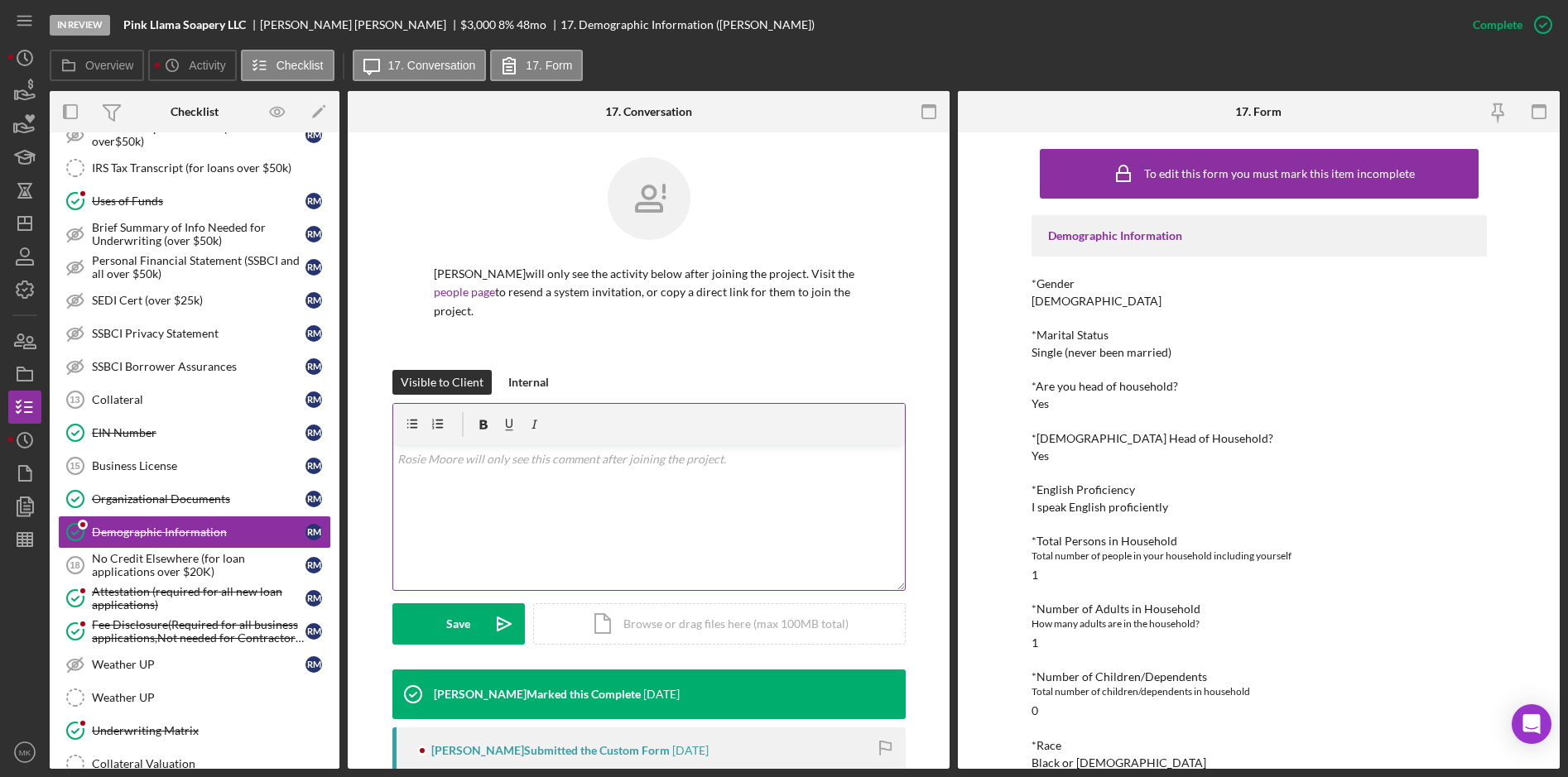
scroll to position [206, 0]
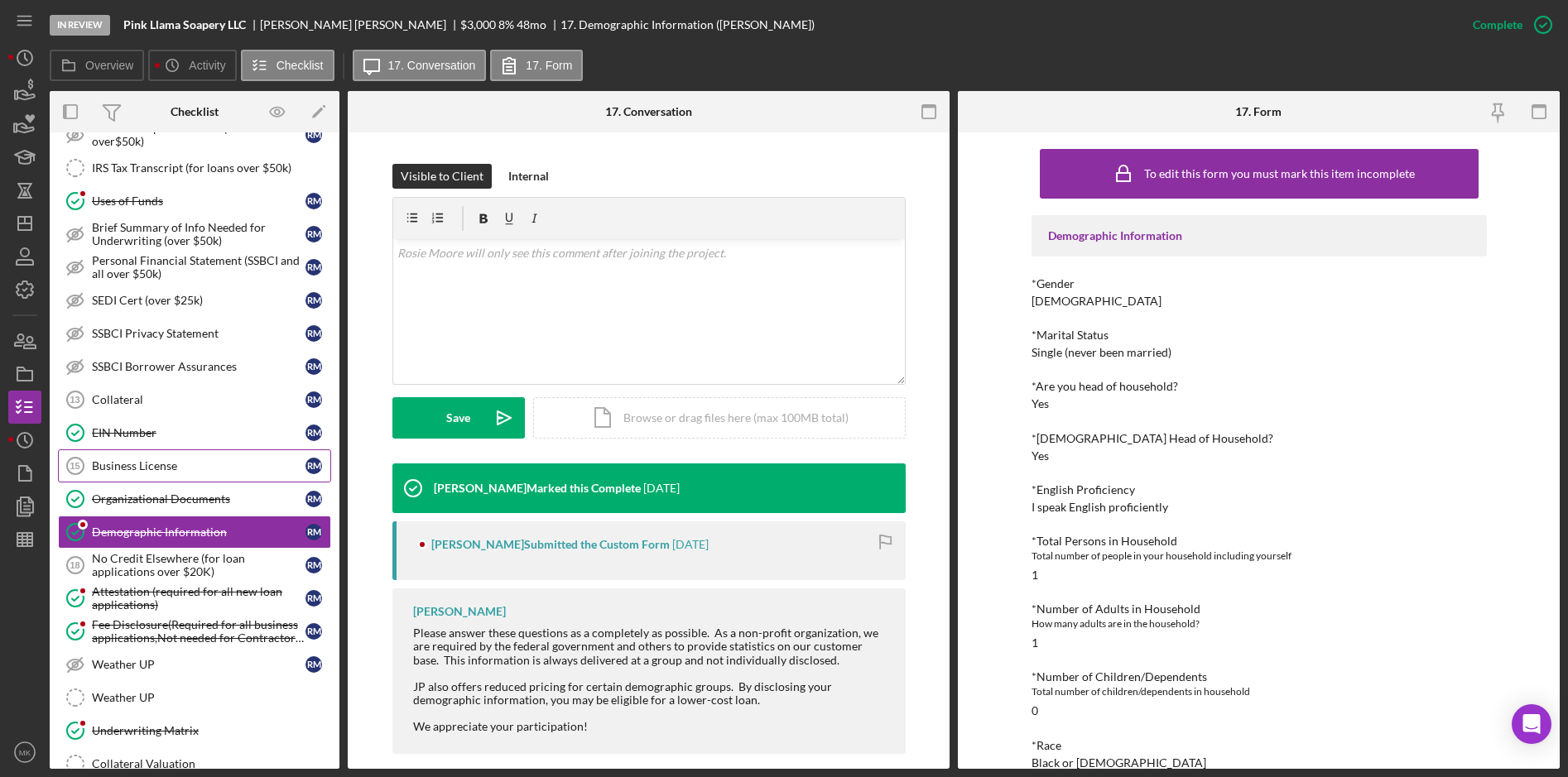
click at [134, 459] on div "Business License" at bounding box center [199, 466] width 214 height 13
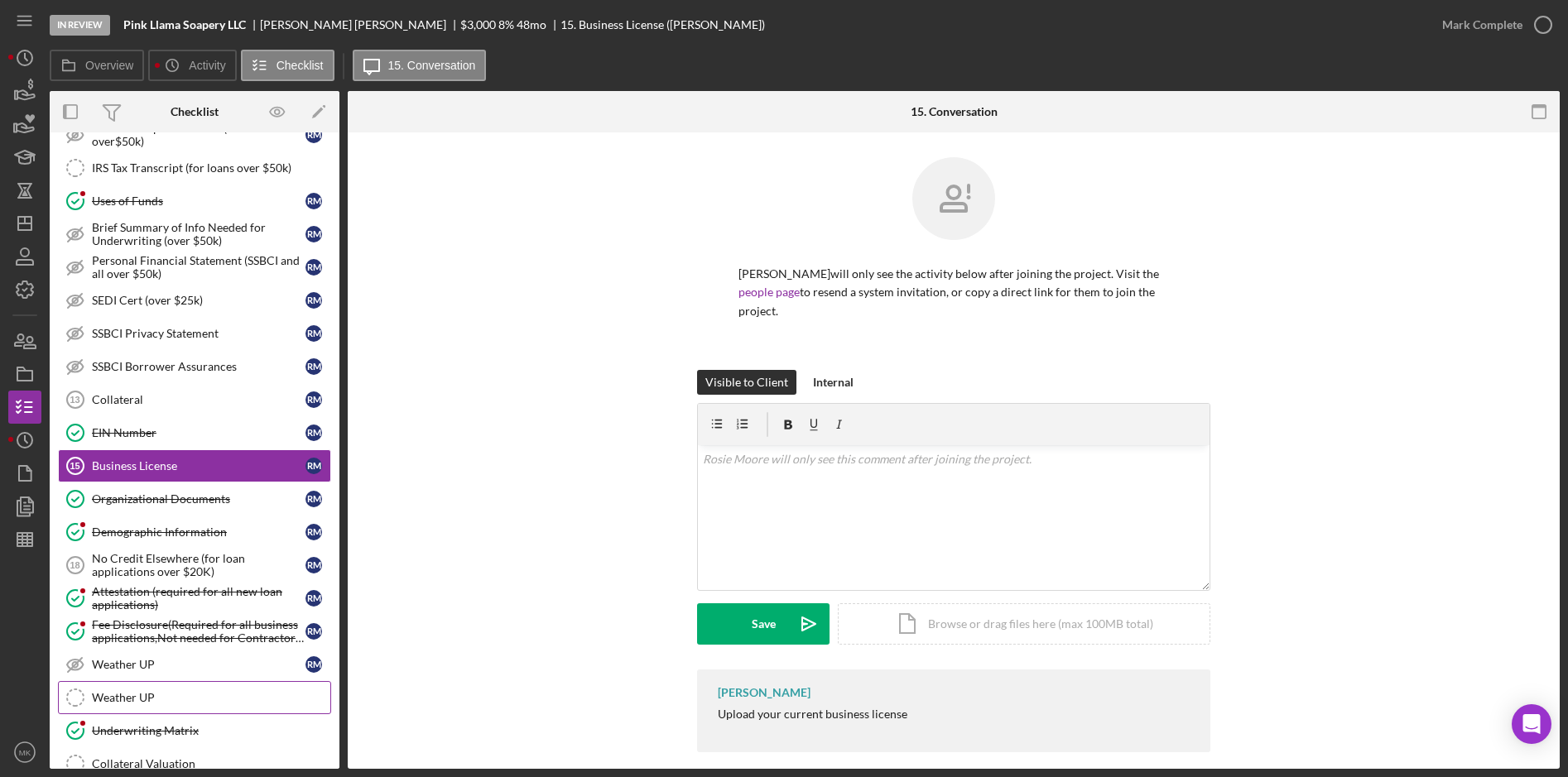
scroll to position [1572, 0]
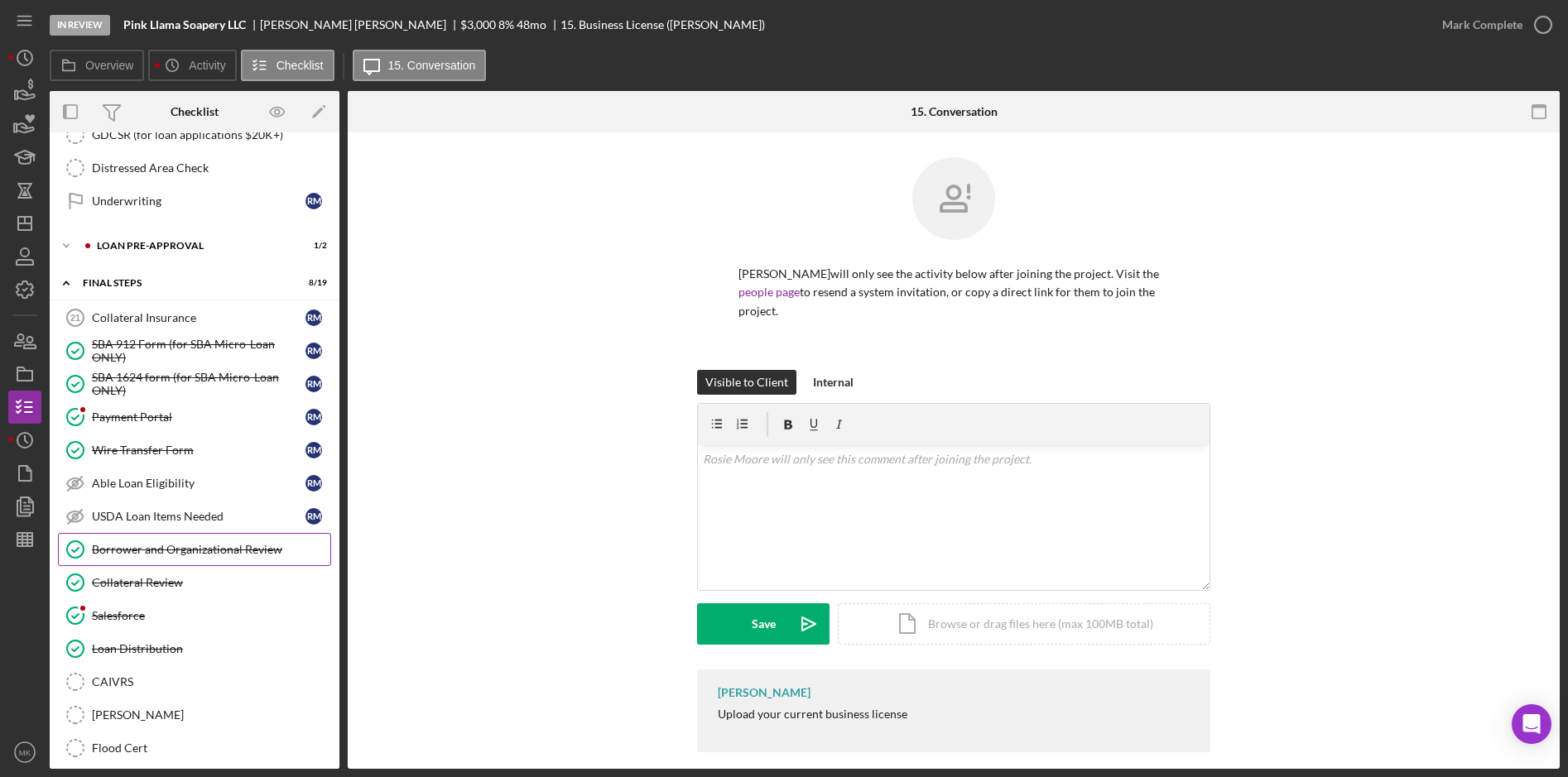
click at [208, 548] on div "Borrower and Organizational Review" at bounding box center [211, 550] width 239 height 13
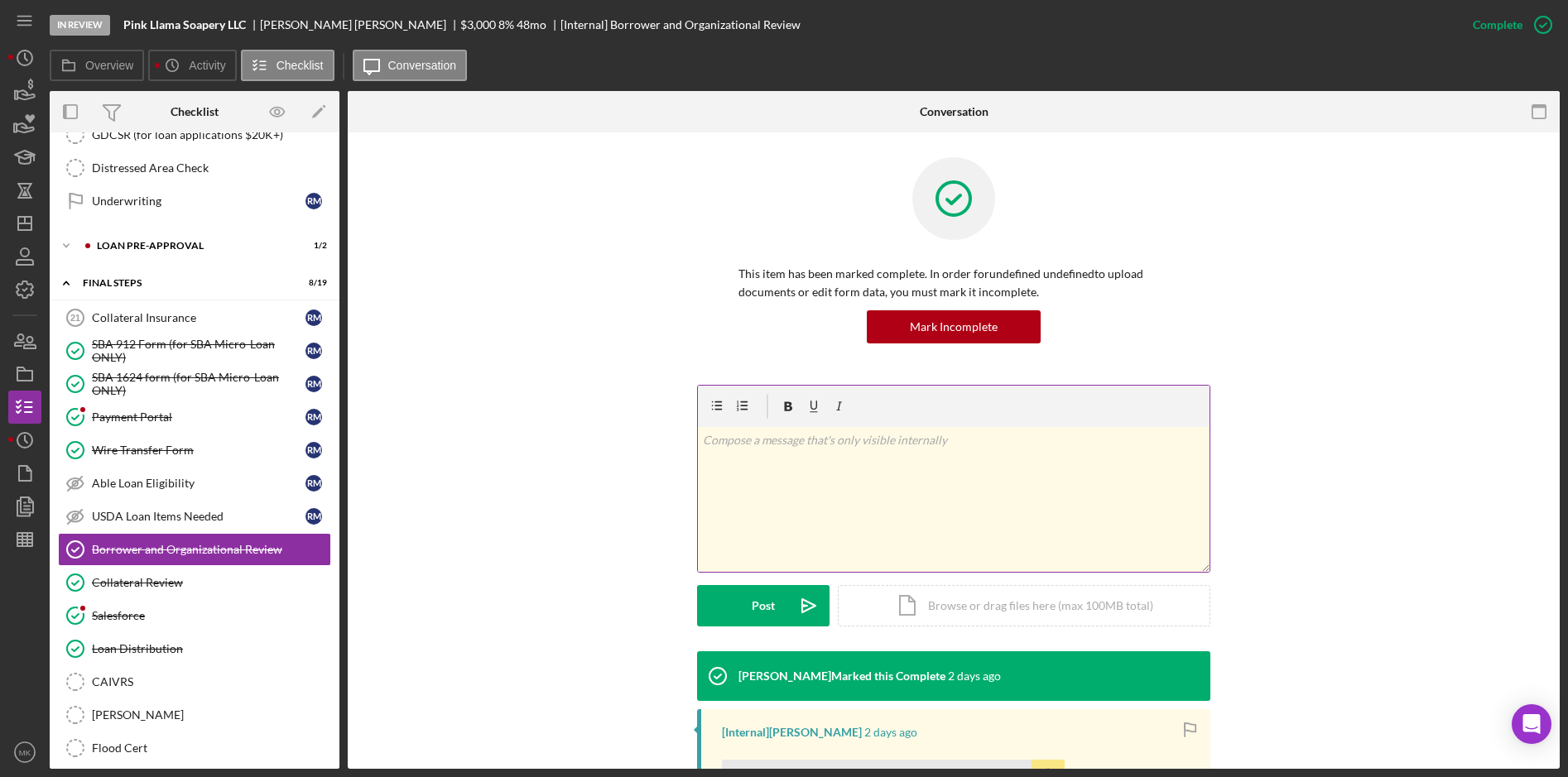
scroll to position [321, 0]
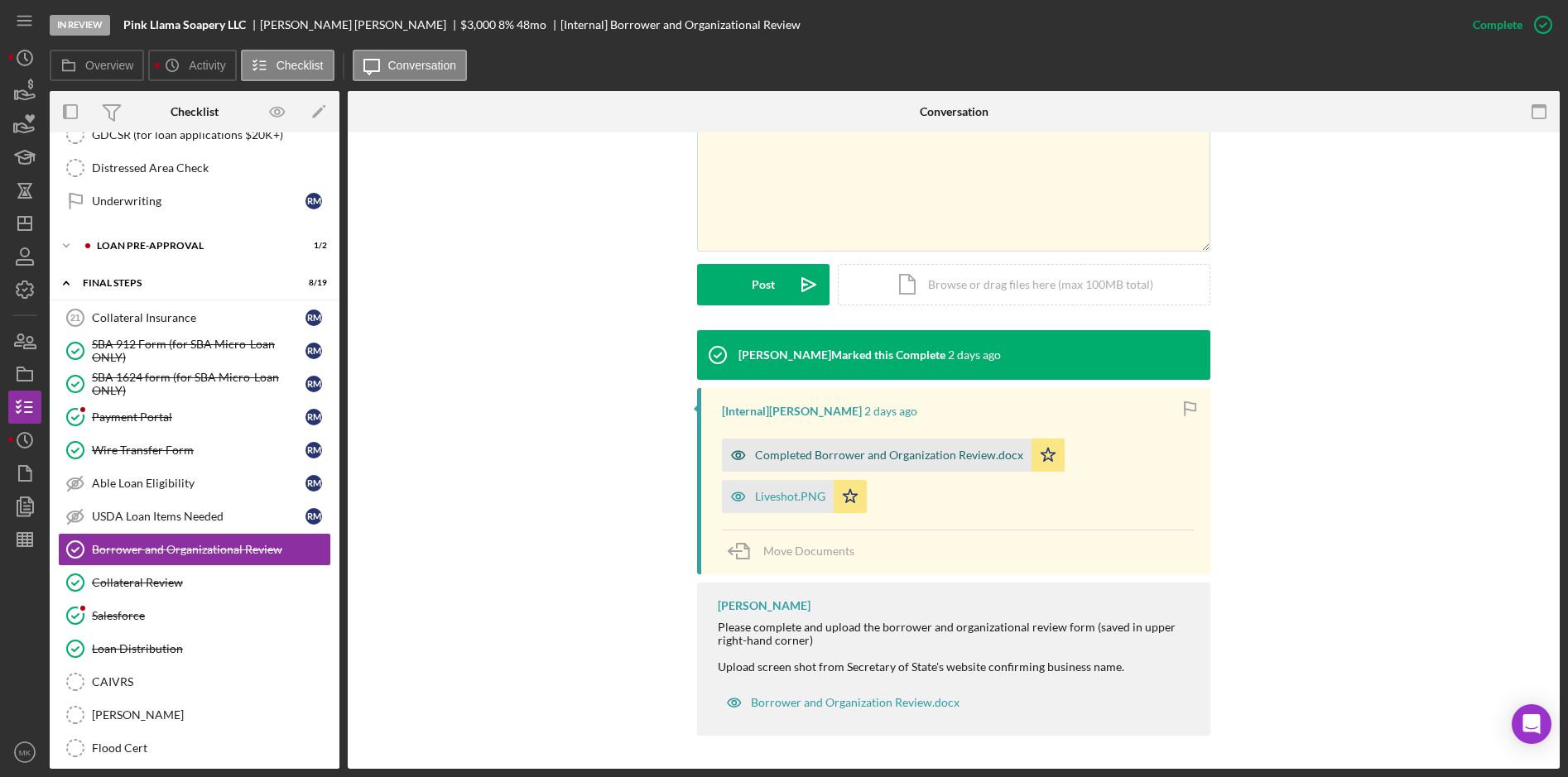
click at [897, 461] on div "Completed Borrower and Organization Review.docx" at bounding box center [889, 455] width 268 height 13
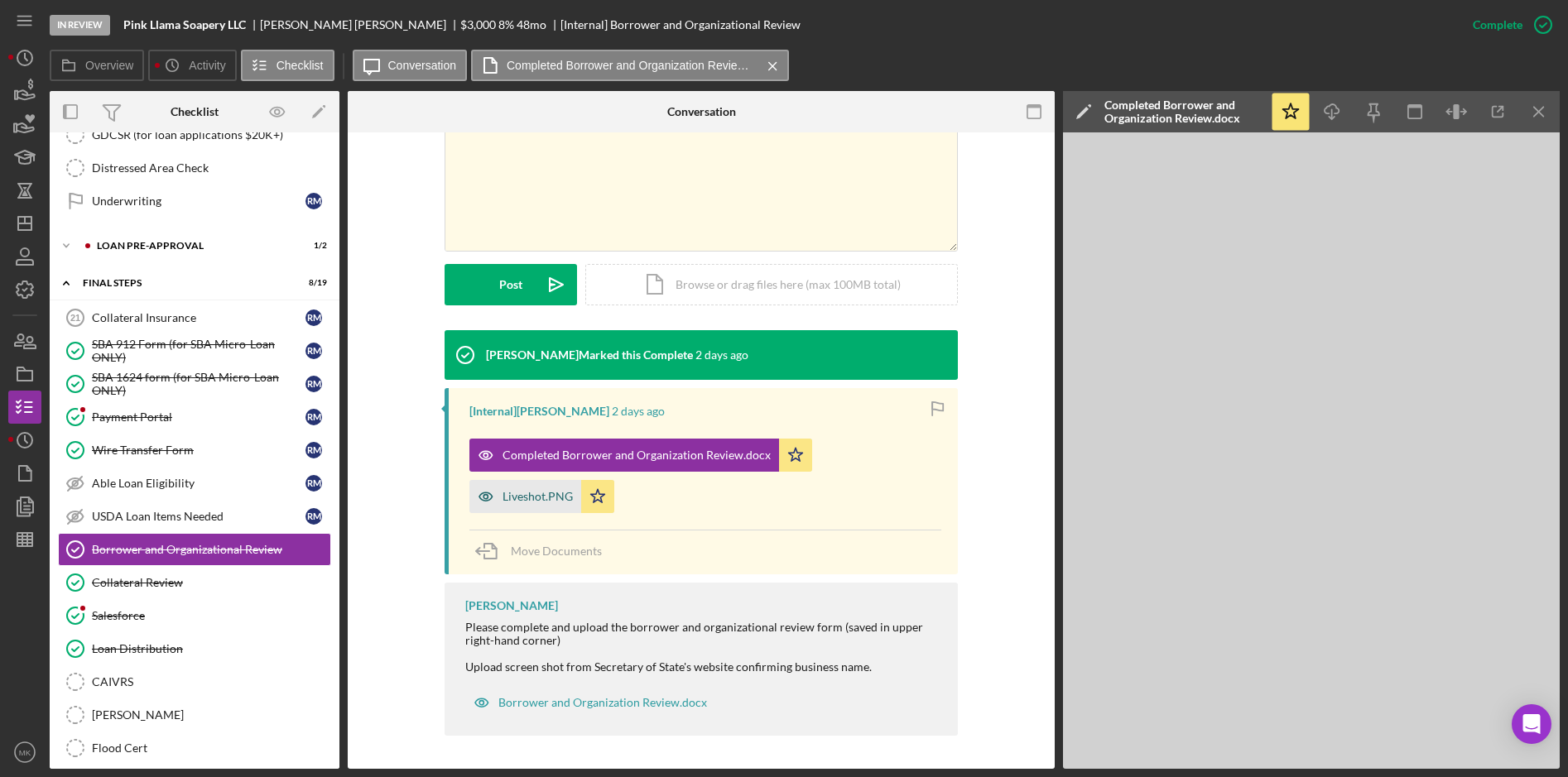
click at [544, 500] on div "Liveshot.PNG" at bounding box center [538, 496] width 71 height 13
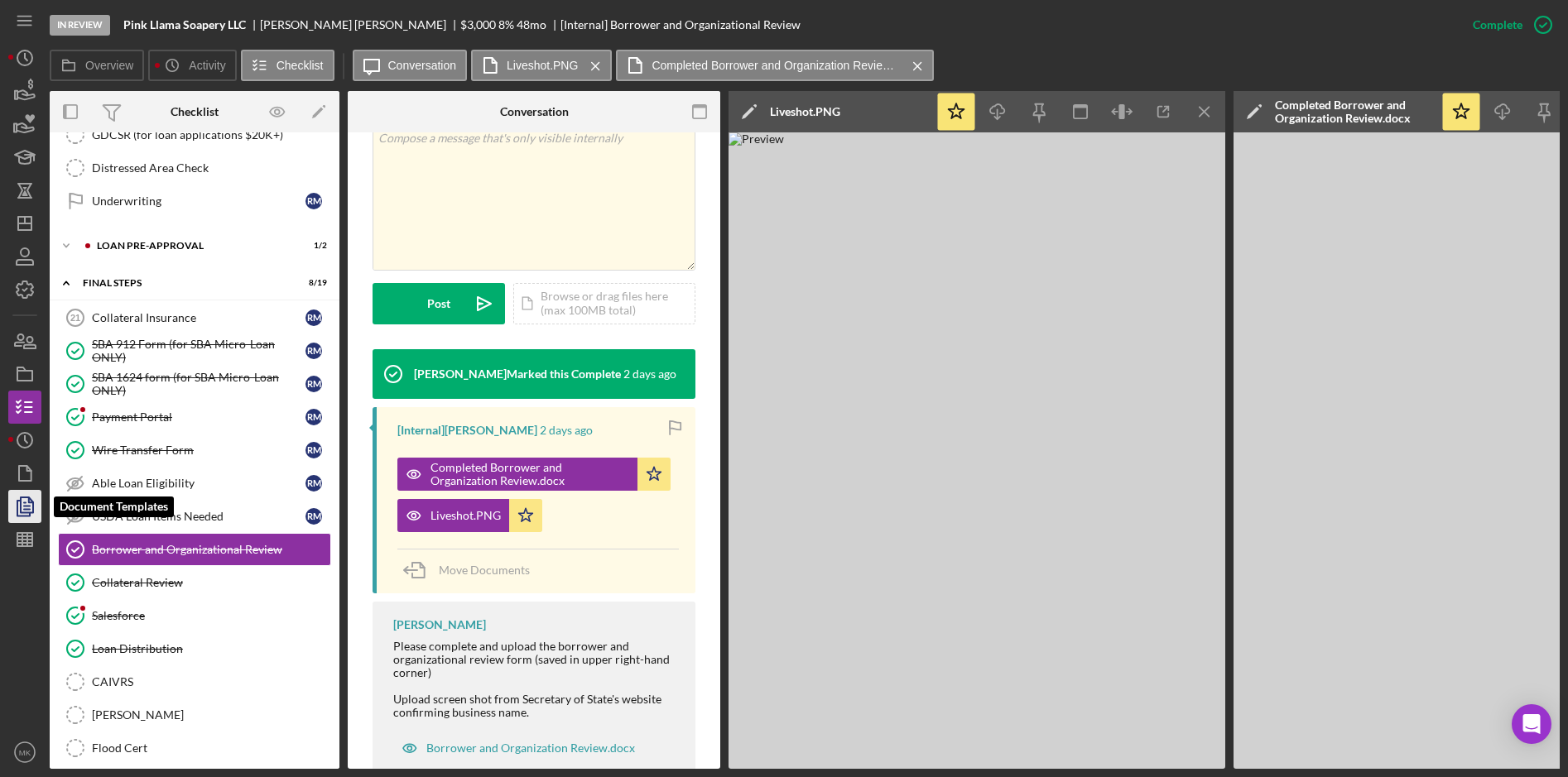
click at [21, 499] on polygon "button" at bounding box center [27, 505] width 12 height 15
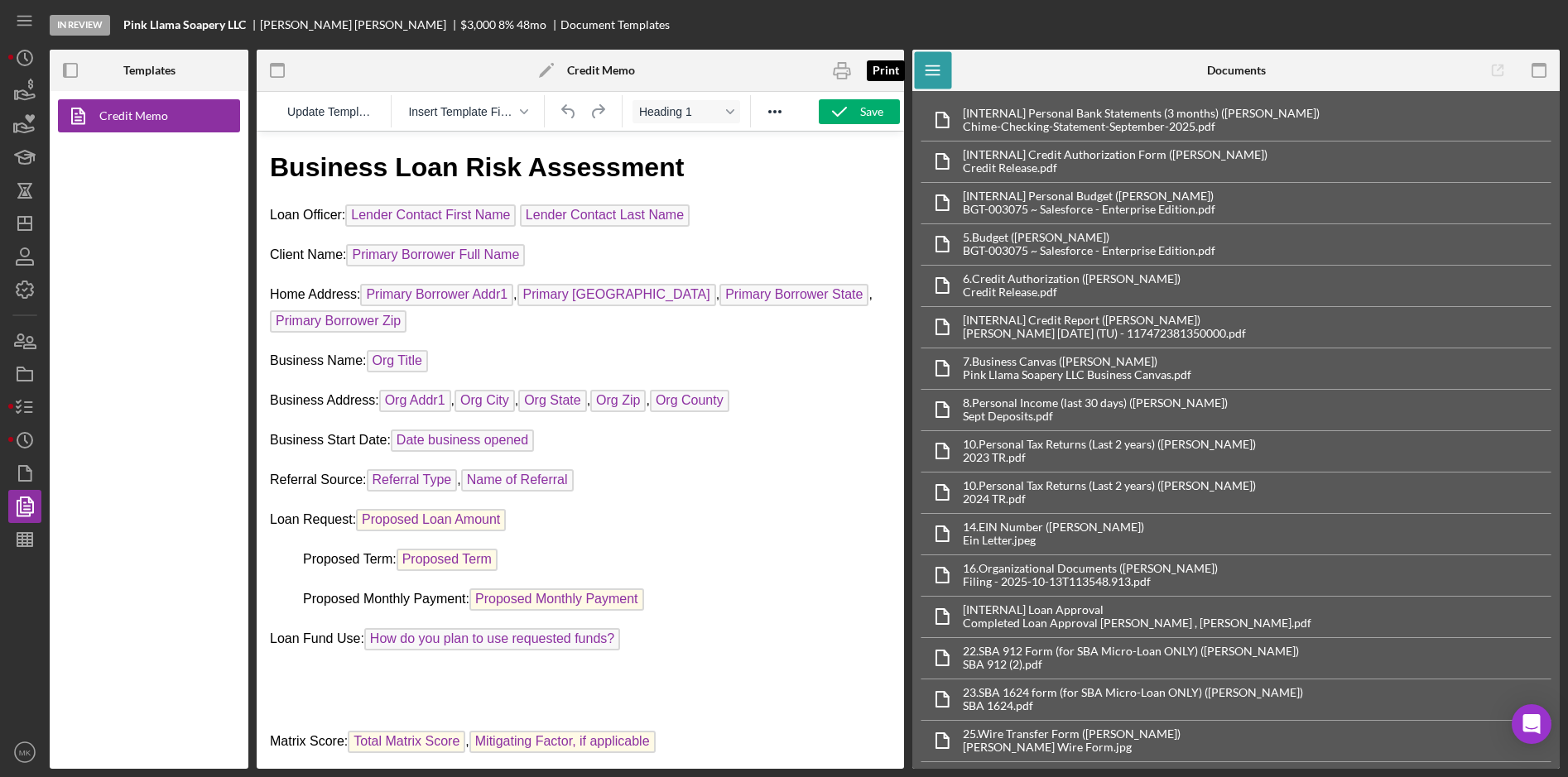
click at [862, 77] on div at bounding box center [841, 70] width 41 height 41
click at [869, 77] on icon "button" at bounding box center [883, 71] width 37 height 37
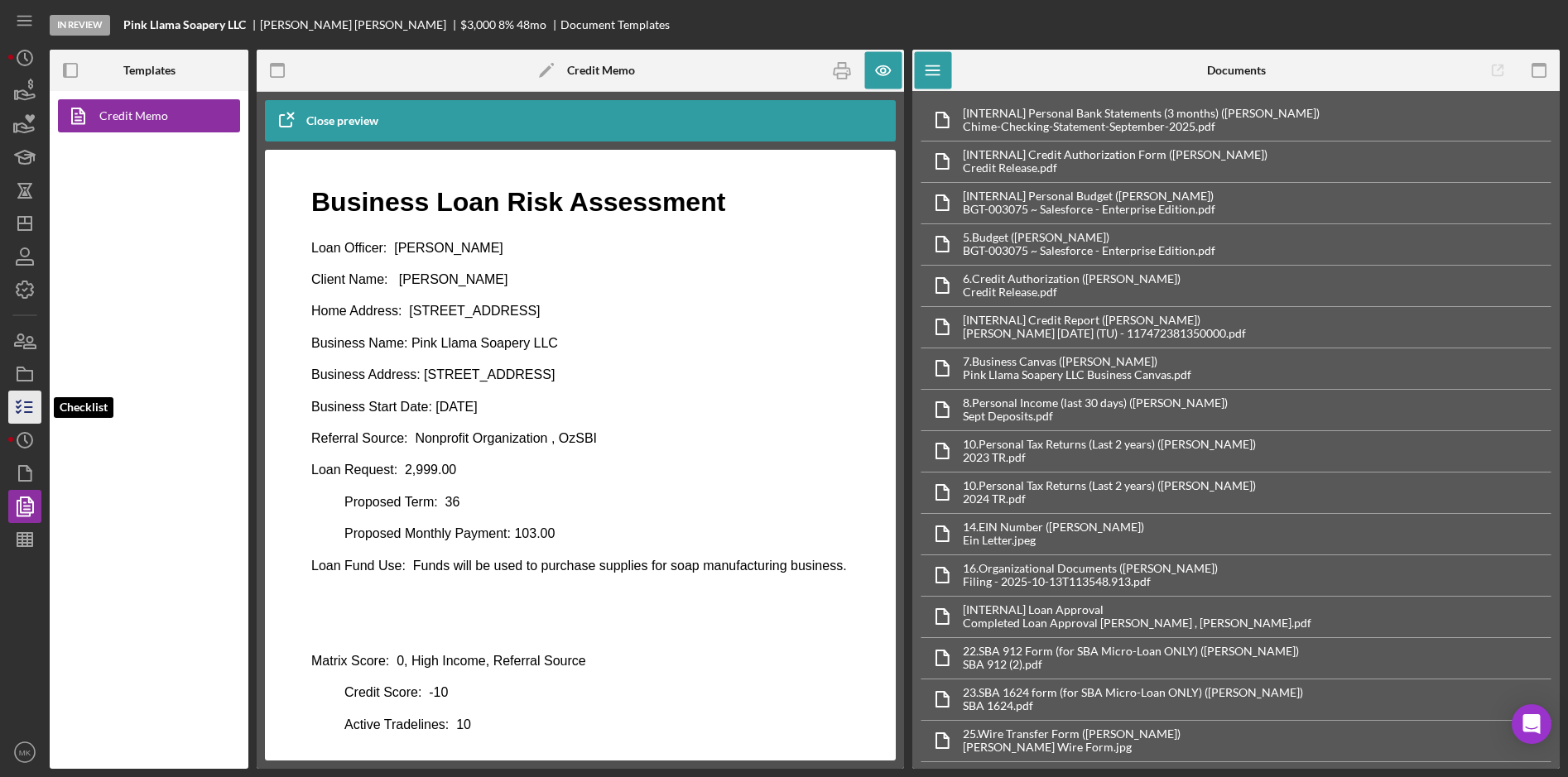
click at [17, 413] on icon "button" at bounding box center [24, 407] width 41 height 41
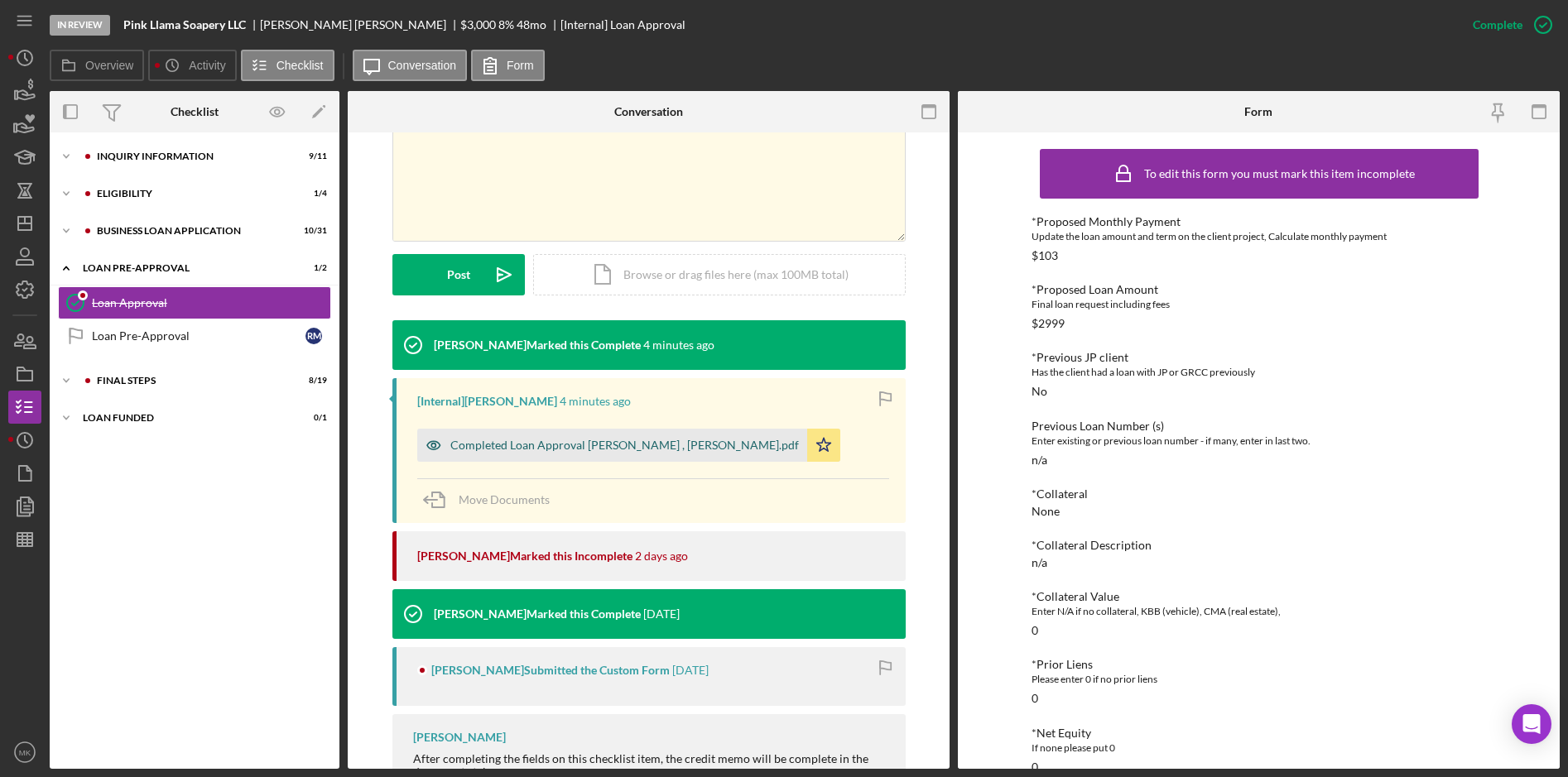
click at [585, 442] on div "Completed Loan Approval [PERSON_NAME] , [PERSON_NAME].pdf" at bounding box center [625, 446] width 349 height 13
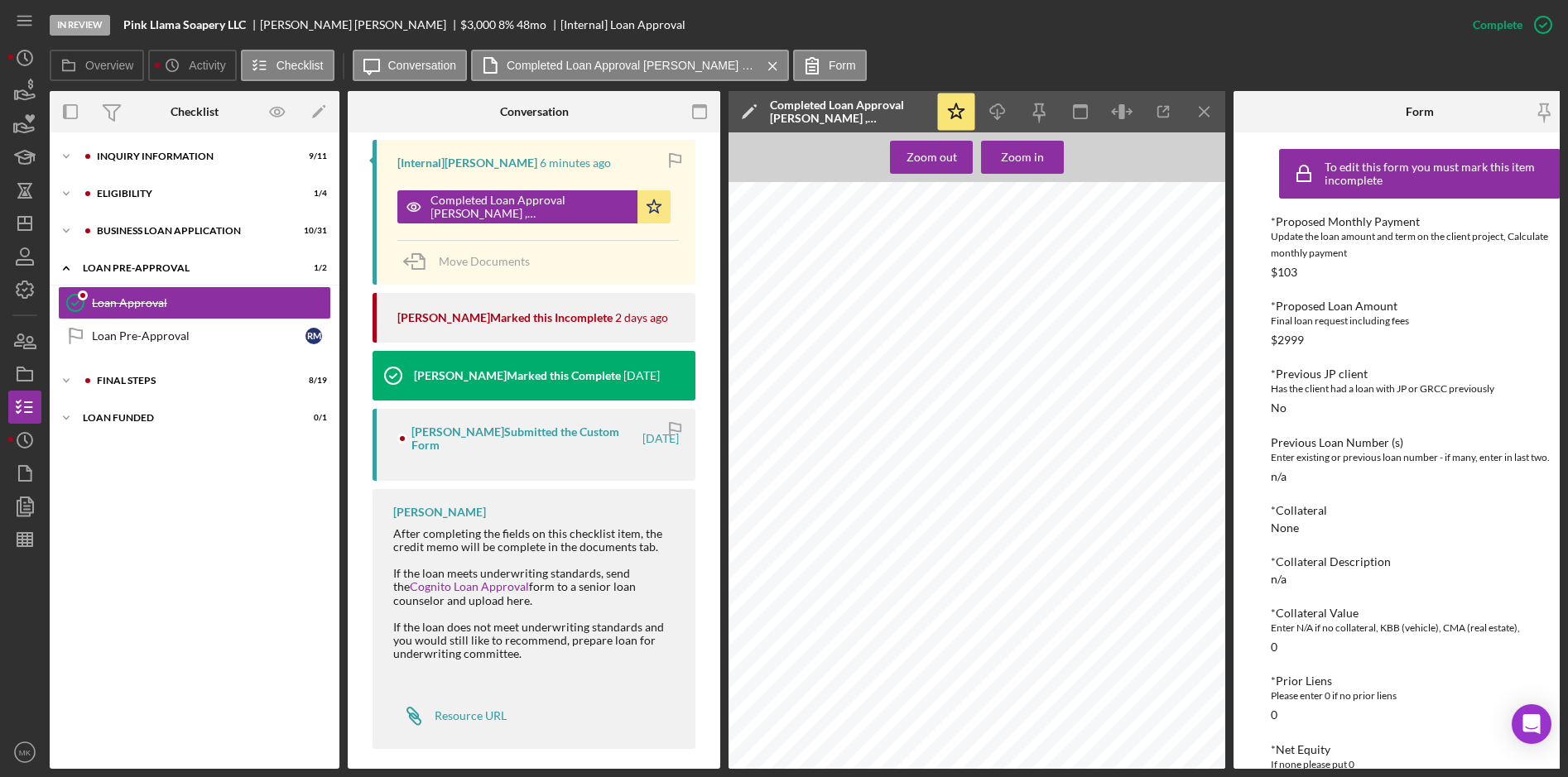
scroll to position [193, 0]
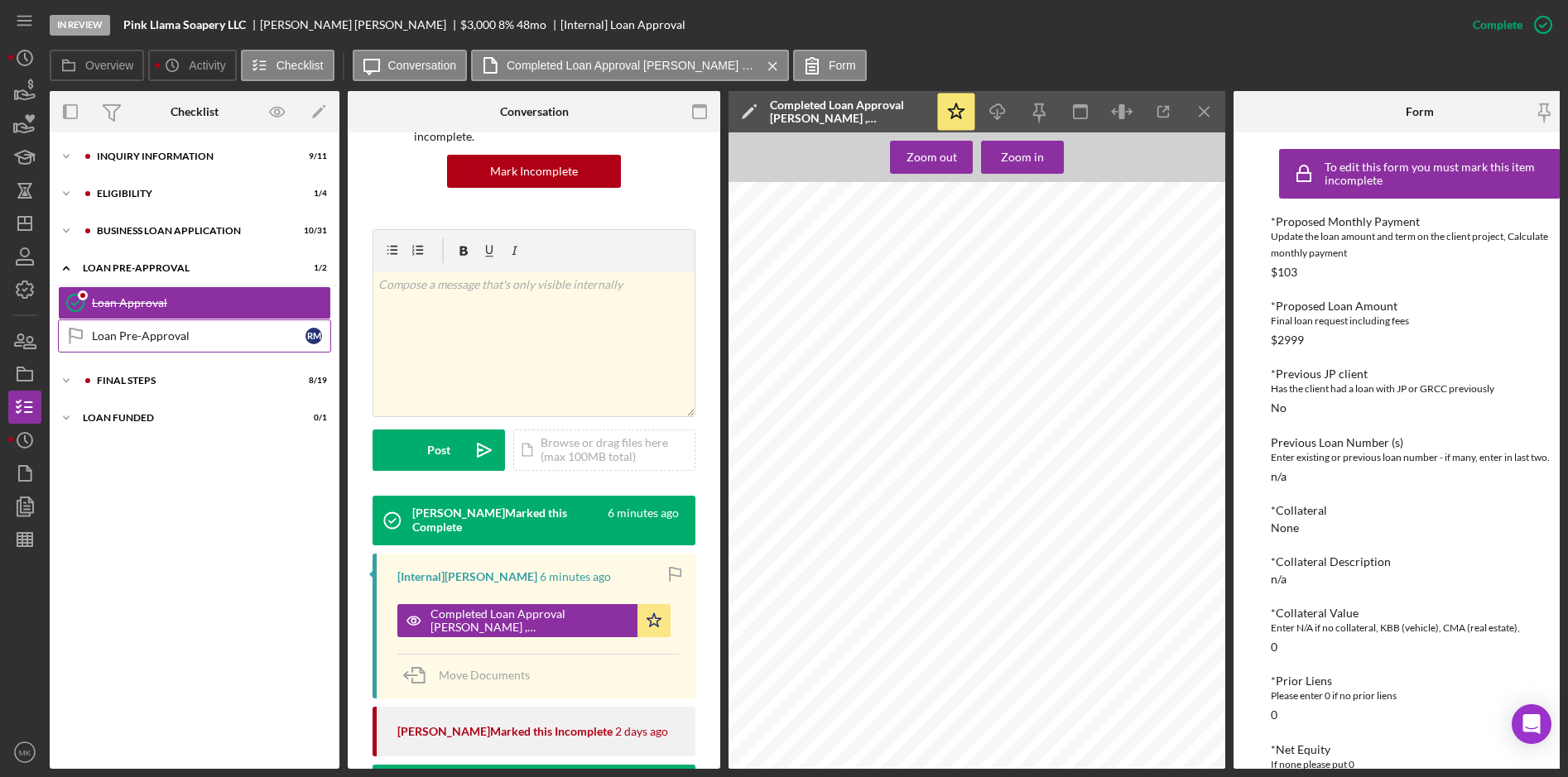
click at [152, 336] on div "Loan Pre-Approval" at bounding box center [199, 336] width 214 height 13
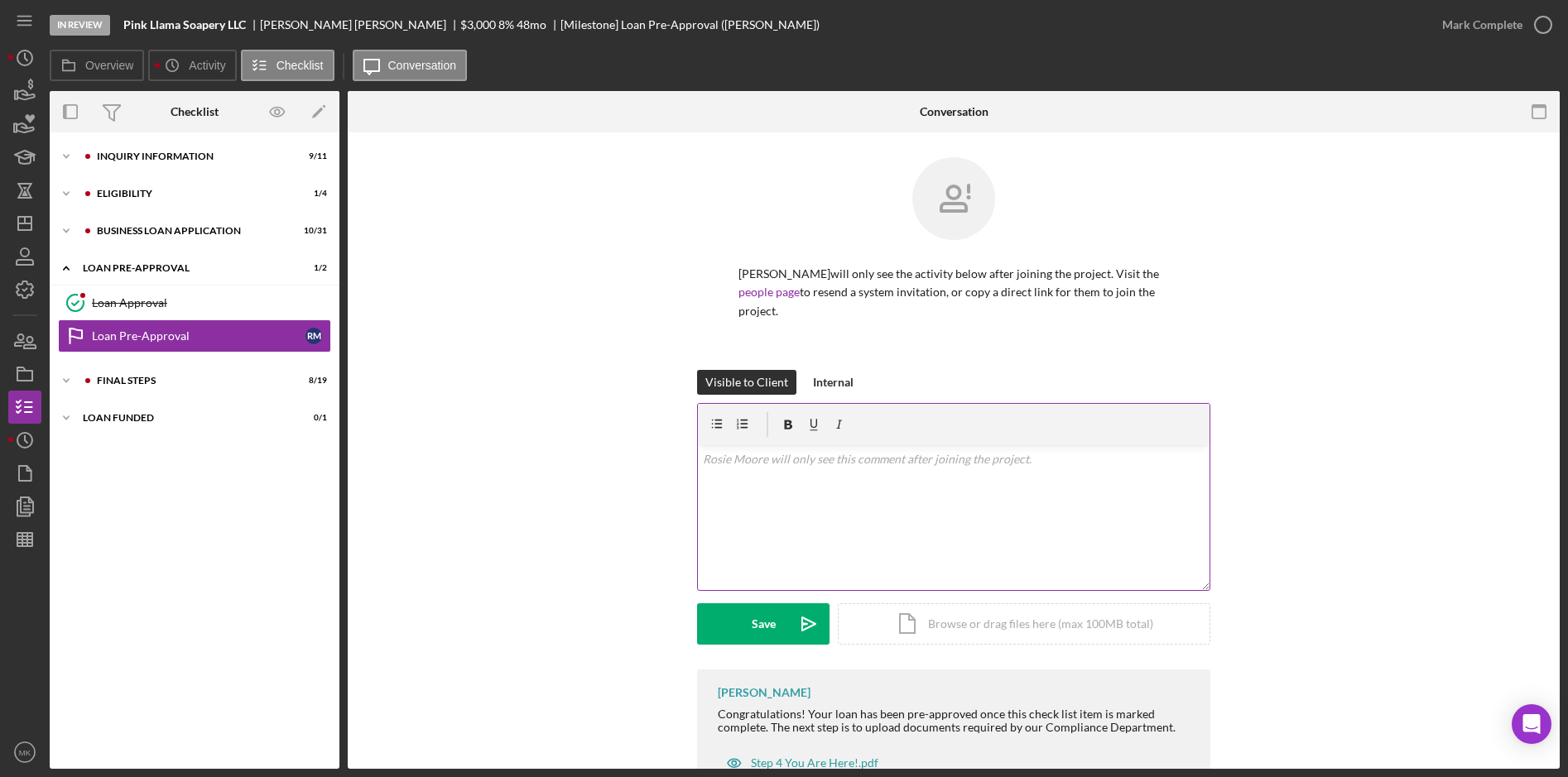
scroll to position [42, 0]
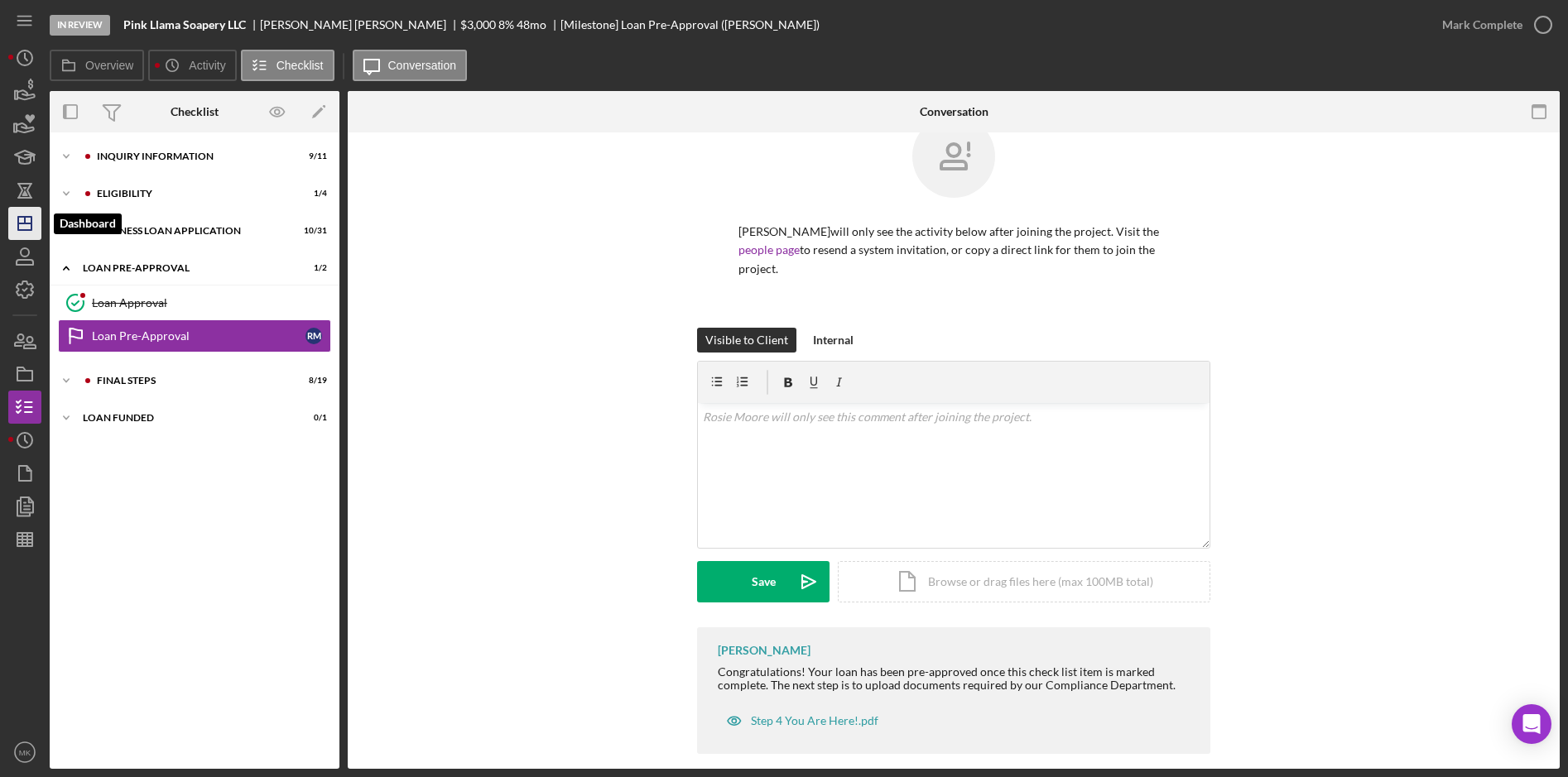
click at [22, 230] on polygon "button" at bounding box center [25, 223] width 13 height 13
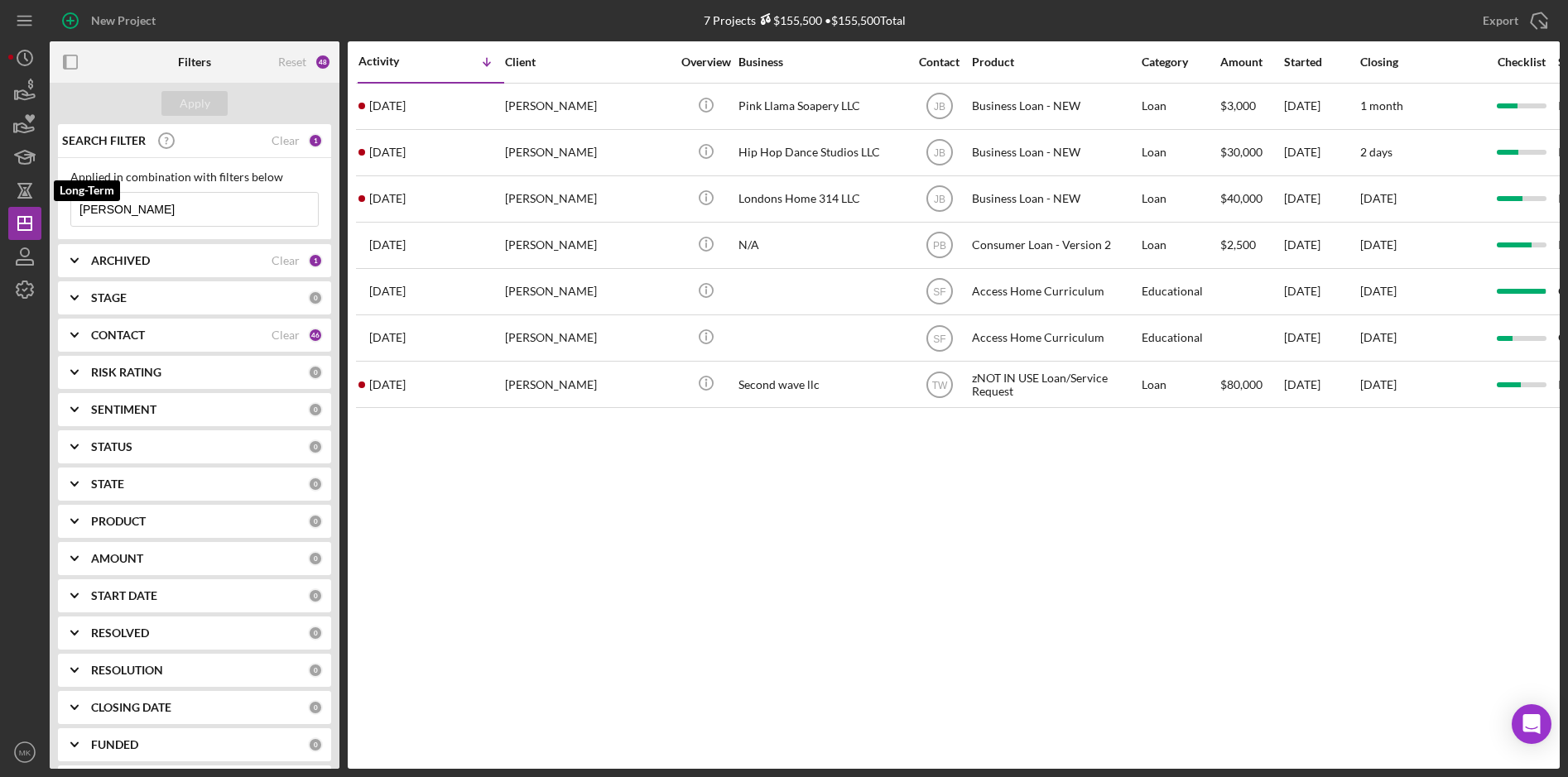
drag, startPoint x: 190, startPoint y: 205, endPoint x: -6, endPoint y: 187, distance: 196.8
click at [0, 187] on html "New Project 7 Projects $155,500 • $155,500 Total [PERSON_NAME] Export Icon/Expo…" at bounding box center [784, 388] width 1568 height 777
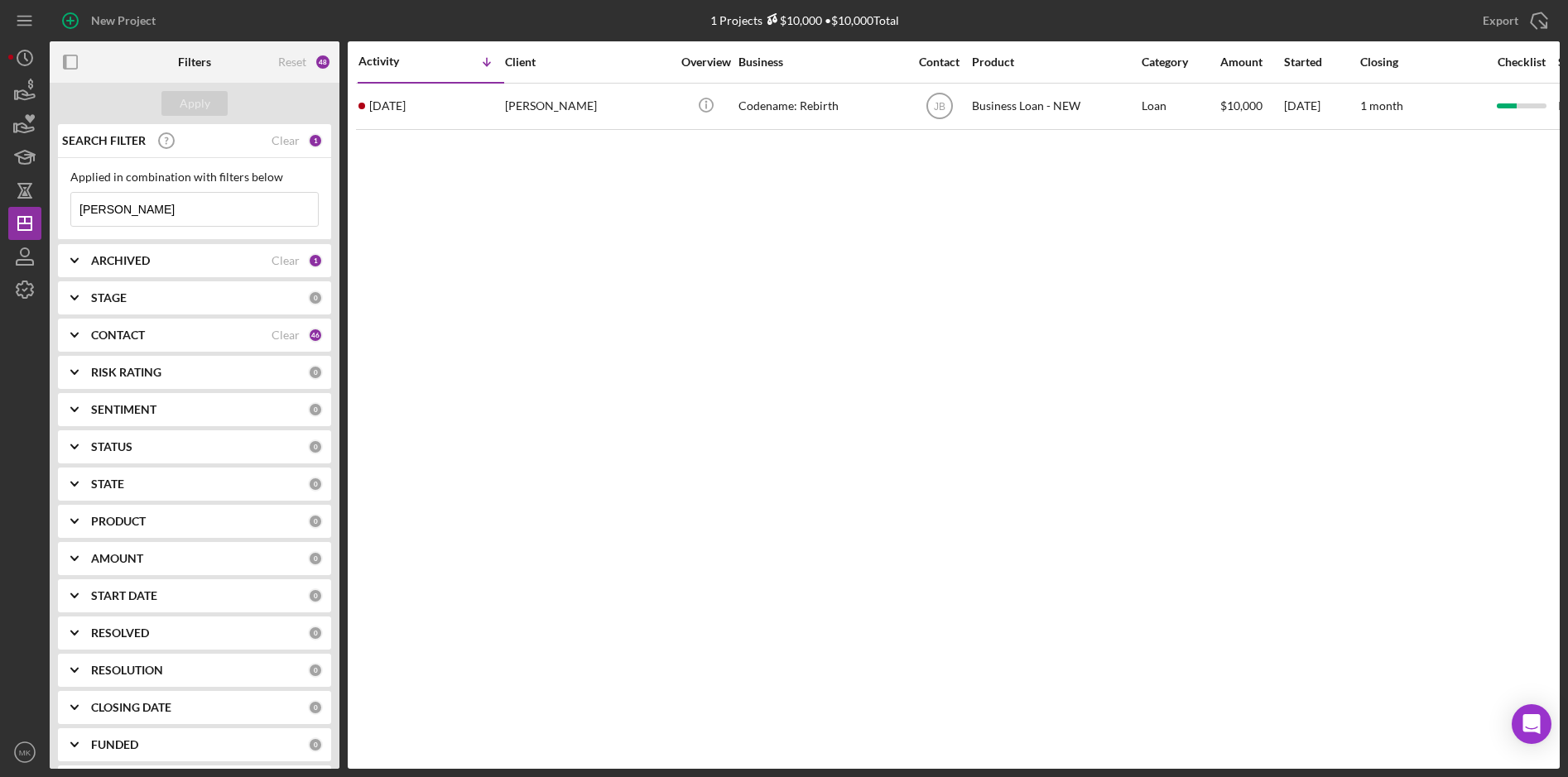
type input "[PERSON_NAME]"
click at [614, 101] on div "[PERSON_NAME]" at bounding box center [587, 106] width 165 height 44
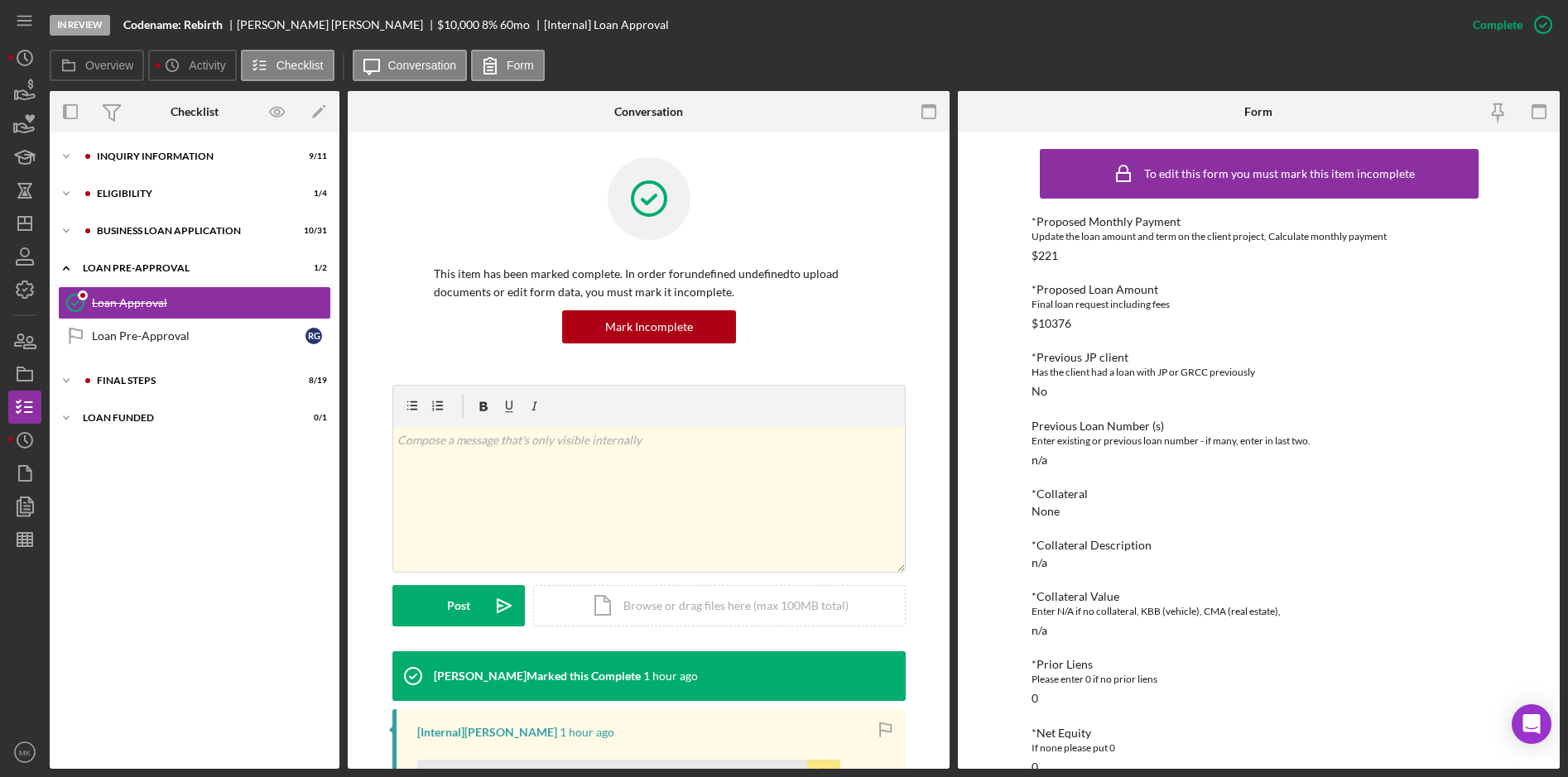
scroll to position [494, 0]
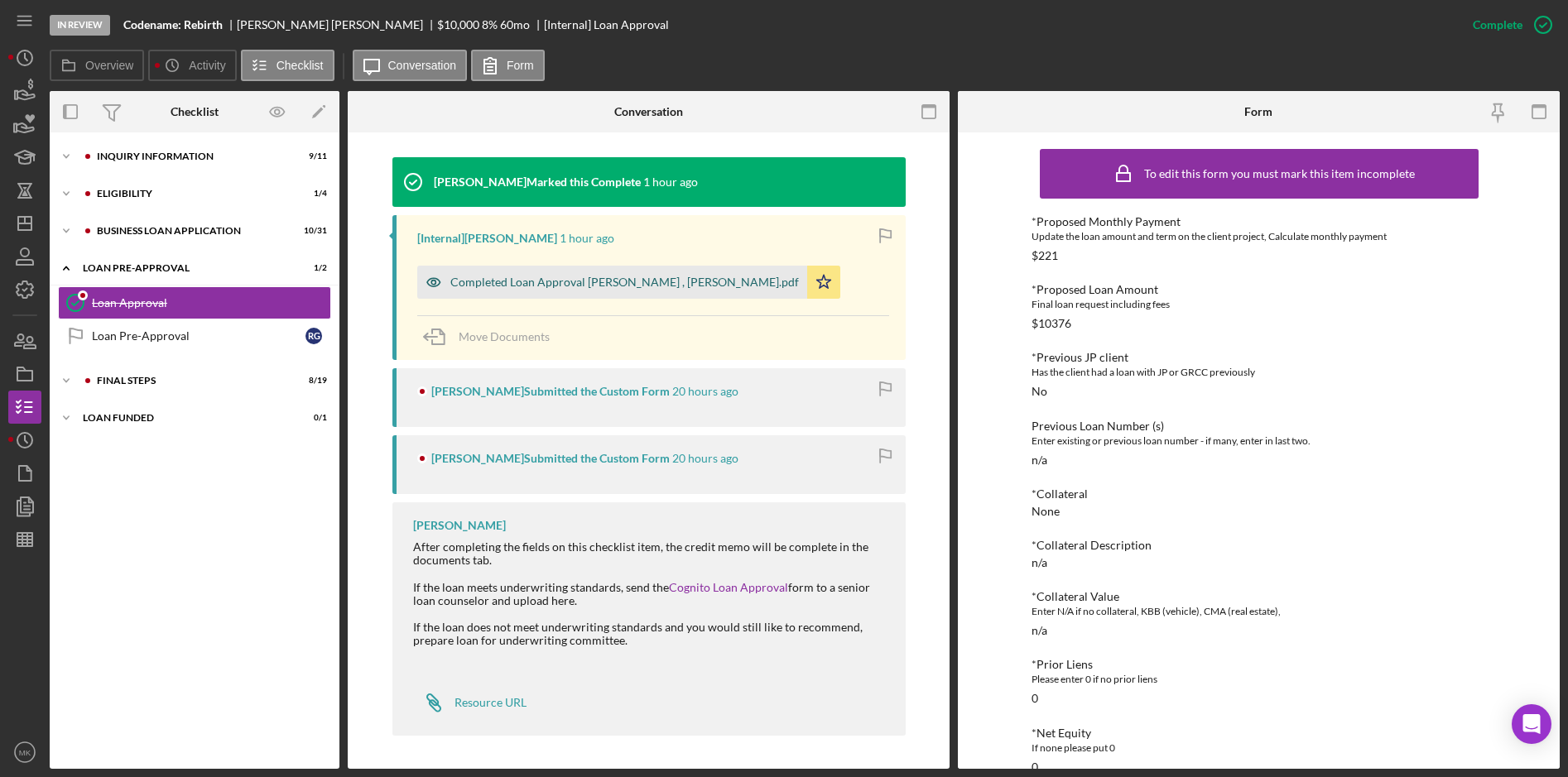
click at [587, 285] on div "Completed Loan Approval [PERSON_NAME] , [PERSON_NAME].pdf" at bounding box center [625, 283] width 349 height 13
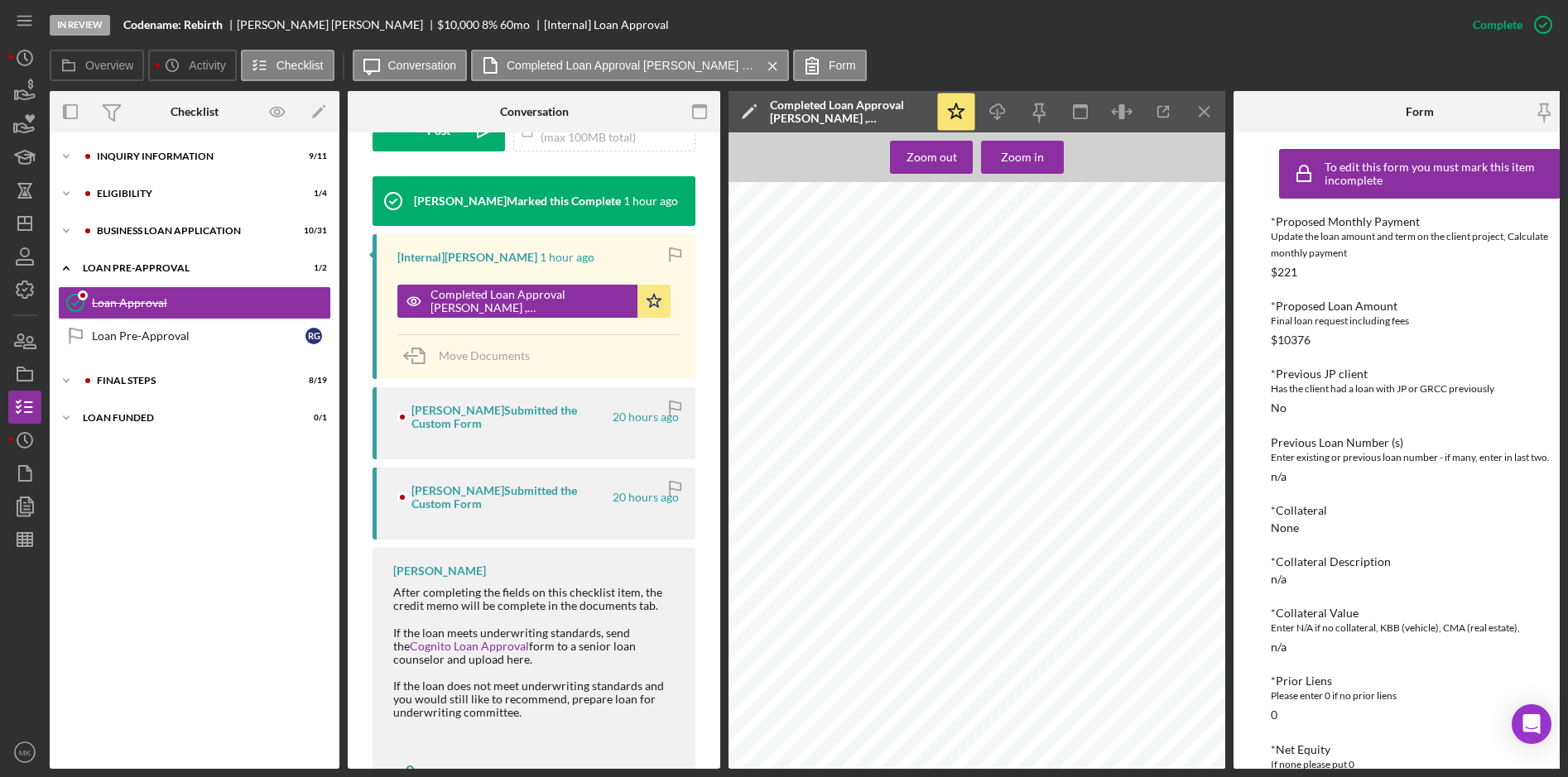
scroll to position [331, 0]
click at [14, 223] on icon "Icon/Dashboard" at bounding box center [24, 222] width 41 height 41
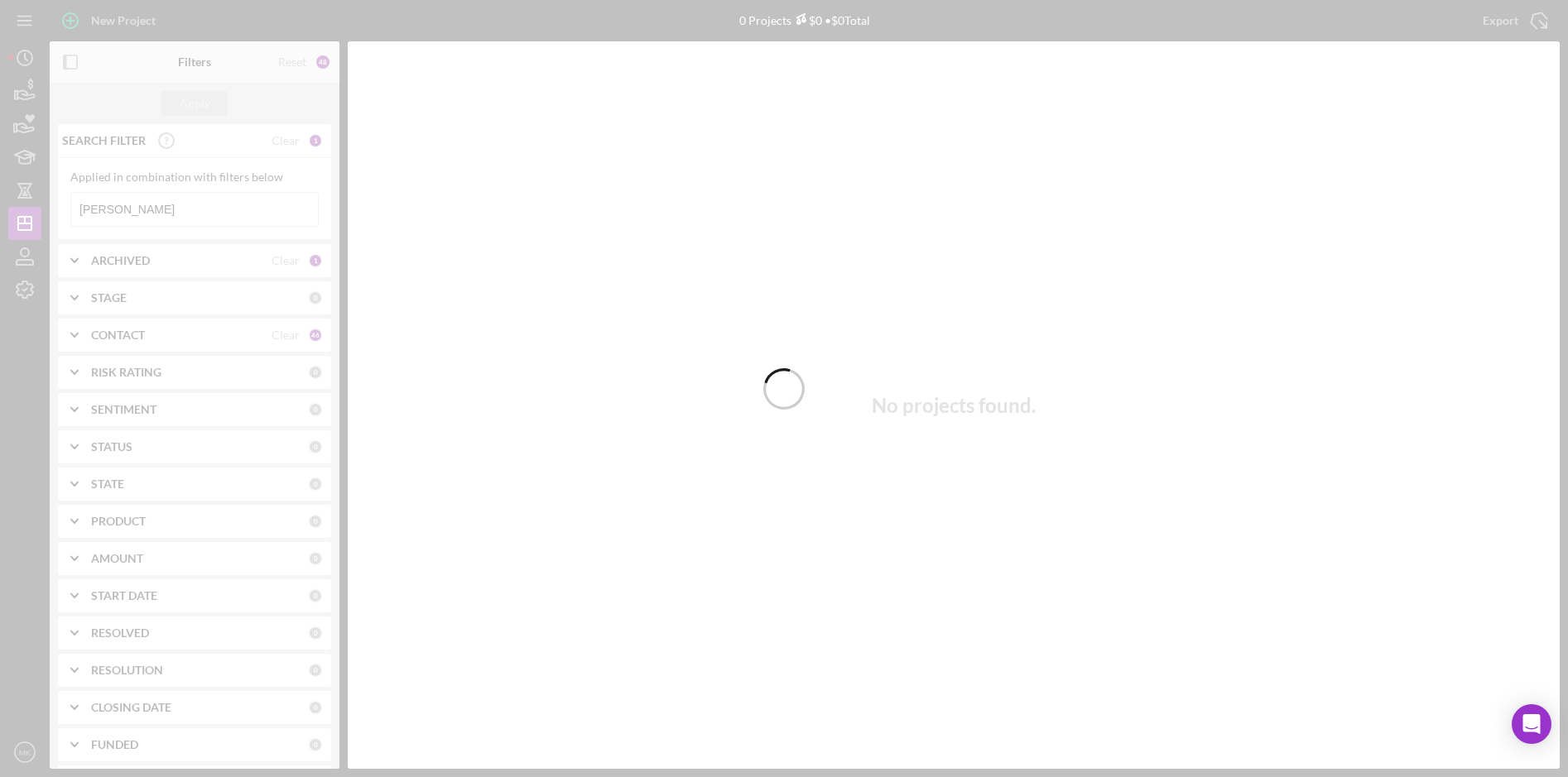
click at [154, 202] on div at bounding box center [784, 388] width 1568 height 777
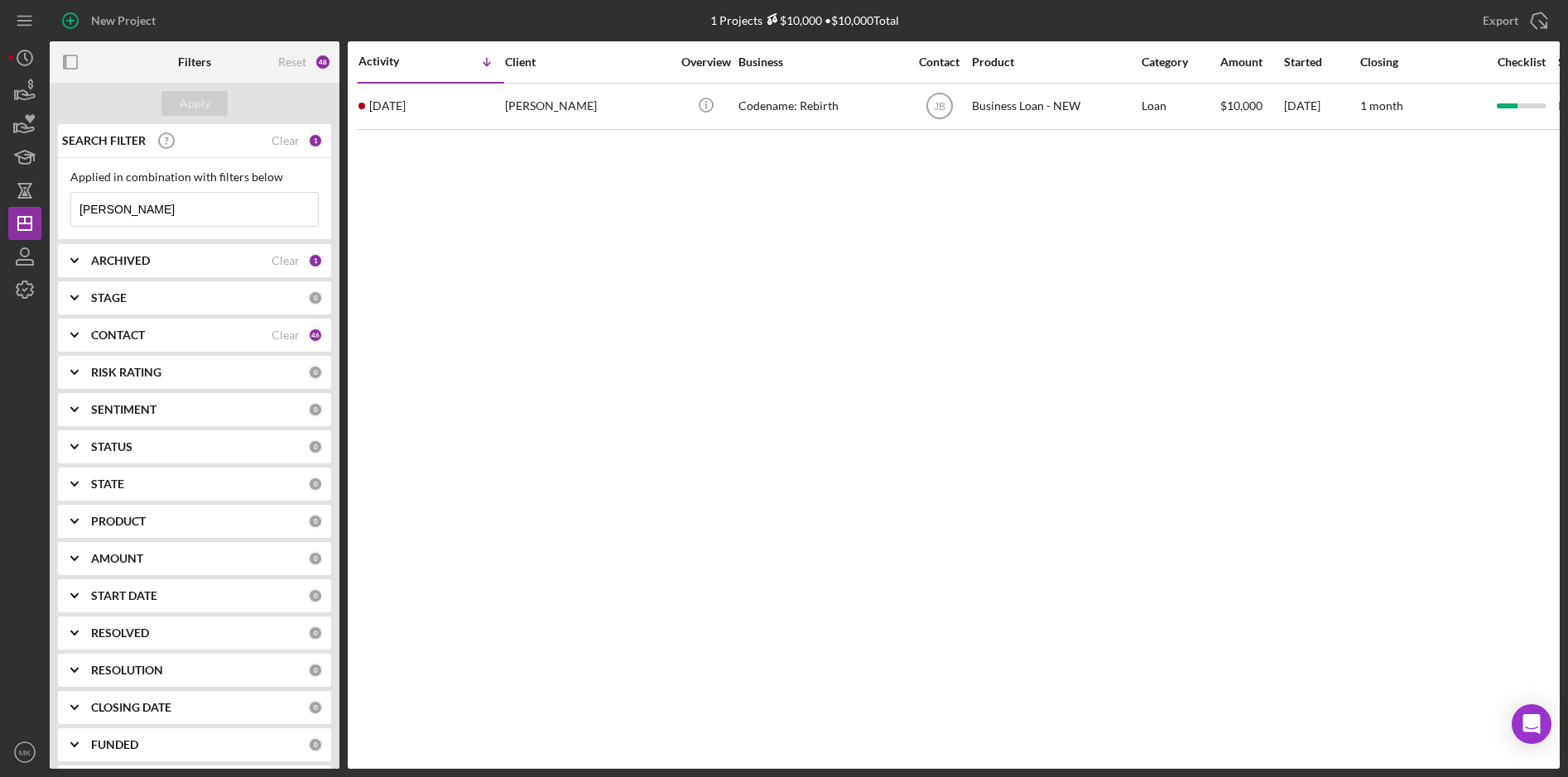
drag, startPoint x: 154, startPoint y: 202, endPoint x: -6, endPoint y: 183, distance: 161.1
click at [0, 183] on html "New Project 1 Projects $10,000 • $10,000 Total [PERSON_NAME] Export Icon/Export…" at bounding box center [784, 388] width 1568 height 777
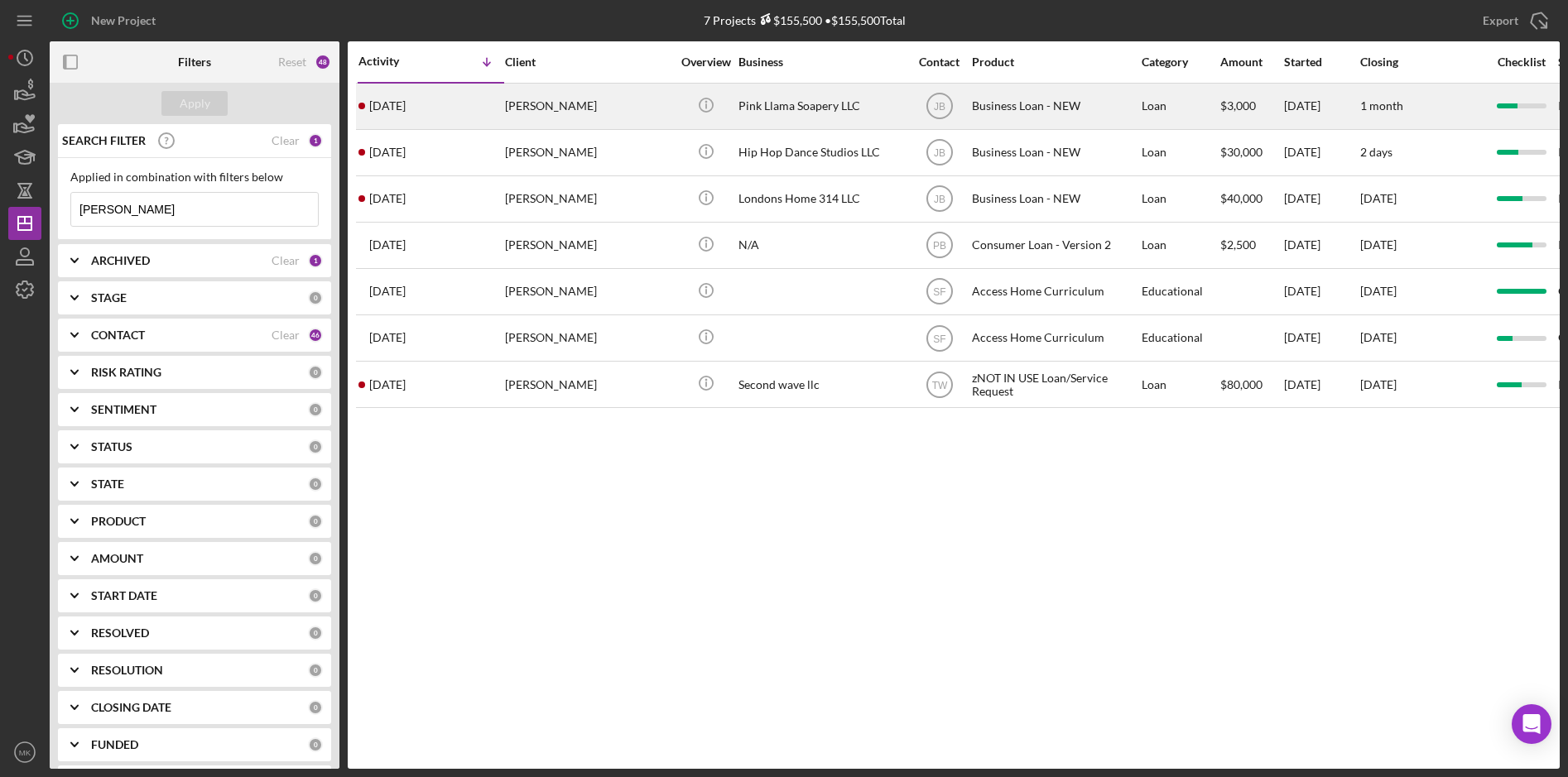
type input "[PERSON_NAME]"
click at [796, 109] on div "Pink Llama Soapery LLC" at bounding box center [820, 106] width 165 height 44
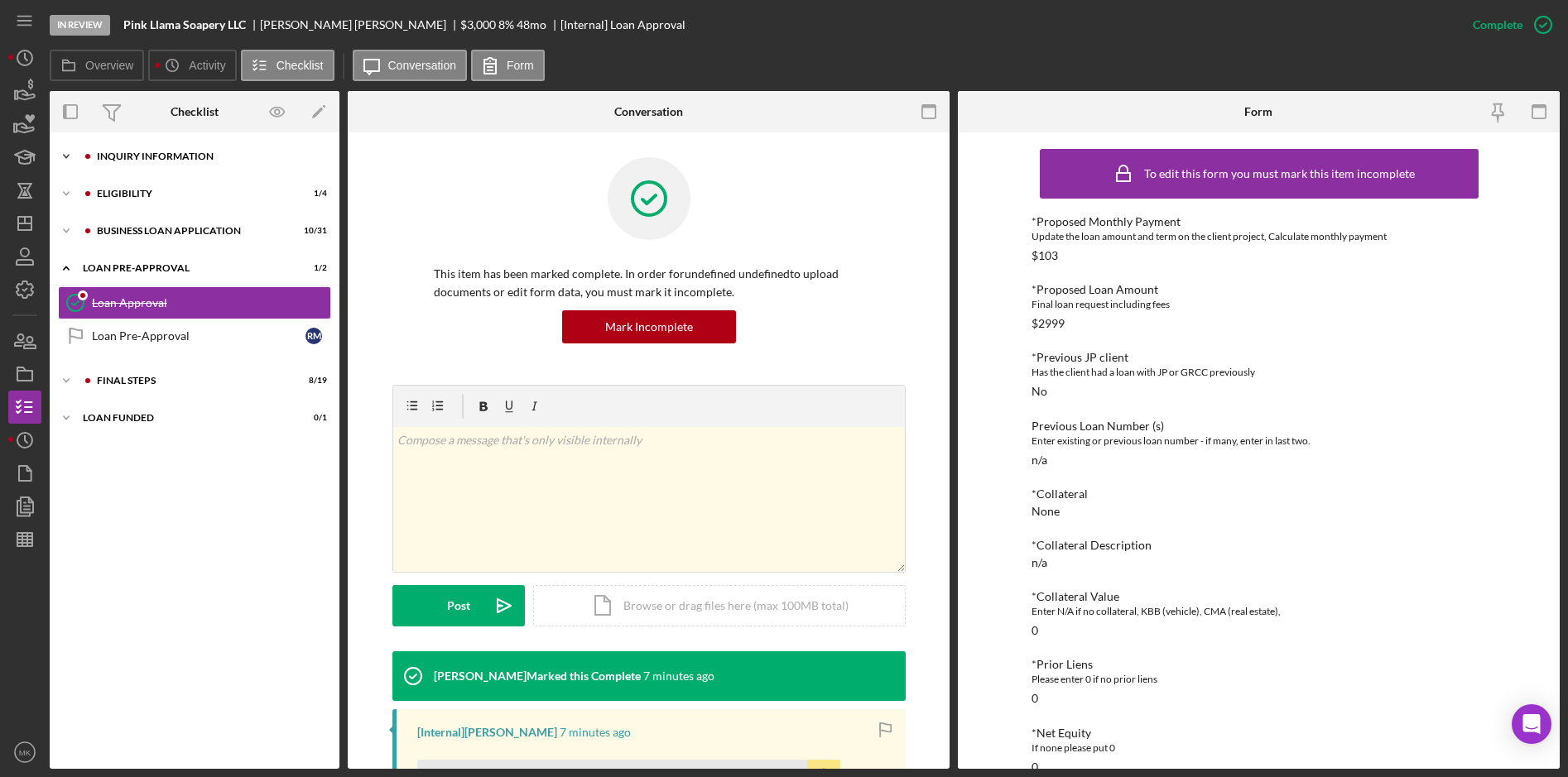
click at [166, 157] on div "INQUIRY INFORMATION" at bounding box center [207, 157] width 222 height 10
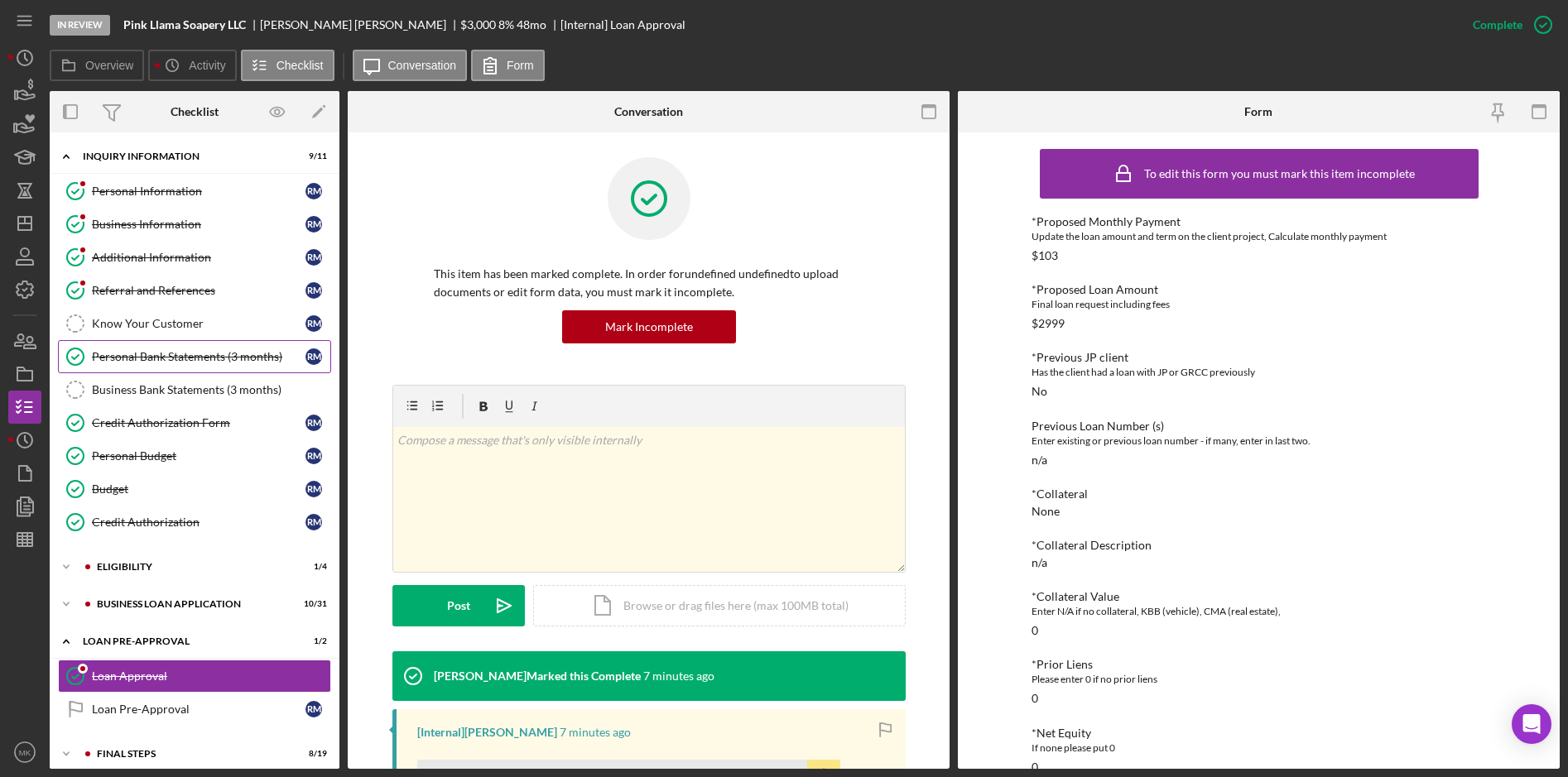
click at [190, 361] on div "Personal Bank Statements (3 months)" at bounding box center [199, 357] width 214 height 13
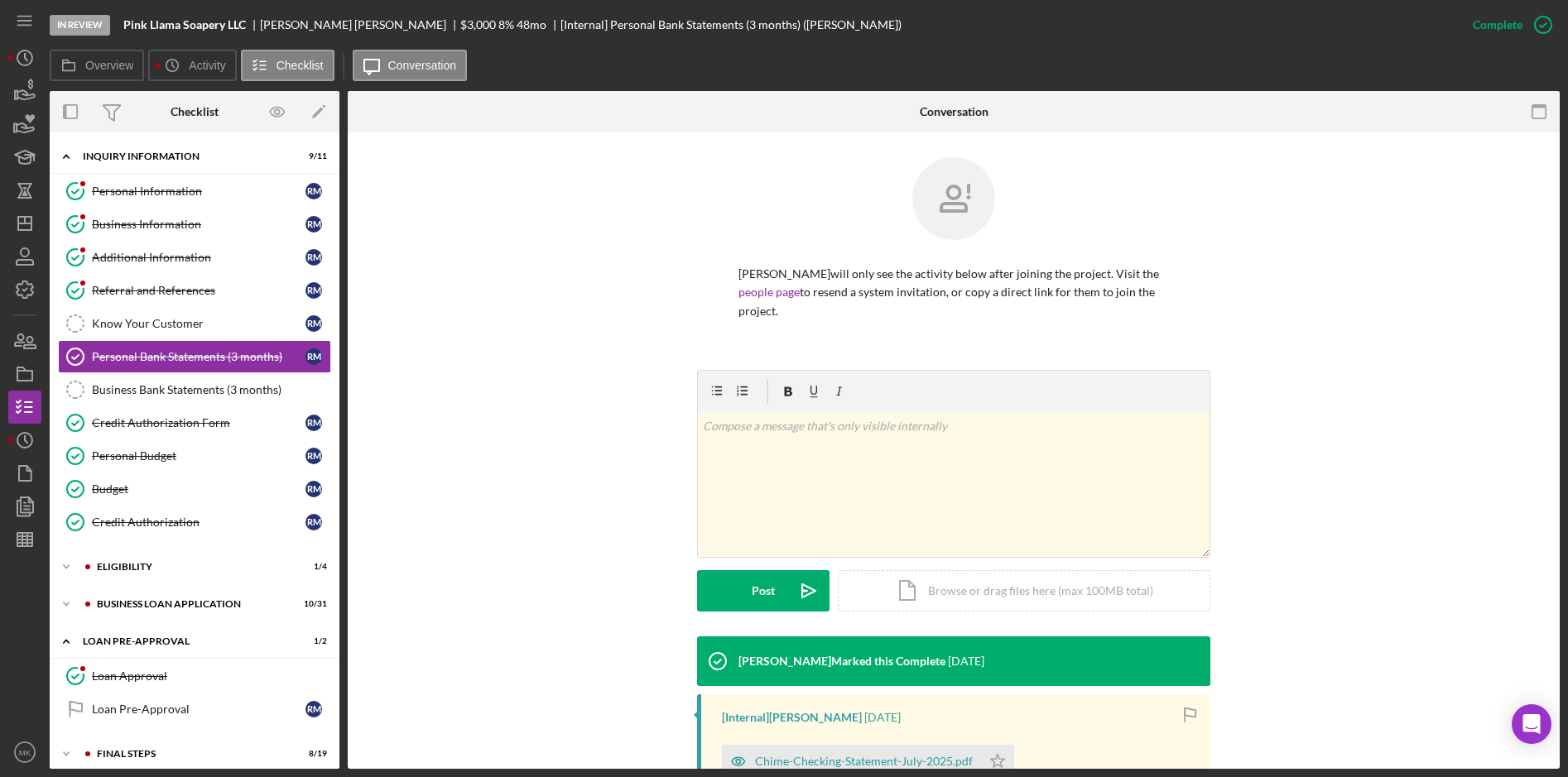
scroll to position [264, 0]
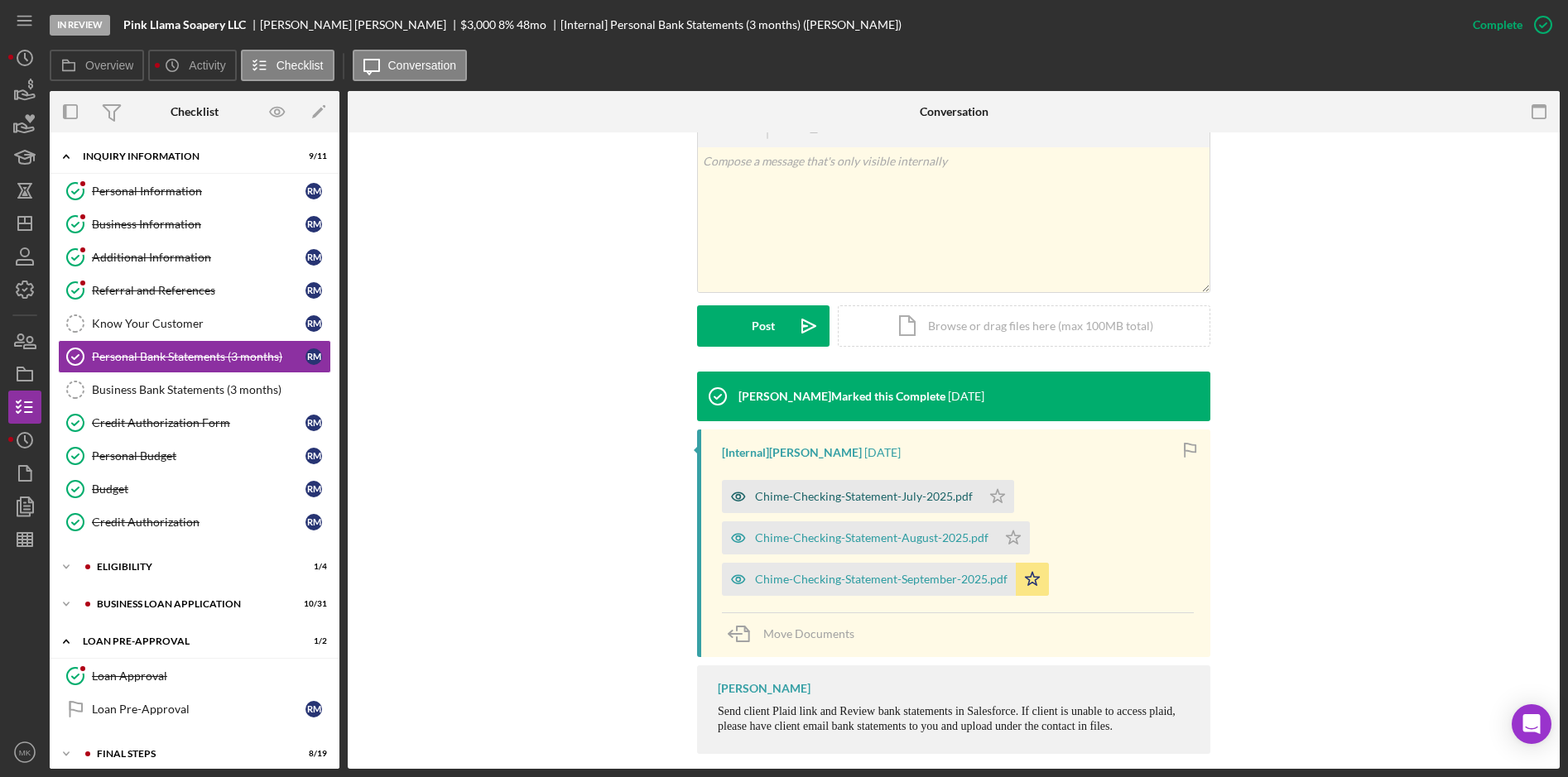
click at [890, 490] on div "Chime-Checking-Statement-July-2025.pdf" at bounding box center [864, 496] width 218 height 13
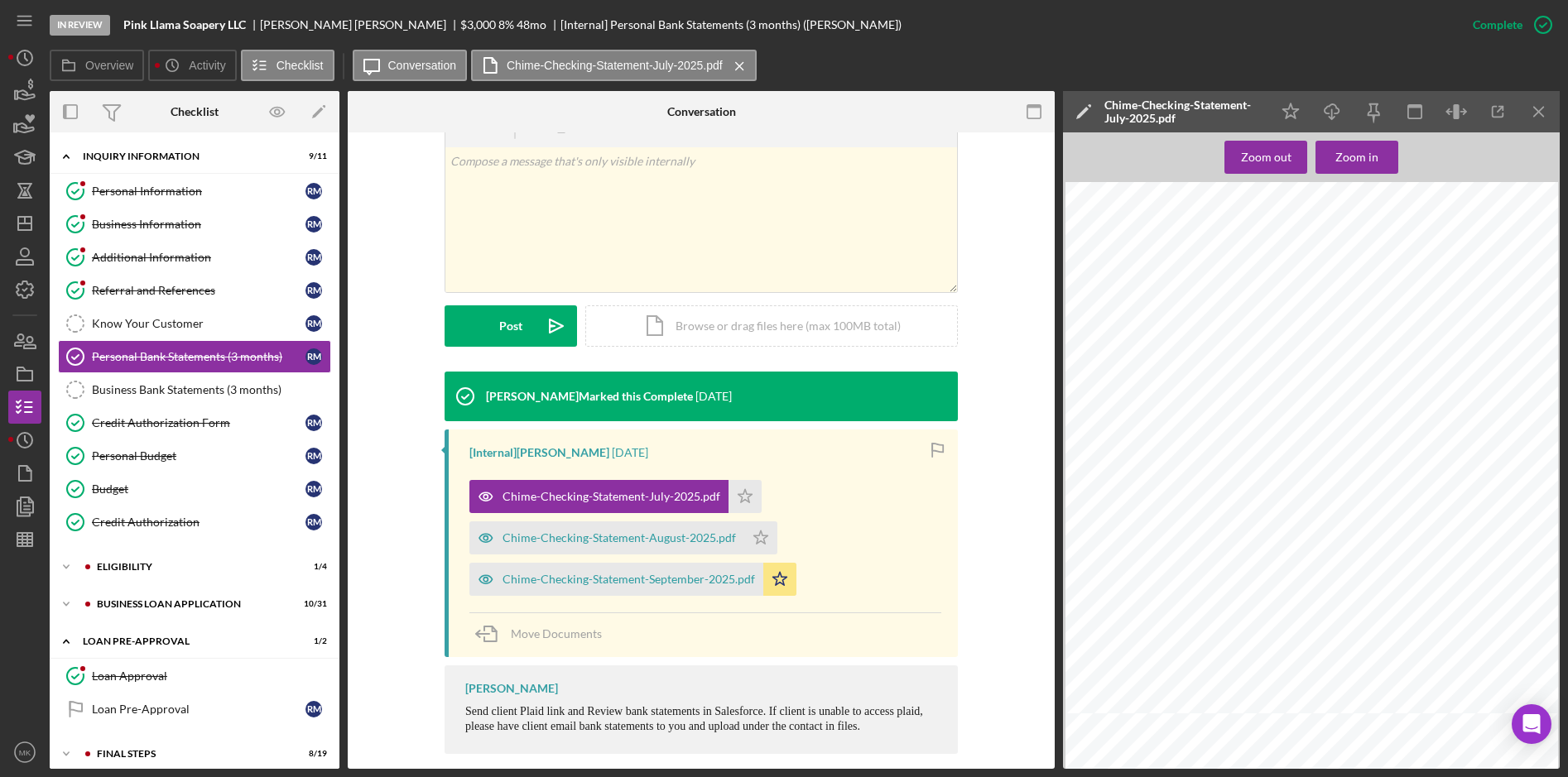
scroll to position [248, 0]
click at [1498, 104] on icon "button" at bounding box center [1497, 112] width 37 height 37
click at [180, 526] on div "Credit Authorization" at bounding box center [199, 522] width 214 height 13
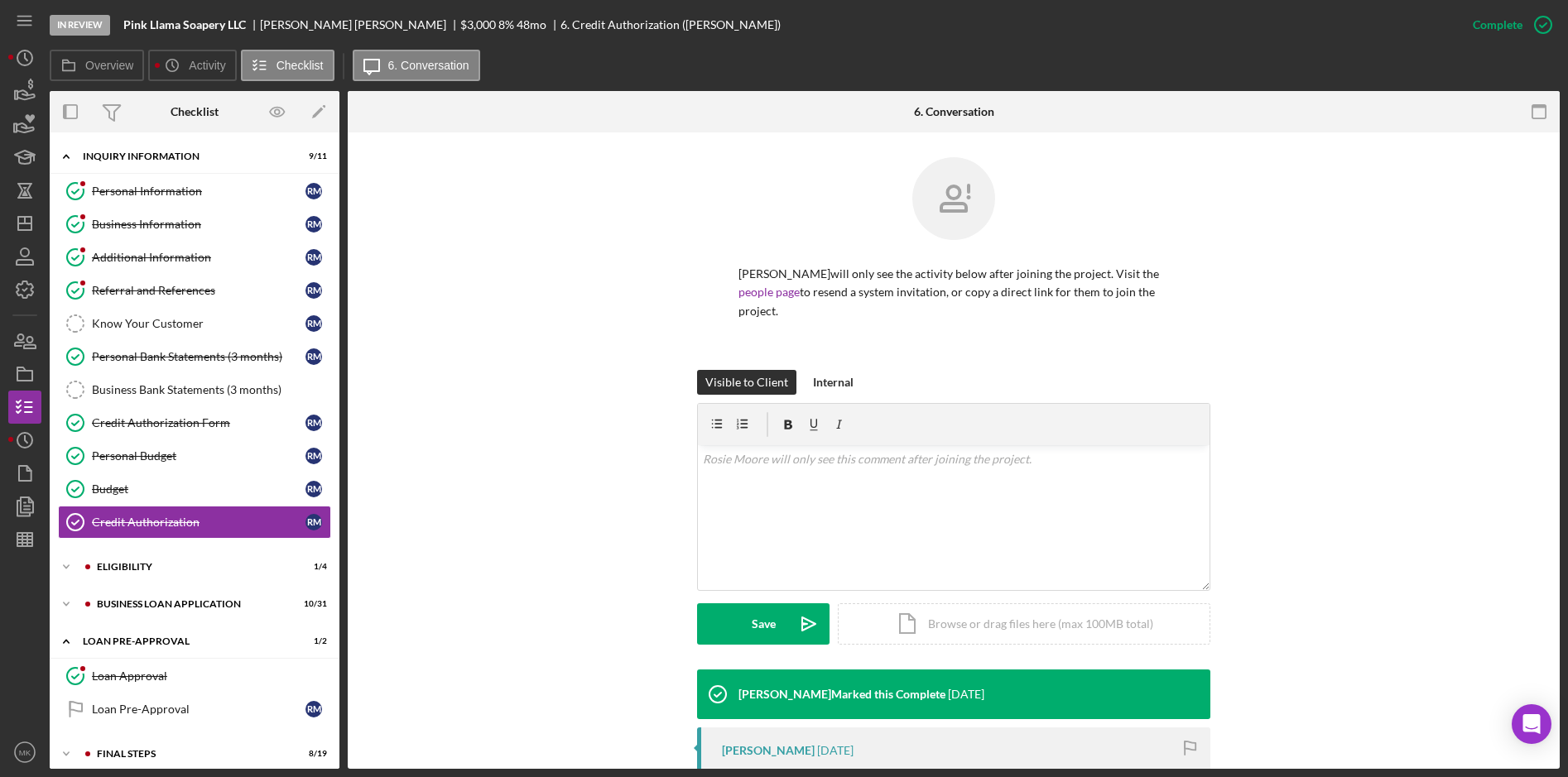
scroll to position [225, 0]
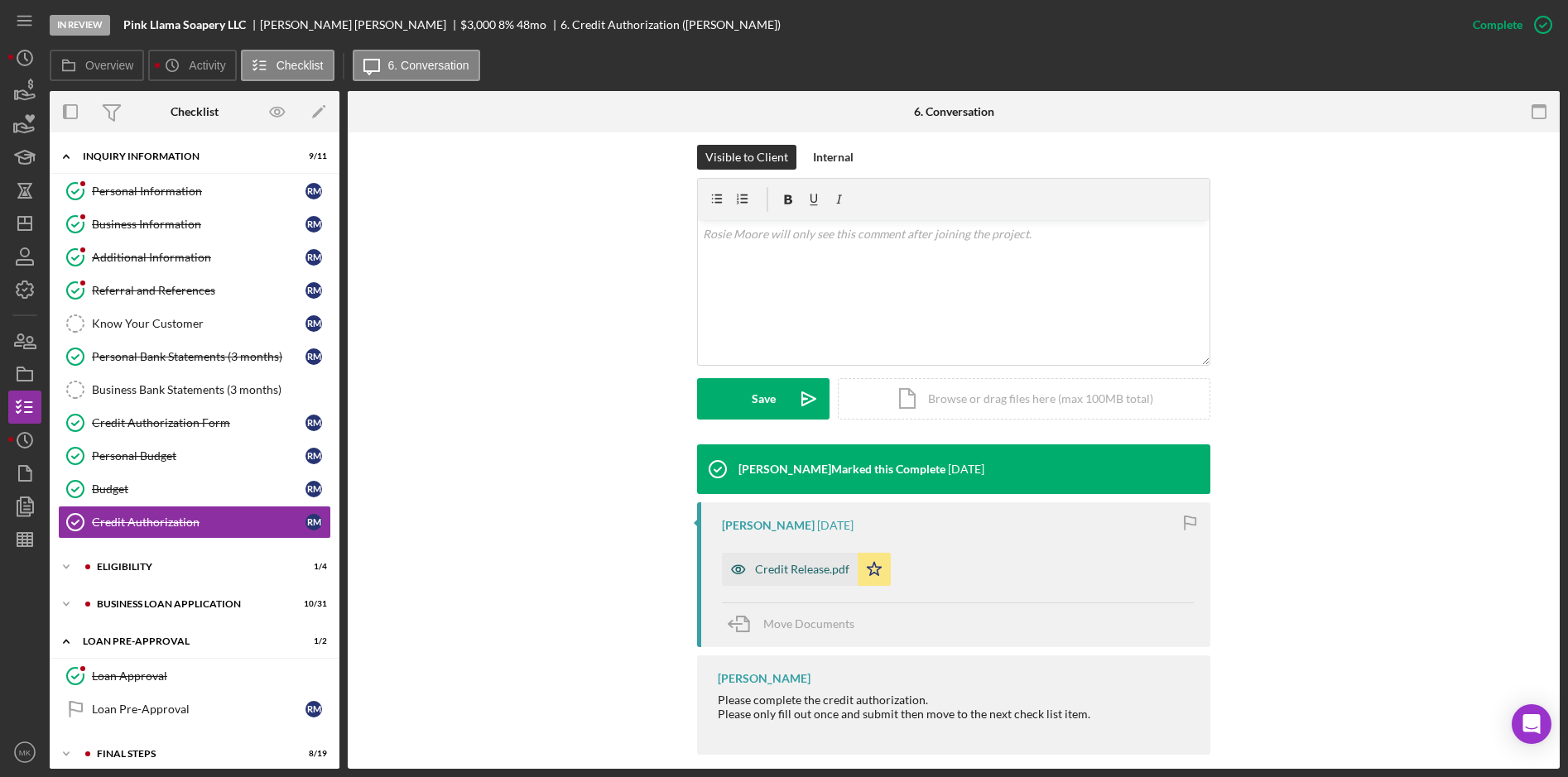
click at [791, 563] on div "Credit Release.pdf" at bounding box center [802, 570] width 95 height 13
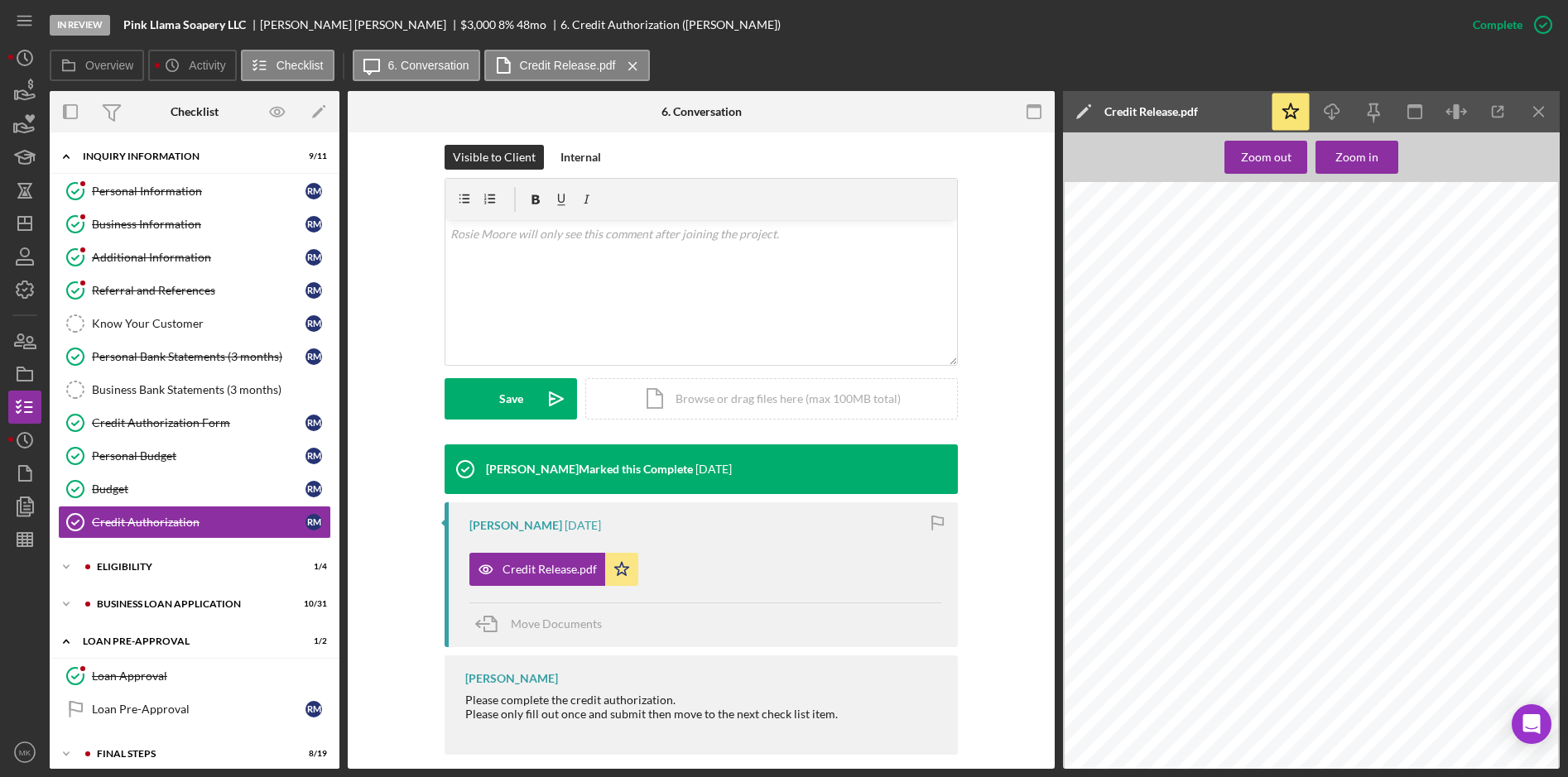
scroll to position [122, 0]
click at [165, 563] on div "ELIGIBILITY" at bounding box center [207, 567] width 222 height 10
click at [159, 599] on div "Credit Report" at bounding box center [199, 601] width 214 height 13
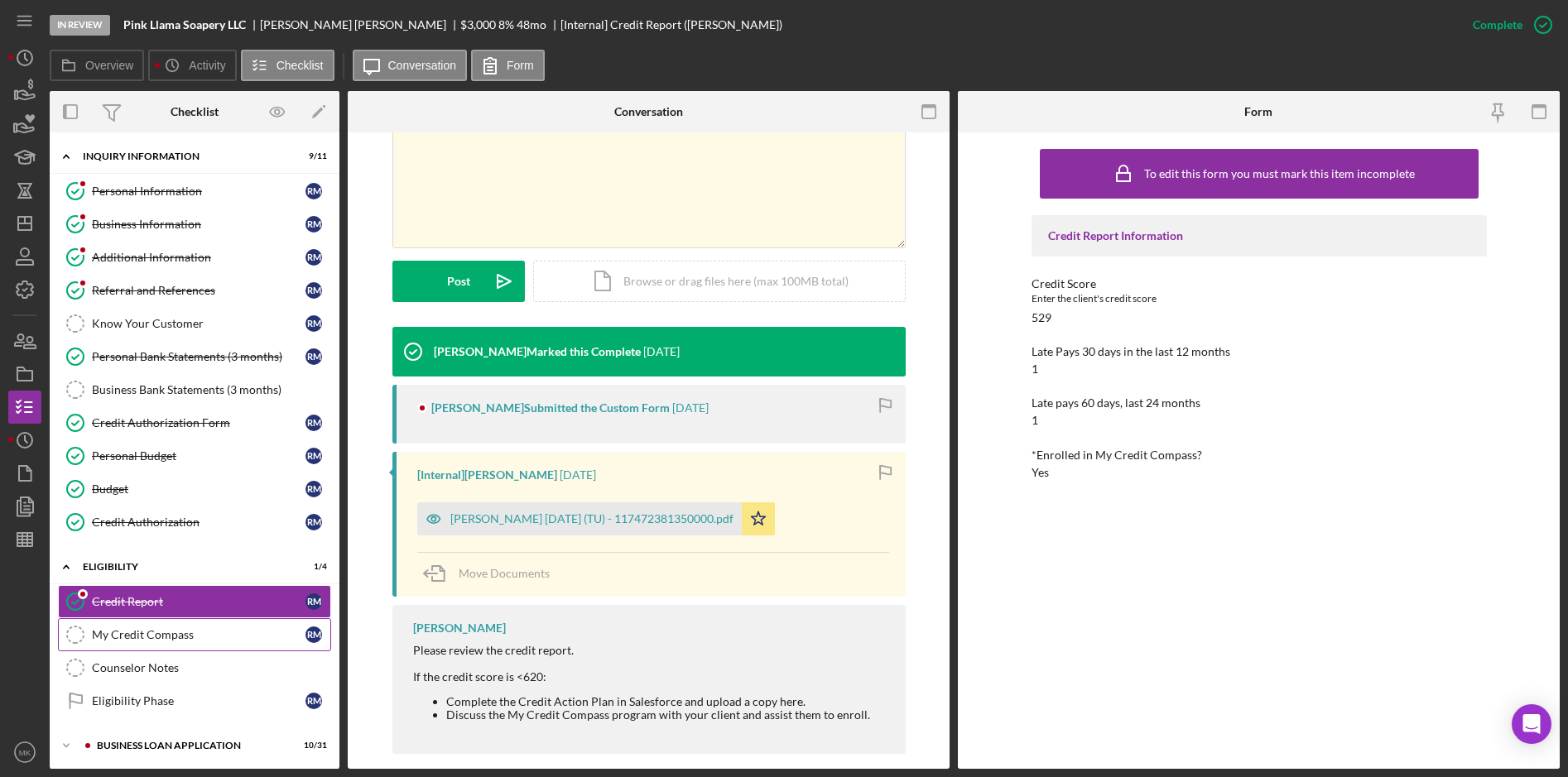
scroll to position [190, 0]
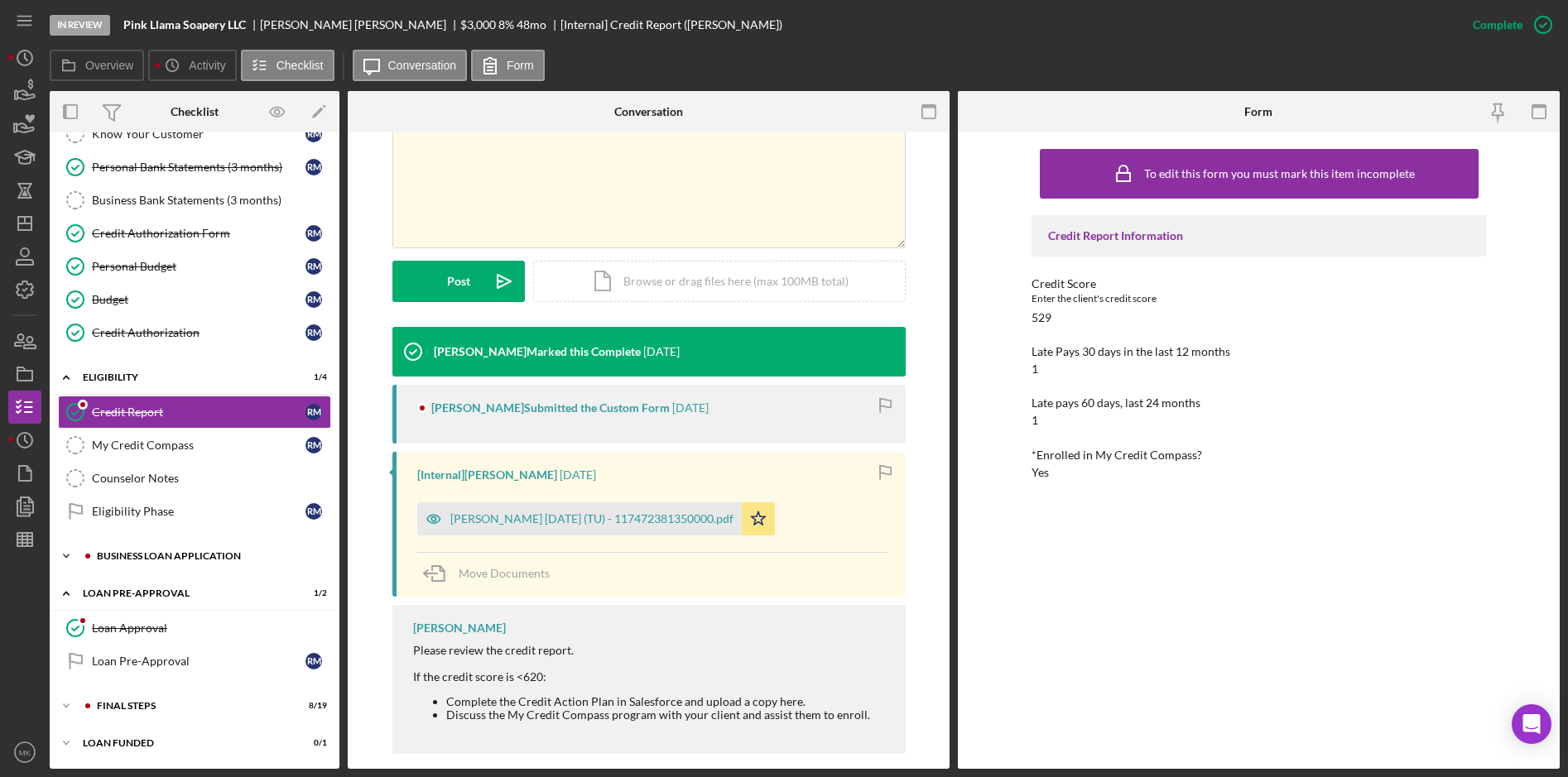
click at [221, 555] on div "BUSINESS LOAN APPLICATION" at bounding box center [207, 556] width 222 height 10
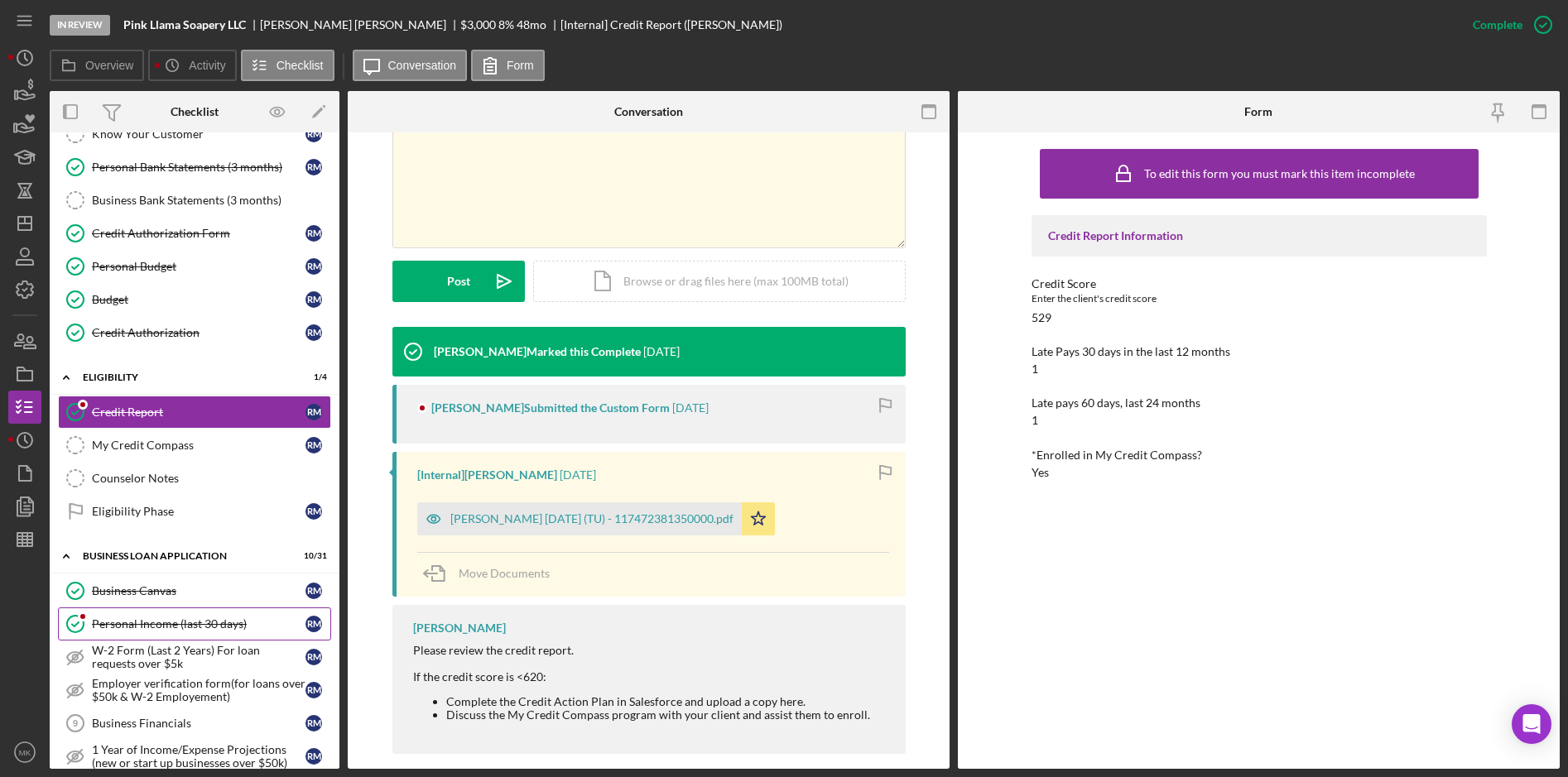
click at [208, 623] on div "Personal Income (last 30 days)" at bounding box center [199, 624] width 214 height 13
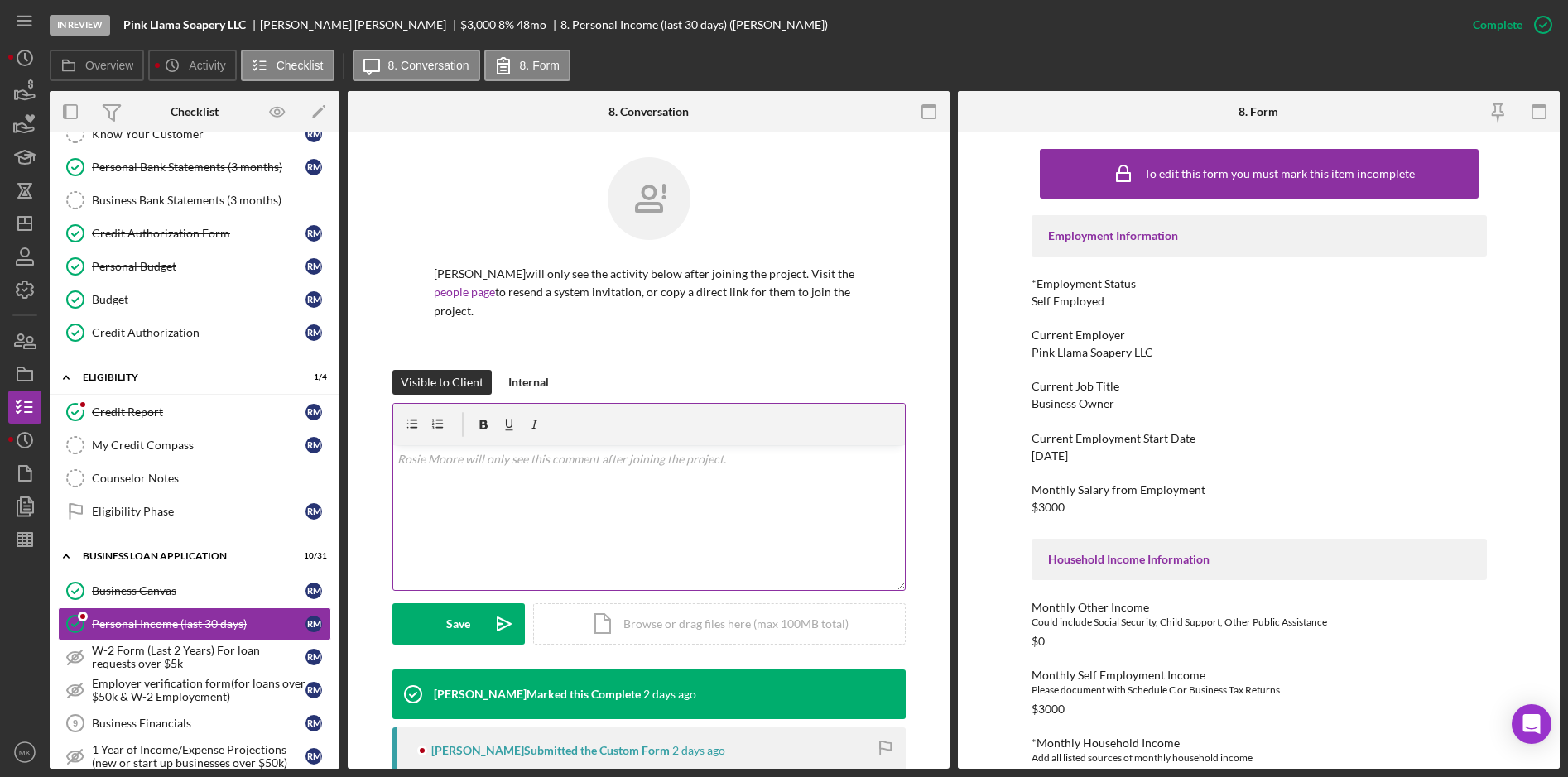
scroll to position [413, 0]
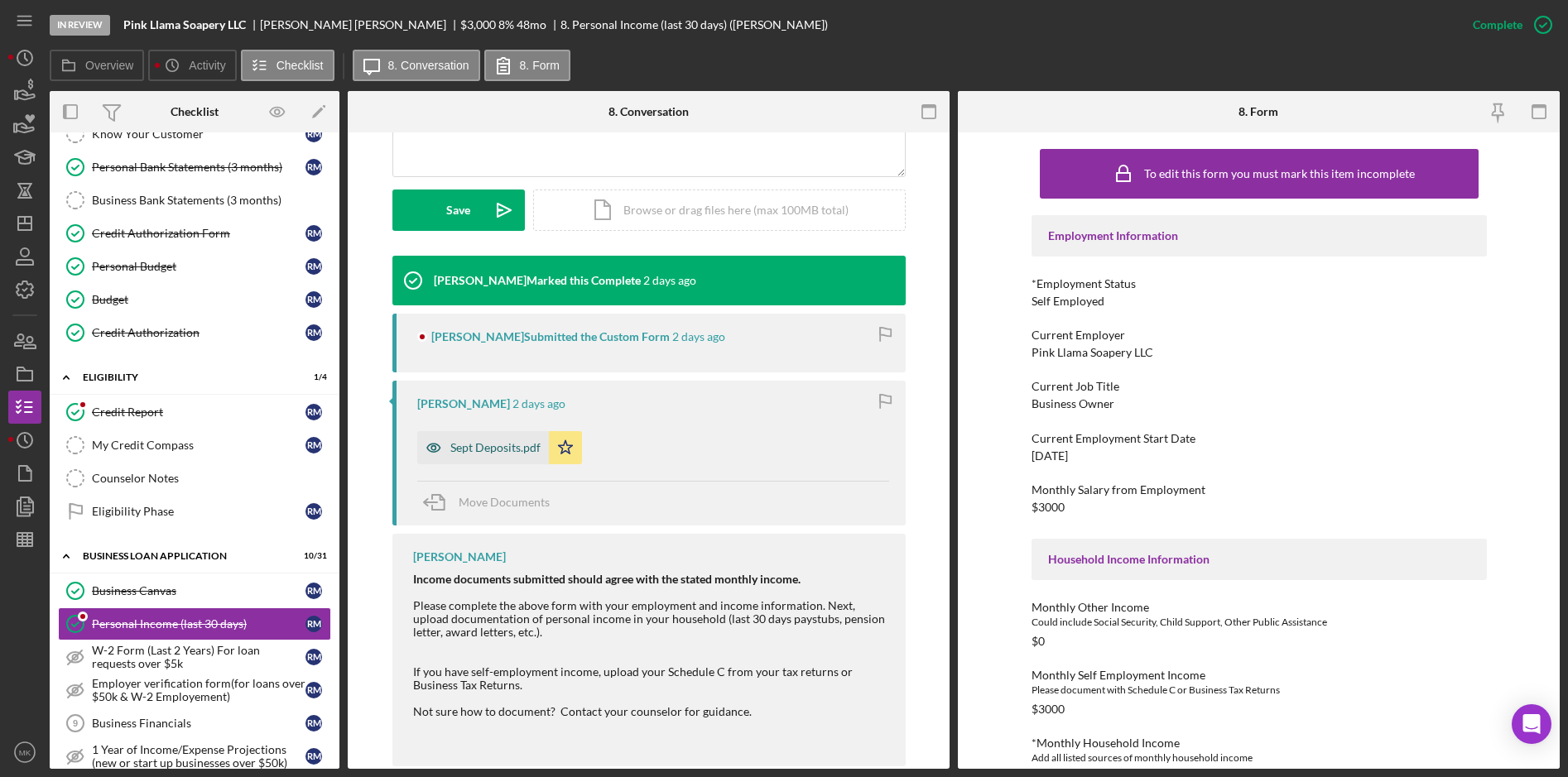
click at [484, 437] on div "Sept Deposits.pdf" at bounding box center [483, 448] width 132 height 33
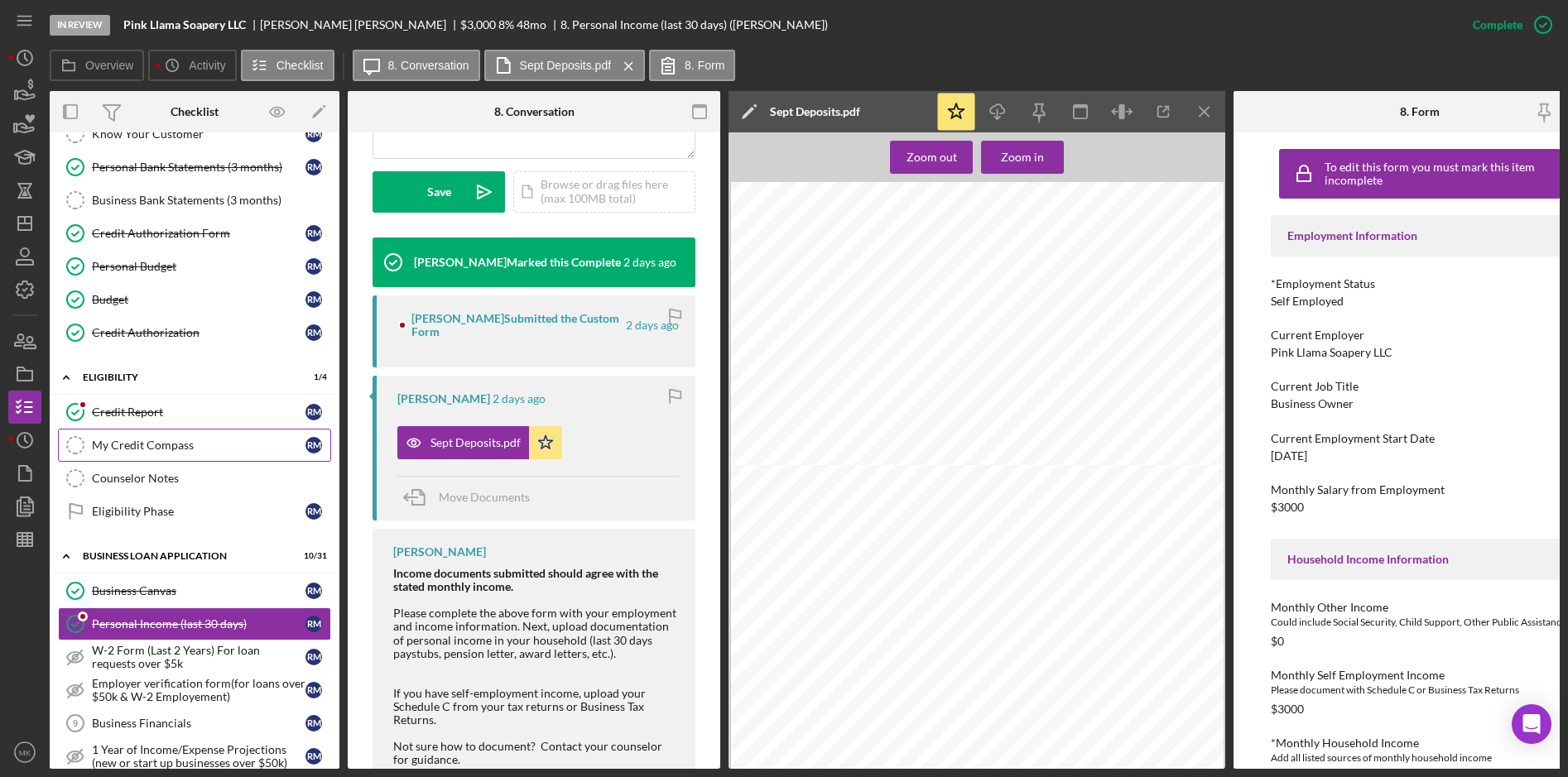
click at [205, 441] on div "My Credit Compass" at bounding box center [199, 446] width 214 height 13
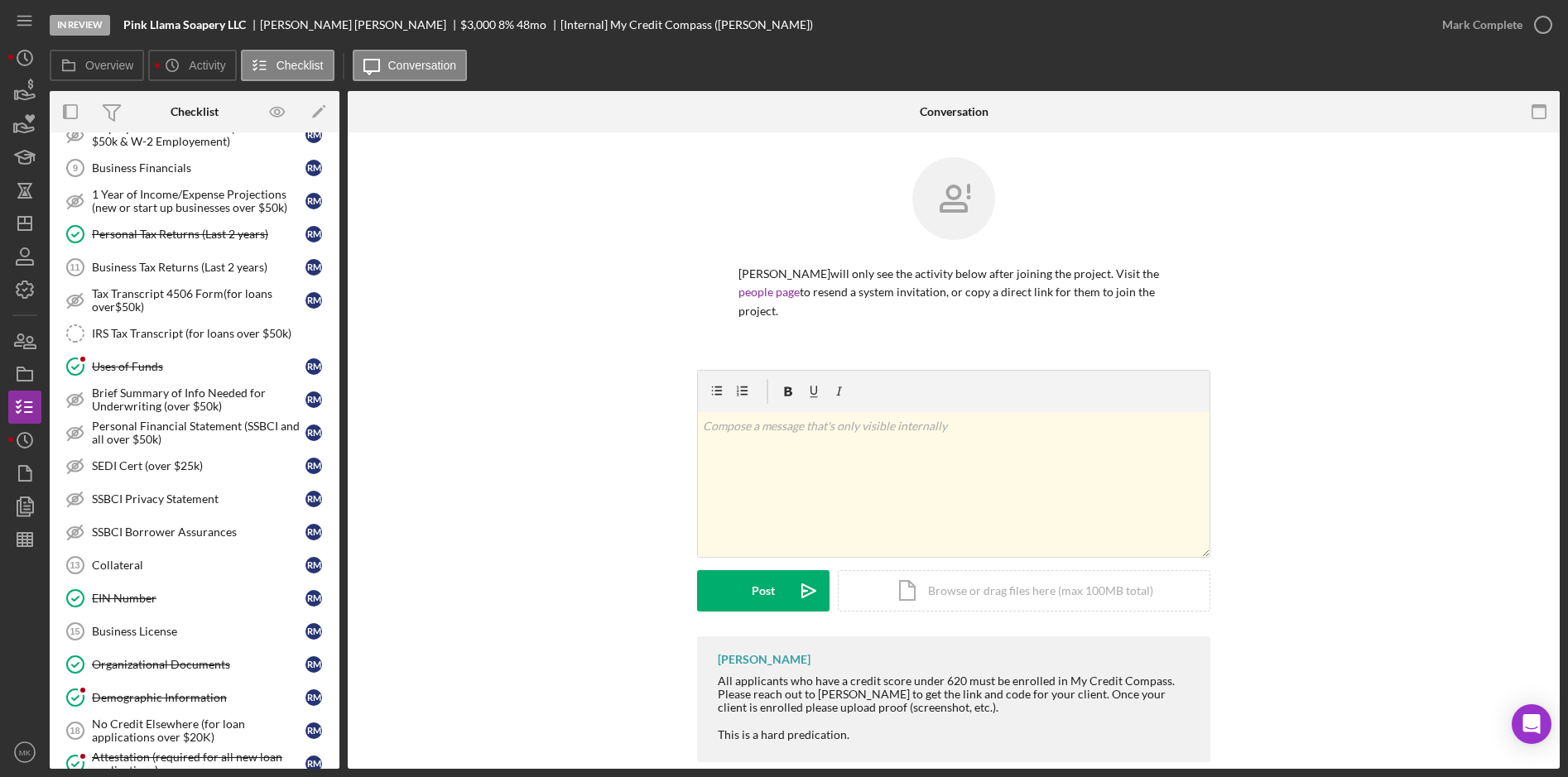
scroll to position [828, 0]
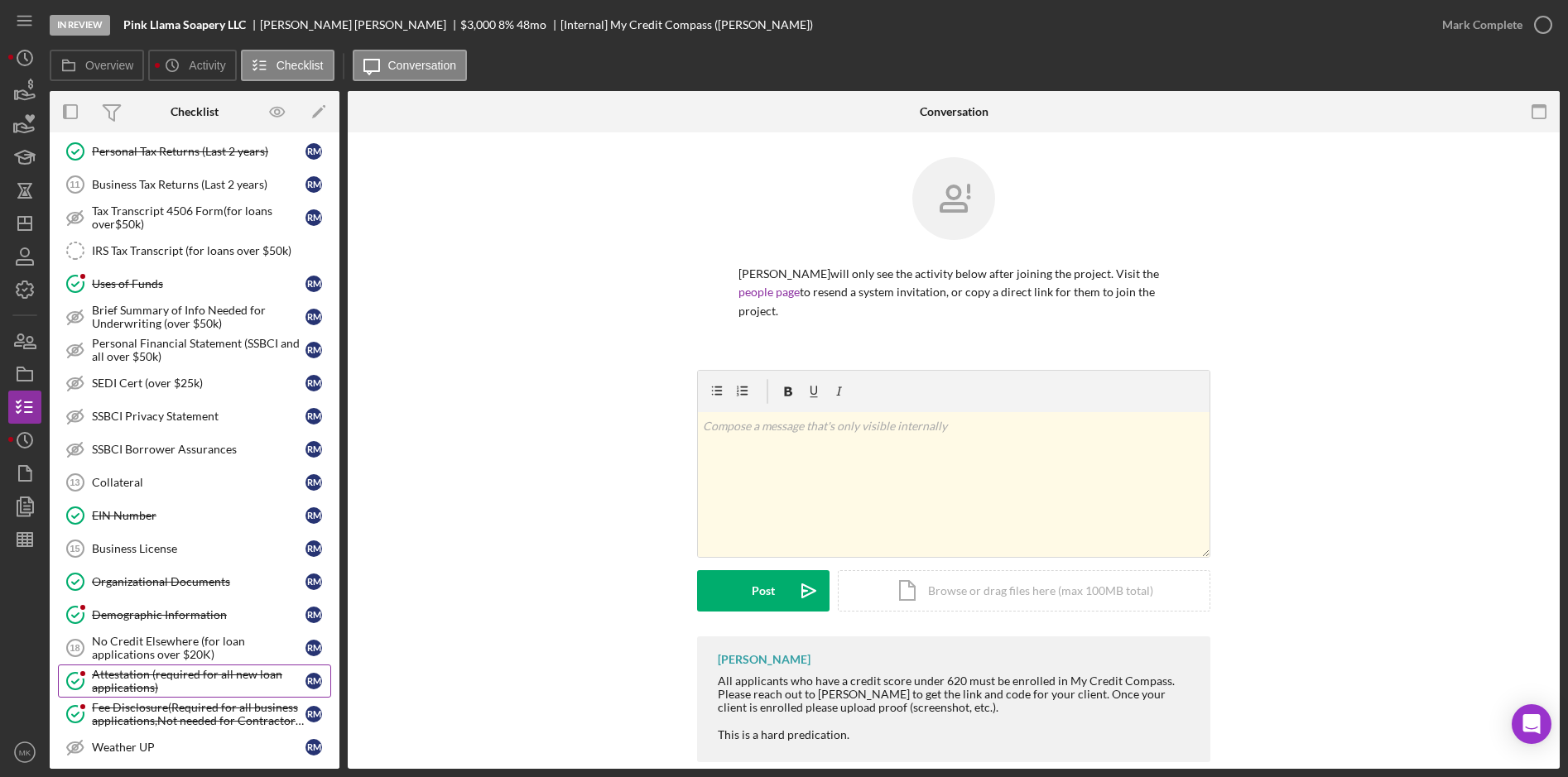
click at [165, 675] on div "Attestation (required for all new loan applications)" at bounding box center [199, 682] width 214 height 27
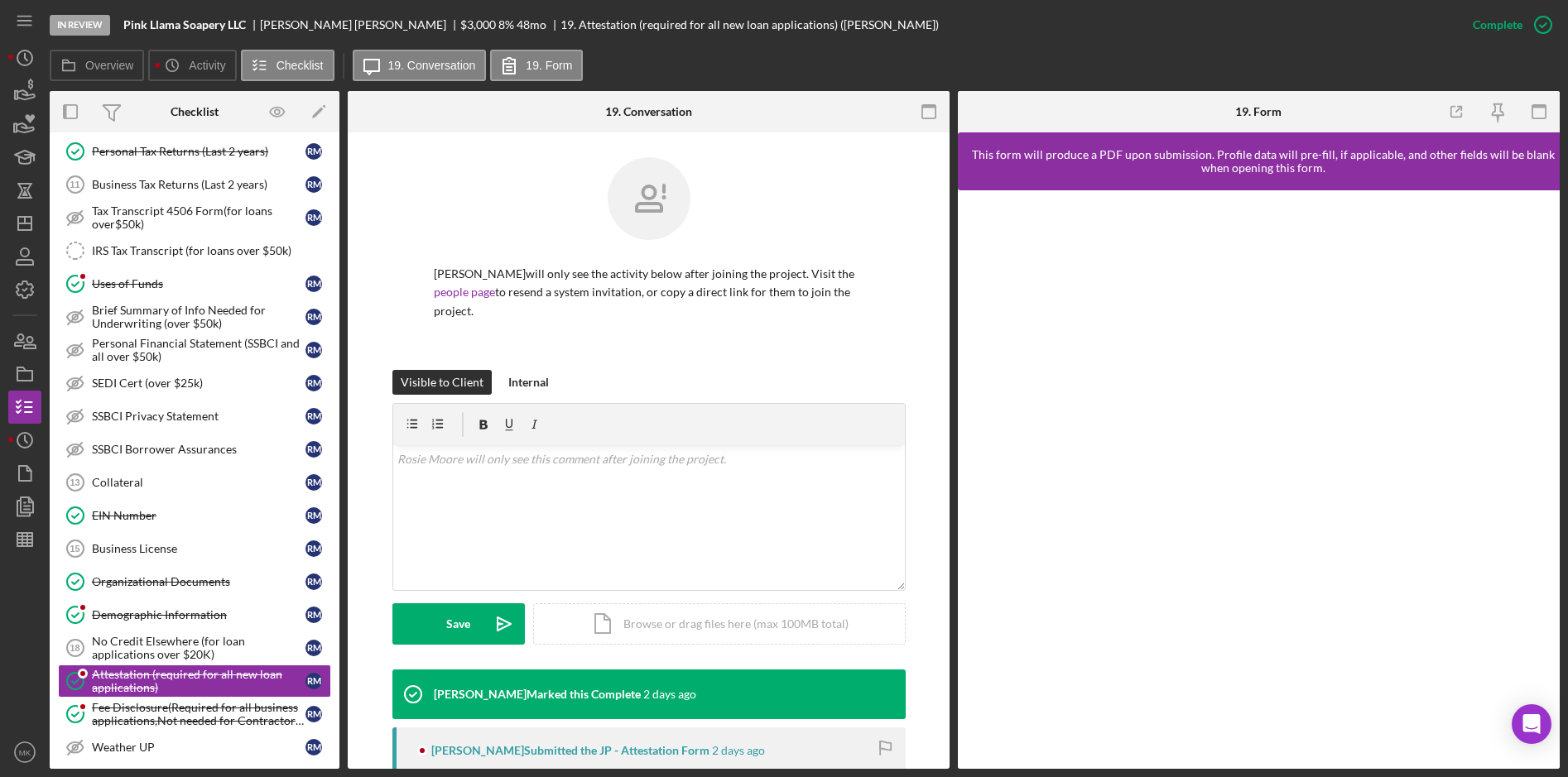
scroll to position [212, 0]
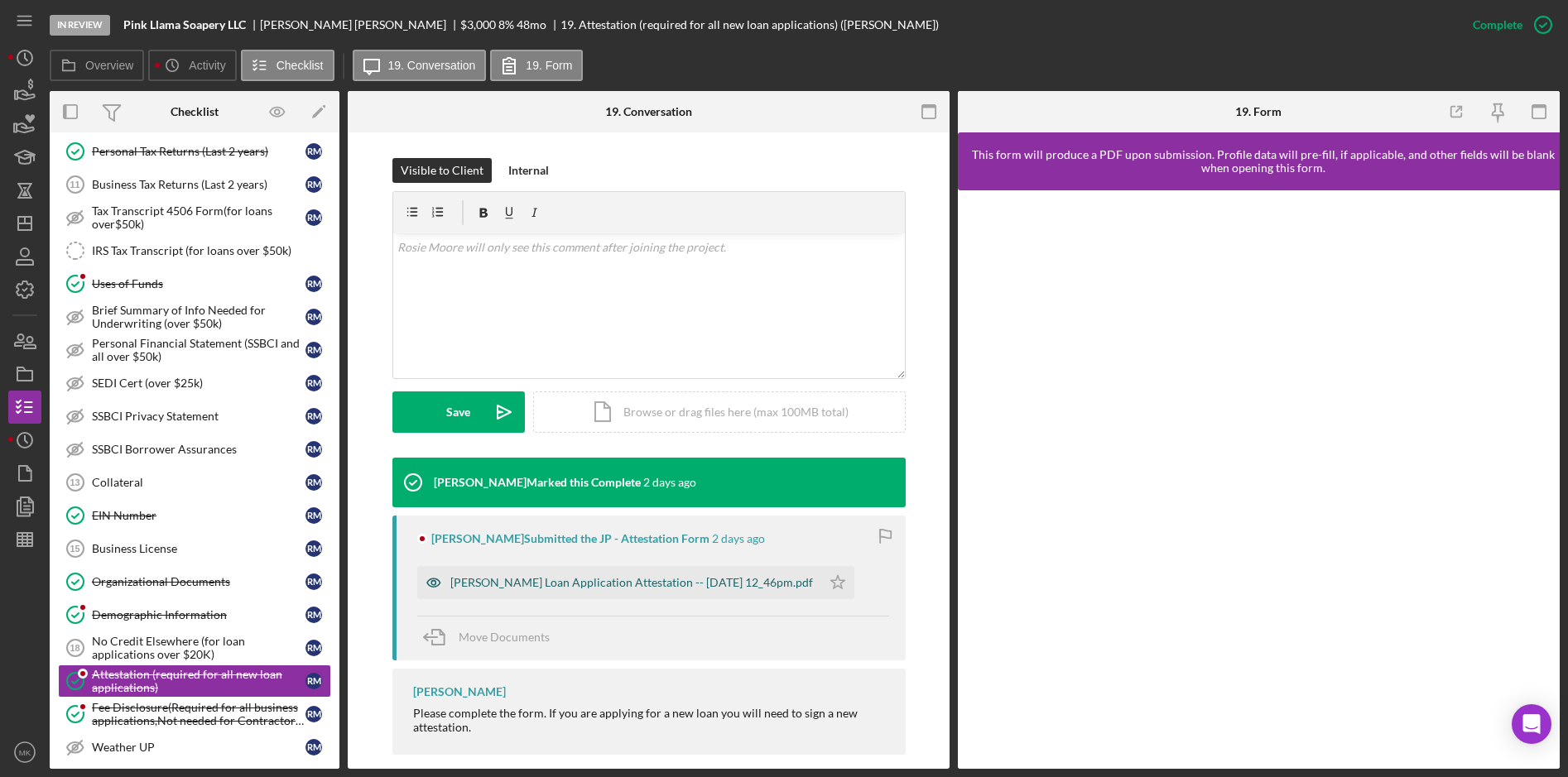
click at [563, 566] on div "[PERSON_NAME] Loan Application Attestation -- [DATE] 12_46pm.pdf" at bounding box center [619, 582] width 404 height 33
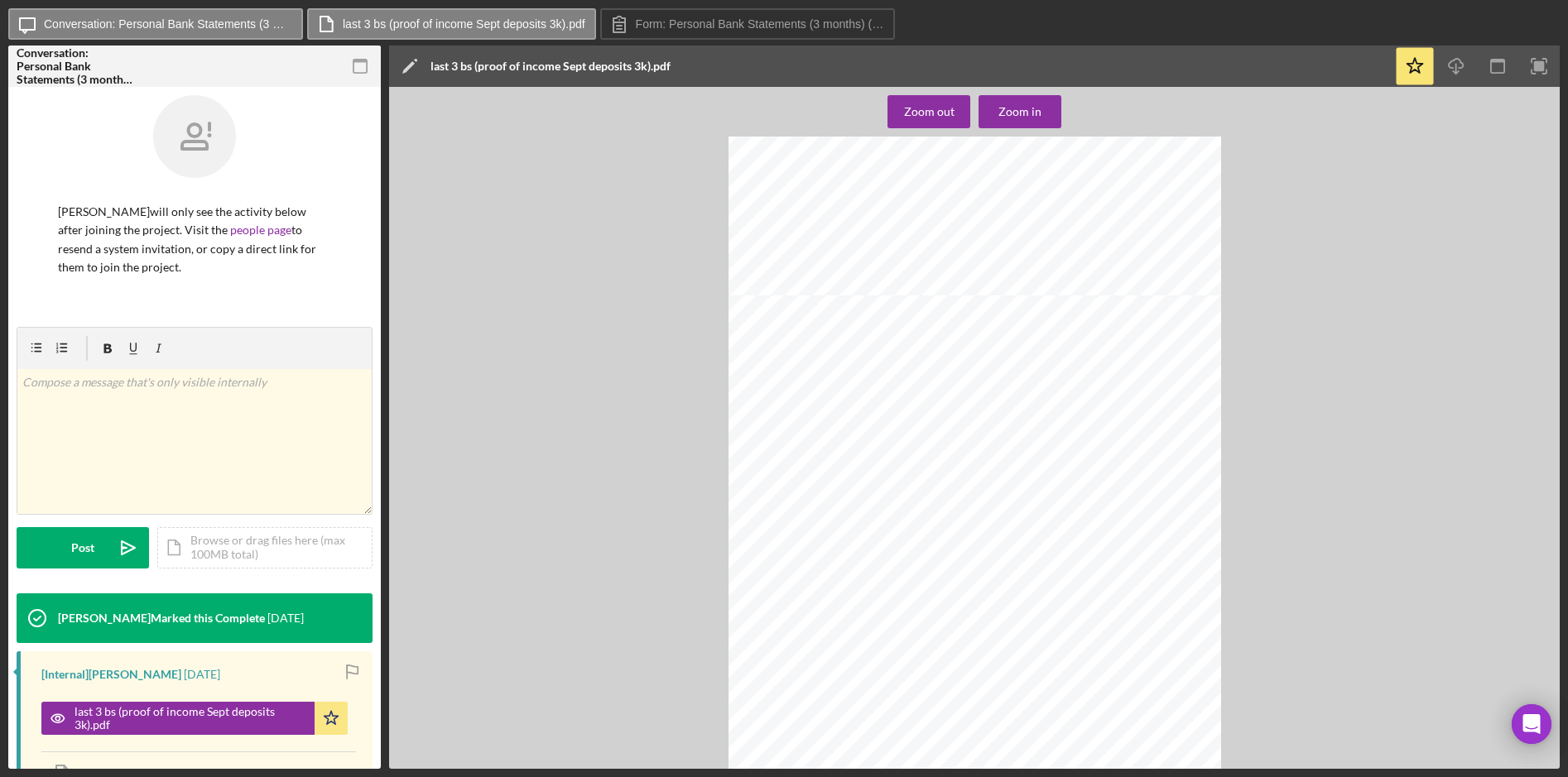
scroll to position [18182, 0]
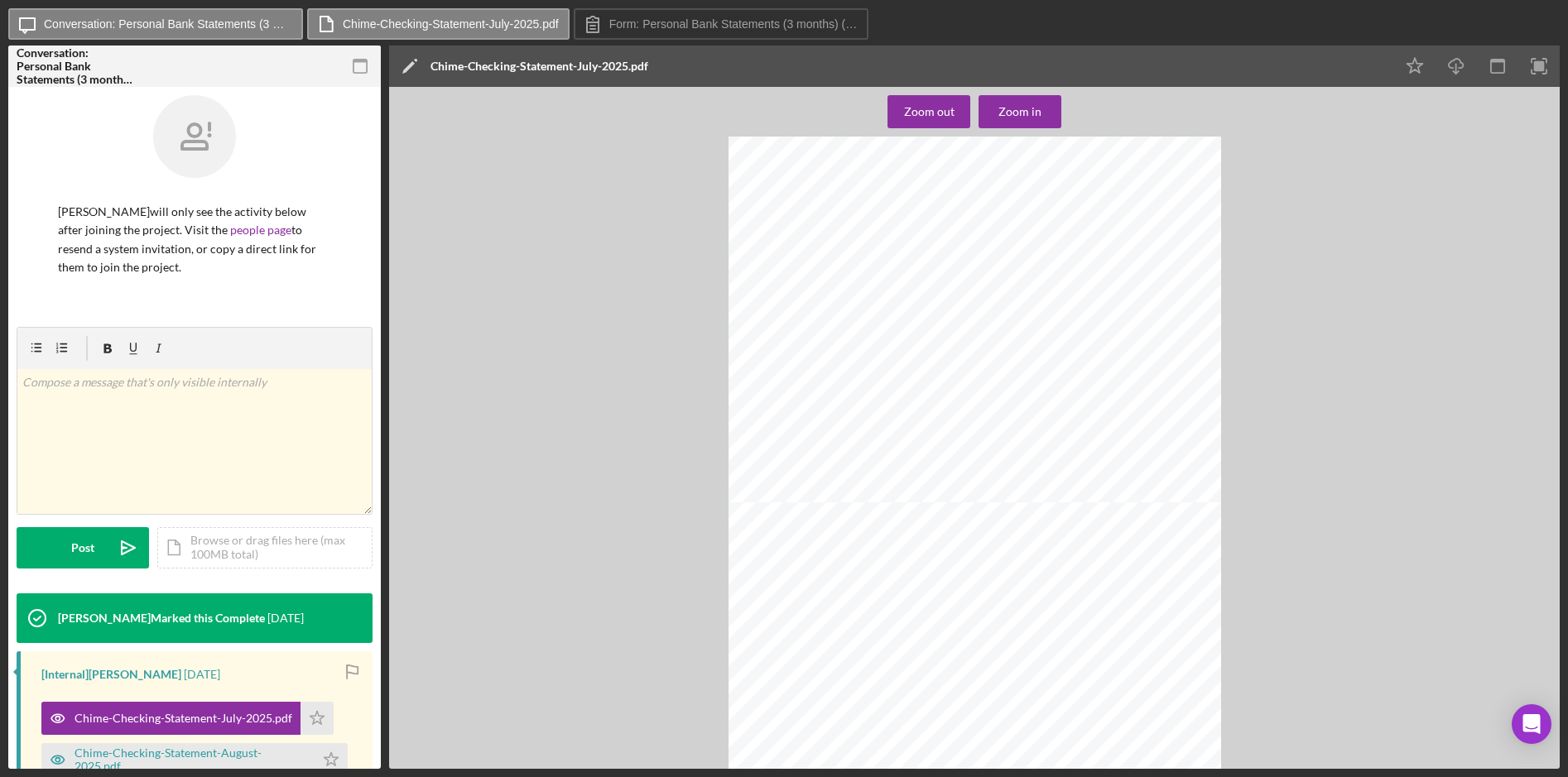
scroll to position [413, 0]
click at [1017, 116] on div "Zoom in" at bounding box center [1020, 112] width 43 height 33
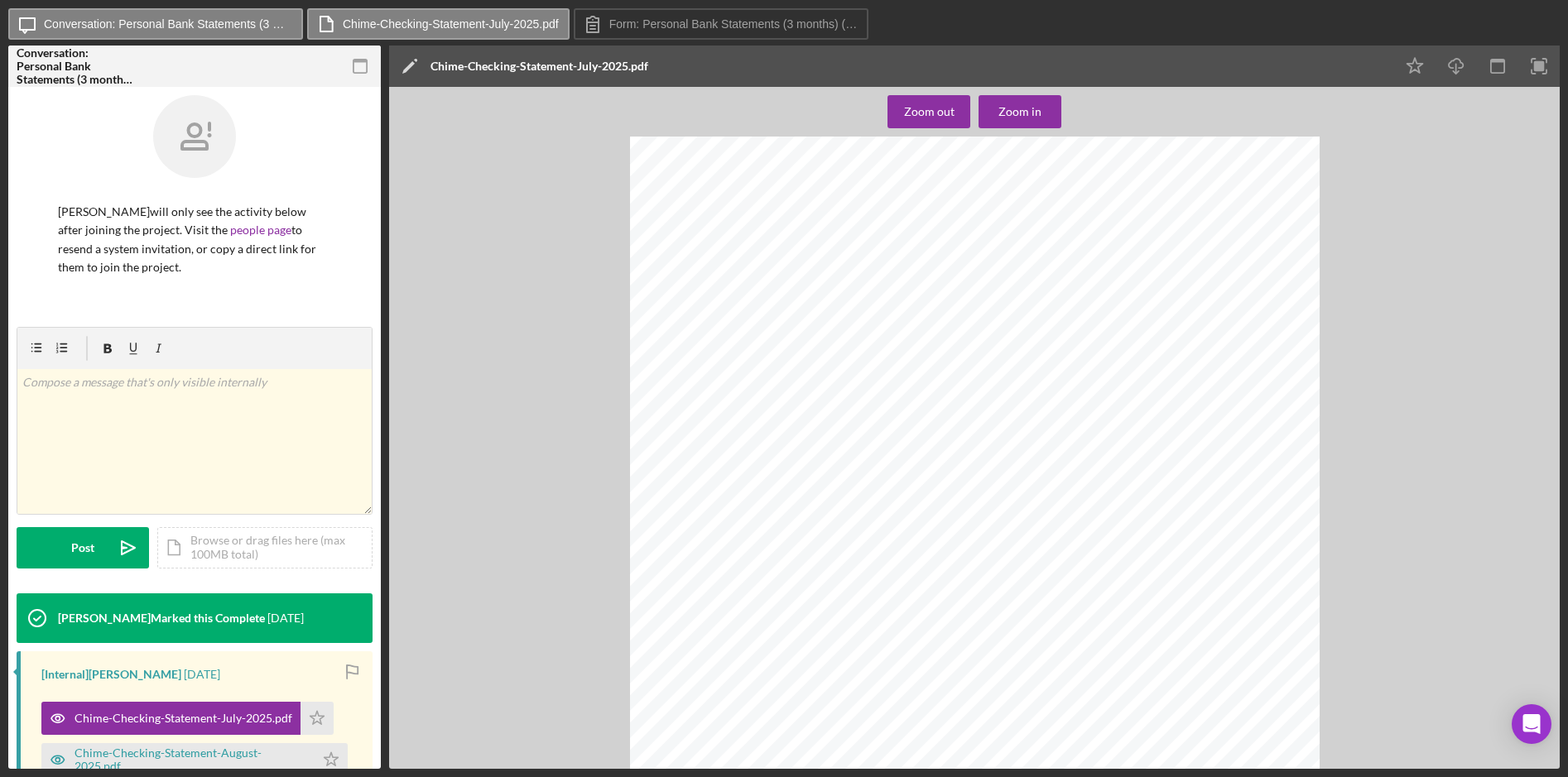
scroll to position [239, 0]
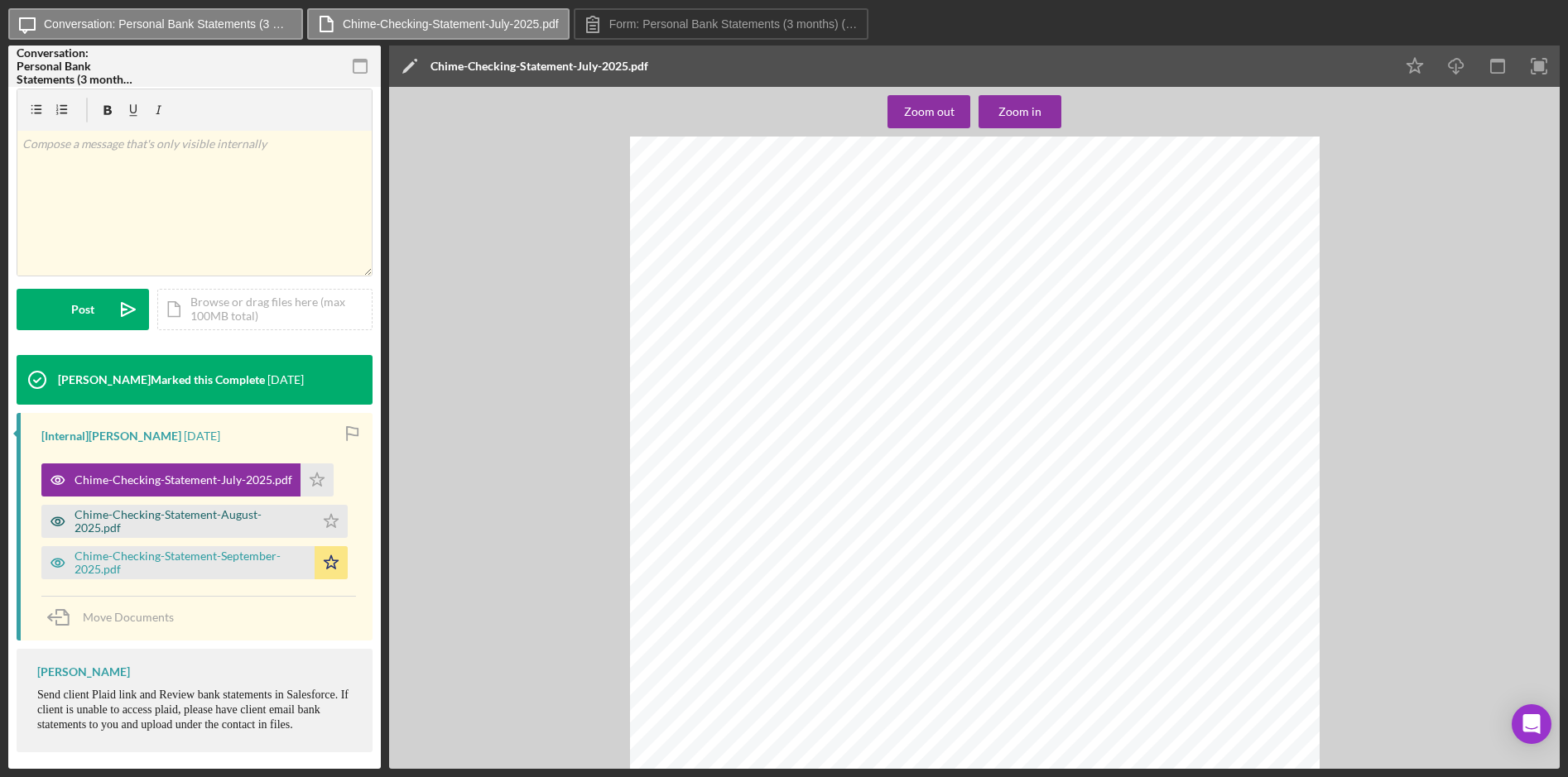
click at [179, 514] on div "Chime-Checking-Statement-August-2025.pdf" at bounding box center [190, 521] width 232 height 27
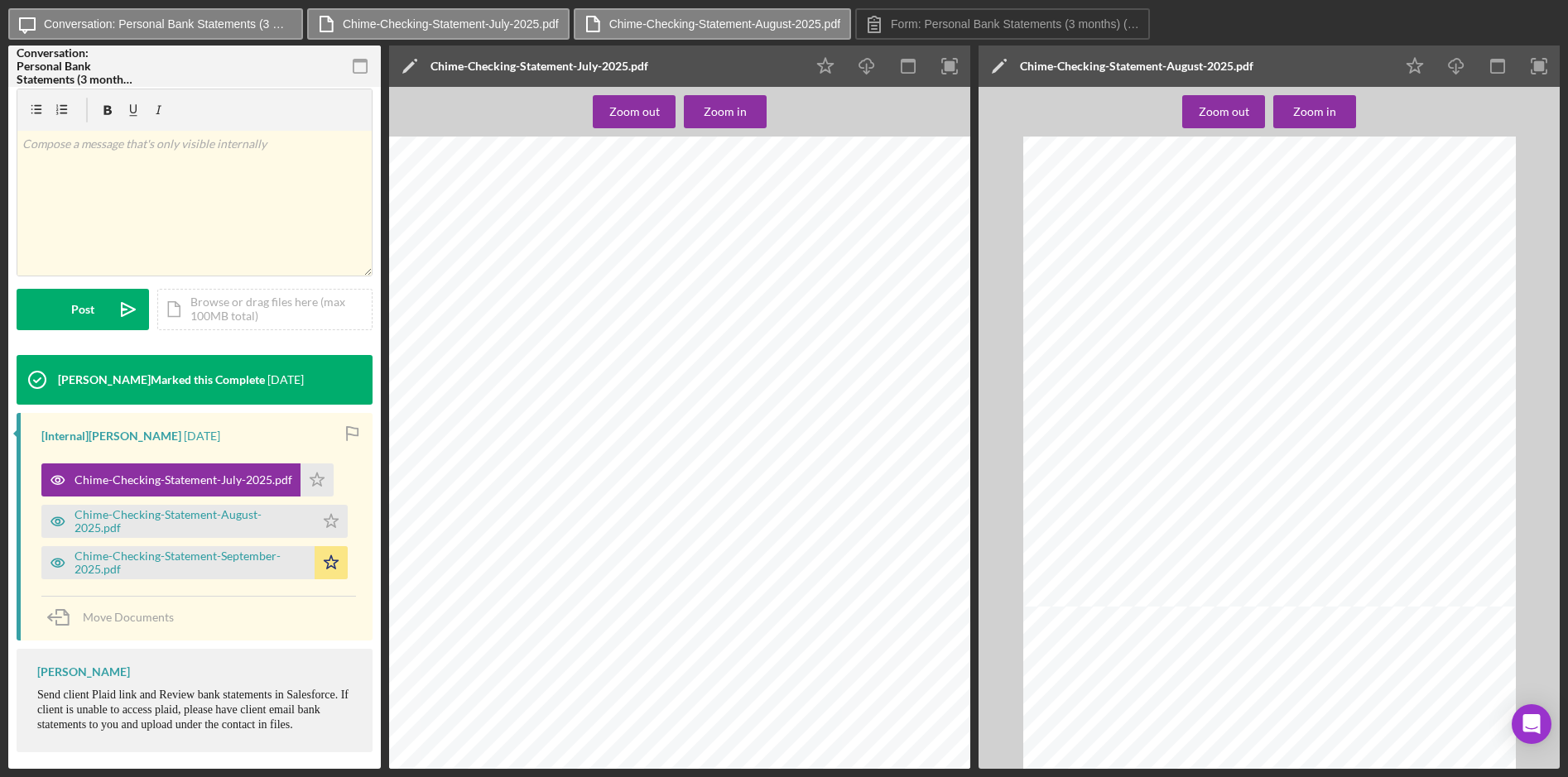
scroll to position [2400, 0]
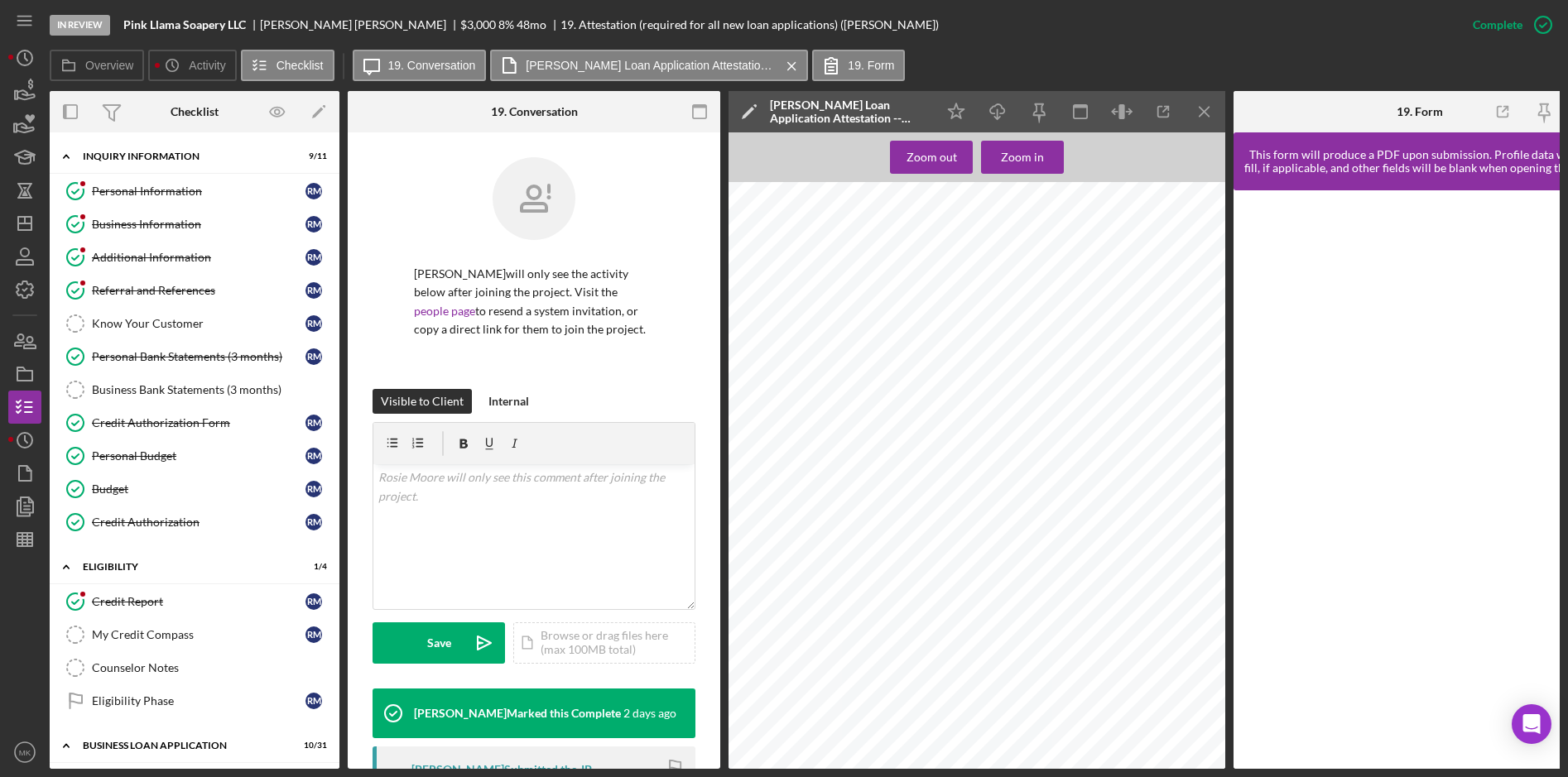
scroll to position [212, 0]
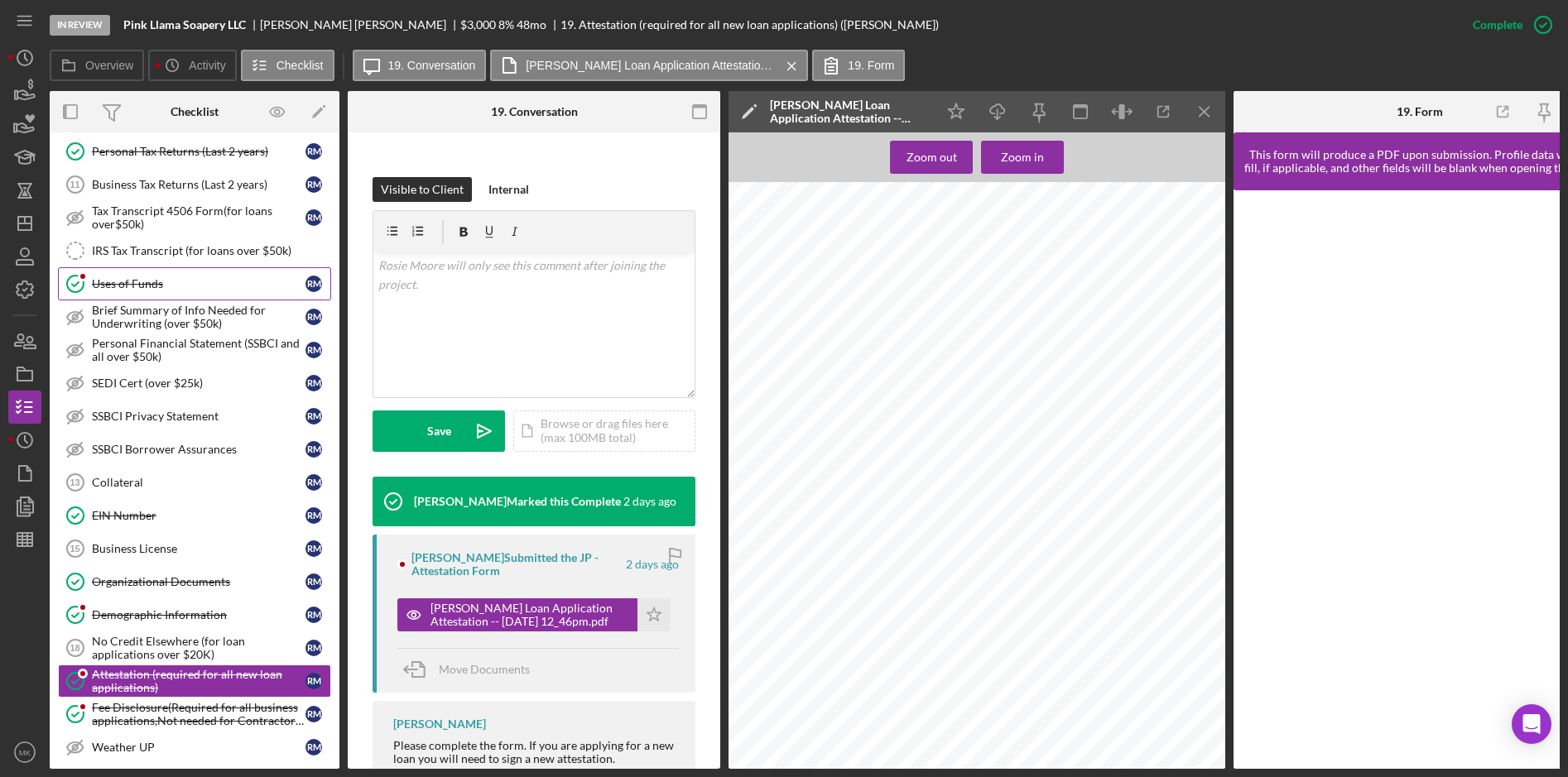
click at [165, 296] on link "Uses of Funds Uses of Funds R M" at bounding box center [195, 284] width 273 height 33
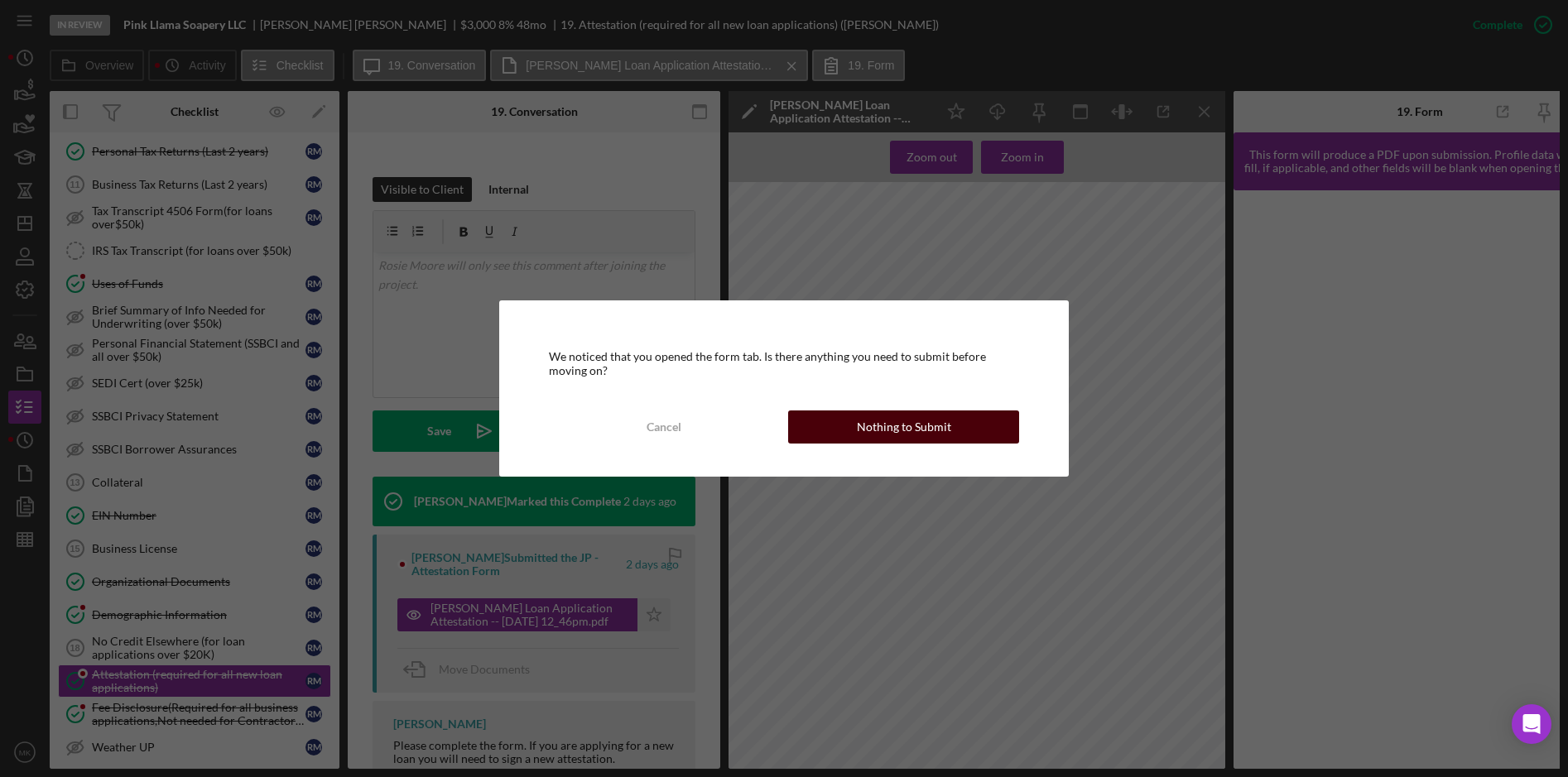
click at [896, 423] on div "Nothing to Submit" at bounding box center [903, 427] width 95 height 33
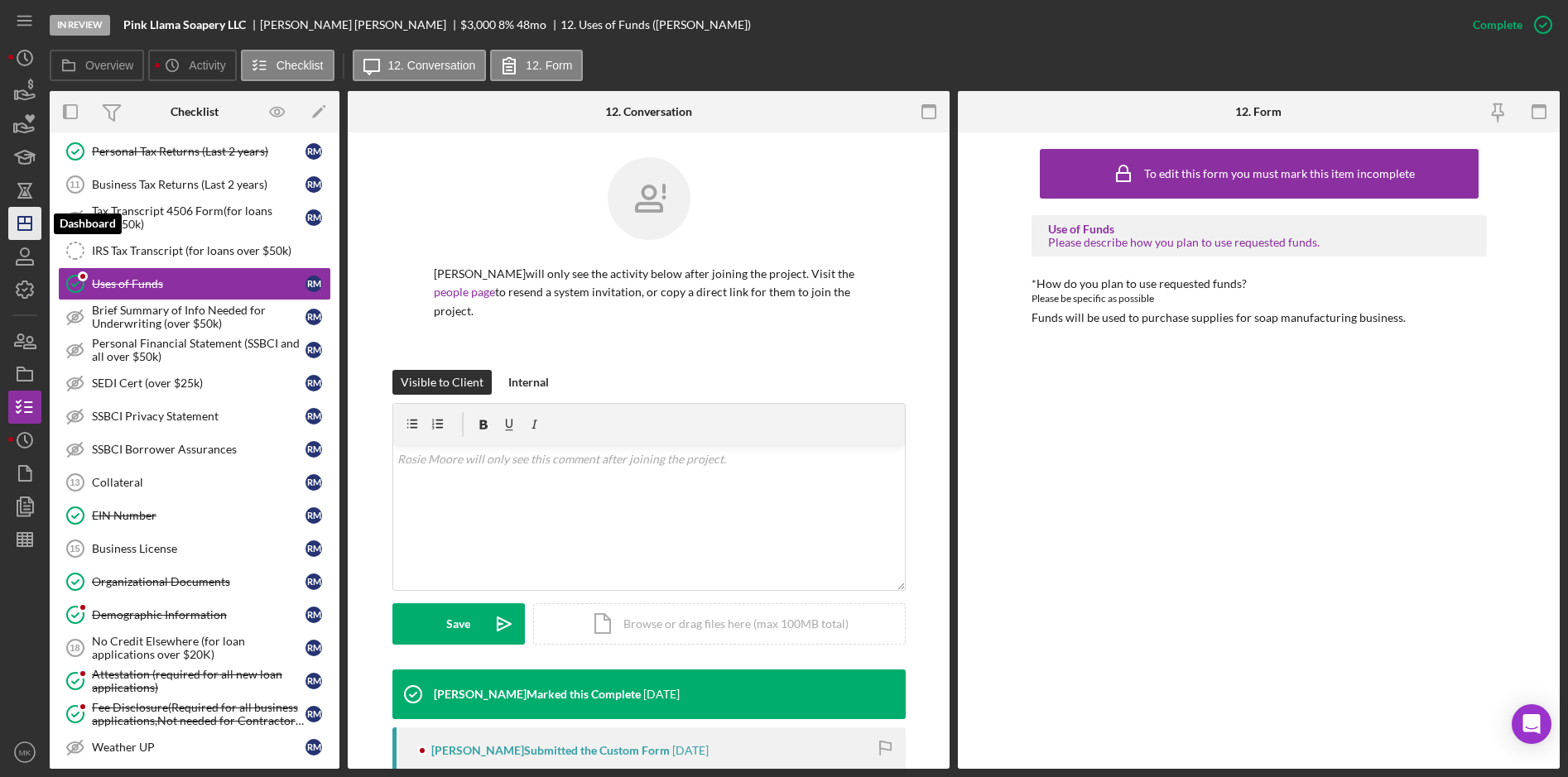
click at [32, 228] on polygon "button" at bounding box center [25, 223] width 13 height 13
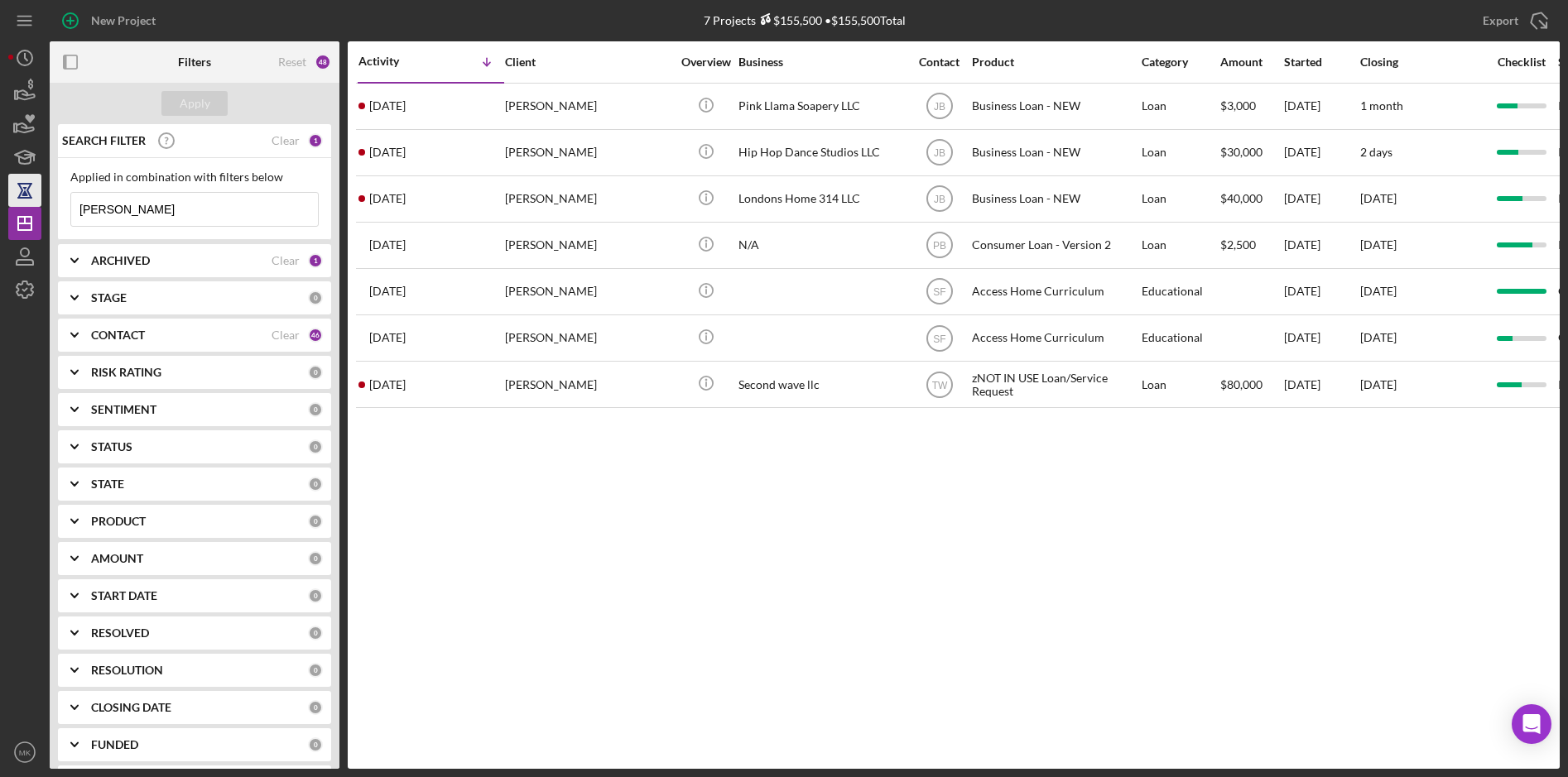
drag, startPoint x: 153, startPoint y: 203, endPoint x: 10, endPoint y: 203, distance: 143.0
click at [10, 203] on div "New Project 7 Projects $155,500 • $155,500 Total Moore Export Icon/Export Filte…" at bounding box center [784, 384] width 1552 height 768
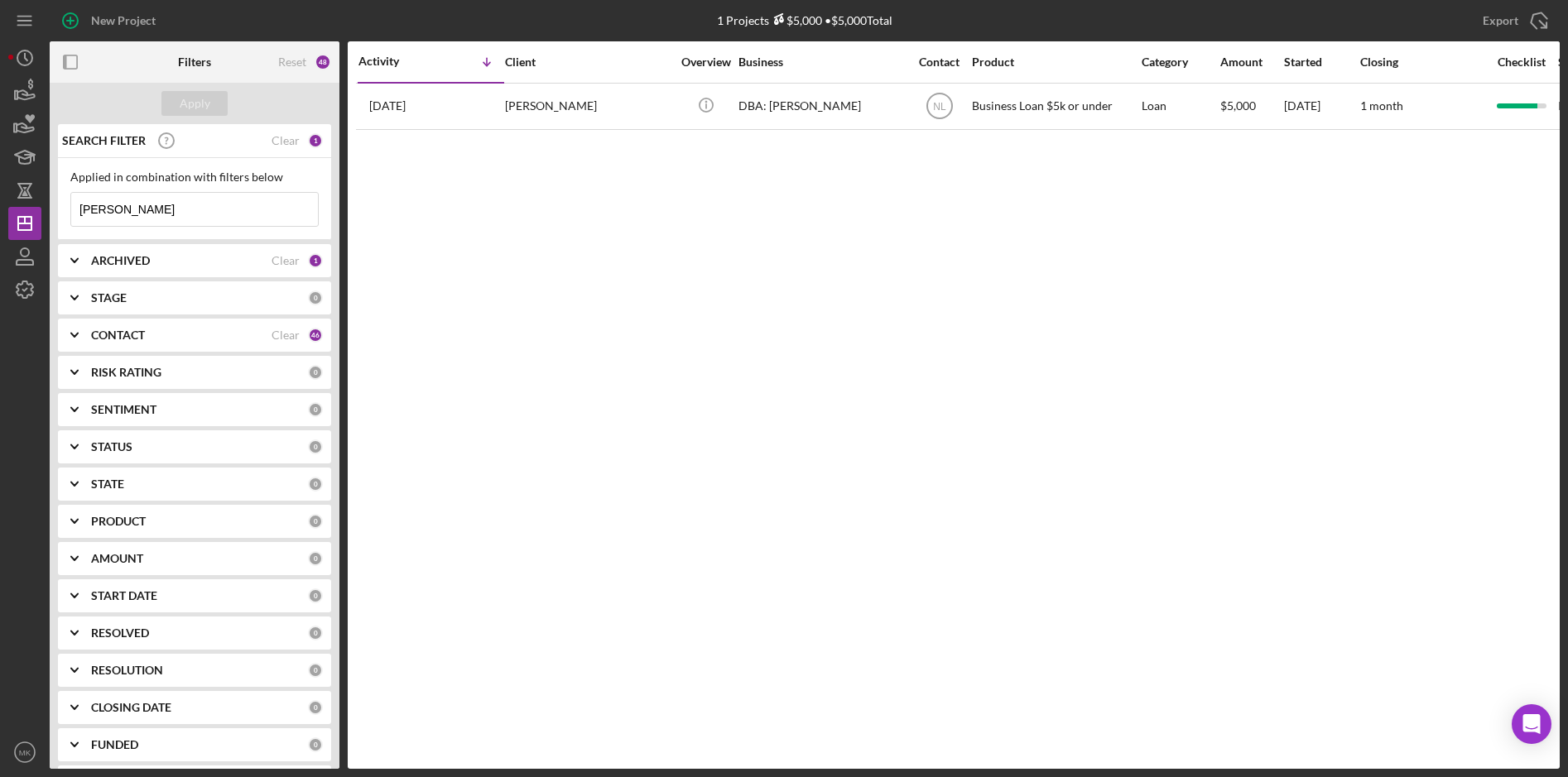
type input "McClain"
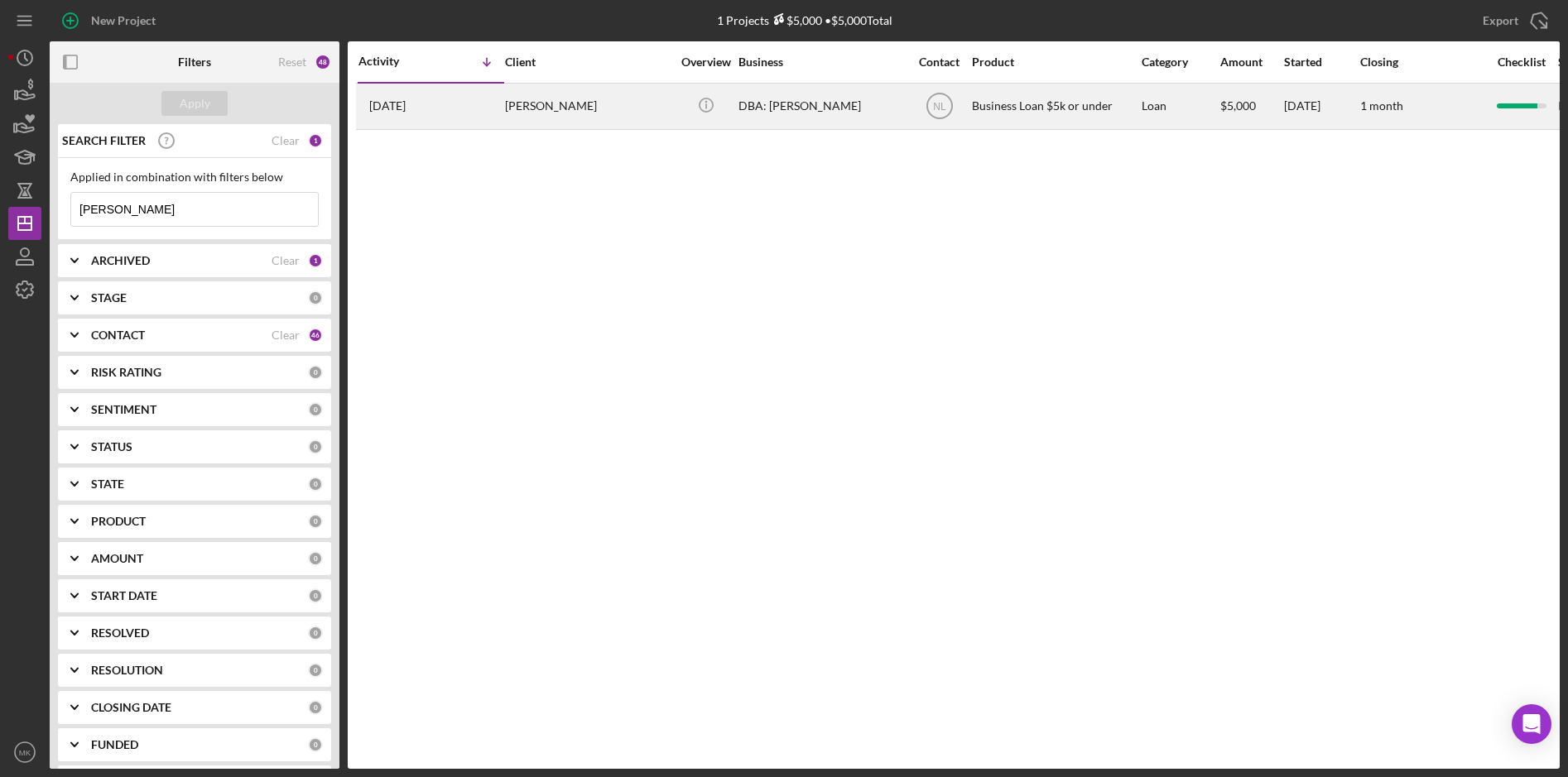
click at [604, 110] on div "Nicole McClain" at bounding box center [587, 106] width 165 height 44
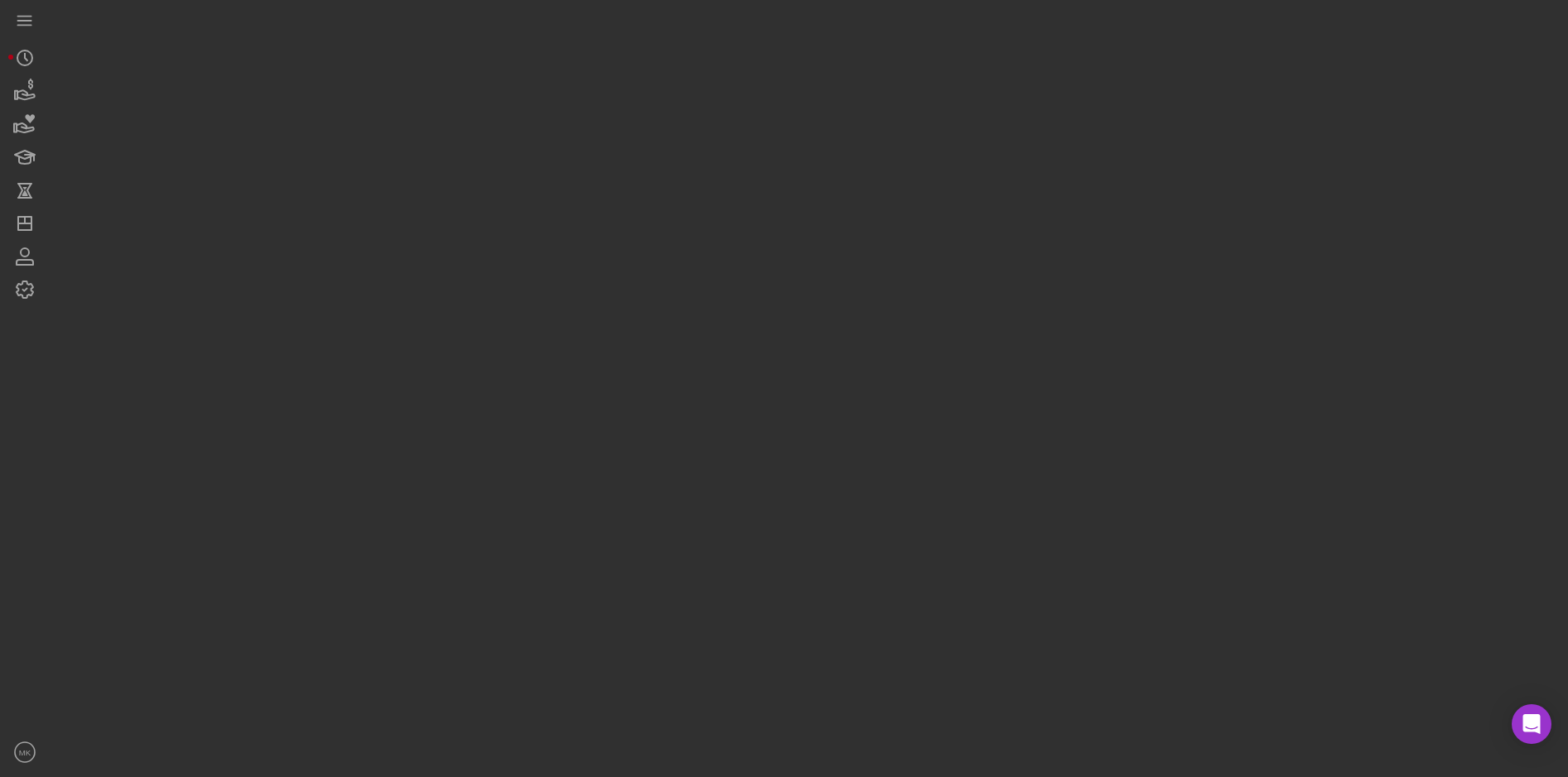
click at [604, 110] on div at bounding box center [804, 384] width 1510 height 768
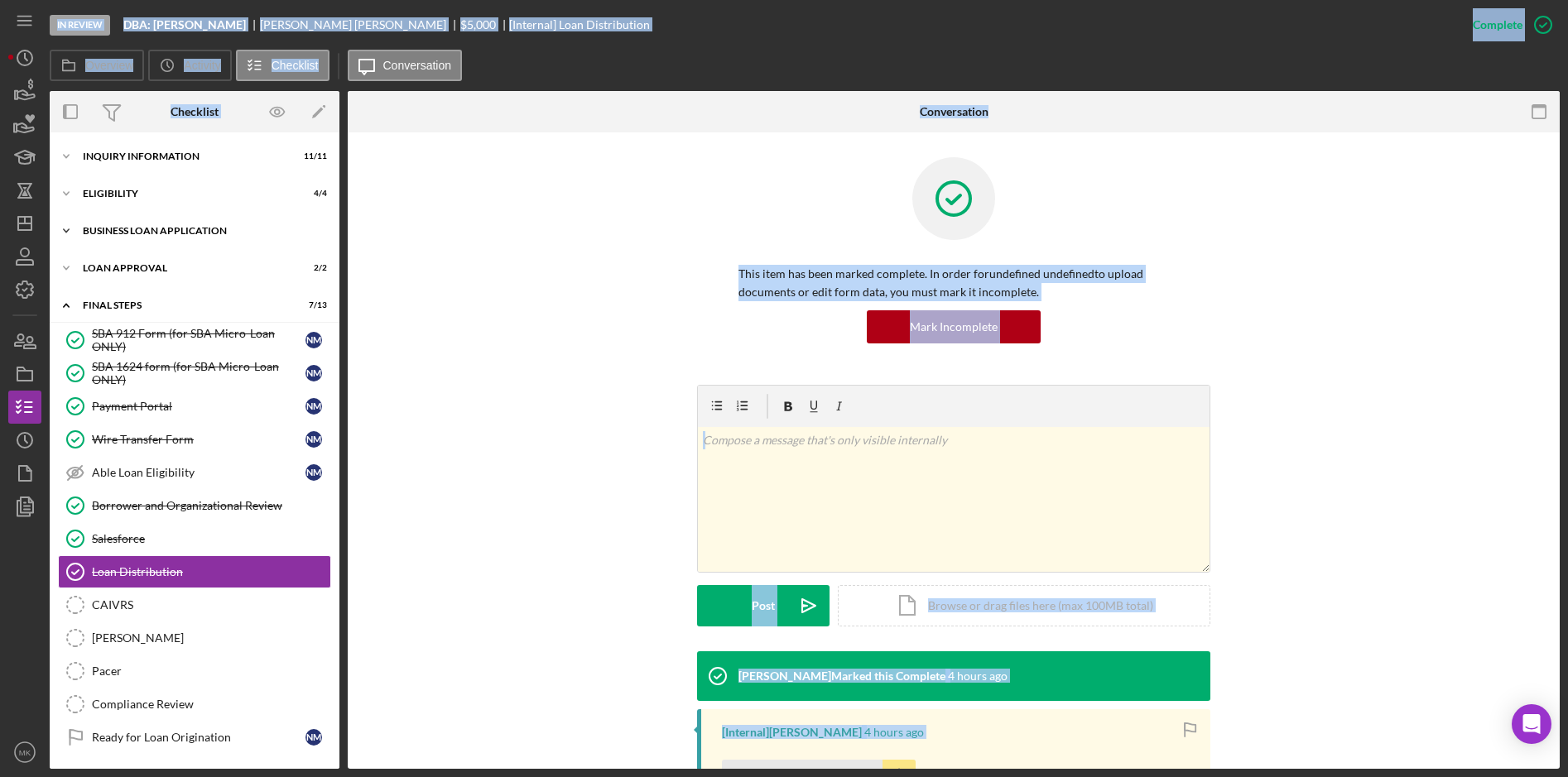
click at [173, 234] on div "BUSINESS LOAN APPLICATION" at bounding box center [201, 231] width 236 height 10
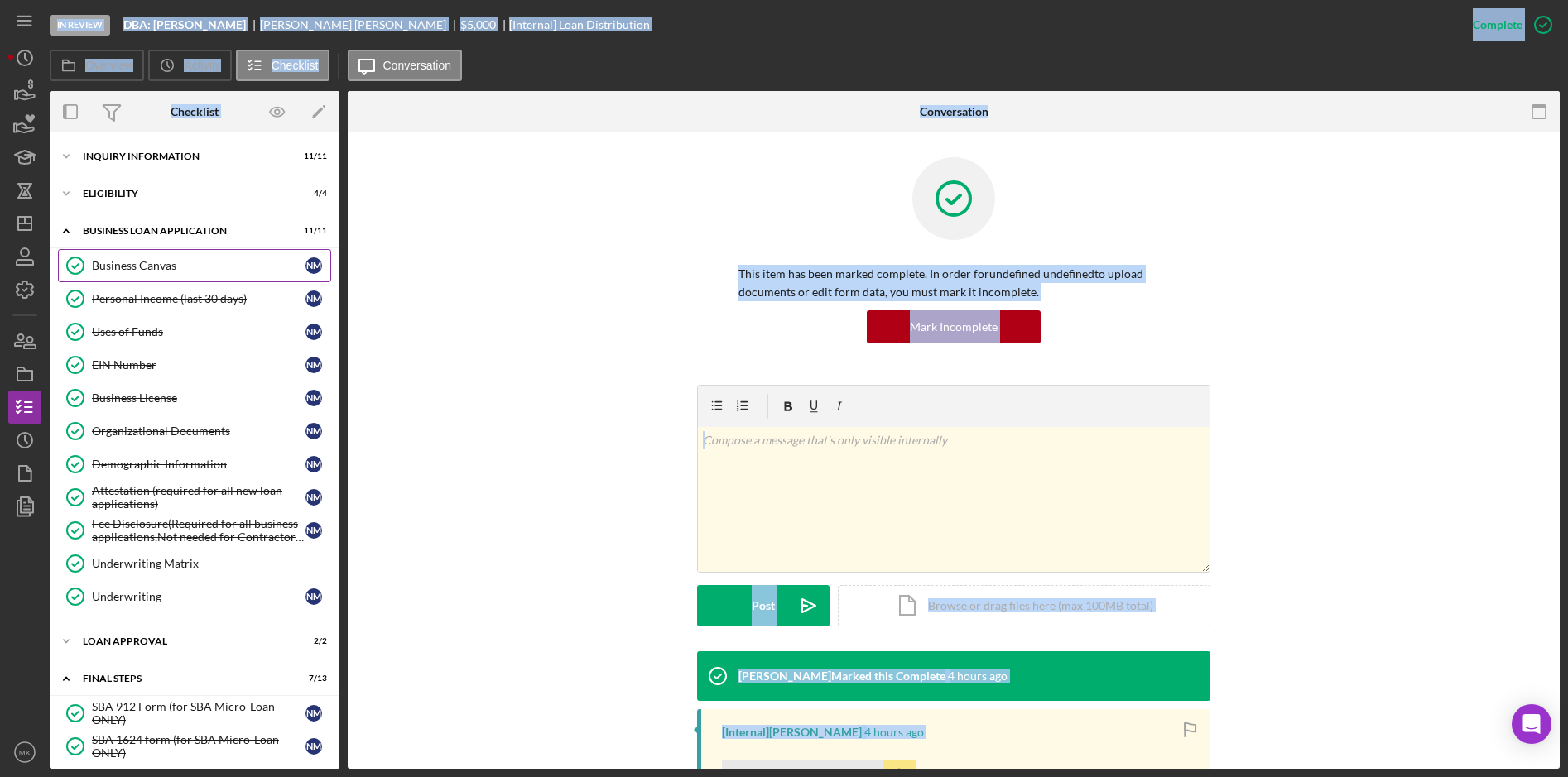
click at [158, 266] on div "Business Canvas" at bounding box center [199, 265] width 214 height 13
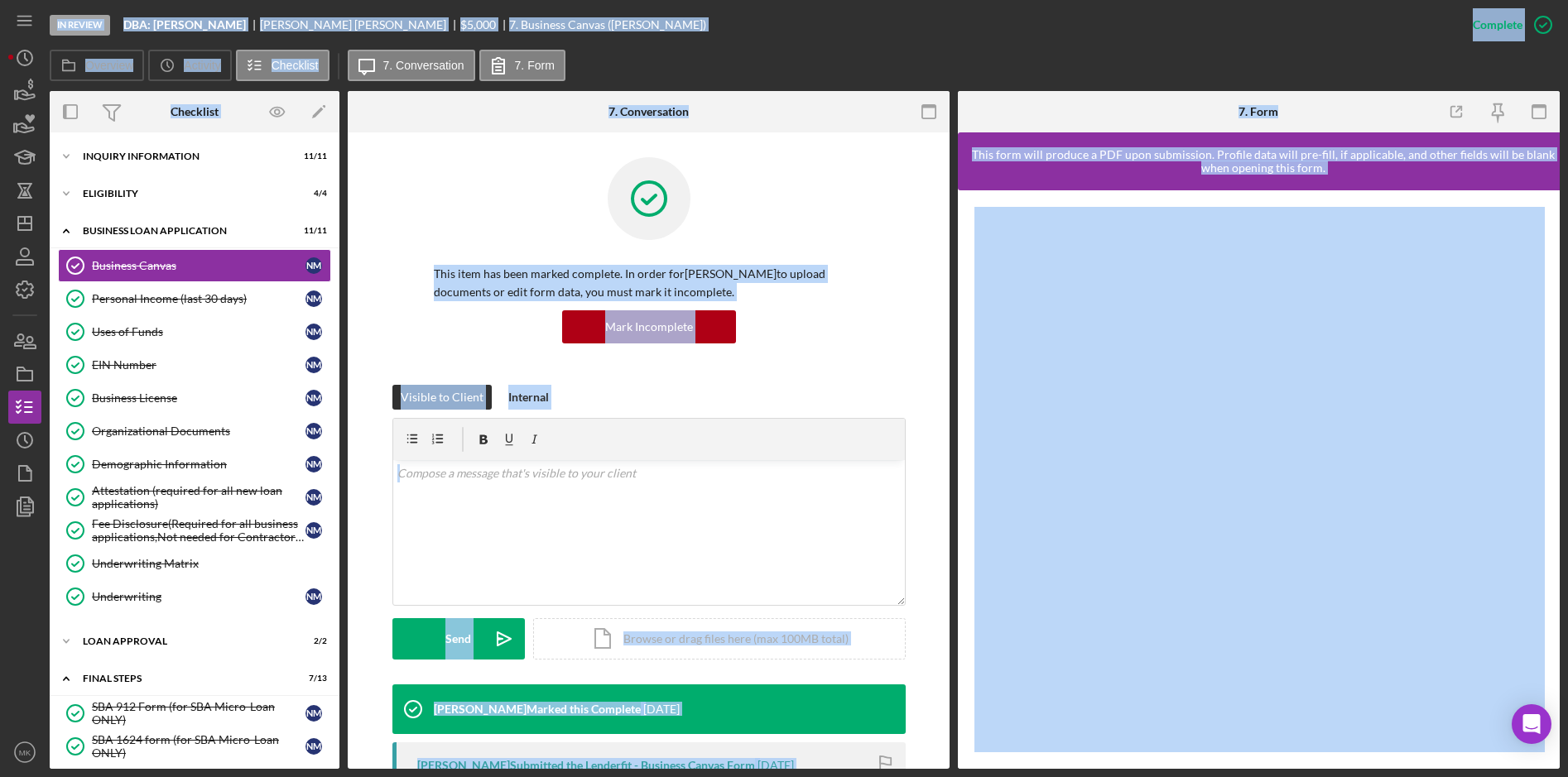
scroll to position [432, 0]
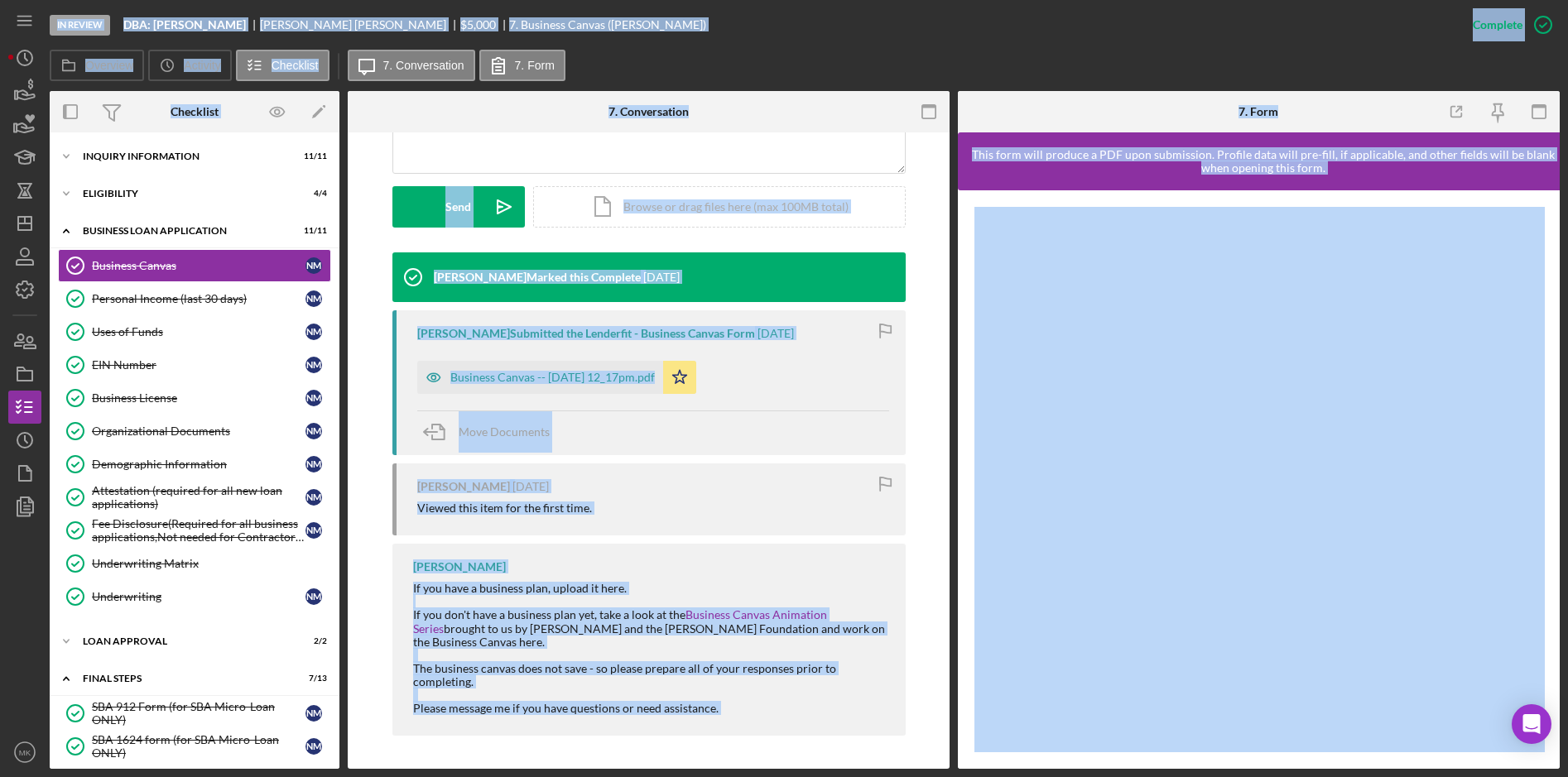
click at [711, 431] on div "Move Documents" at bounding box center [653, 432] width 472 height 45
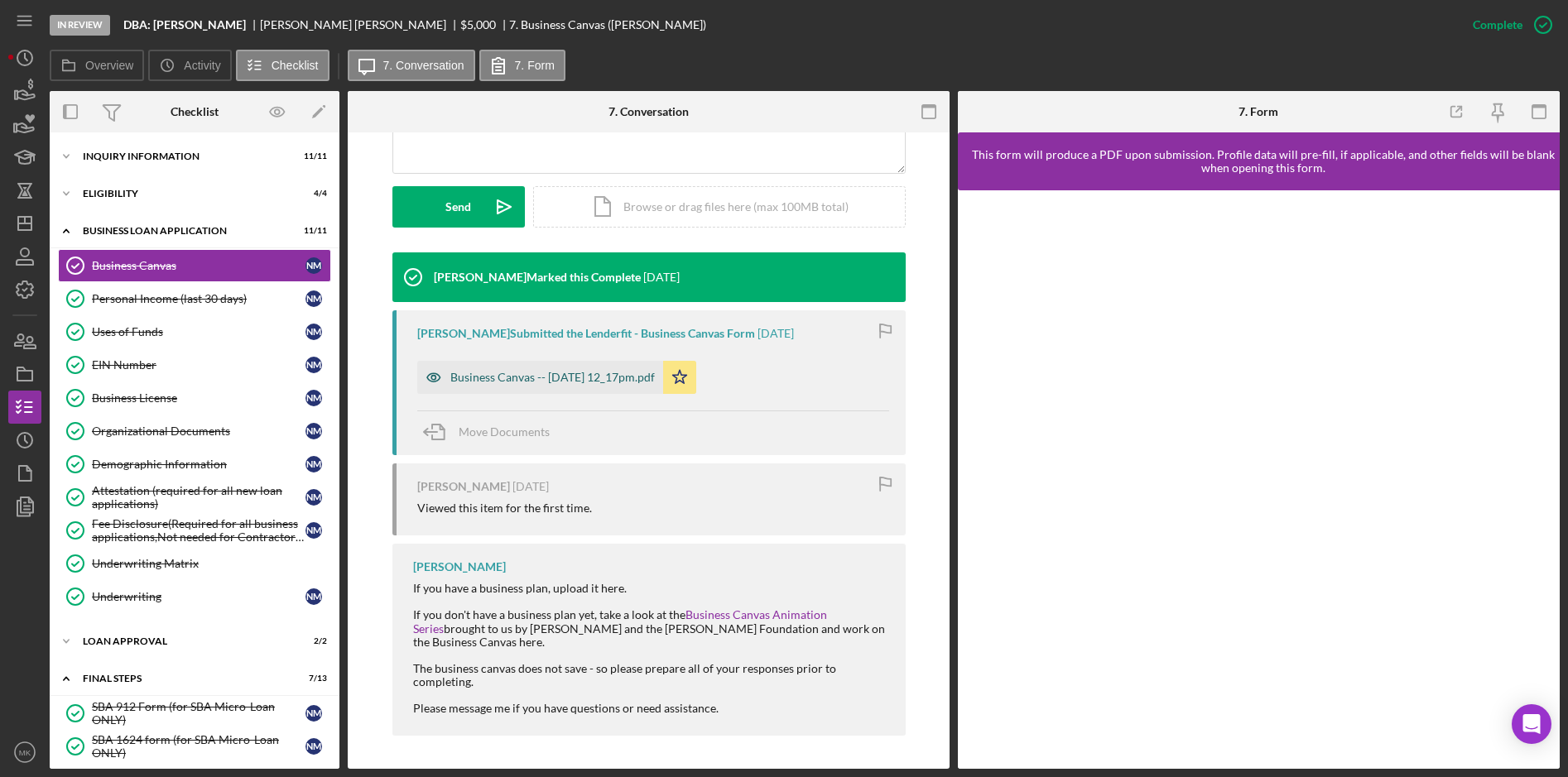
click at [557, 370] on div "Business Canvas -- 2025-10-07 12_17pm.pdf" at bounding box center [553, 377] width 204 height 13
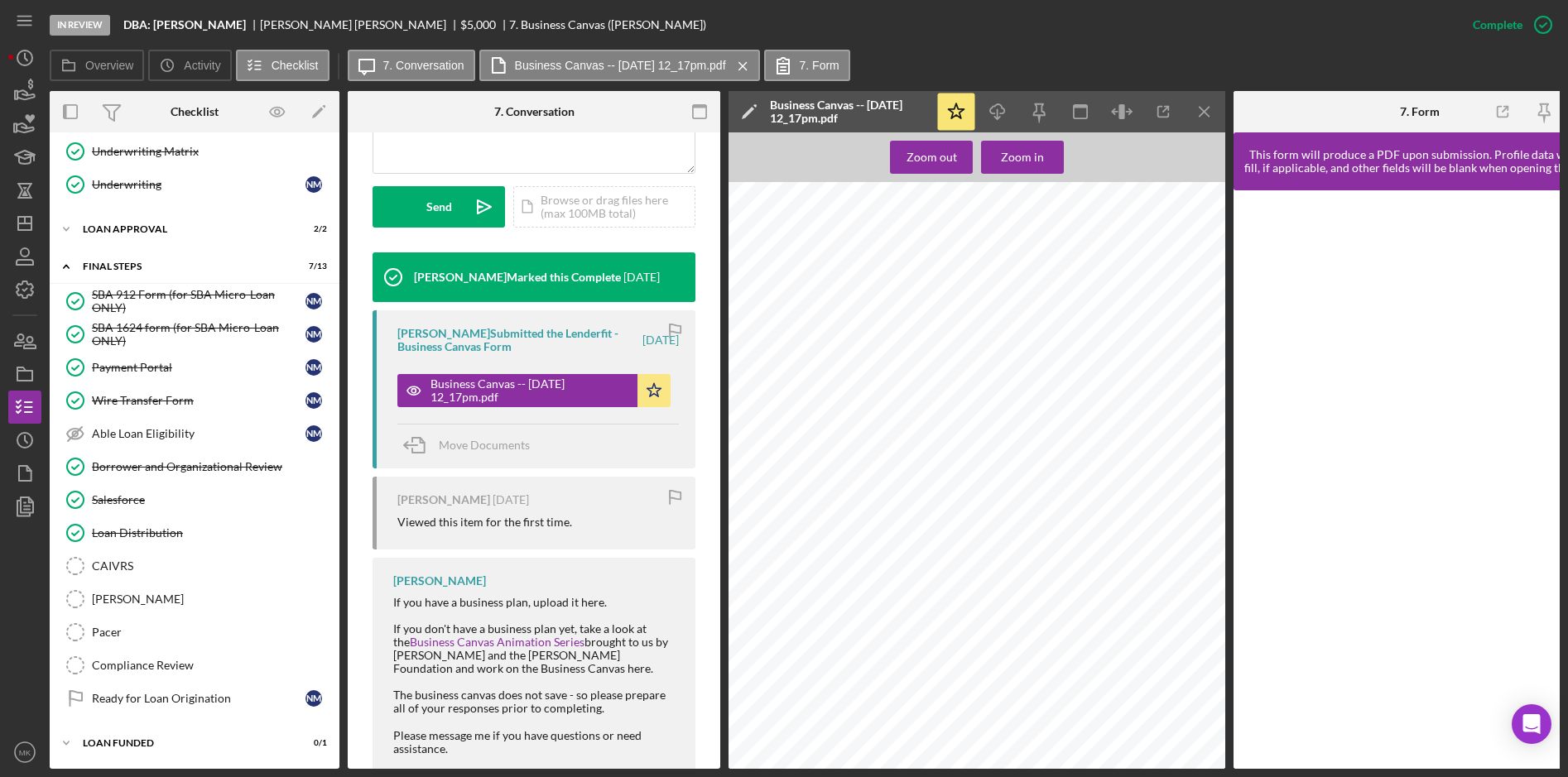
scroll to position [0, 0]
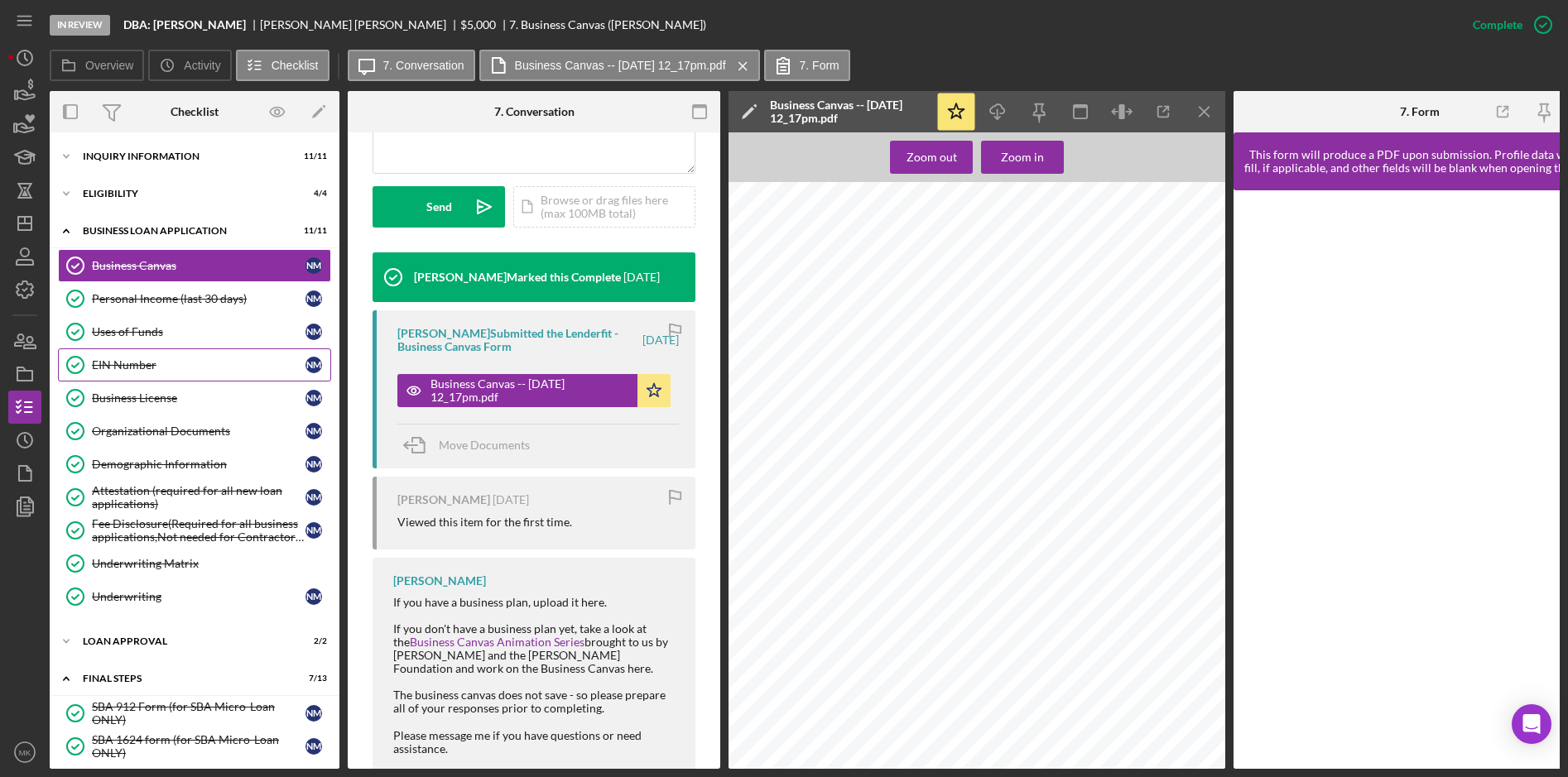
click at [142, 370] on div "EIN Number" at bounding box center [199, 365] width 214 height 13
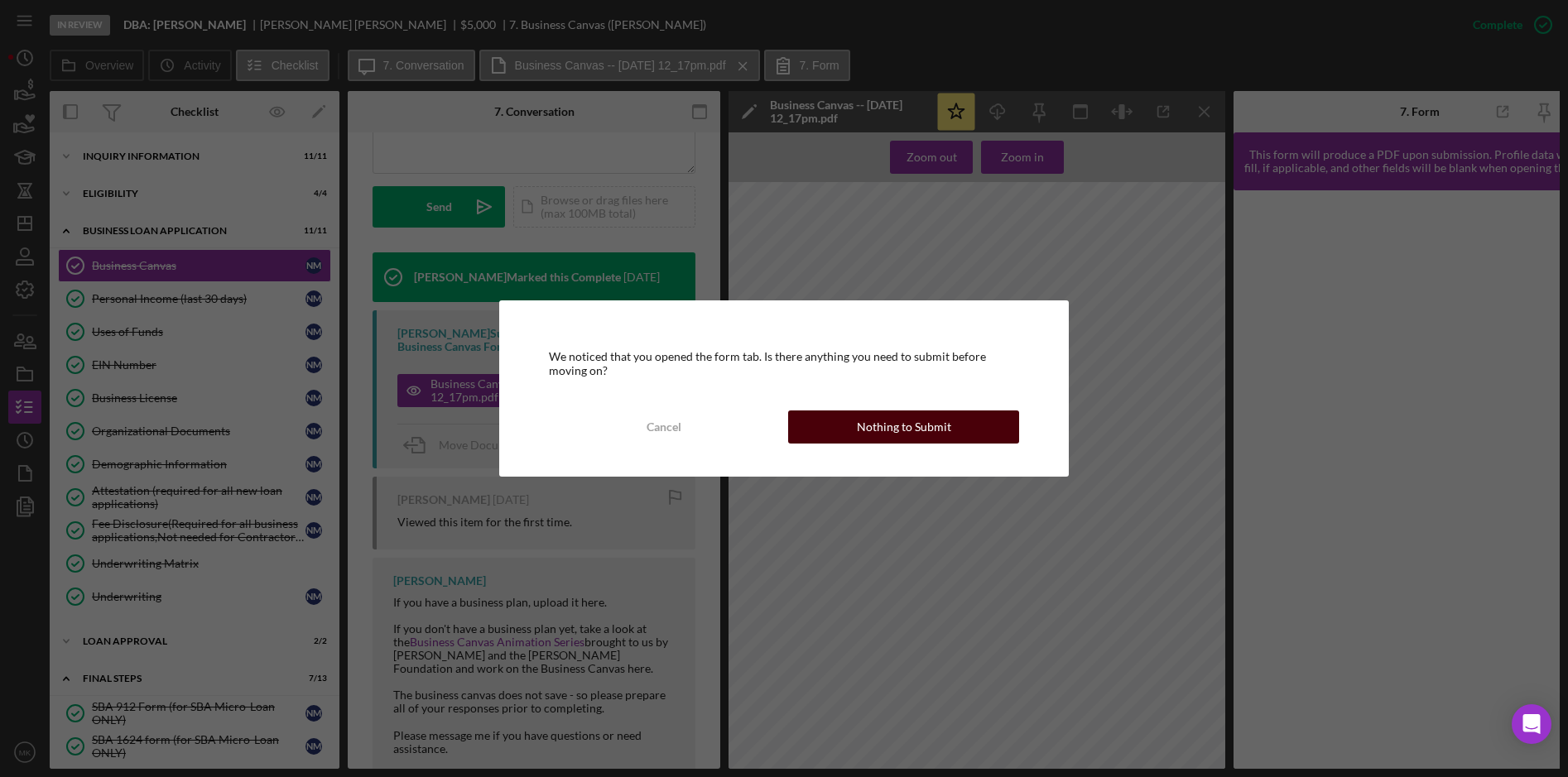
click at [930, 432] on div "Nothing to Submit" at bounding box center [903, 427] width 95 height 33
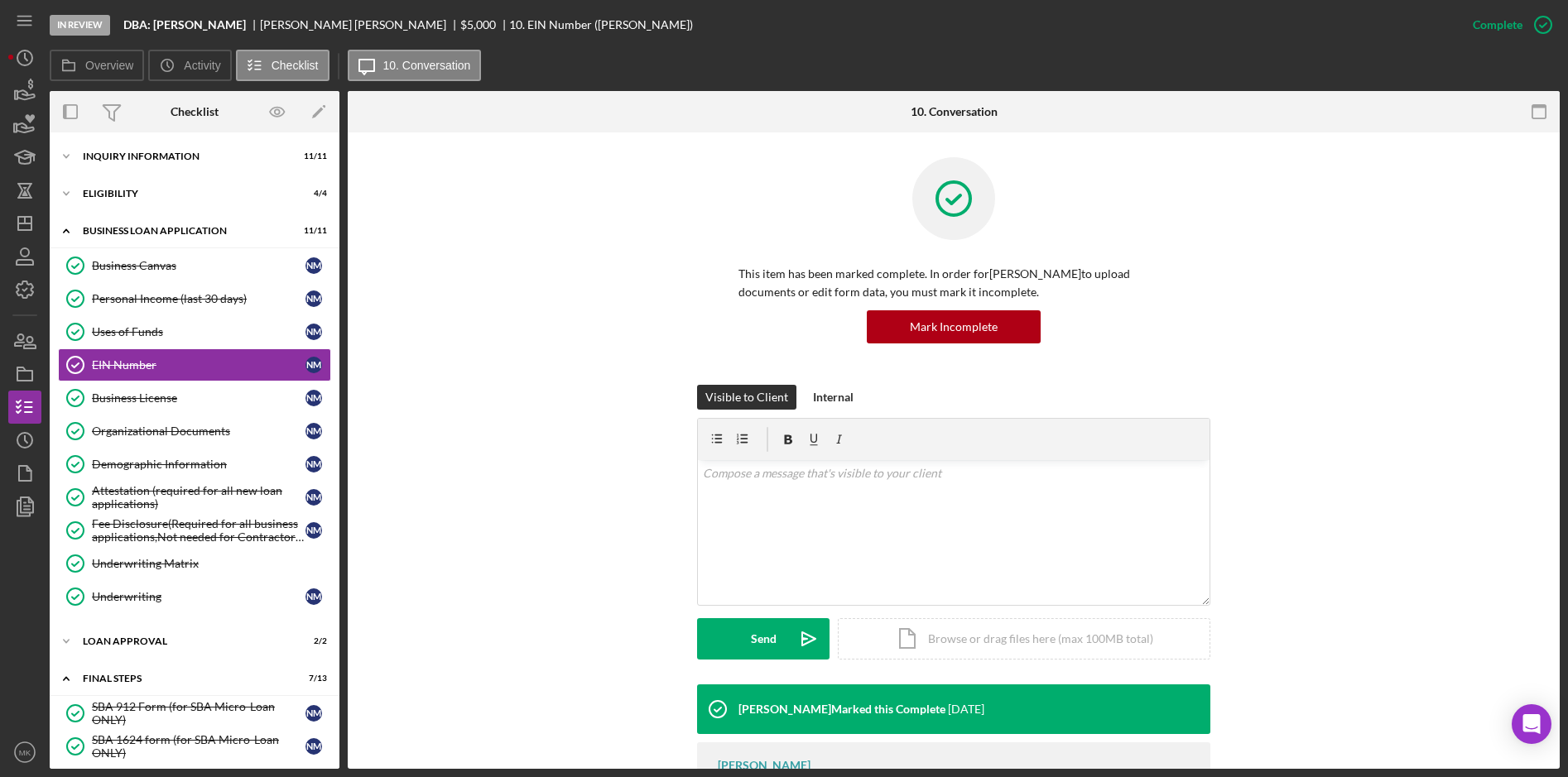
scroll to position [92, 0]
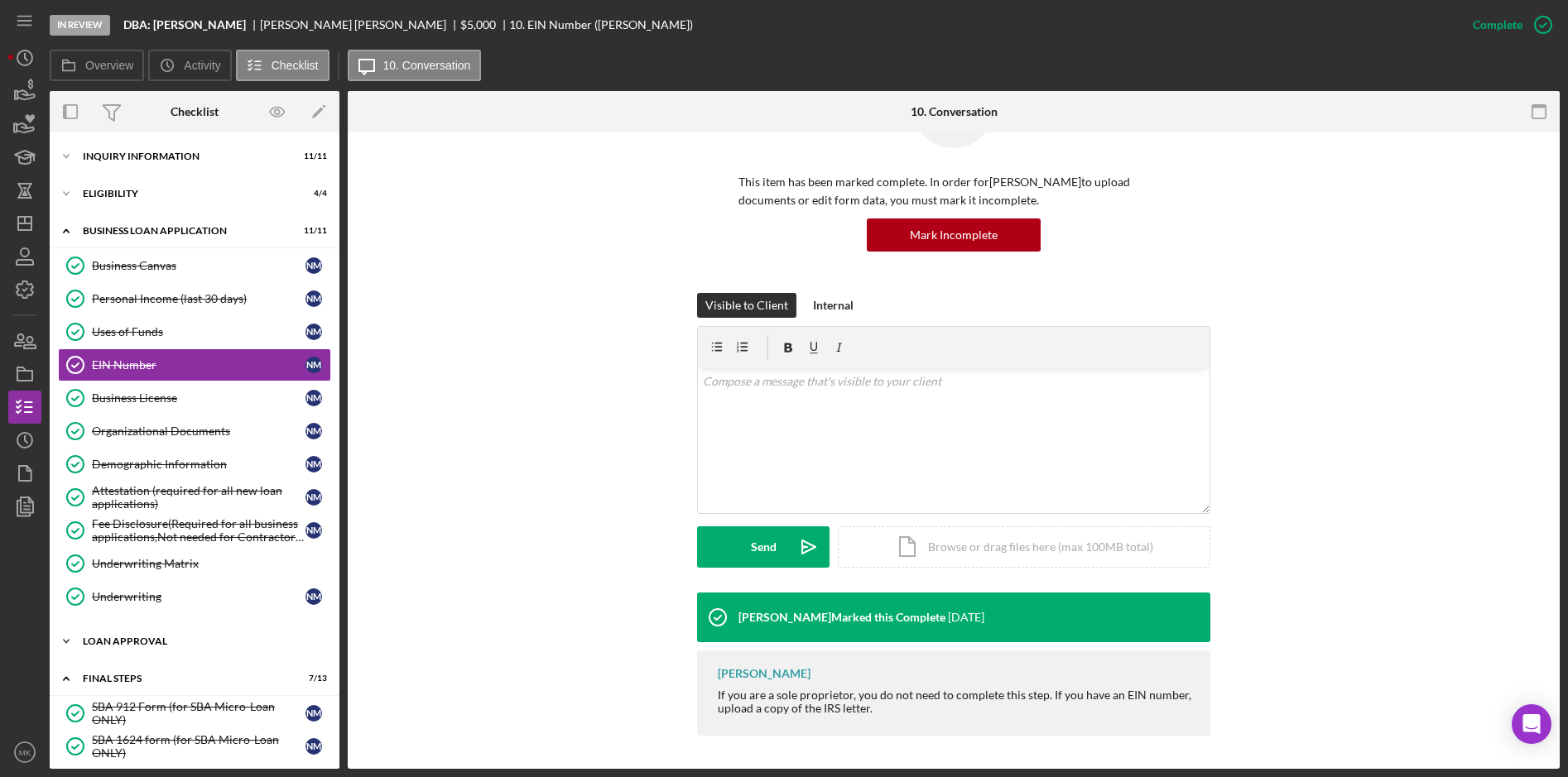
click at [135, 638] on div "Loan Approval" at bounding box center [201, 641] width 236 height 10
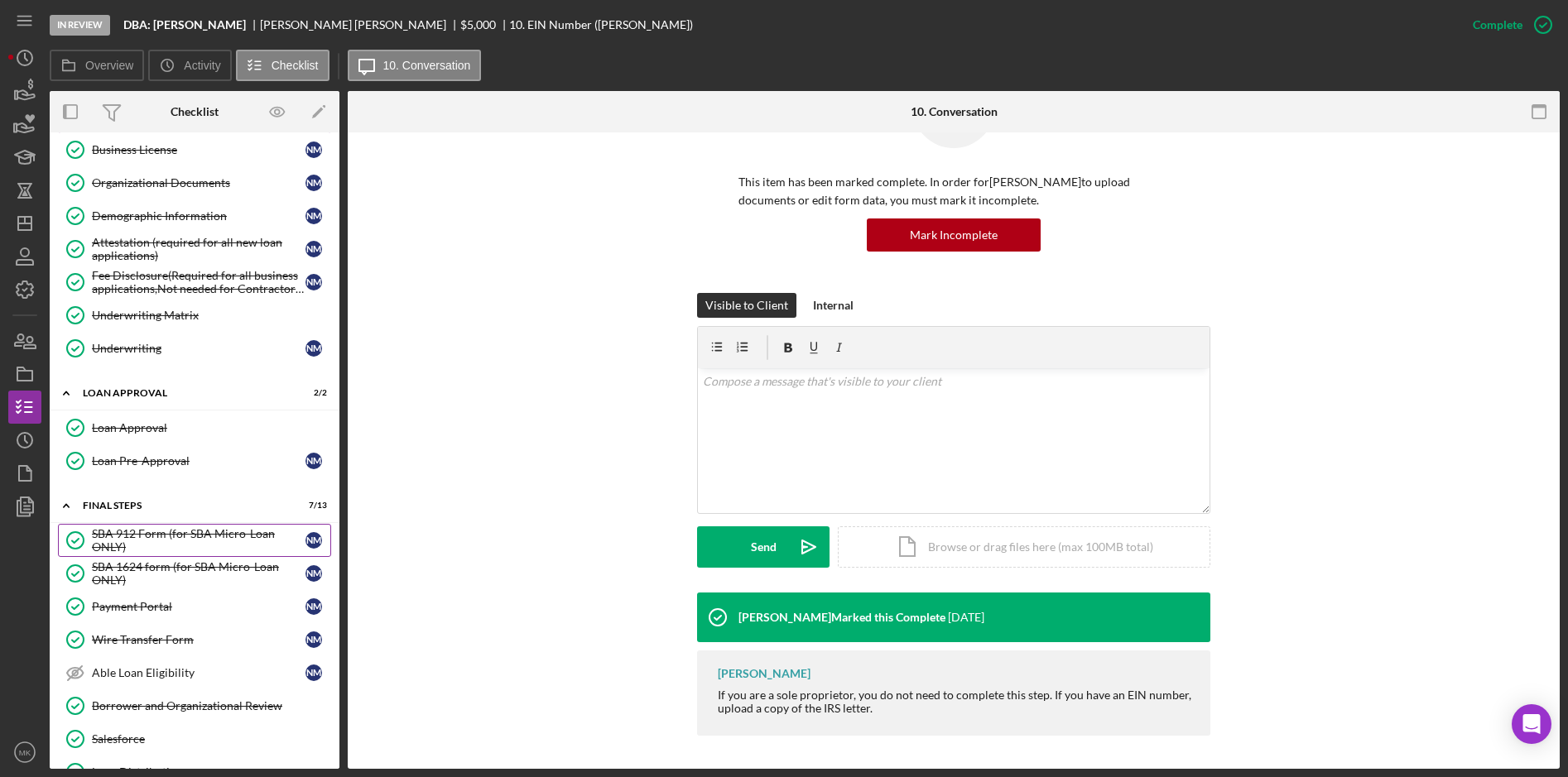
scroll to position [165, 0]
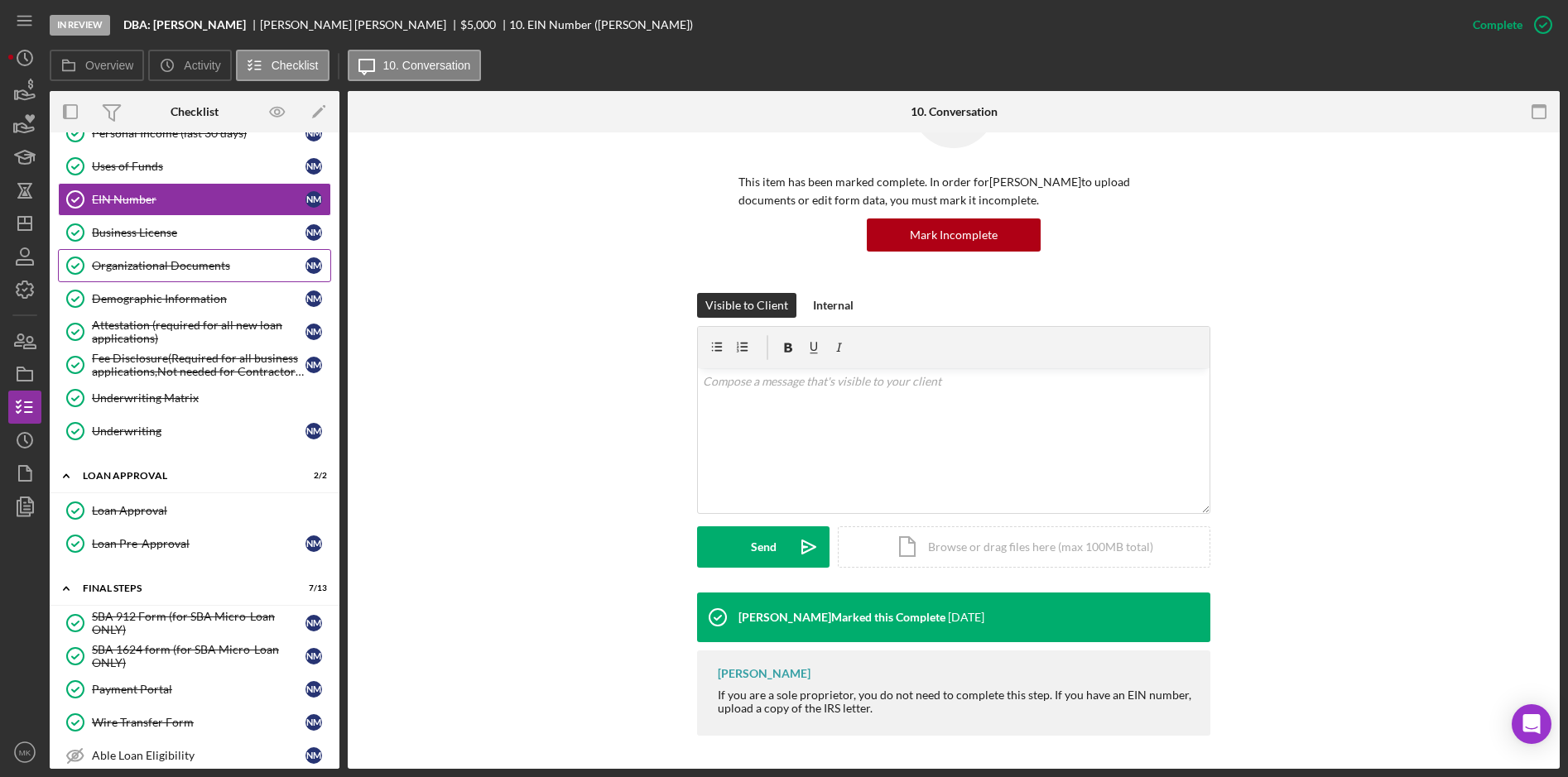
click at [180, 263] on div "Organizational Documents" at bounding box center [199, 265] width 214 height 13
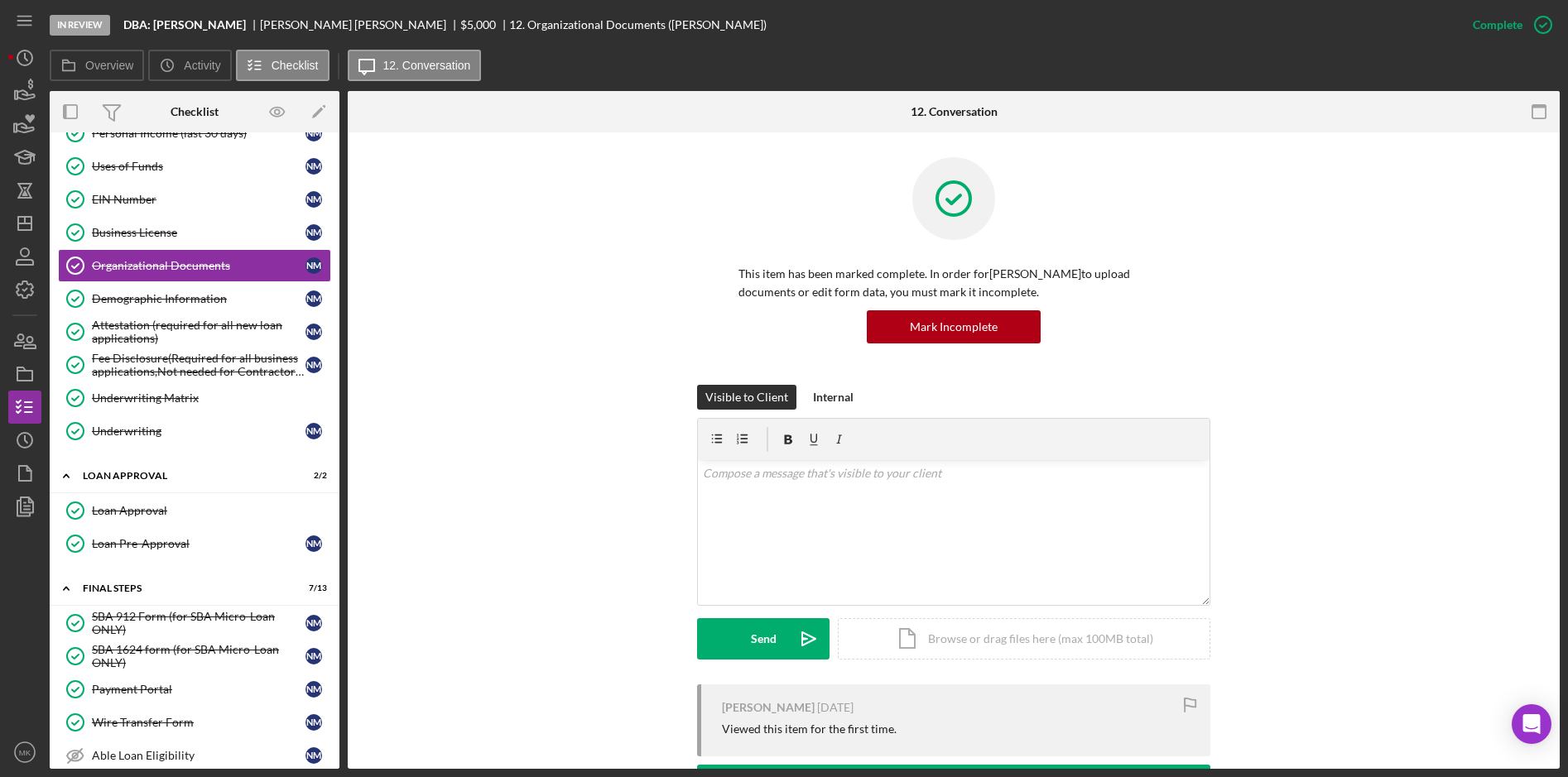
scroll to position [226, 0]
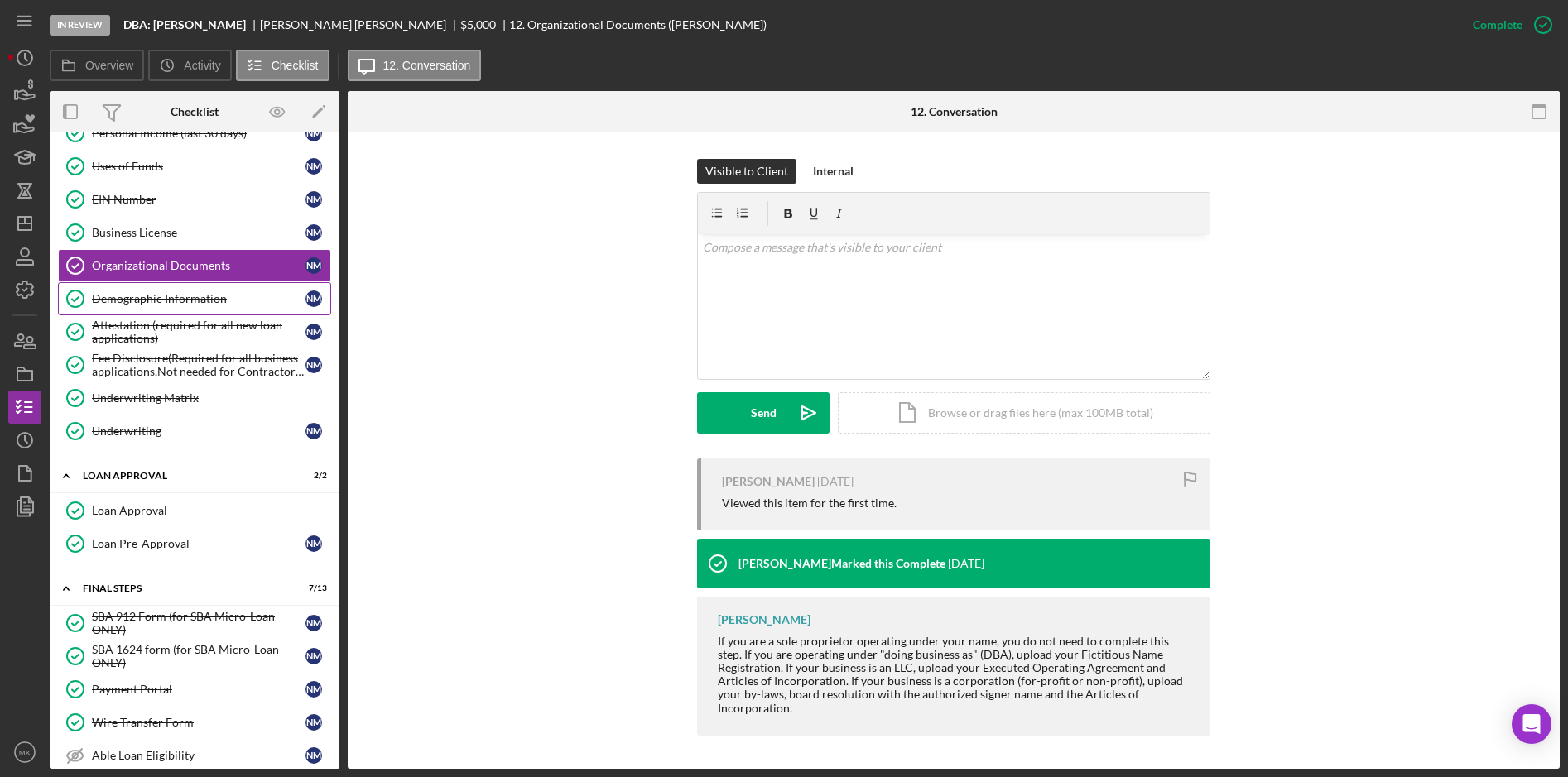
click at [190, 298] on div "Demographic Information" at bounding box center [199, 299] width 214 height 13
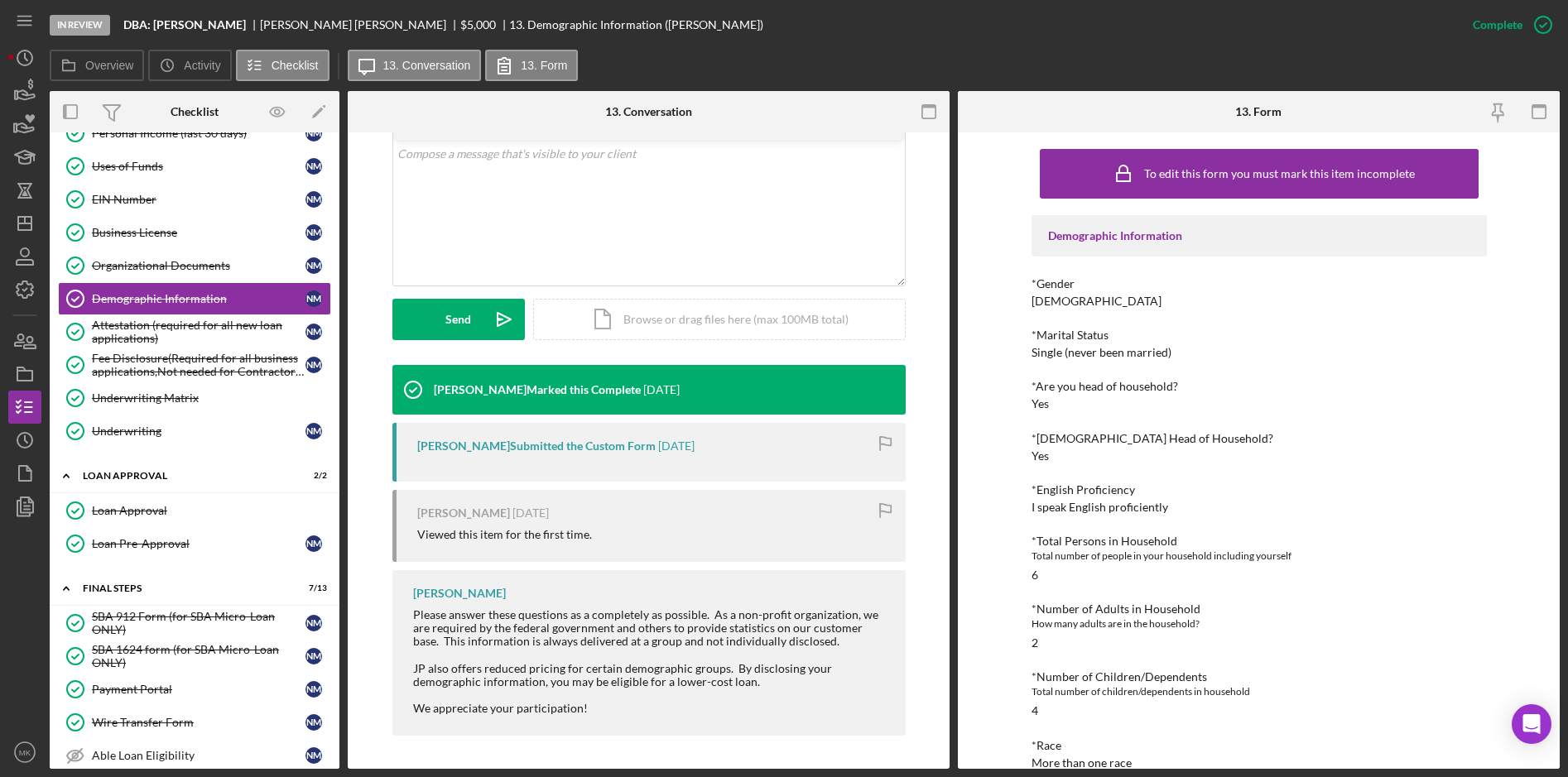
scroll to position [488, 0]
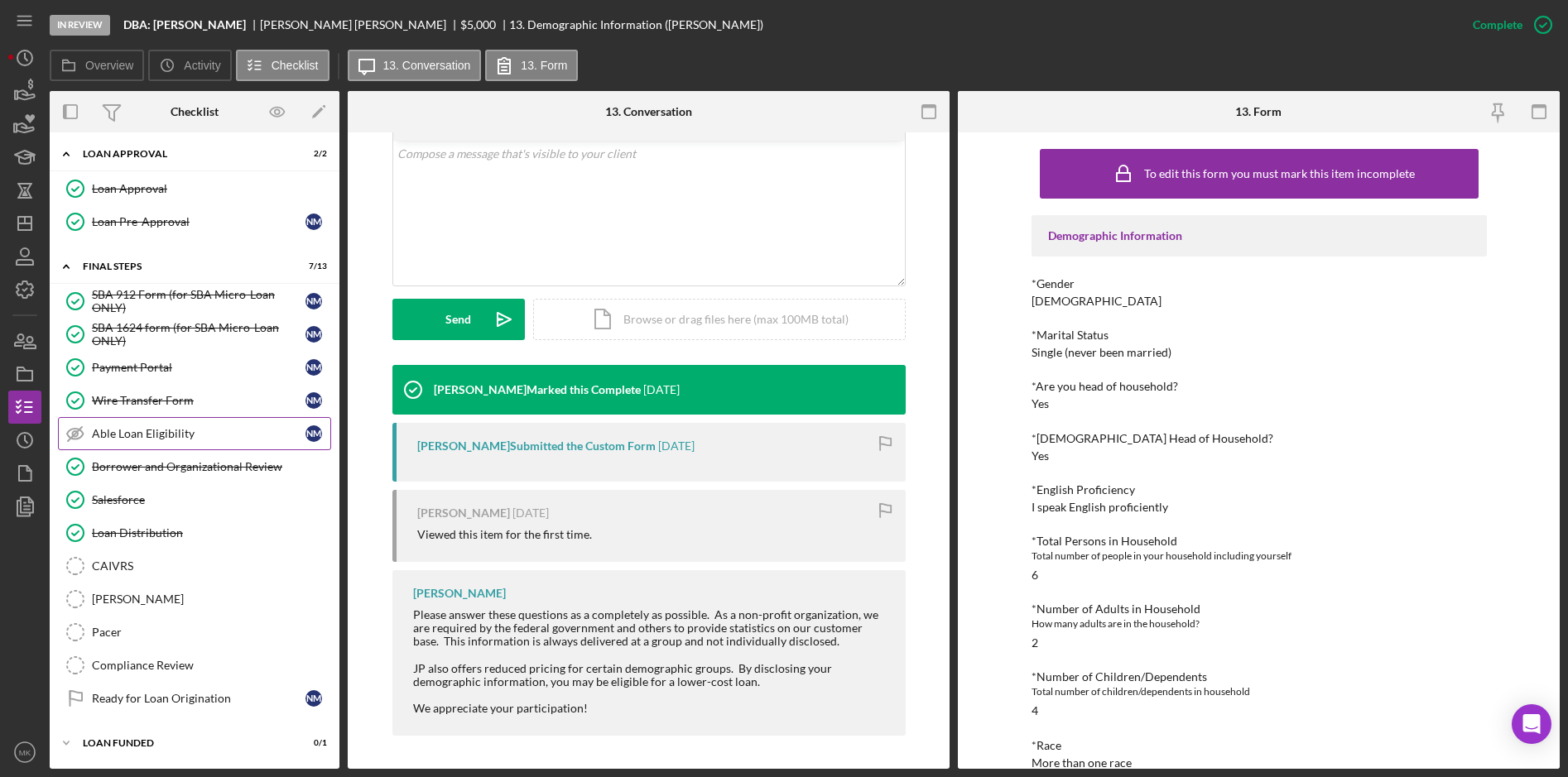
click at [112, 445] on link "Able Loan Eligibility Able Loan Eligibility N M" at bounding box center [195, 433] width 273 height 33
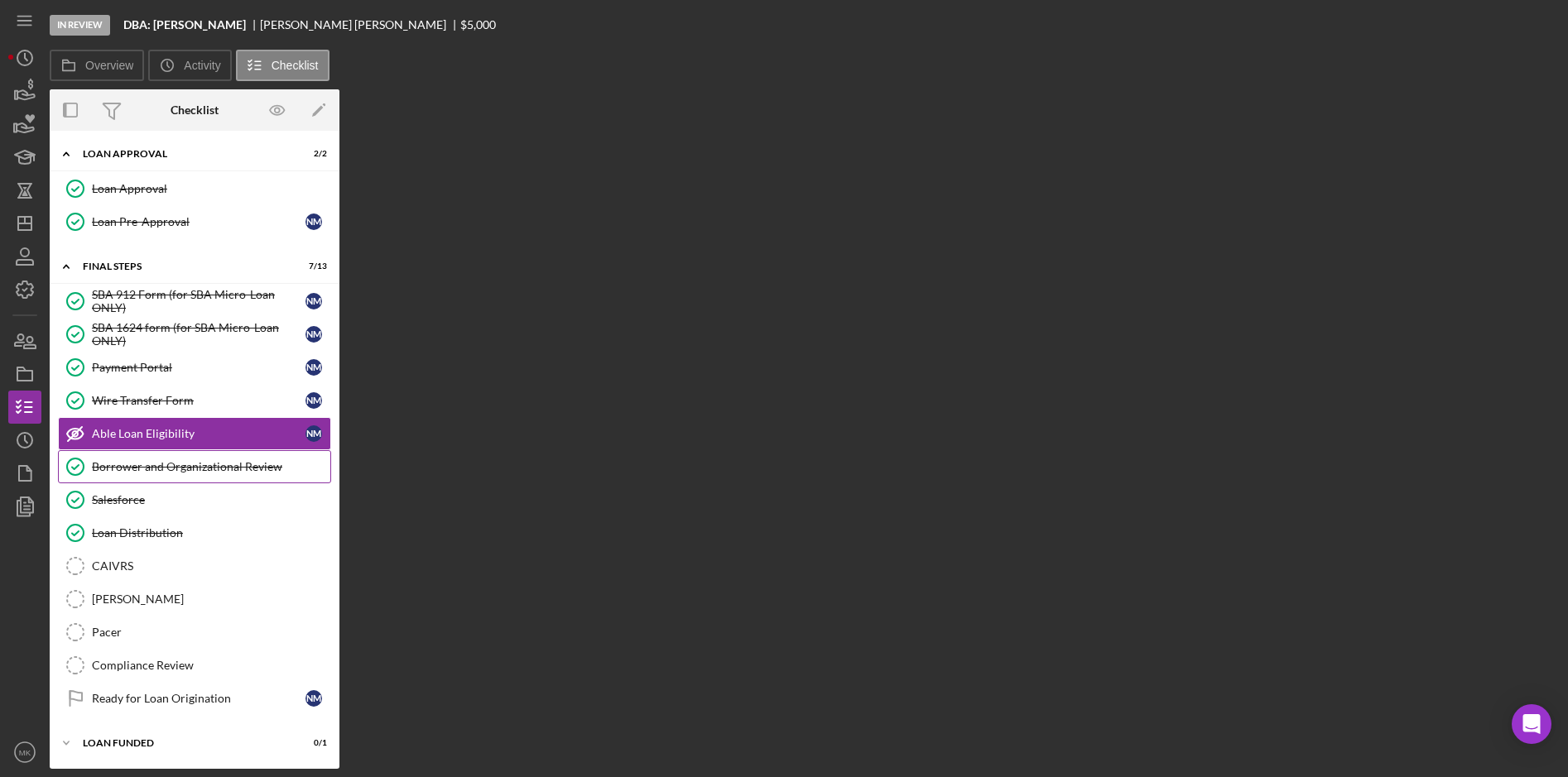
scroll to position [486, 0]
click at [111, 466] on div "Borrower and Organizational Review" at bounding box center [211, 467] width 239 height 13
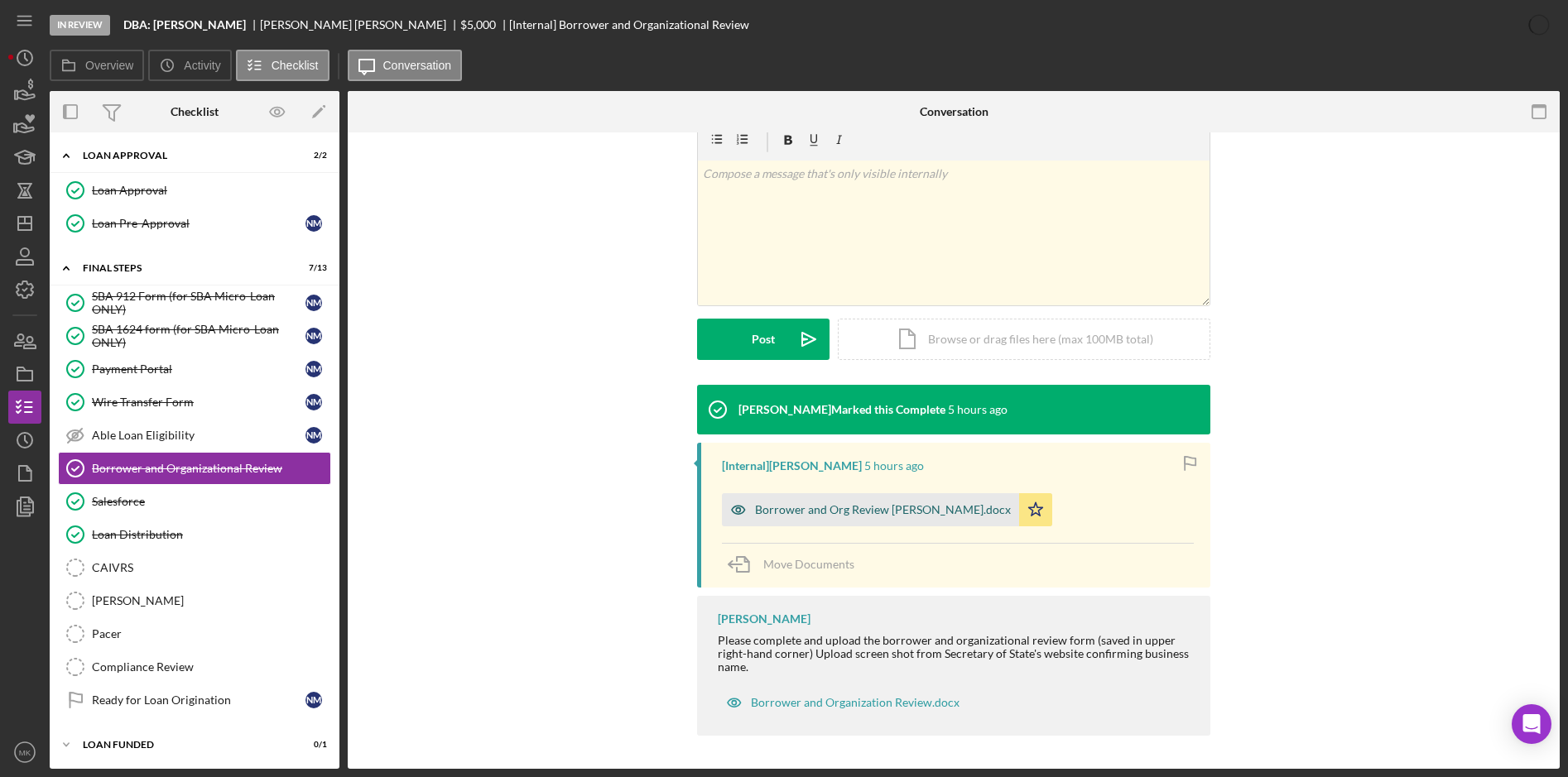
click at [870, 514] on div "Borrower and Org Review Nicole McClain.docx" at bounding box center [883, 510] width 256 height 13
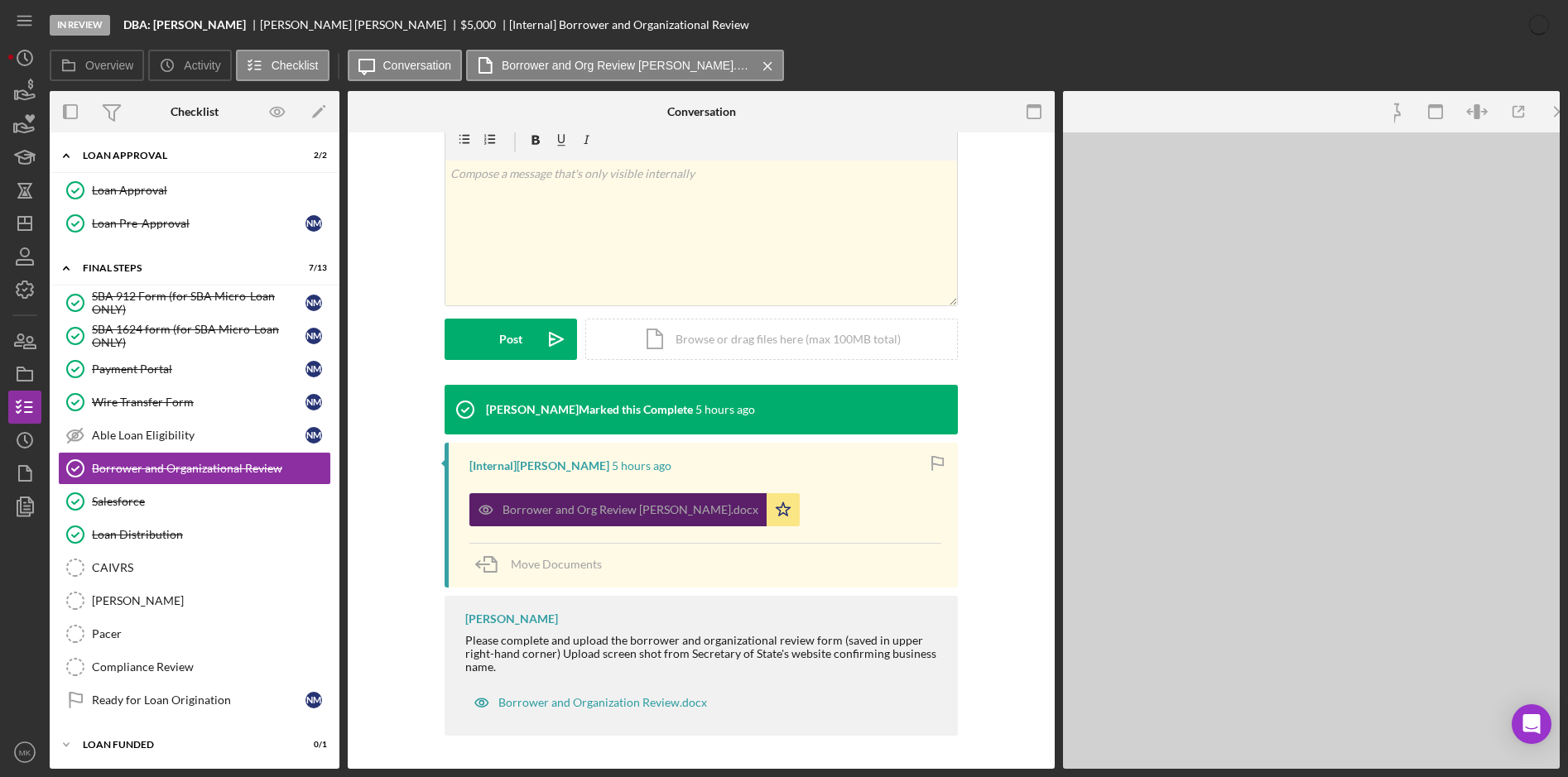
scroll to position [266, 0]
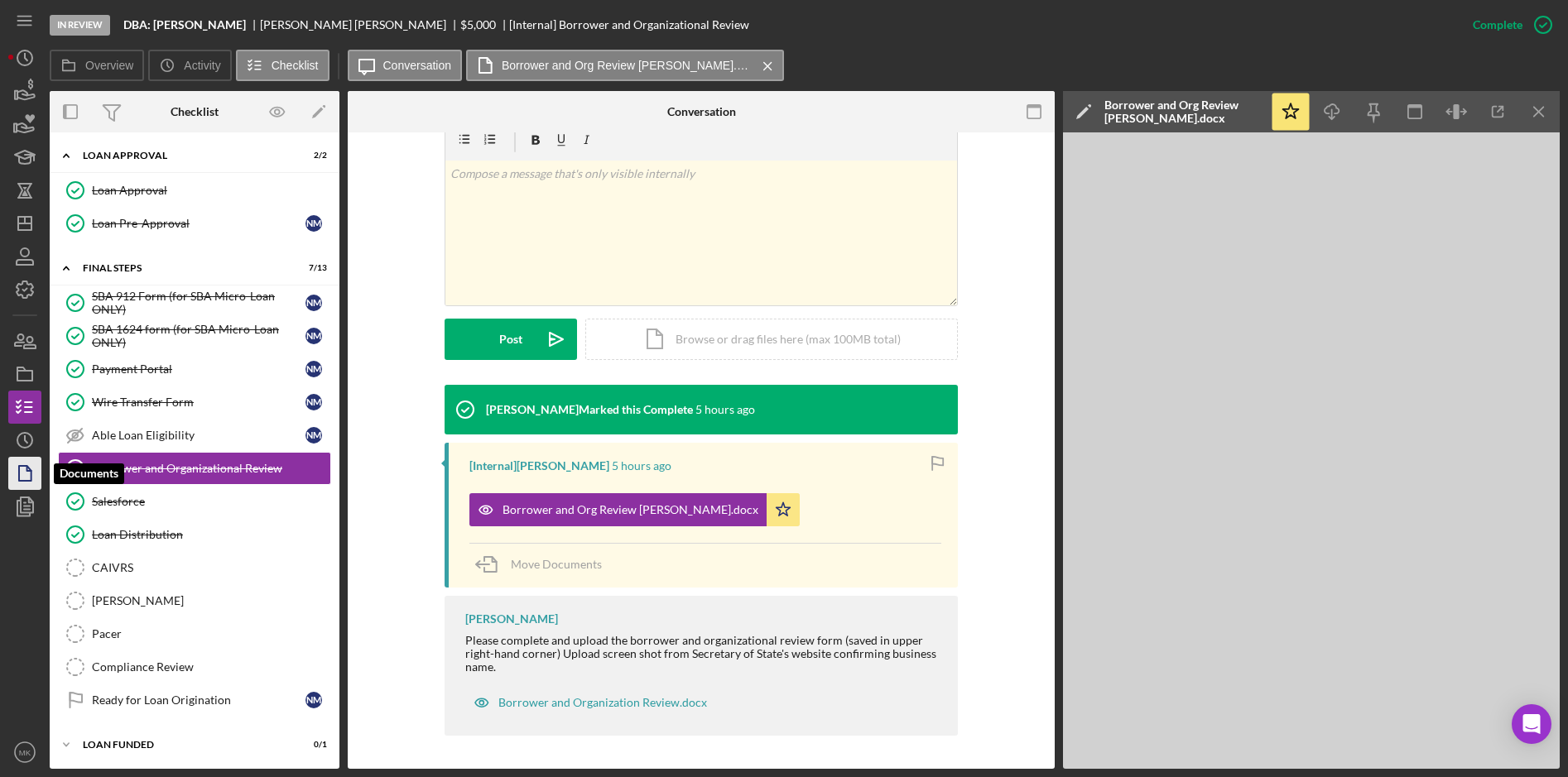
click at [30, 474] on icon "button" at bounding box center [24, 472] width 41 height 41
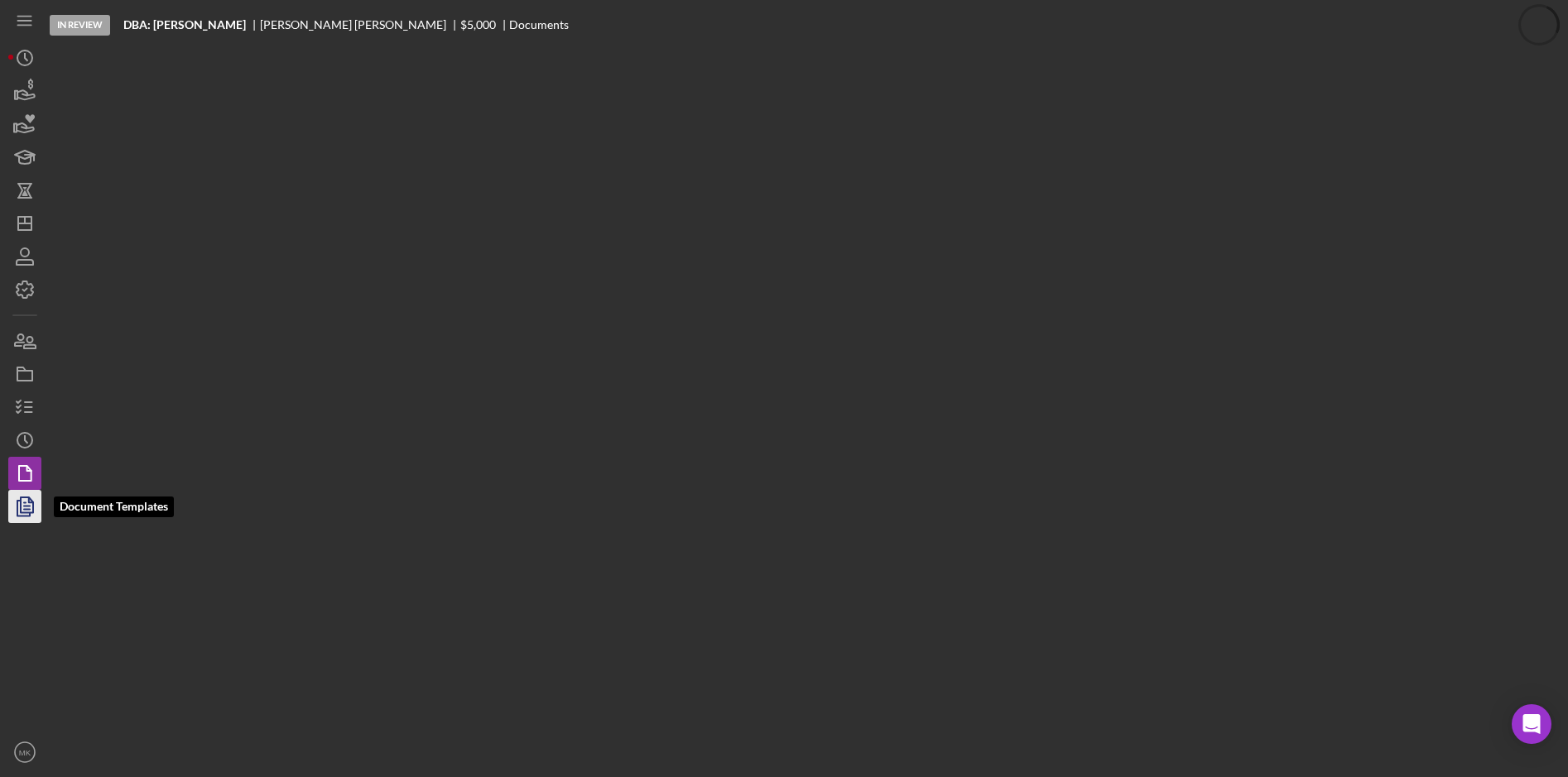
click at [24, 503] on icon "button" at bounding box center [27, 506] width 6 height 7
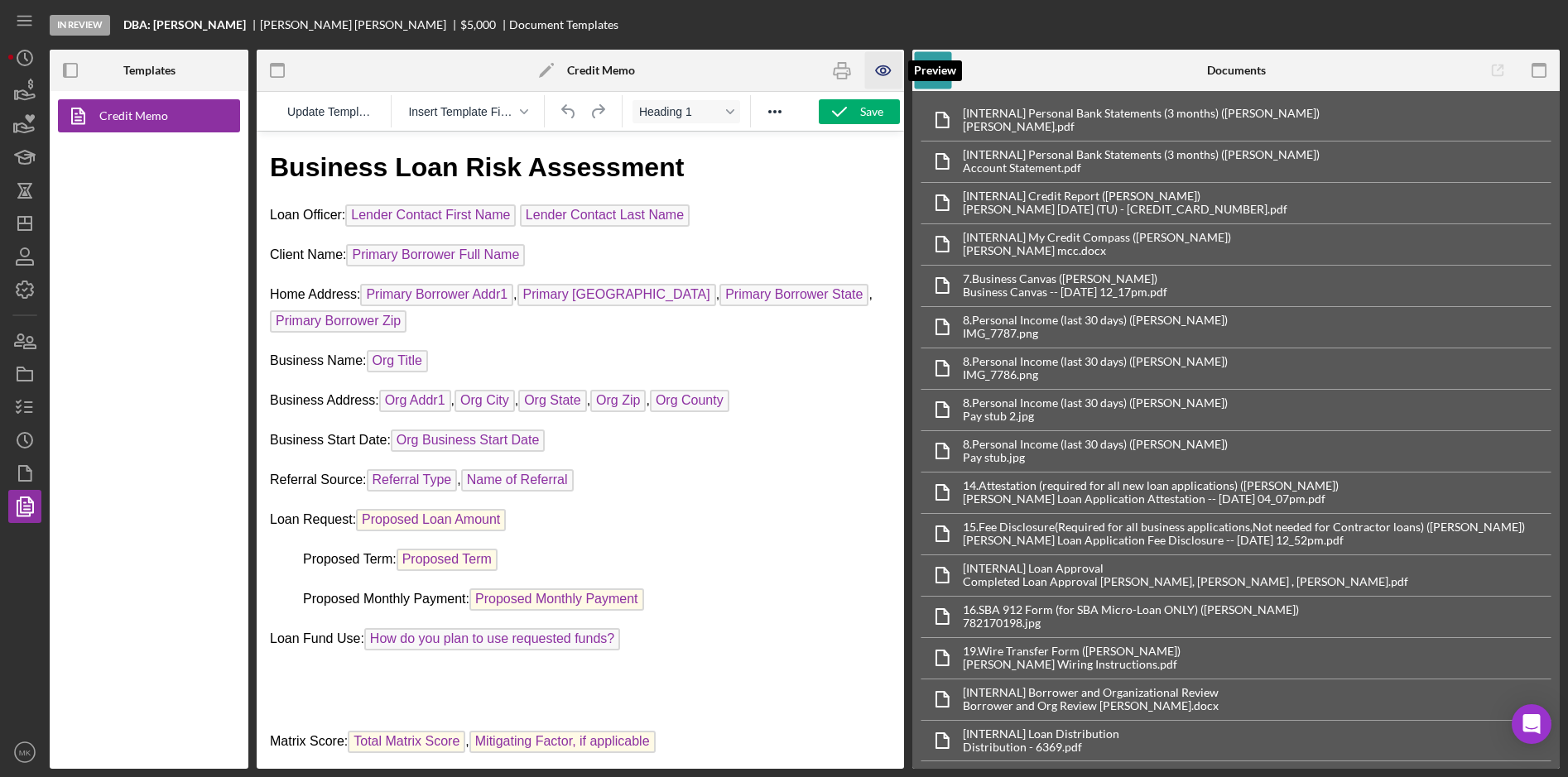
click at [883, 73] on icon "button" at bounding box center [882, 70] width 5 height 5
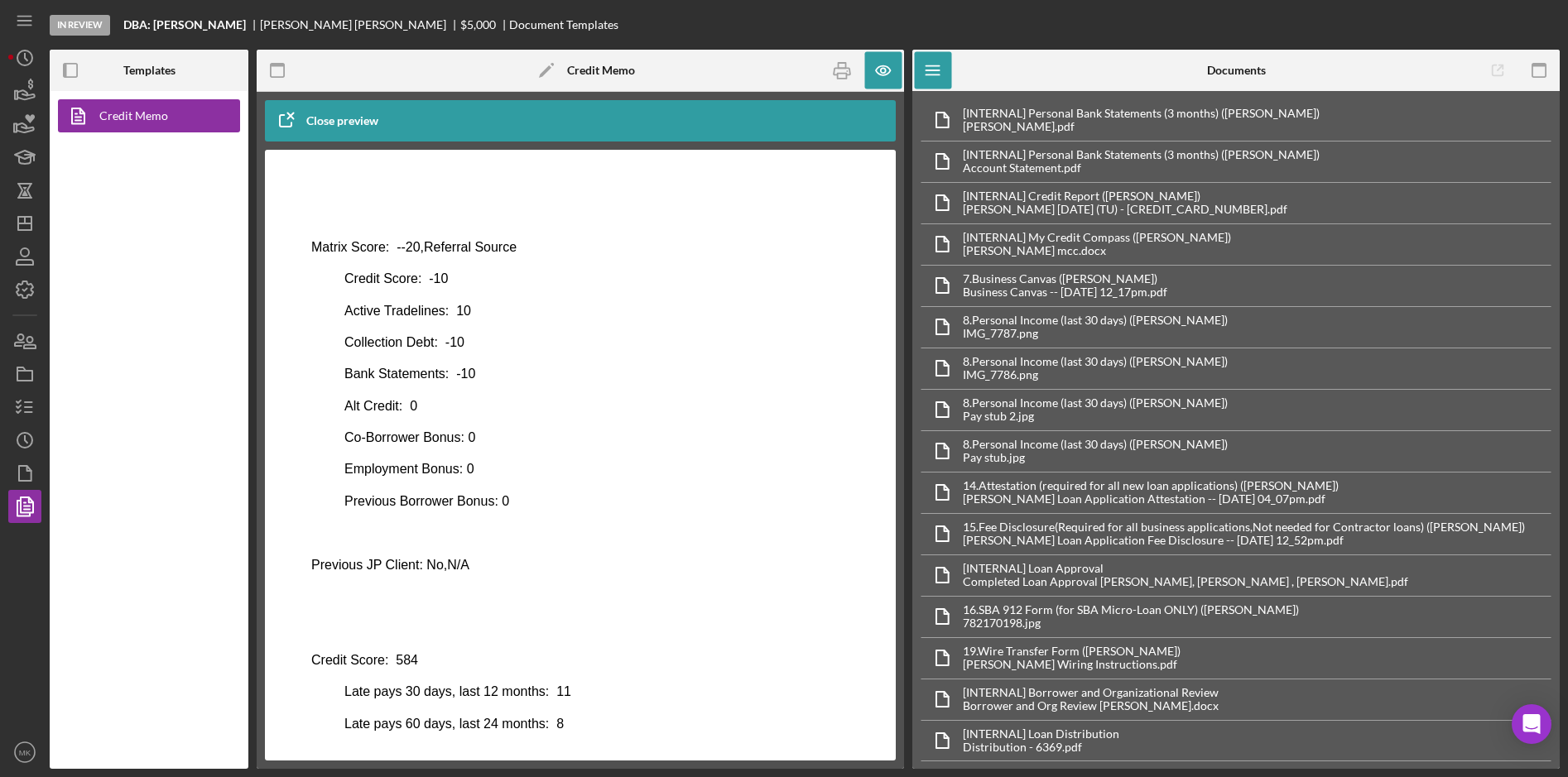
scroll to position [670, 0]
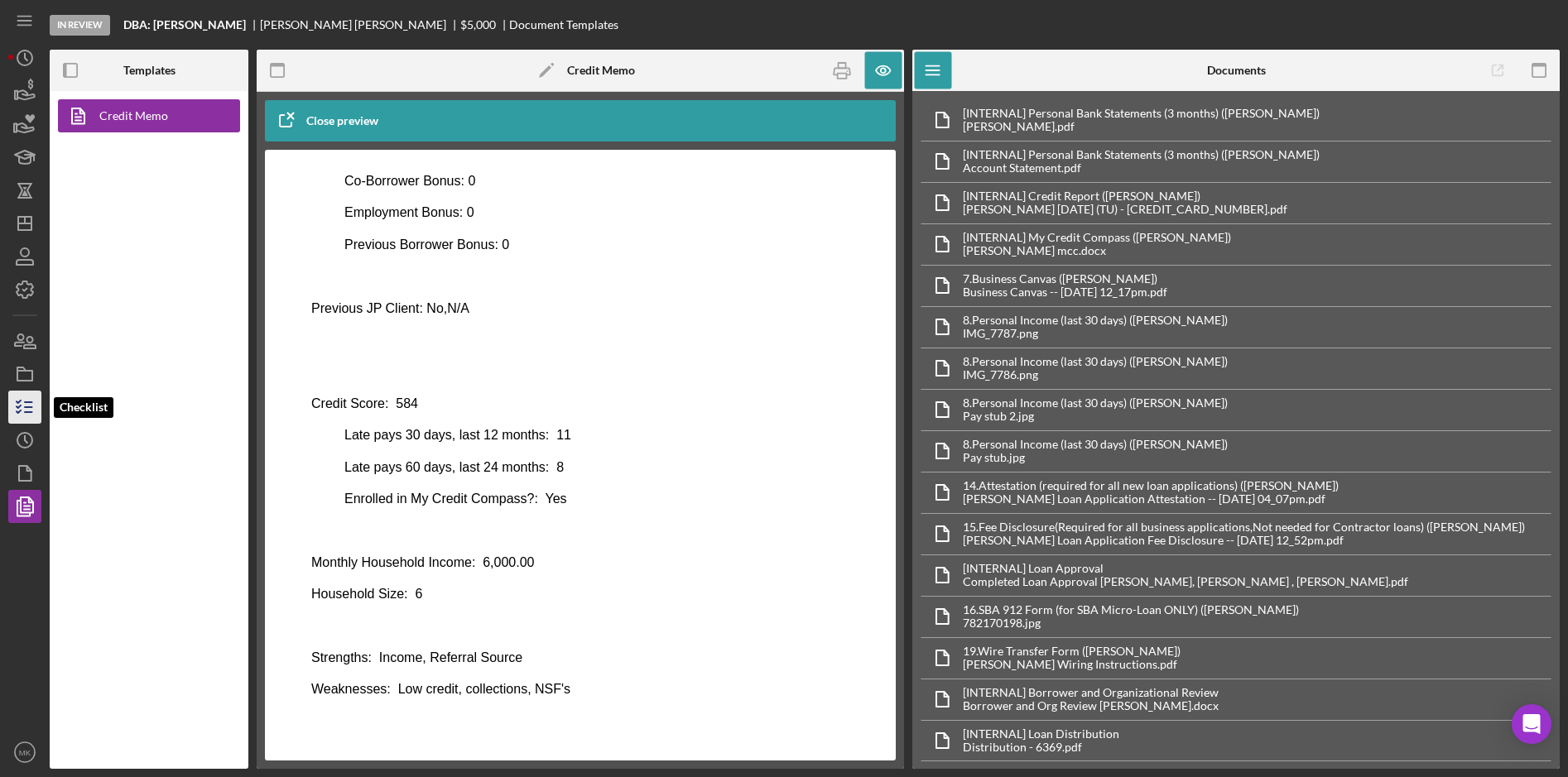
drag, startPoint x: 28, startPoint y: 405, endPoint x: 40, endPoint y: 405, distance: 12.0
click at [28, 405] on icon "button" at bounding box center [24, 407] width 41 height 41
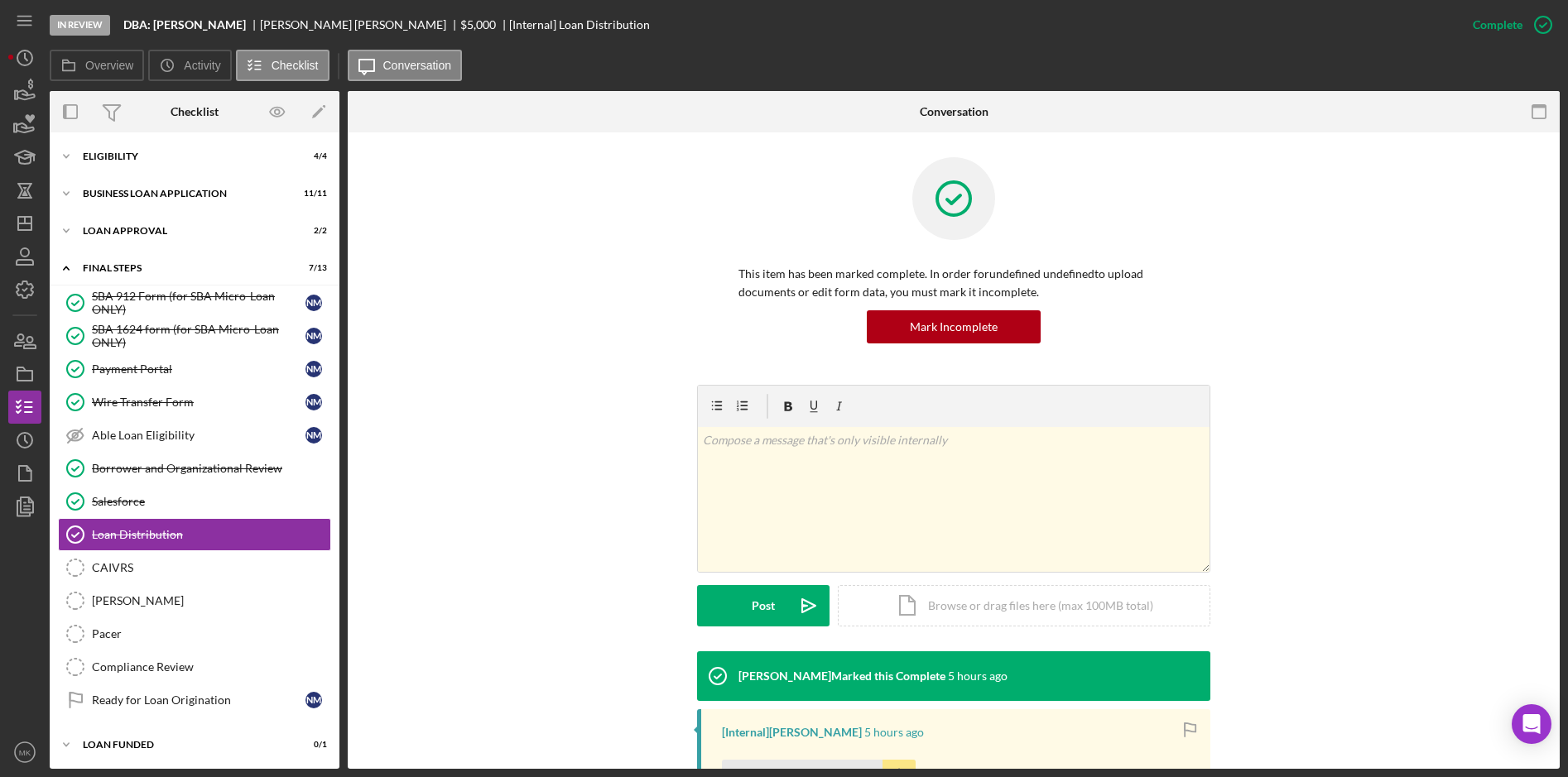
scroll to position [248, 0]
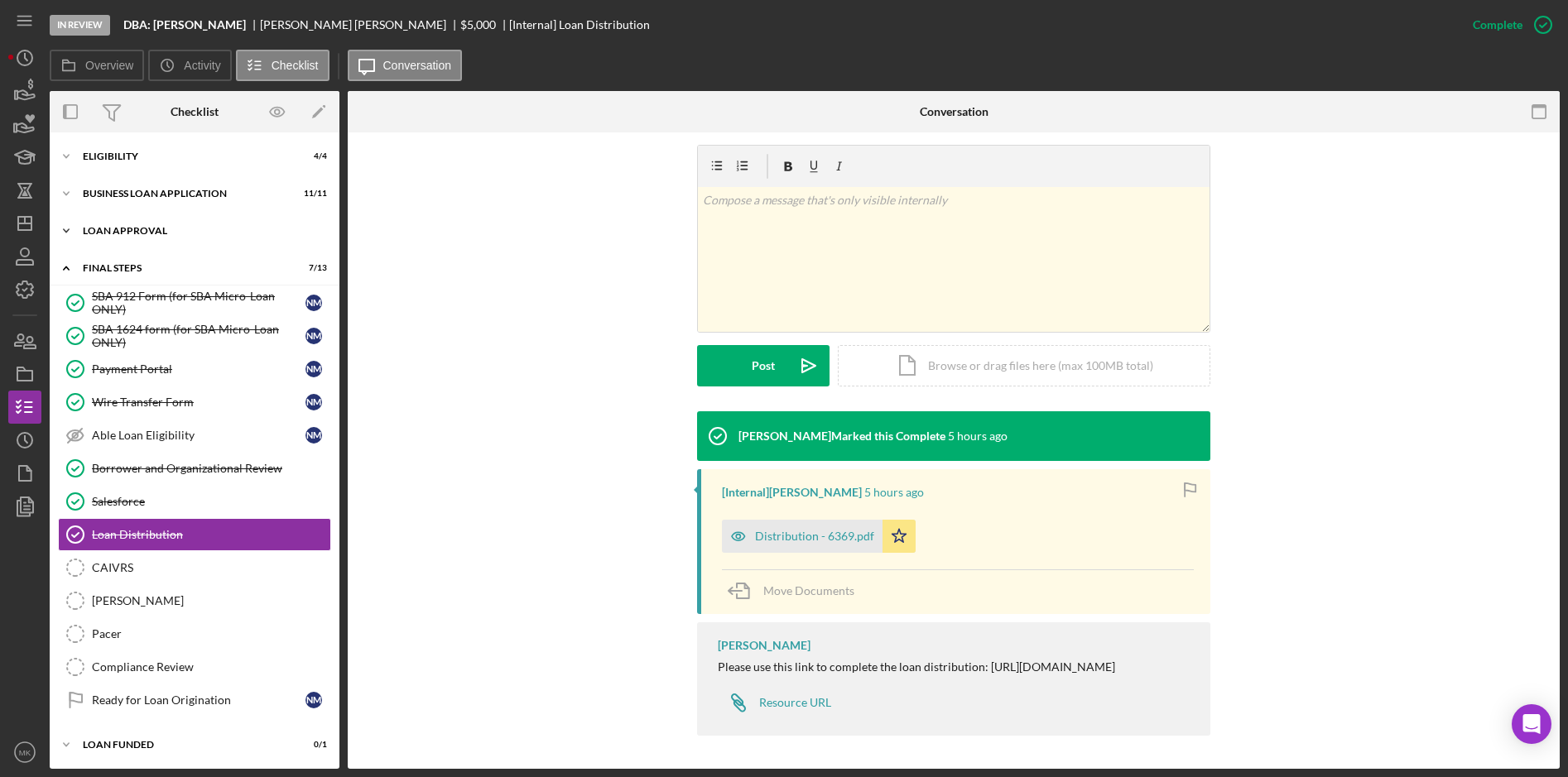
click at [154, 220] on div "Icon/Expander Loan Approval 2 / 2" at bounding box center [194, 231] width 289 height 33
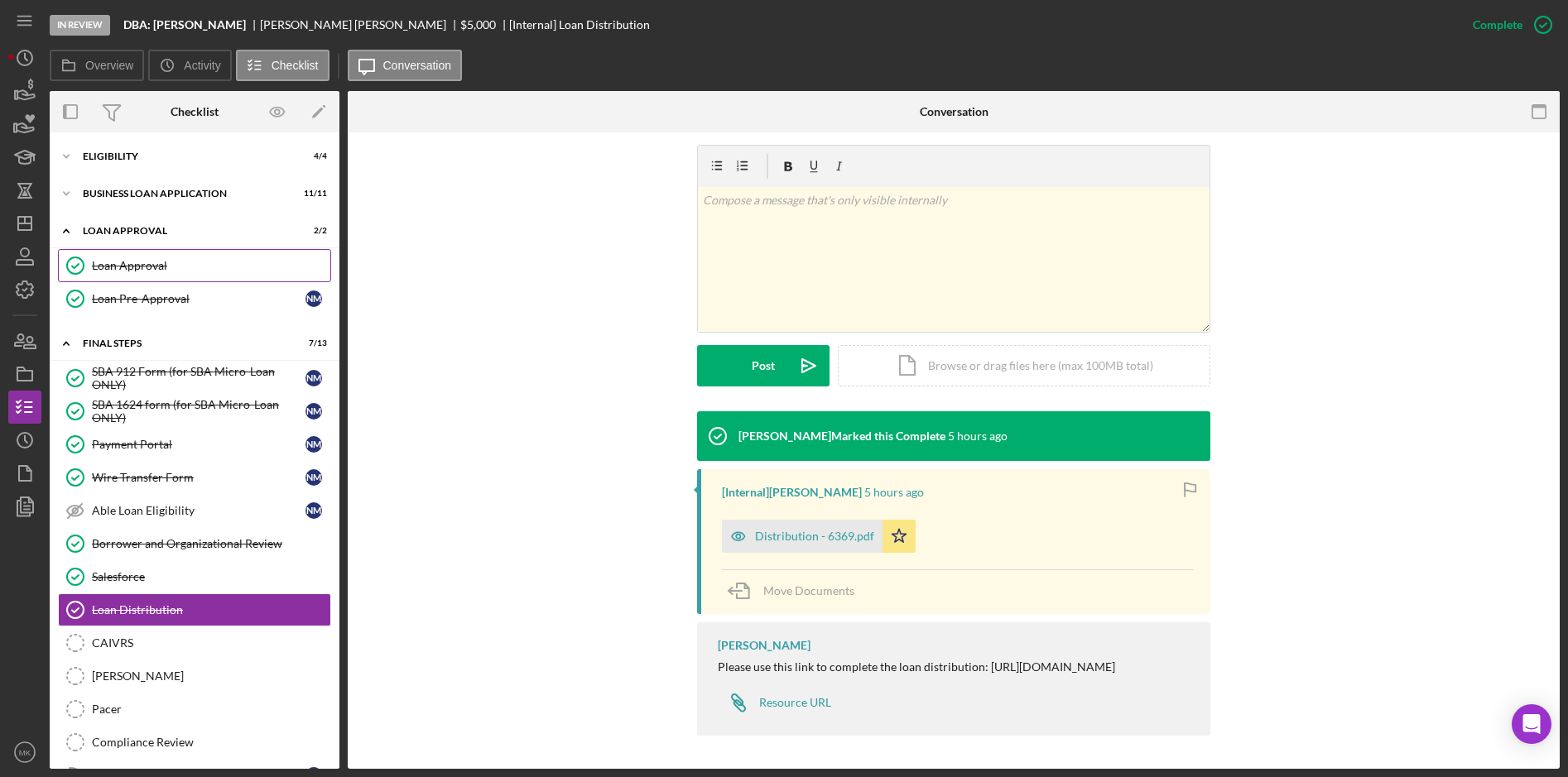
click at [127, 269] on div "Loan Approval" at bounding box center [211, 265] width 239 height 13
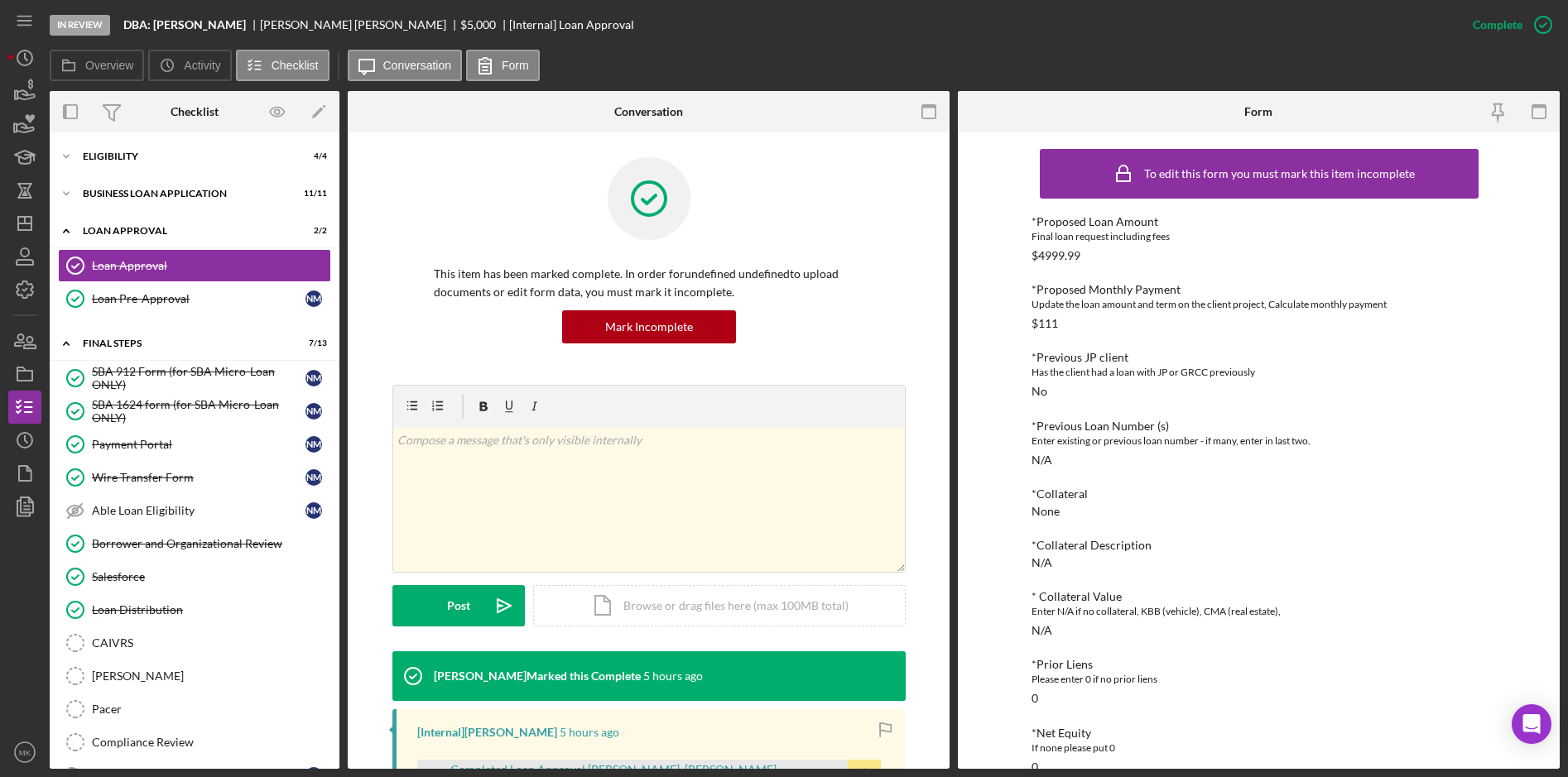
scroll to position [413, 0]
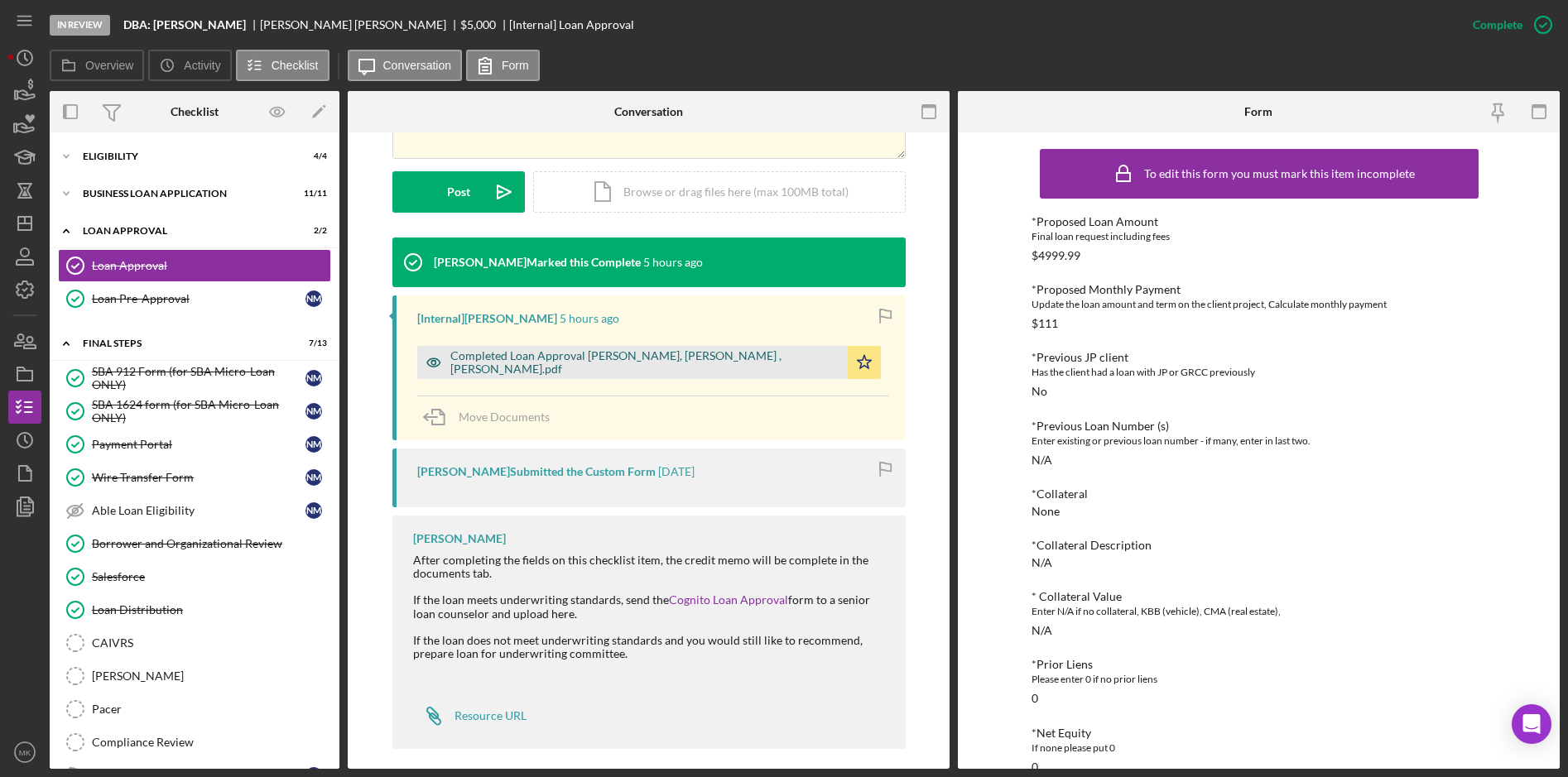
click at [533, 367] on div "Completed Loan Approval Lynn, Noah , Nicole McClain.pdf" at bounding box center [645, 363] width 389 height 27
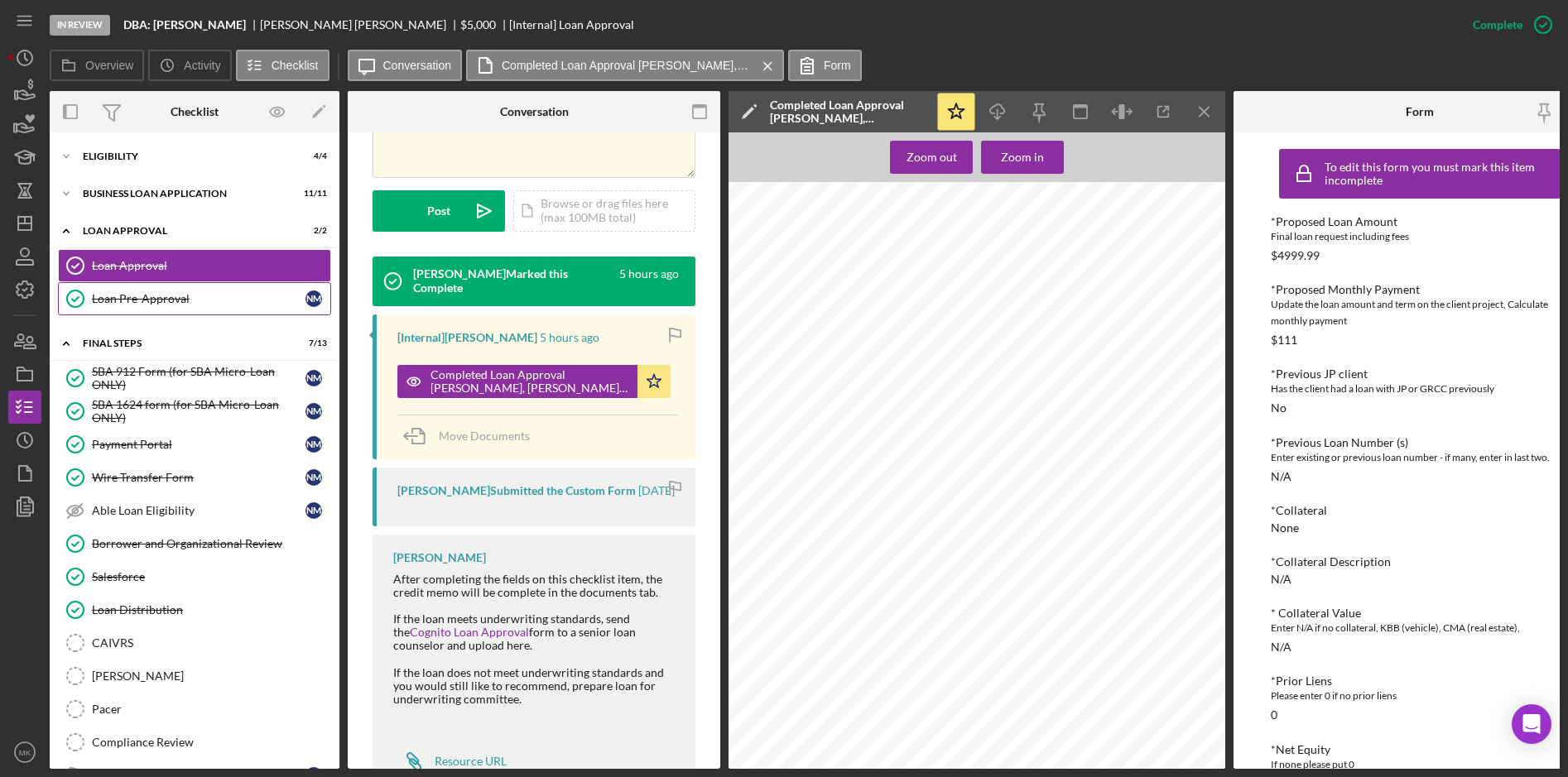
scroll to position [0, 0]
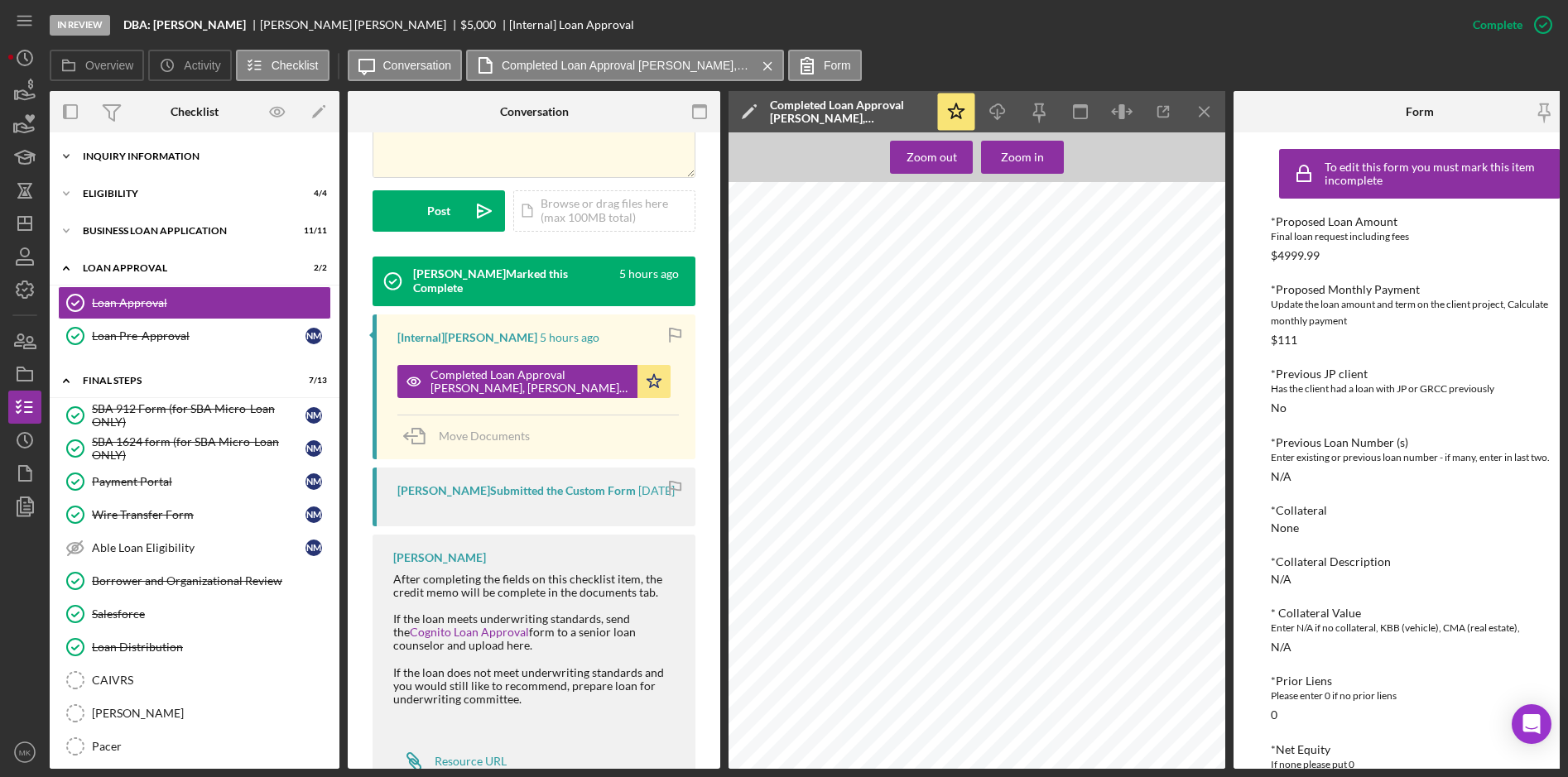
click at [166, 154] on div "INQUIRY INFORMATION" at bounding box center [201, 157] width 236 height 10
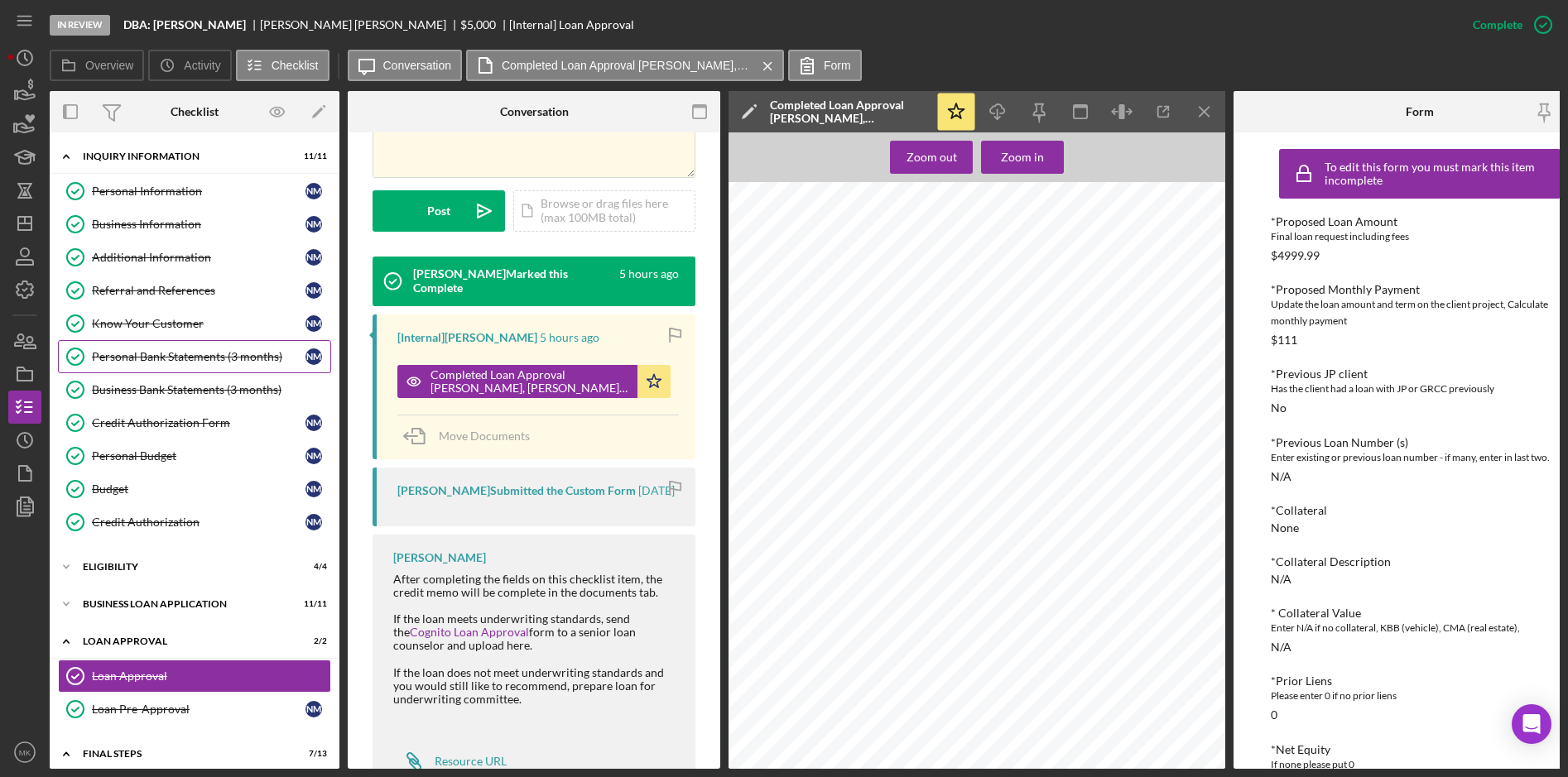
click at [207, 368] on link "Personal Bank Statements (3 months) Personal Bank Statements (3 months) N M" at bounding box center [195, 356] width 273 height 33
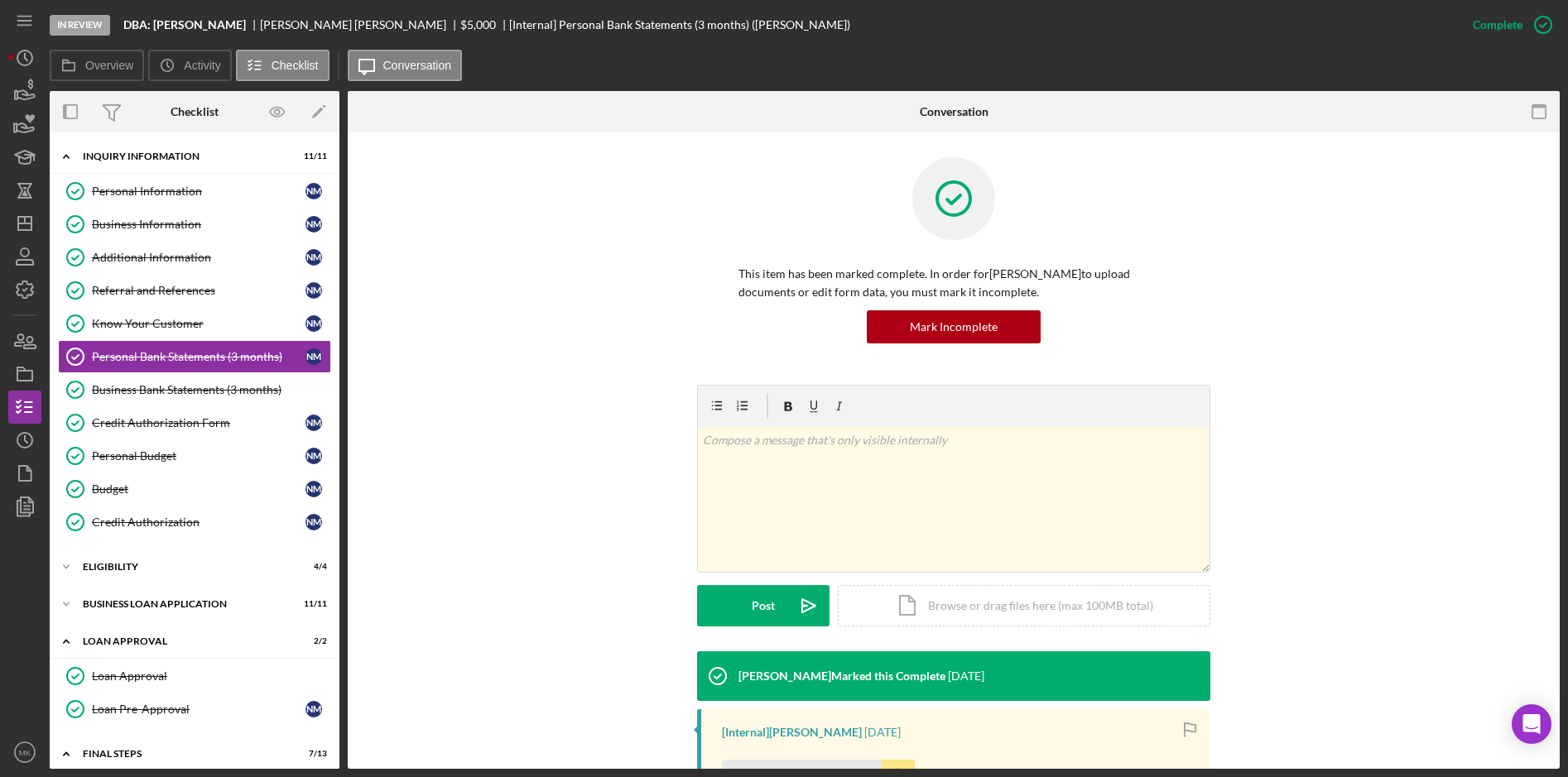
scroll to position [367, 0]
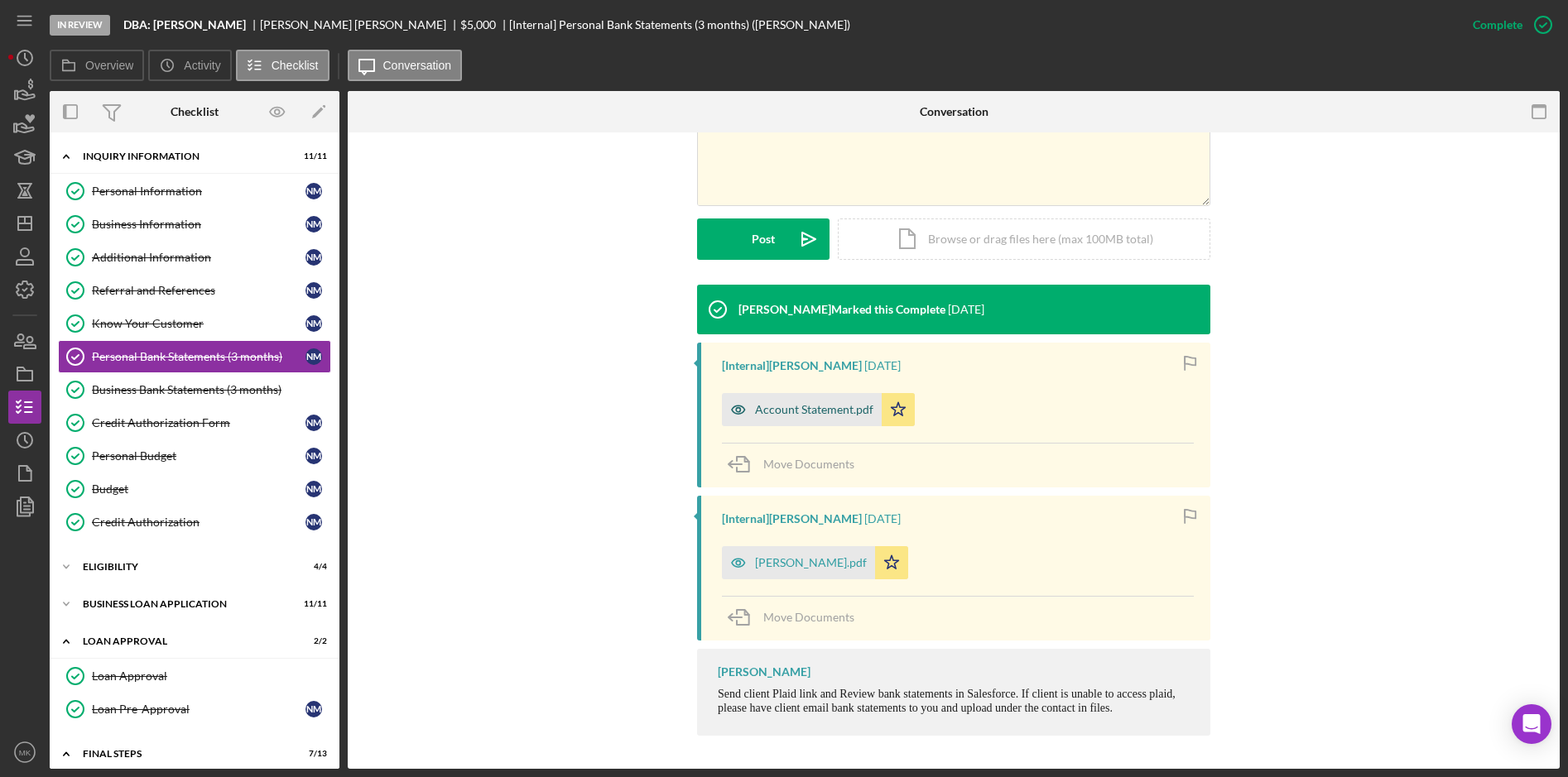
click at [818, 422] on div "Account Statement.pdf" at bounding box center [801, 410] width 159 height 33
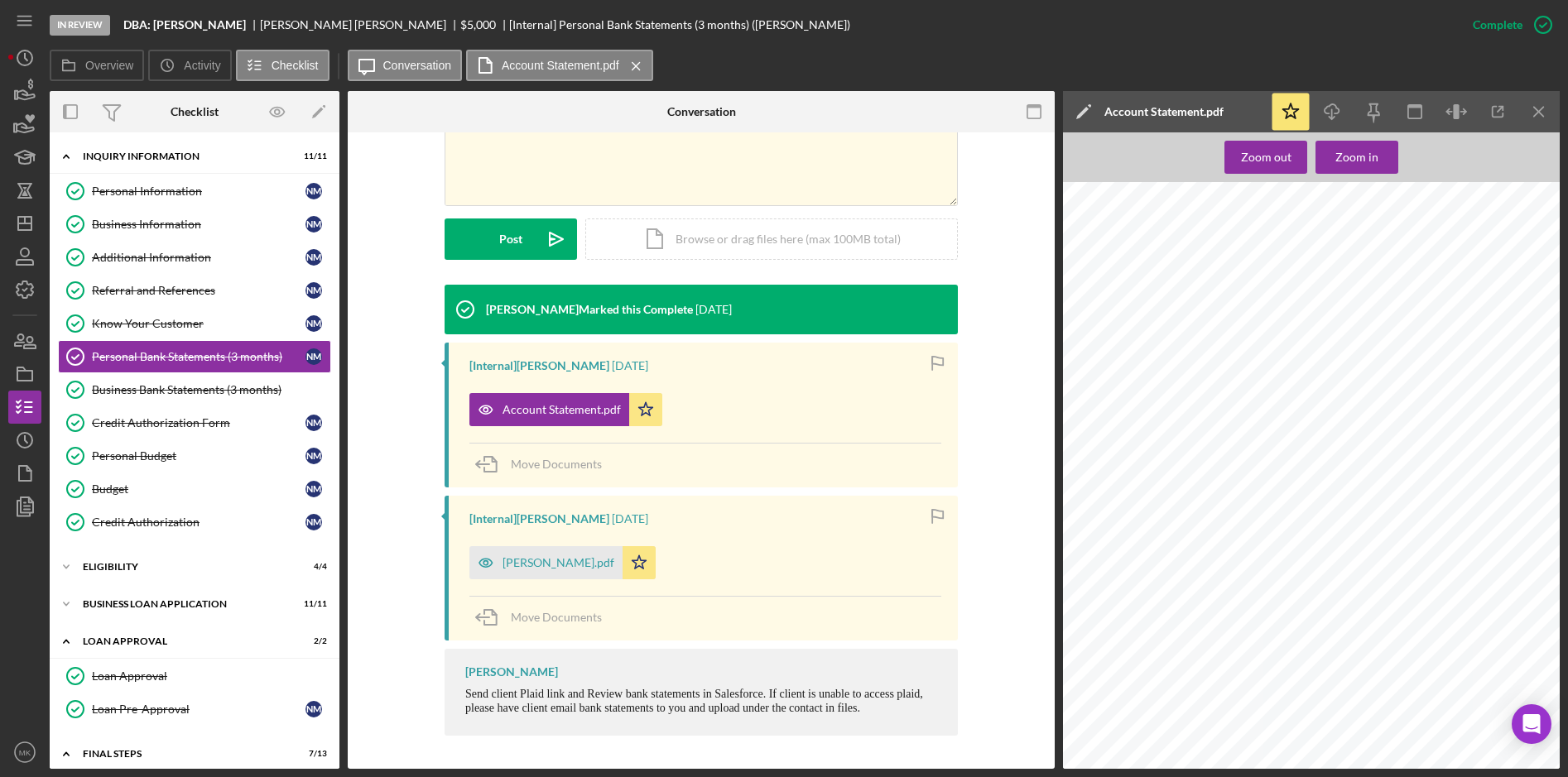
scroll to position [413, 0]
drag, startPoint x: 1143, startPoint y: 733, endPoint x: 1241, endPoint y: 737, distance: 98.1
click at [1241, 737] on span "DEBIT CARD WITHDRAWAL SPI*AMERENIL 4900" at bounding box center [1200, 735] width 171 height 8
click at [497, 563] on icon "button" at bounding box center [486, 562] width 33 height 33
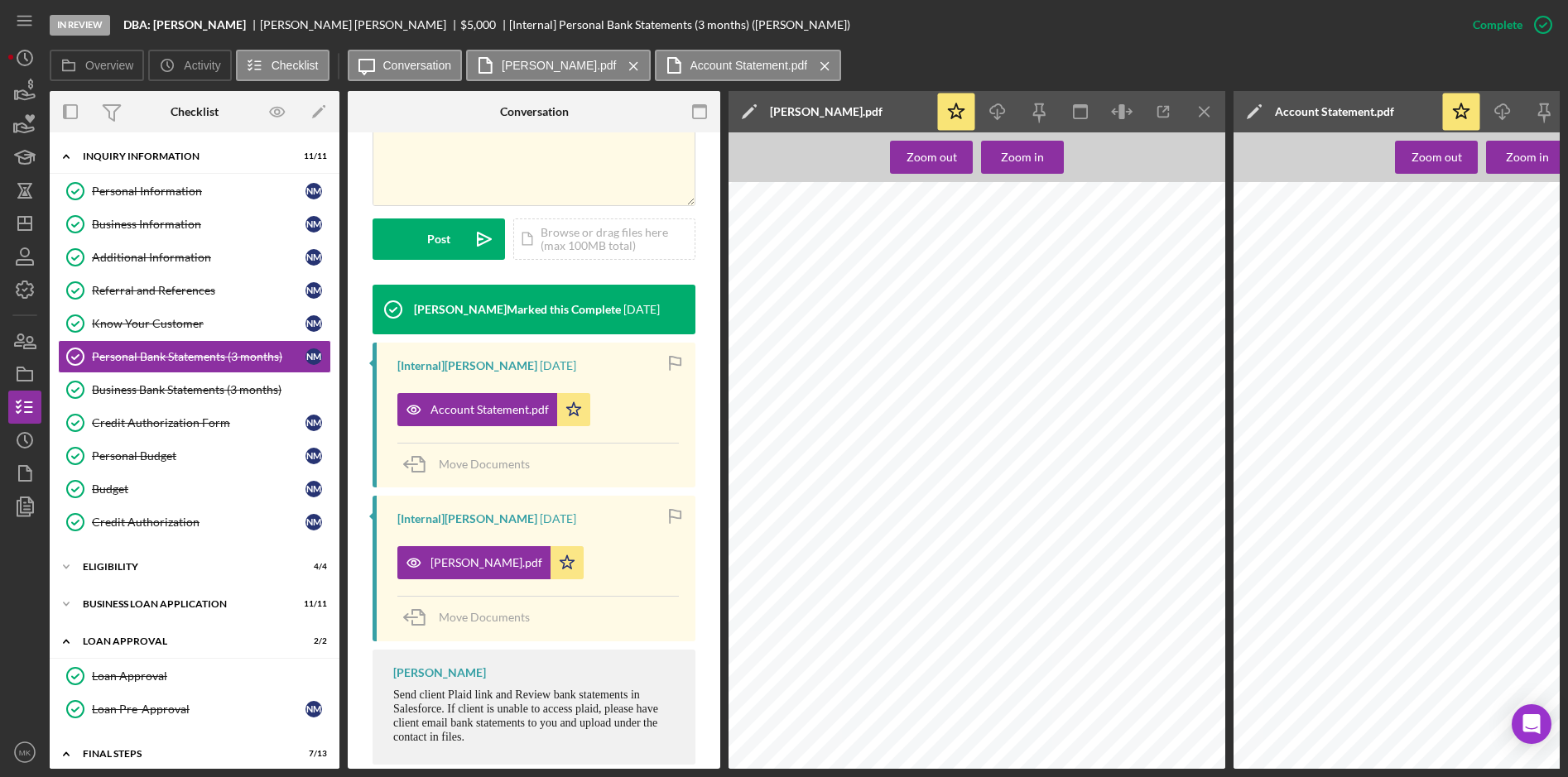
scroll to position [7951, 0]
click at [170, 523] on div "Credit Authorization" at bounding box center [199, 522] width 214 height 13
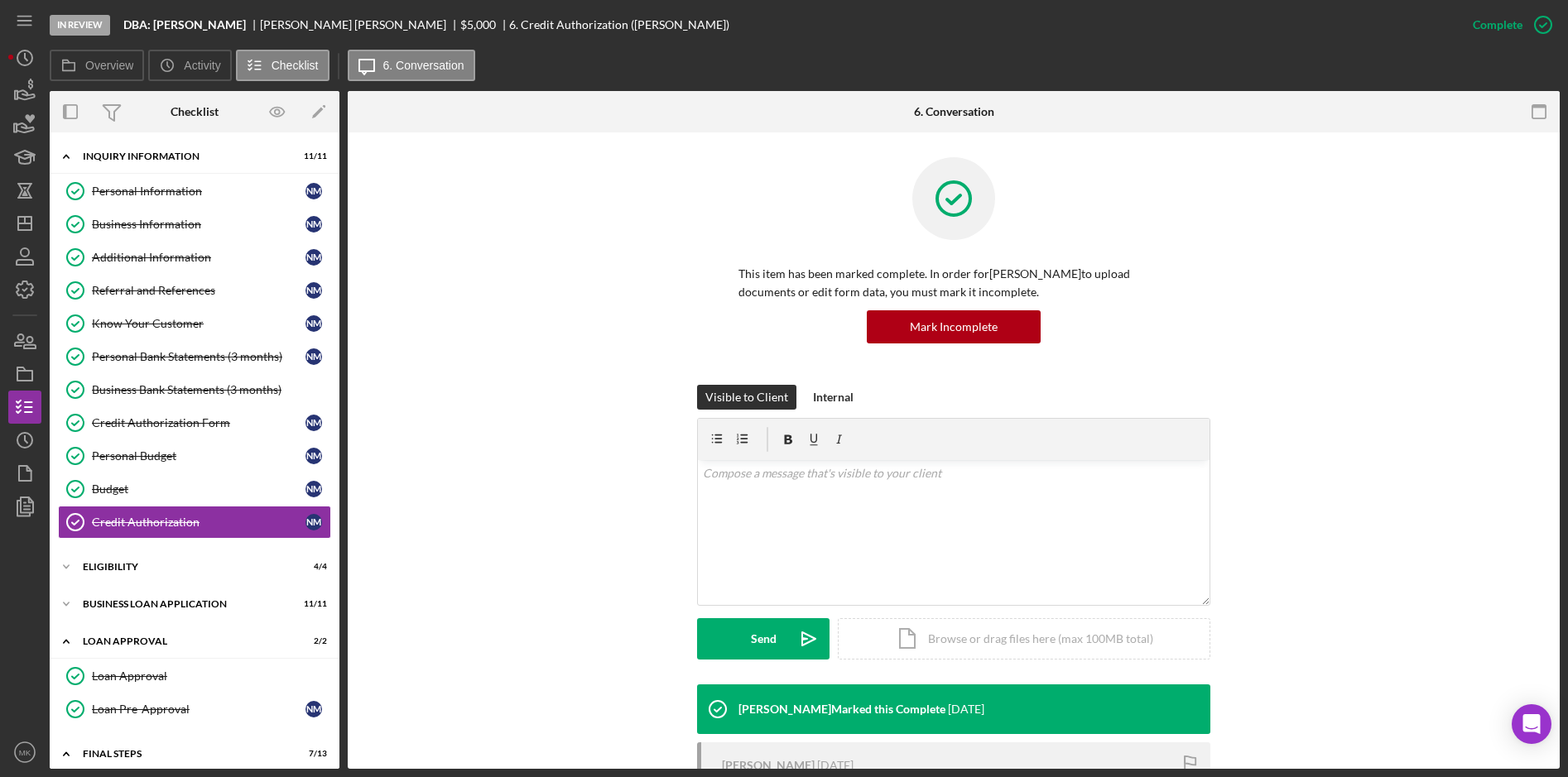
scroll to position [344, 0]
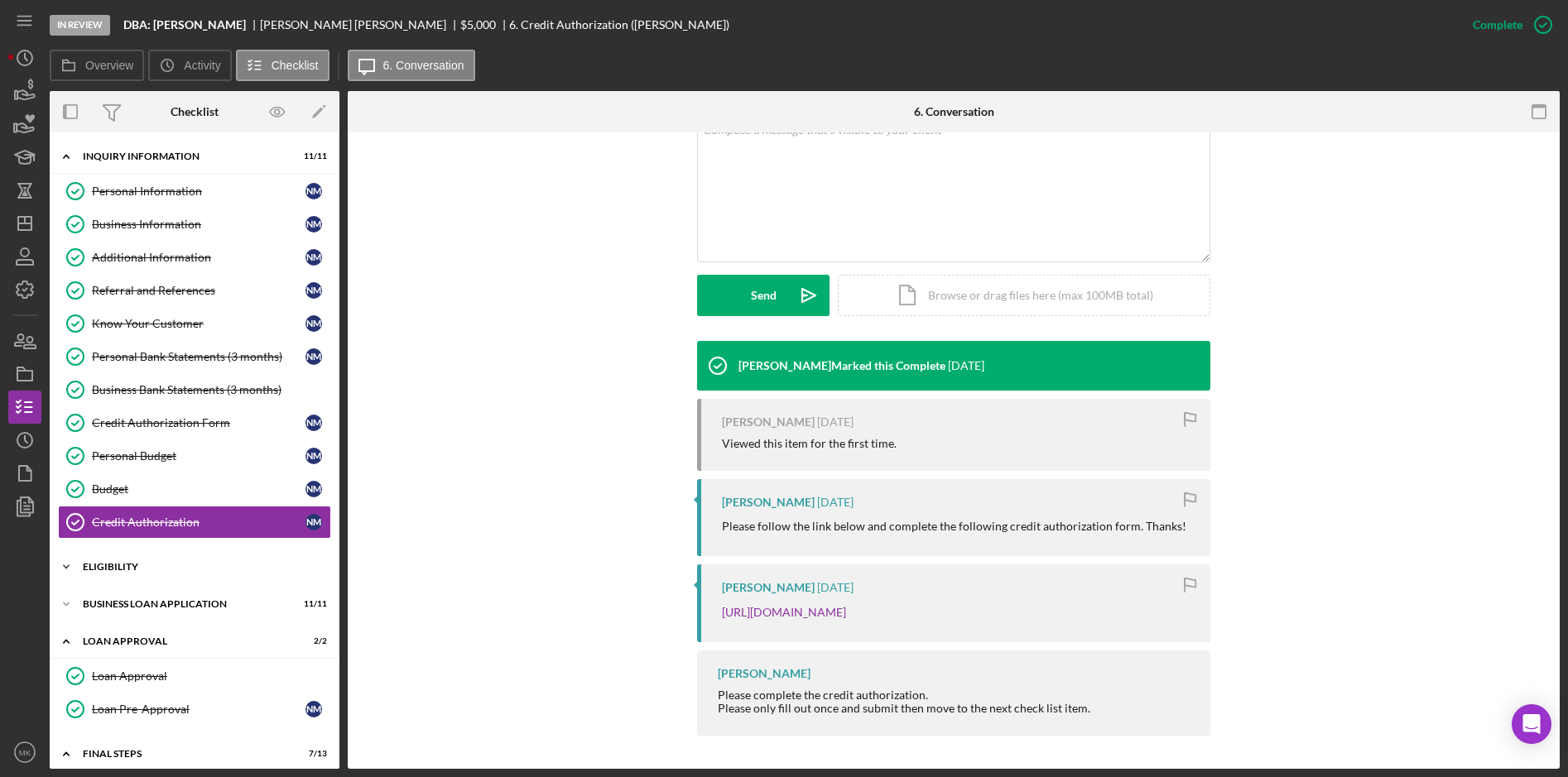
click at [133, 567] on div "Eligibility" at bounding box center [201, 567] width 236 height 10
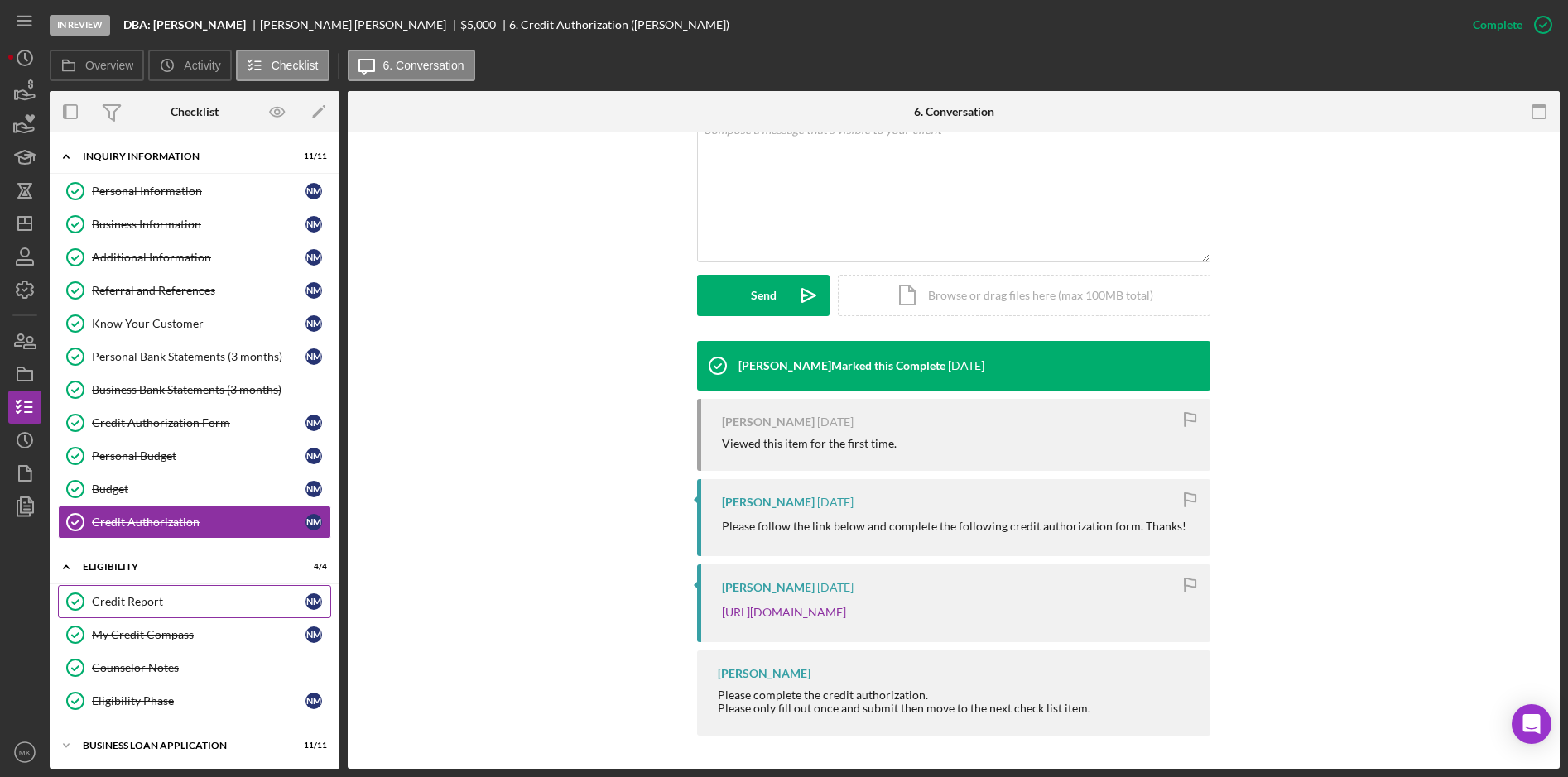
click at [128, 604] on div "Credit Report" at bounding box center [199, 601] width 214 height 13
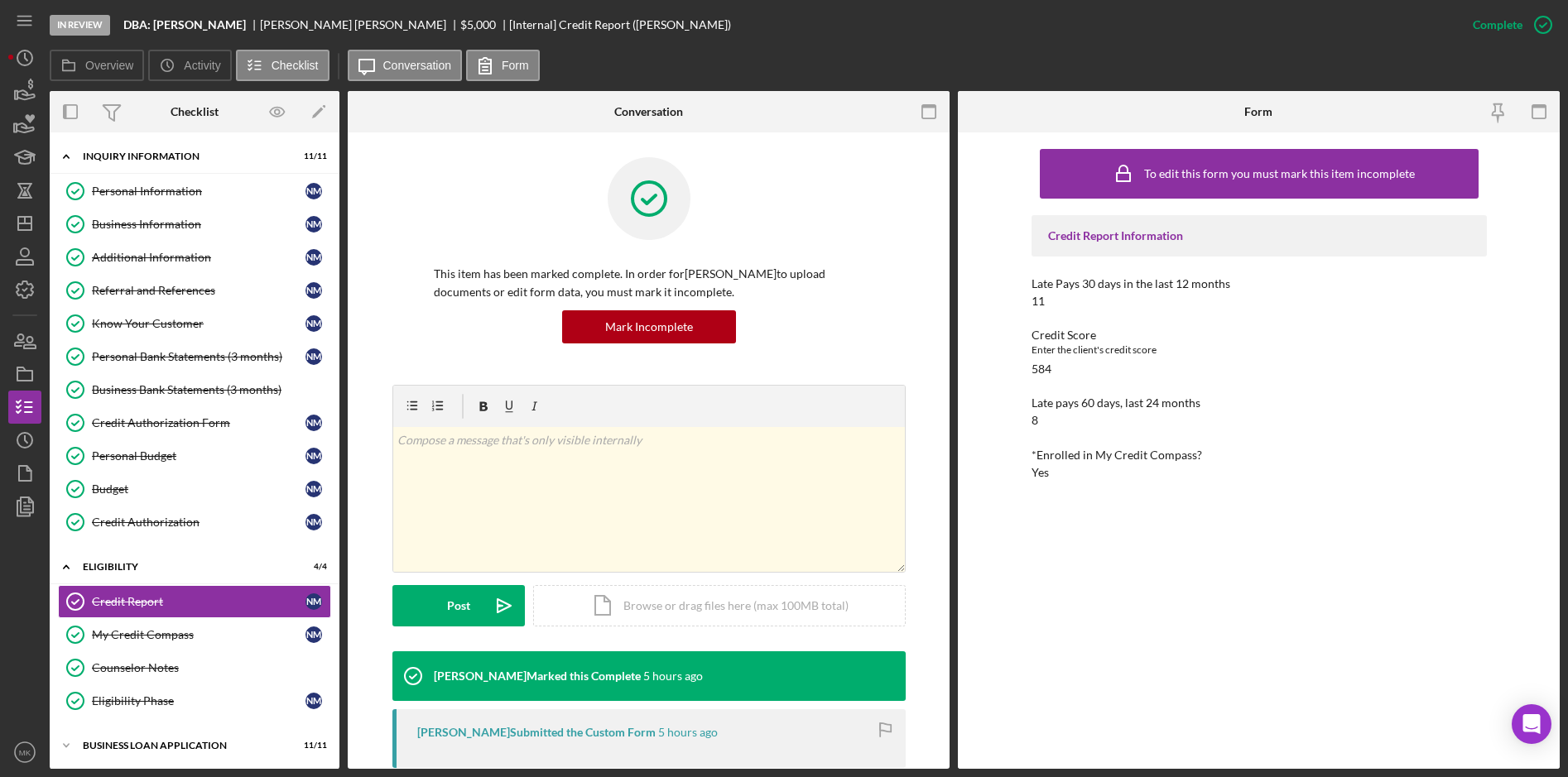
scroll to position [165, 0]
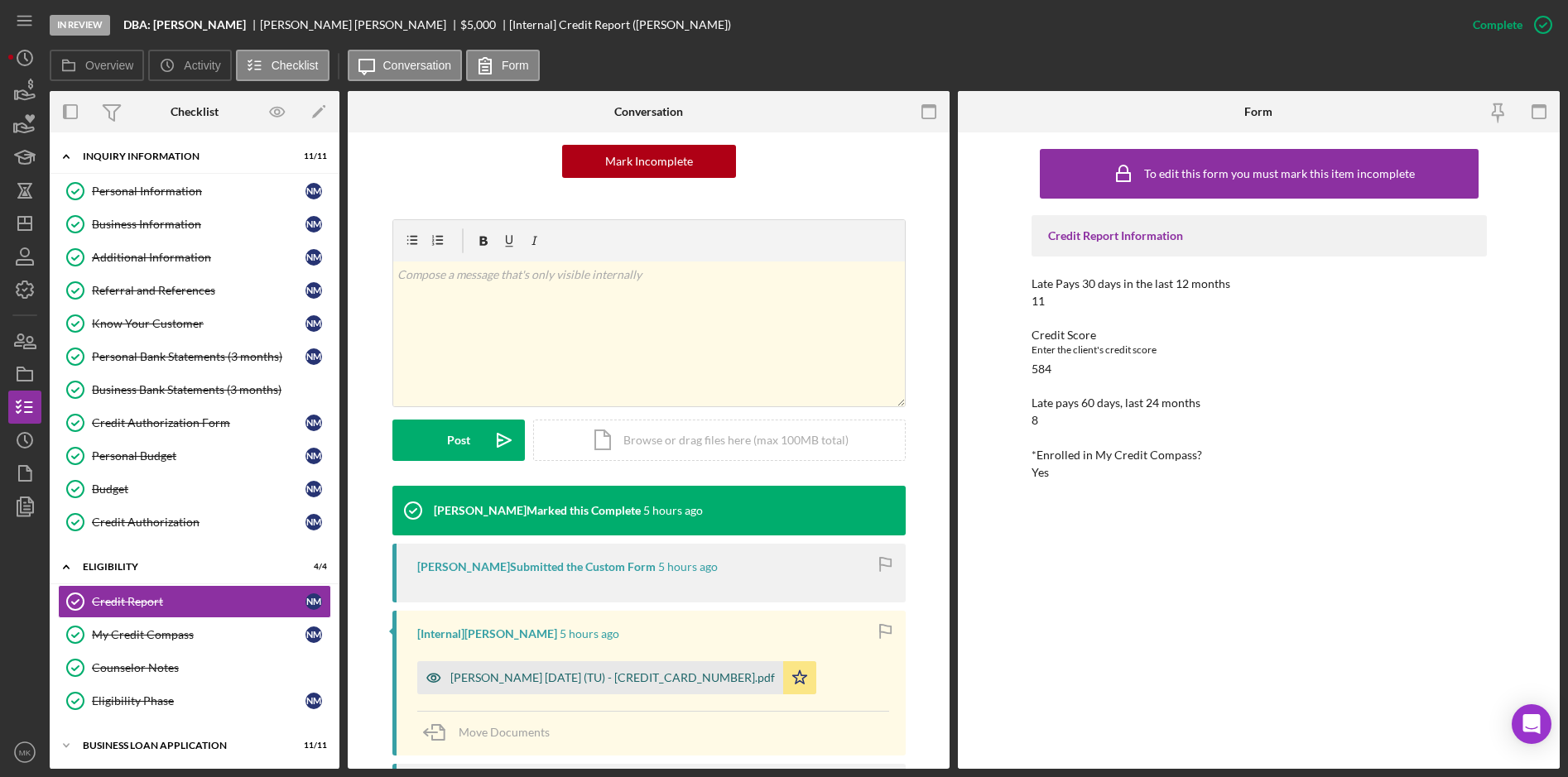
click at [589, 667] on div "Mcclain, Nicole 2025-10-15 (TU) - 117476548010000.pdf" at bounding box center [600, 678] width 366 height 33
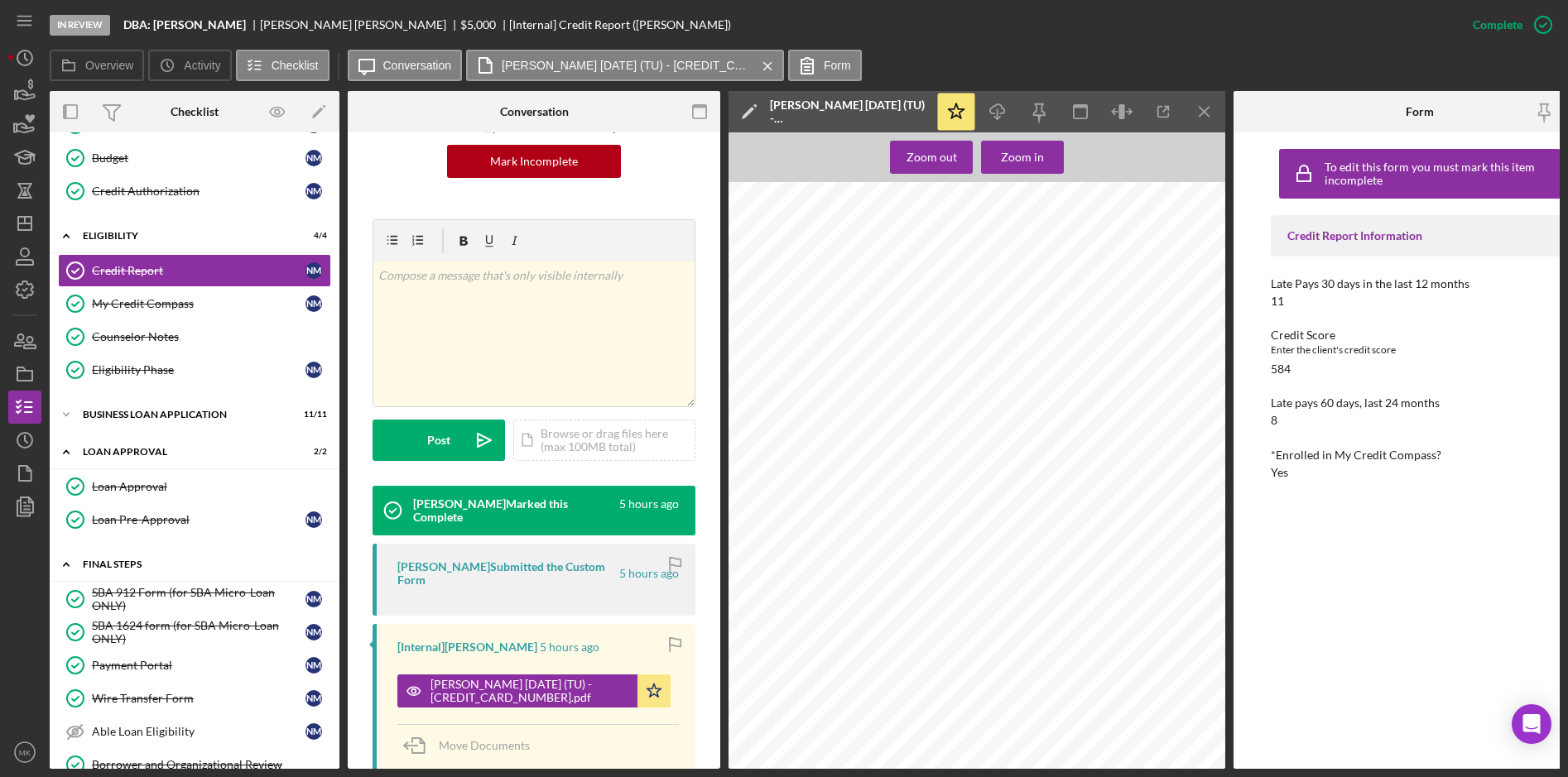
scroll to position [496, 0]
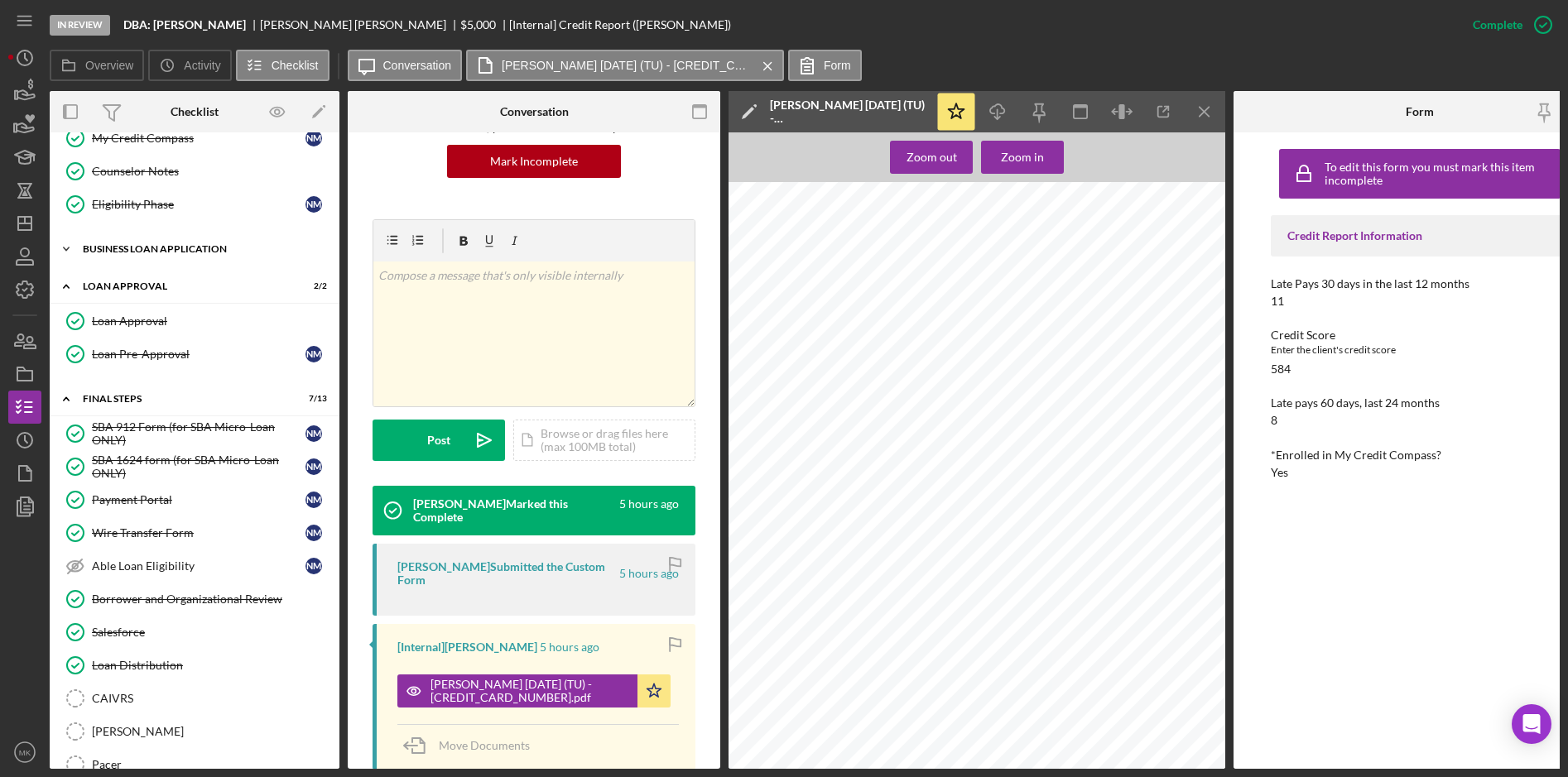
click at [173, 252] on div "BUSINESS LOAN APPLICATION" at bounding box center [201, 249] width 236 height 10
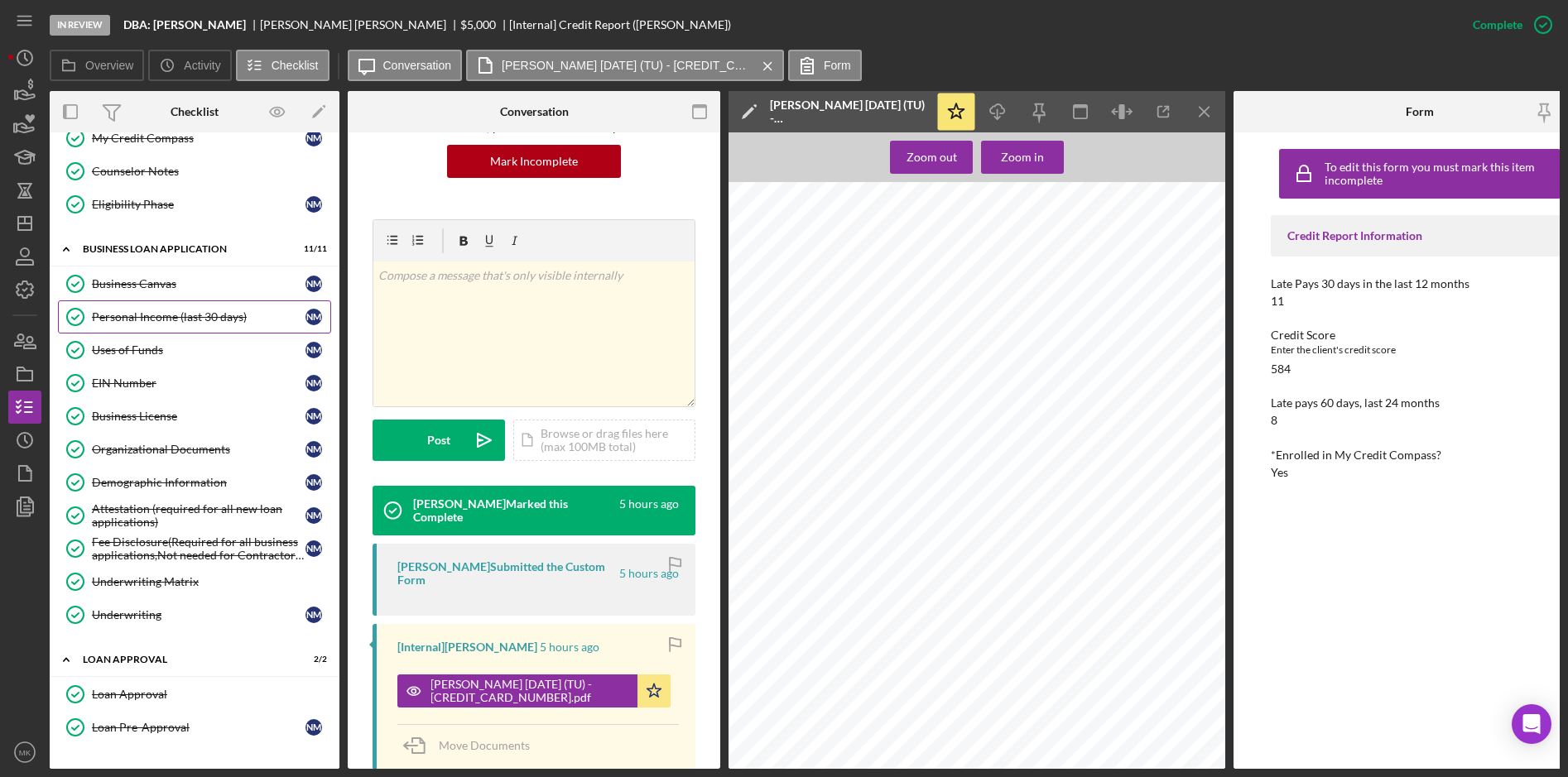
click at [189, 308] on link "Personal Income (last 30 days) Personal Income (last 30 days) N M" at bounding box center [195, 317] width 273 height 33
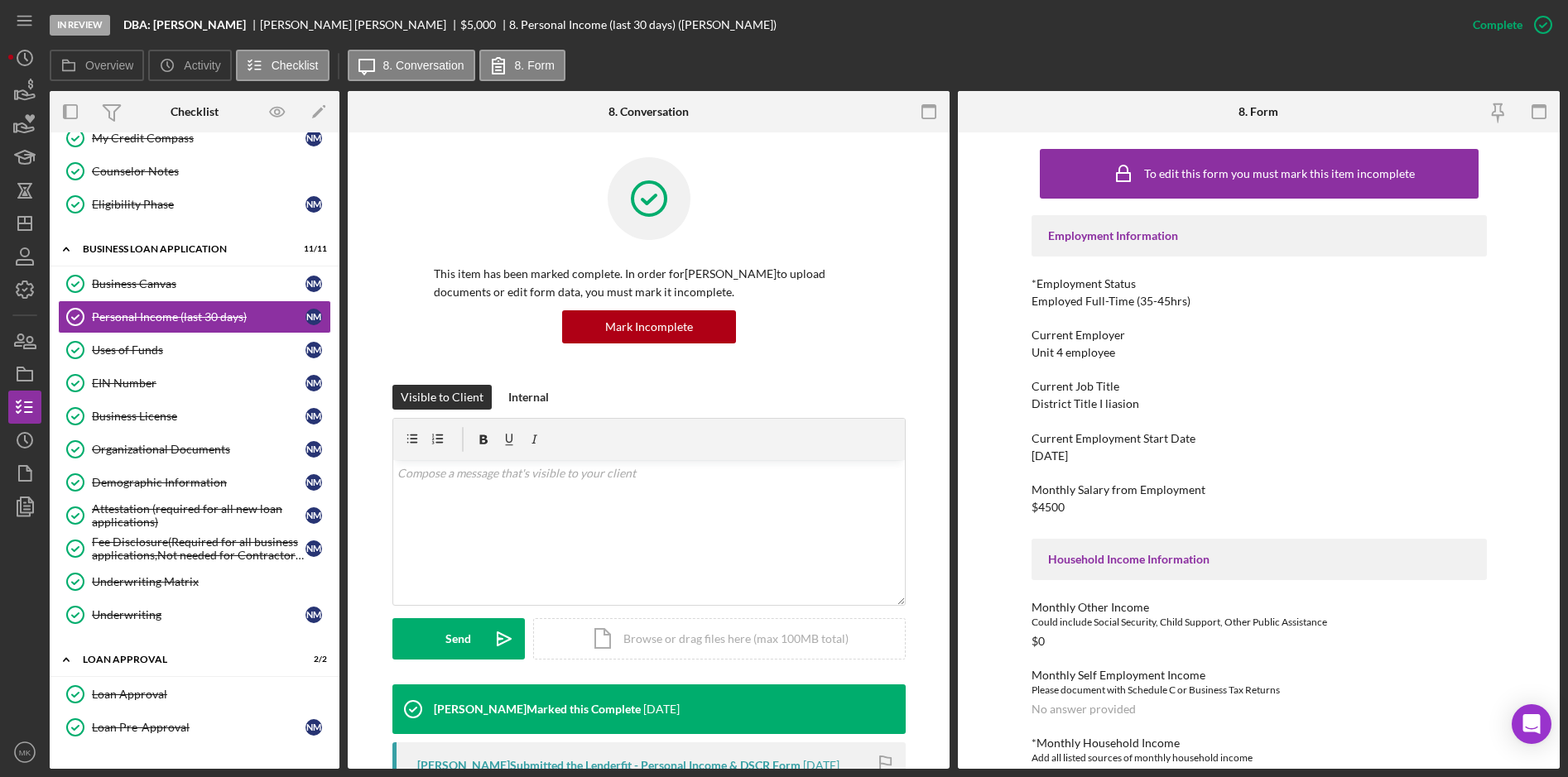
scroll to position [579, 0]
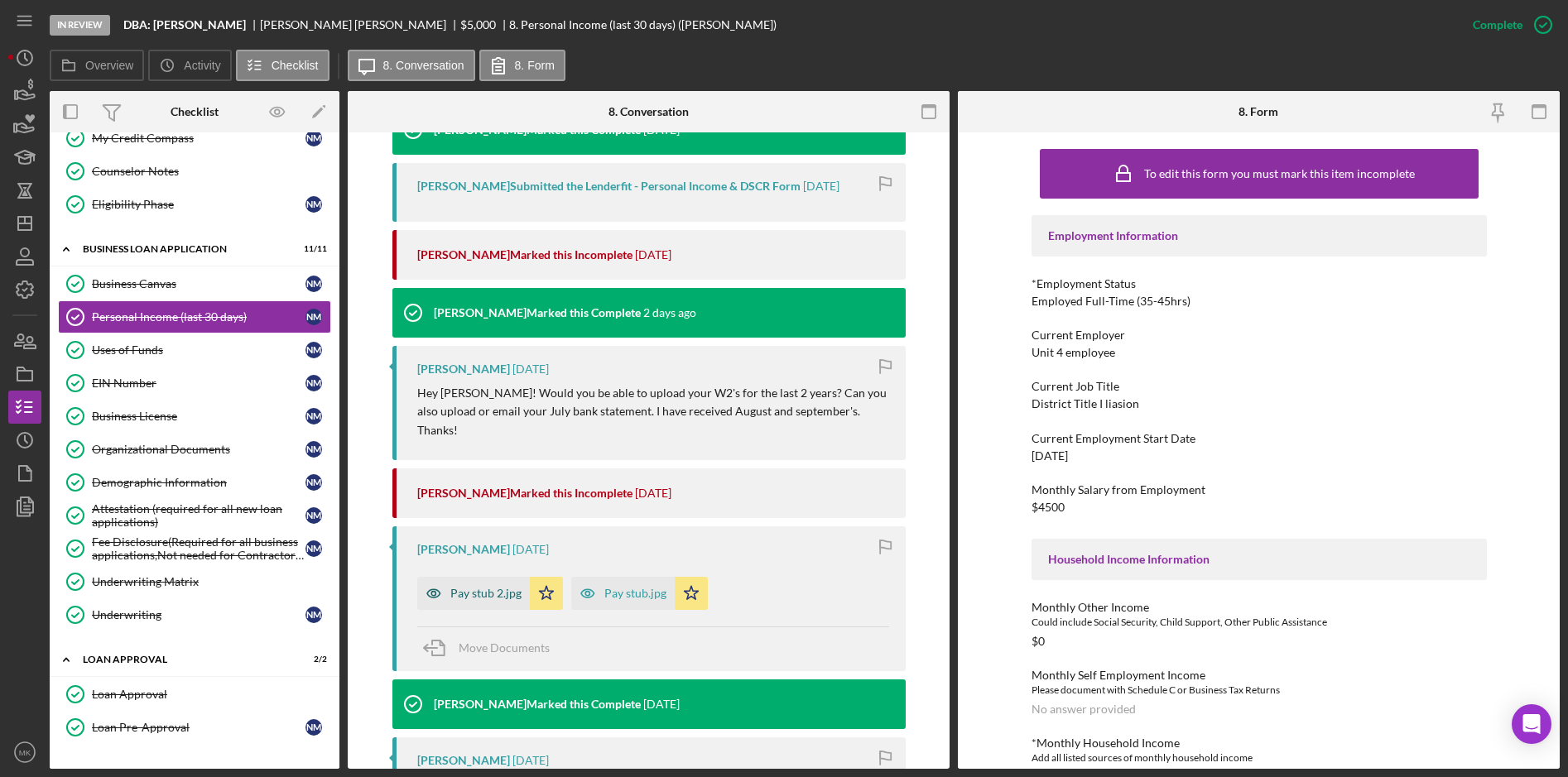
click at [495, 587] on div "Pay stub 2.jpg" at bounding box center [486, 594] width 72 height 13
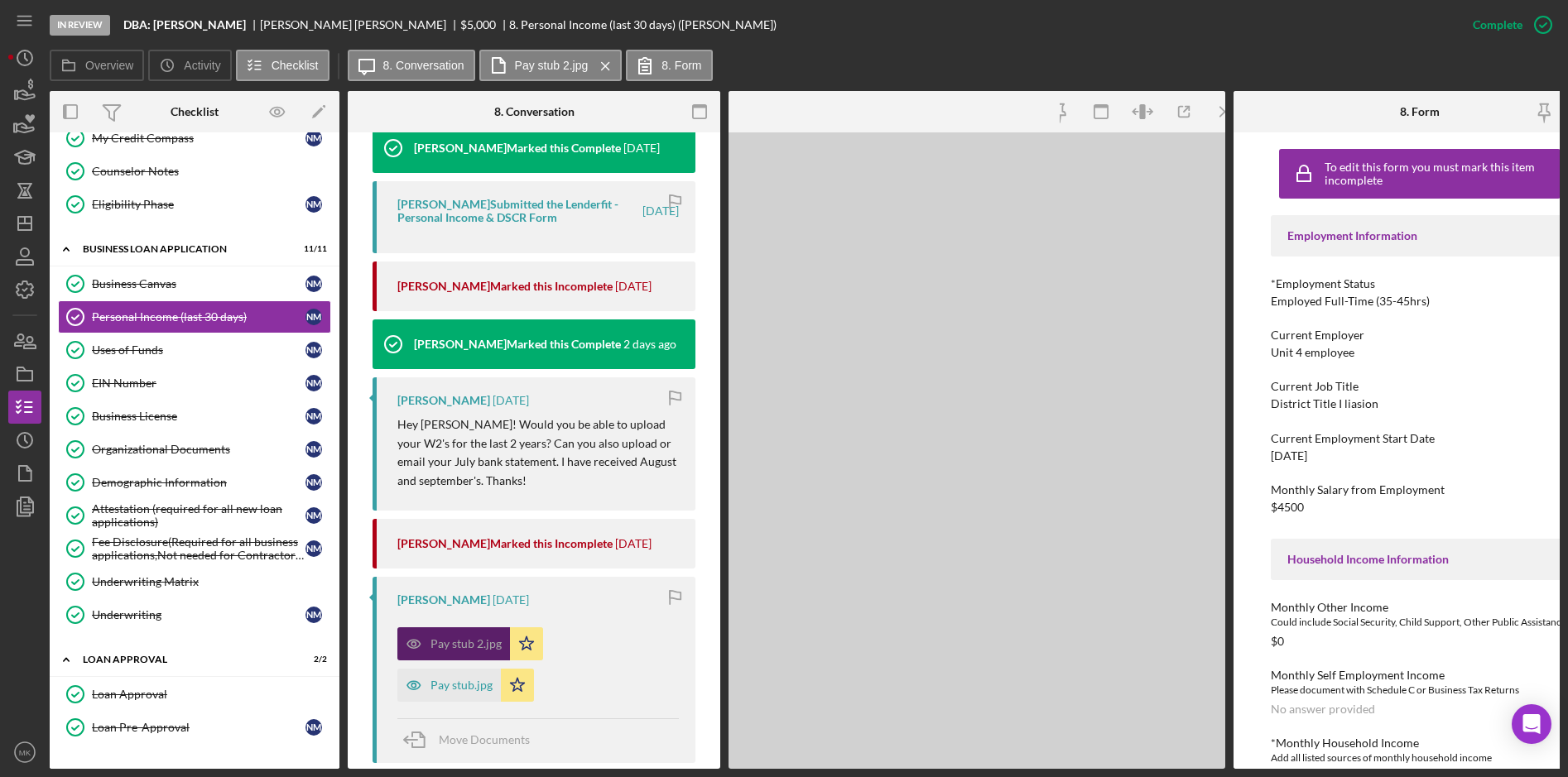
scroll to position [598, 0]
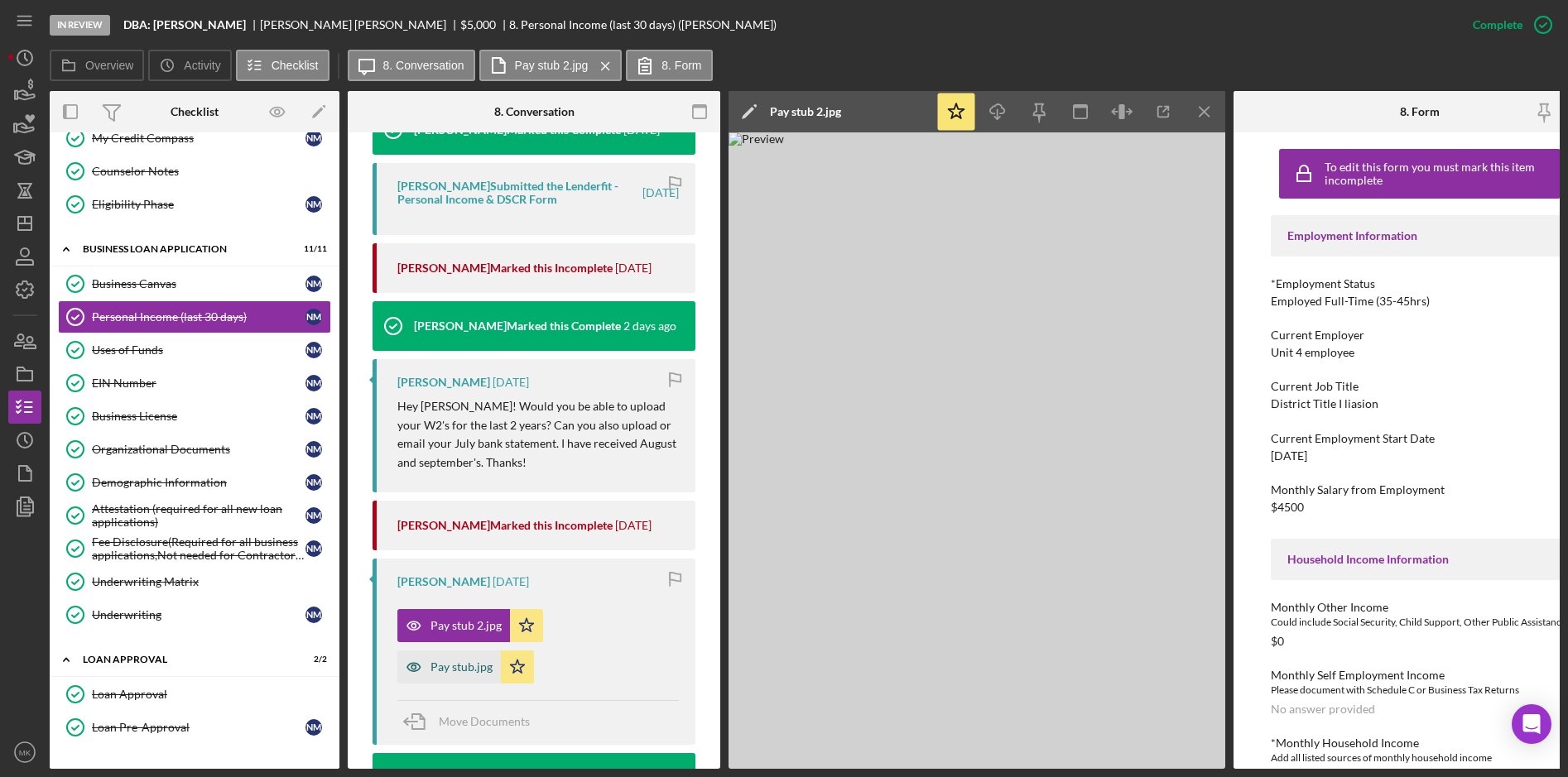
click at [468, 666] on div "Pay stub.jpg" at bounding box center [461, 667] width 62 height 13
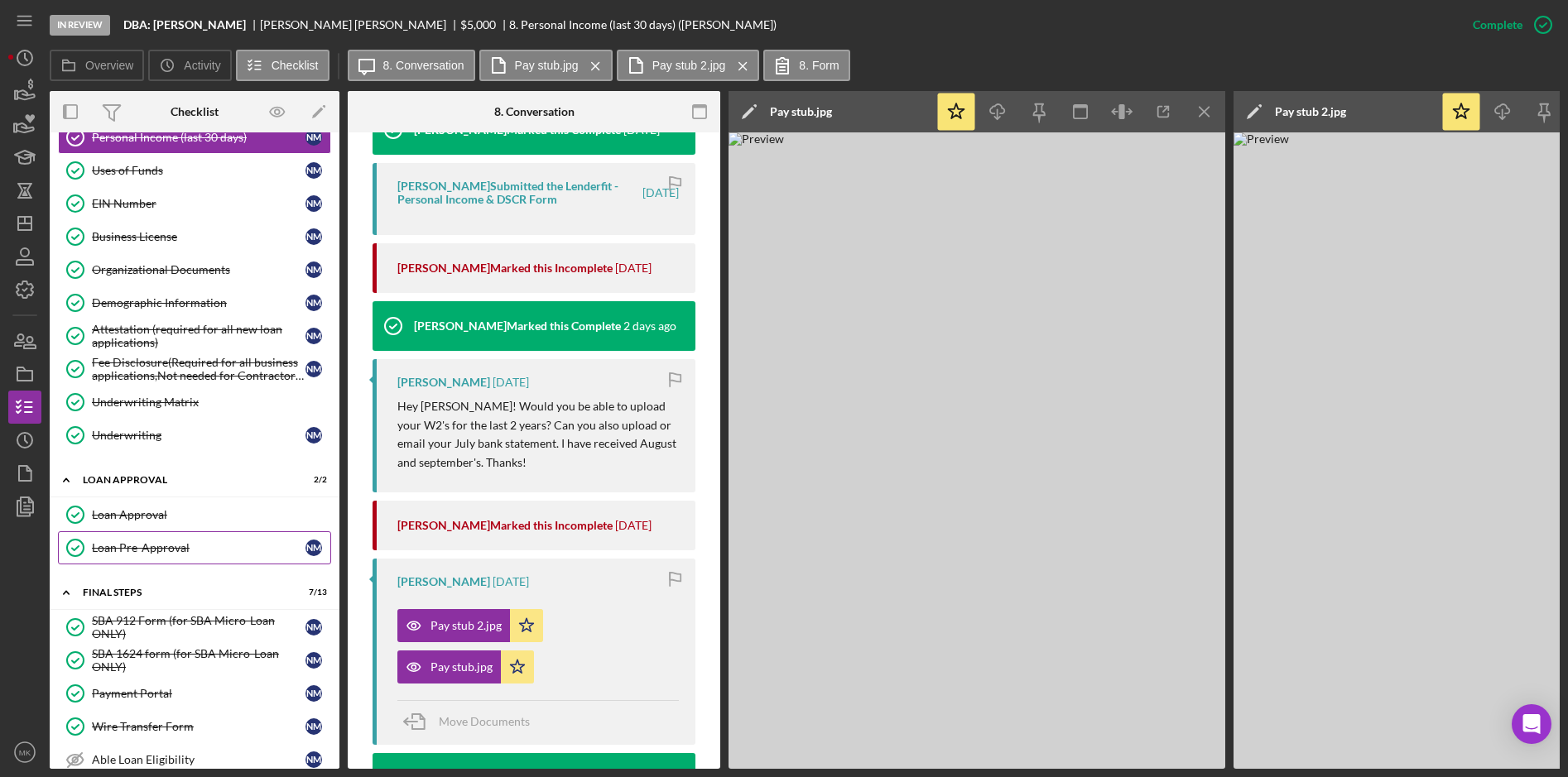
scroll to position [594, 0]
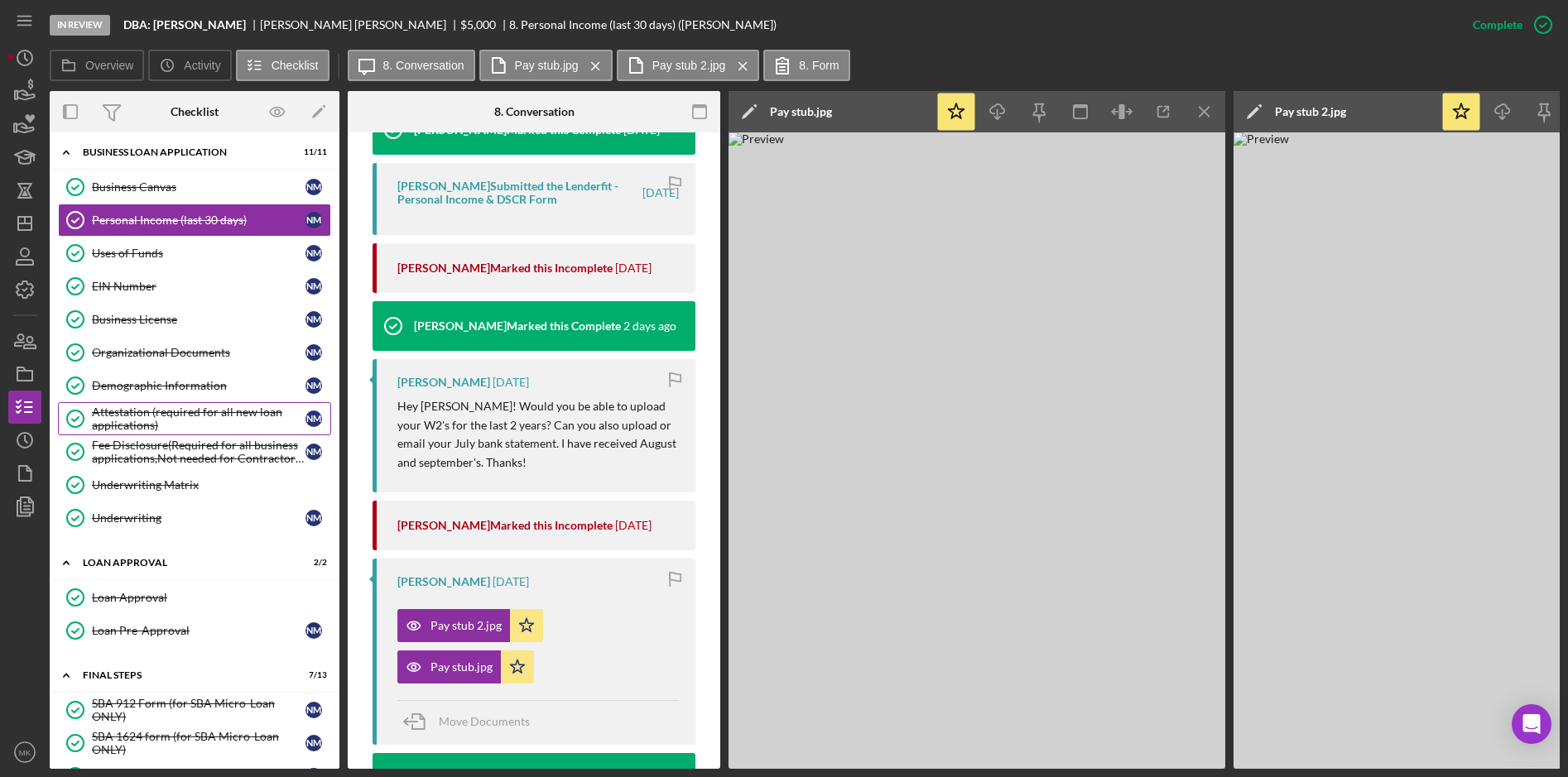
click at [129, 412] on div "Attestation (required for all new loan applications)" at bounding box center [199, 419] width 214 height 27
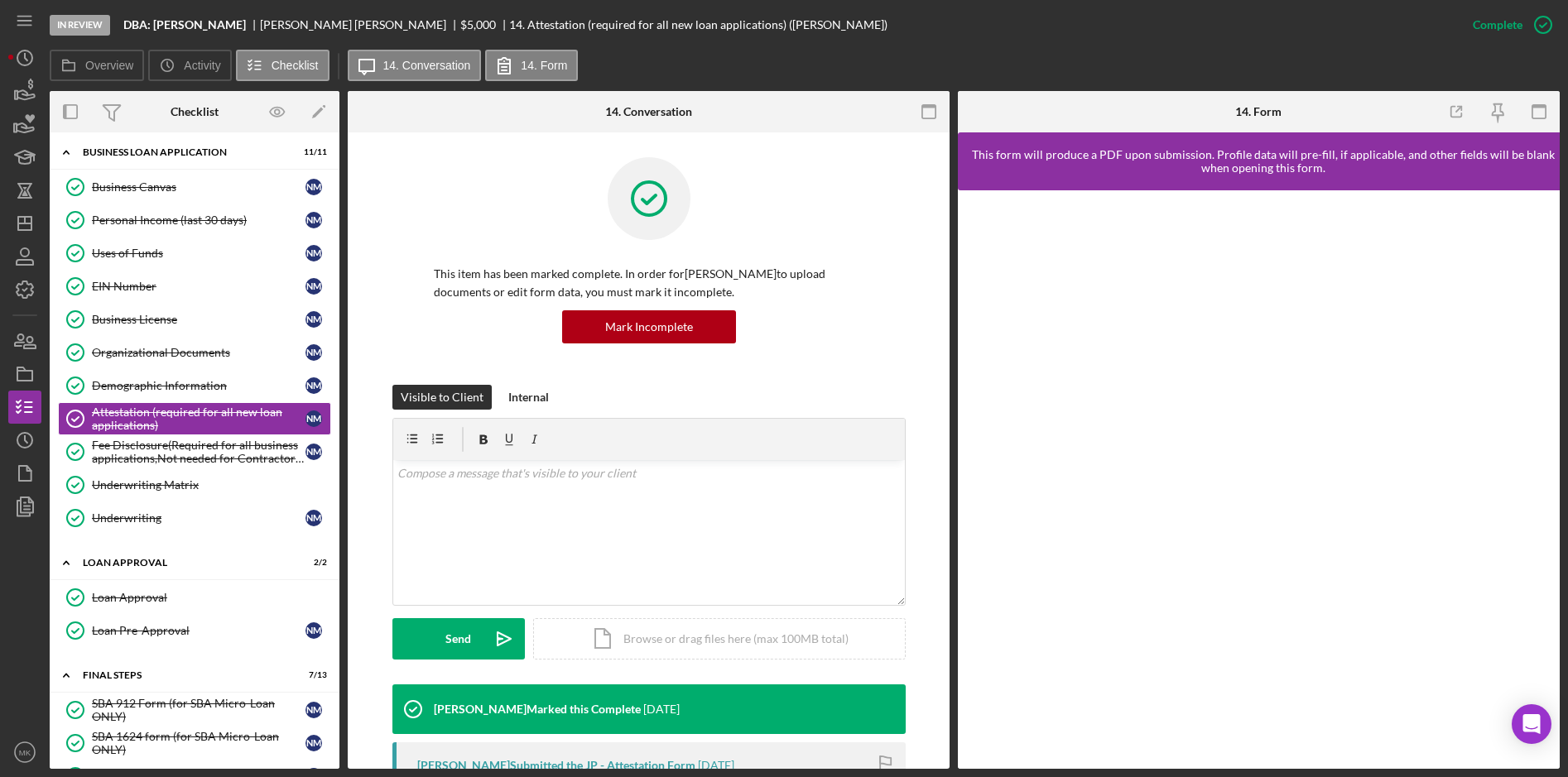
scroll to position [248, 0]
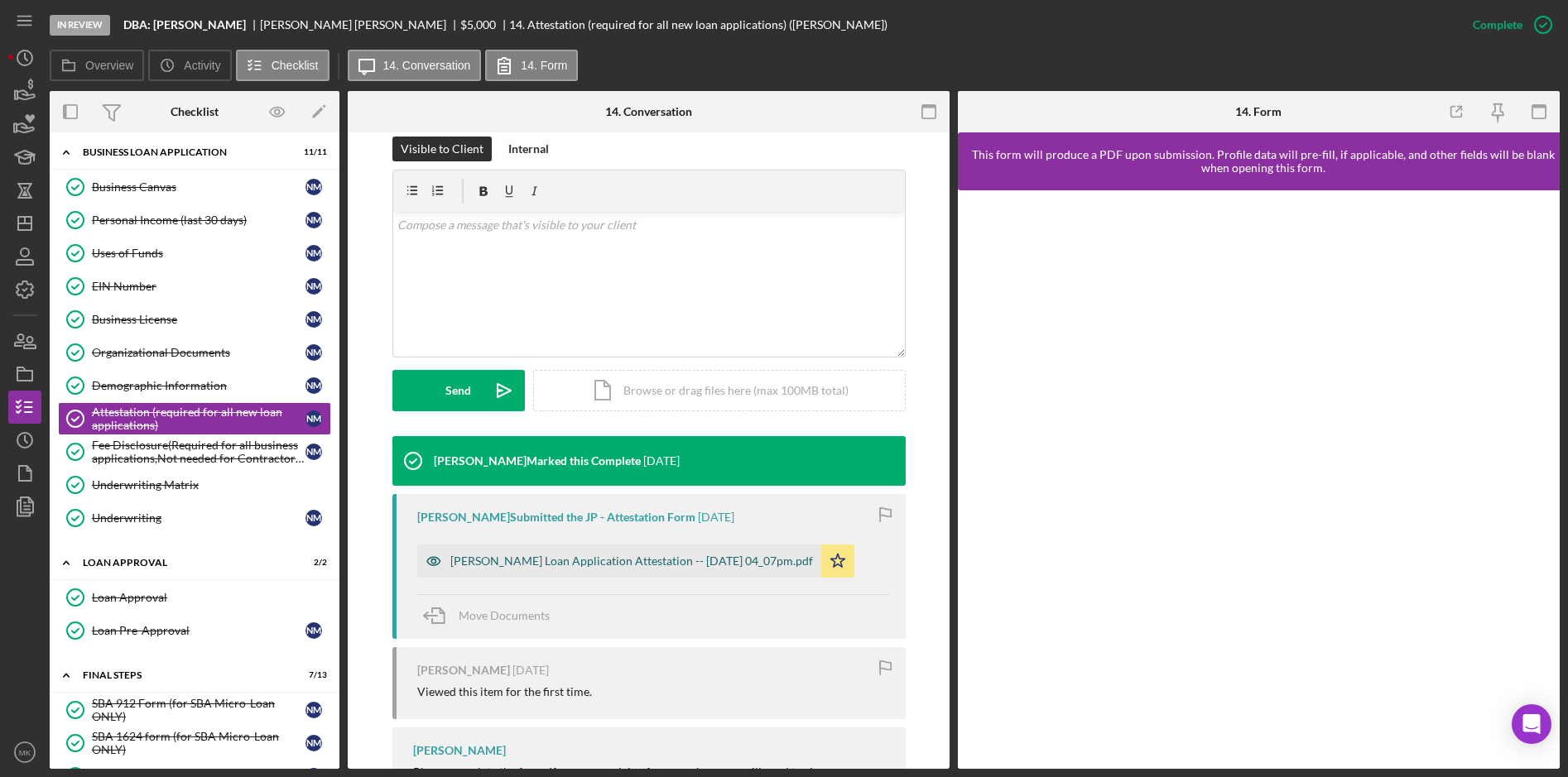
click at [589, 569] on div "Justine Petersen Loan Application Attestation -- 2025-10-07 04_07pm.pdf" at bounding box center [619, 560] width 404 height 33
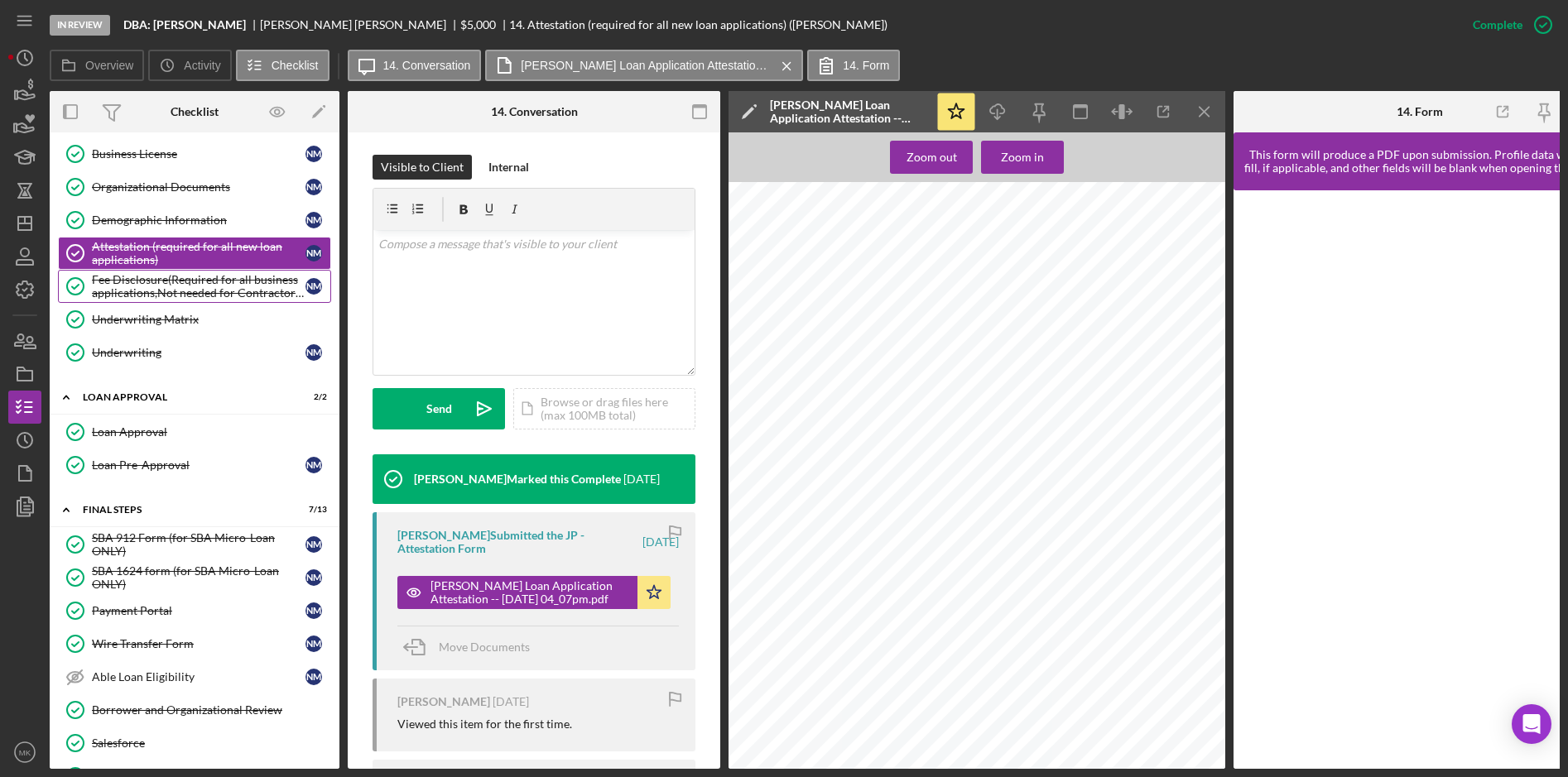
scroll to position [511, 0]
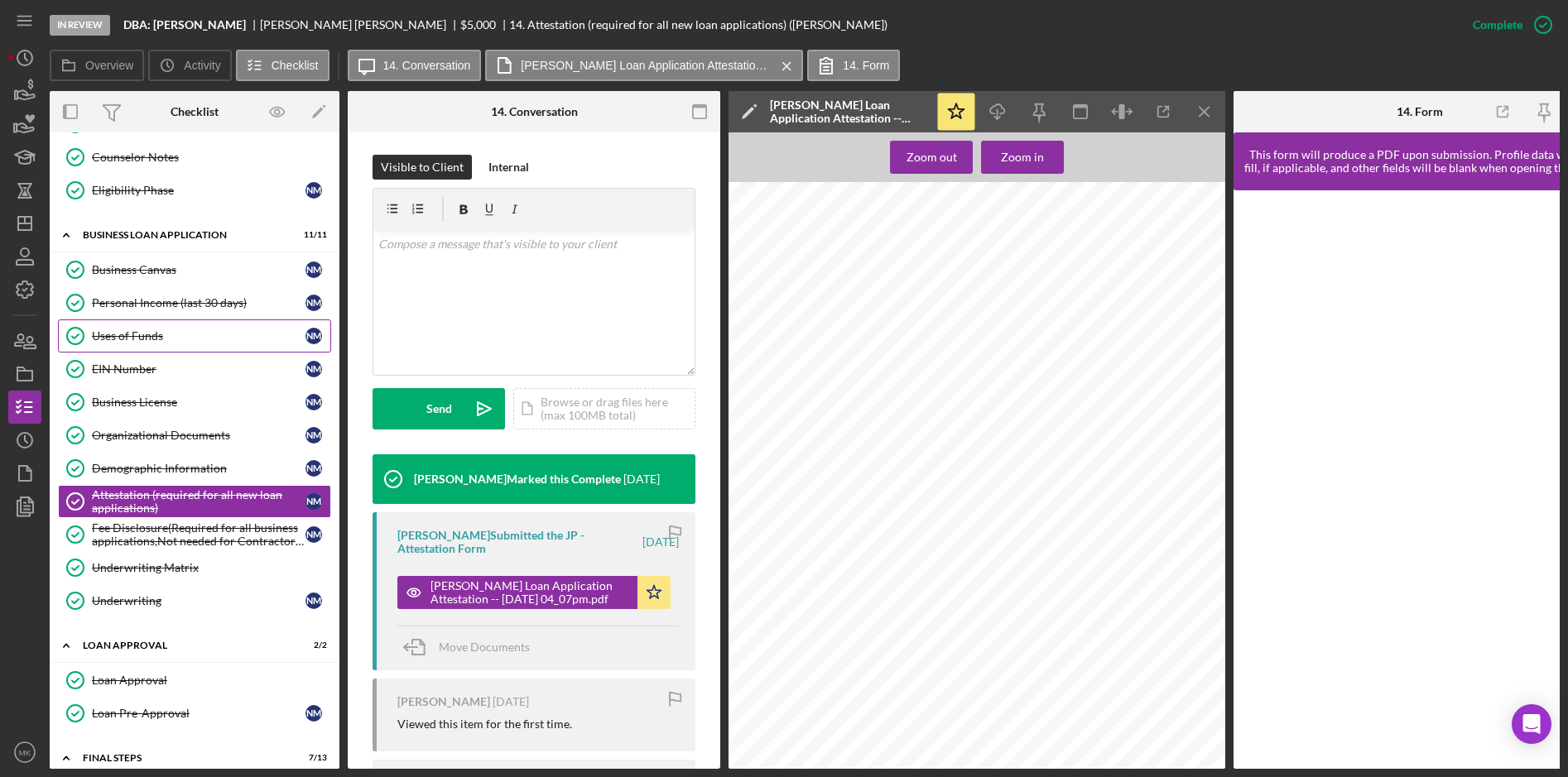
click at [131, 340] on div "Uses of Funds" at bounding box center [199, 336] width 214 height 13
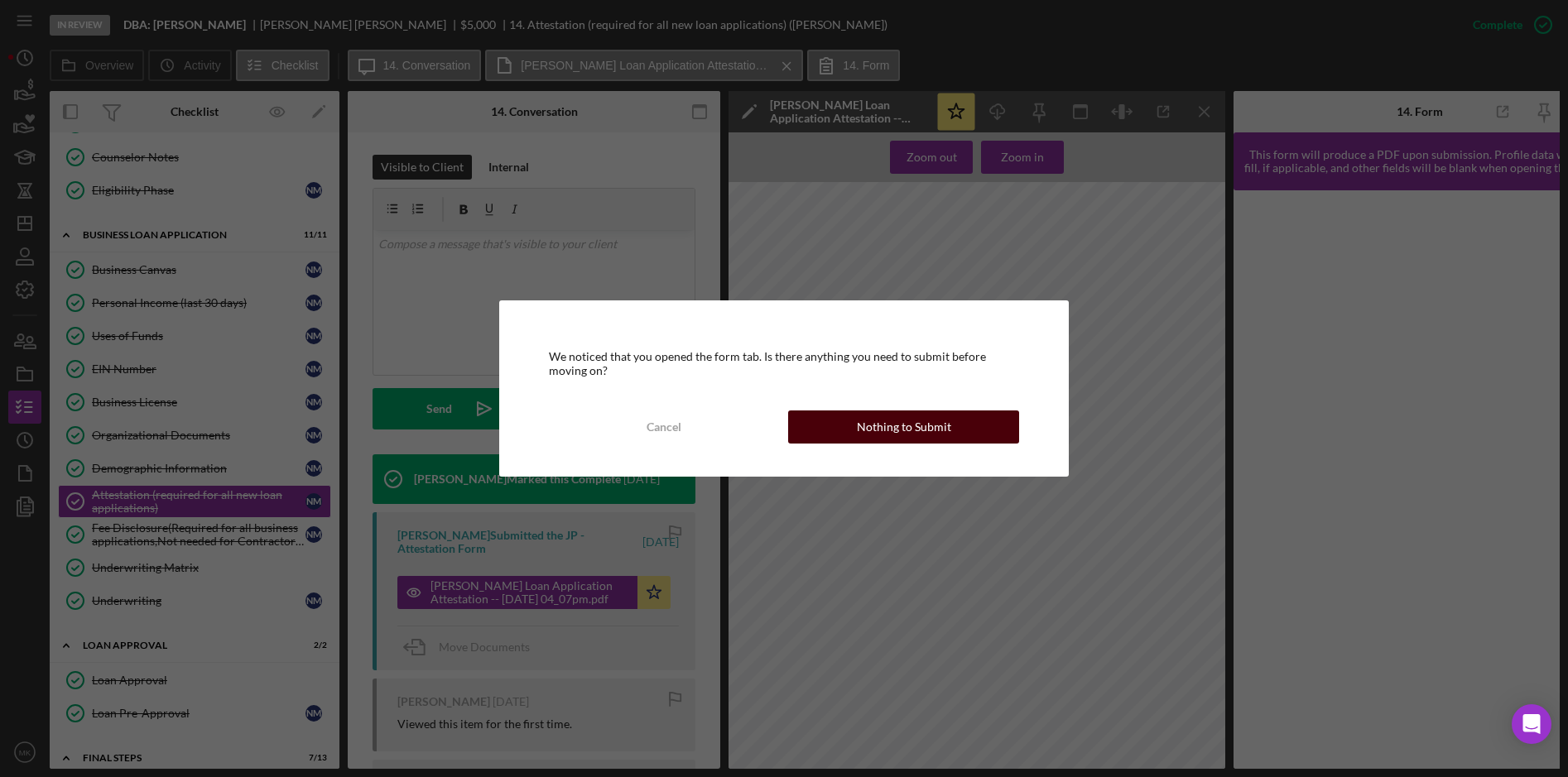
click at [941, 426] on div "Nothing to Submit" at bounding box center [903, 427] width 95 height 33
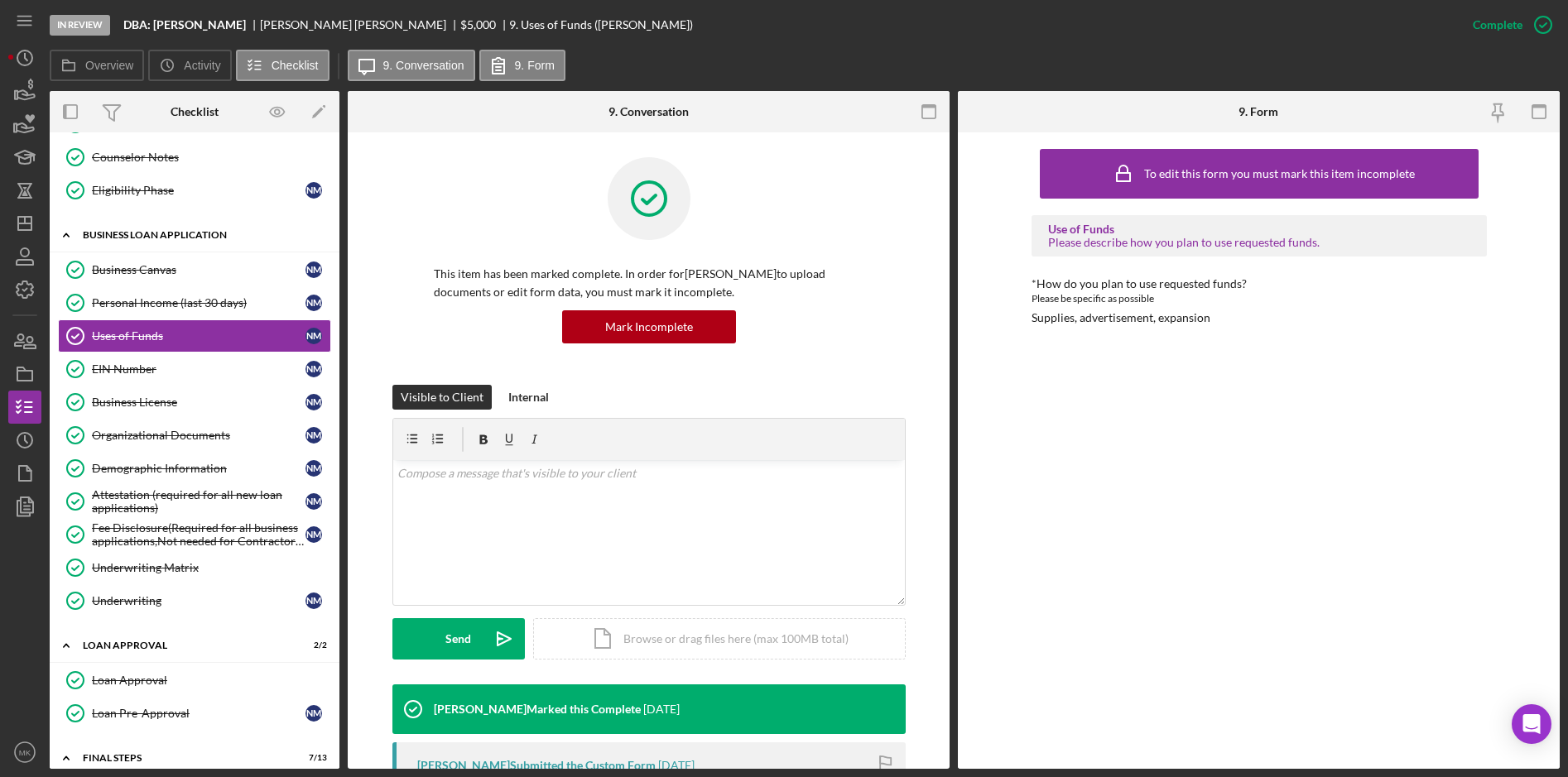
scroll to position [179, 0]
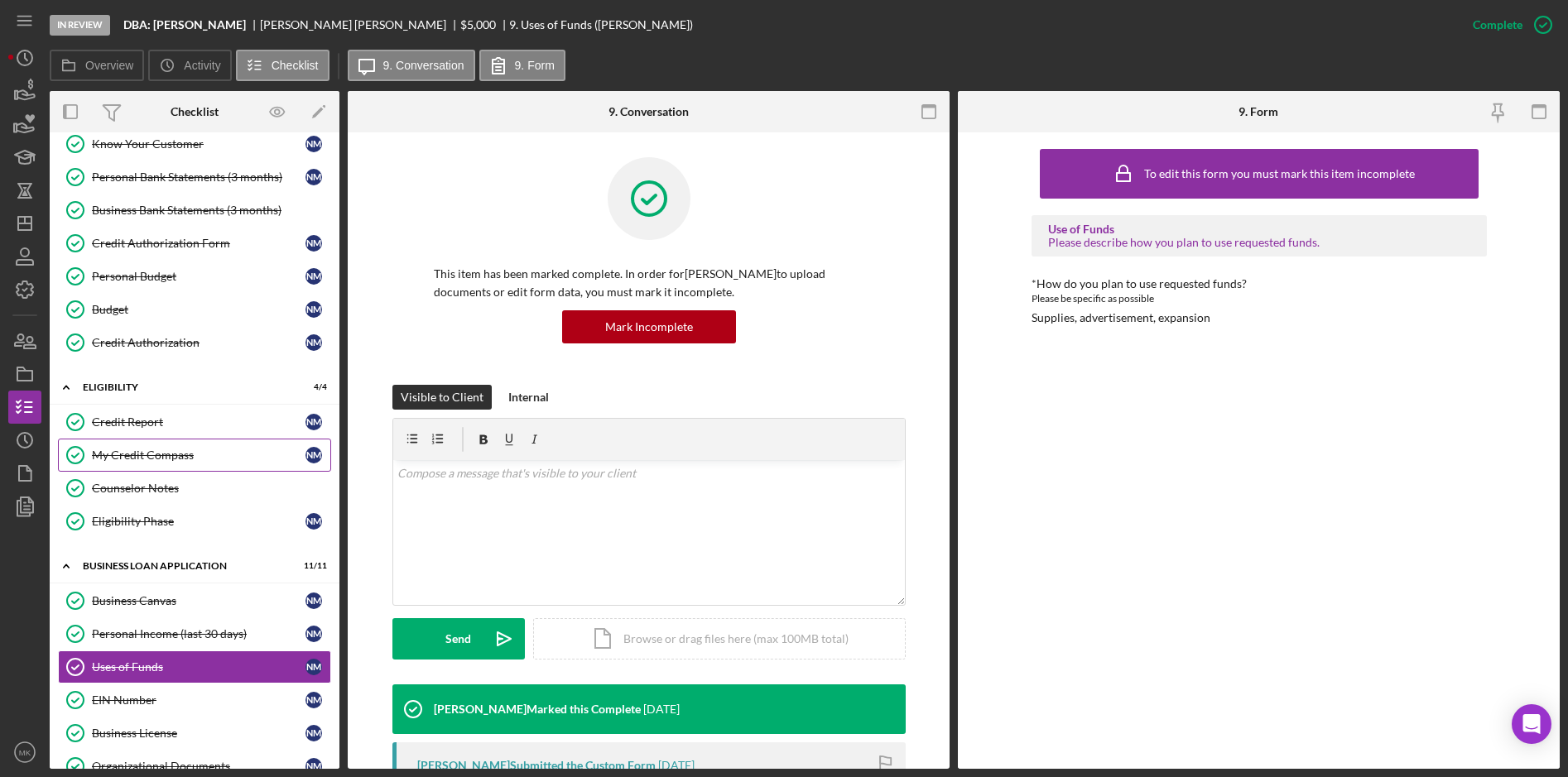
click at [193, 467] on link "My Credit Compass My Credit Compass N M" at bounding box center [195, 455] width 273 height 33
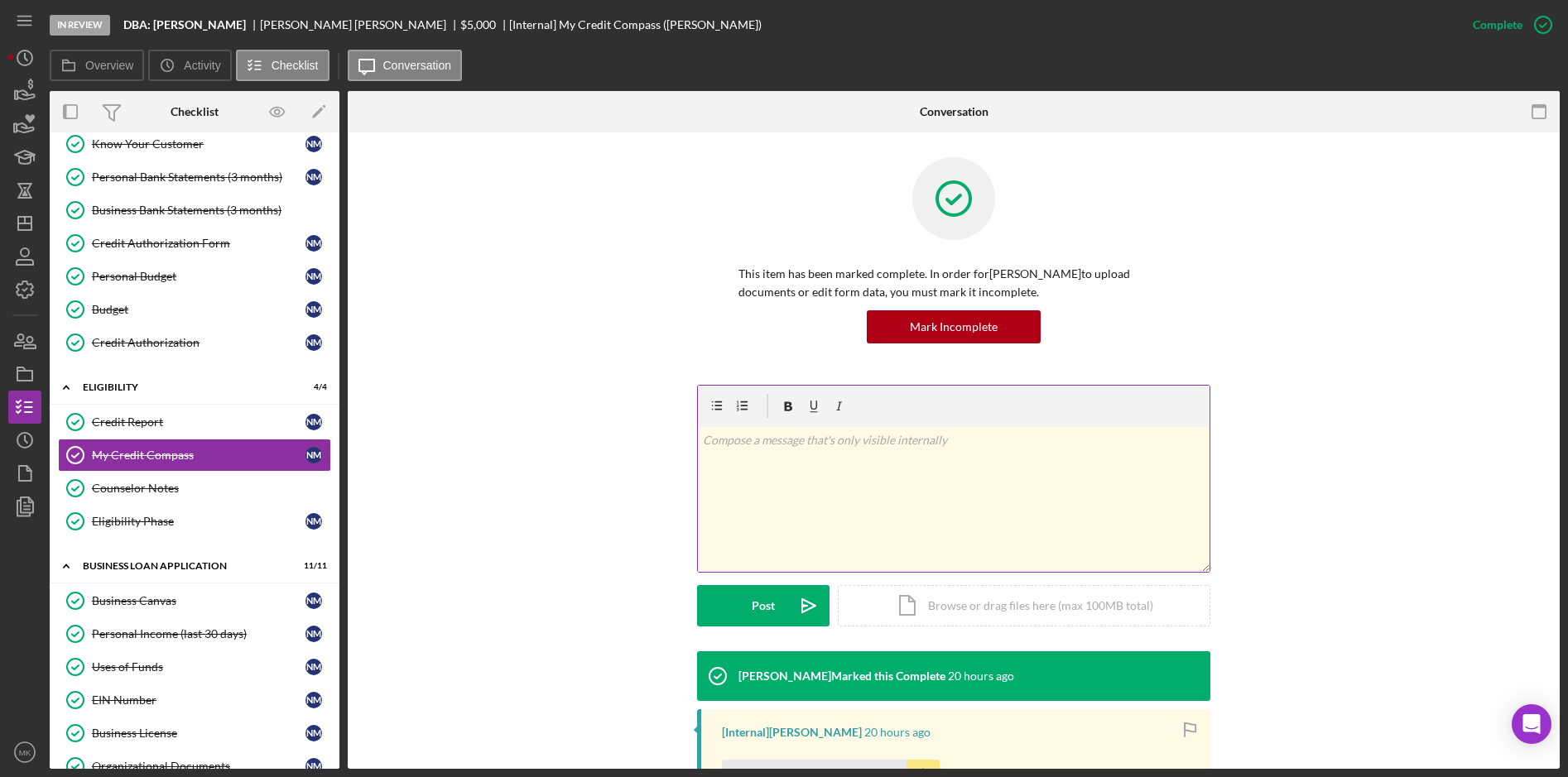
scroll to position [252, 0]
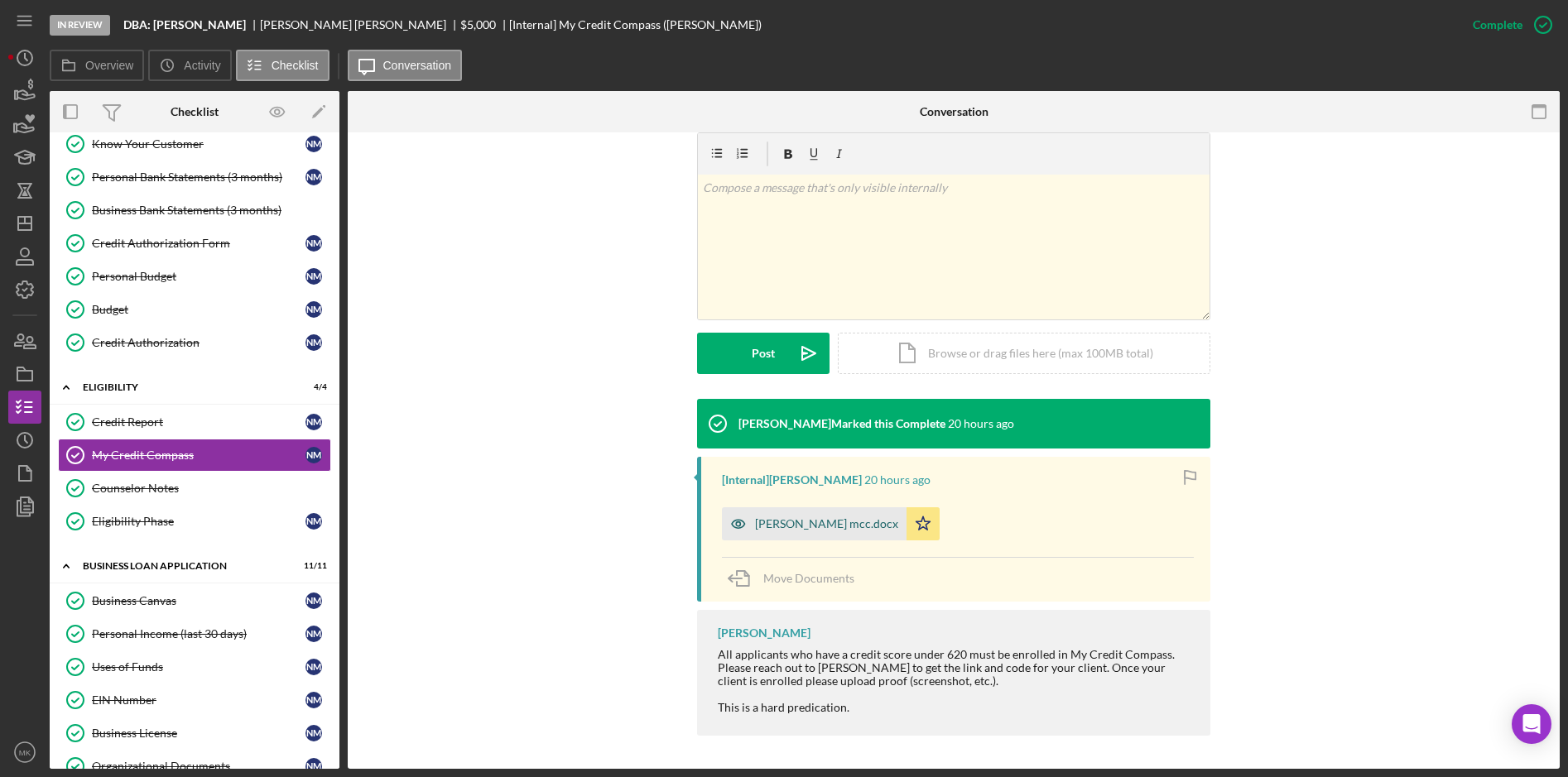
click at [781, 529] on div "Nicole McClain mcc.docx" at bounding box center [827, 524] width 143 height 13
